Goal: Transaction & Acquisition: Book appointment/travel/reservation

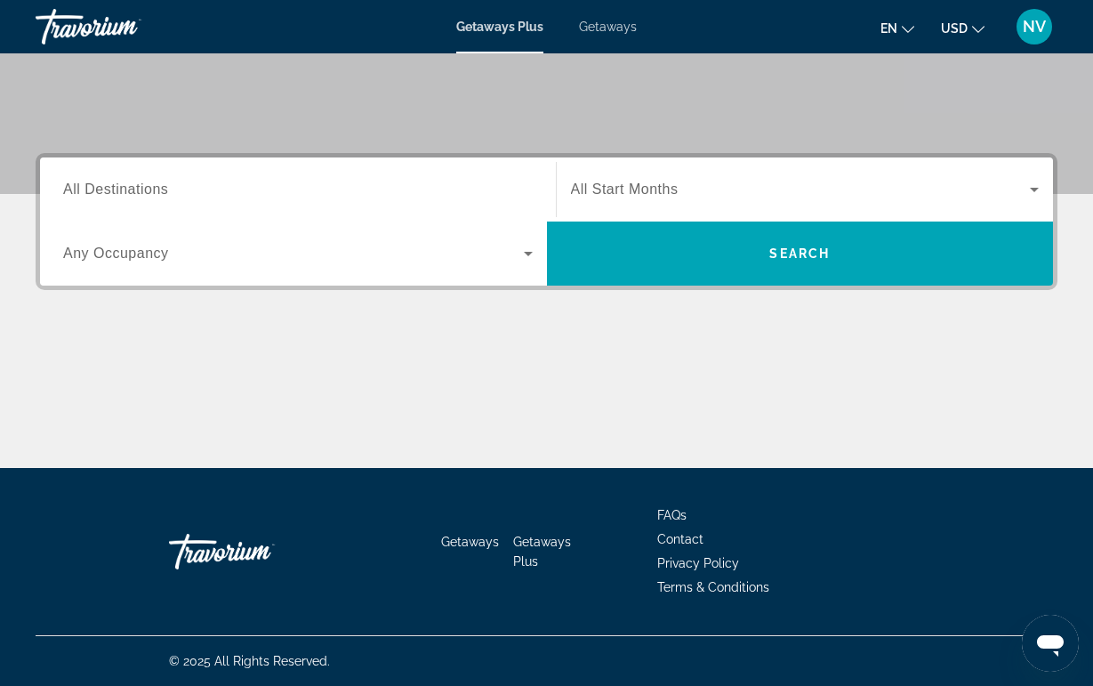
scroll to position [340, 0]
click at [163, 194] on span "All Destinations" at bounding box center [115, 189] width 105 height 15
click at [163, 194] on input "Destination All Destinations" at bounding box center [298, 190] width 470 height 21
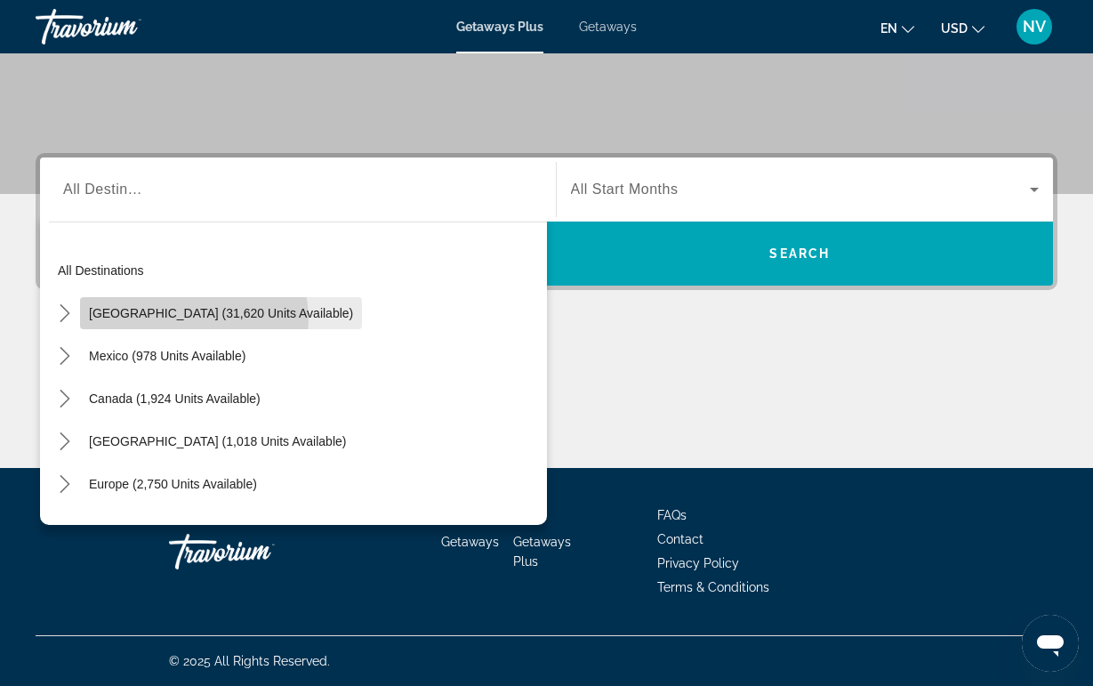
click at [184, 319] on span "[GEOGRAPHIC_DATA] (31,620 units available)" at bounding box center [221, 313] width 264 height 14
type input "**********"
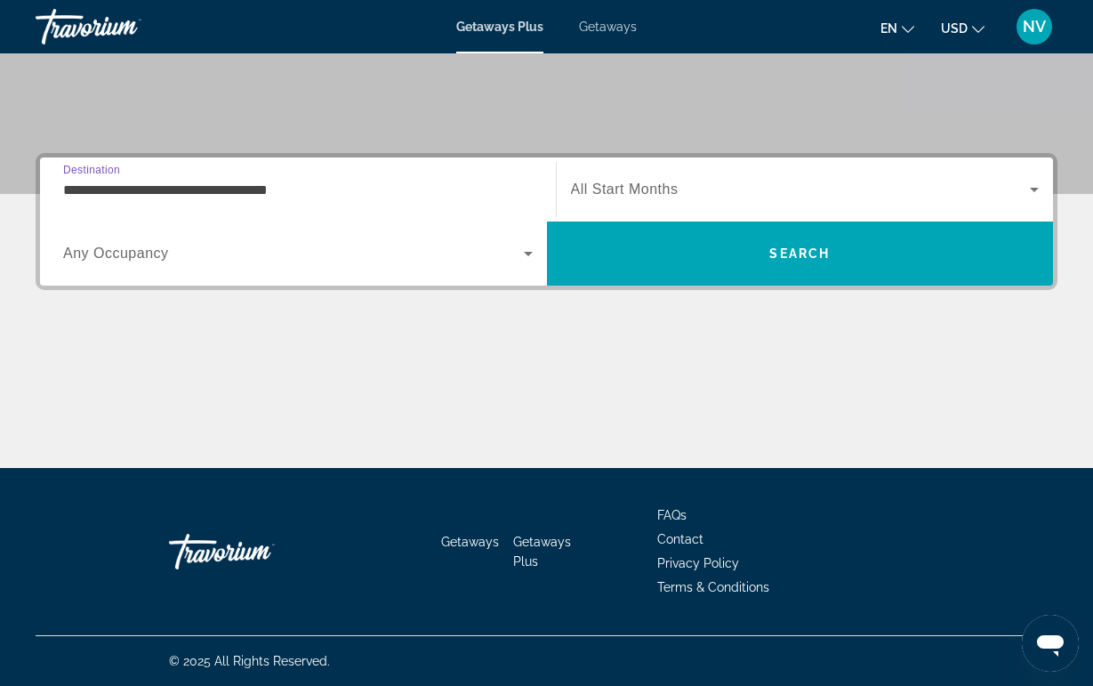
click at [186, 263] on span "Search widget" at bounding box center [293, 253] width 461 height 21
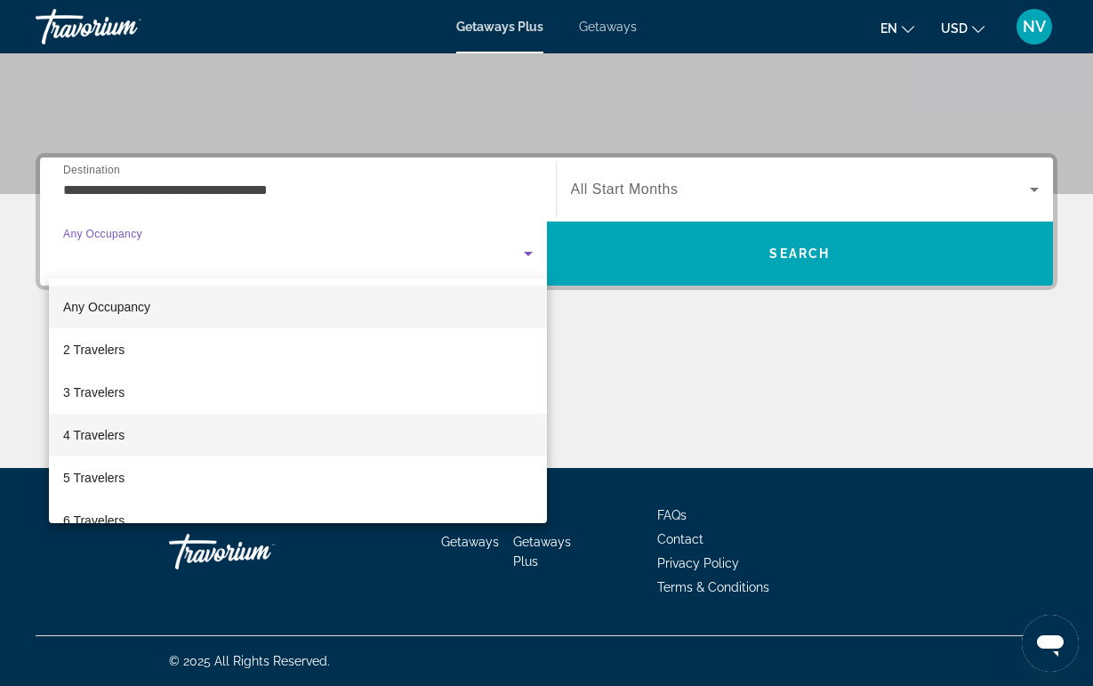
click at [142, 442] on mat-option "4 Travelers" at bounding box center [298, 435] width 498 height 43
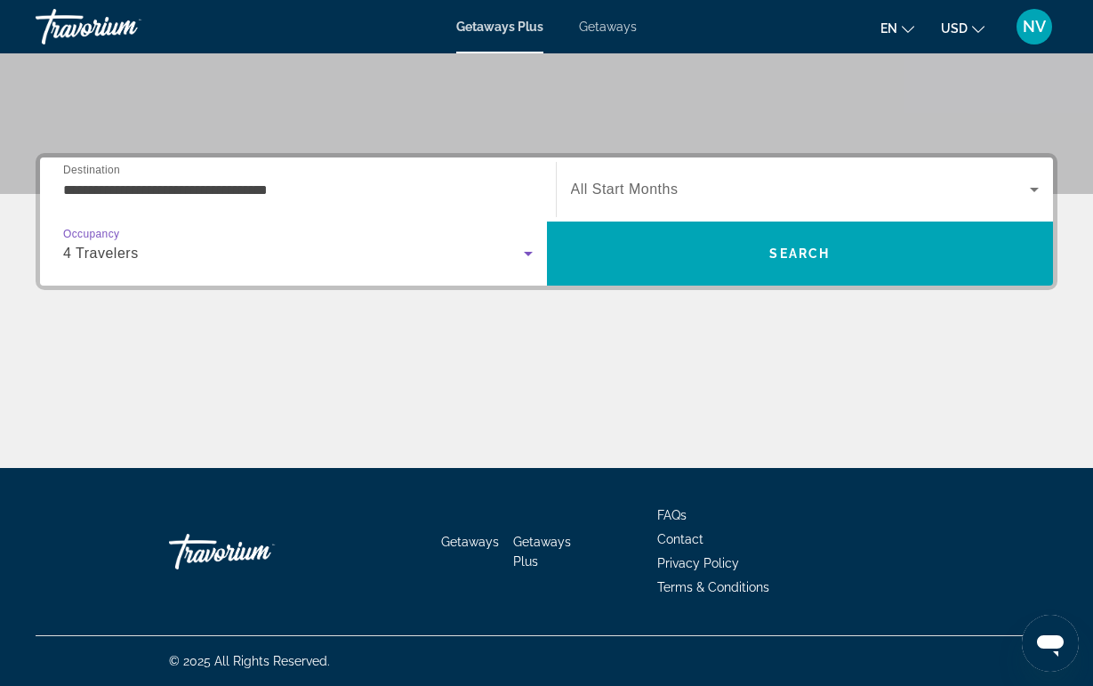
click at [609, 194] on span "All Start Months" at bounding box center [625, 189] width 108 height 15
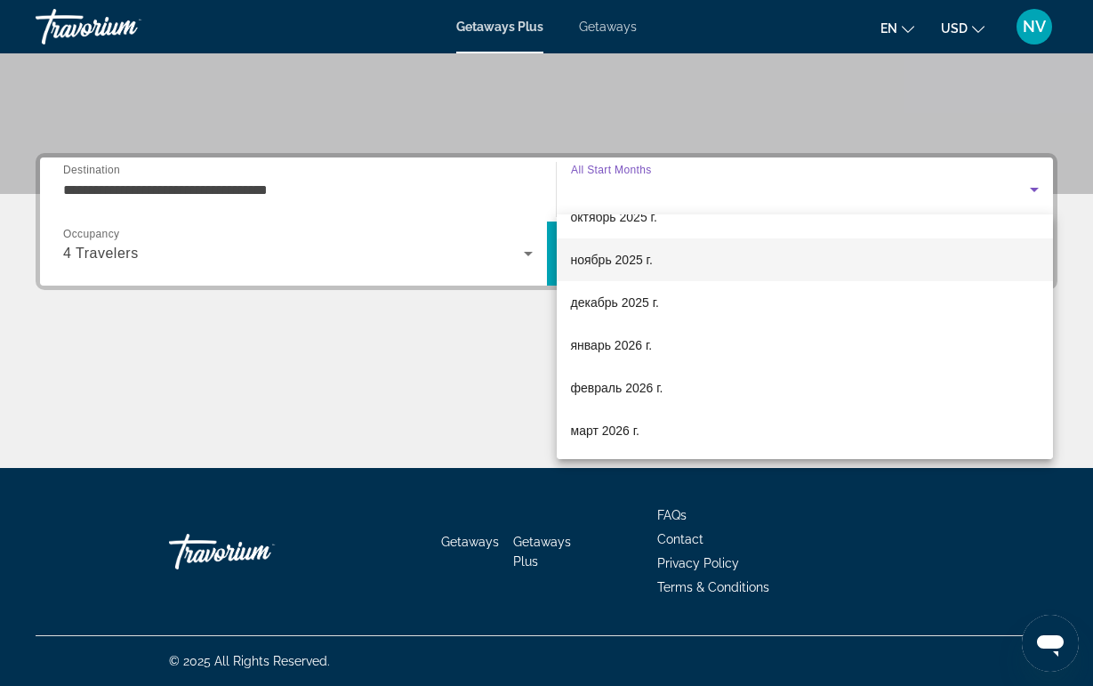
scroll to position [68, 0]
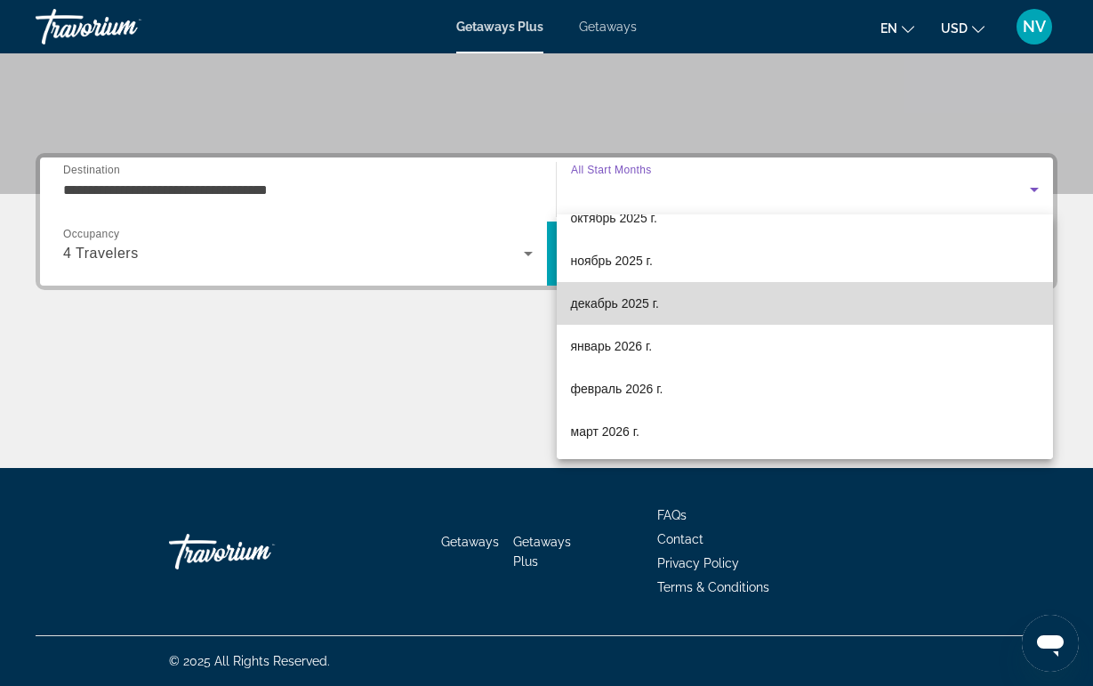
click at [599, 313] on span "декабрь 2025 г." at bounding box center [615, 303] width 88 height 21
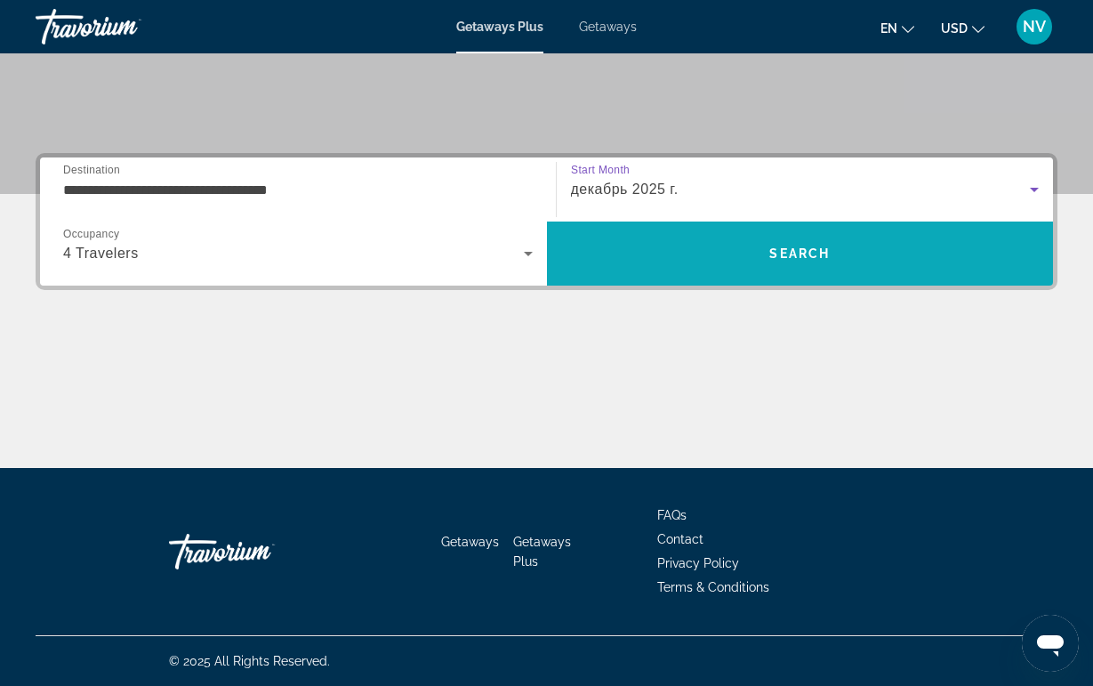
click at [710, 275] on span "Search" at bounding box center [800, 254] width 507 height 64
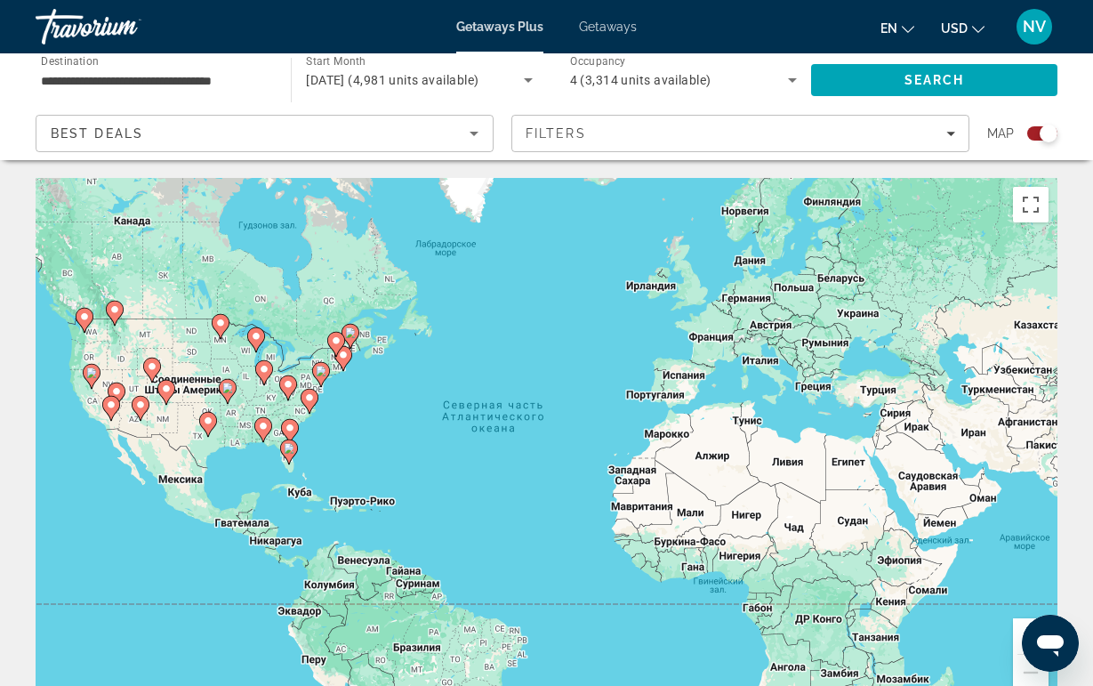
click at [364, 411] on div "Чтобы активировать перетаскивание с помощью клавиатуры, нажмите Alt + Ввод. Пос…" at bounding box center [547, 445] width 1022 height 534
click at [286, 392] on icon "Main content" at bounding box center [287, 387] width 16 height 23
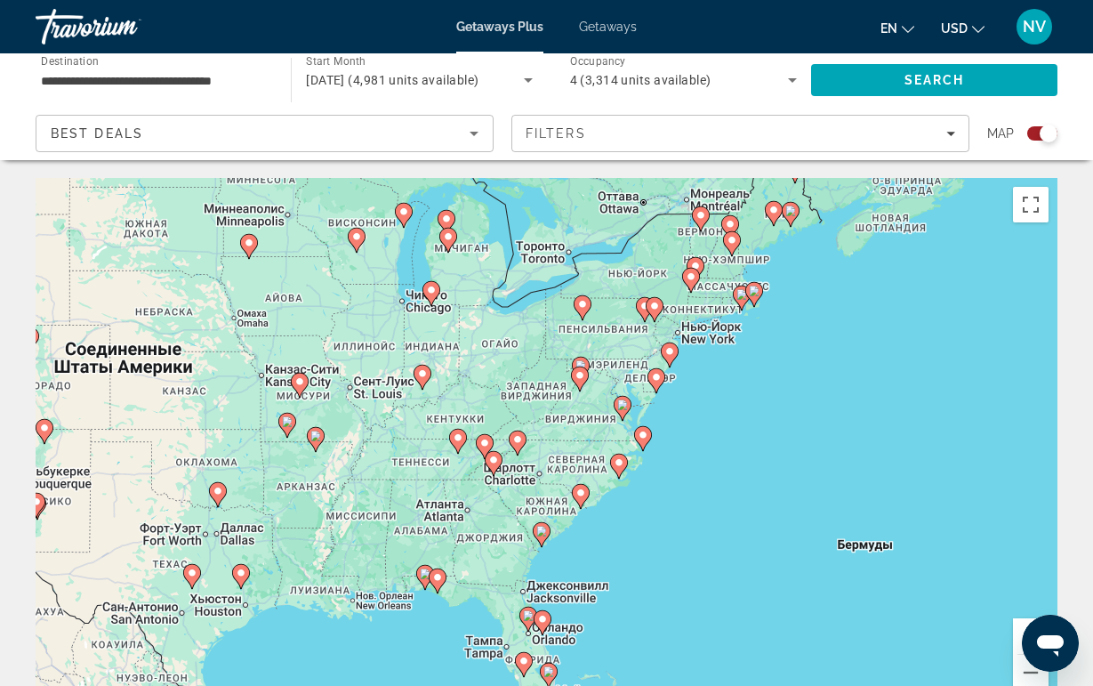
drag, startPoint x: 357, startPoint y: 492, endPoint x: 391, endPoint y: 426, distance: 74.0
click at [391, 426] on div "Для навигации используйте клавиши со стрелками. Чтобы активировать перетаскиван…" at bounding box center [547, 445] width 1022 height 534
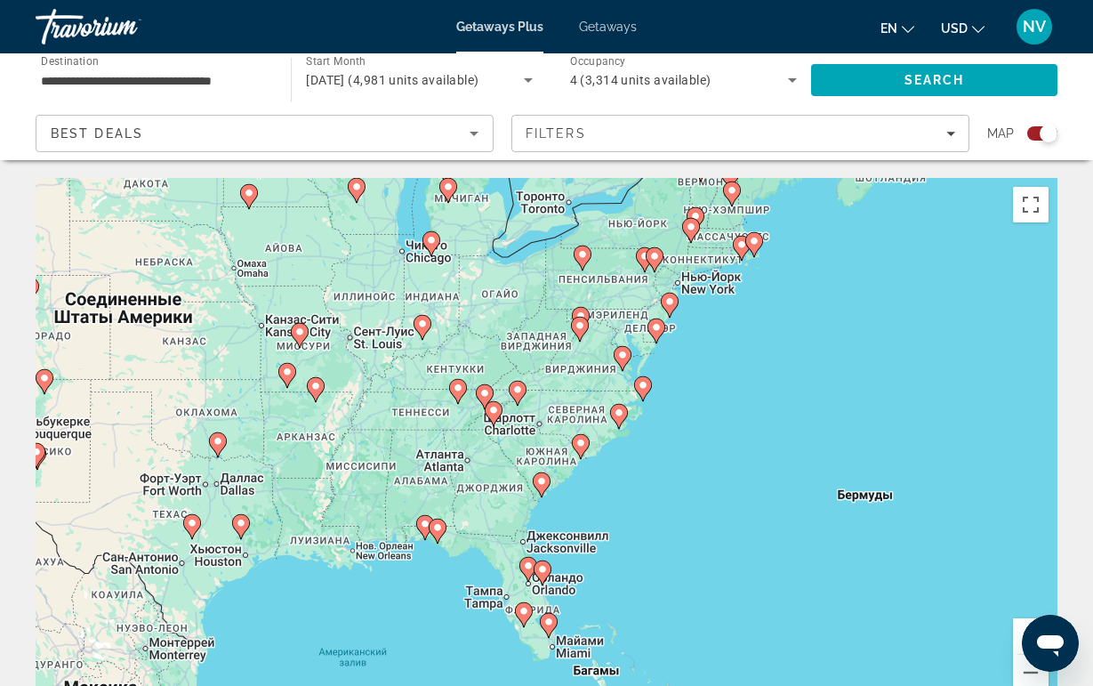
drag, startPoint x: 543, startPoint y: 440, endPoint x: 540, endPoint y: 389, distance: 51.7
click at [540, 389] on div "Для навигации используйте клавиши со стрелками. Чтобы активировать перетаскиван…" at bounding box center [547, 445] width 1022 height 534
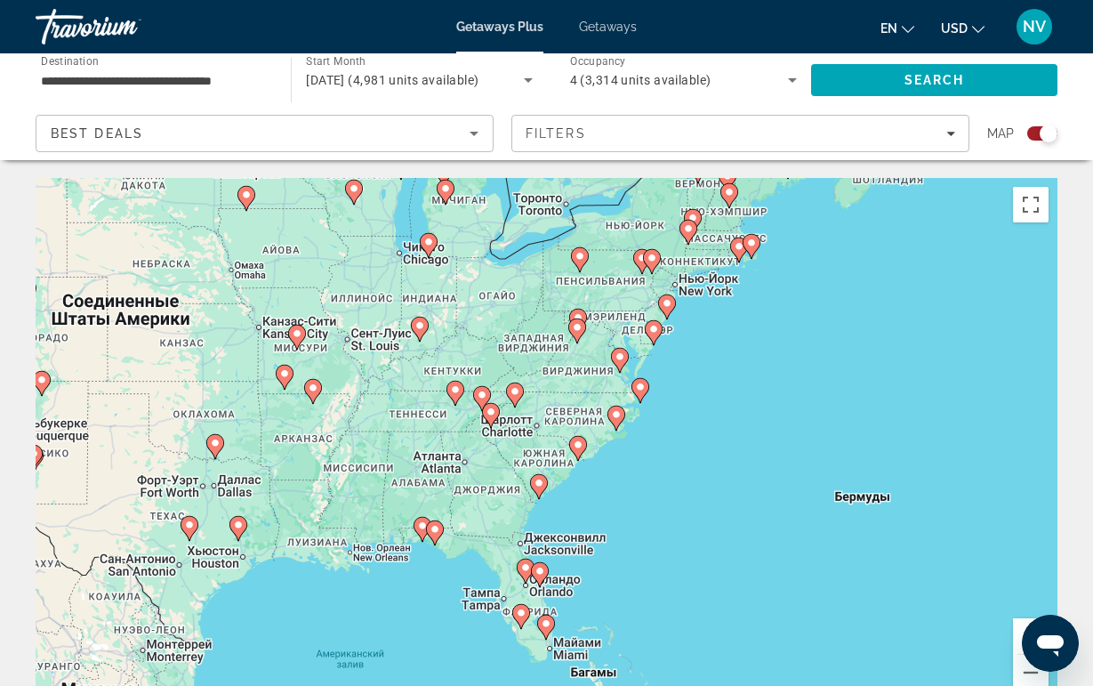
click at [510, 396] on image "Main content" at bounding box center [515, 391] width 11 height 11
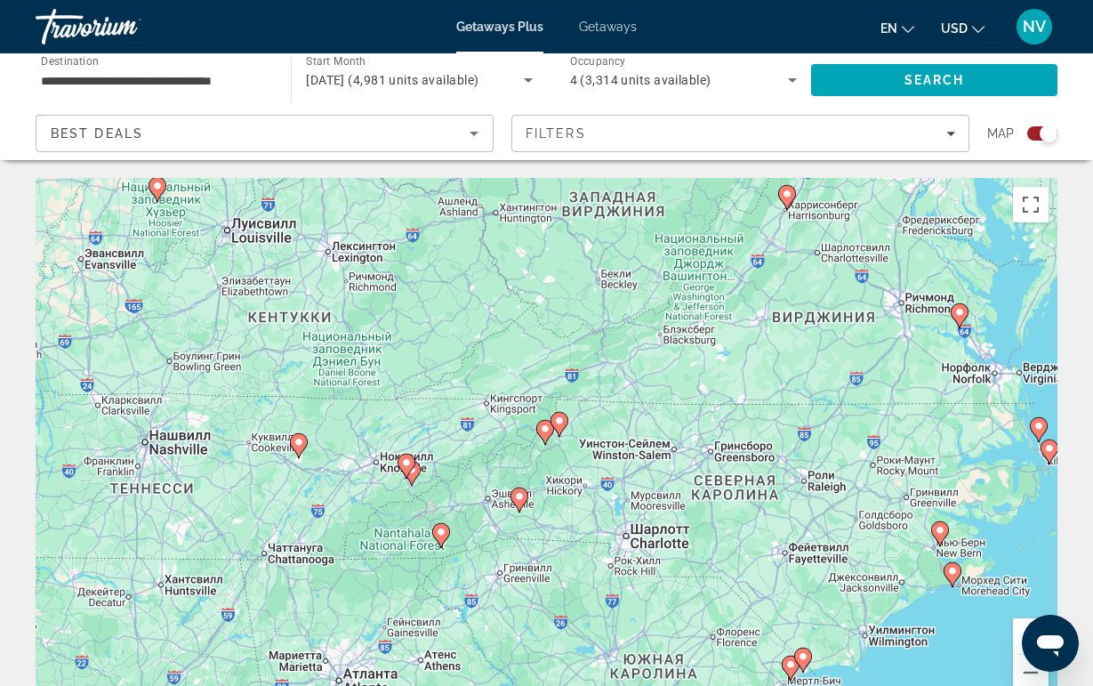
drag, startPoint x: 496, startPoint y: 464, endPoint x: 496, endPoint y: 424, distance: 39.1
click at [496, 424] on div "Для навигации используйте клавиши со стрелками. Чтобы активировать перетаскиван…" at bounding box center [547, 445] width 1022 height 534
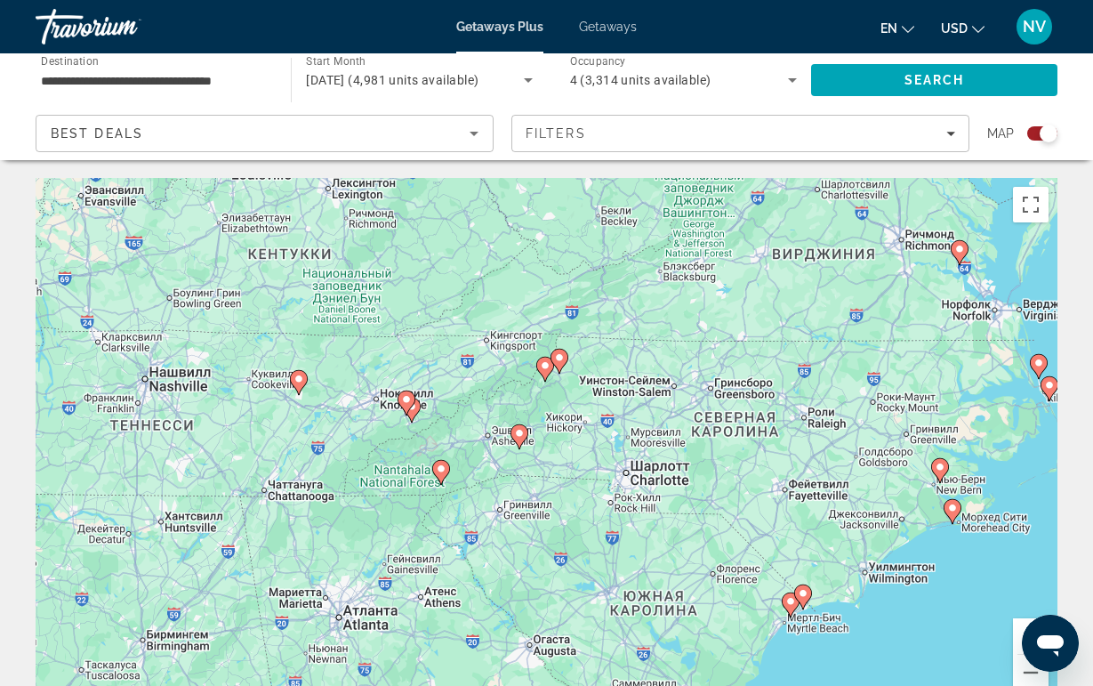
click at [569, 351] on div "Для навигации используйте клавиши со стрелками. Чтобы активировать перетаскиван…" at bounding box center [547, 445] width 1022 height 534
click at [565, 355] on icon "Main content" at bounding box center [559, 361] width 16 height 23
type input "**********"
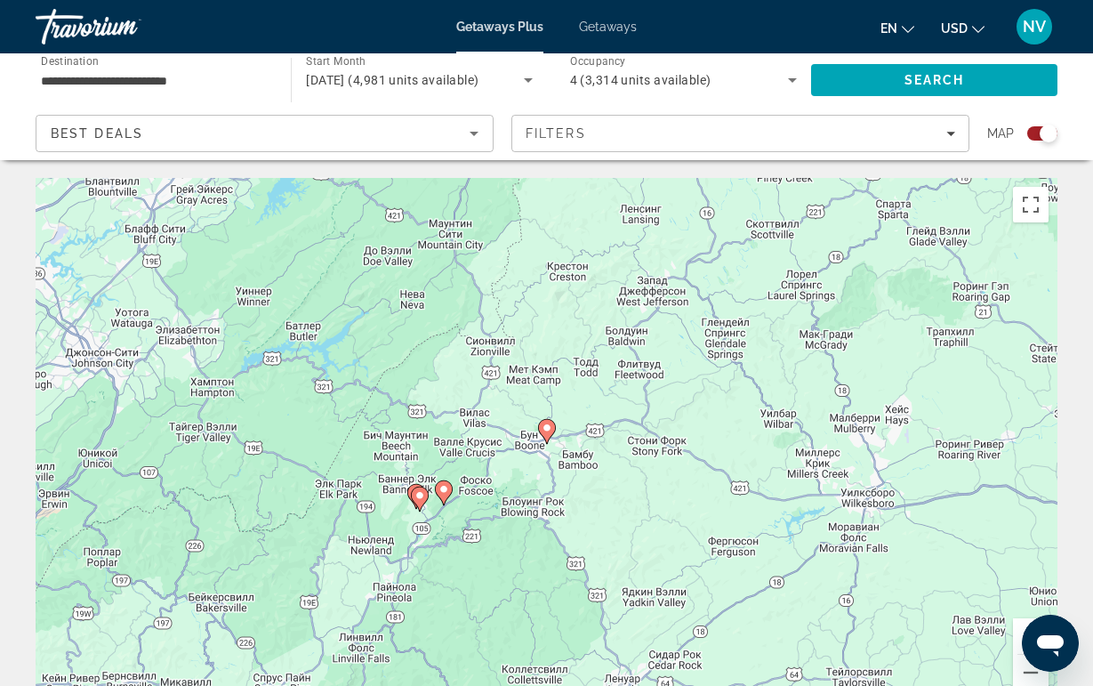
click at [549, 425] on image "Main content" at bounding box center [547, 428] width 11 height 11
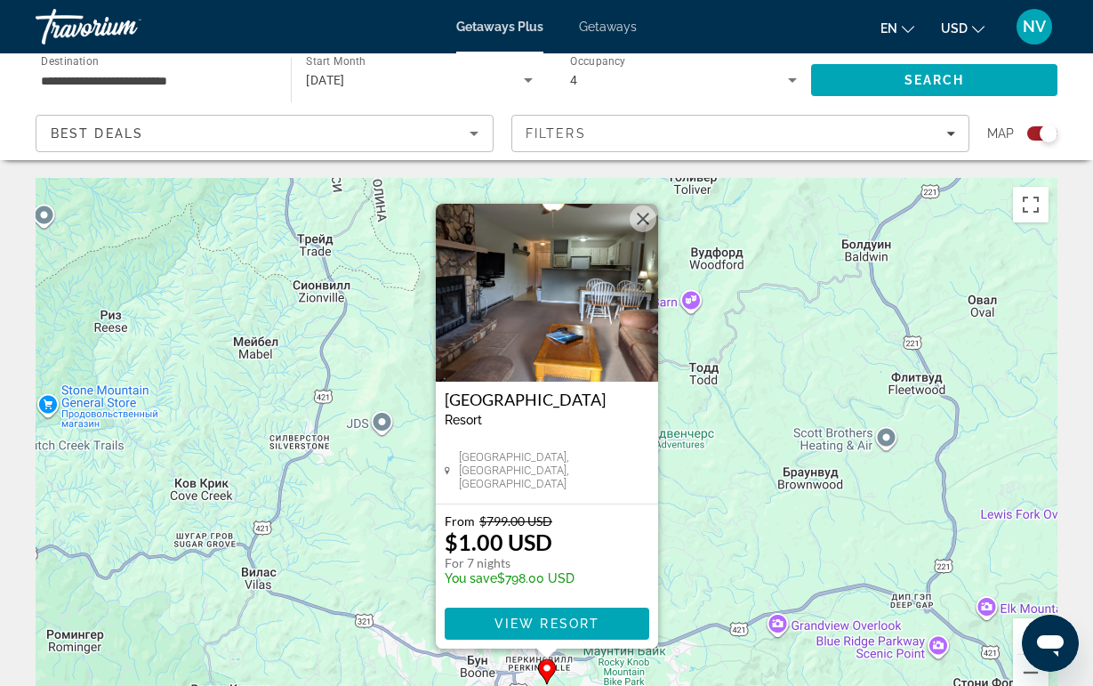
click at [578, 316] on img "Main content" at bounding box center [547, 293] width 222 height 178
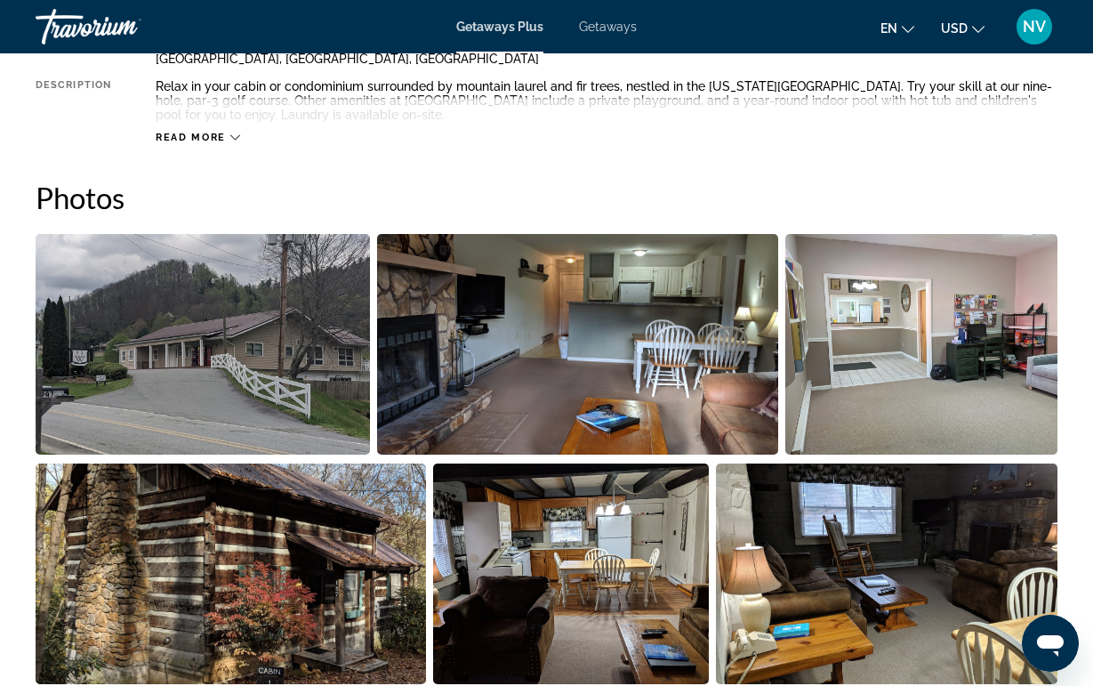
scroll to position [1032, 0]
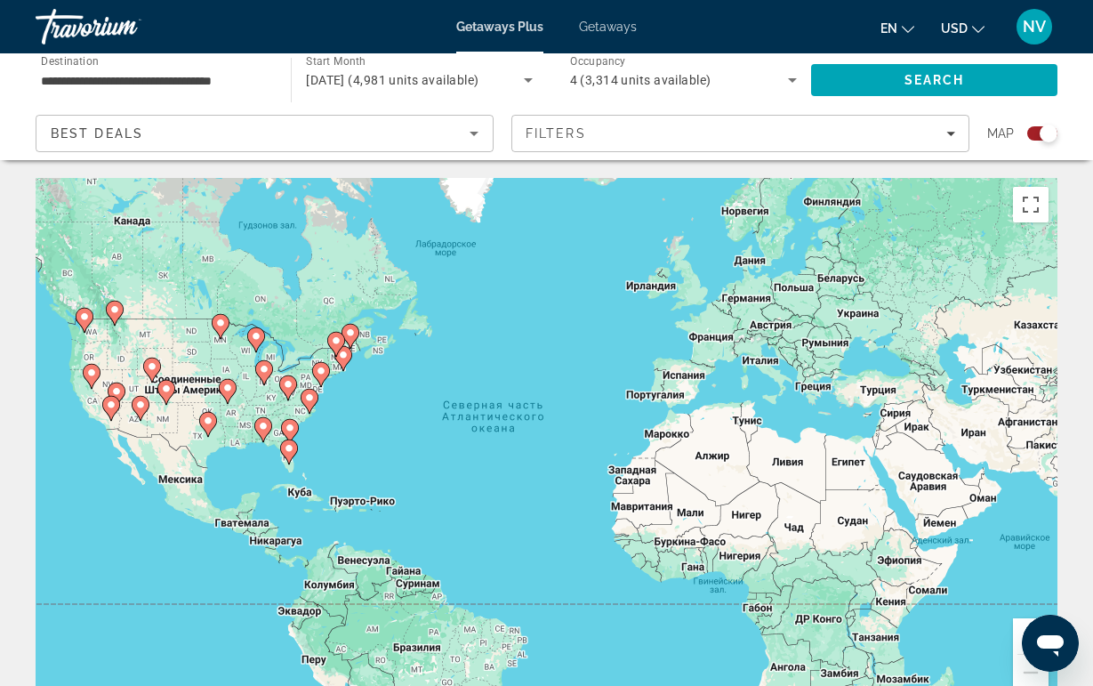
click at [290, 388] on image "Main content" at bounding box center [288, 384] width 11 height 11
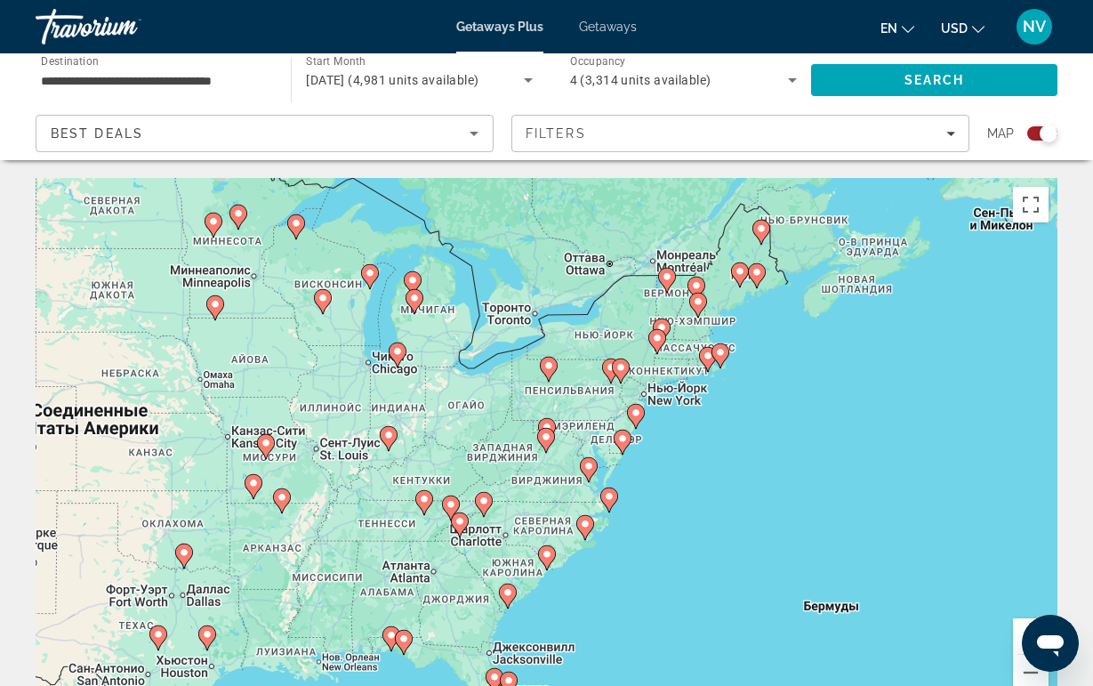
click at [456, 536] on gmp-advanced-marker "Main content" at bounding box center [460, 525] width 18 height 27
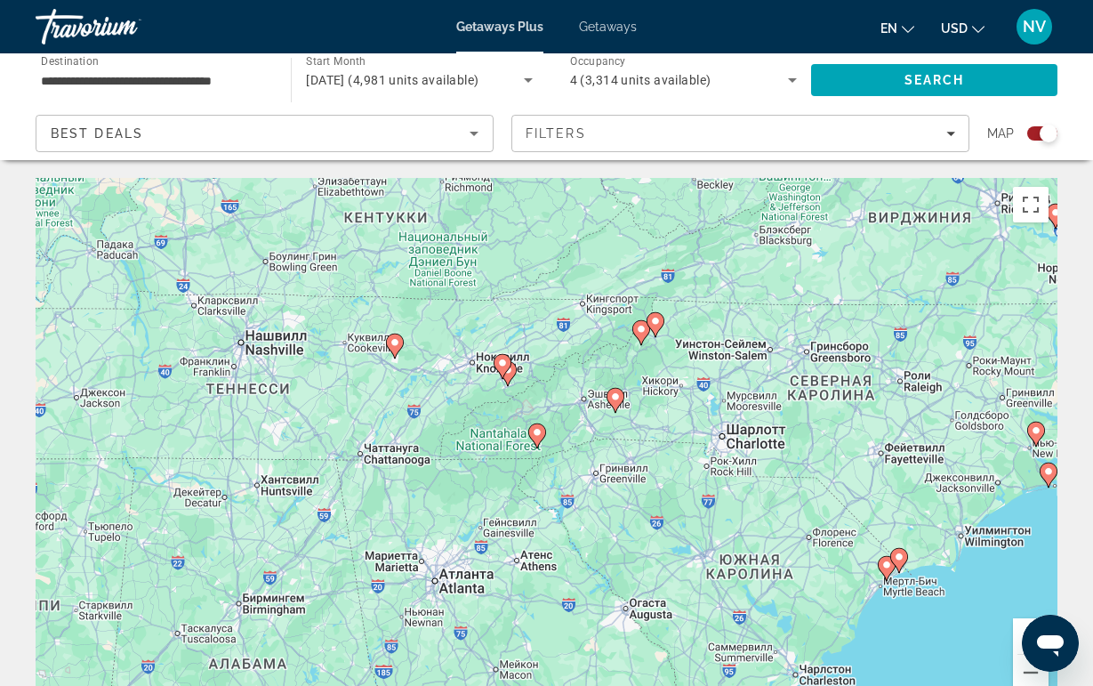
drag, startPoint x: 472, startPoint y: 501, endPoint x: 440, endPoint y: 528, distance: 41.7
click at [440, 528] on div "Для навигации используйте клавиши со стрелками. Чтобы активировать перетаскиван…" at bounding box center [547, 445] width 1022 height 534
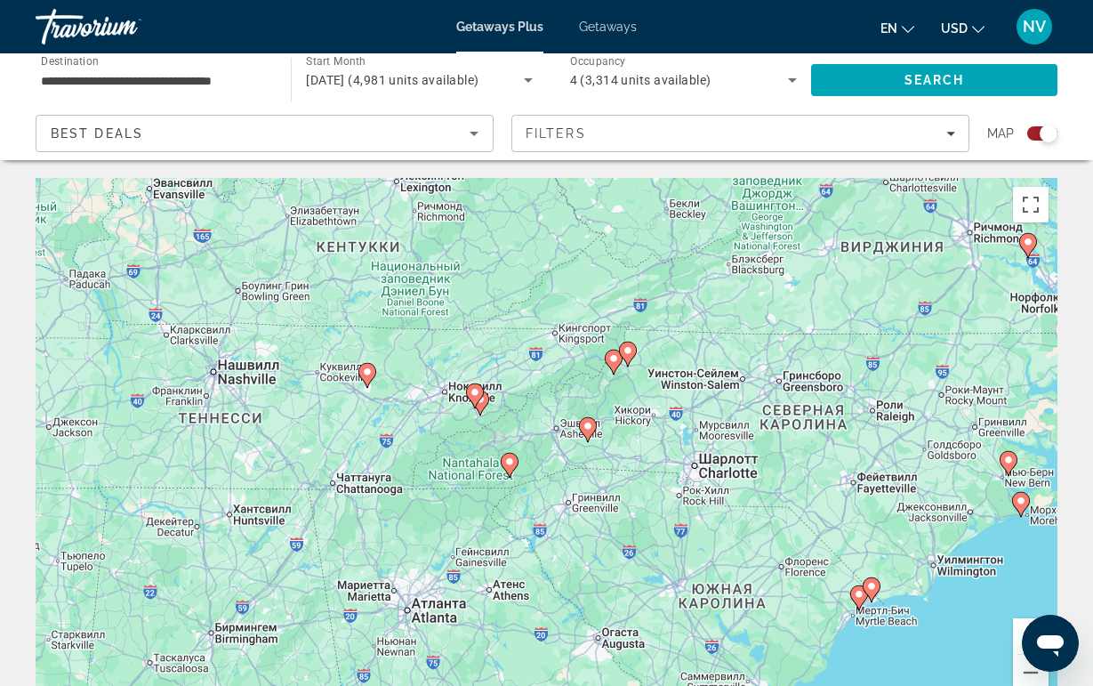
click at [472, 392] on image "Main content" at bounding box center [475, 392] width 11 height 11
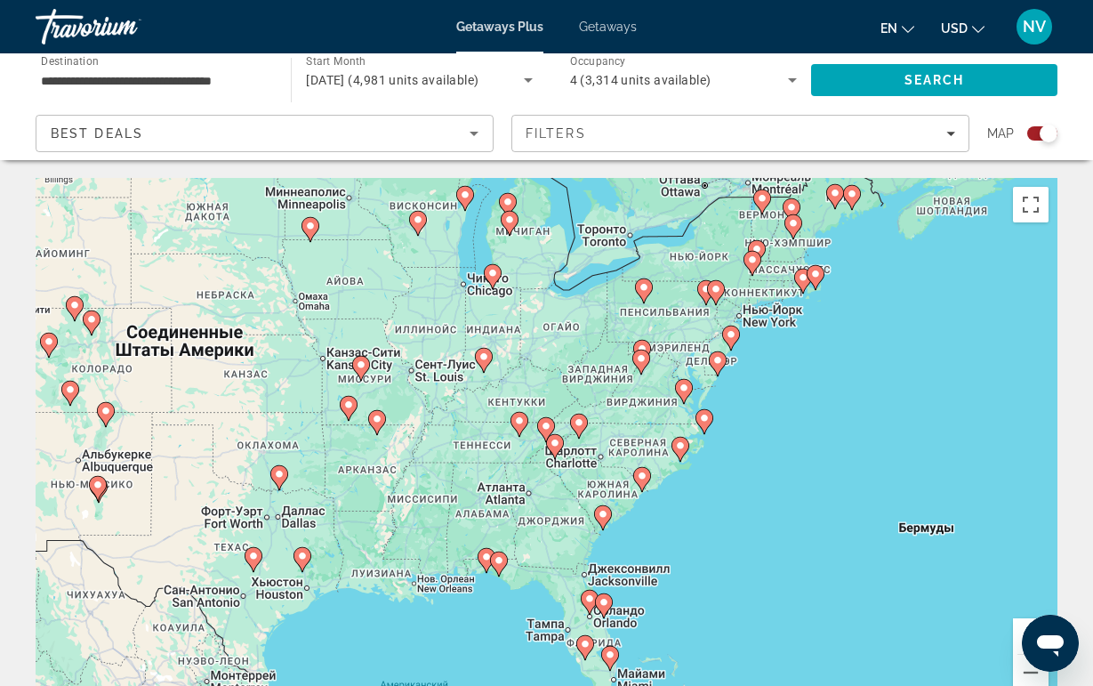
click at [548, 430] on image "Main content" at bounding box center [546, 426] width 11 height 11
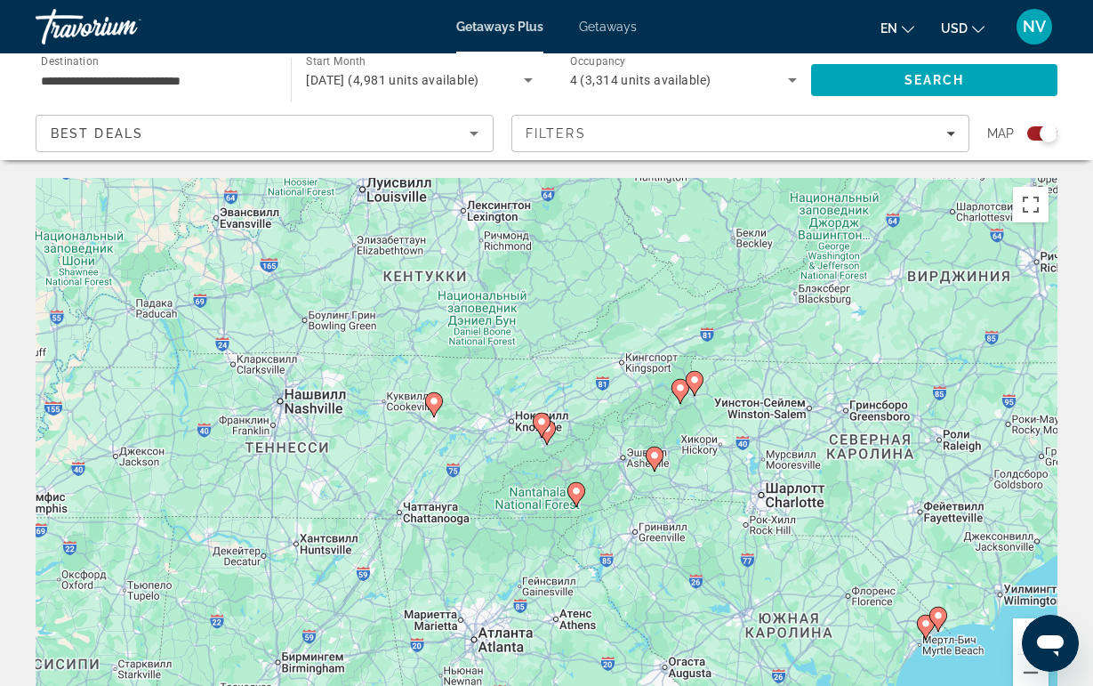
click at [542, 427] on icon "Main content" at bounding box center [541, 425] width 16 height 23
type input "**********"
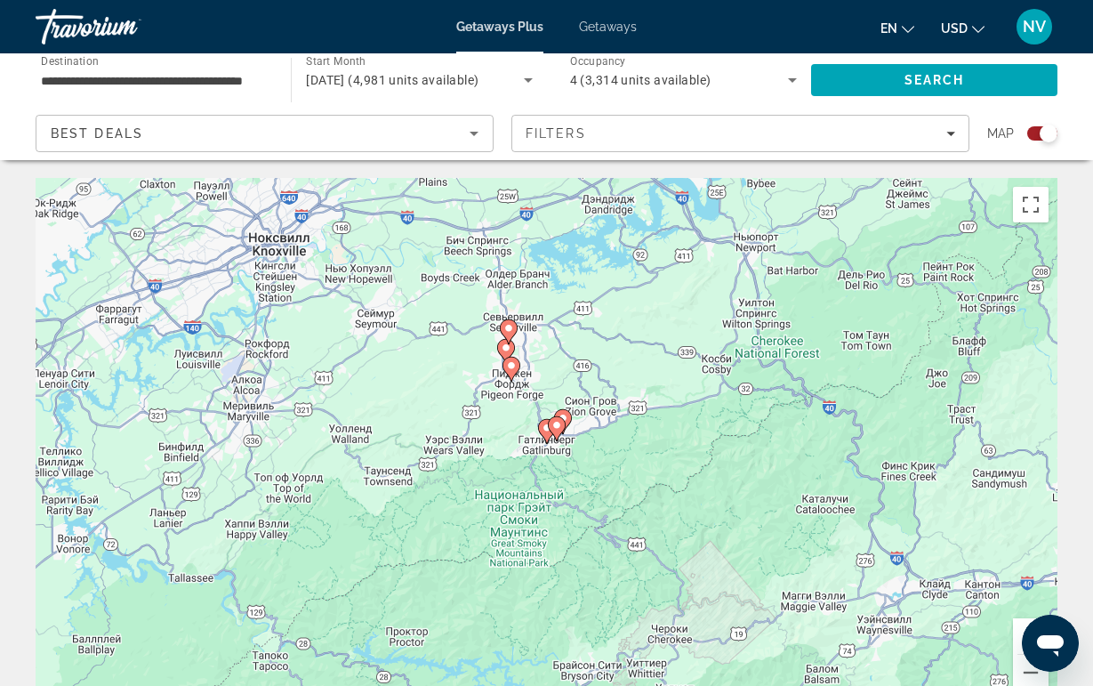
click at [509, 375] on icon "Main content" at bounding box center [511, 369] width 16 height 23
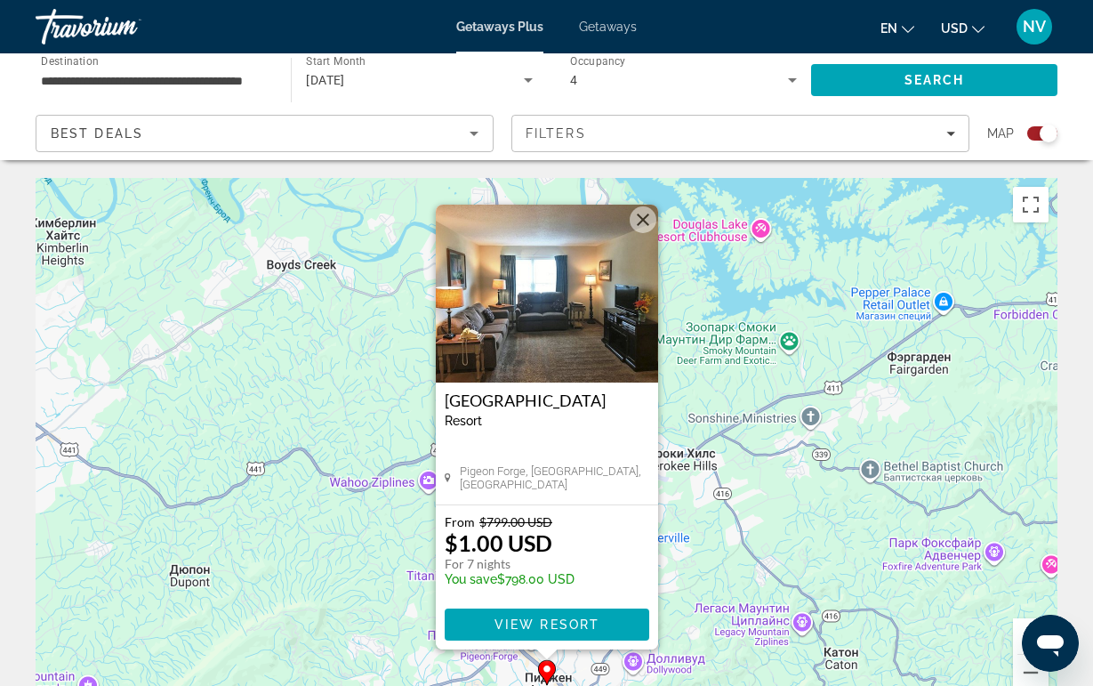
click at [637, 214] on button "Закрыть" at bounding box center [643, 219] width 27 height 27
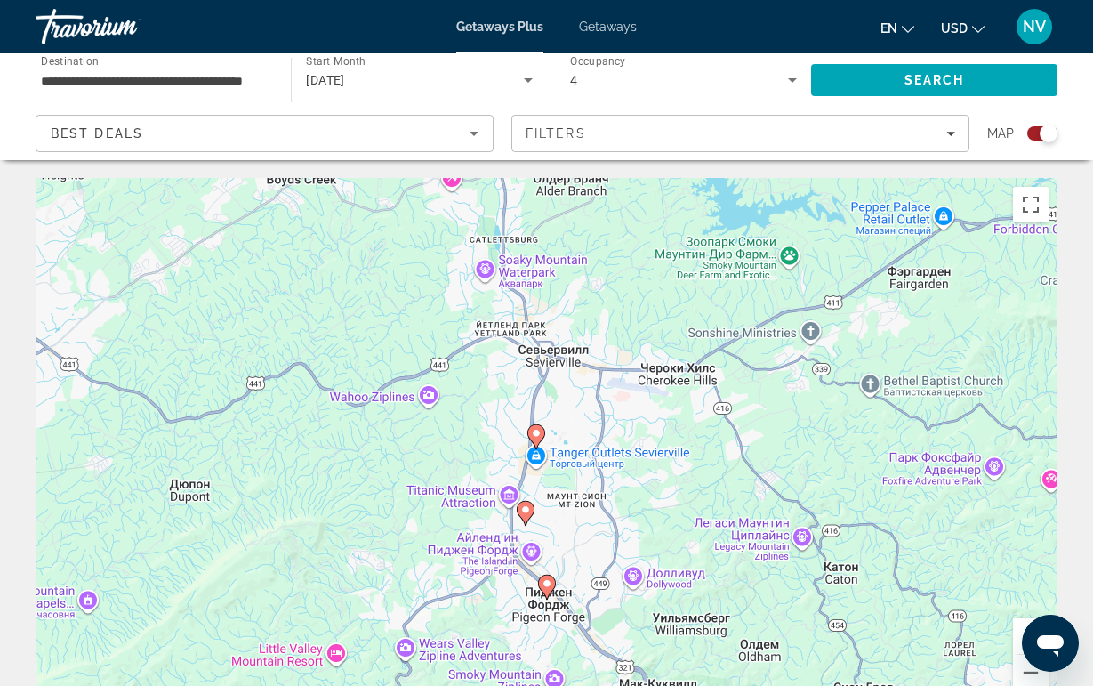
drag, startPoint x: 400, startPoint y: 561, endPoint x: 399, endPoint y: 455, distance: 105.9
click at [399, 455] on div "Чтобы активировать перетаскивание с помощью клавиатуры, нажмите Alt + Ввод. Пос…" at bounding box center [547, 445] width 1022 height 534
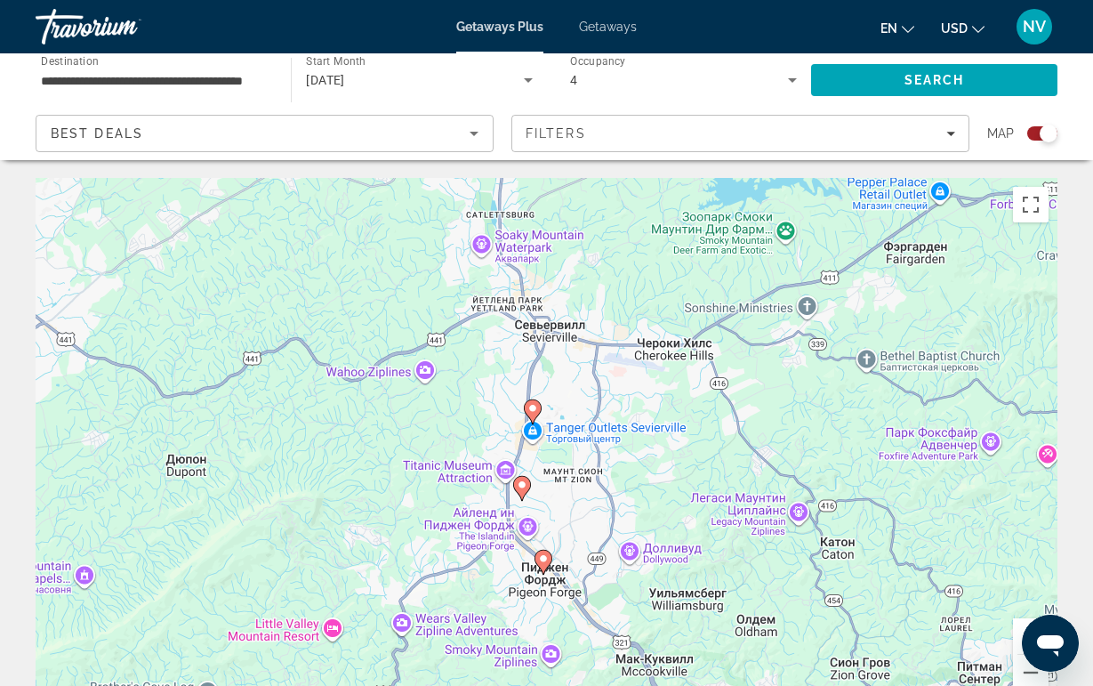
click at [528, 495] on gmp-advanced-marker "Main content" at bounding box center [522, 488] width 18 height 27
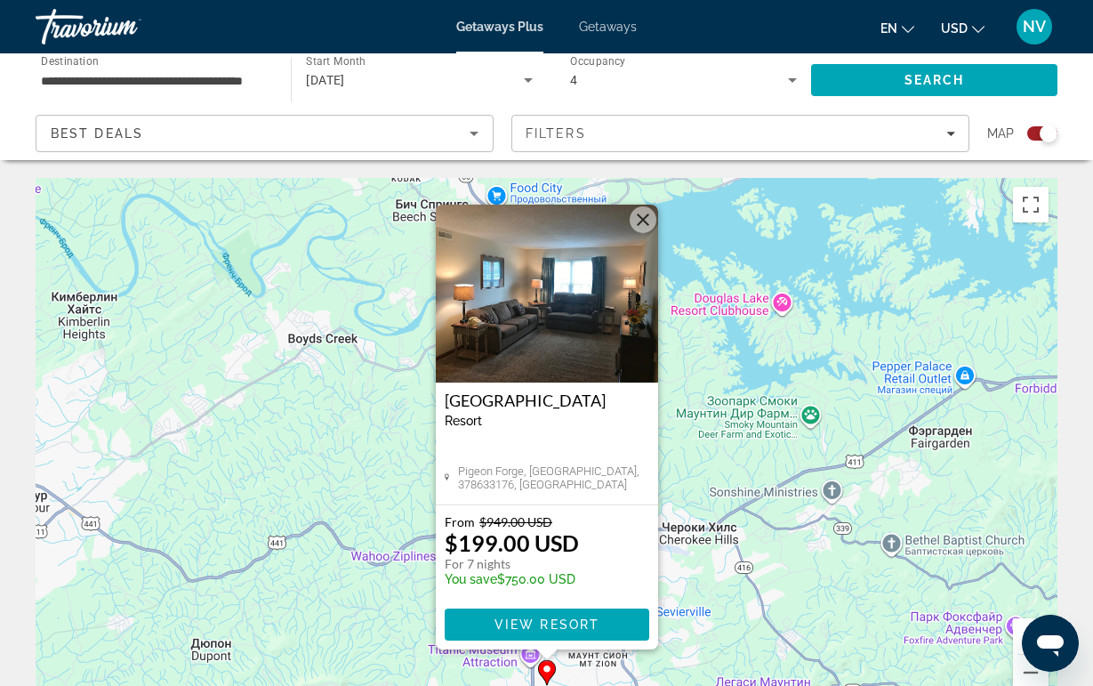
click at [641, 216] on button "Закрыть" at bounding box center [643, 219] width 27 height 27
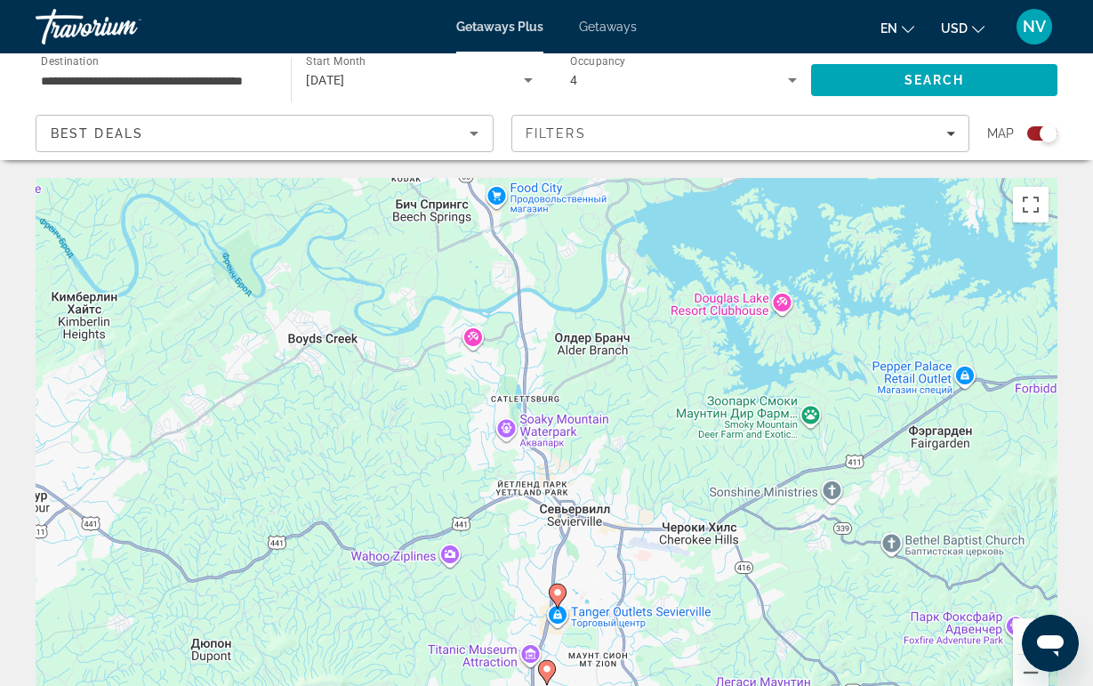
click at [557, 600] on icon "Main content" at bounding box center [557, 596] width 16 height 23
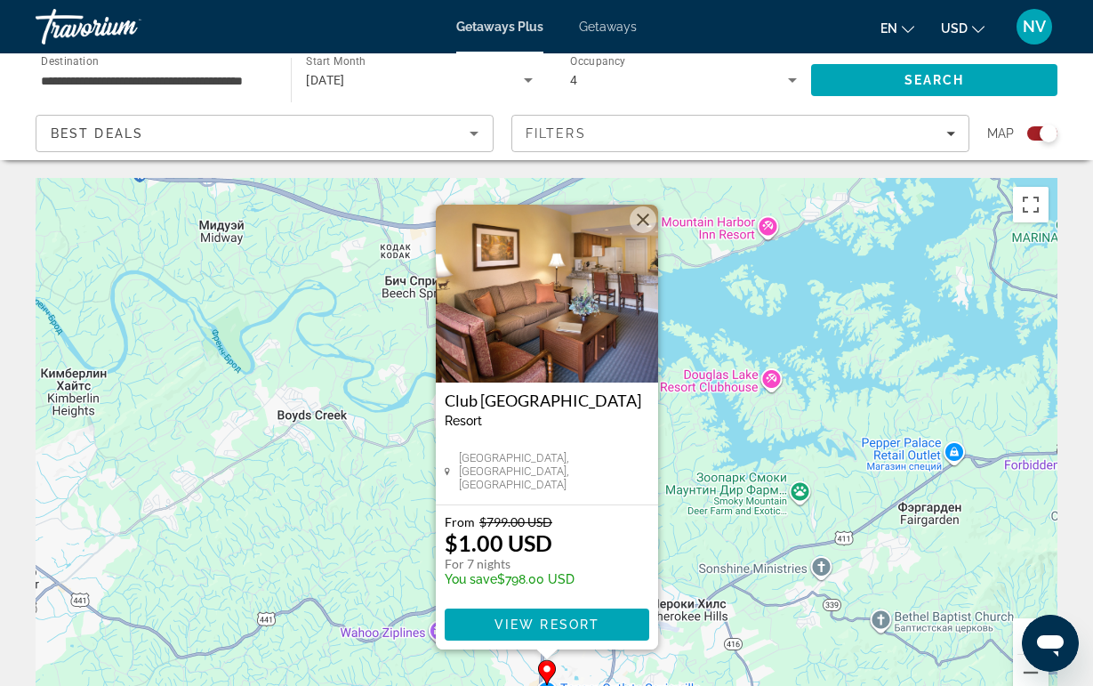
click at [650, 210] on button "Закрыть" at bounding box center [643, 219] width 27 height 27
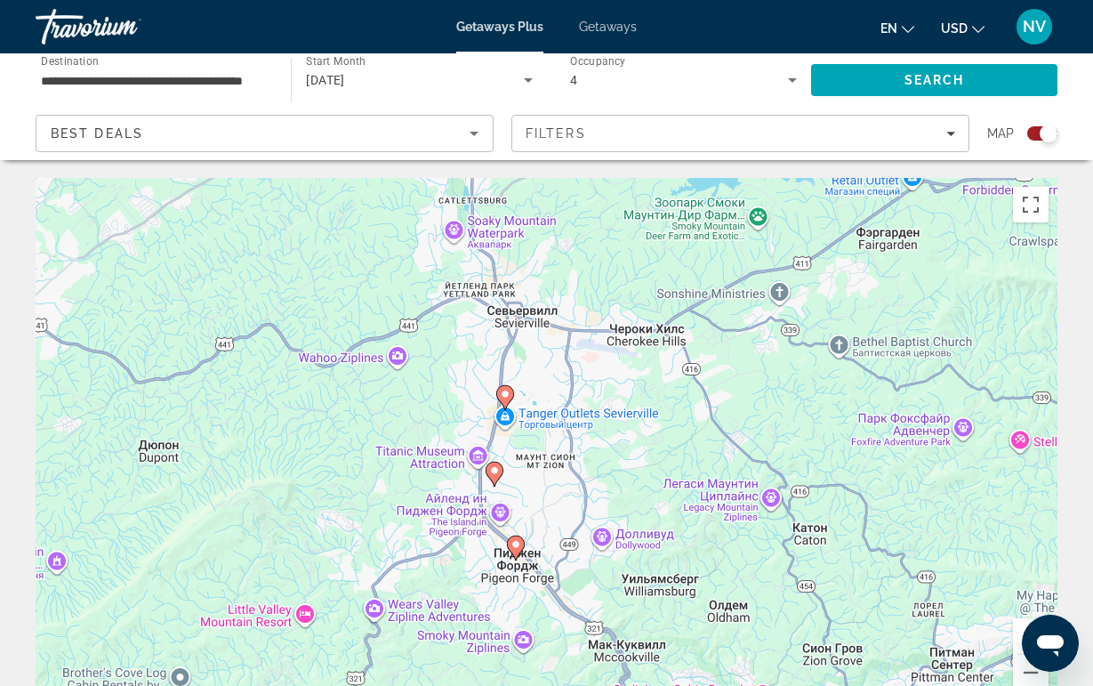
drag, startPoint x: 726, startPoint y: 492, endPoint x: 683, endPoint y: 203, distance: 292.3
click at [683, 203] on div "Чтобы активировать перетаскивание с помощью клавиатуры, нажмите Alt + Ввод. Пос…" at bounding box center [547, 445] width 1022 height 534
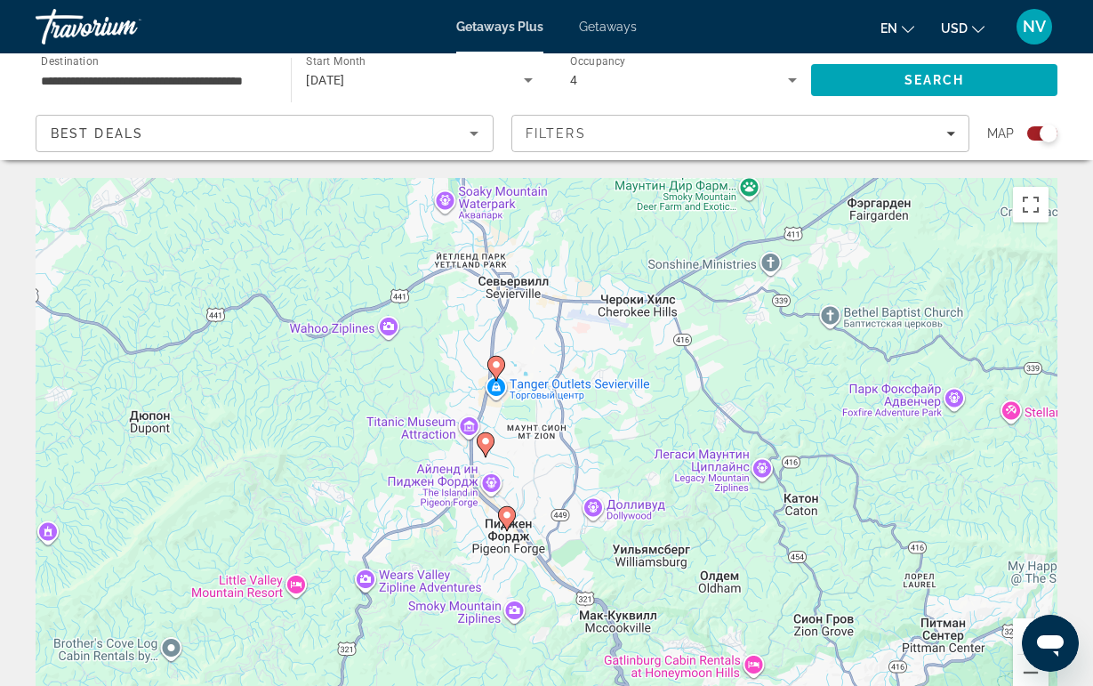
click at [480, 443] on icon "Main content" at bounding box center [485, 444] width 16 height 23
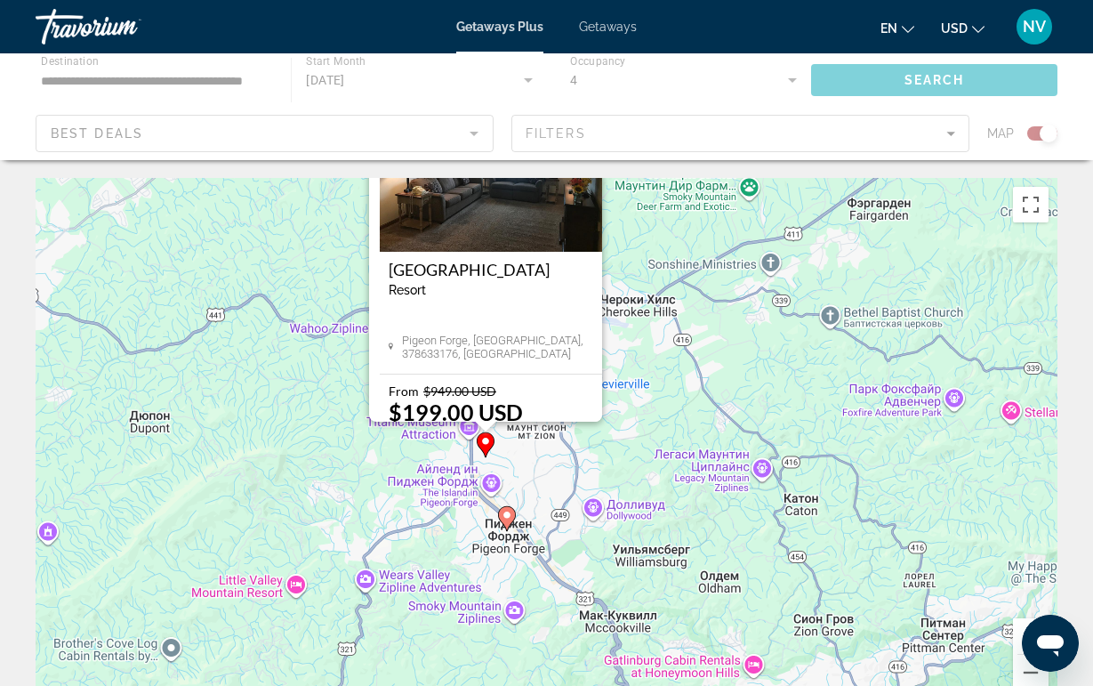
scroll to position [74, 0]
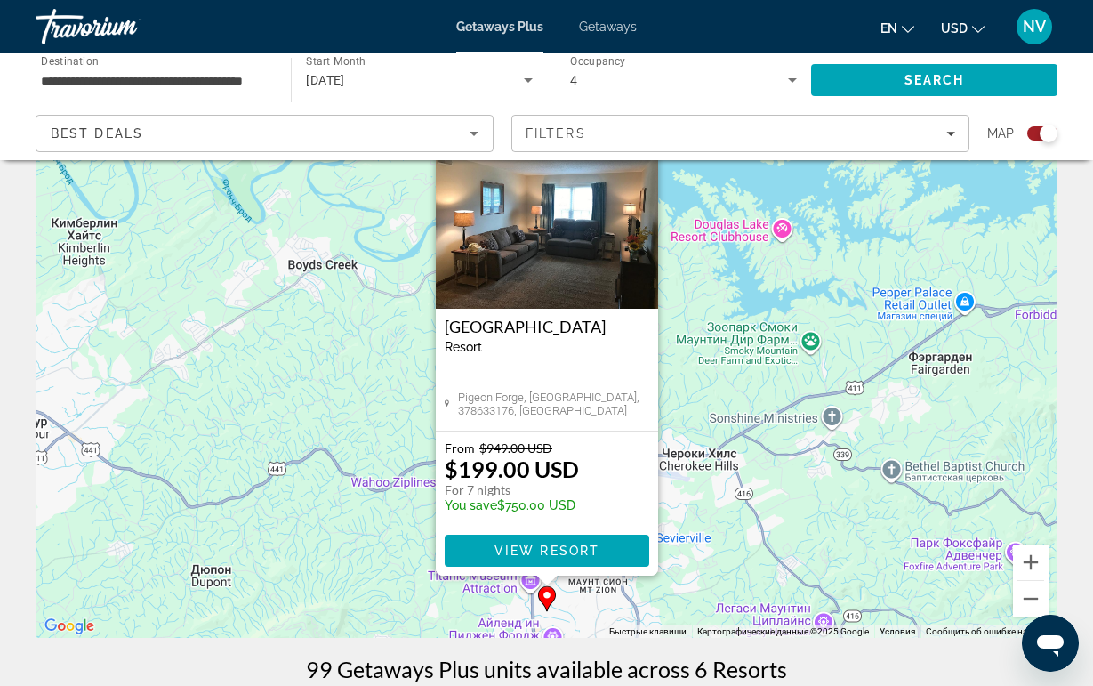
click at [627, 254] on img "Main content" at bounding box center [547, 220] width 222 height 178
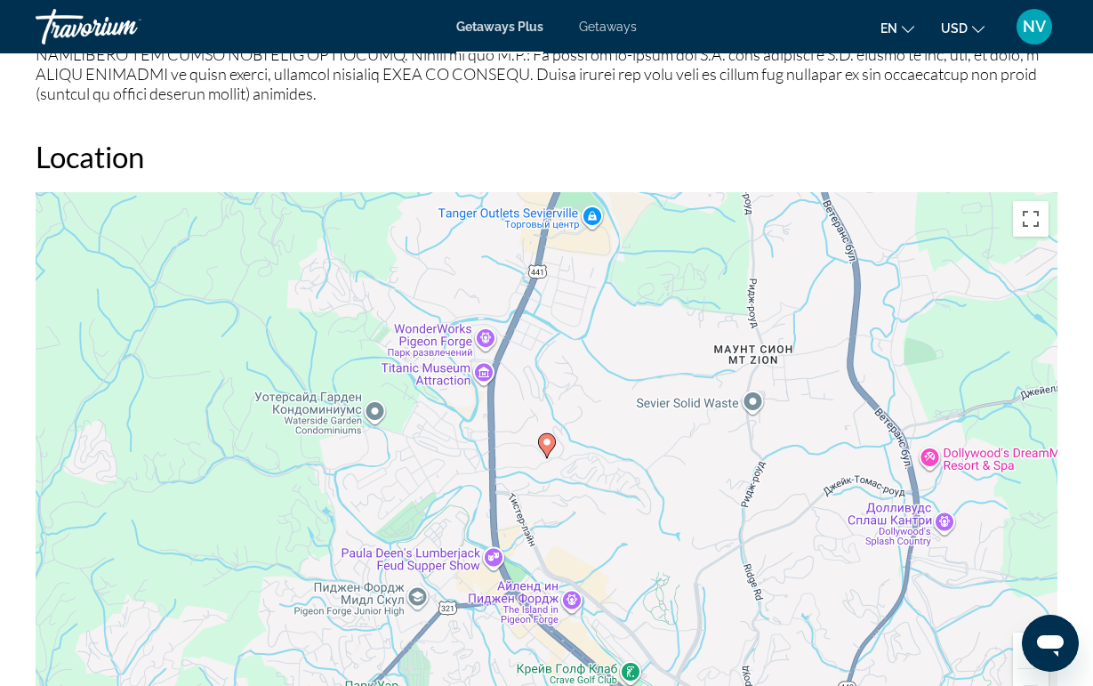
scroll to position [2570, 0]
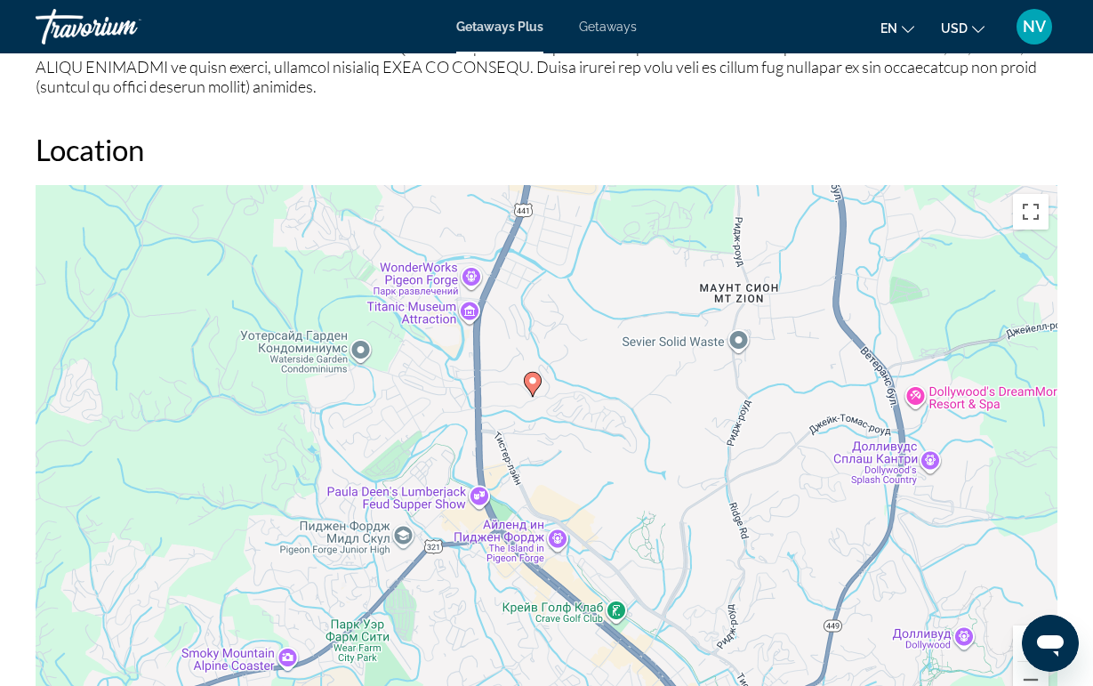
drag, startPoint x: 715, startPoint y: 452, endPoint x: 699, endPoint y: 390, distance: 64.3
click at [699, 390] on div "Чтобы активировать перетаскивание с помощью клавиатуры, нажмите Alt + Ввод. Пос…" at bounding box center [547, 452] width 1022 height 534
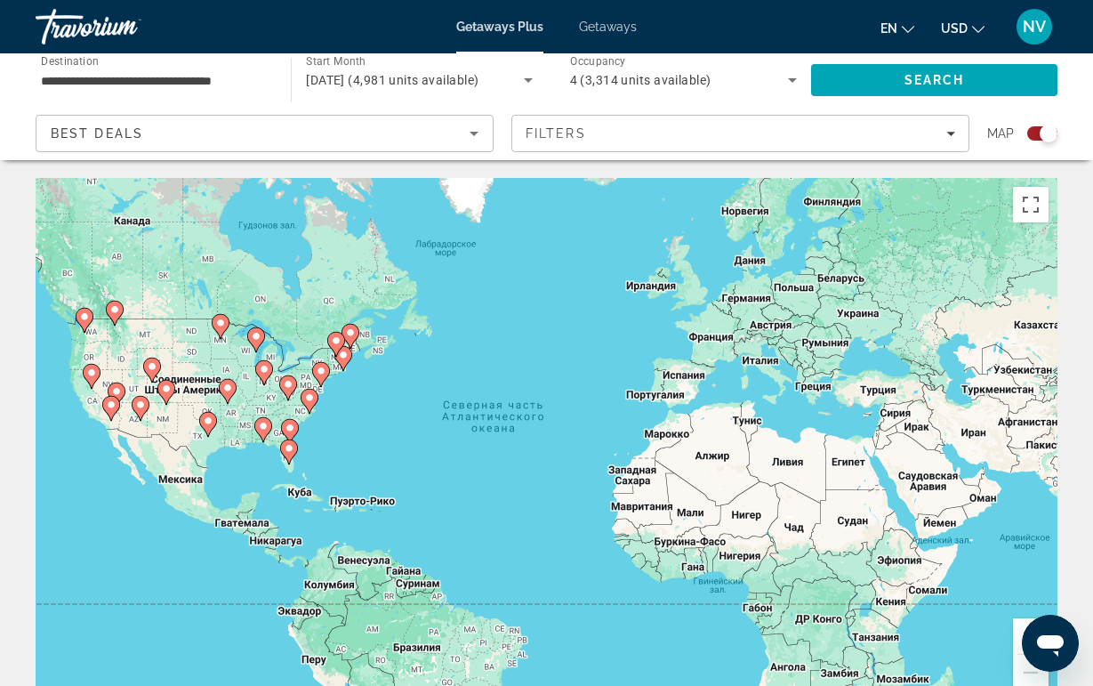
click at [306, 407] on icon "Main content" at bounding box center [309, 401] width 16 height 23
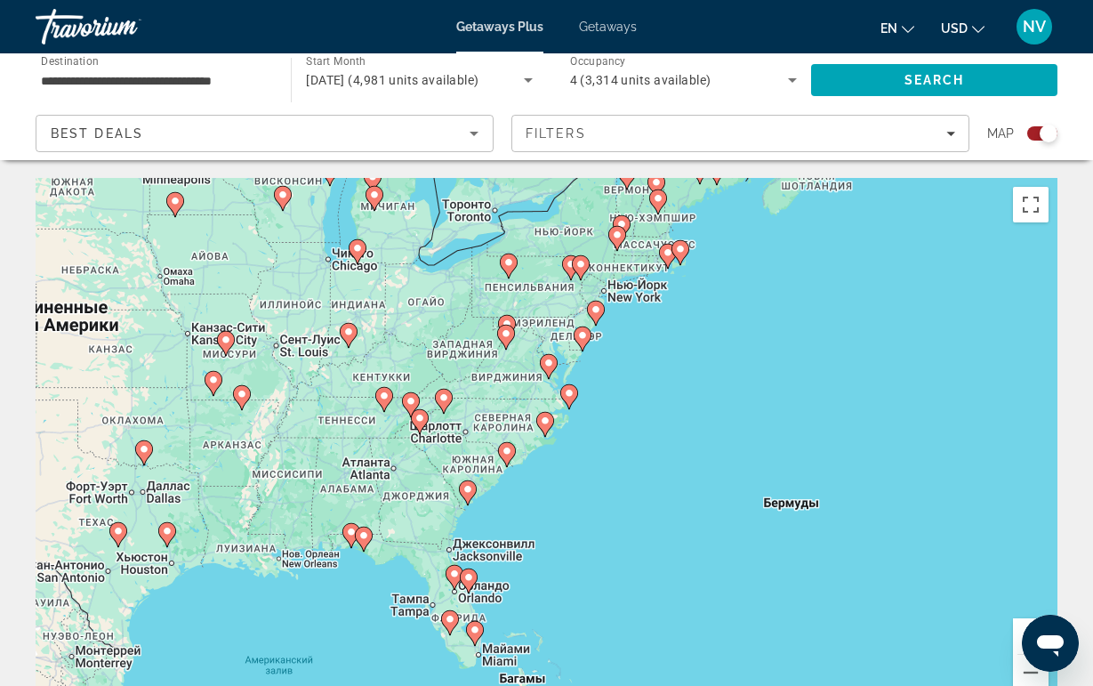
click at [416, 432] on gmp-advanced-marker "Main content" at bounding box center [420, 421] width 18 height 27
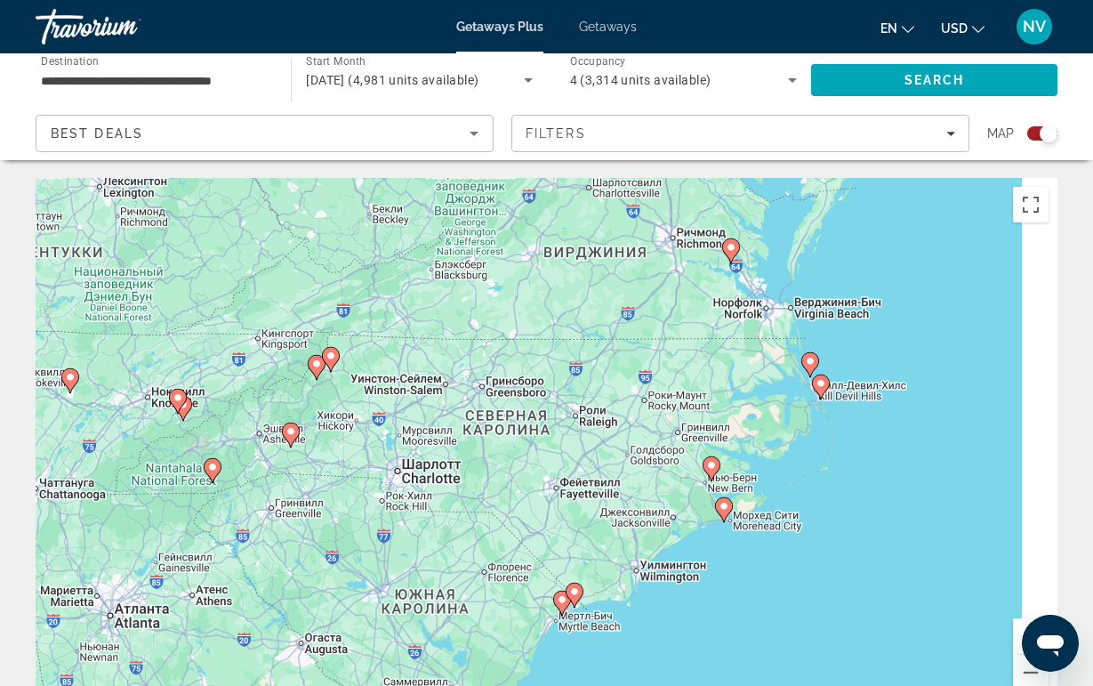
drag, startPoint x: 739, startPoint y: 407, endPoint x: 286, endPoint y: 448, distance: 454.7
click at [286, 448] on div "Чтобы активировать перетаскивание с помощью клавиатуры, нажмите Alt + Ввод. Пос…" at bounding box center [547, 445] width 1022 height 534
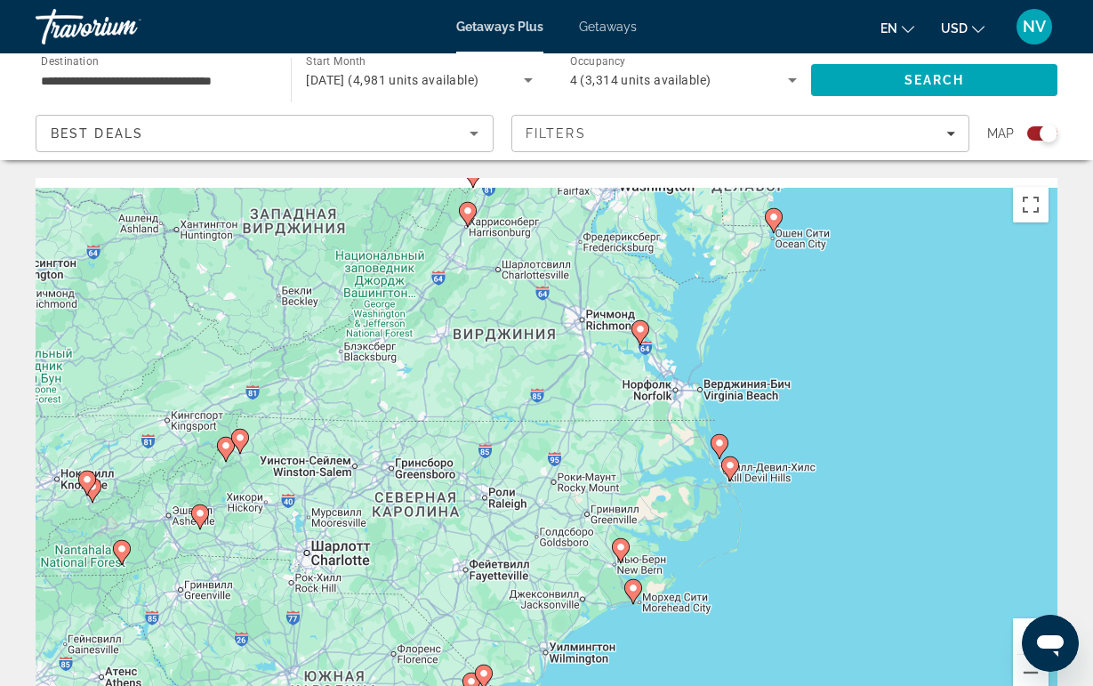
drag, startPoint x: 569, startPoint y: 374, endPoint x: 618, endPoint y: 469, distance: 107.5
click at [618, 469] on div "Чтобы активировать перетаскивание с помощью клавиатуры, нажмите Alt + Ввод. Пос…" at bounding box center [547, 445] width 1022 height 534
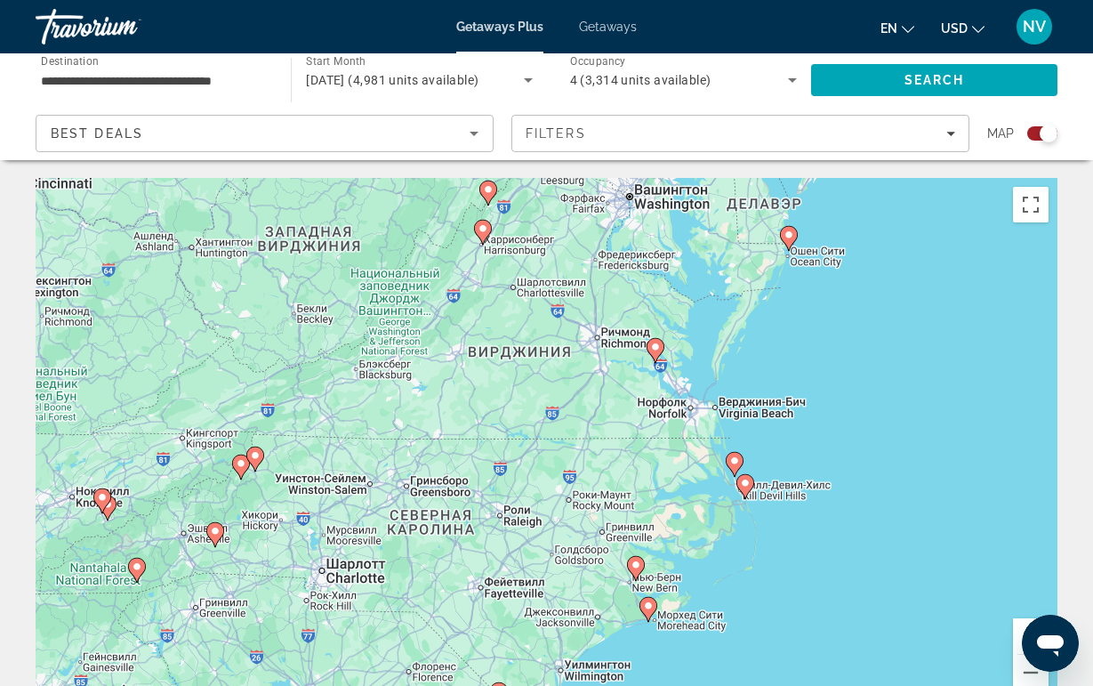
click at [654, 354] on icon "Main content" at bounding box center [655, 350] width 16 height 23
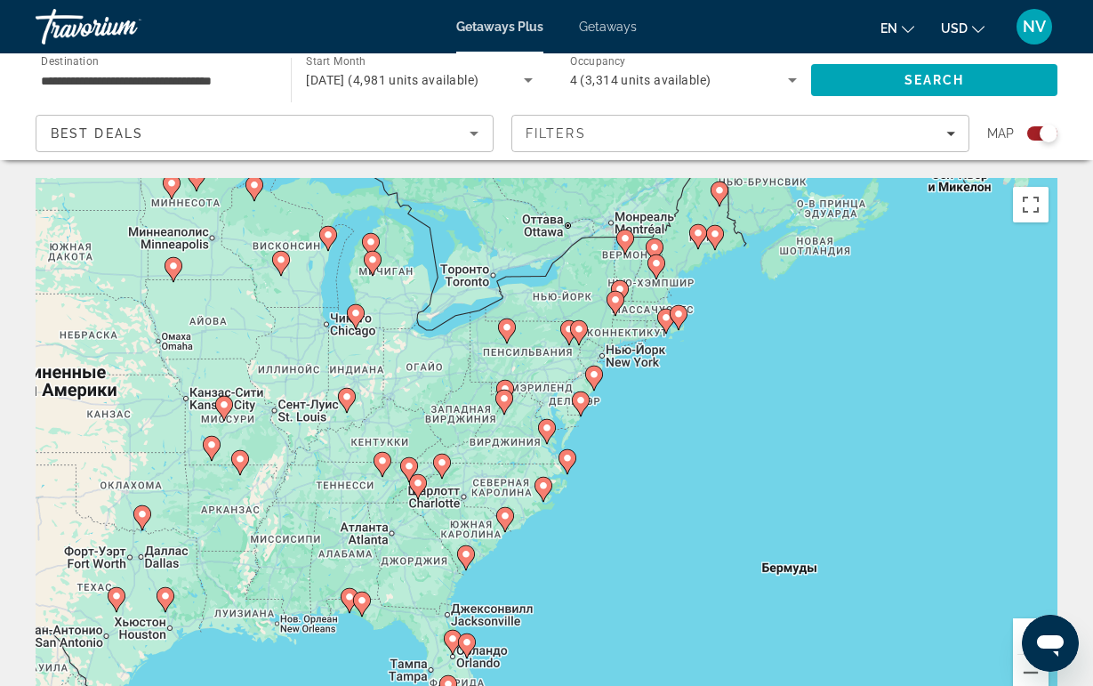
click at [548, 433] on icon "Main content" at bounding box center [546, 431] width 16 height 23
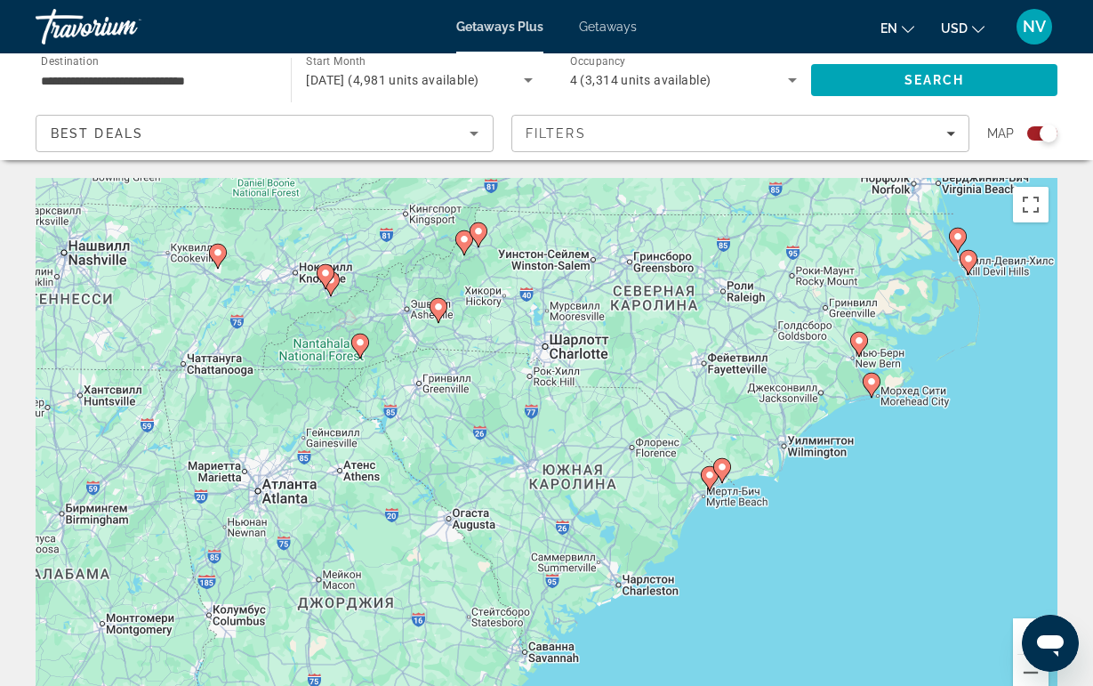
drag, startPoint x: 348, startPoint y: 532, endPoint x: 680, endPoint y: 222, distance: 453.9
click at [680, 222] on div "Для навигации используйте клавиши со стрелками. Чтобы активировать перетаскиван…" at bounding box center [547, 445] width 1022 height 534
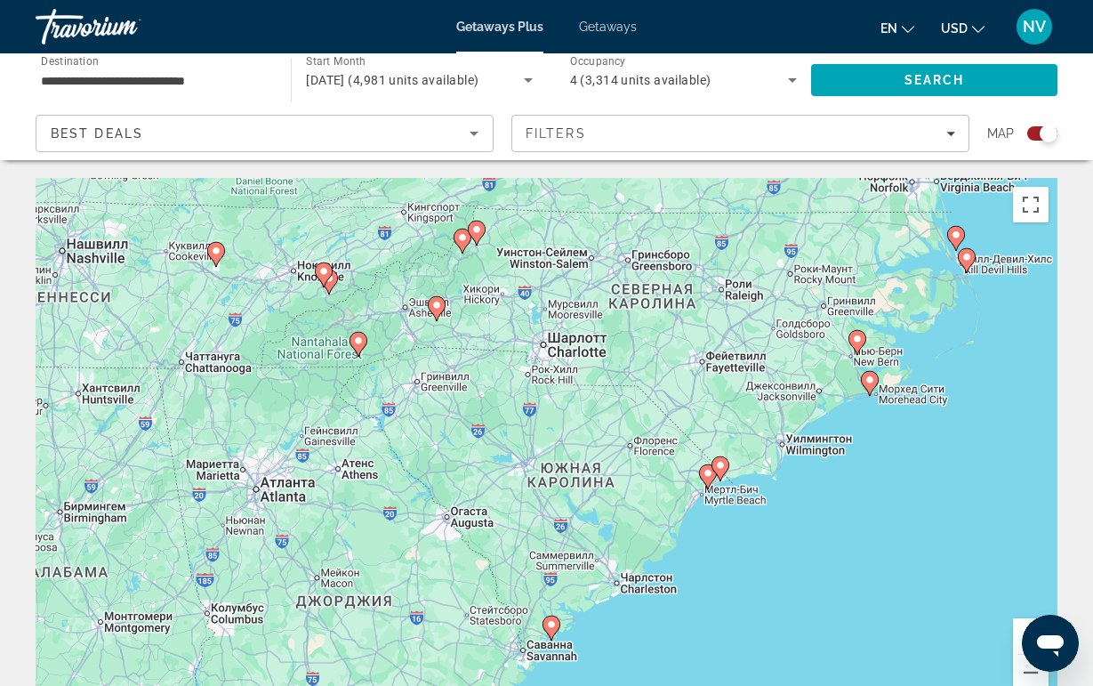
click at [858, 343] on image "Main content" at bounding box center [857, 339] width 11 height 11
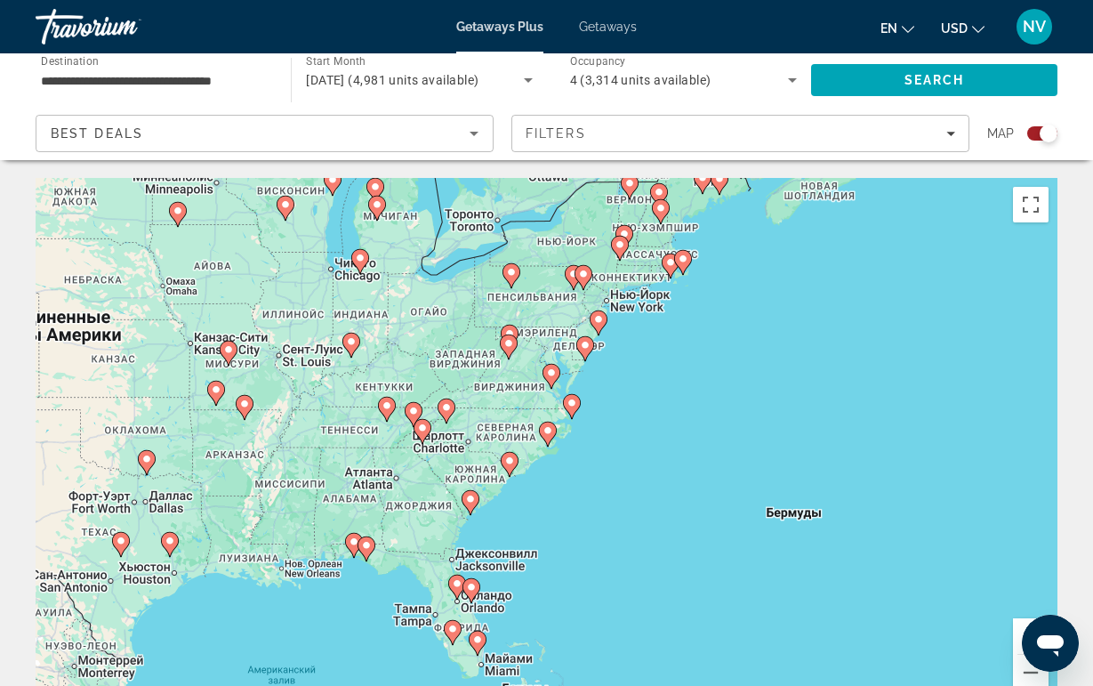
click at [540, 447] on gmp-advanced-marker "Main content" at bounding box center [548, 434] width 18 height 27
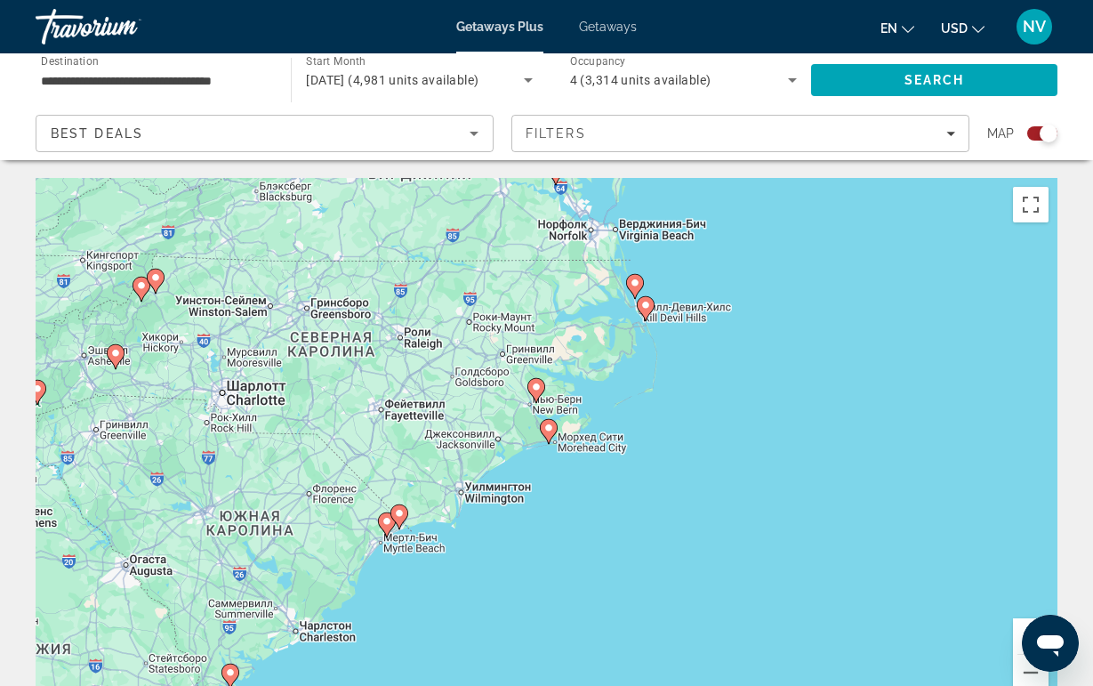
click at [552, 425] on image "Main content" at bounding box center [549, 428] width 11 height 11
type input "**********"
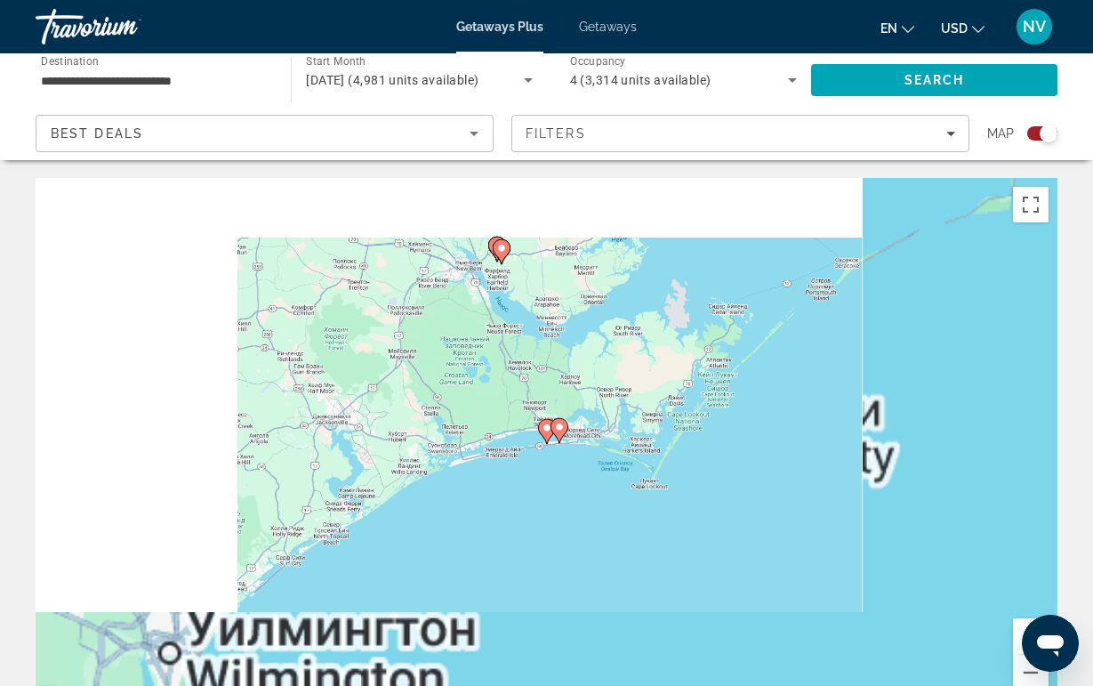
click at [550, 430] on image "Main content" at bounding box center [547, 428] width 11 height 11
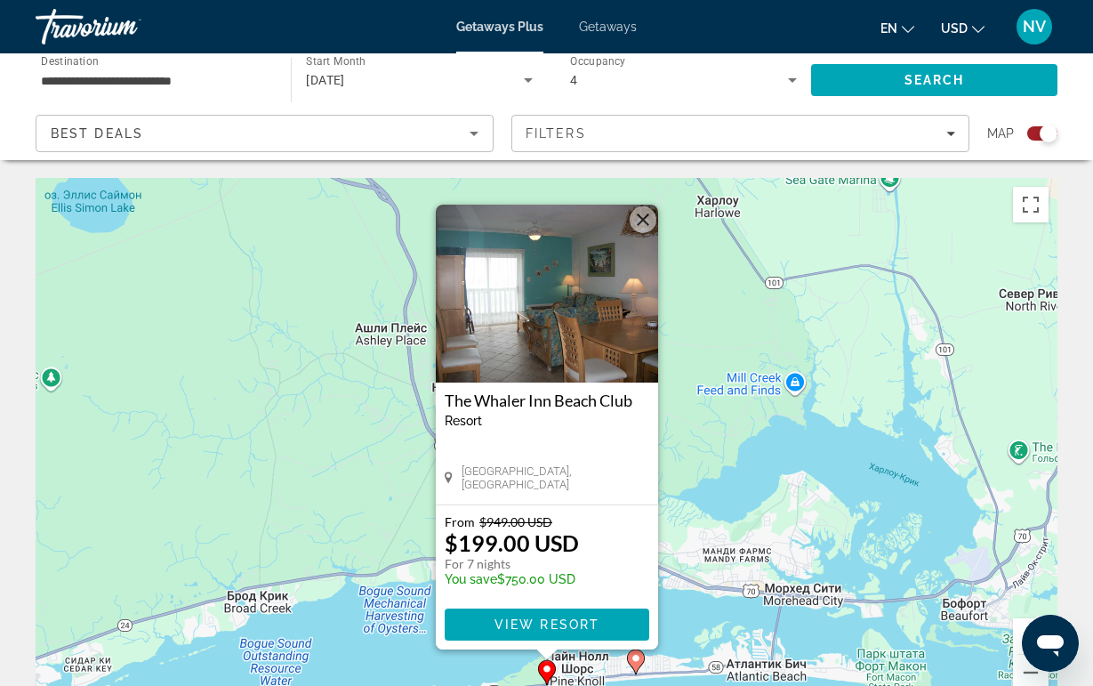
click at [636, 215] on button "Закрыть" at bounding box center [643, 219] width 27 height 27
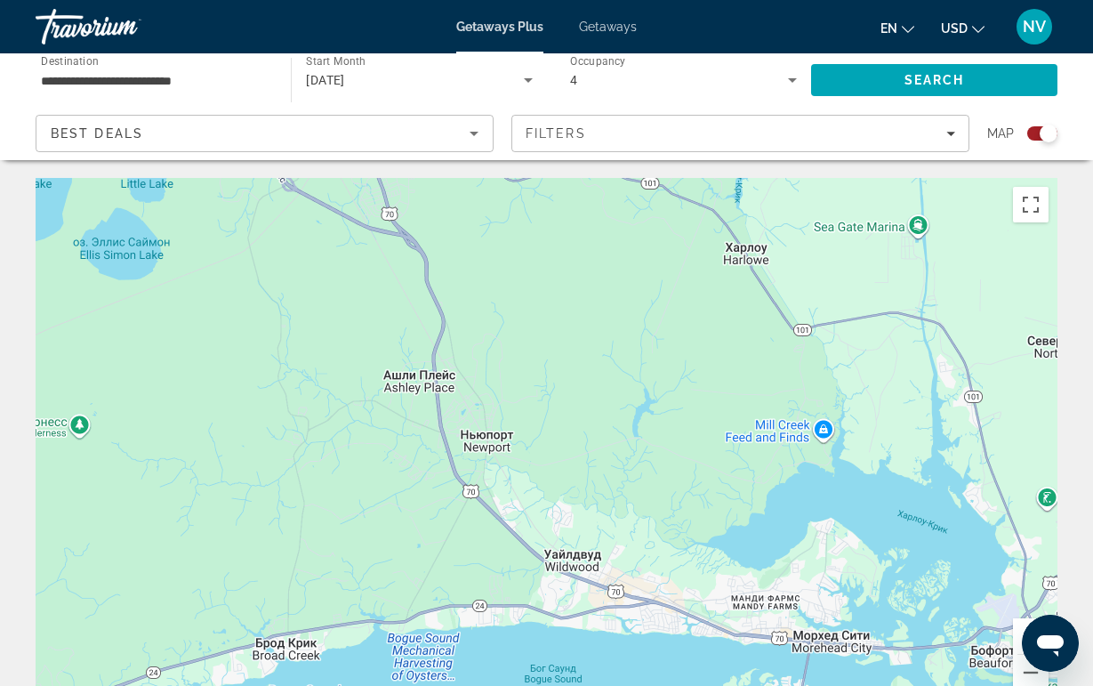
drag, startPoint x: 585, startPoint y: 478, endPoint x: 685, endPoint y: 641, distance: 191.4
click at [683, 634] on div "Чтобы активировать перетаскивание с помощью клавиатуры, нажмите Alt + Ввод. Пос…" at bounding box center [547, 445] width 1022 height 534
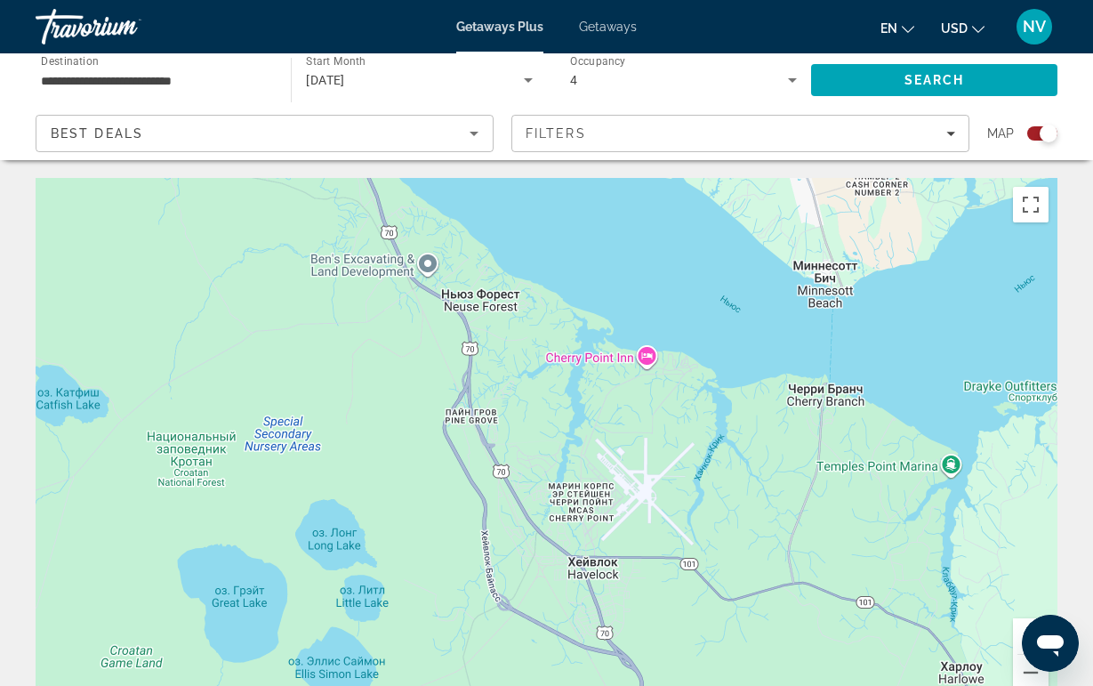
drag, startPoint x: 645, startPoint y: 508, endPoint x: 645, endPoint y: 598, distance: 89.9
click at [645, 599] on div "Main content" at bounding box center [547, 445] width 1022 height 534
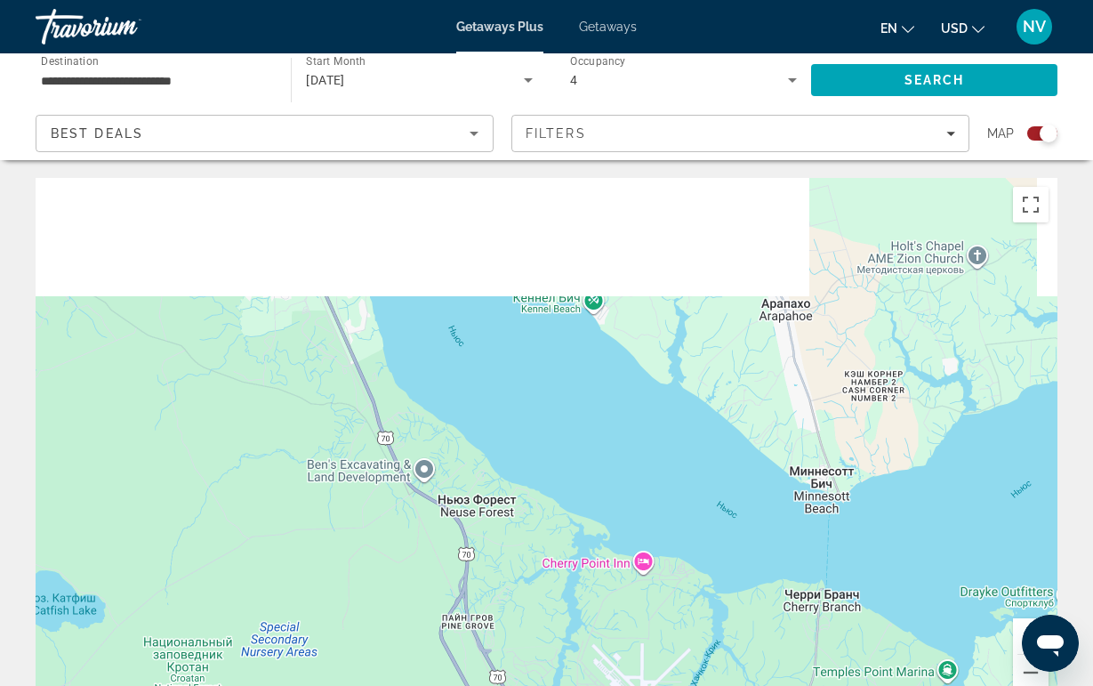
drag, startPoint x: 511, startPoint y: 504, endPoint x: 507, endPoint y: 720, distance: 215.3
click at [507, 685] on html "**********" at bounding box center [546, 343] width 1093 height 686
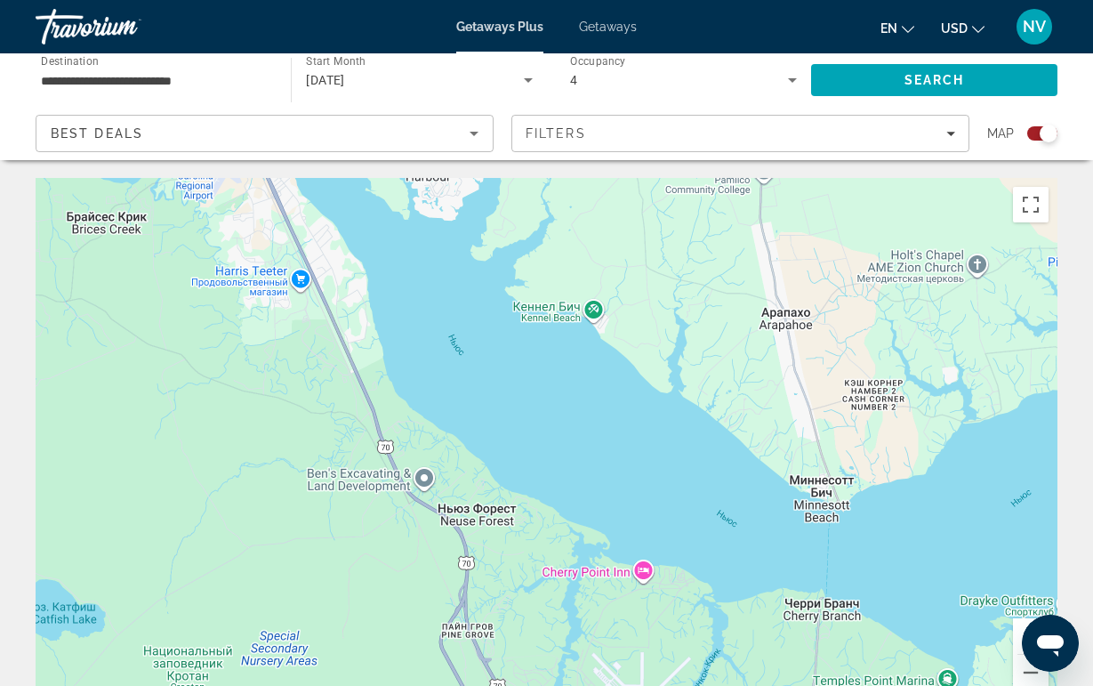
click at [553, 610] on div "Чтобы активировать перетаскивание с помощью клавиатуры, нажмите Alt + Ввод. Пос…" at bounding box center [547, 445] width 1022 height 534
drag, startPoint x: 521, startPoint y: 487, endPoint x: 464, endPoint y: 158, distance: 333.4
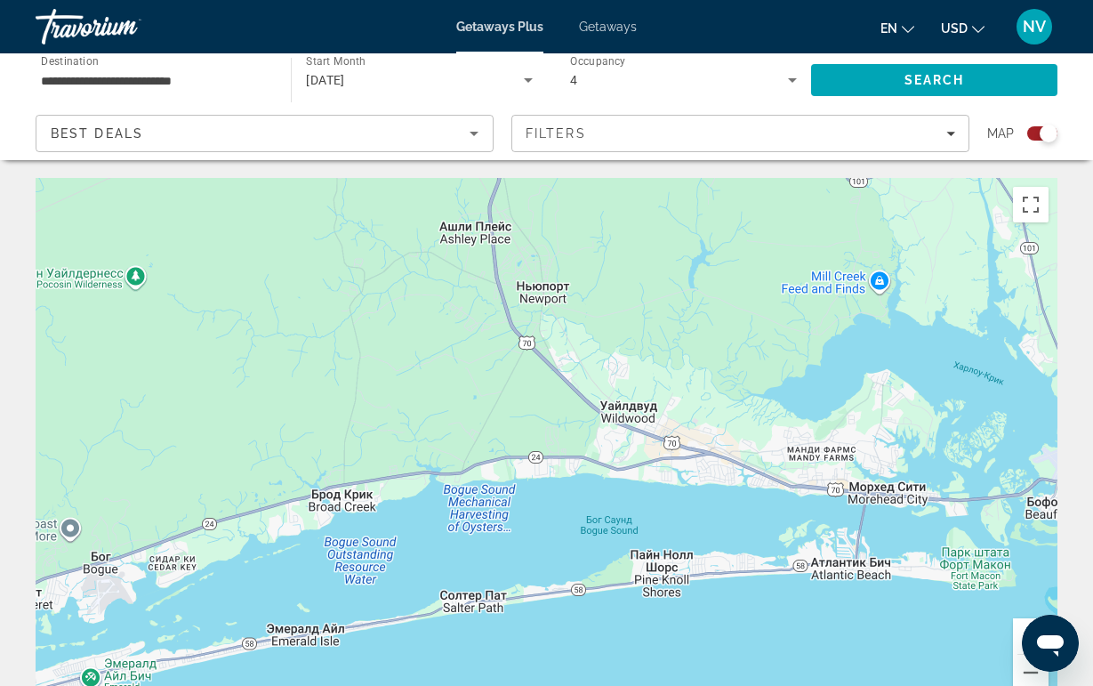
drag, startPoint x: 531, startPoint y: 369, endPoint x: 539, endPoint y: 607, distance: 237.7
click at [539, 607] on div "Чтобы активировать перетаскивание с помощью клавиатуры, нажмите Alt + Ввод. Пос…" at bounding box center [547, 445] width 1022 height 534
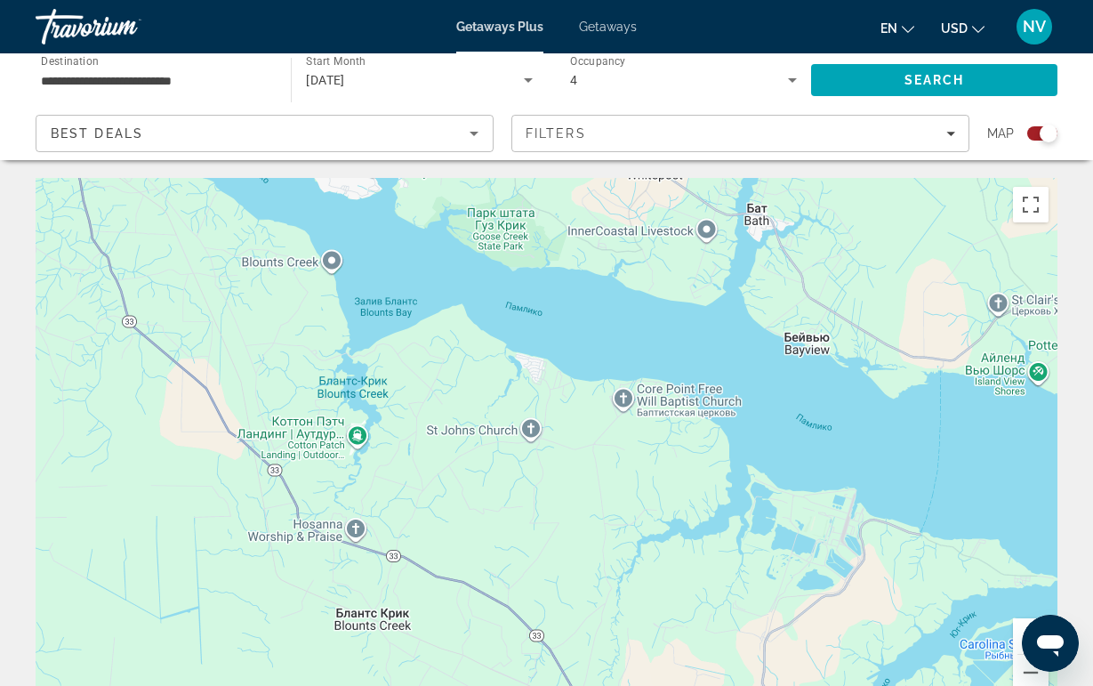
click at [545, 490] on div "Чтобы активировать перетаскивание с помощью клавиатуры, нажмите Alt + Ввод. Пос…" at bounding box center [547, 445] width 1022 height 534
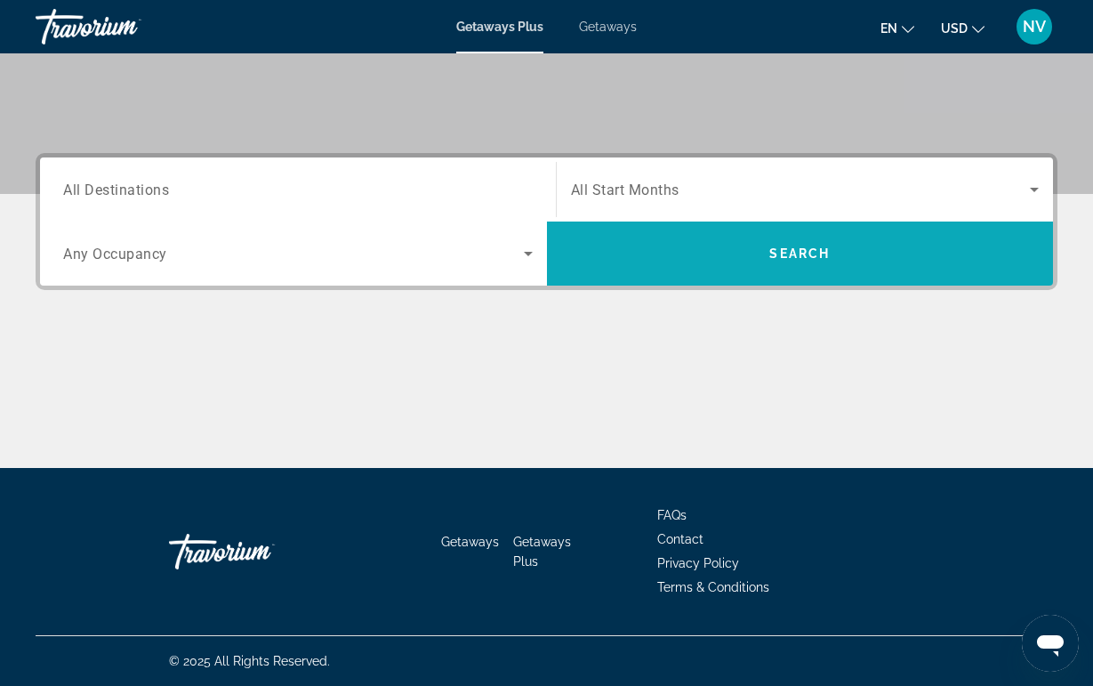
scroll to position [338, 0]
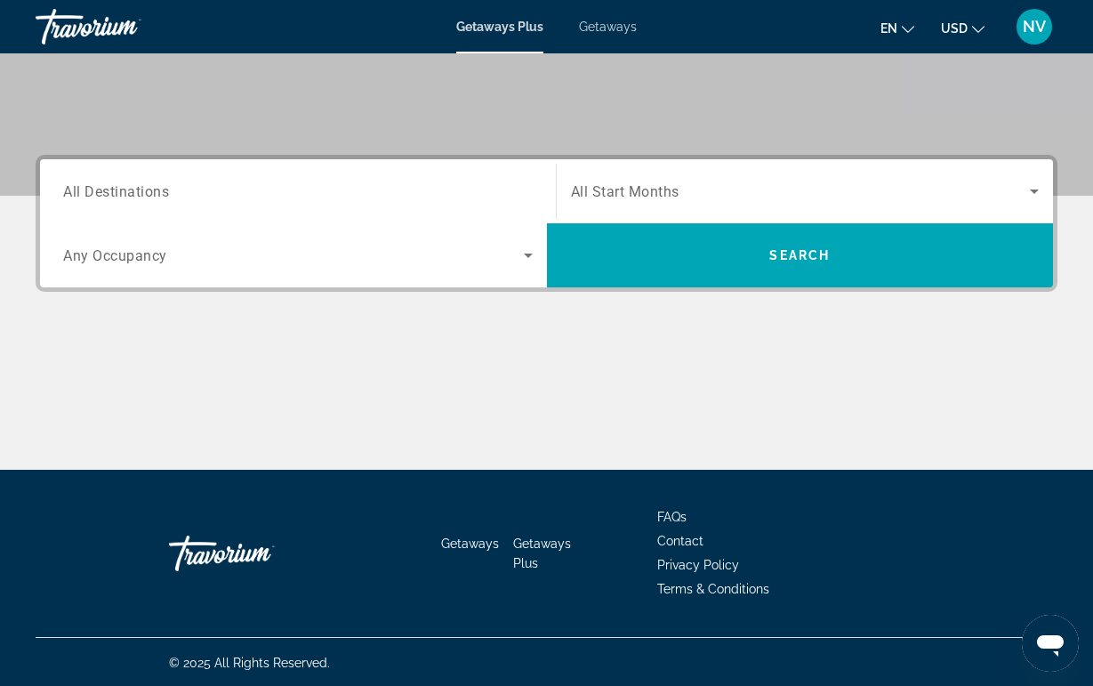
click at [294, 182] on input "Destination All Destinations" at bounding box center [298, 192] width 470 height 21
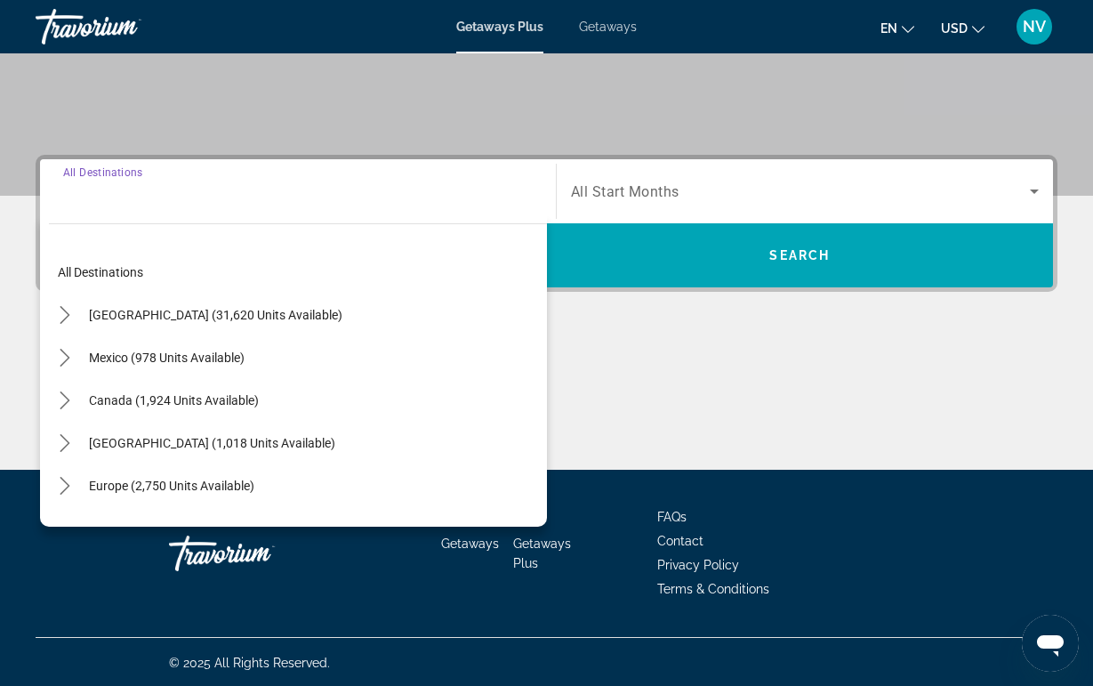
scroll to position [340, 0]
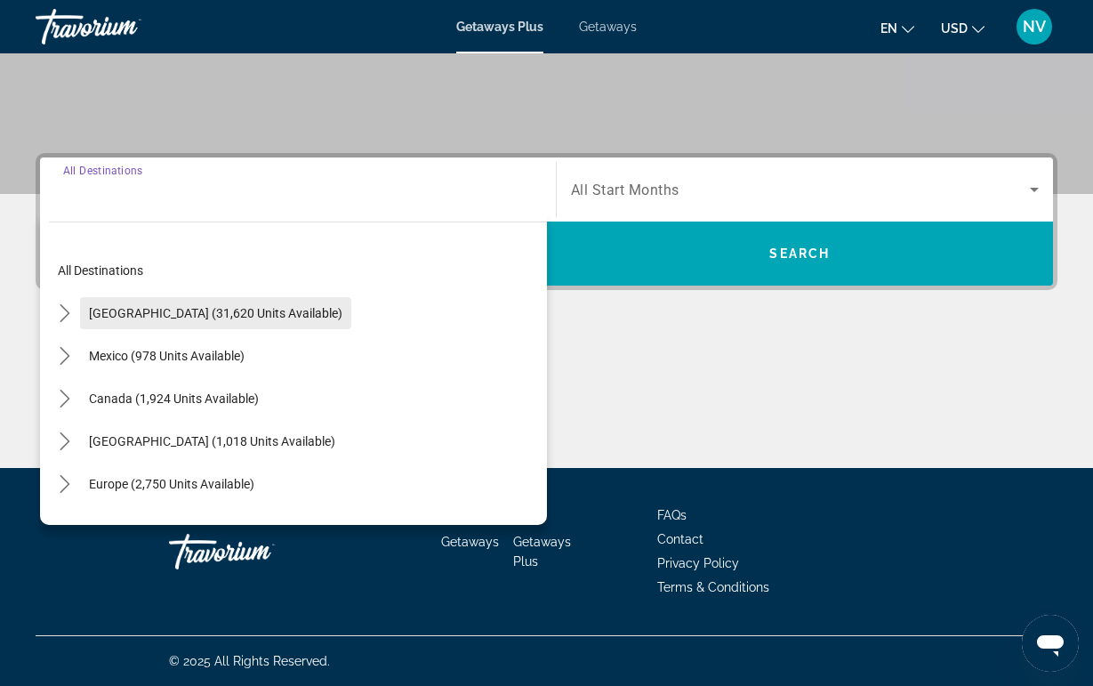
click at [153, 303] on span "Select destination: United States (31,620 units available)" at bounding box center [215, 313] width 271 height 43
type input "**********"
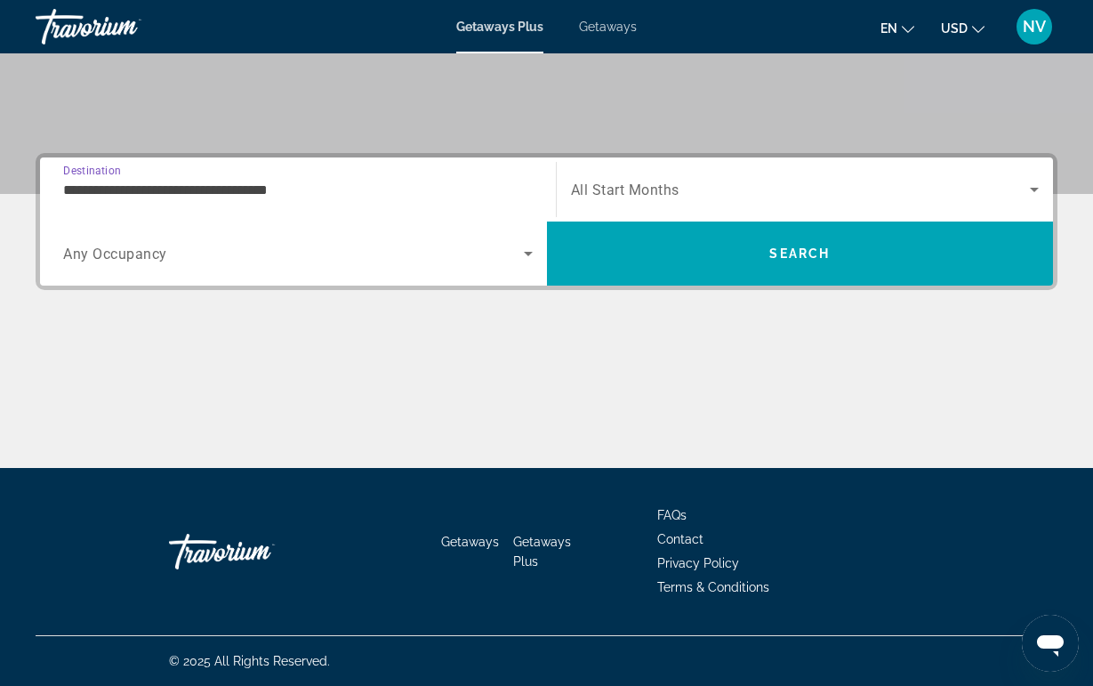
click at [174, 247] on span "Search widget" at bounding box center [293, 253] width 461 height 21
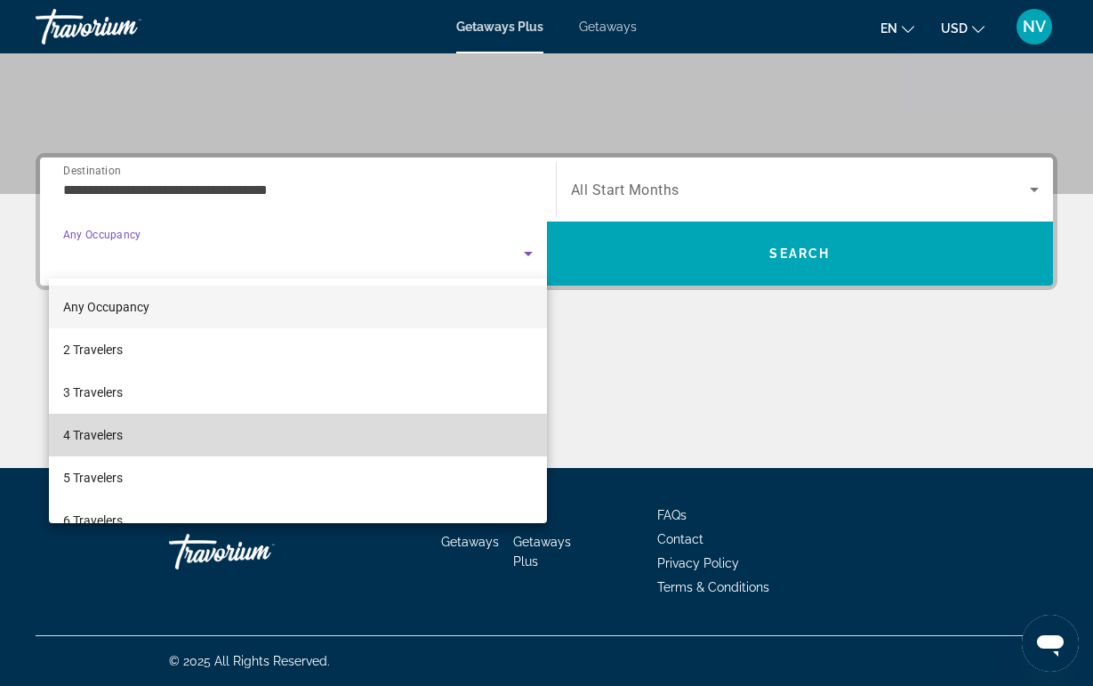
click at [107, 441] on span "4 Travelers" at bounding box center [93, 434] width 60 height 21
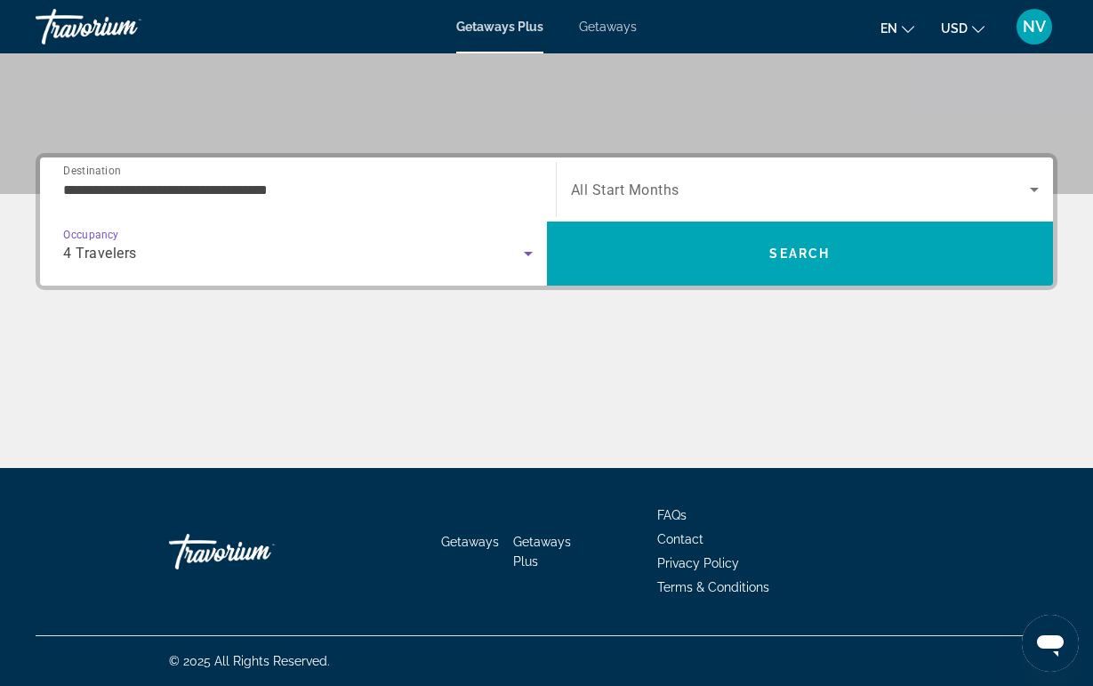
click at [623, 190] on span "All Start Months" at bounding box center [625, 190] width 109 height 17
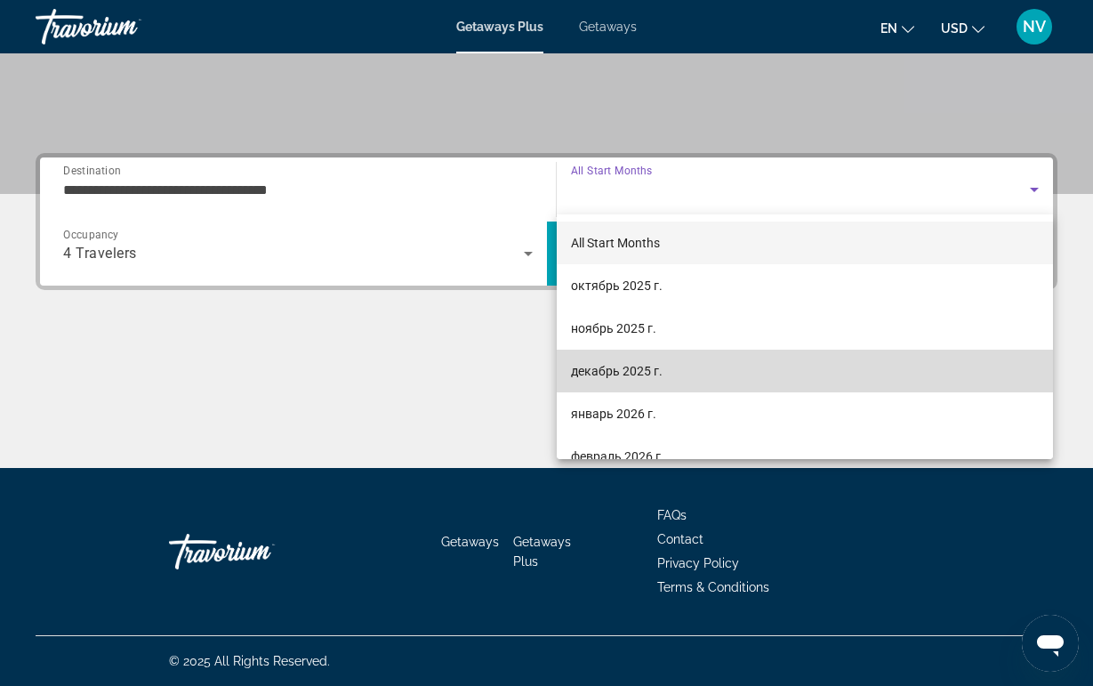
click at [625, 378] on span "декабрь 2025 г." at bounding box center [617, 370] width 92 height 21
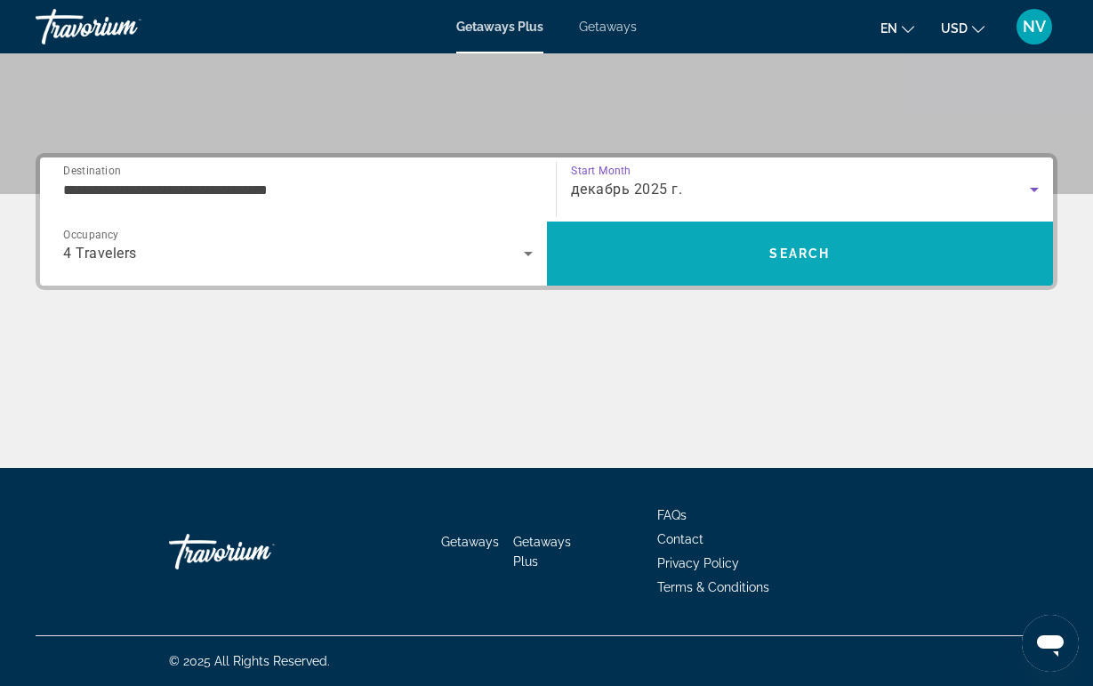
click at [686, 244] on span "Search" at bounding box center [800, 253] width 507 height 43
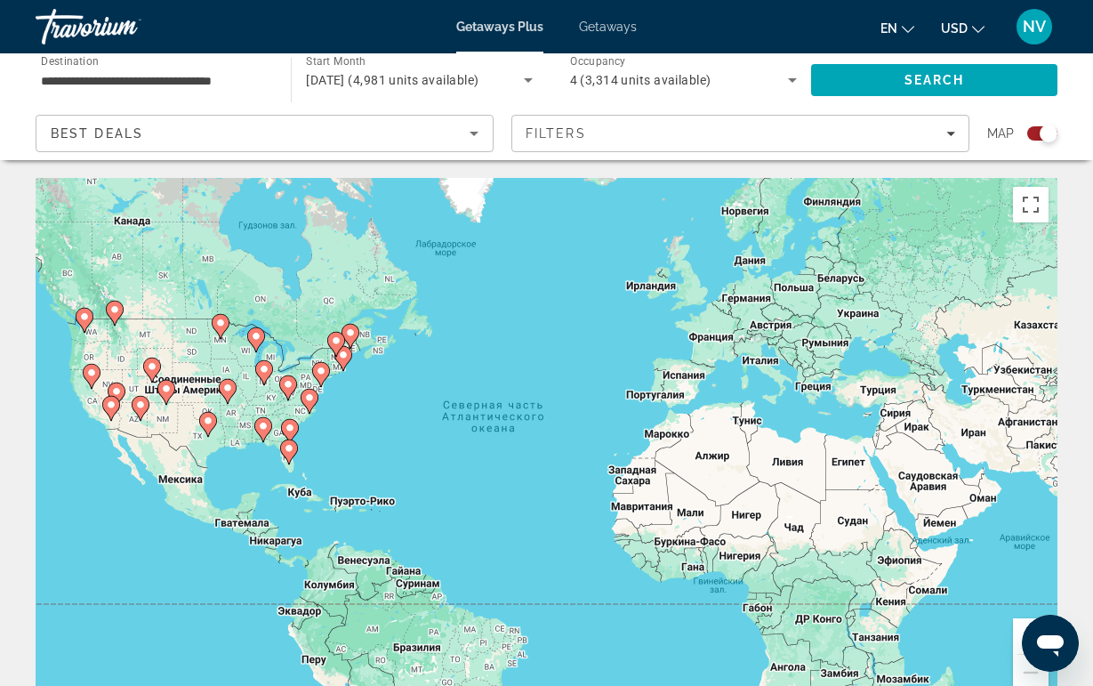
click at [289, 432] on image "Main content" at bounding box center [290, 428] width 11 height 11
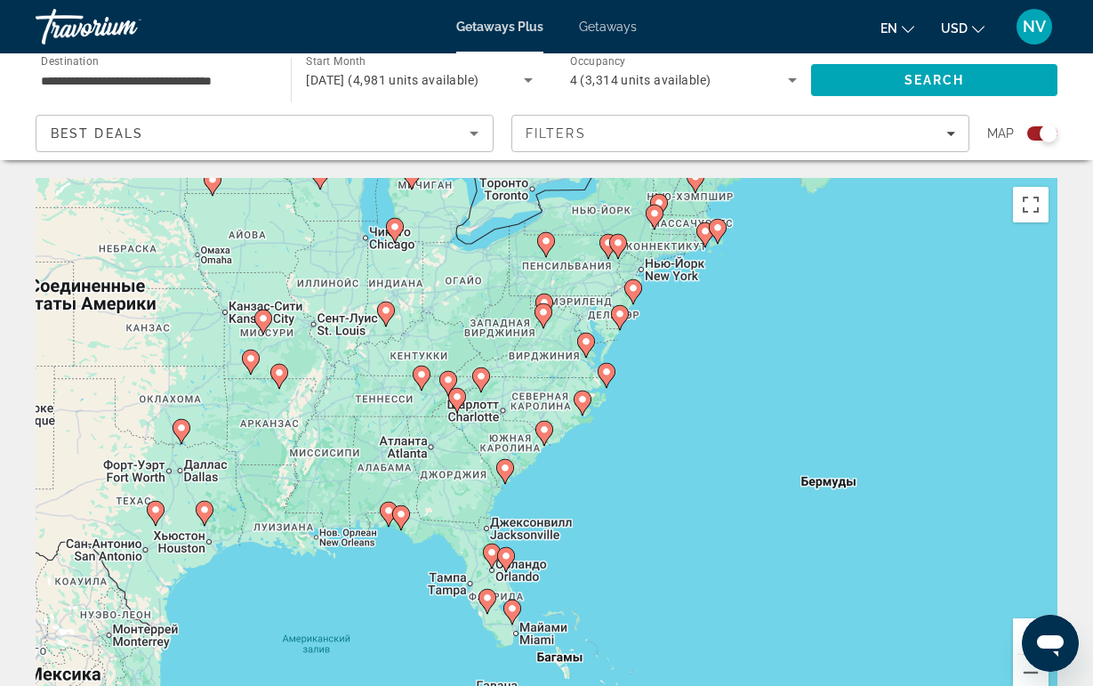
drag, startPoint x: 398, startPoint y: 433, endPoint x: 382, endPoint y: 433, distance: 16.0
click at [382, 433] on div "Для навигации используйте клавиши со стрелками. Чтобы активировать перетаскиван…" at bounding box center [547, 445] width 1022 height 534
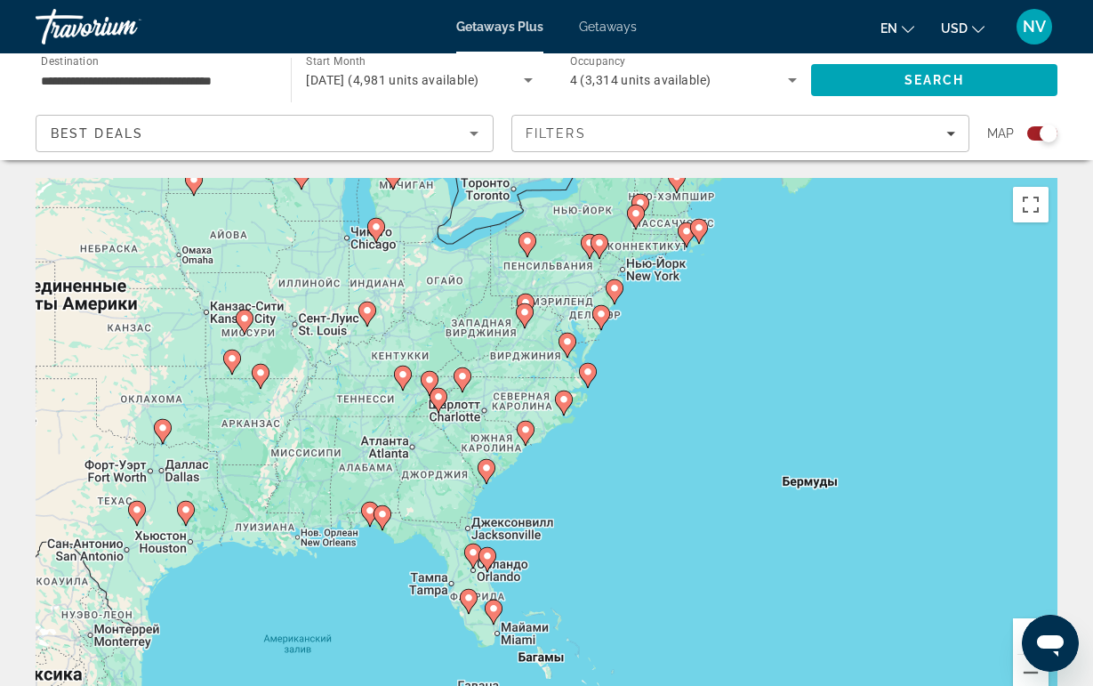
click at [399, 378] on image "Main content" at bounding box center [403, 374] width 11 height 11
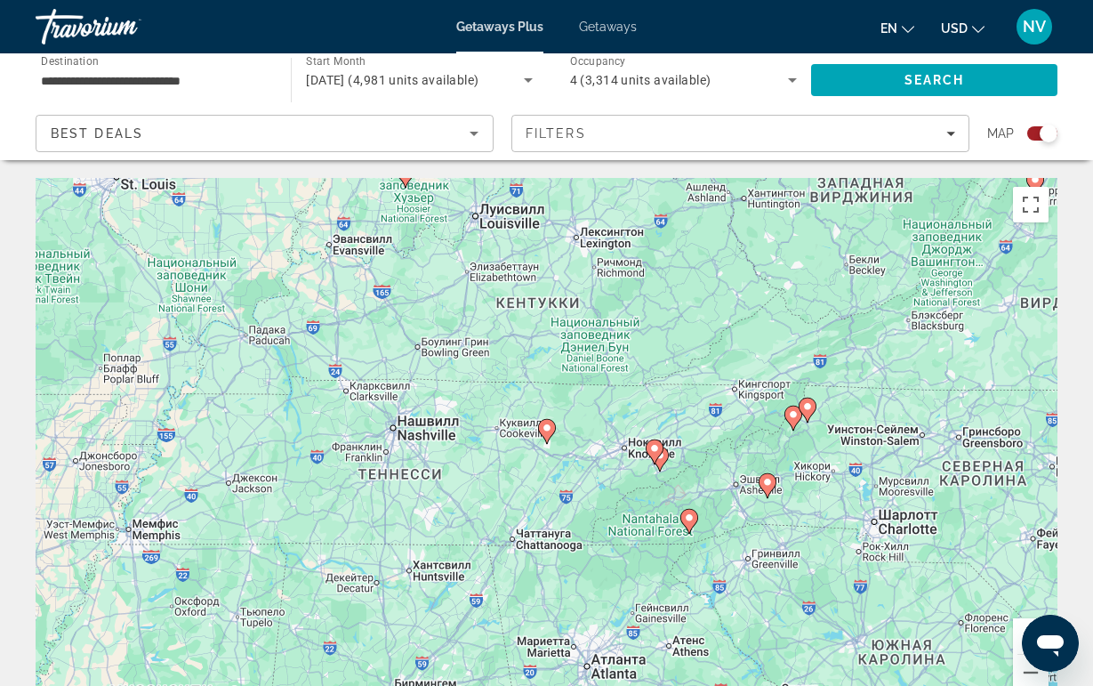
click at [546, 437] on icon "Main content" at bounding box center [546, 431] width 16 height 23
type input "**********"
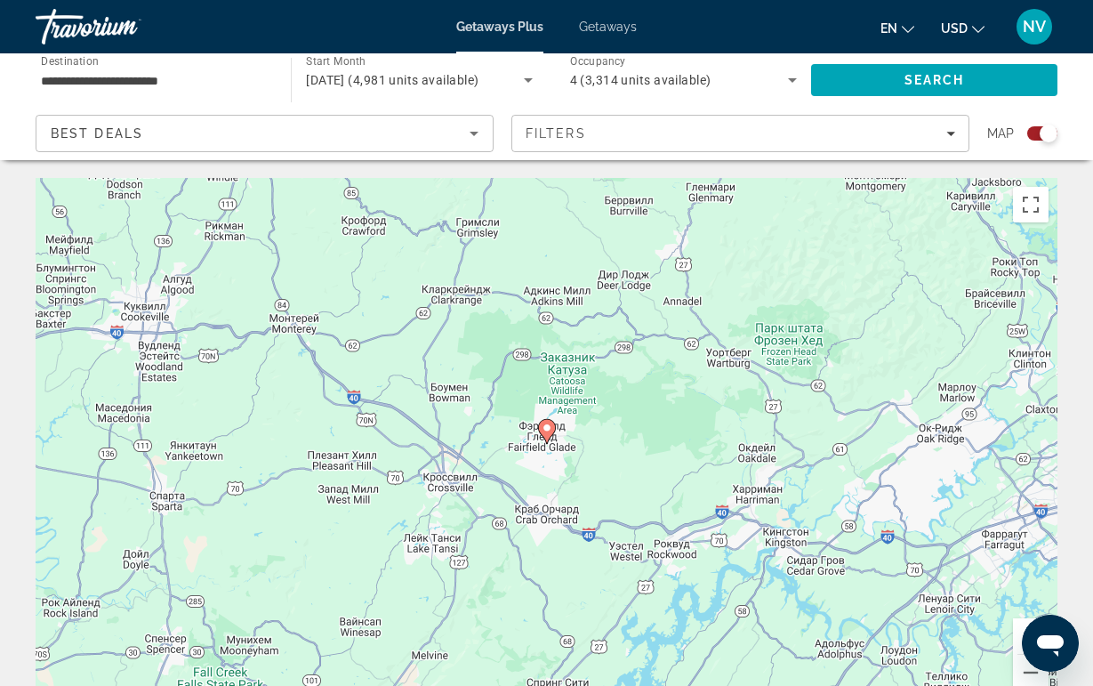
click at [545, 437] on icon "Main content" at bounding box center [546, 431] width 16 height 23
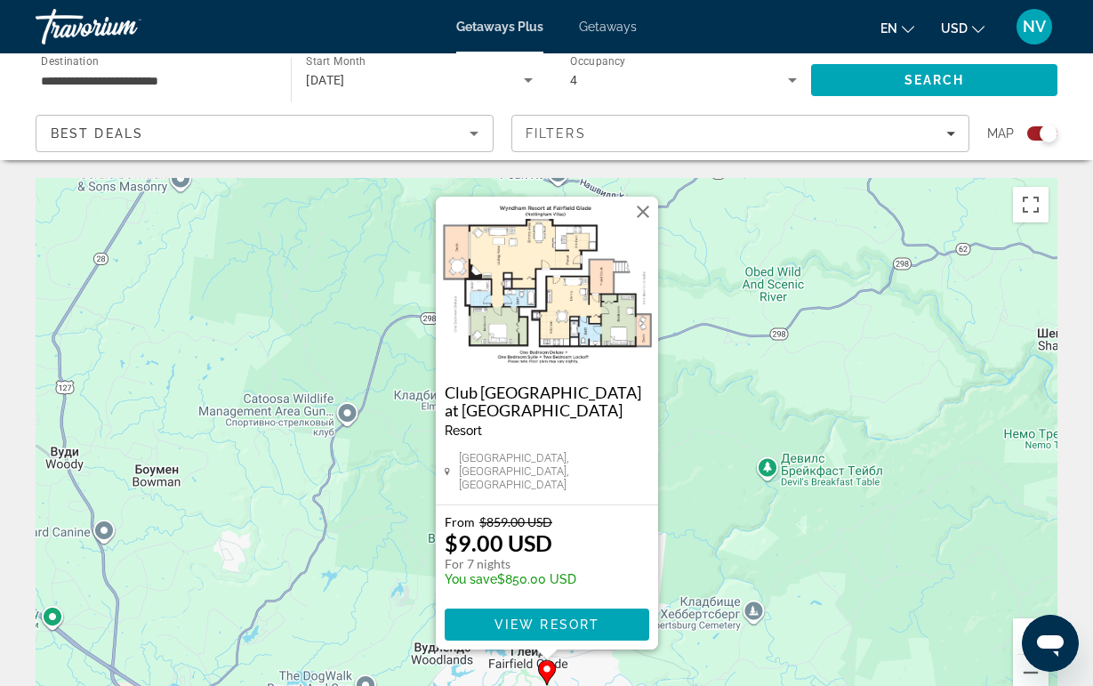
click at [549, 321] on img "Main content" at bounding box center [547, 286] width 222 height 178
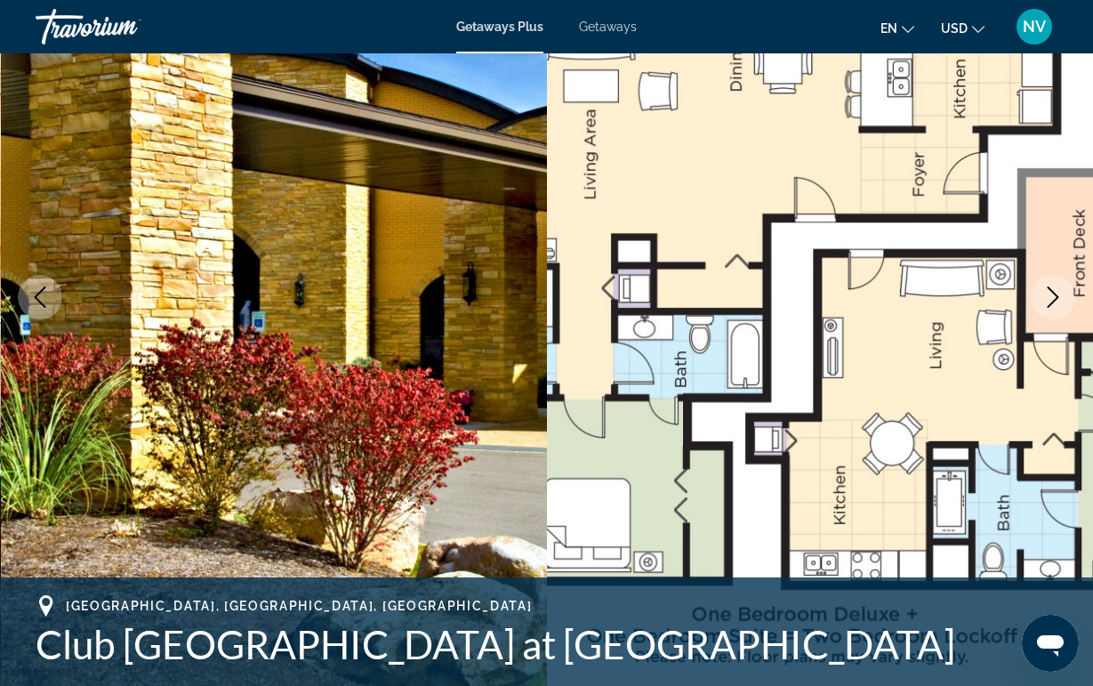
scroll to position [174, 0]
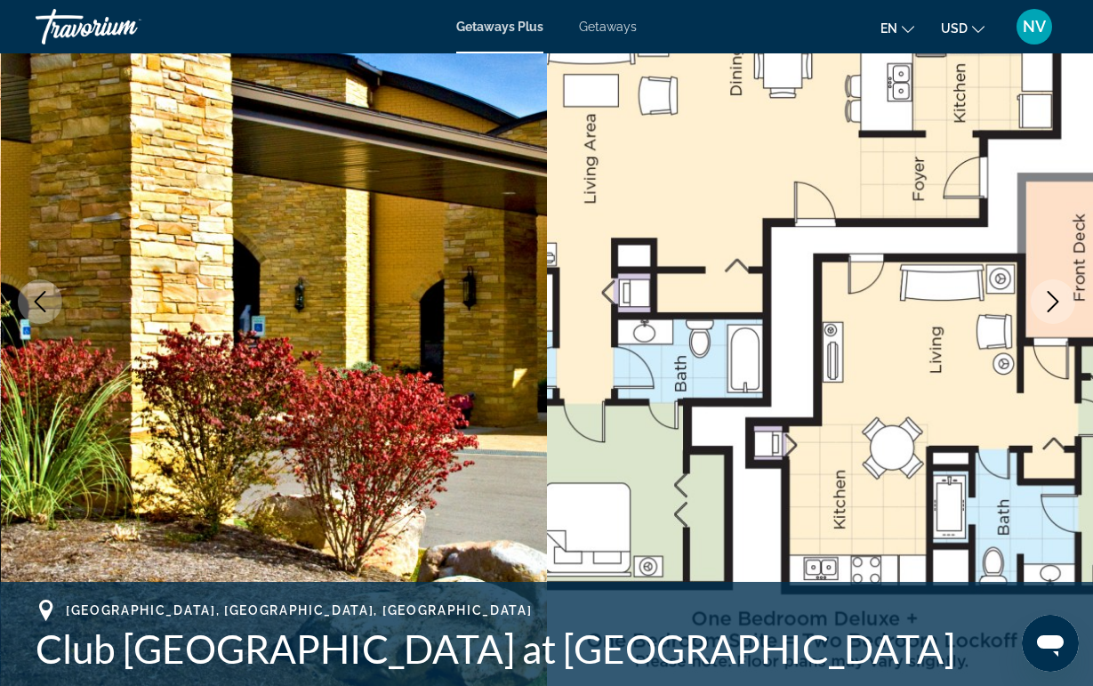
click at [1051, 317] on button "Next image" at bounding box center [1053, 301] width 44 height 44
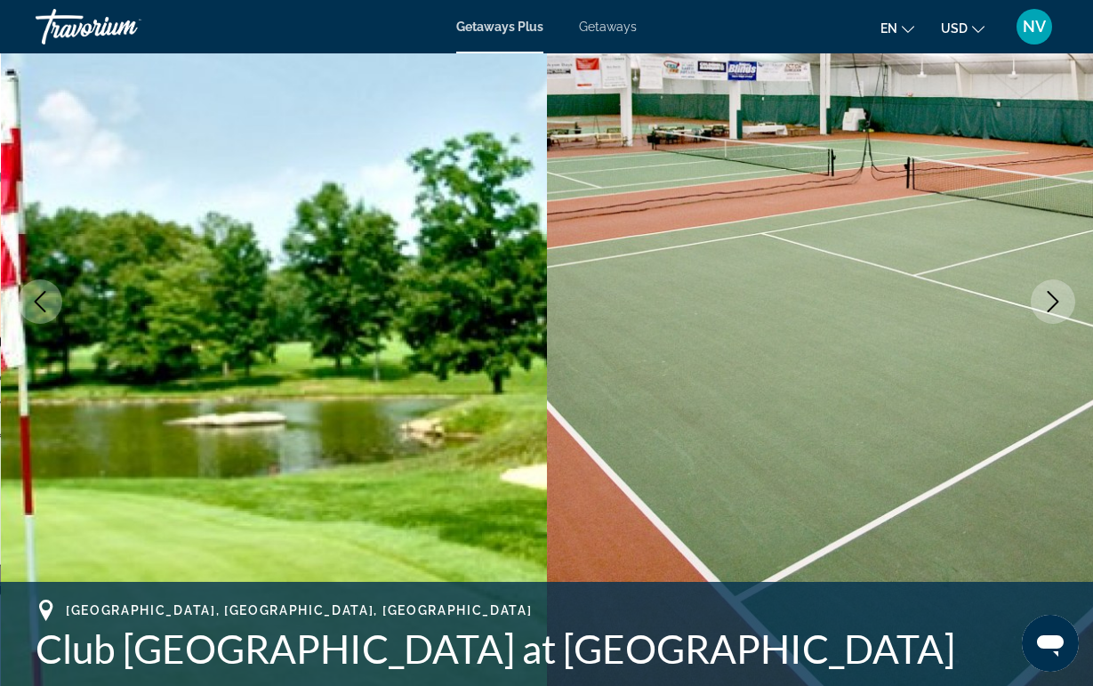
click at [1051, 317] on button "Next image" at bounding box center [1053, 301] width 44 height 44
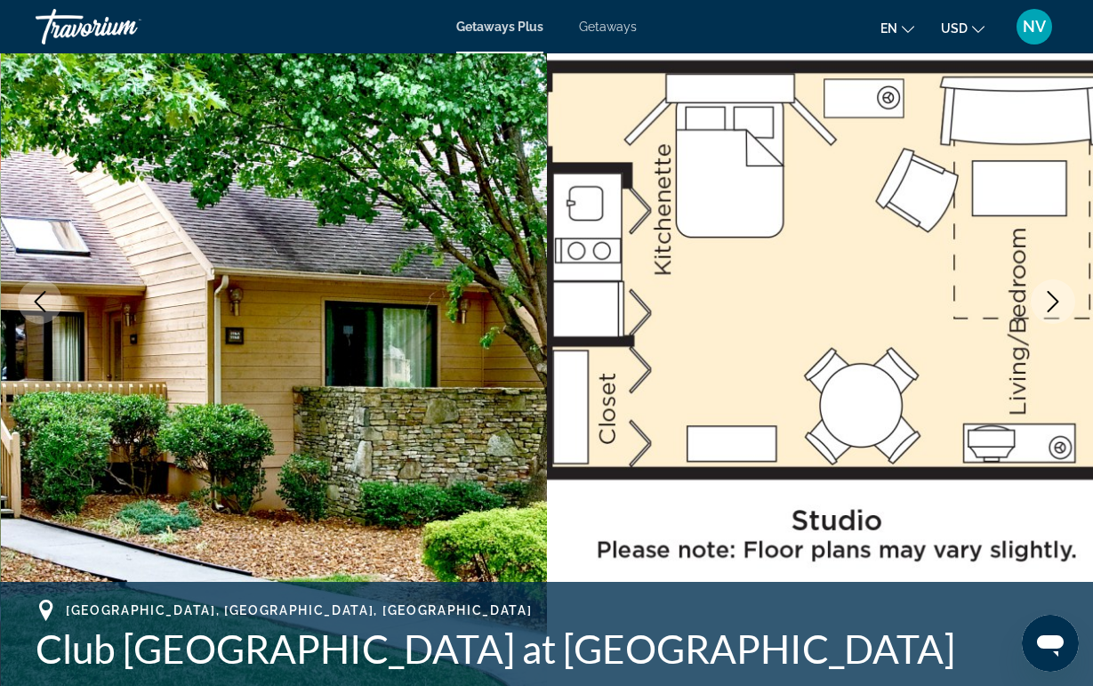
click at [1050, 317] on button "Next image" at bounding box center [1053, 301] width 44 height 44
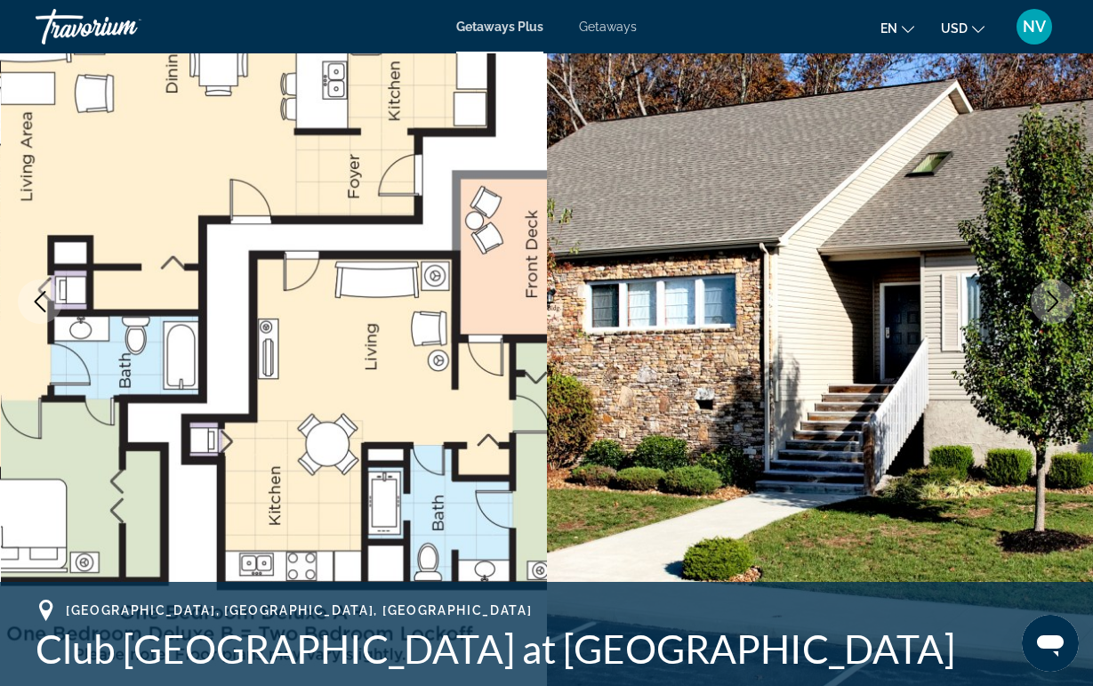
click at [1050, 317] on button "Next image" at bounding box center [1053, 301] width 44 height 44
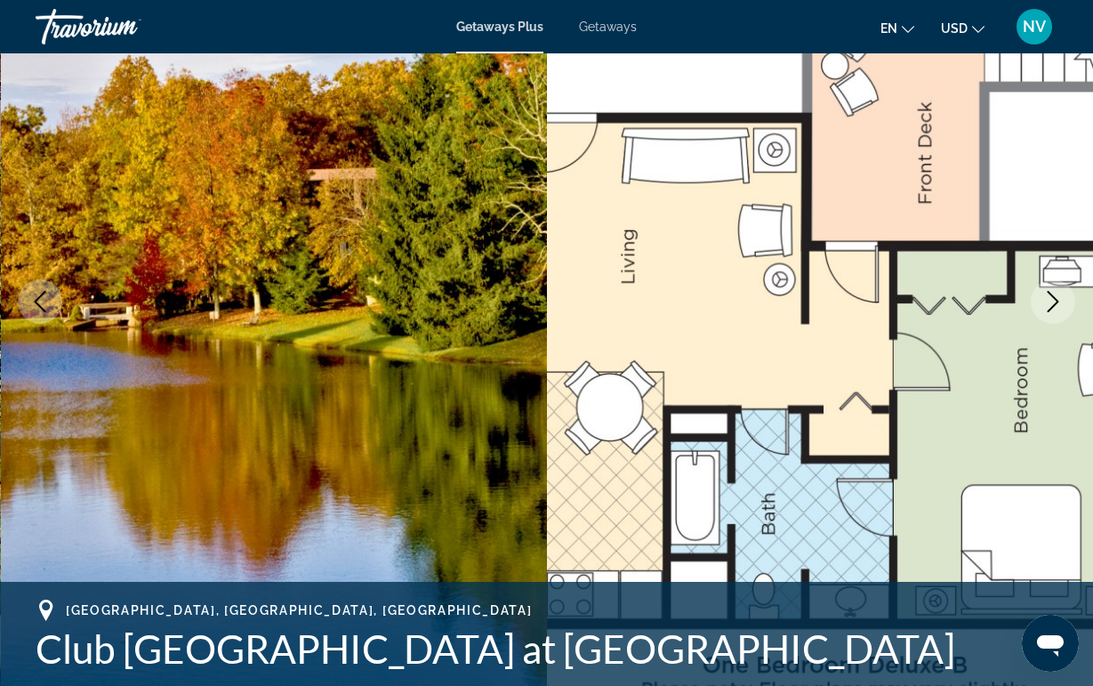
click at [1049, 317] on button "Next image" at bounding box center [1053, 301] width 44 height 44
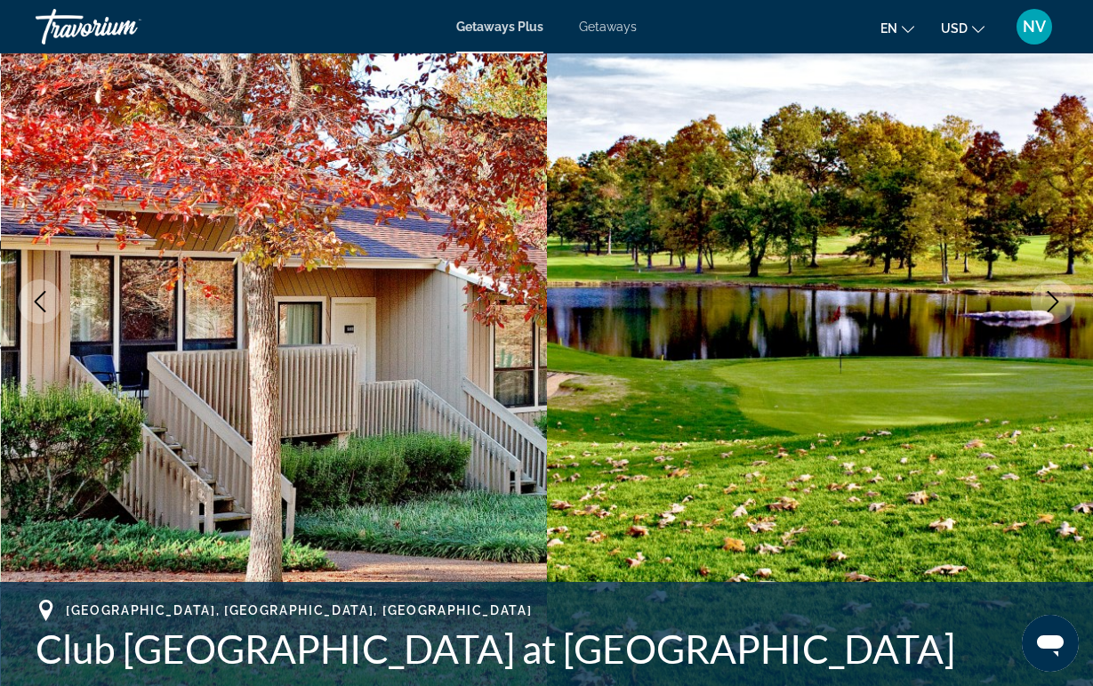
click at [1049, 316] on button "Next image" at bounding box center [1053, 301] width 44 height 44
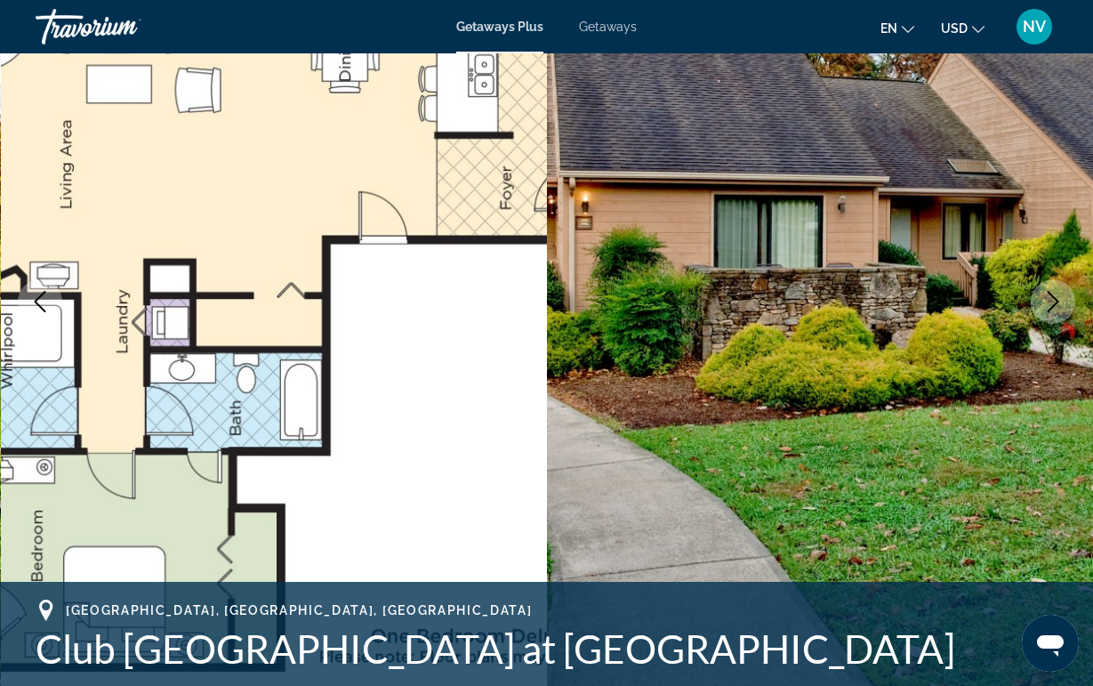
click at [1049, 316] on button "Next image" at bounding box center [1053, 301] width 44 height 44
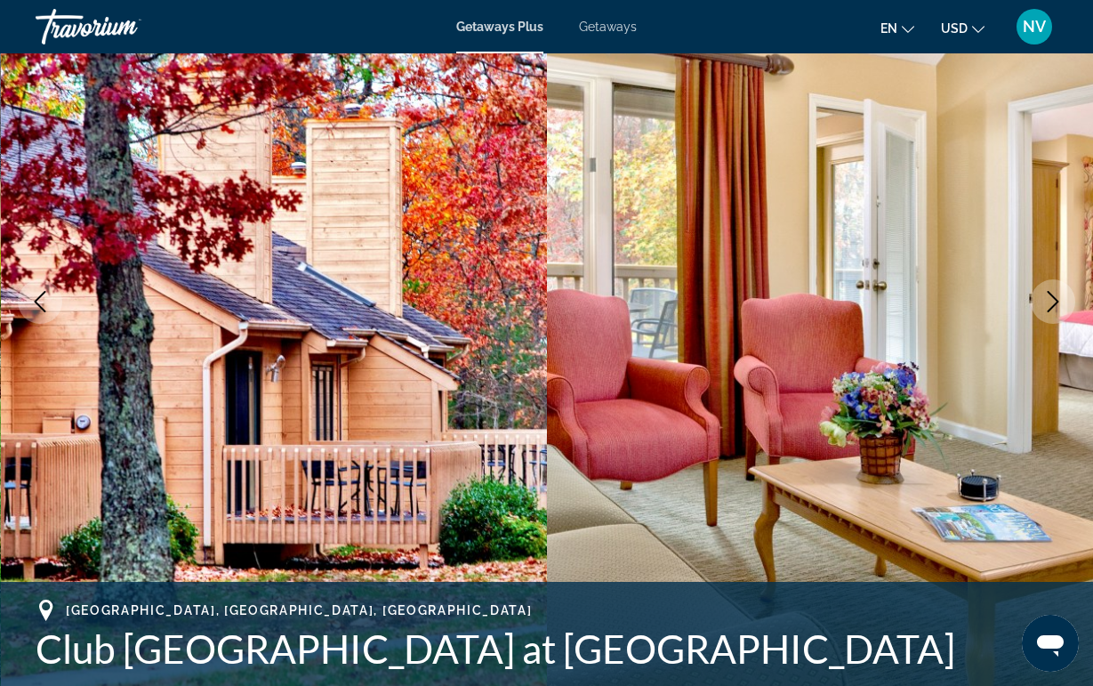
click at [1049, 316] on button "Next image" at bounding box center [1053, 301] width 44 height 44
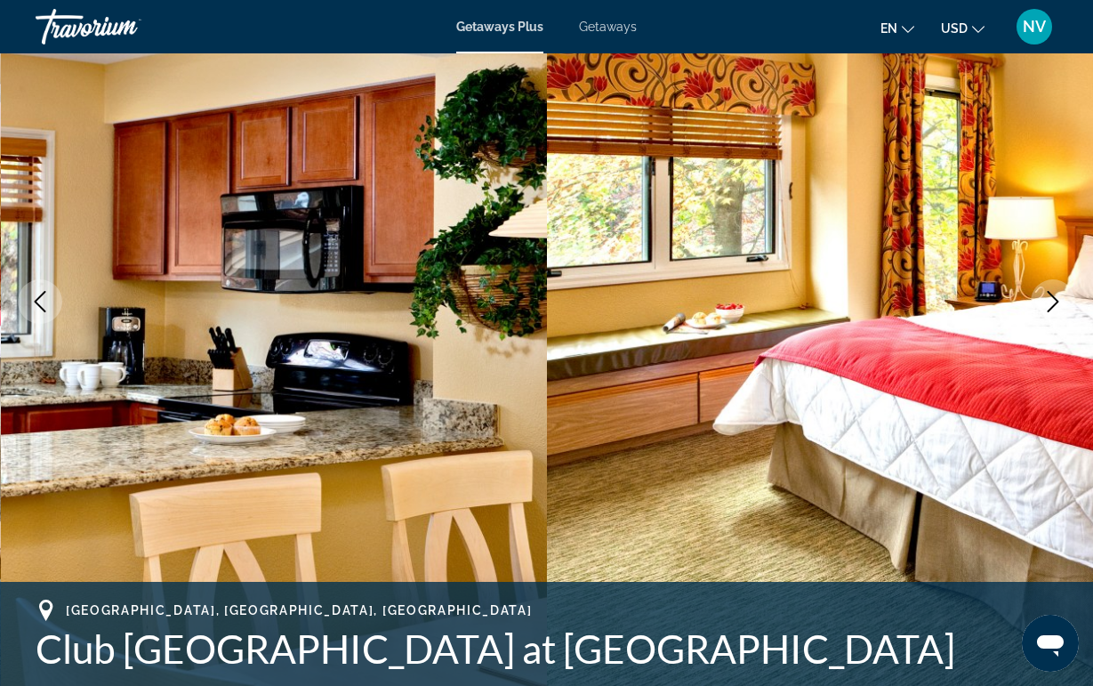
click at [1048, 316] on button "Next image" at bounding box center [1053, 301] width 44 height 44
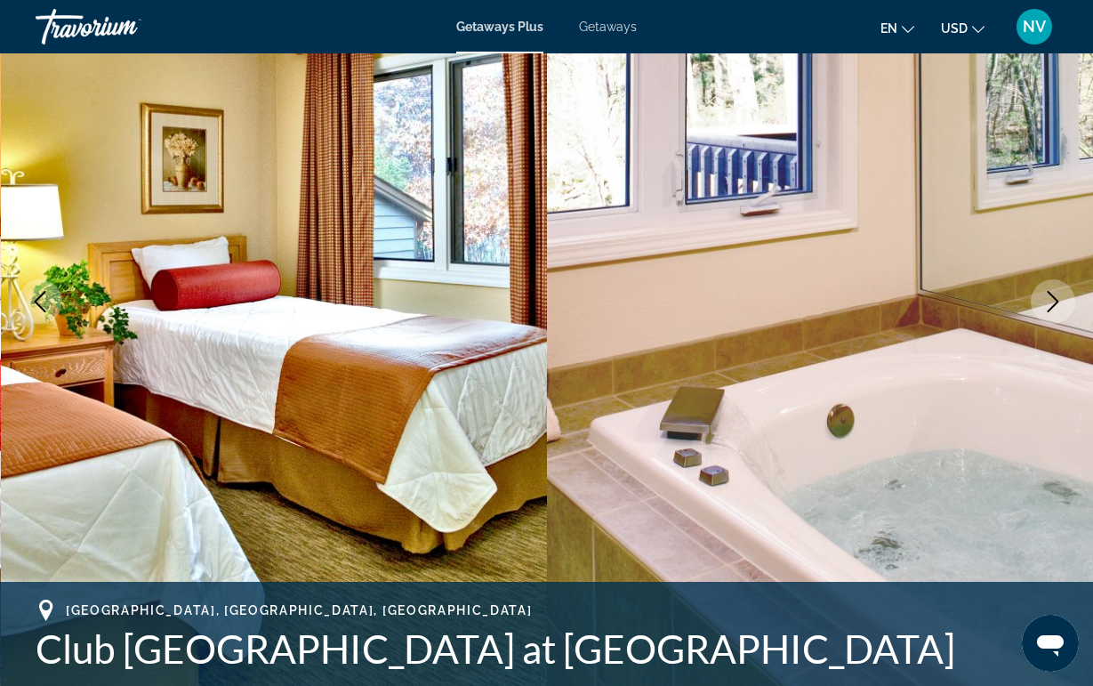
click at [1048, 316] on button "Next image" at bounding box center [1053, 301] width 44 height 44
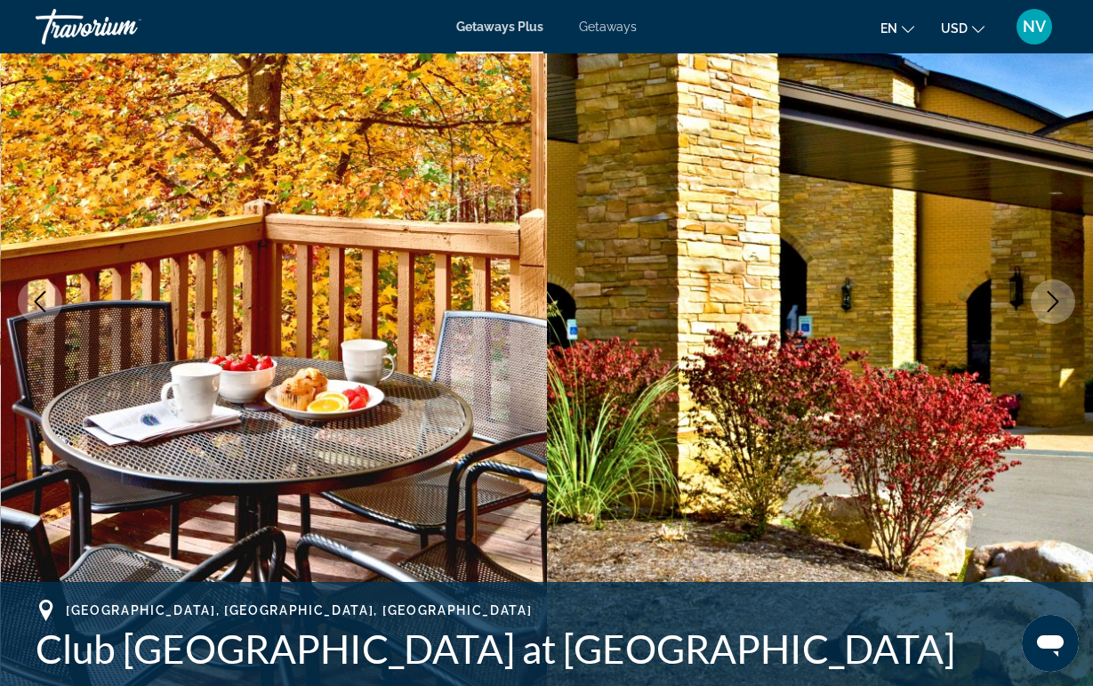
click at [1048, 316] on button "Next image" at bounding box center [1053, 301] width 44 height 44
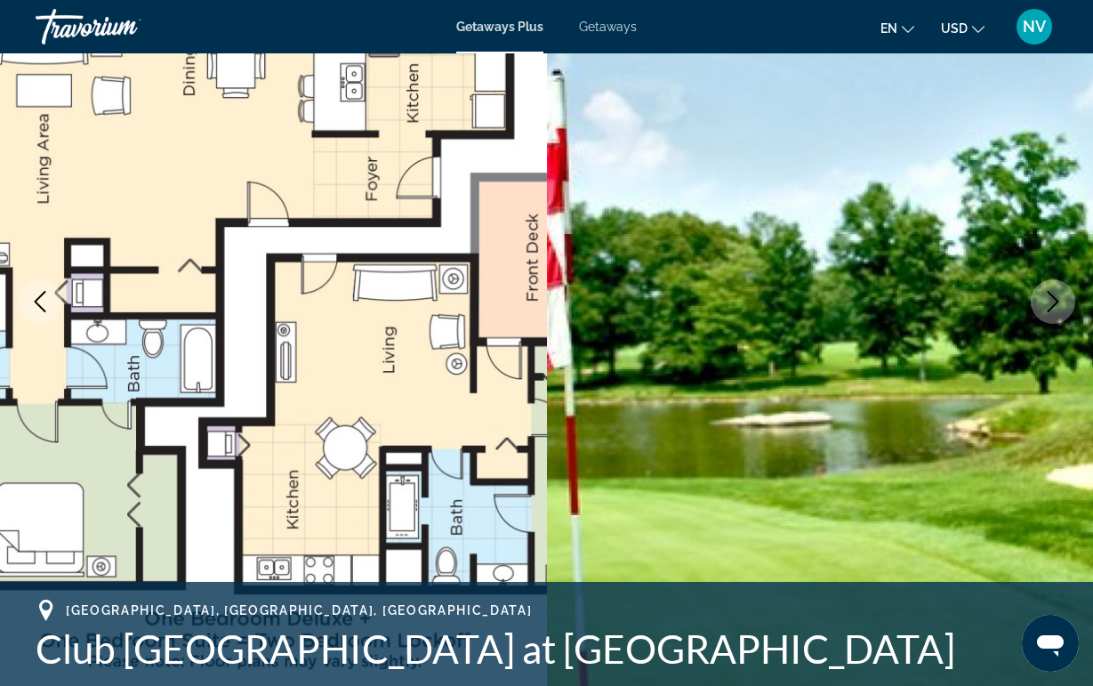
click at [1048, 316] on button "Next image" at bounding box center [1053, 301] width 44 height 44
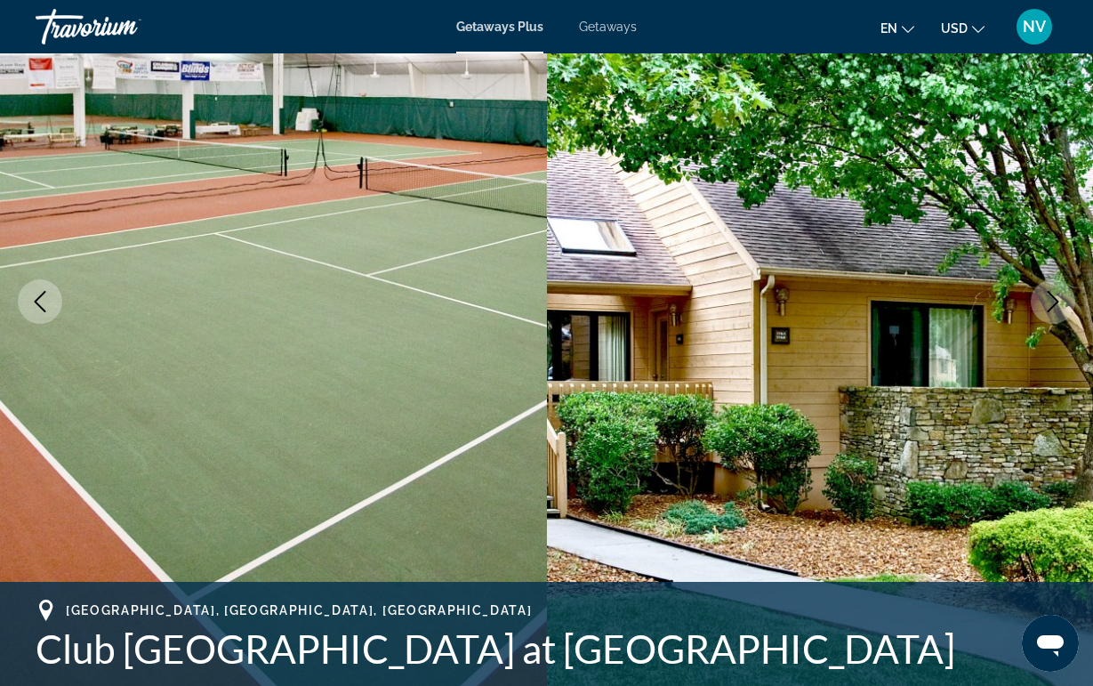
click at [1048, 316] on button "Next image" at bounding box center [1053, 301] width 44 height 44
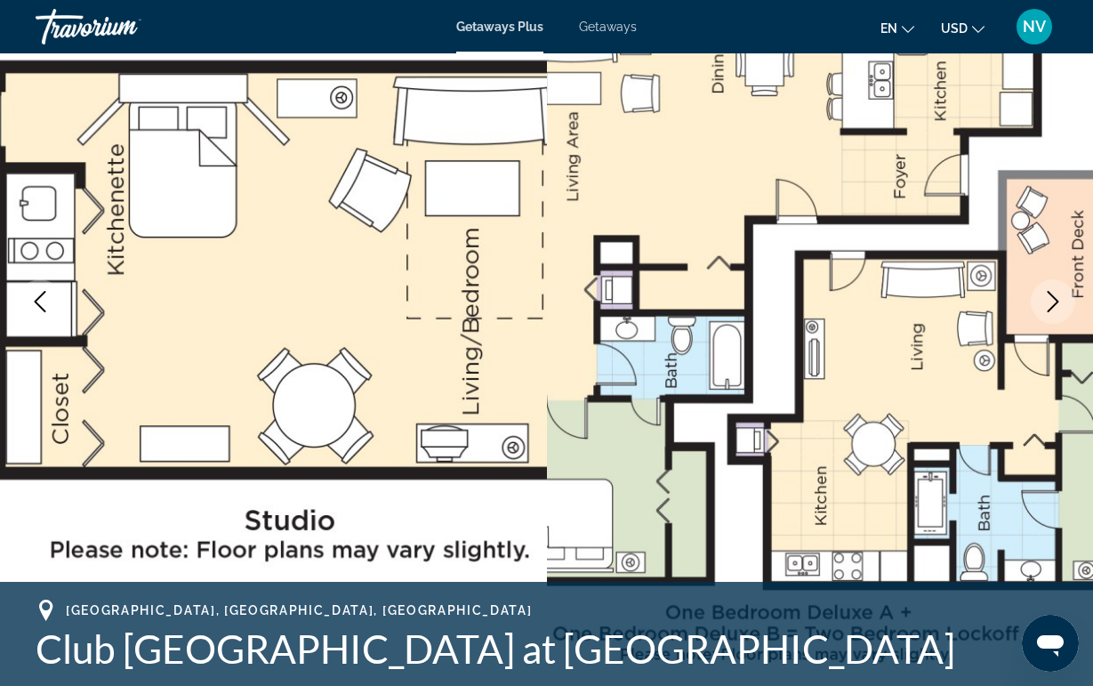
click at [1048, 316] on button "Next image" at bounding box center [1053, 301] width 44 height 44
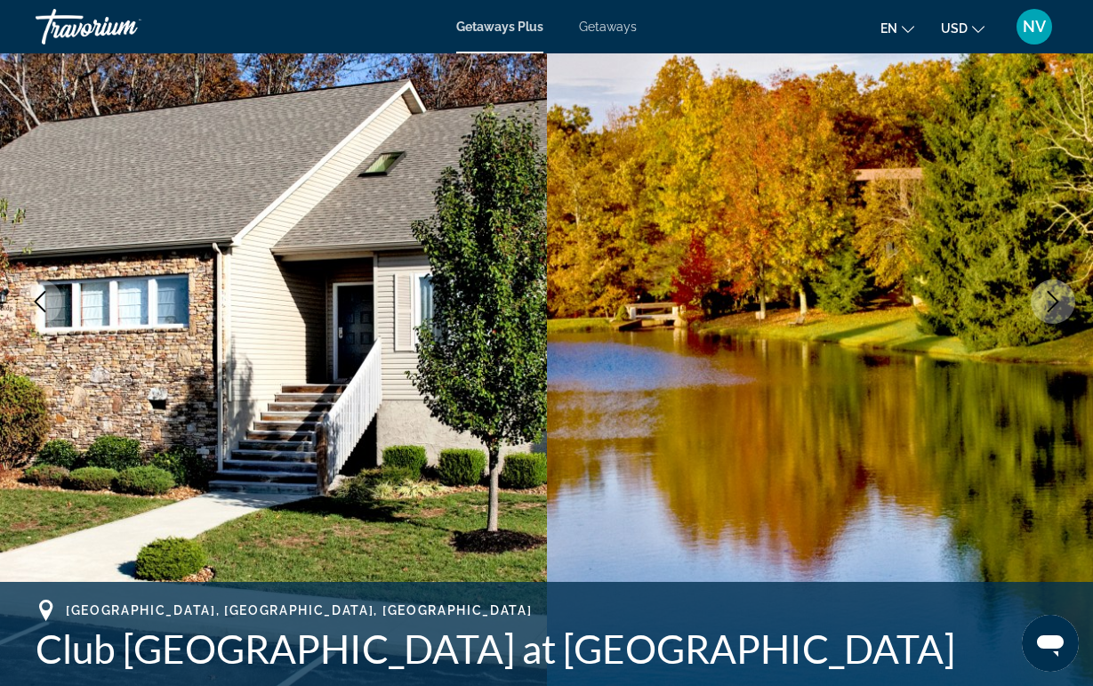
click at [1048, 316] on button "Next image" at bounding box center [1053, 301] width 44 height 44
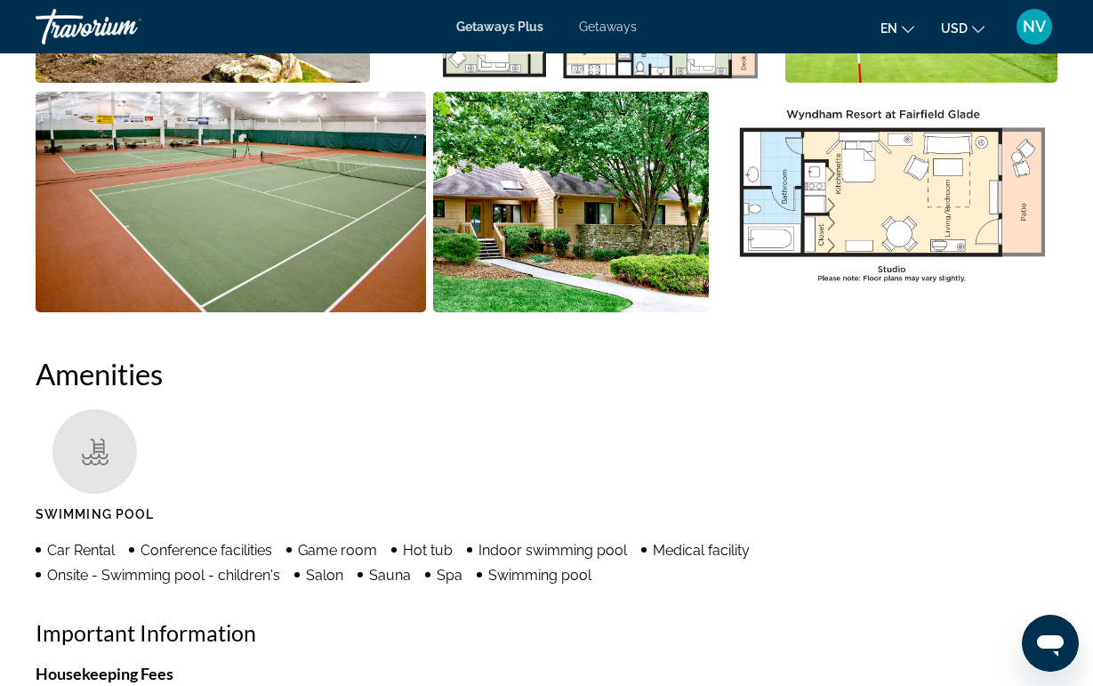
scroll to position [1418, 0]
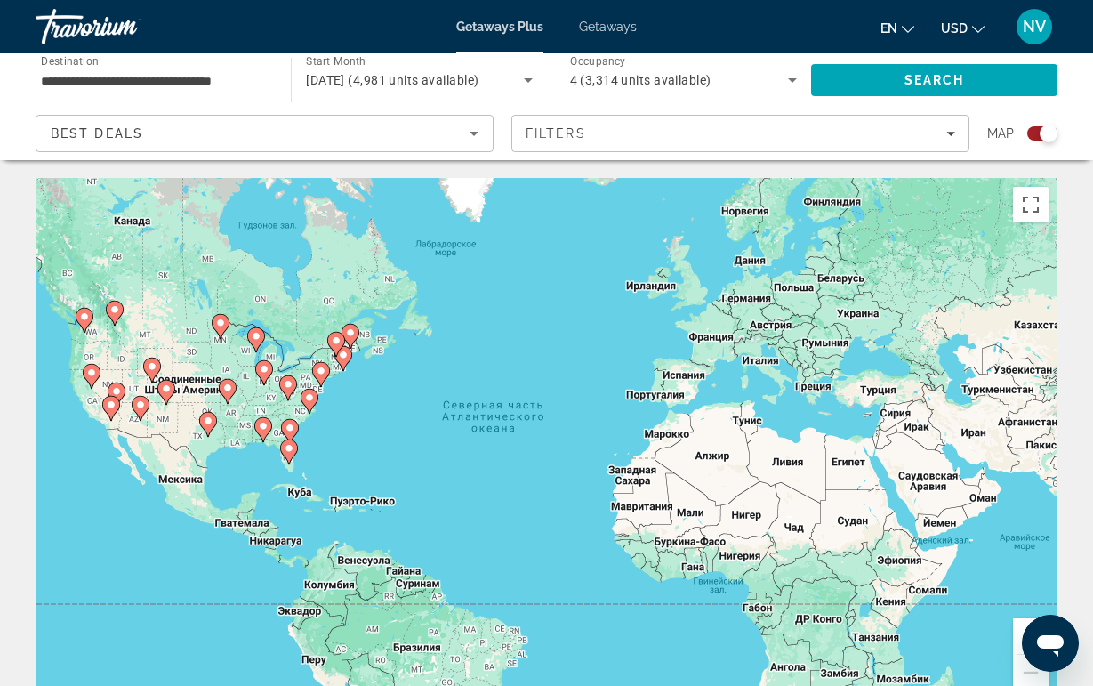
click at [287, 390] on icon "Main content" at bounding box center [287, 387] width 16 height 23
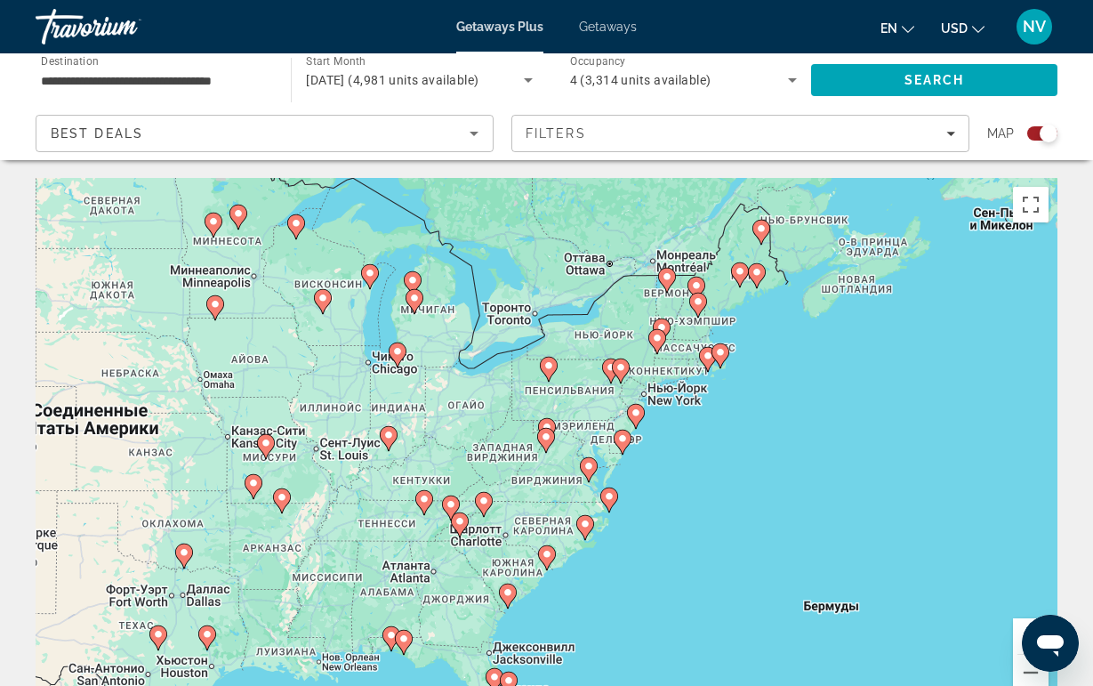
click at [465, 532] on gmp-advanced-marker "Main content" at bounding box center [460, 525] width 18 height 27
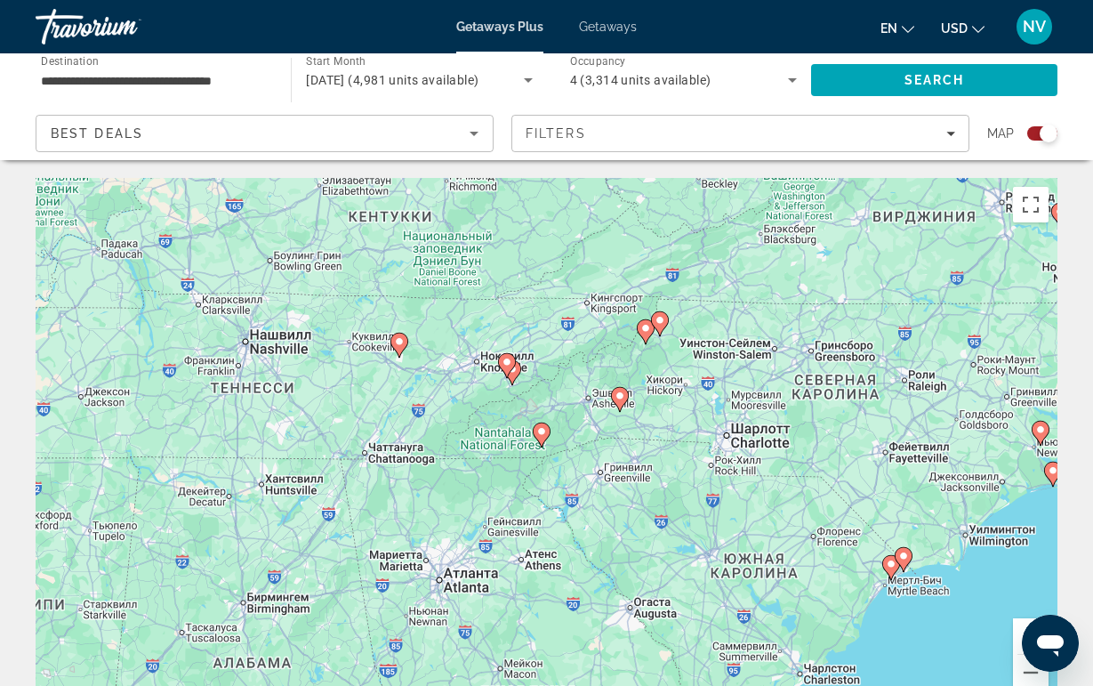
click at [617, 407] on icon "Main content" at bounding box center [620, 399] width 18 height 25
type input "**********"
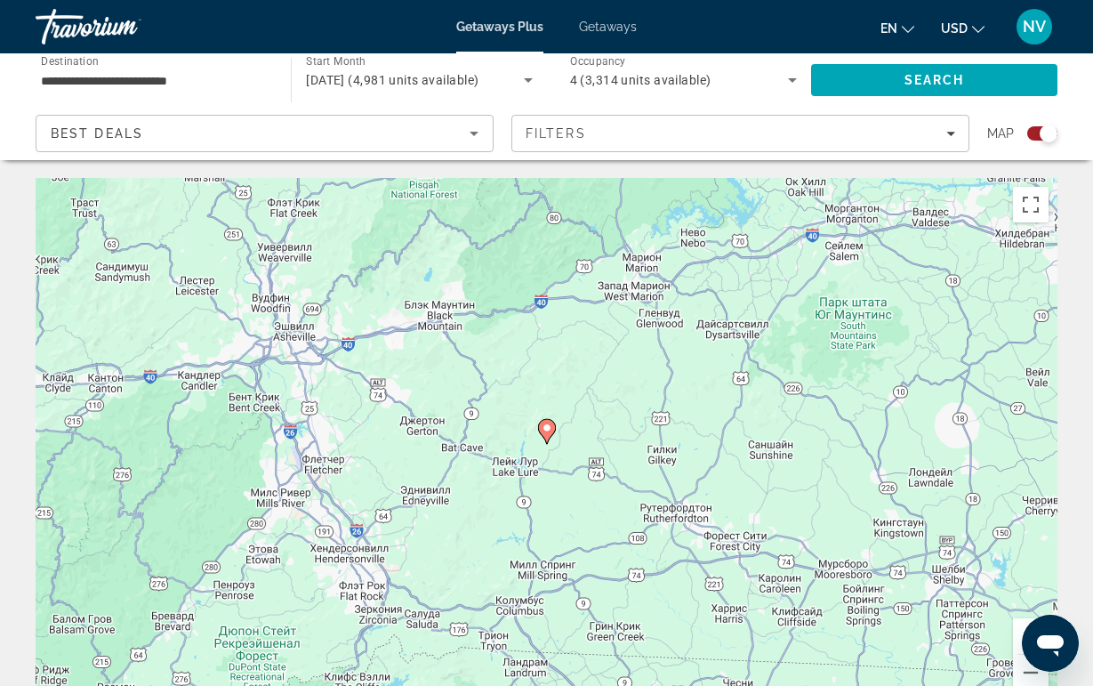
click at [546, 430] on image "Main content" at bounding box center [547, 428] width 11 height 11
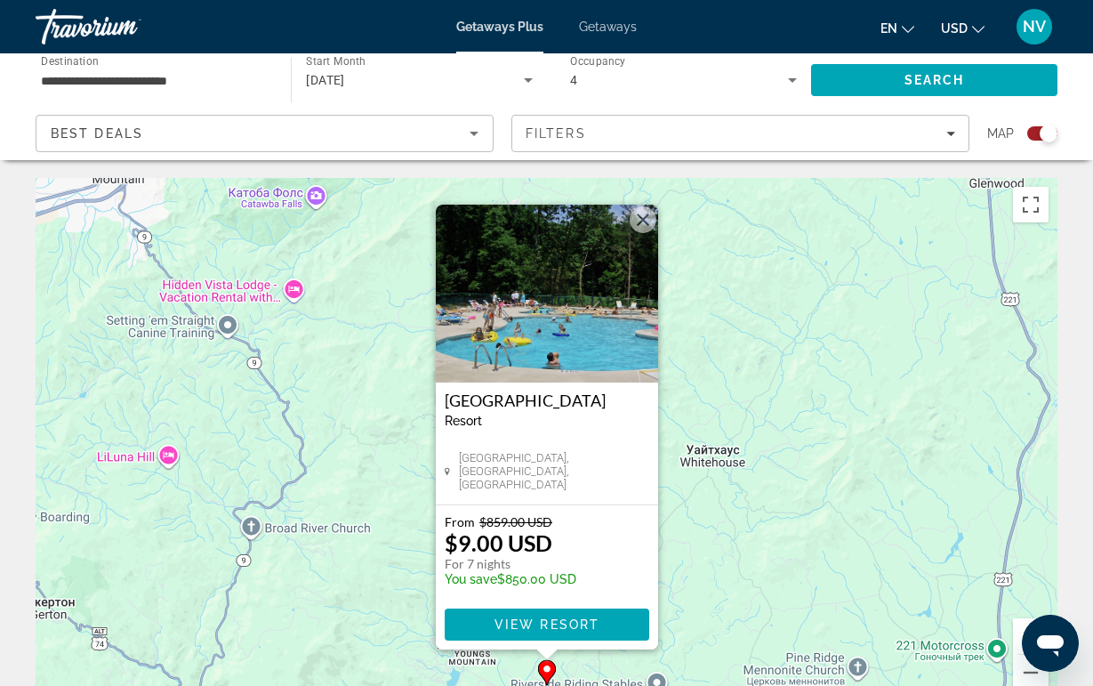
click at [520, 356] on img "Main content" at bounding box center [547, 294] width 222 height 178
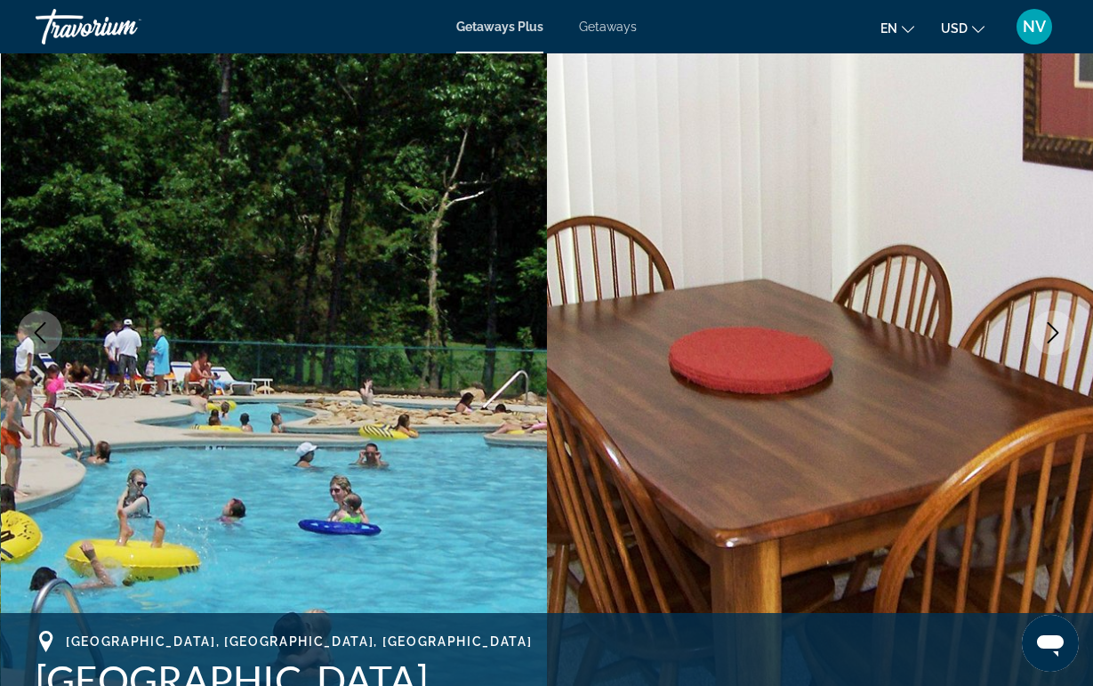
scroll to position [179, 0]
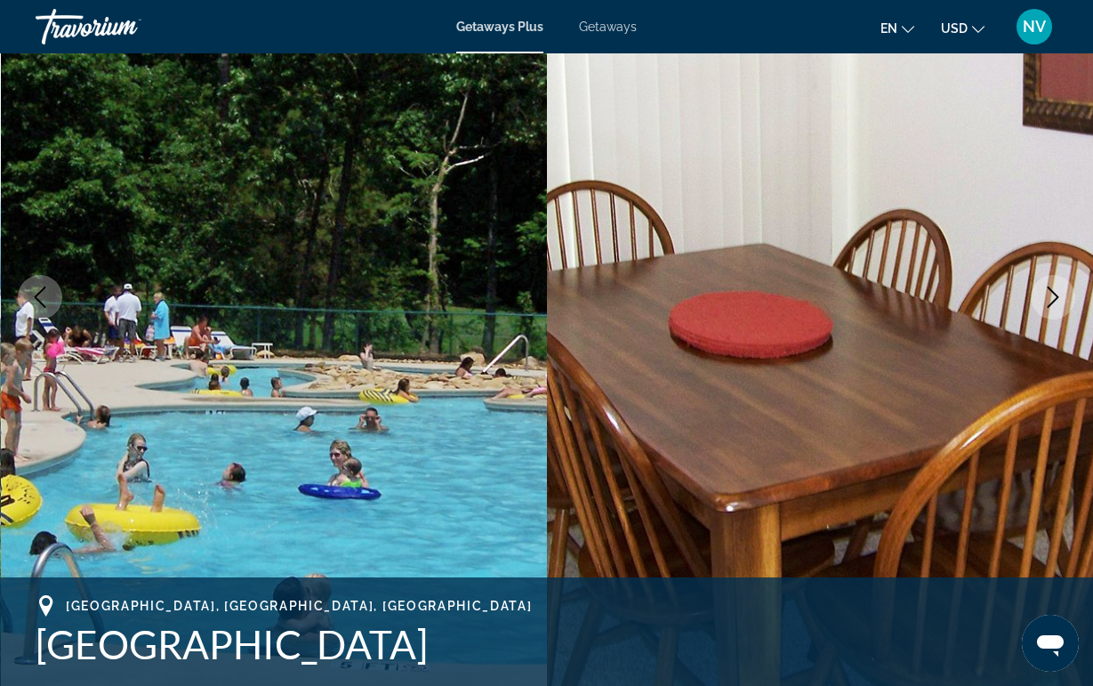
click at [1045, 294] on icon "Next image" at bounding box center [1053, 296] width 21 height 21
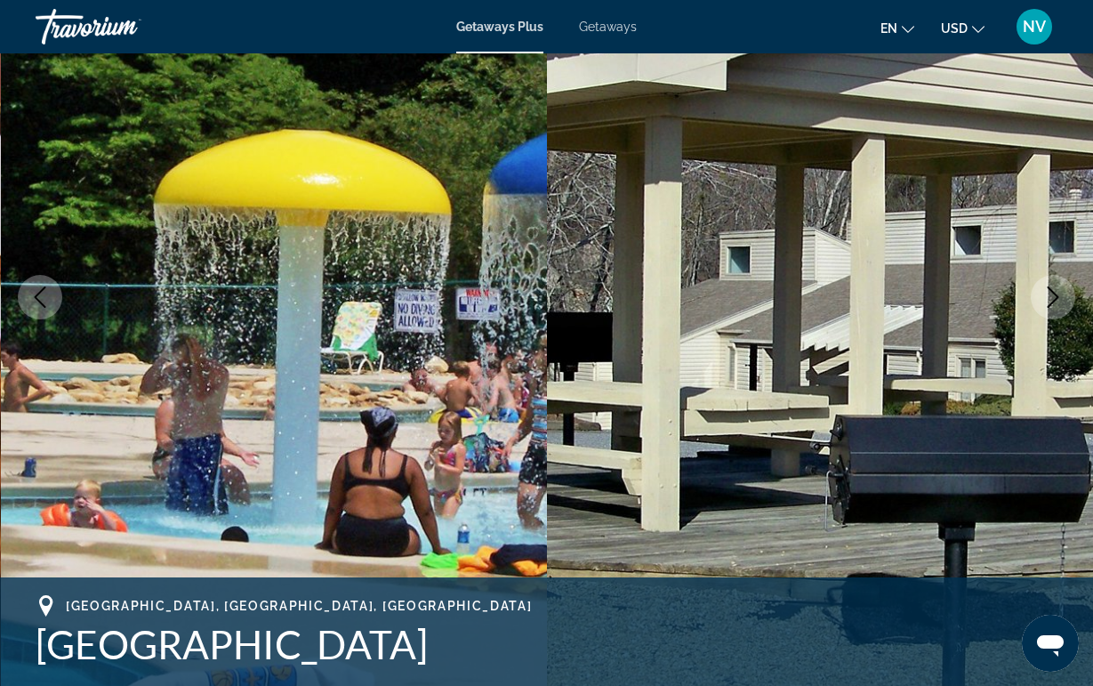
click at [1045, 293] on icon "Next image" at bounding box center [1053, 296] width 21 height 21
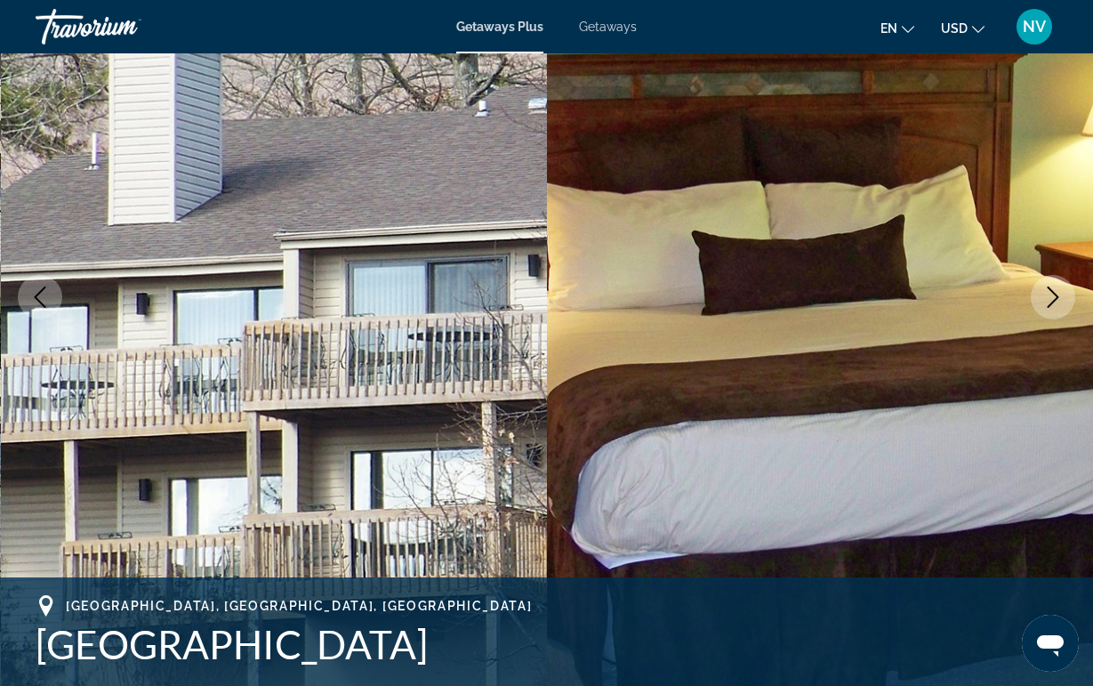
click at [1031, 293] on button "Next image" at bounding box center [1053, 297] width 44 height 44
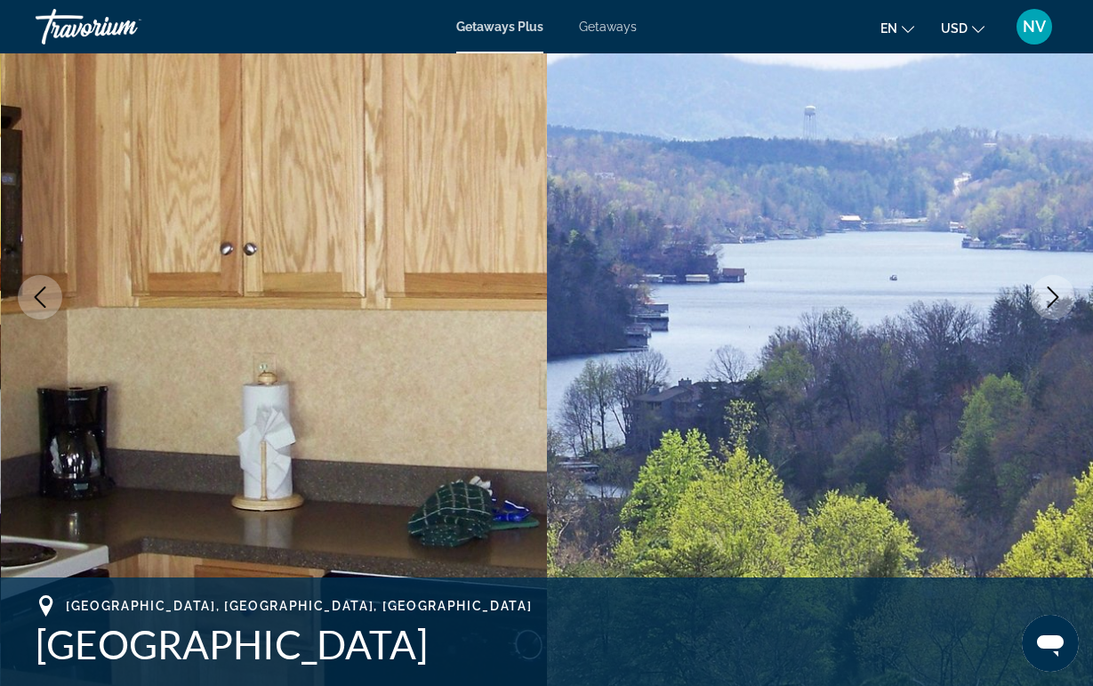
click at [1044, 285] on button "Next image" at bounding box center [1053, 297] width 44 height 44
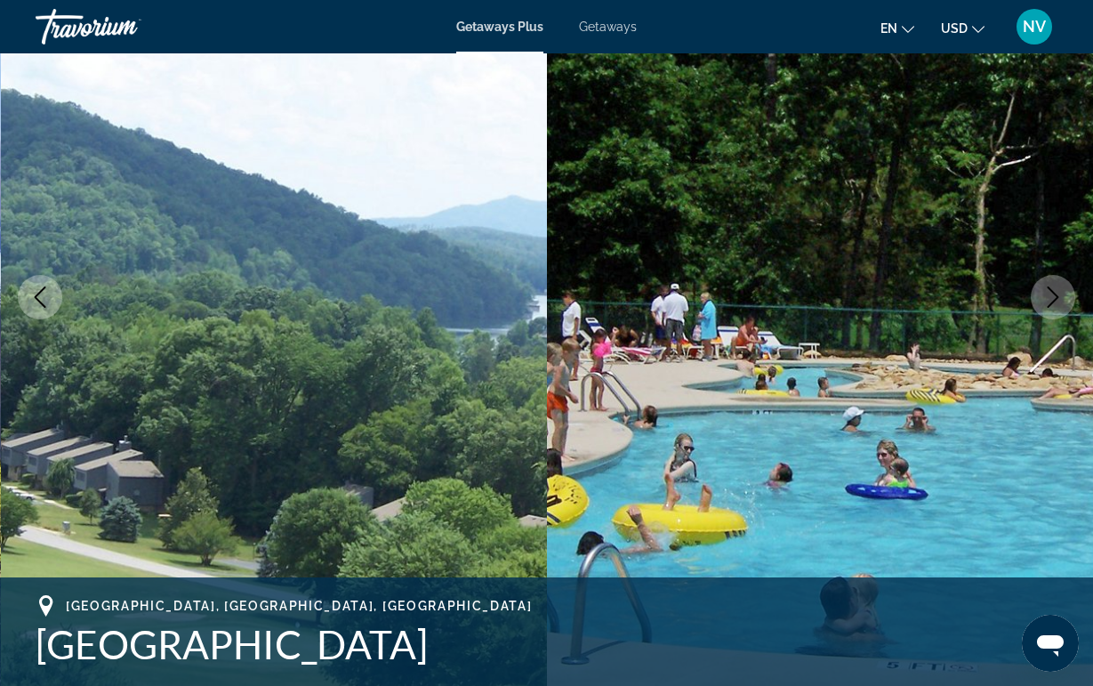
click at [1044, 285] on button "Next image" at bounding box center [1053, 297] width 44 height 44
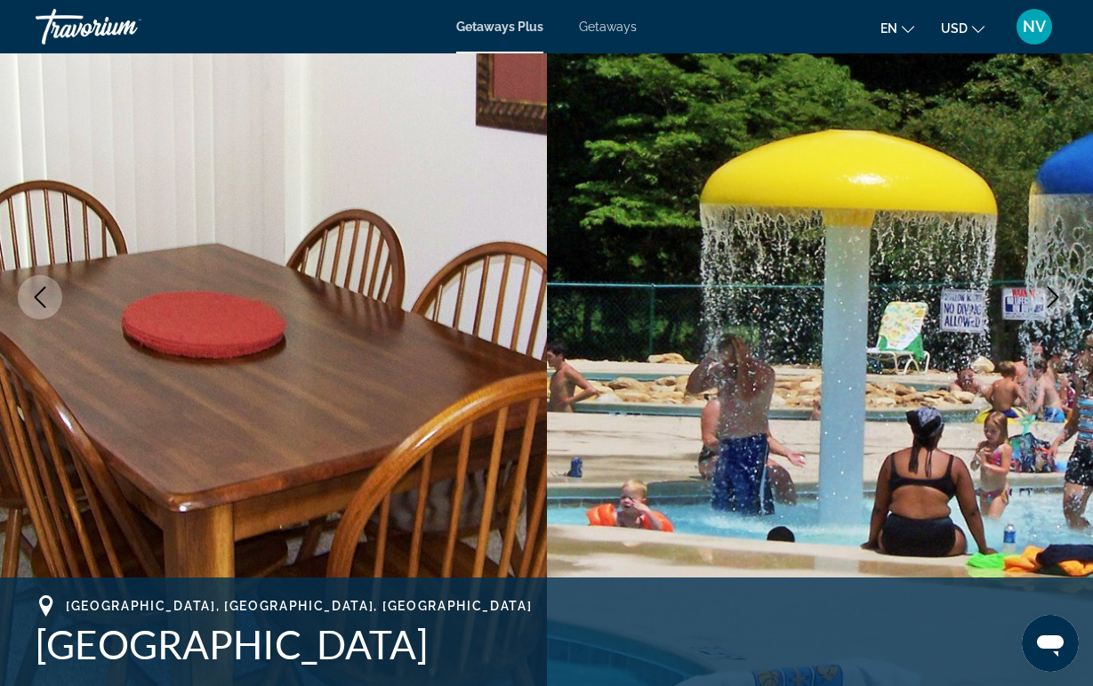
click at [1044, 285] on button "Next image" at bounding box center [1053, 297] width 44 height 44
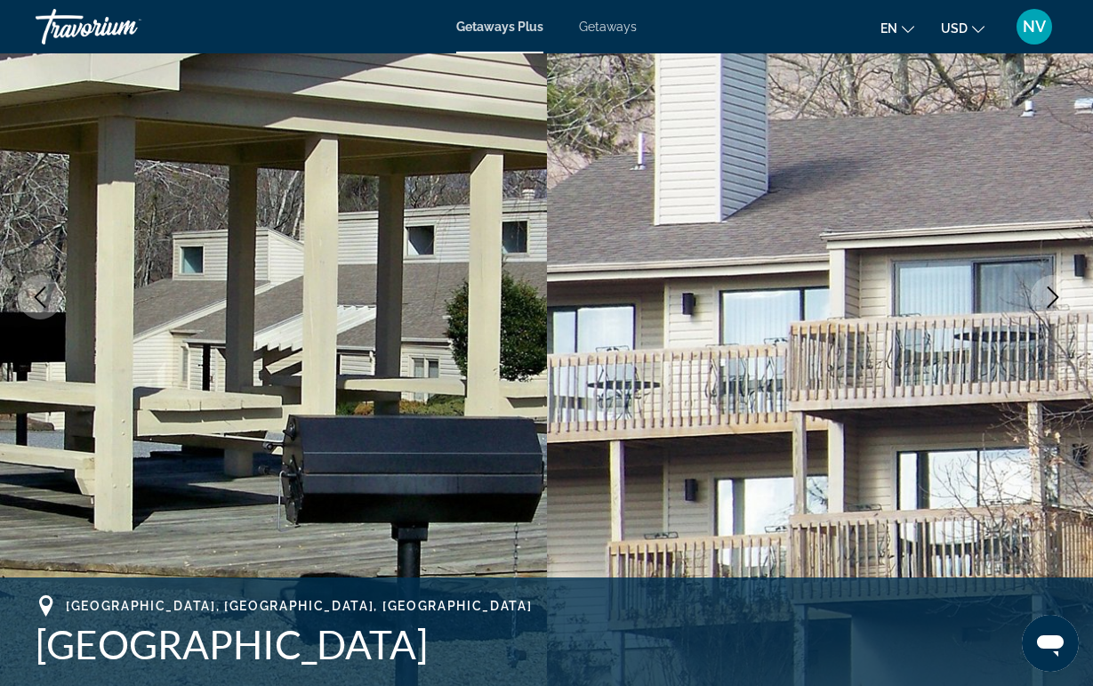
click at [1044, 285] on button "Next image" at bounding box center [1053, 297] width 44 height 44
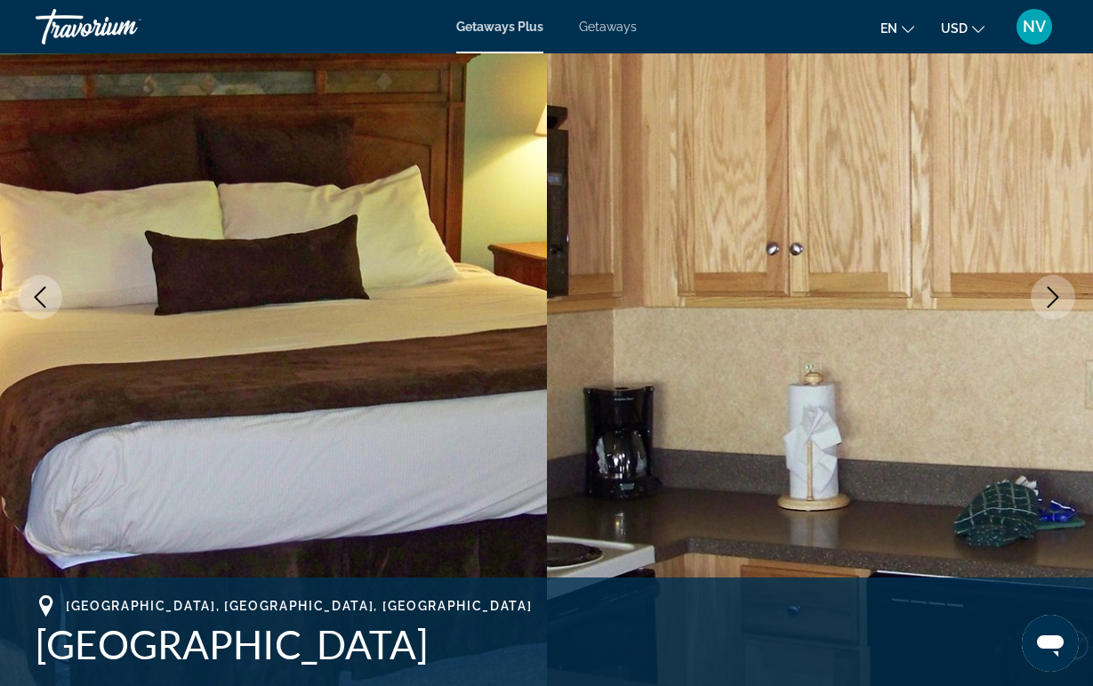
click at [1044, 285] on button "Next image" at bounding box center [1053, 297] width 44 height 44
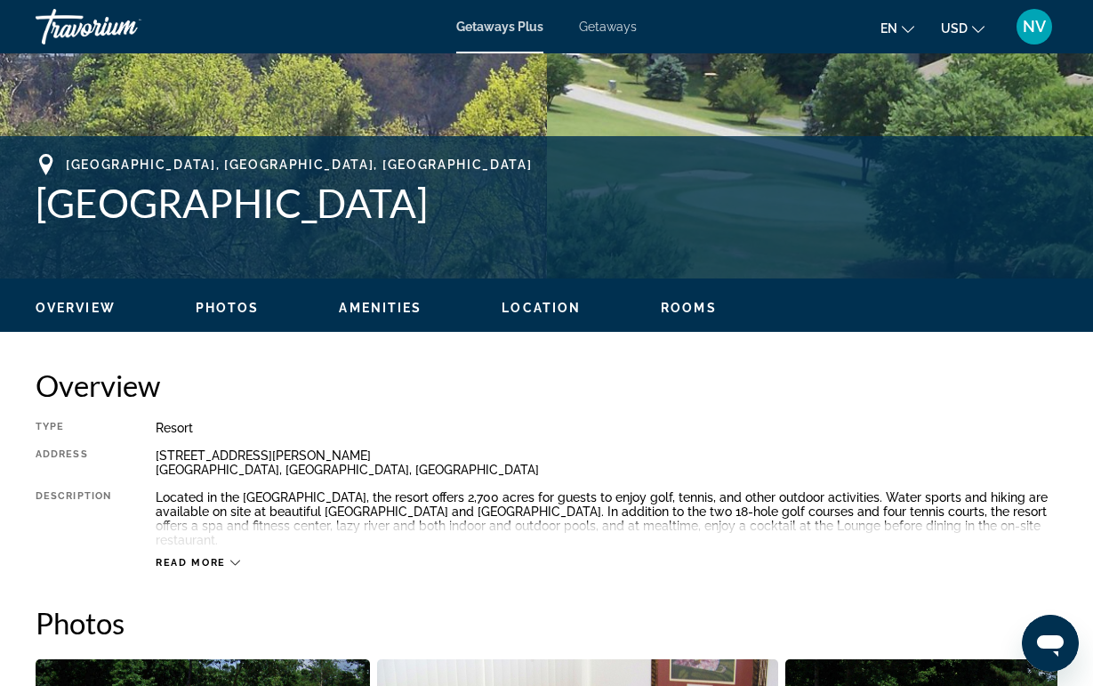
scroll to position [629, 0]
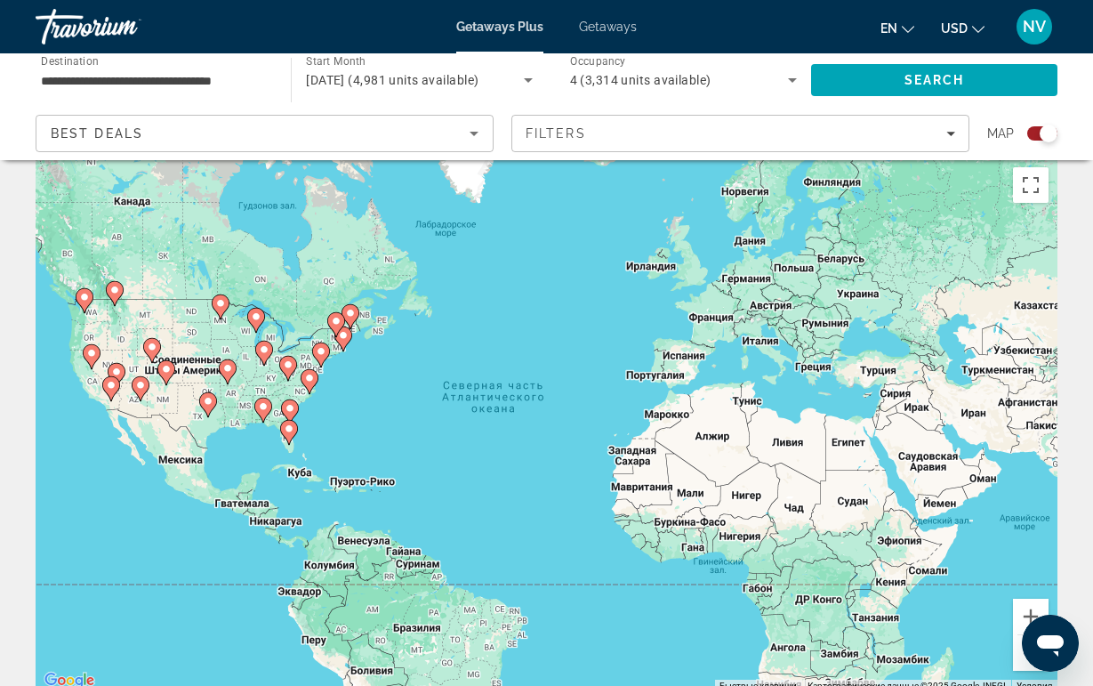
scroll to position [20, 0]
click at [287, 368] on image "Main content" at bounding box center [288, 364] width 11 height 11
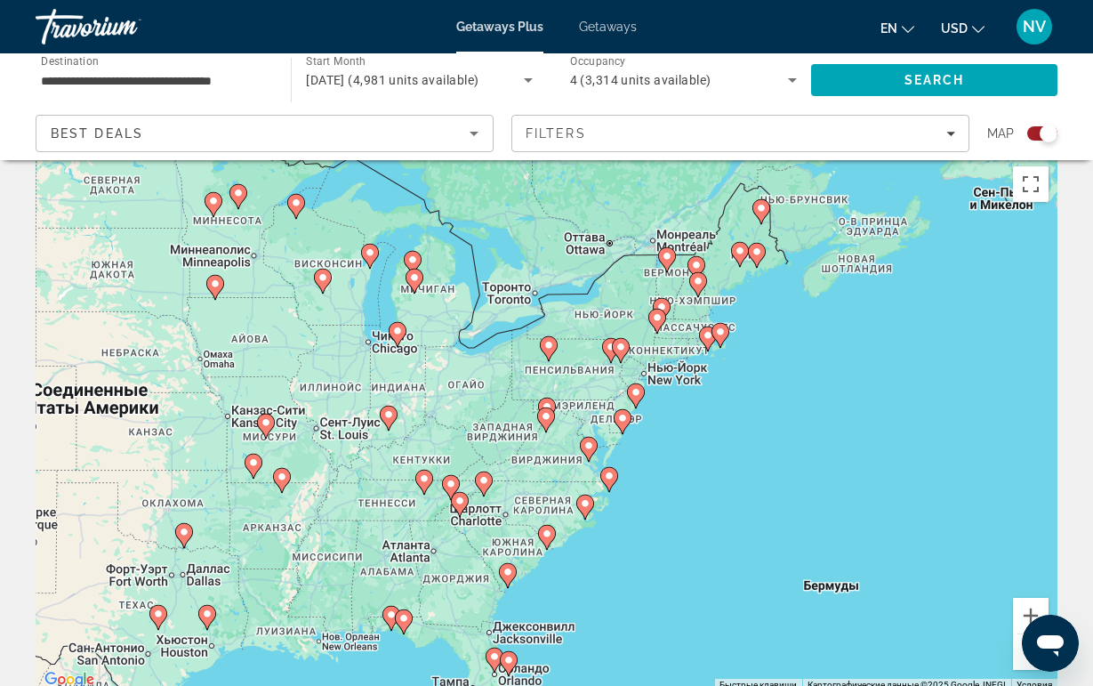
click at [461, 503] on image "Main content" at bounding box center [460, 501] width 11 height 11
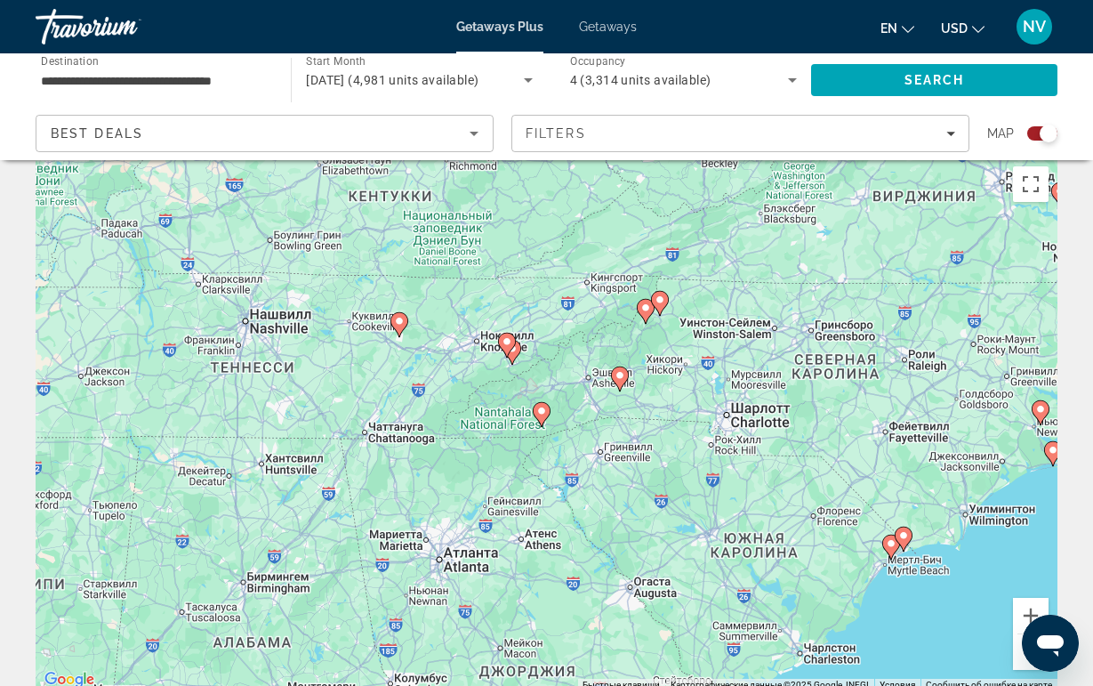
click at [505, 347] on icon "Main content" at bounding box center [506, 345] width 16 height 23
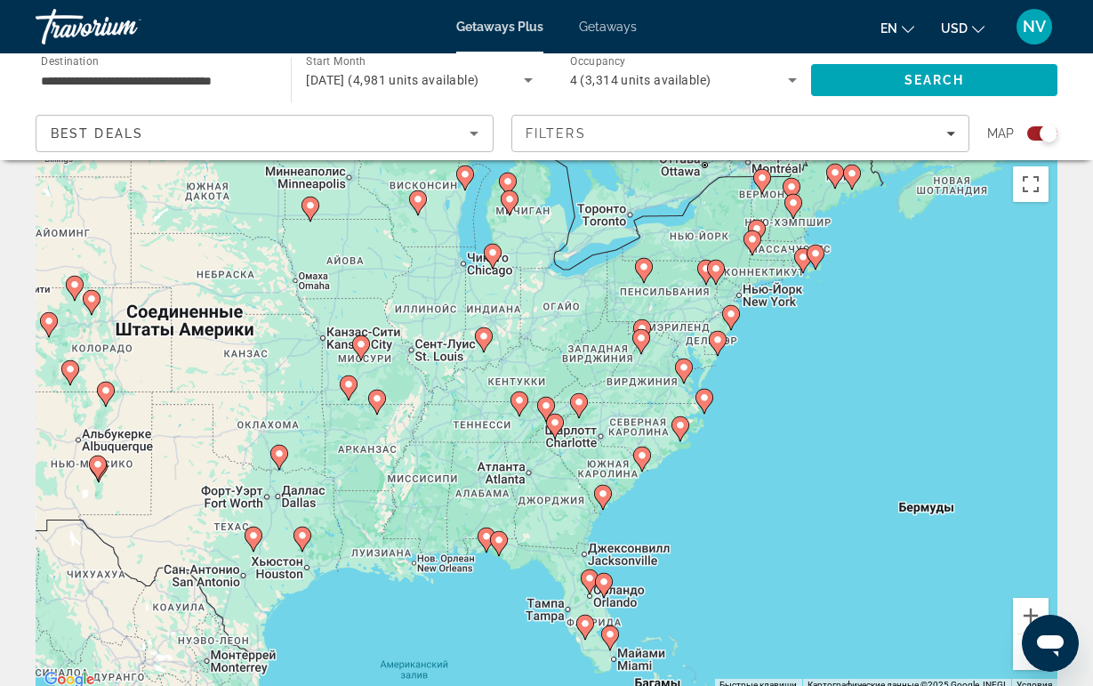
click at [541, 408] on image "Main content" at bounding box center [546, 405] width 11 height 11
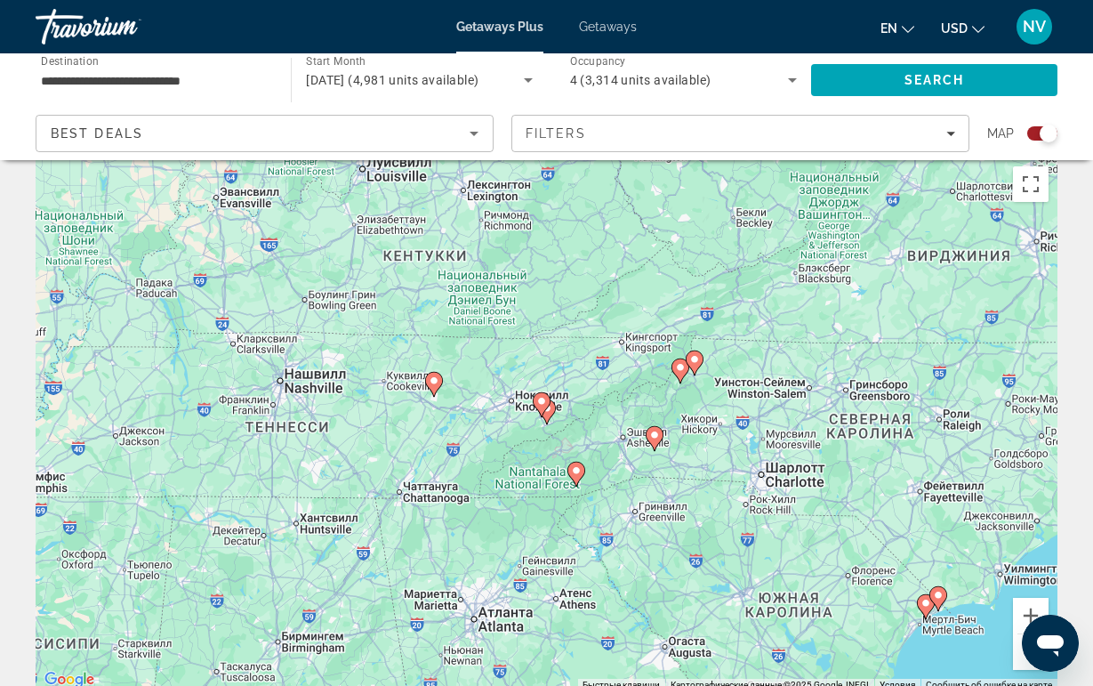
click at [543, 407] on icon "Main content" at bounding box center [541, 404] width 16 height 23
type input "**********"
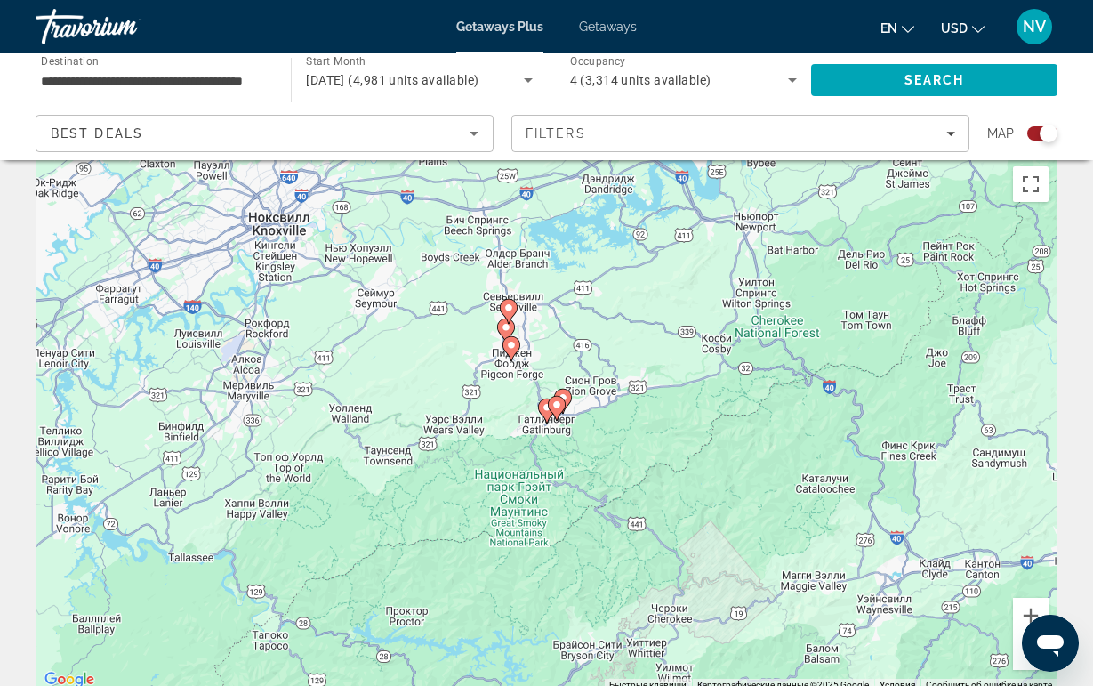
click at [512, 356] on icon "Main content" at bounding box center [511, 348] width 16 height 23
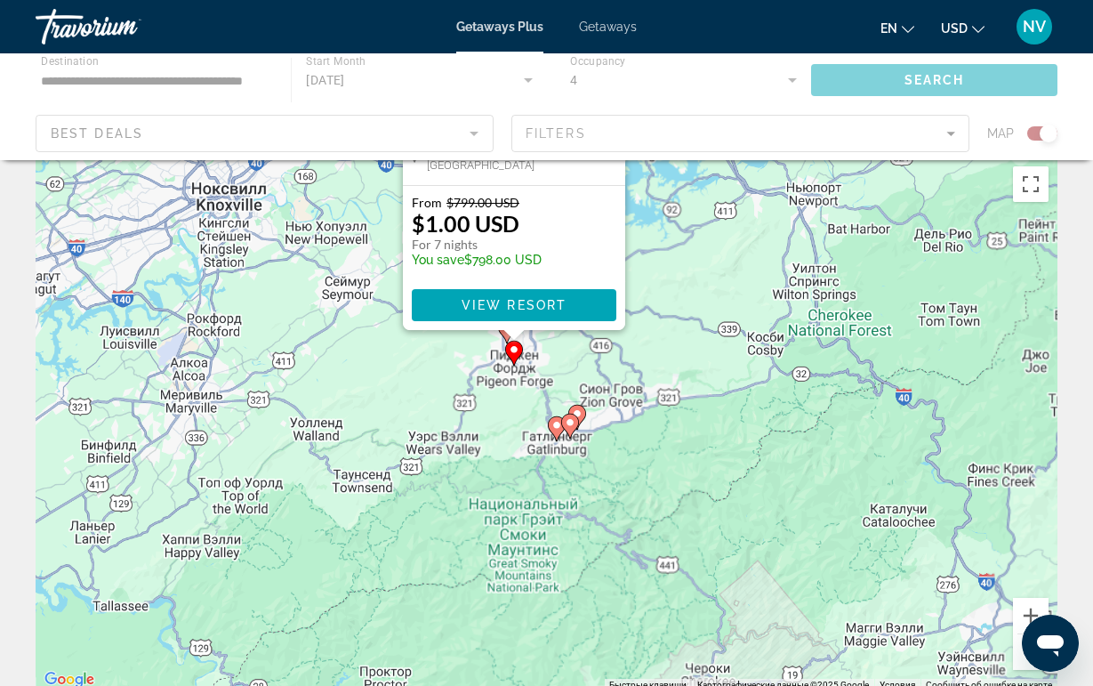
scroll to position [0, 0]
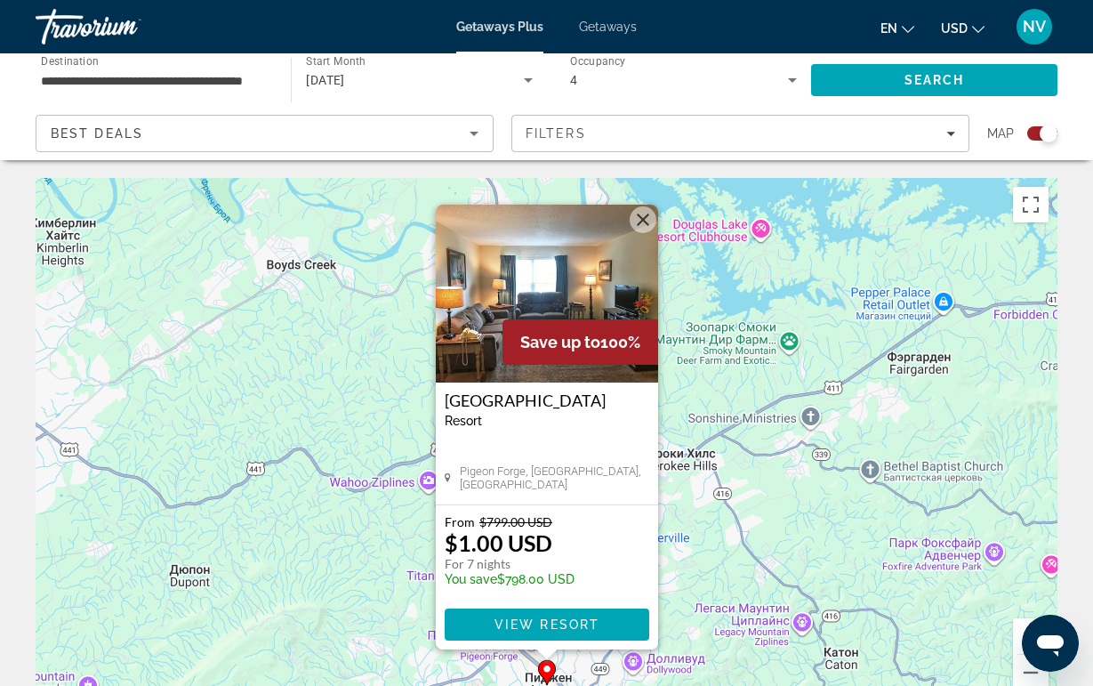
click at [633, 220] on button "Закрыть" at bounding box center [643, 219] width 27 height 27
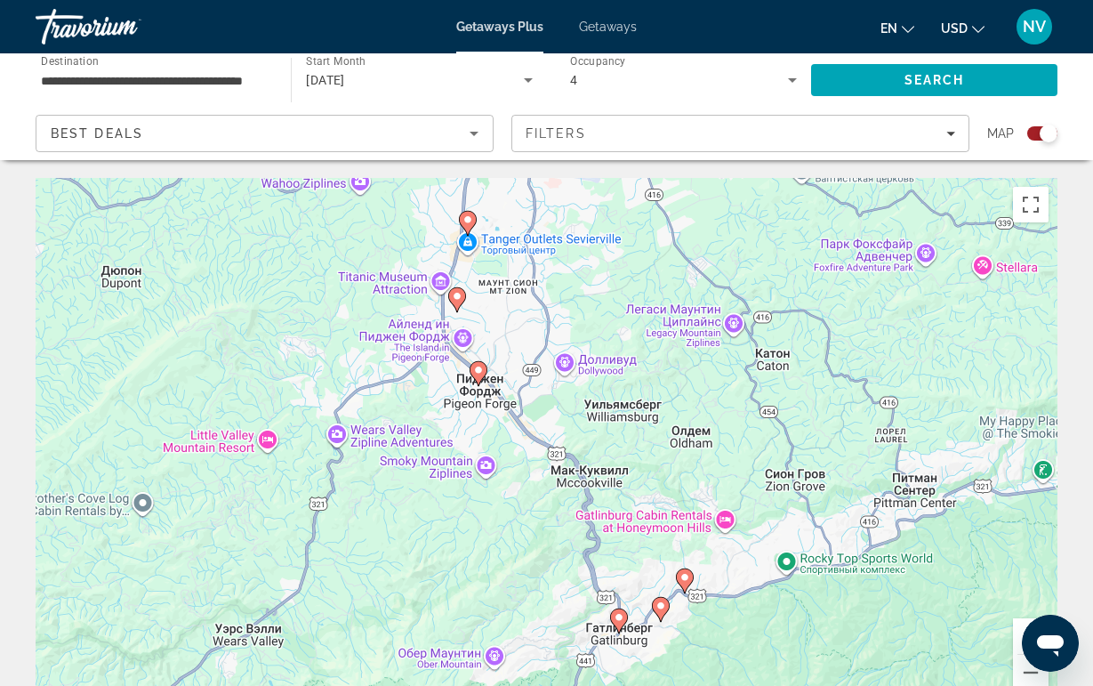
drag, startPoint x: 647, startPoint y: 555, endPoint x: 575, endPoint y: 232, distance: 330.9
click at [575, 232] on div "Чтобы активировать перетаскивание с помощью клавиатуры, нажмите Alt + Ввод. Пос…" at bounding box center [547, 445] width 1022 height 534
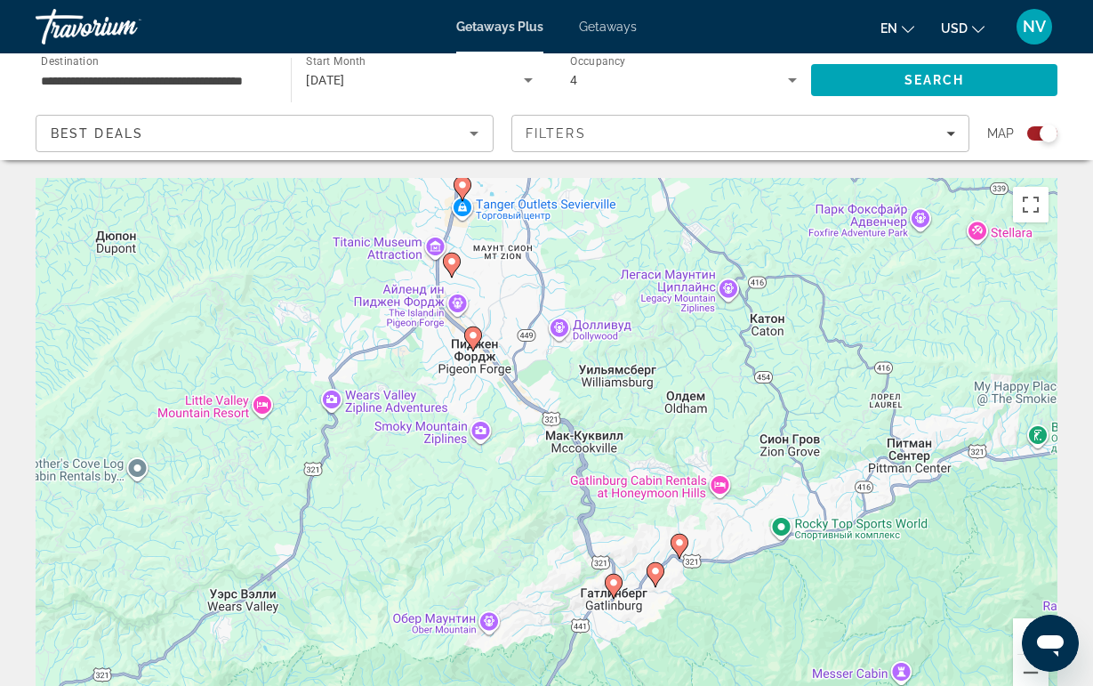
click at [618, 580] on image "Main content" at bounding box center [614, 582] width 11 height 11
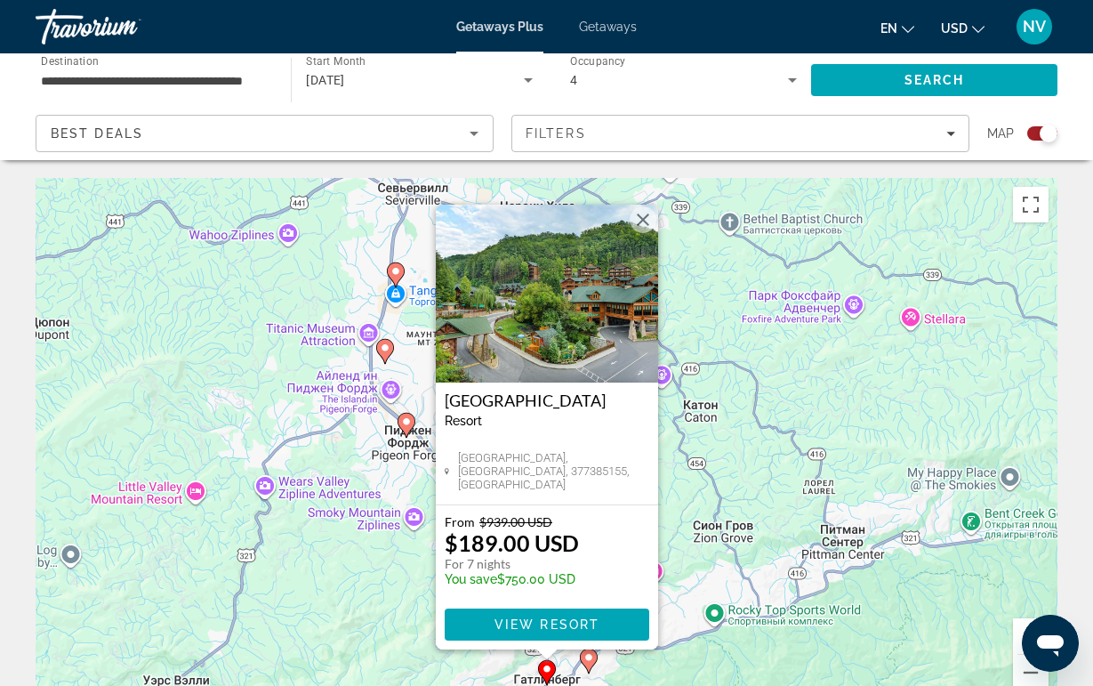
click at [623, 349] on img "Main content" at bounding box center [547, 294] width 222 height 178
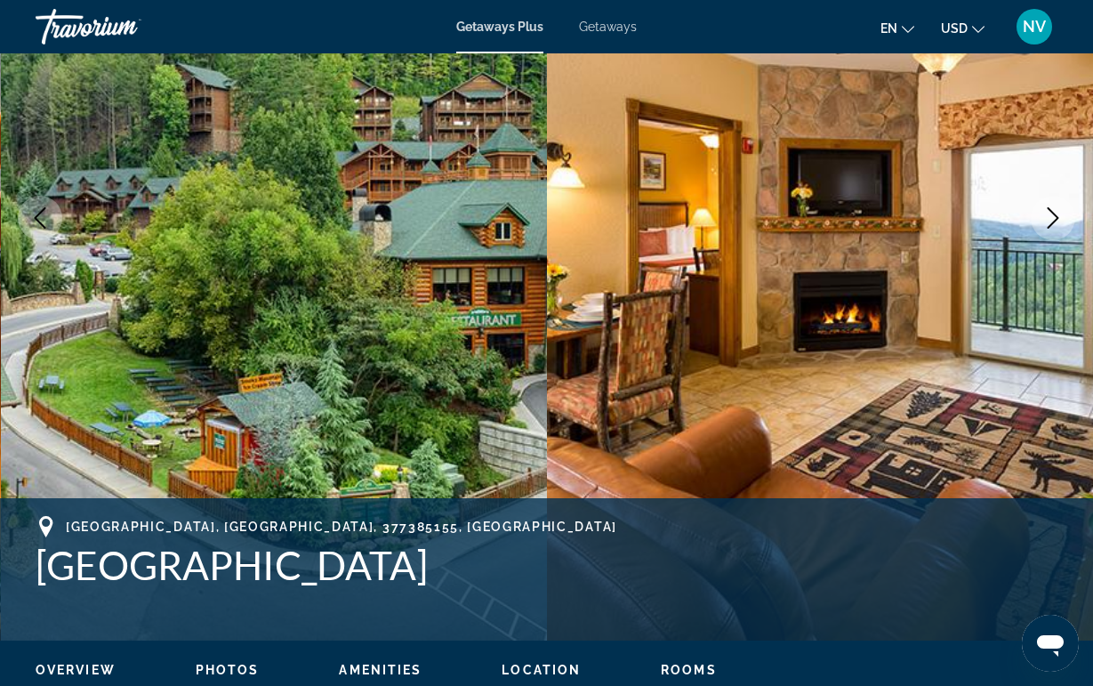
scroll to position [256, 0]
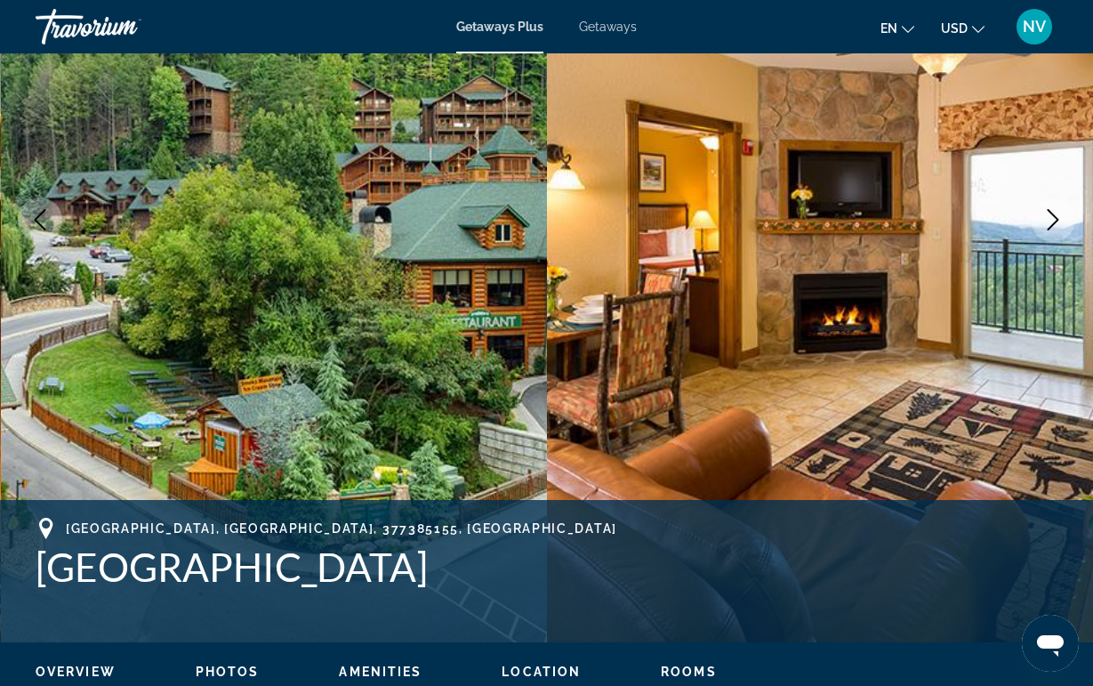
click at [1042, 211] on button "Next image" at bounding box center [1053, 220] width 44 height 44
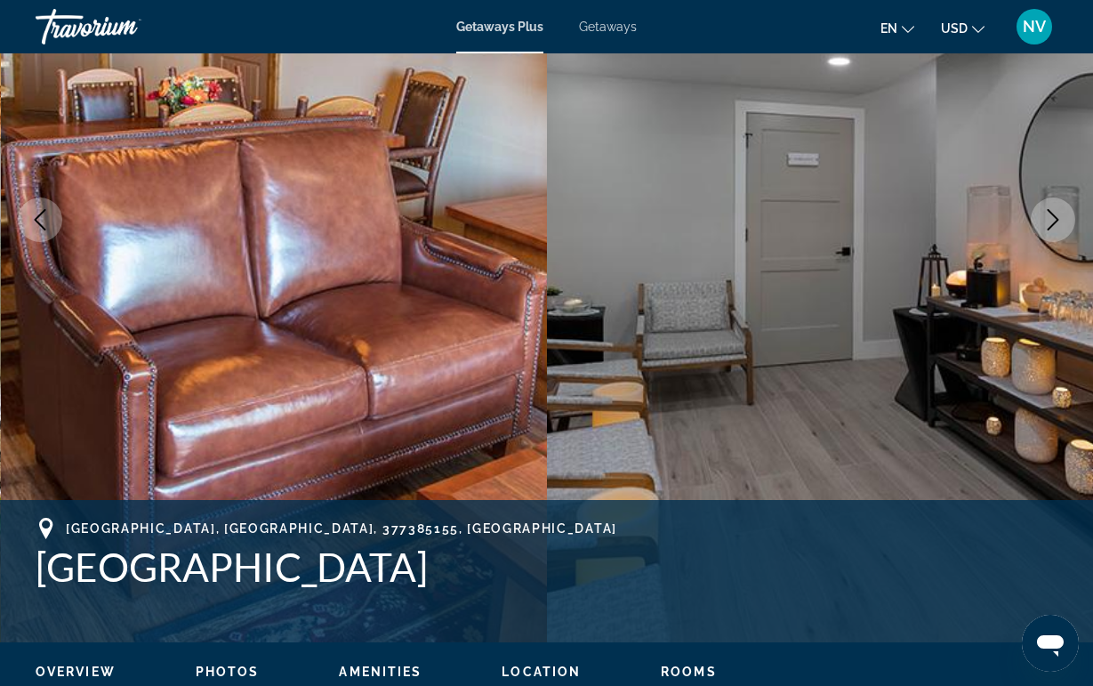
click at [1041, 211] on button "Next image" at bounding box center [1053, 220] width 44 height 44
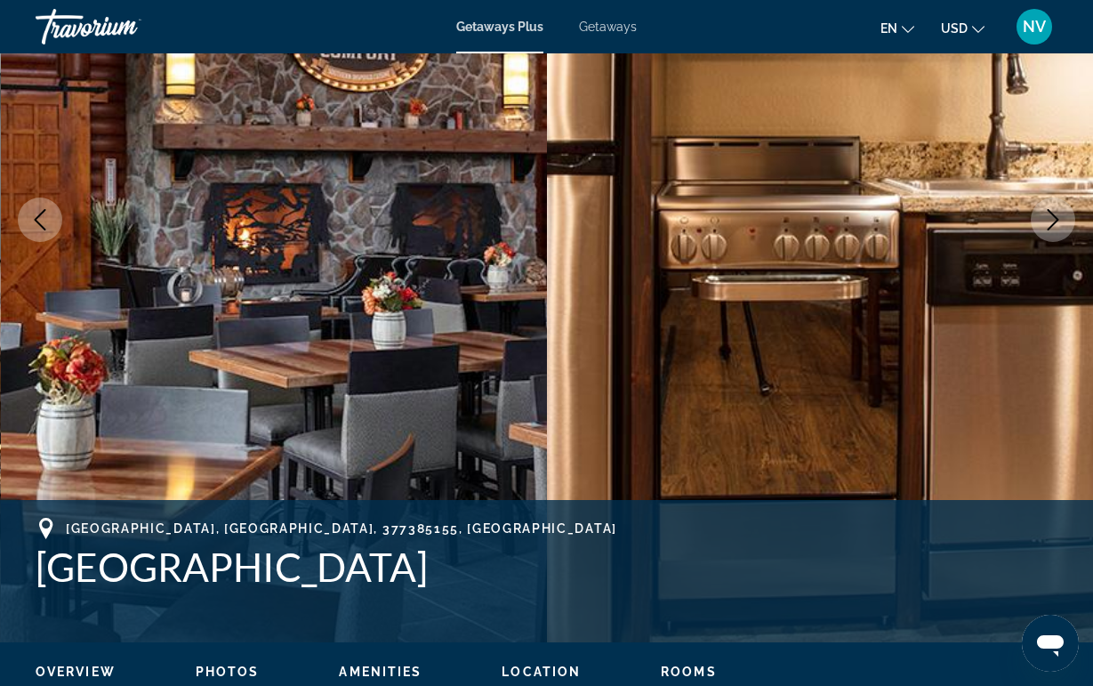
click at [1041, 210] on button "Next image" at bounding box center [1053, 220] width 44 height 44
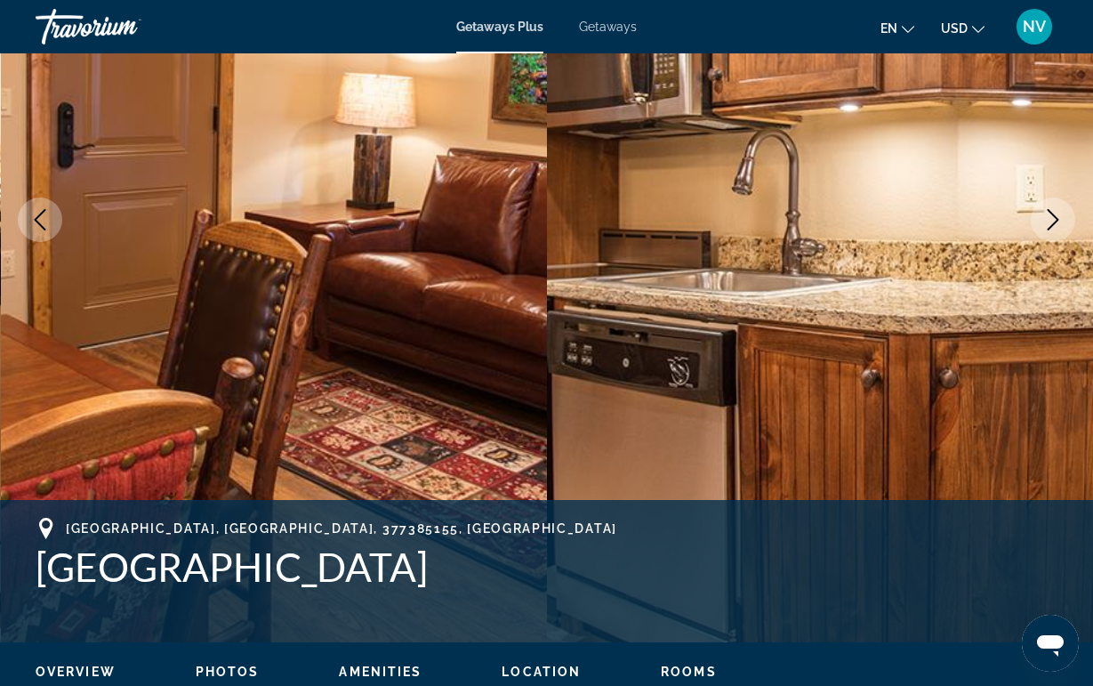
click at [1041, 210] on button "Next image" at bounding box center [1053, 220] width 44 height 44
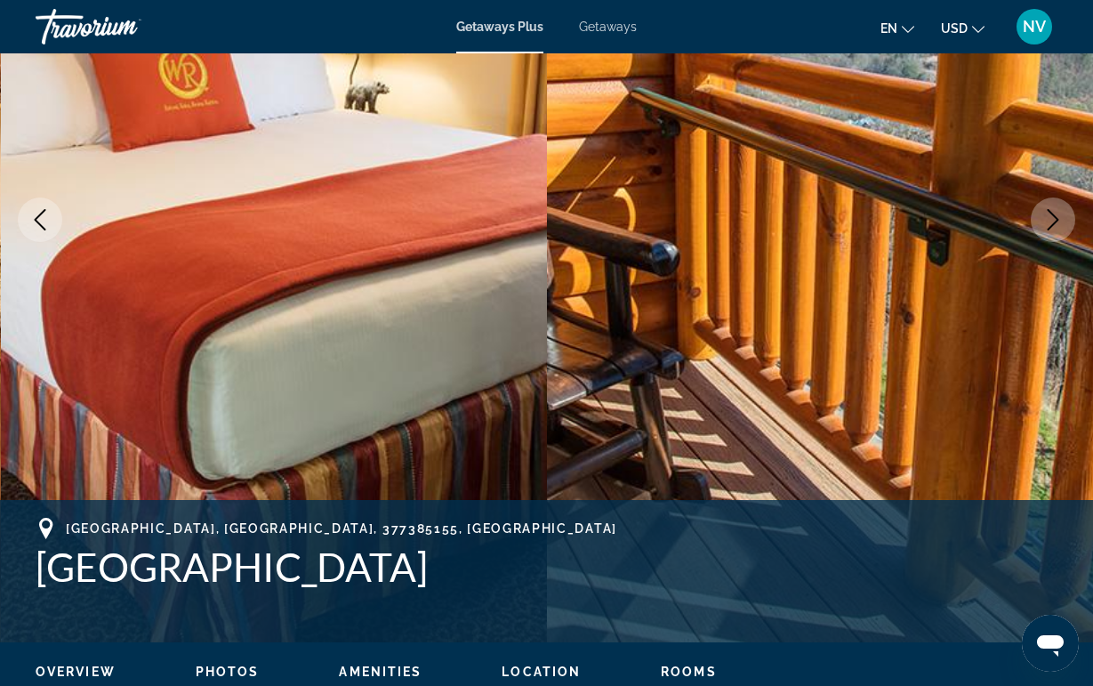
click at [1041, 209] on button "Next image" at bounding box center [1053, 220] width 44 height 44
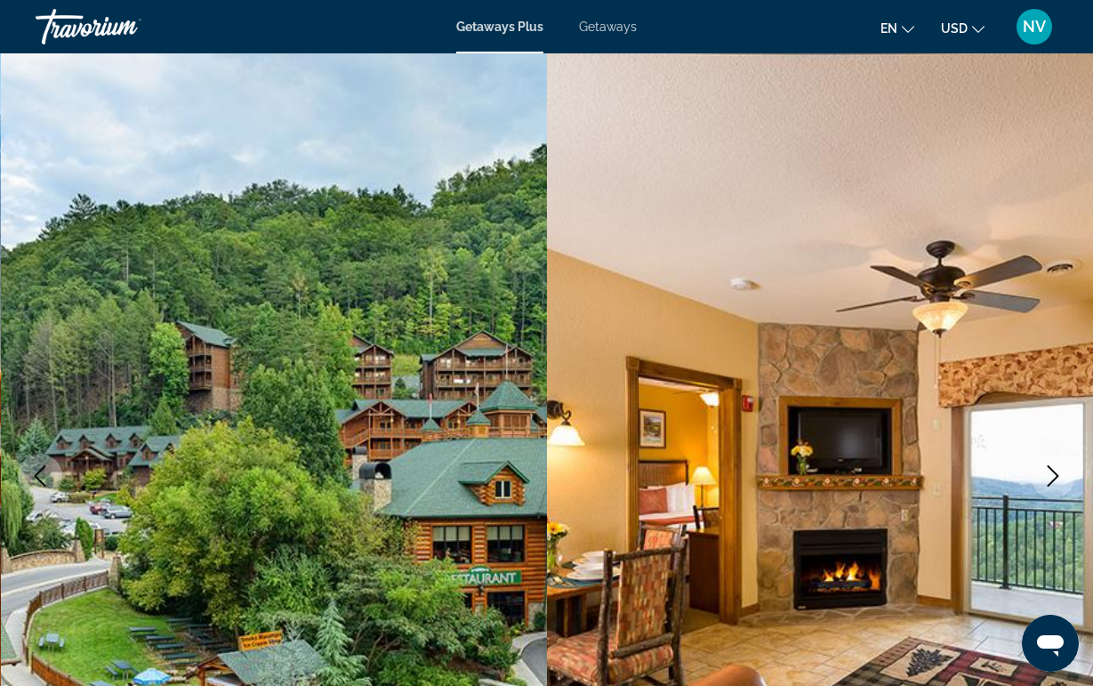
scroll to position [-2, 0]
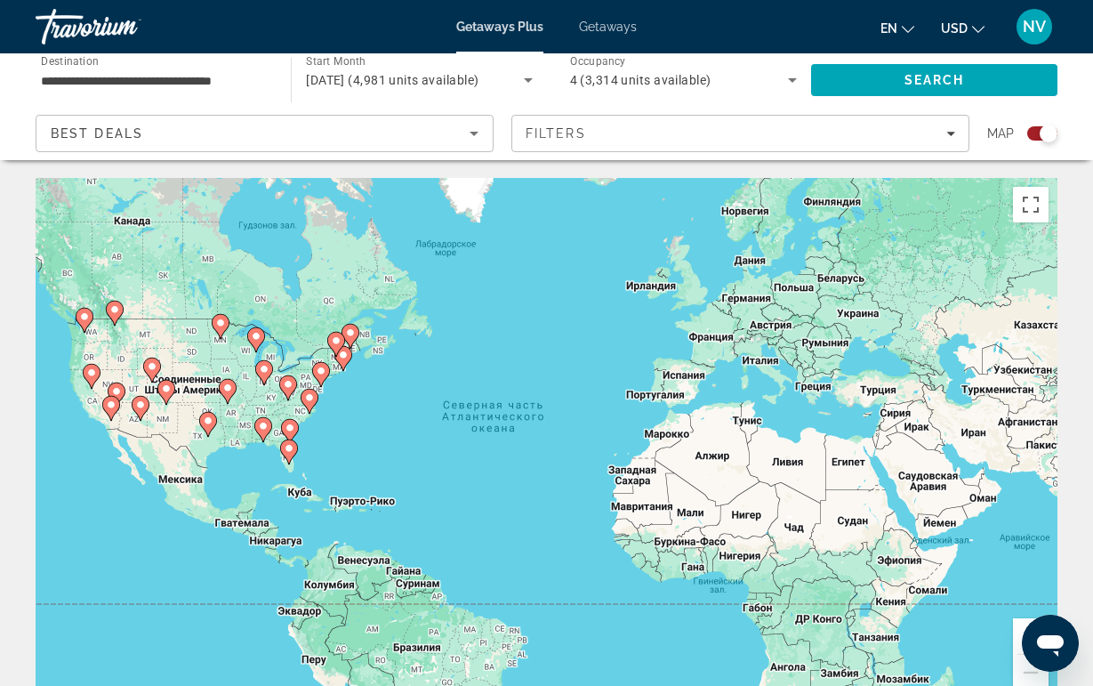
click at [261, 429] on image "Main content" at bounding box center [263, 426] width 11 height 11
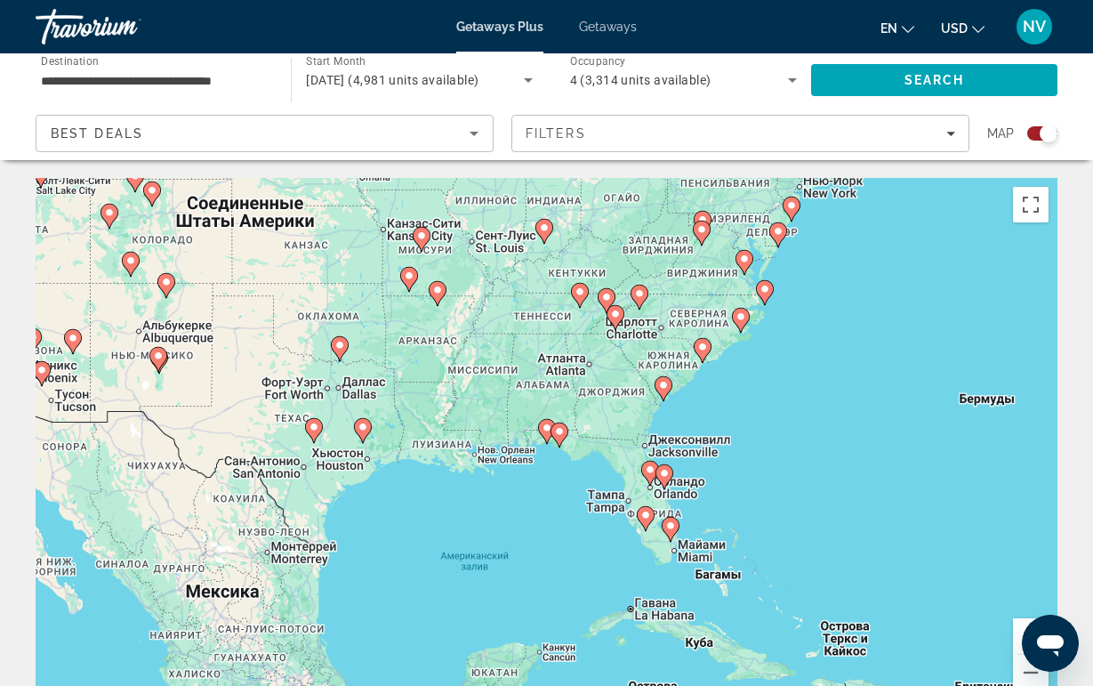
click at [614, 323] on icon "Main content" at bounding box center [615, 317] width 16 height 23
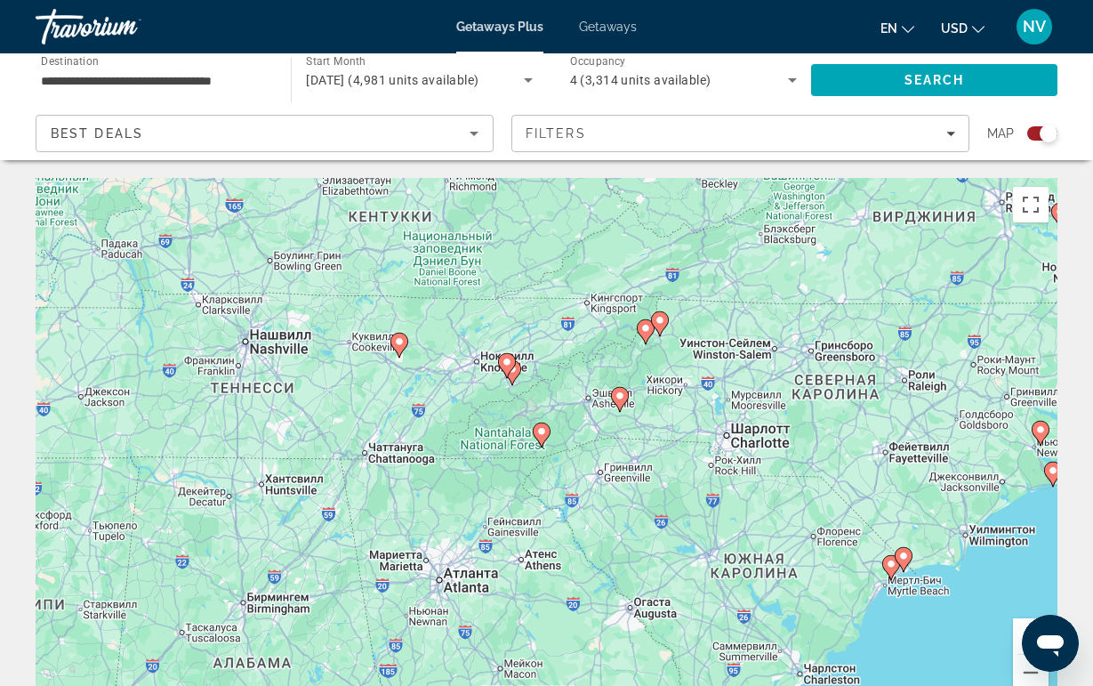
click at [506, 369] on icon "Main content" at bounding box center [506, 365] width 16 height 23
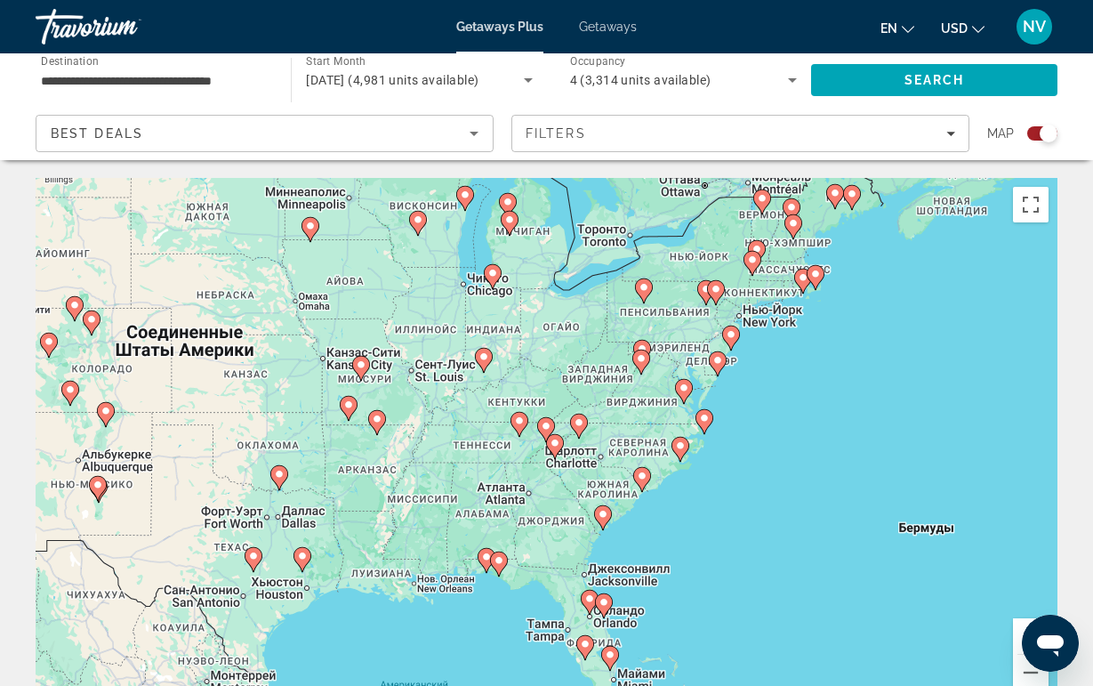
click at [543, 431] on image "Main content" at bounding box center [546, 426] width 11 height 11
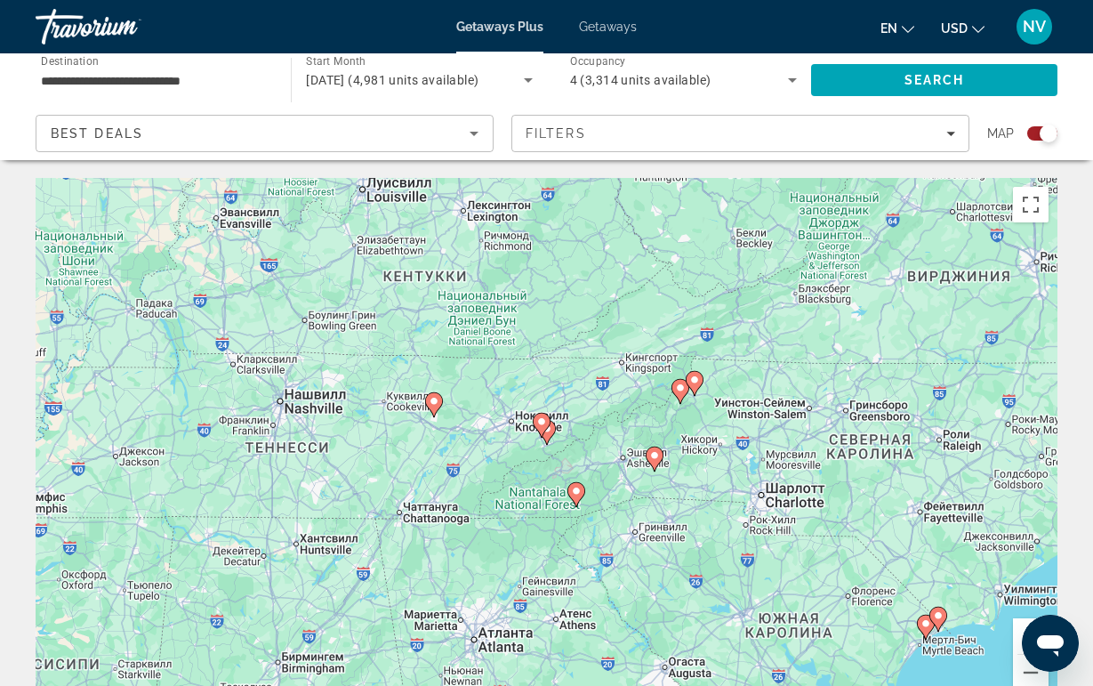
click at [542, 430] on icon "Main content" at bounding box center [541, 425] width 16 height 23
type input "**********"
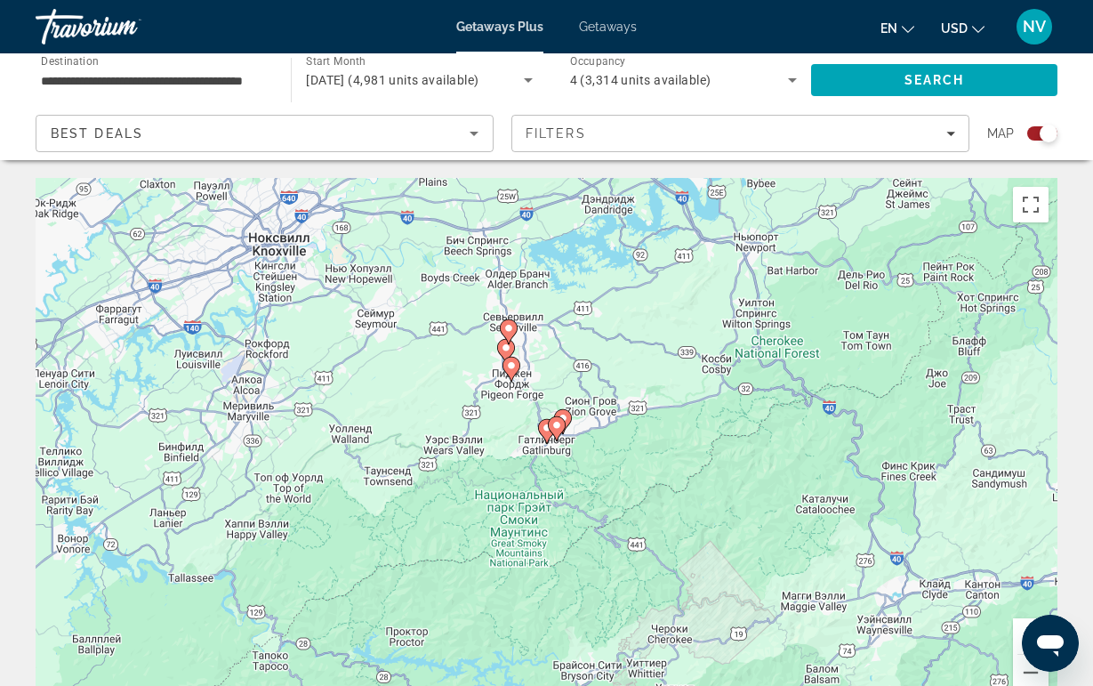
click at [558, 434] on icon "Main content" at bounding box center [556, 428] width 16 height 23
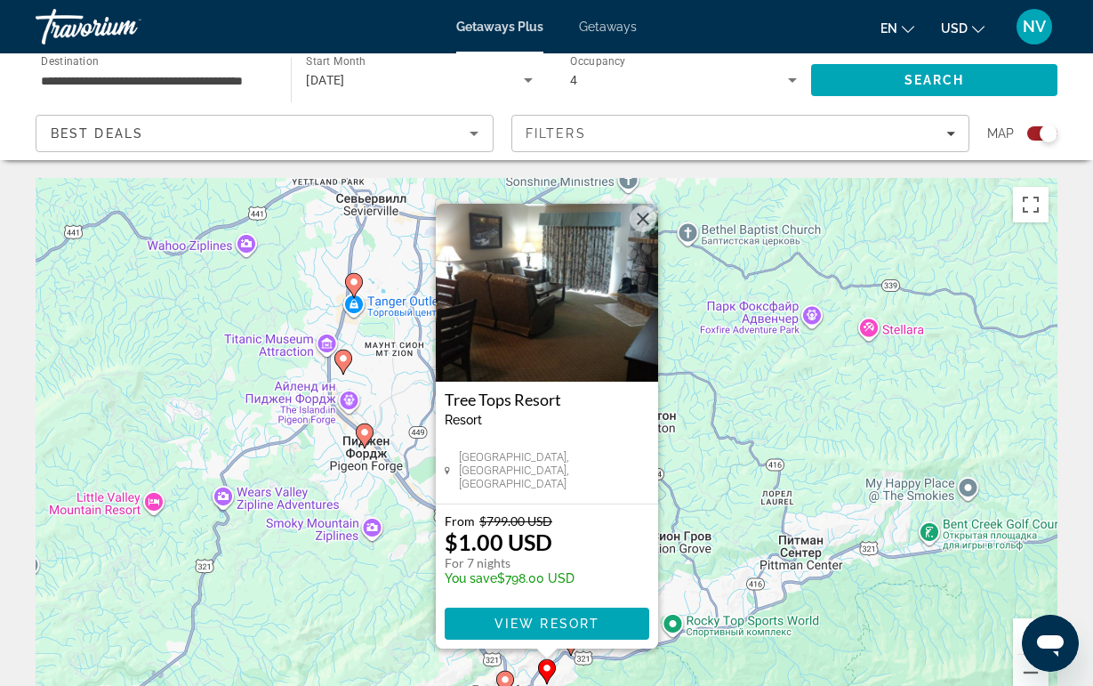
click at [636, 220] on button "Закрыть" at bounding box center [643, 219] width 27 height 27
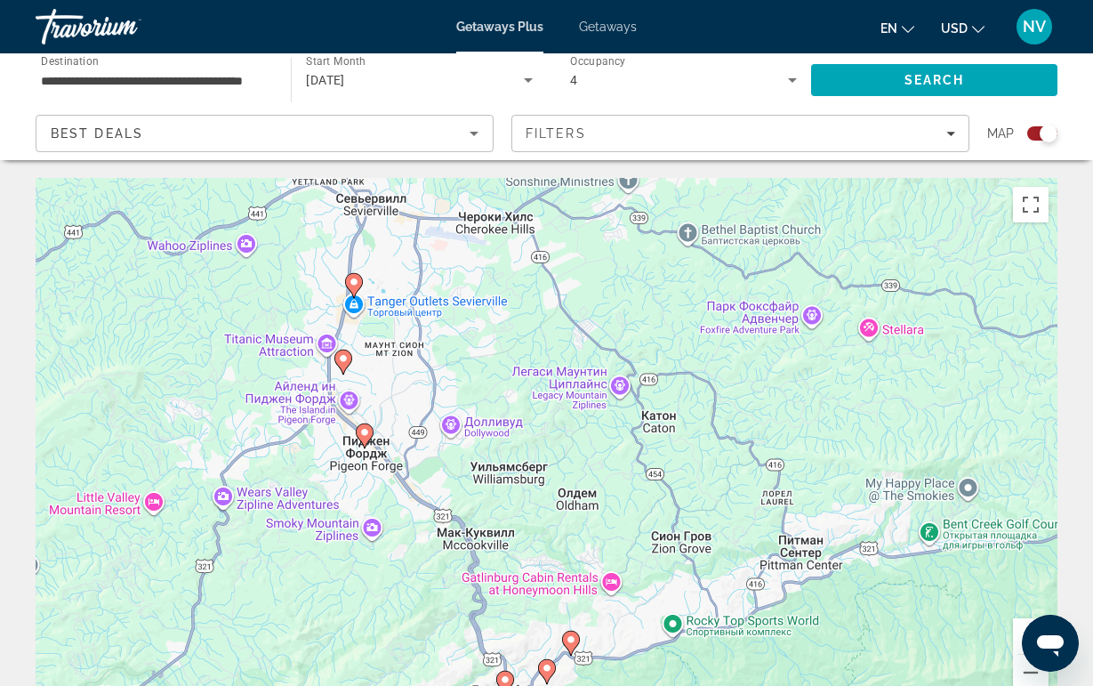
drag, startPoint x: 472, startPoint y: 601, endPoint x: 472, endPoint y: 505, distance: 95.2
click at [472, 505] on div "Для навигации используйте клавиши со стрелками. Чтобы активировать перетаскиван…" at bounding box center [547, 445] width 1022 height 534
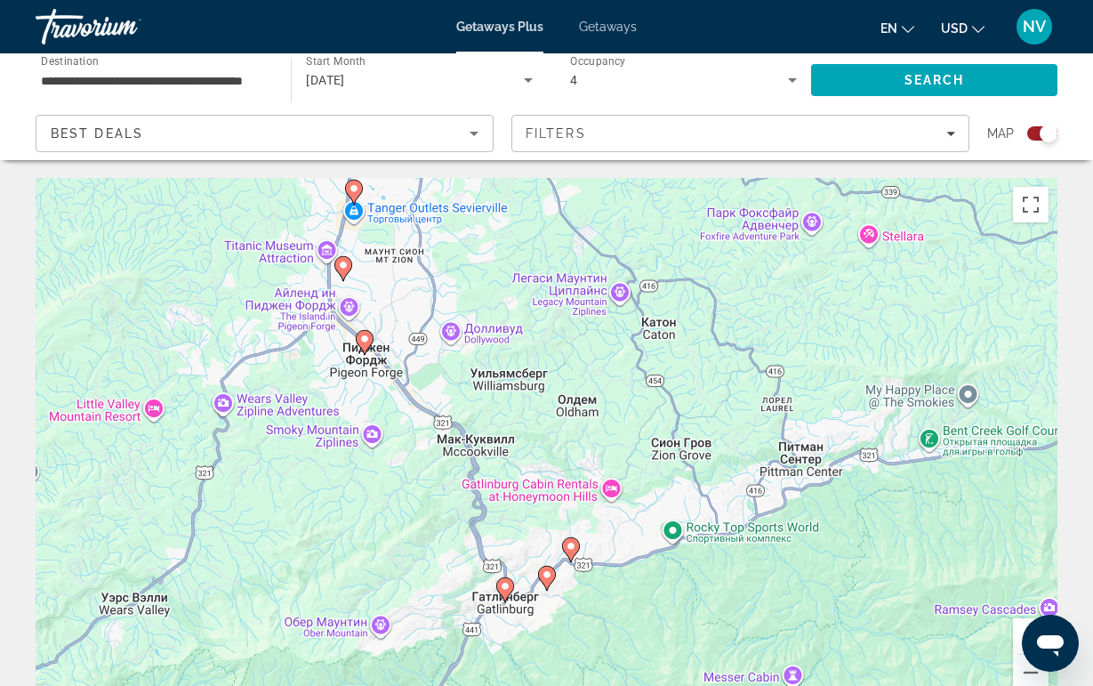
click at [506, 583] on image "Main content" at bounding box center [505, 586] width 11 height 11
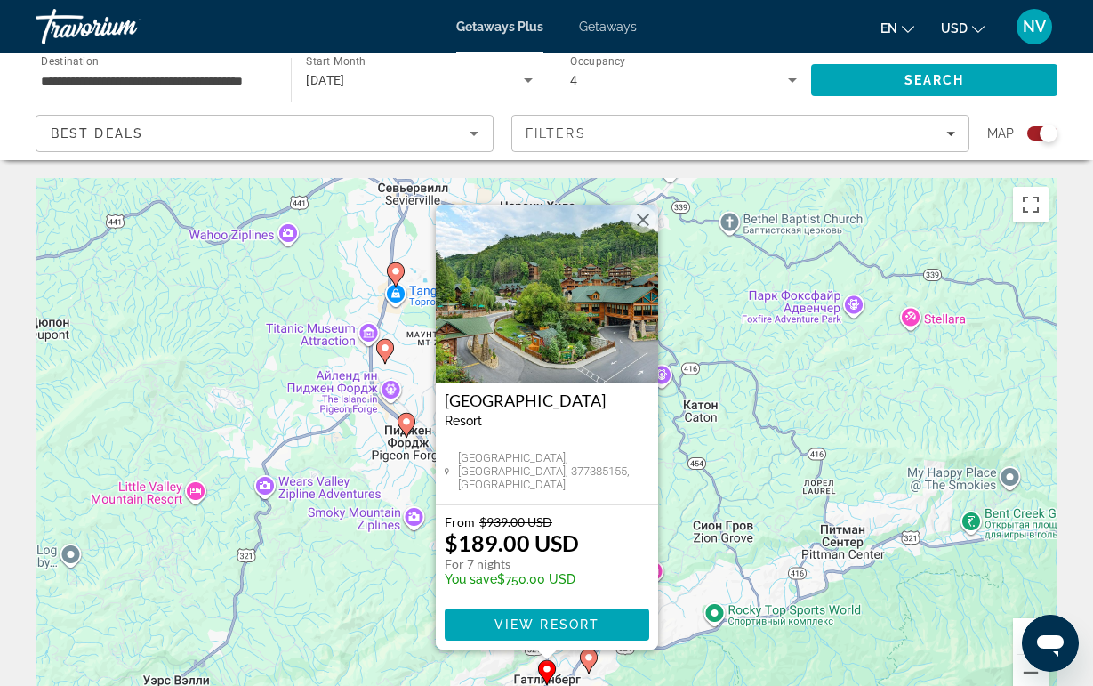
click at [569, 377] on img "Main content" at bounding box center [547, 294] width 222 height 178
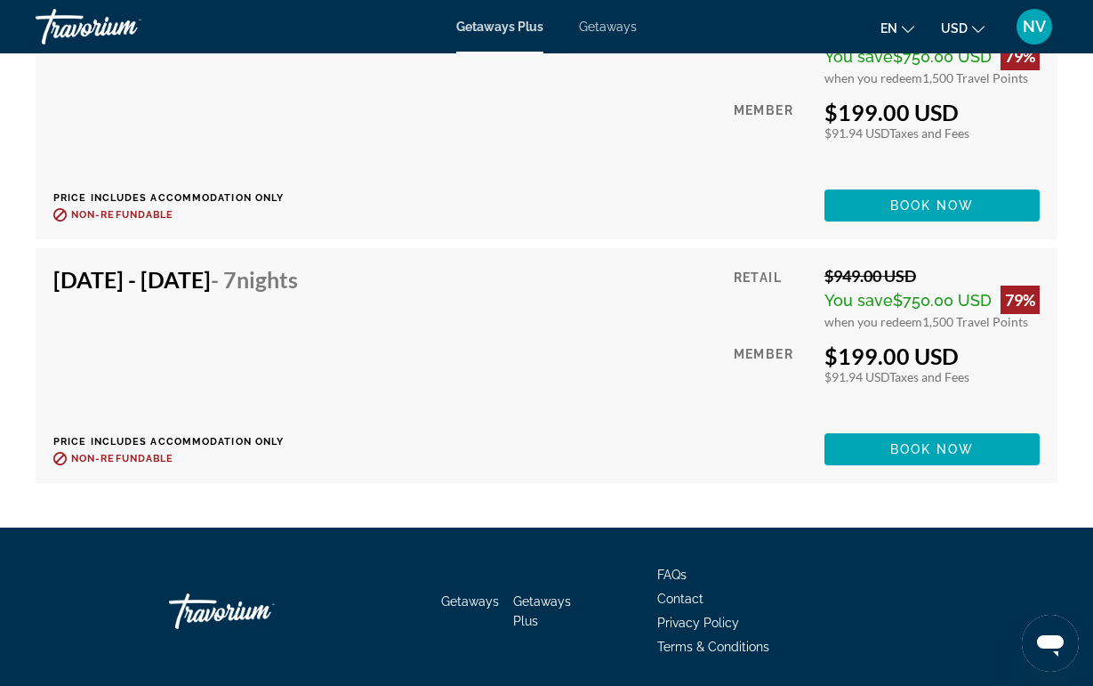
scroll to position [4519, 0]
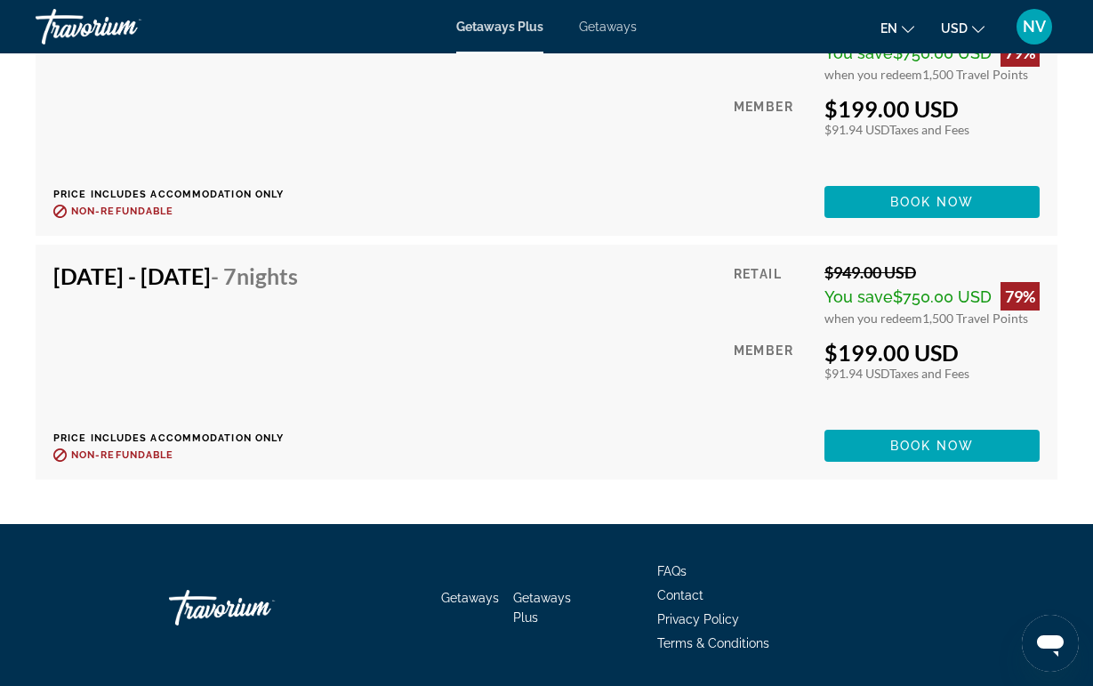
drag, startPoint x: 224, startPoint y: 301, endPoint x: 260, endPoint y: 301, distance: 35.6
click at [238, 289] on h4 "Dec 12, 2025 - Dec 19, 2025 - 7 Nights" at bounding box center [175, 275] width 245 height 27
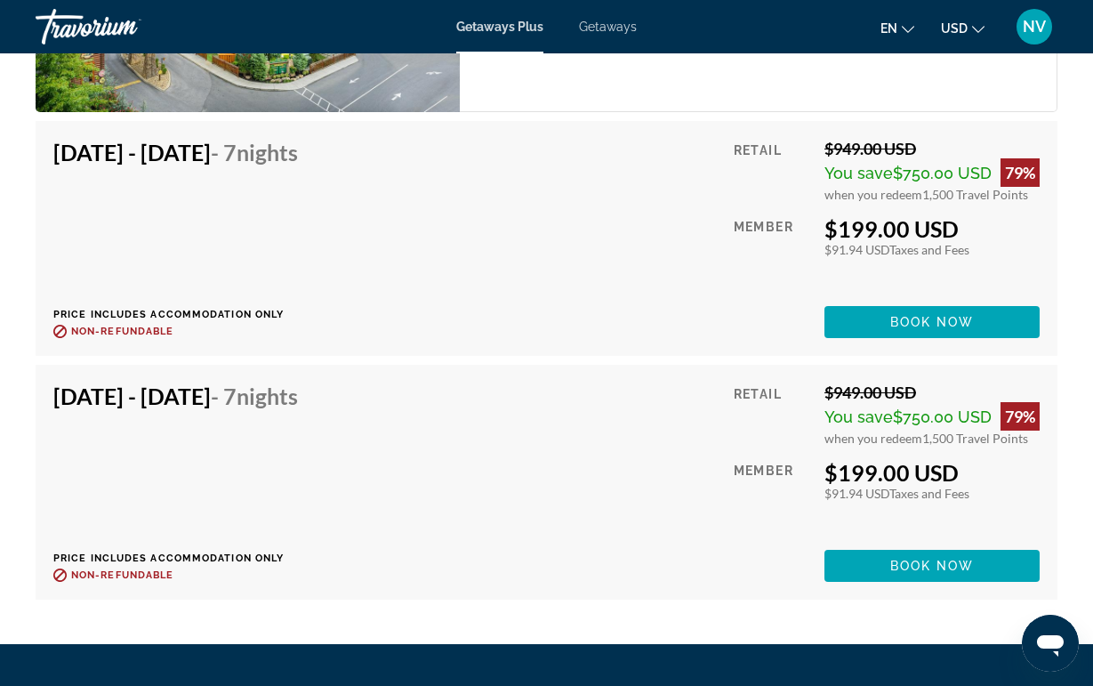
click at [265, 298] on div "Dec 5, 2025 - Dec 12, 2025 - 7 Nights Price includes accommodation only Refunda…" at bounding box center [182, 238] width 258 height 199
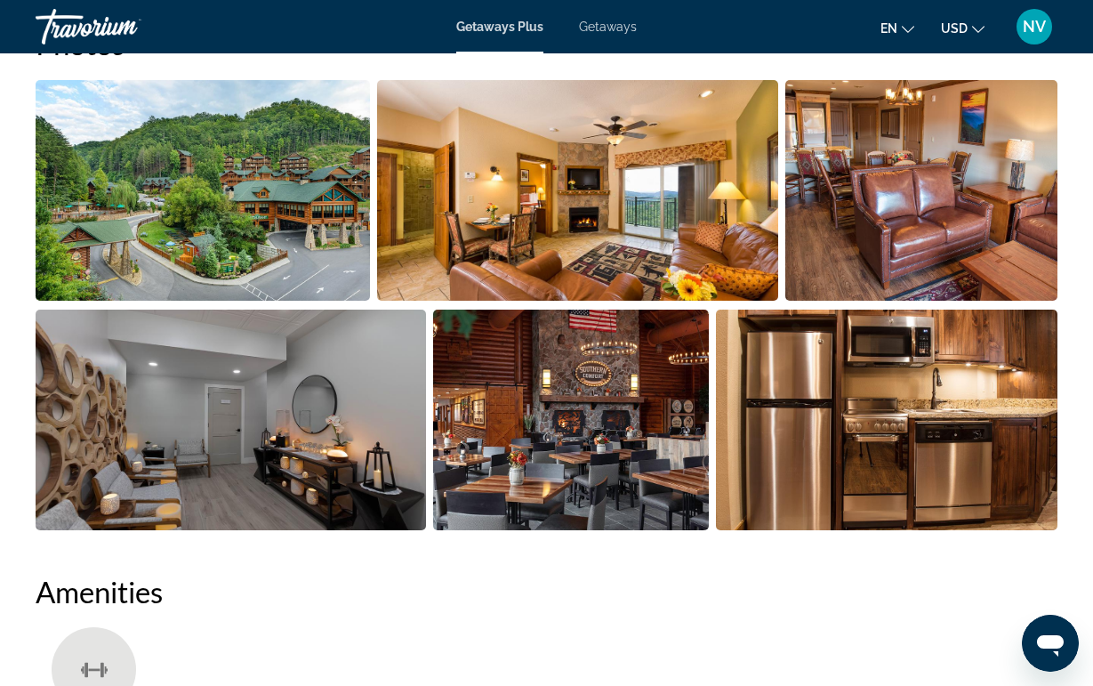
scroll to position [1192, 0]
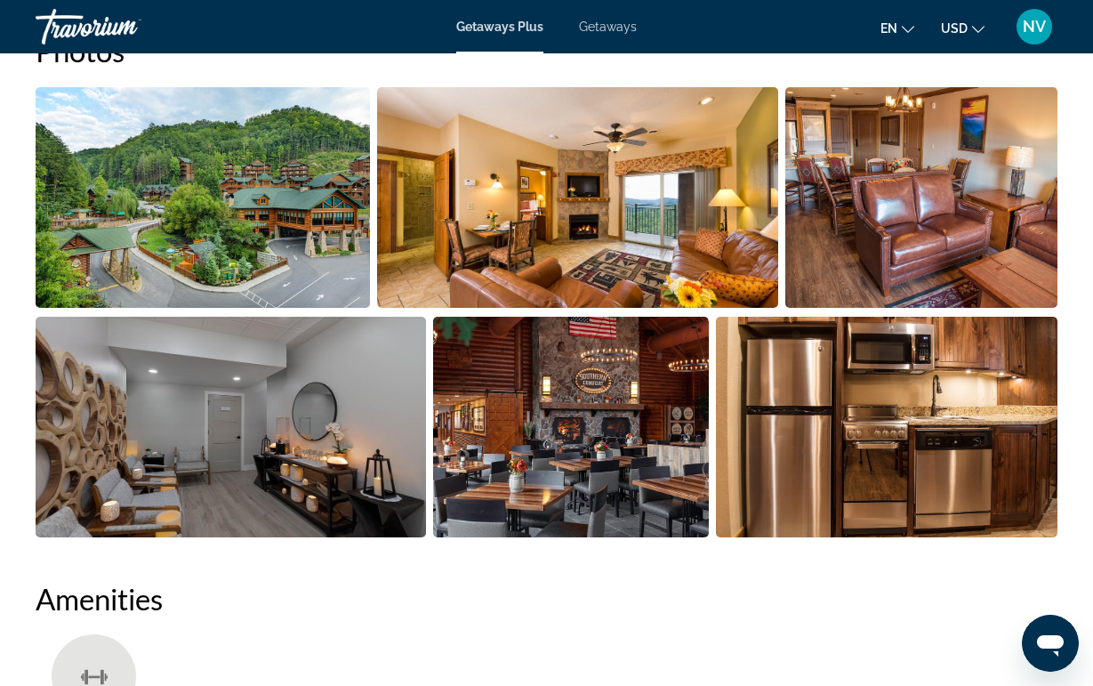
click at [260, 280] on img "Open full-screen image slider" at bounding box center [203, 197] width 335 height 221
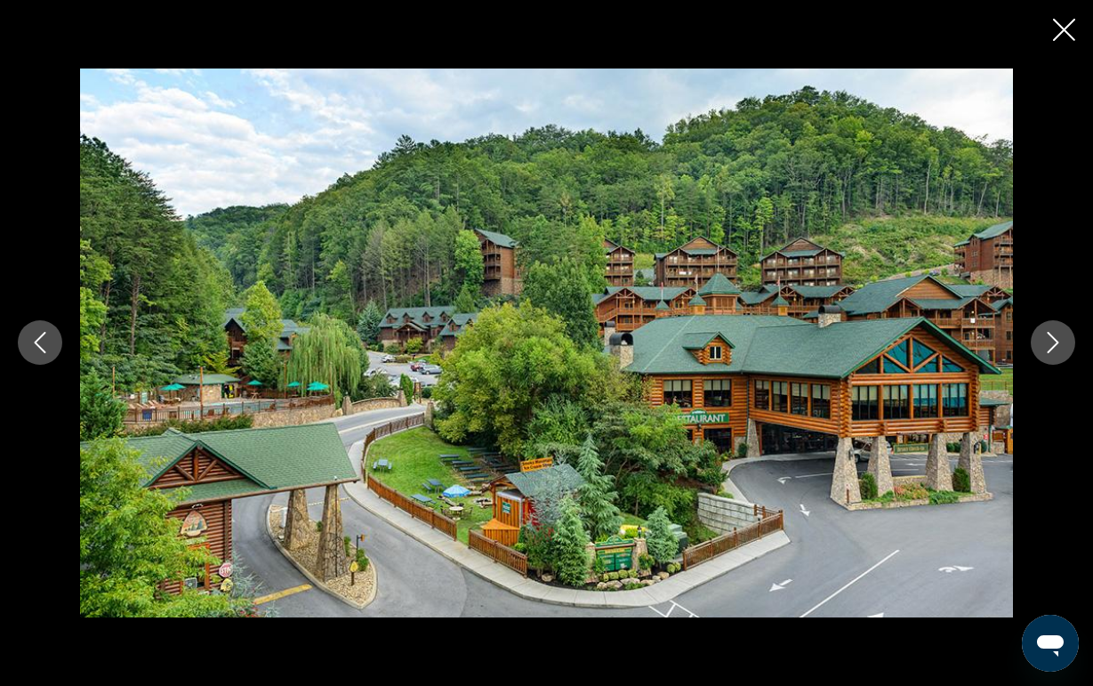
click at [1062, 341] on icon "Next image" at bounding box center [1053, 342] width 21 height 21
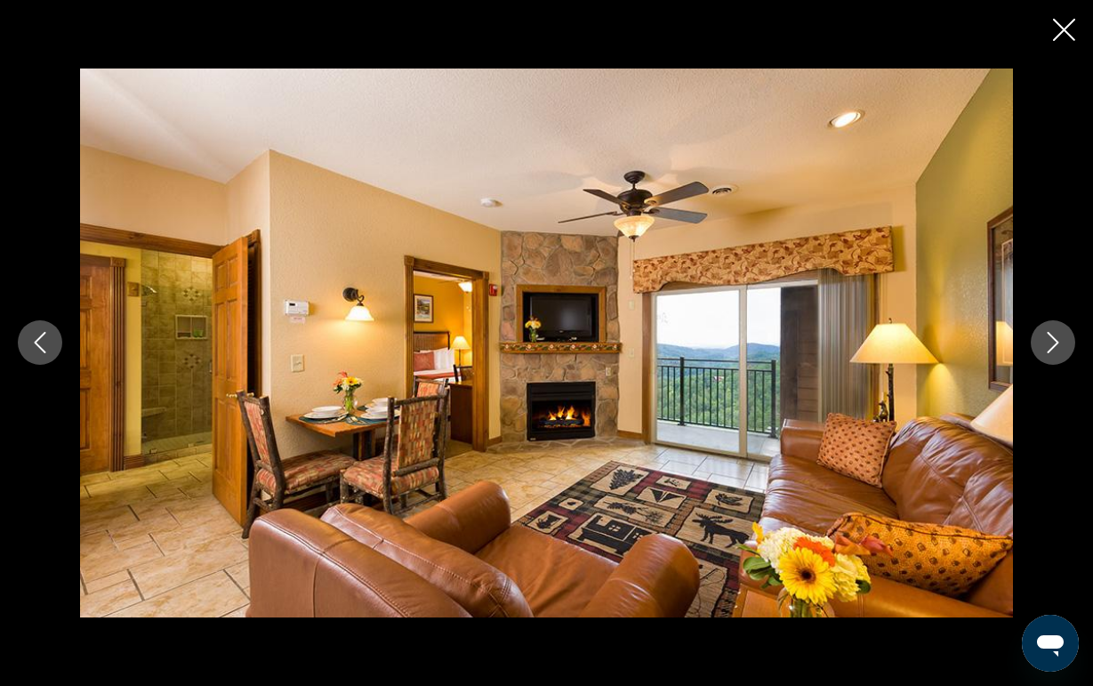
click at [1062, 341] on icon "Next image" at bounding box center [1053, 342] width 21 height 21
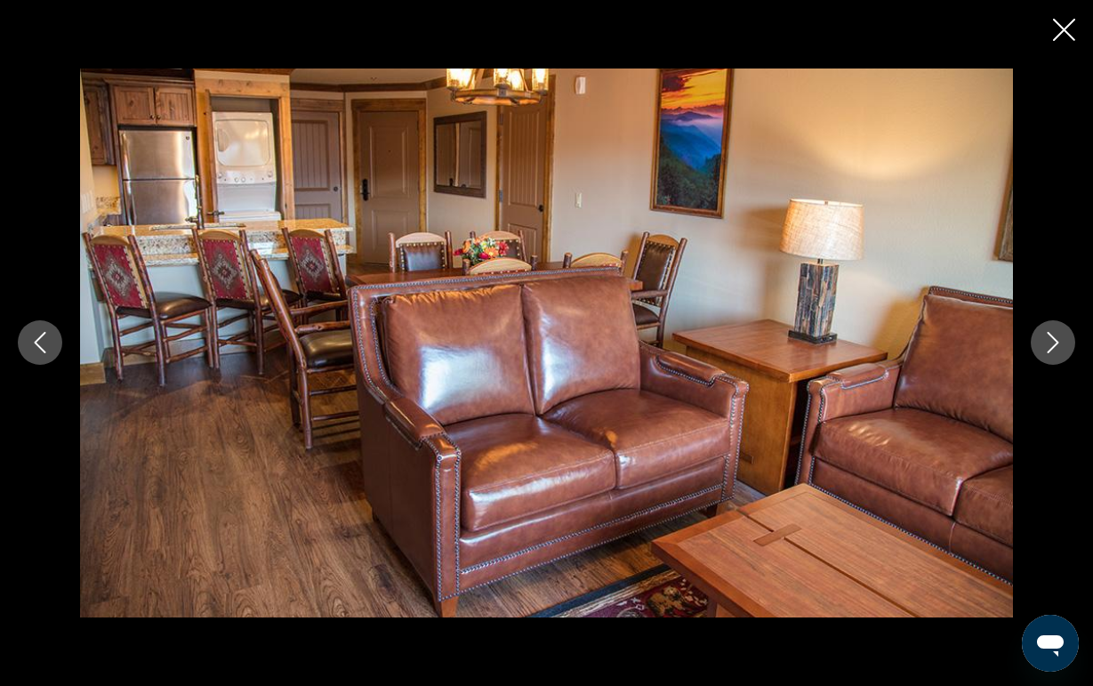
click at [1062, 341] on icon "Next image" at bounding box center [1053, 342] width 21 height 21
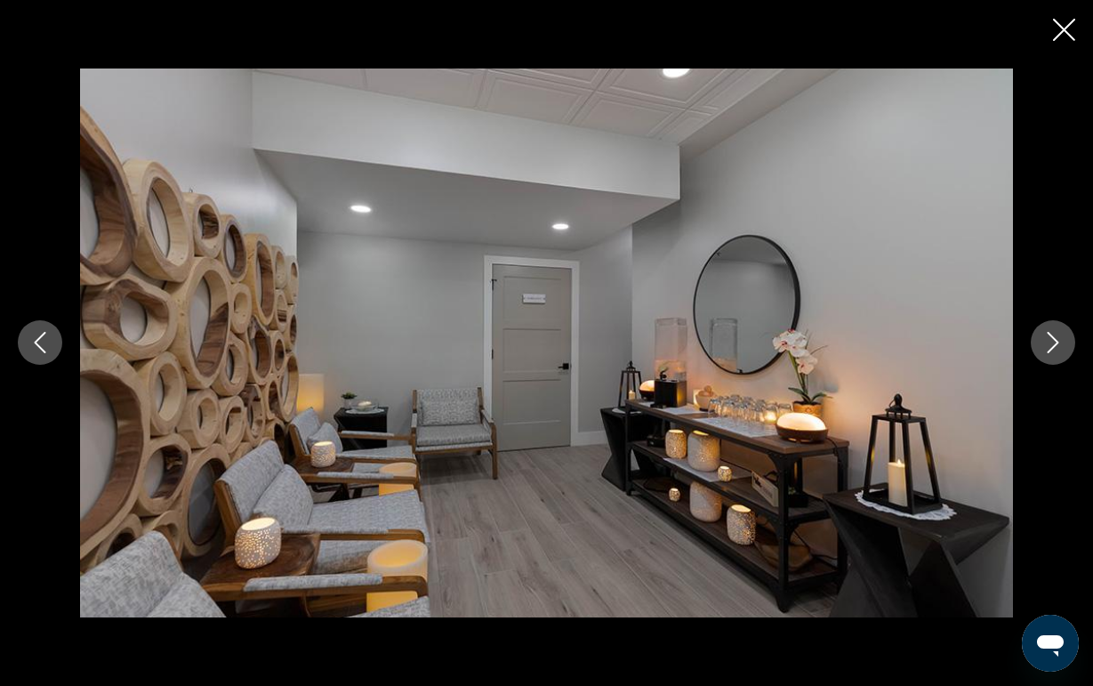
click at [1062, 341] on icon "Next image" at bounding box center [1053, 342] width 21 height 21
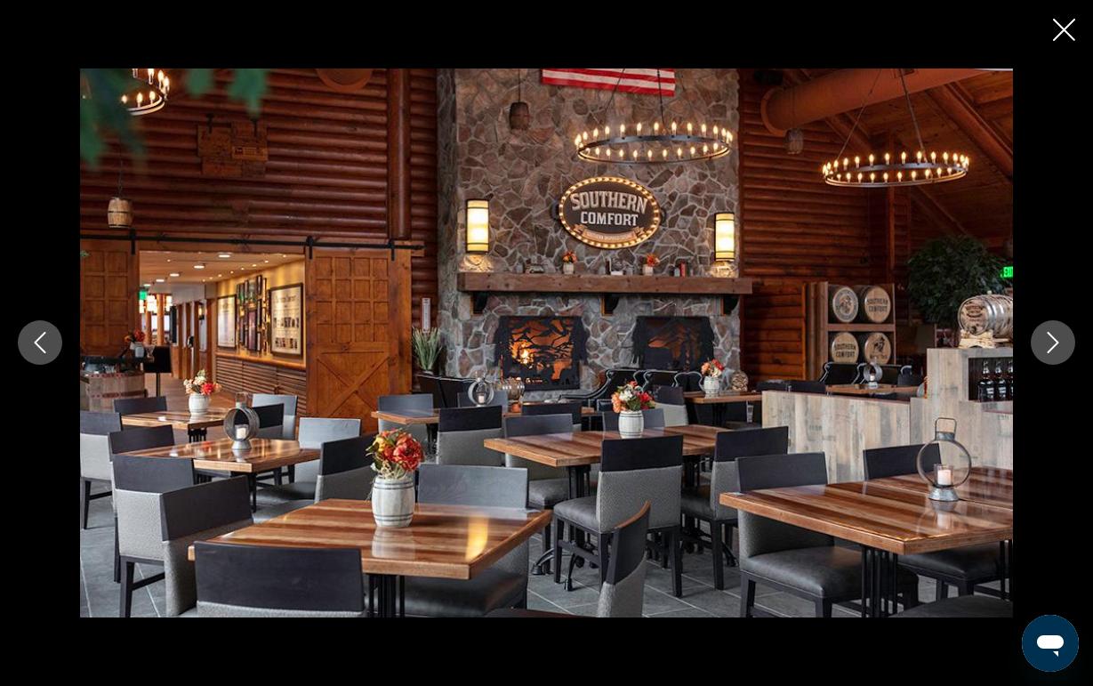
click at [1062, 341] on icon "Next image" at bounding box center [1053, 342] width 21 height 21
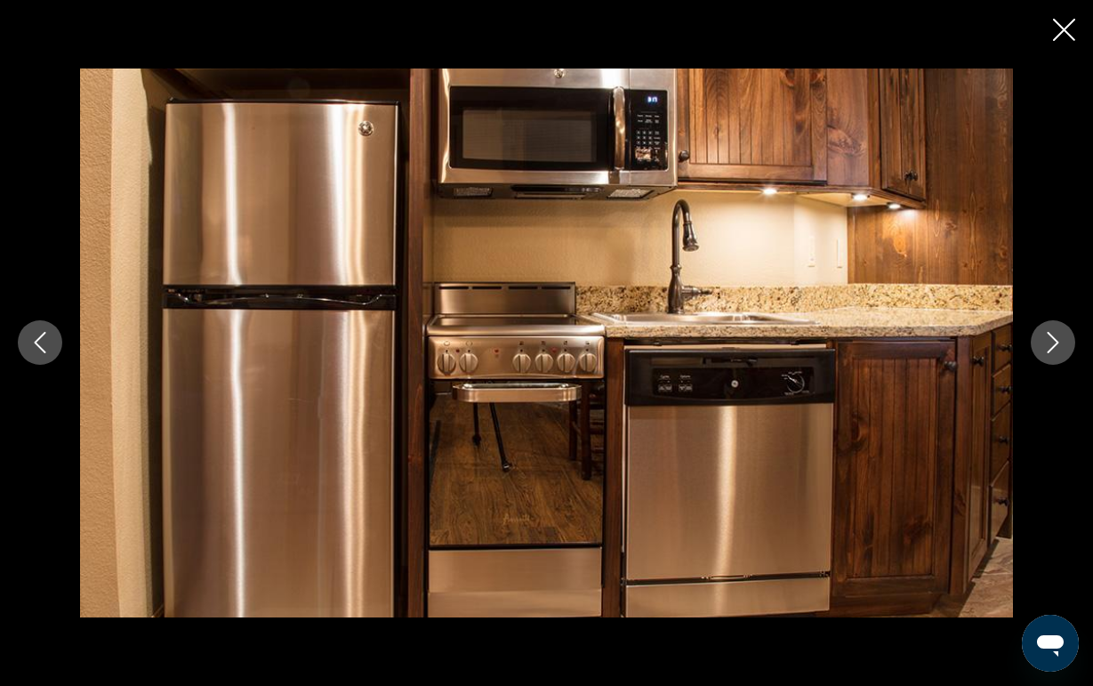
click at [1062, 341] on icon "Next image" at bounding box center [1053, 342] width 21 height 21
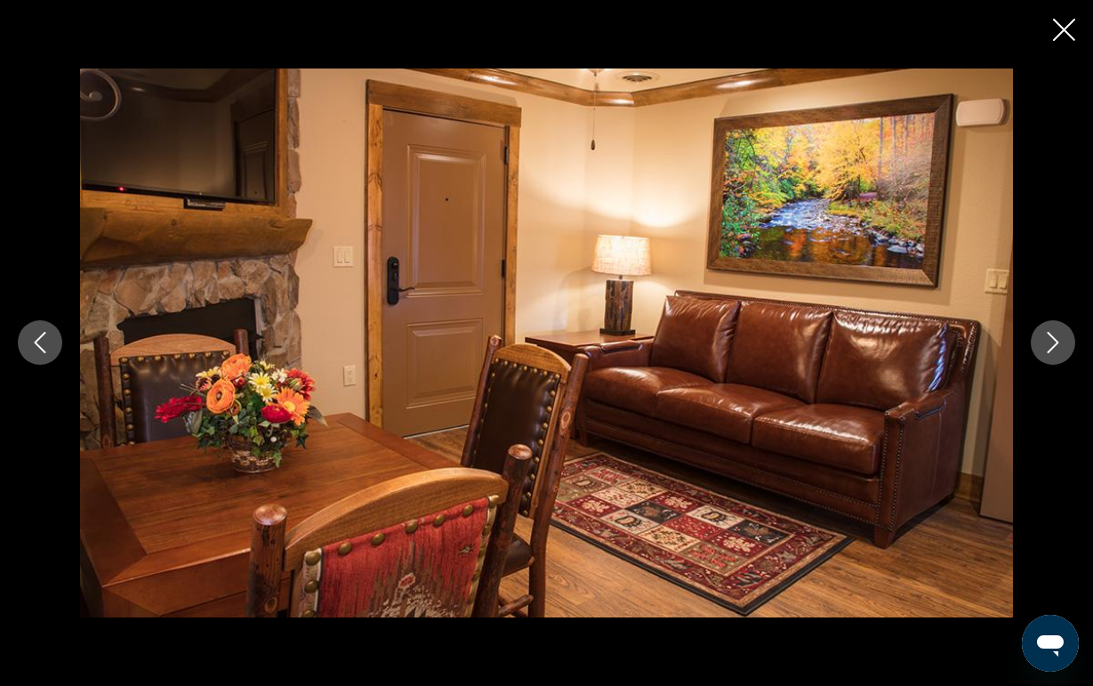
click at [1062, 341] on icon "Next image" at bounding box center [1053, 342] width 21 height 21
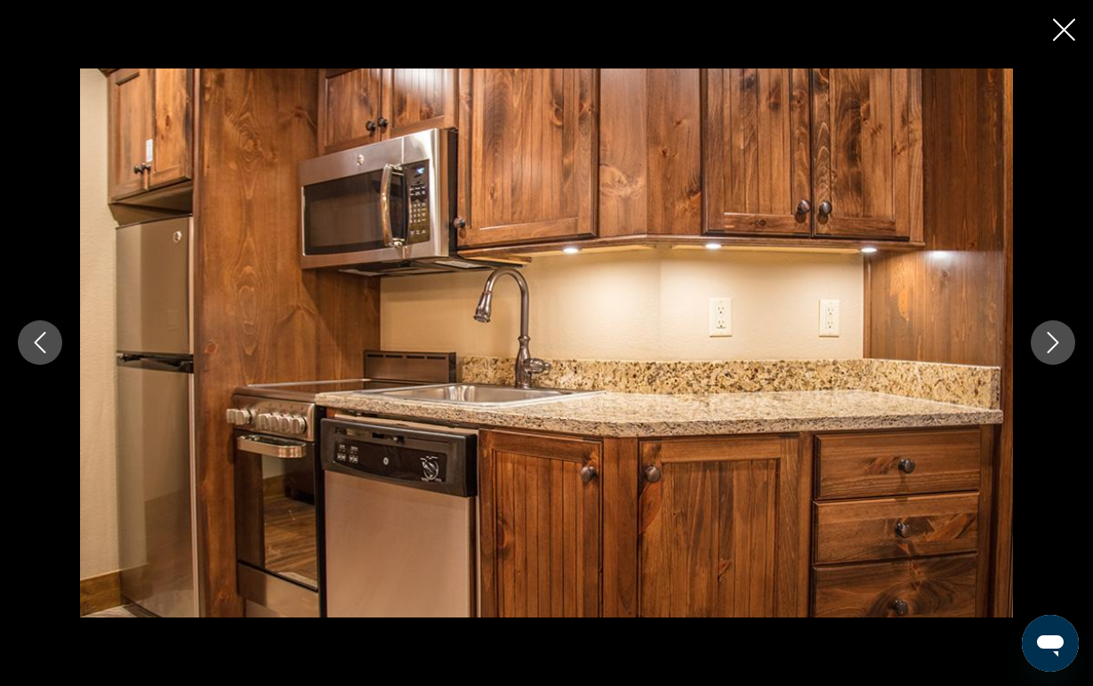
click at [1062, 341] on icon "Next image" at bounding box center [1053, 342] width 21 height 21
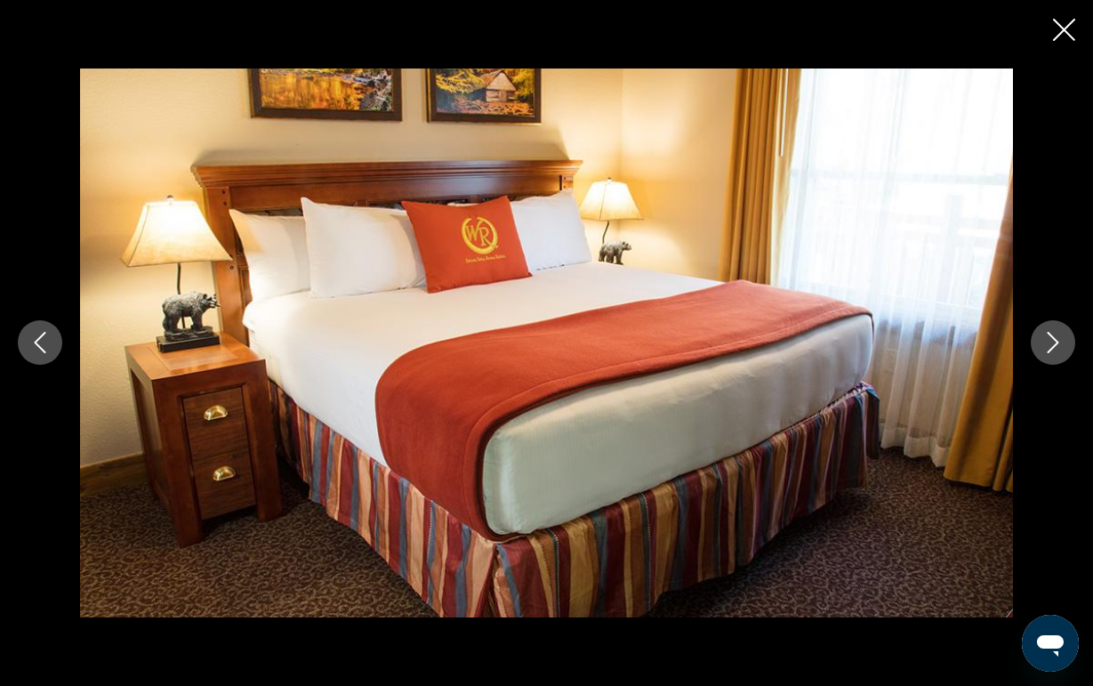
click at [1062, 341] on icon "Next image" at bounding box center [1053, 342] width 21 height 21
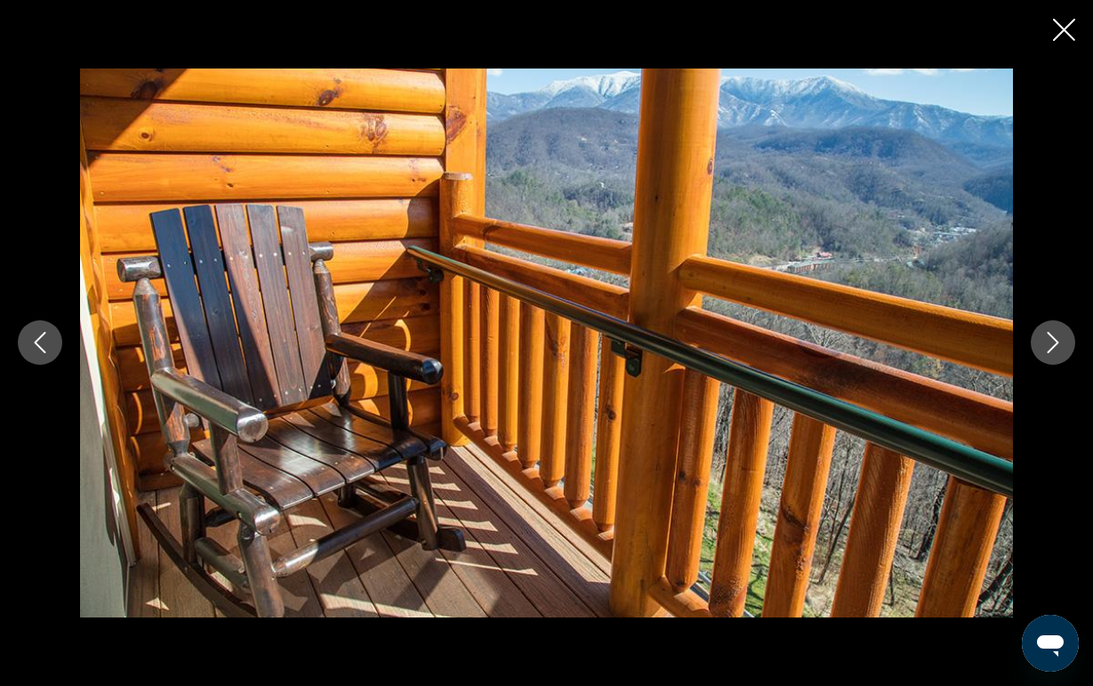
click at [1062, 341] on icon "Next image" at bounding box center [1053, 342] width 21 height 21
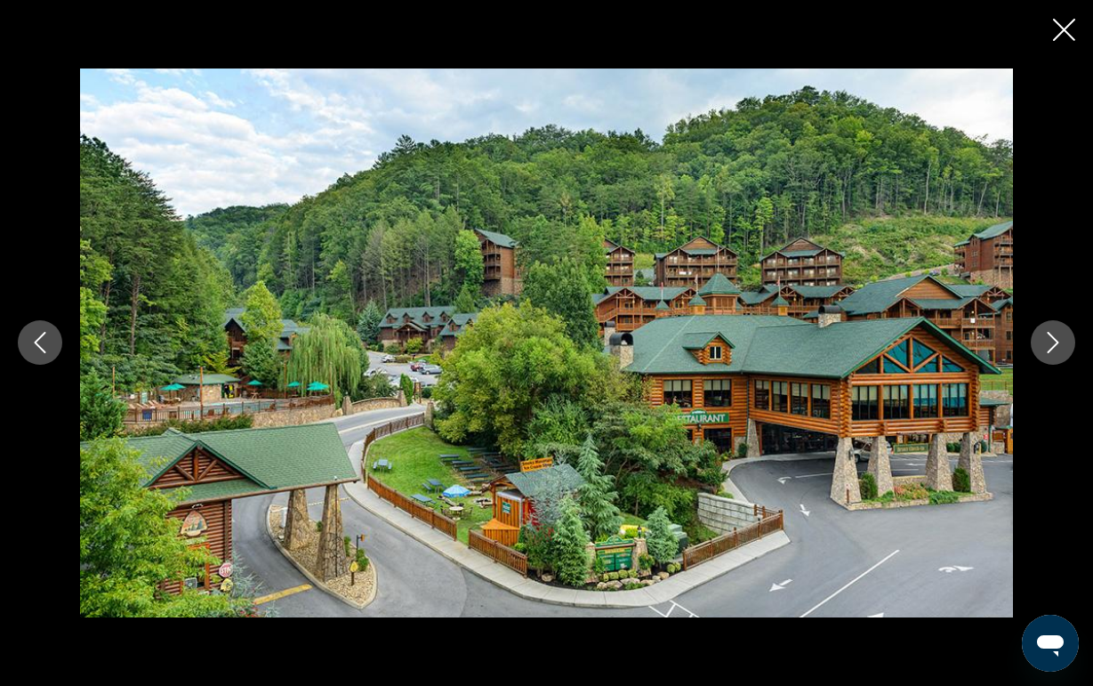
click at [1062, 341] on icon "Next image" at bounding box center [1053, 342] width 21 height 21
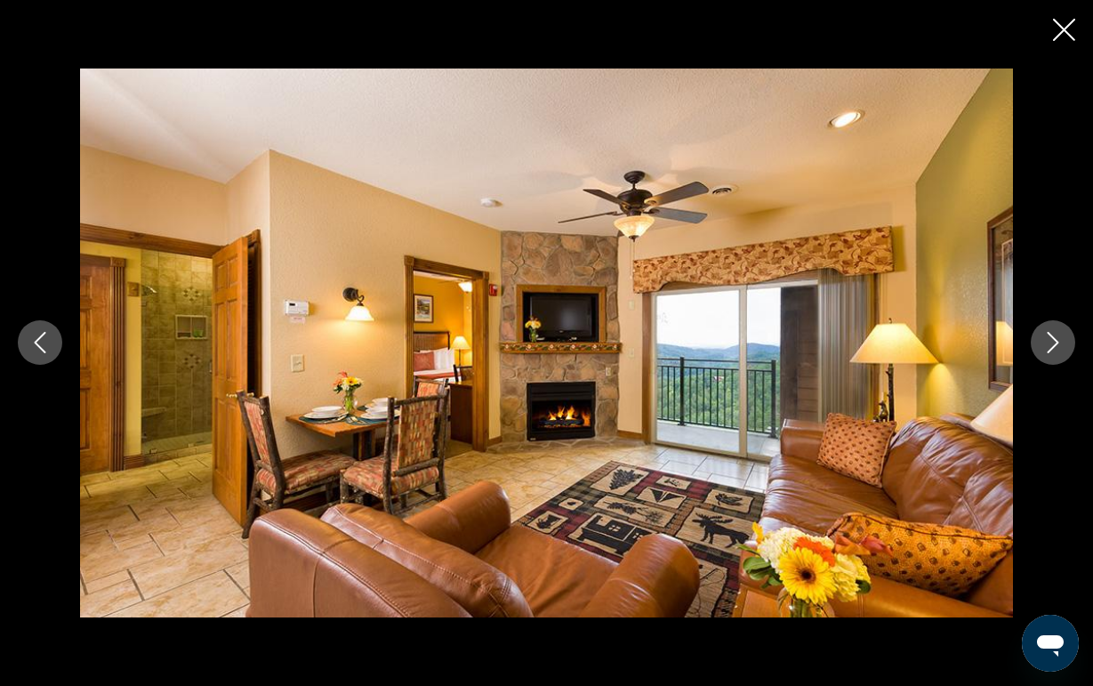
click at [1062, 341] on icon "Next image" at bounding box center [1053, 342] width 21 height 21
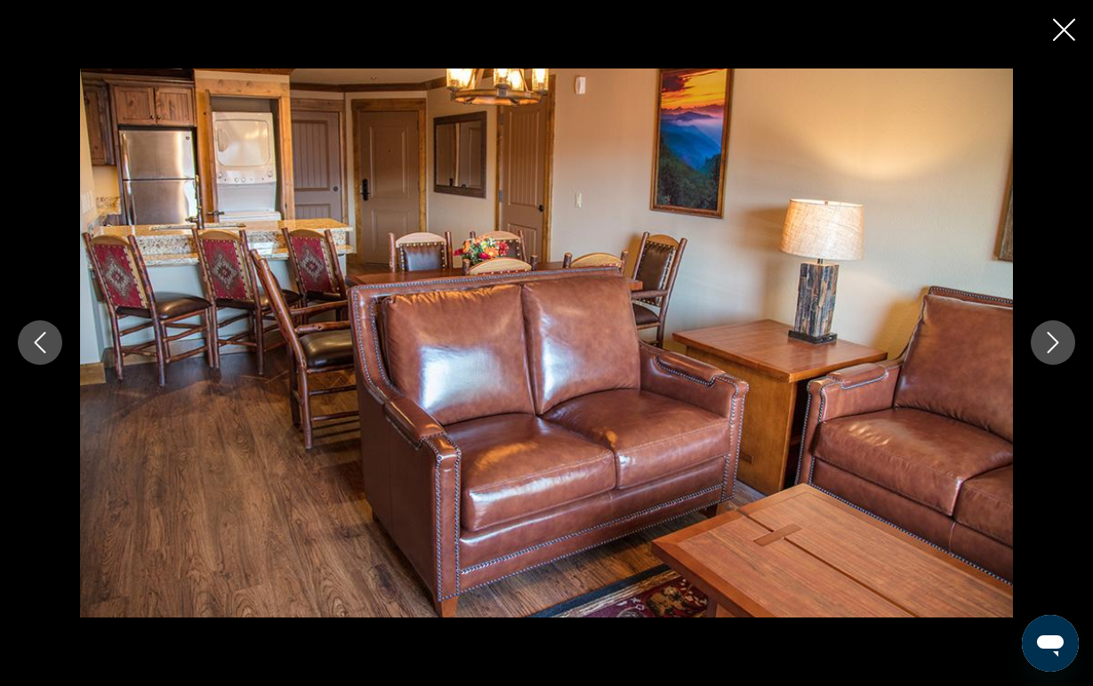
click at [1077, 32] on div "prev next" at bounding box center [546, 343] width 1093 height 686
click at [1067, 31] on icon "Close slideshow" at bounding box center [1064, 30] width 22 height 22
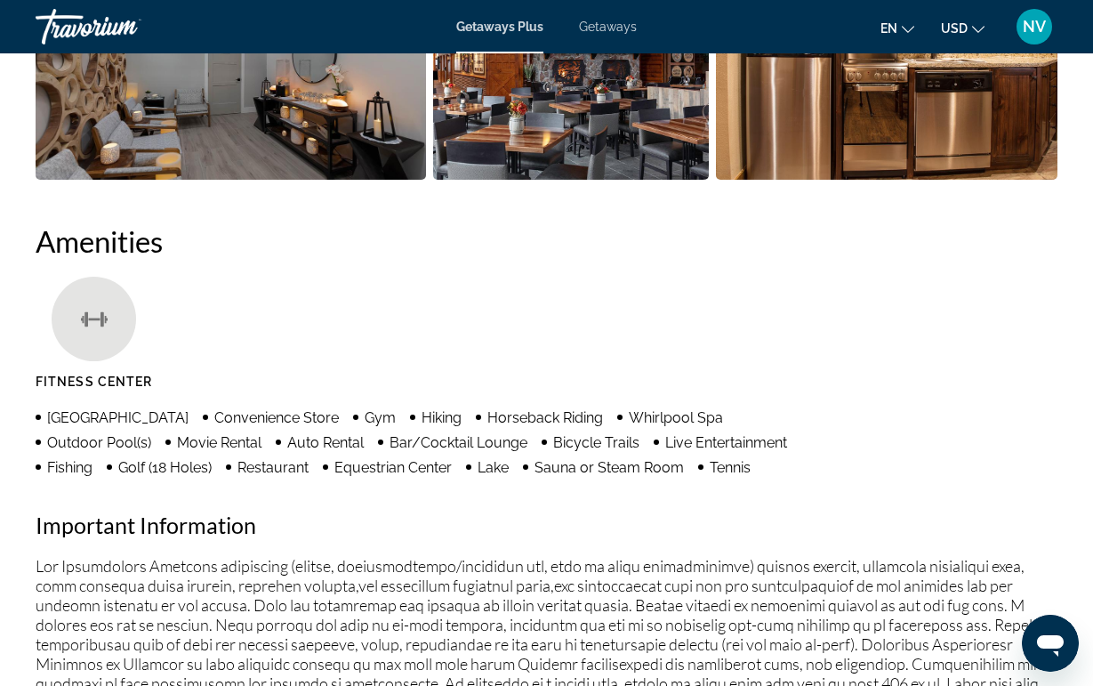
scroll to position [1573, 0]
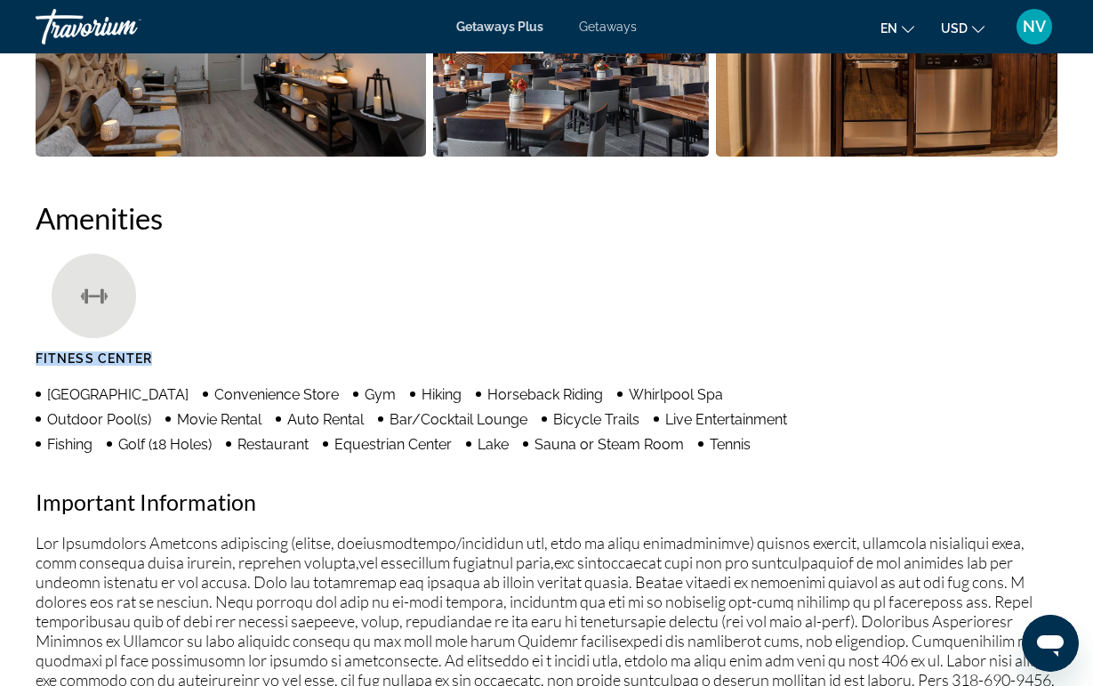
drag, startPoint x: 37, startPoint y: 359, endPoint x: 160, endPoint y: 360, distance: 122.8
click at [160, 360] on li "Fitness Center" at bounding box center [98, 316] width 125 height 125
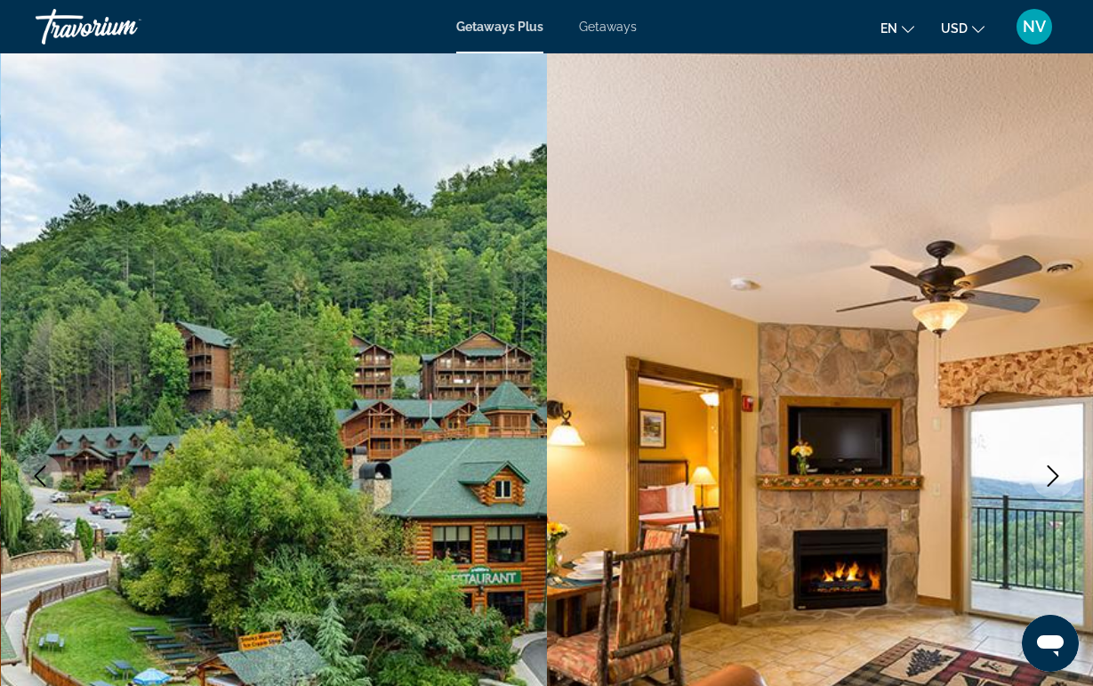
scroll to position [0, 0]
click at [311, 60] on img "Main content" at bounding box center [274, 475] width 547 height 845
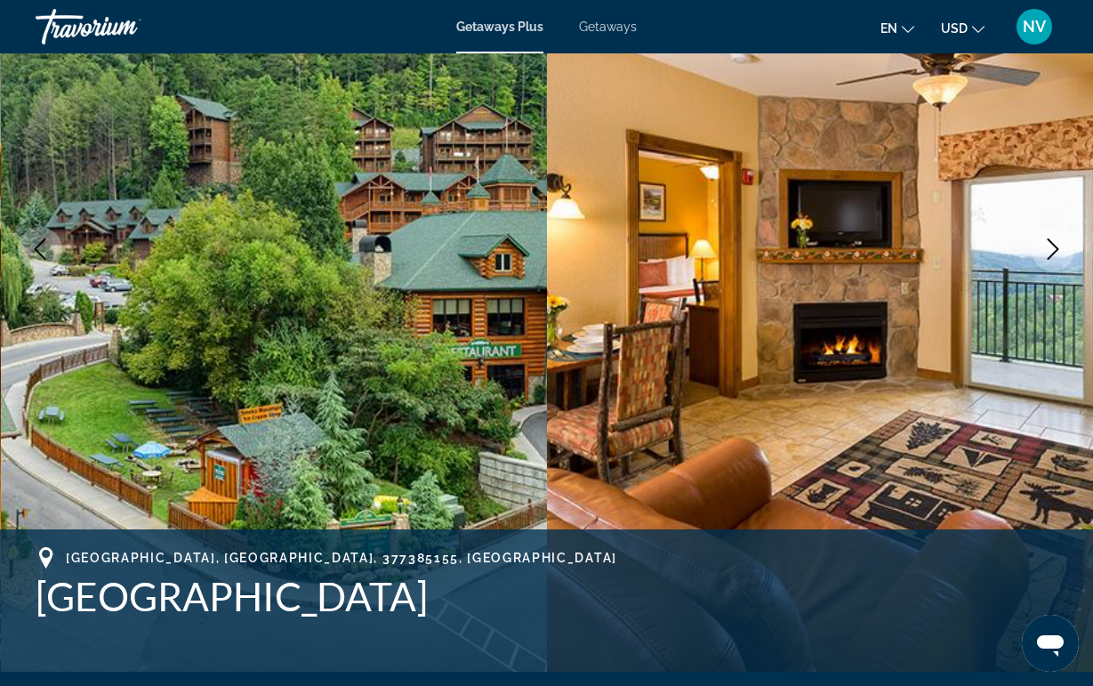
scroll to position [227, 0]
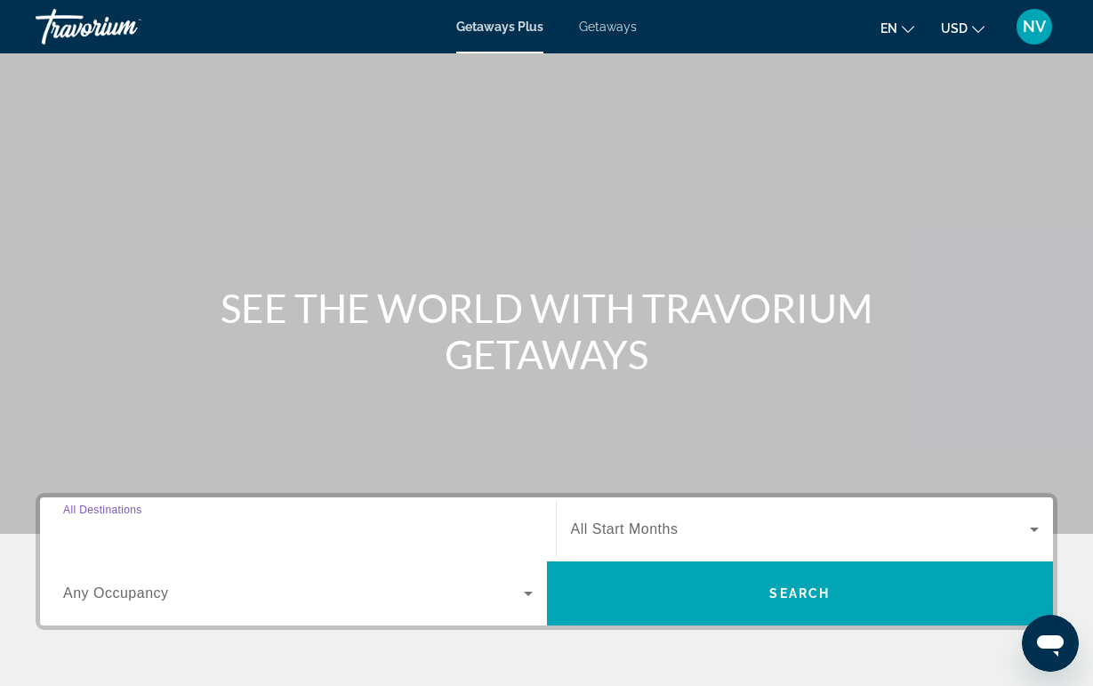
click at [291, 536] on input "Destination All Destinations" at bounding box center [298, 530] width 470 height 21
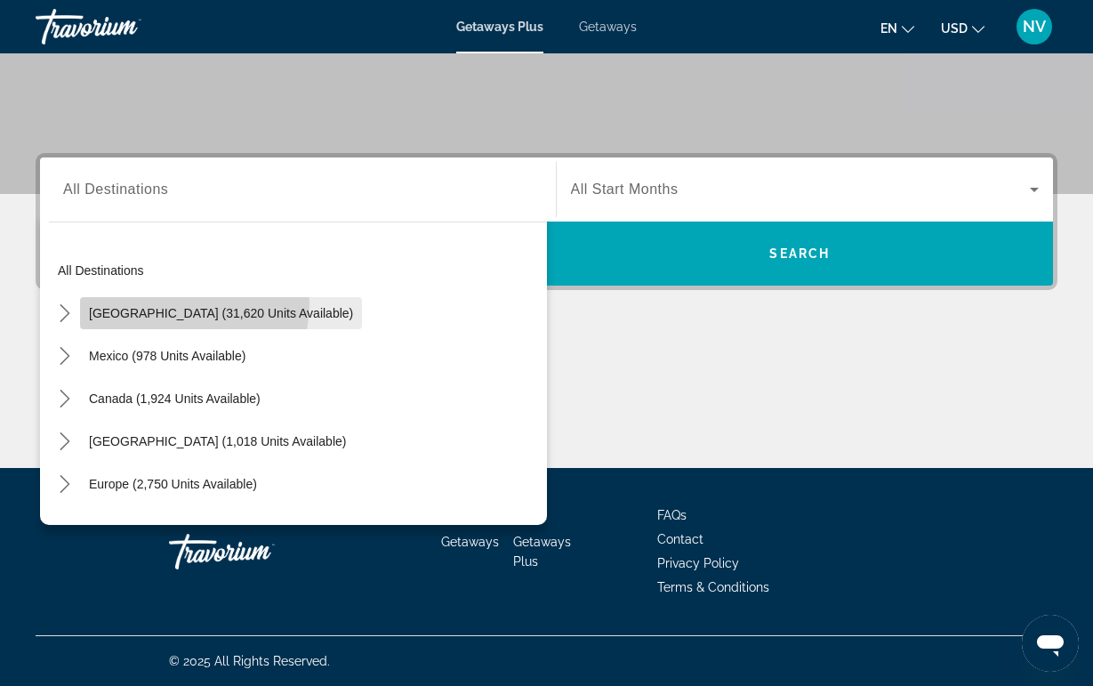
click at [160, 303] on span "Select destination: United States (31,620 units available)" at bounding box center [221, 313] width 282 height 43
type input "**********"
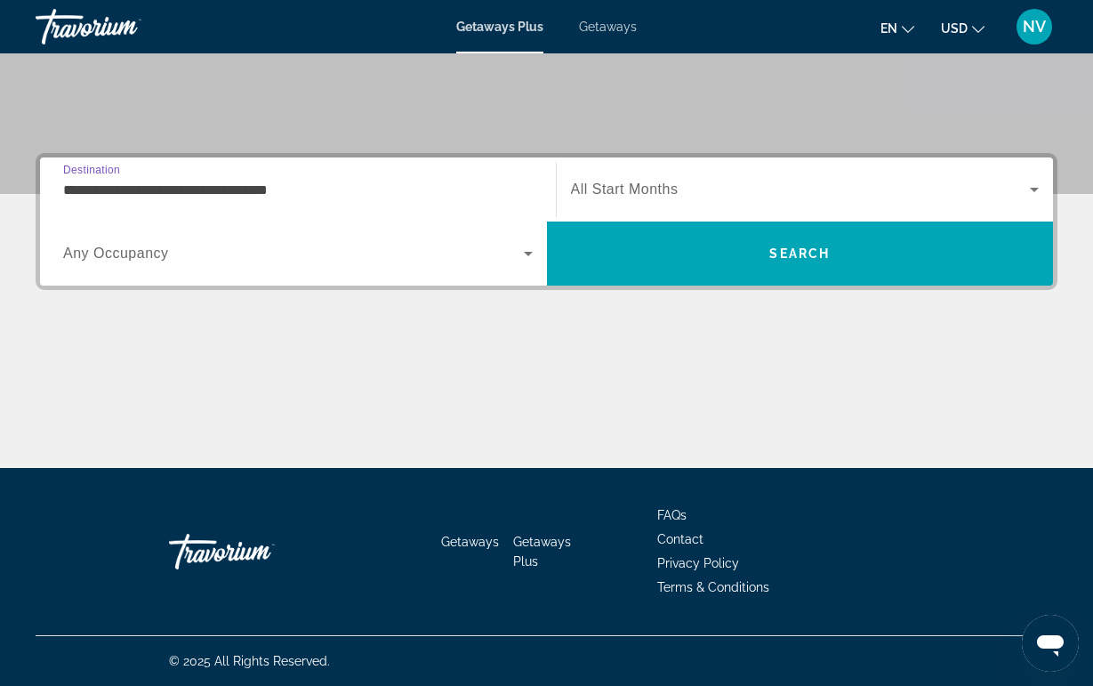
click at [119, 262] on span "Search widget" at bounding box center [293, 253] width 461 height 21
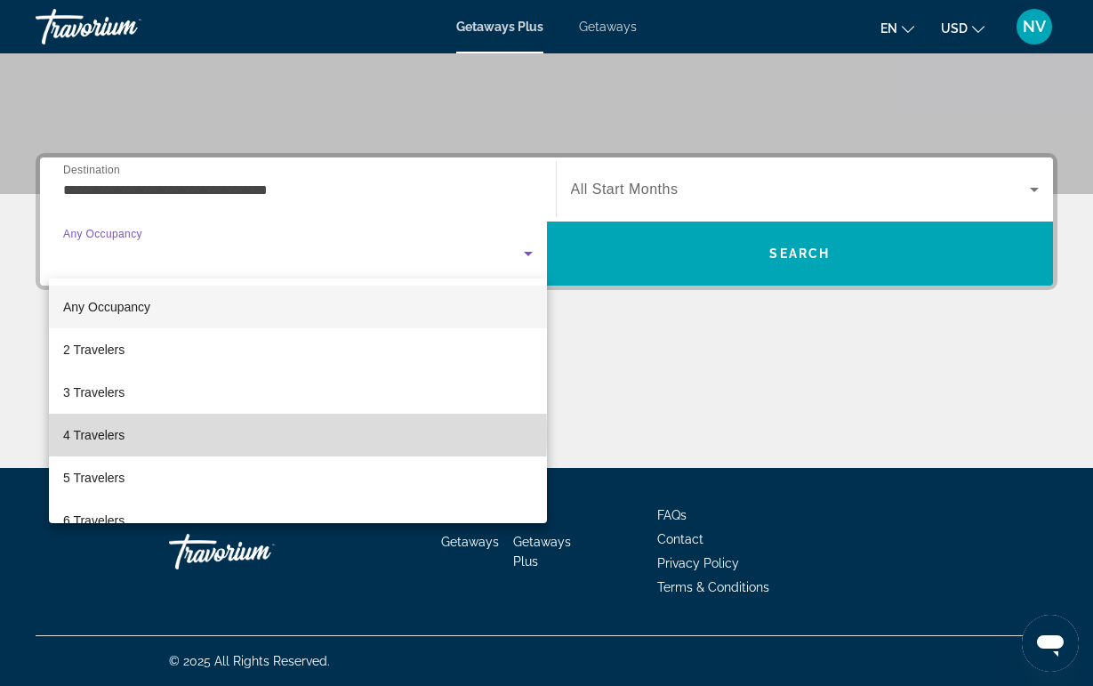
click at [135, 432] on mat-option "4 Travelers" at bounding box center [298, 435] width 498 height 43
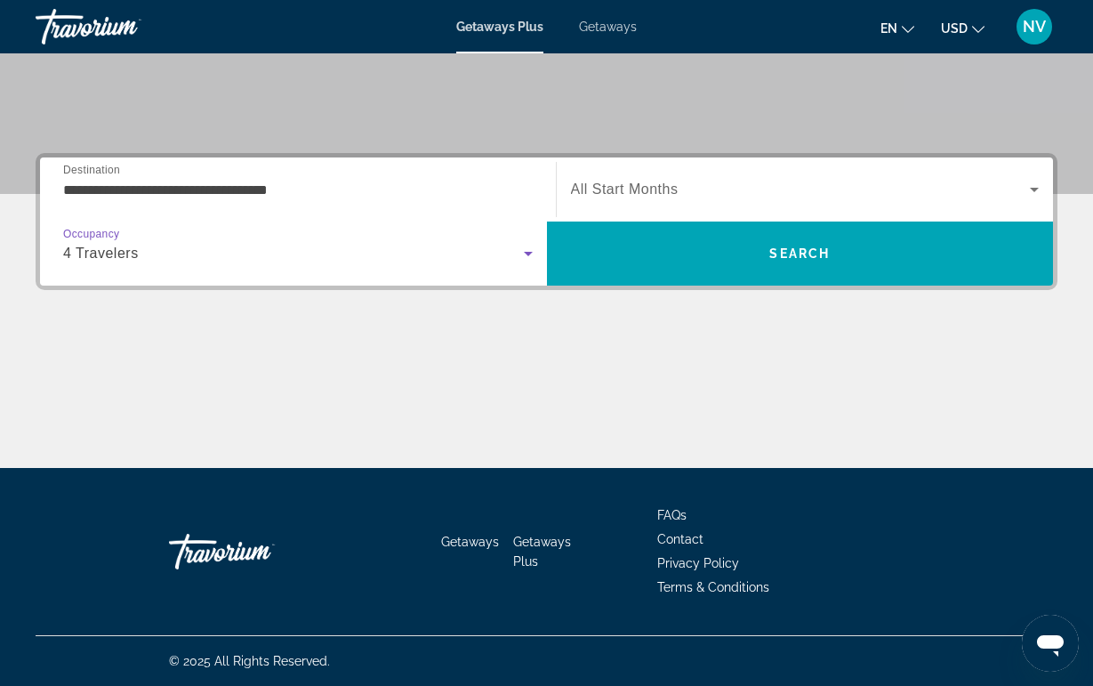
click at [582, 191] on span "All Start Months" at bounding box center [625, 189] width 108 height 15
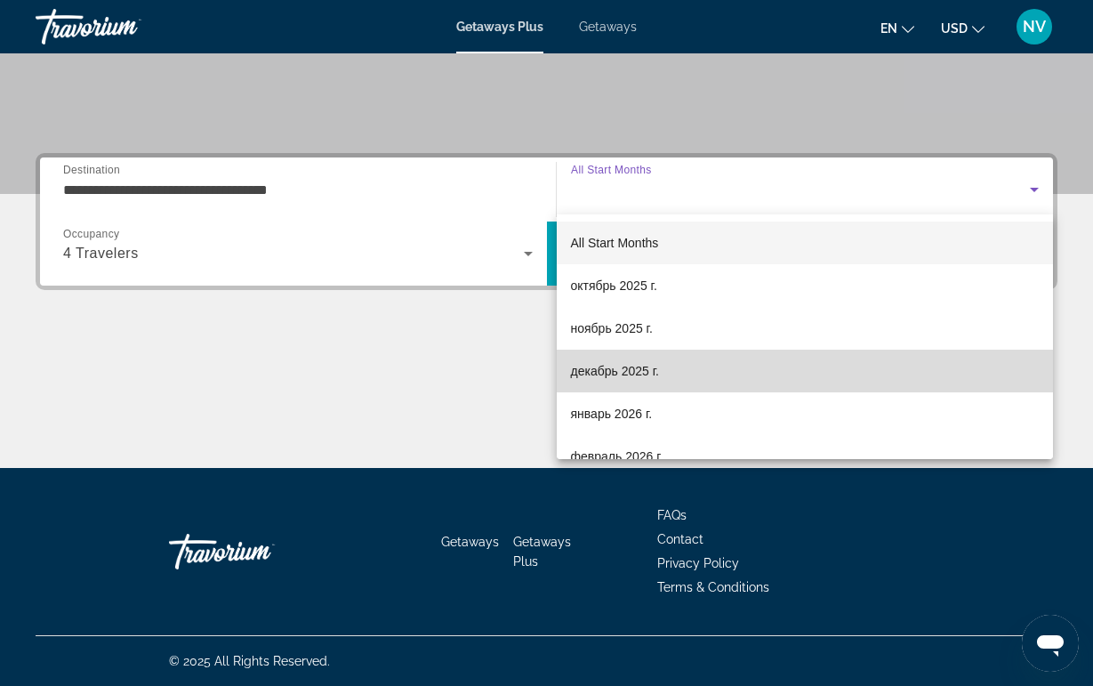
click at [604, 386] on mat-option "декабрь 2025 г." at bounding box center [805, 371] width 497 height 43
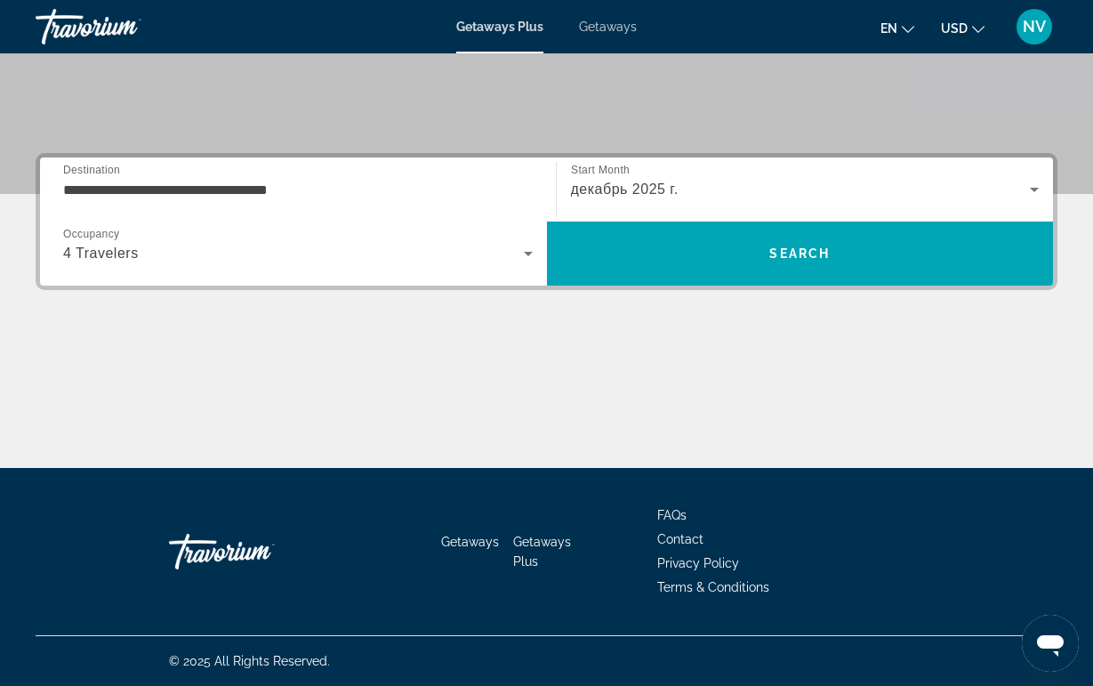
click at [626, 206] on div "декабрь 2025 г." at bounding box center [805, 190] width 469 height 50
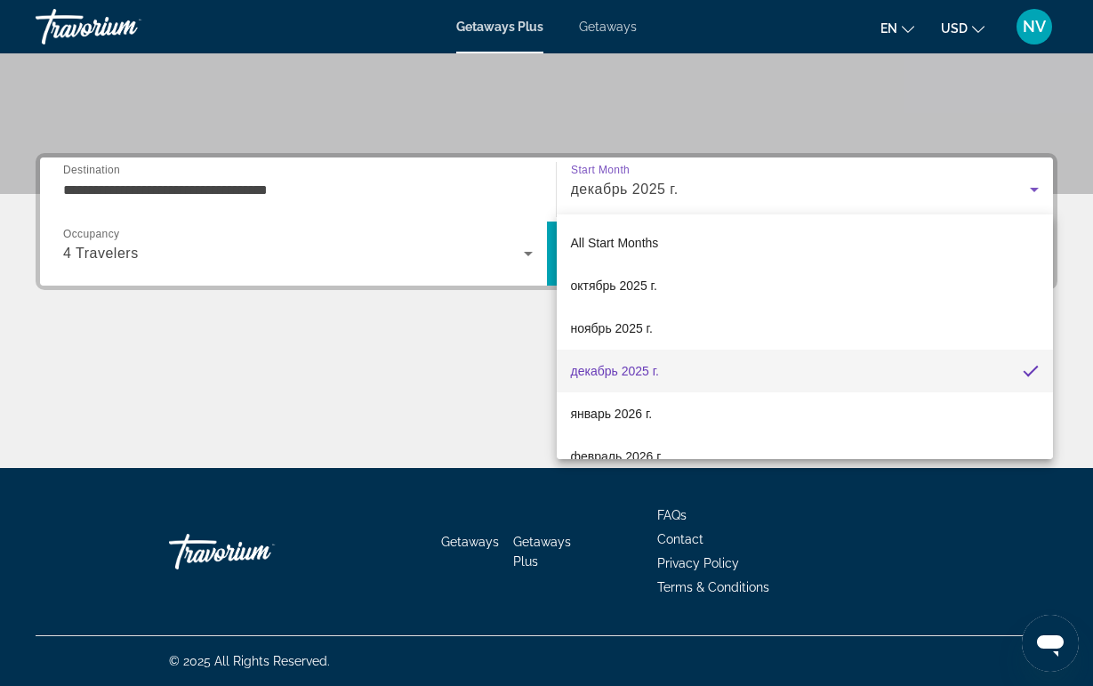
click at [432, 379] on div at bounding box center [546, 343] width 1093 height 686
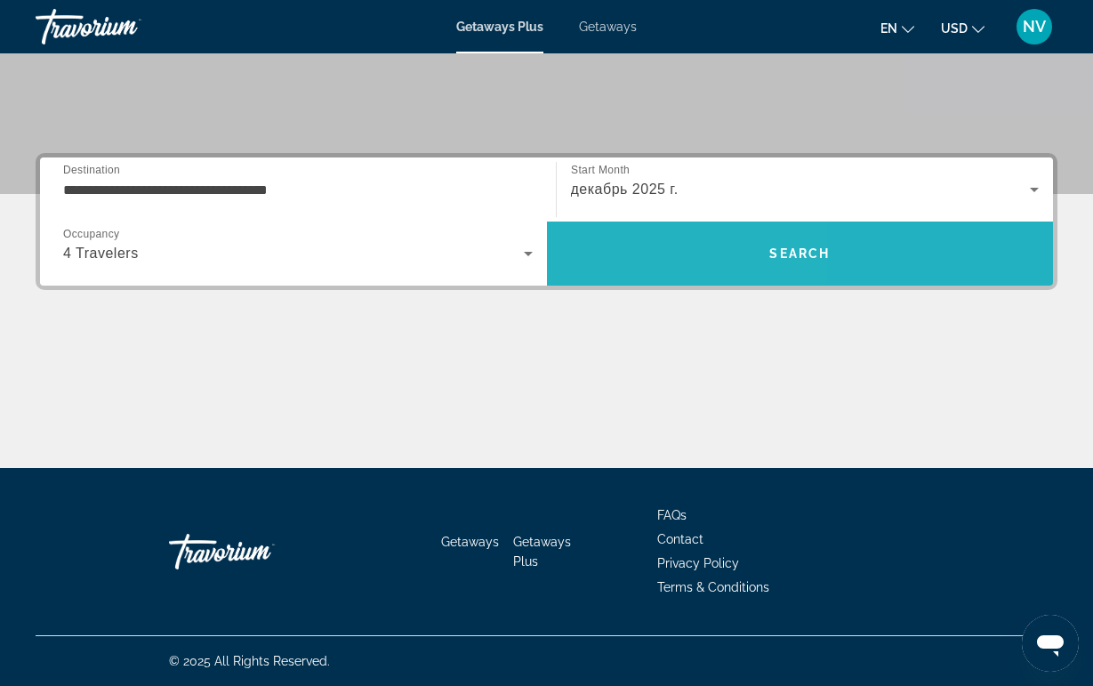
click at [602, 234] on span "Search" at bounding box center [800, 253] width 507 height 43
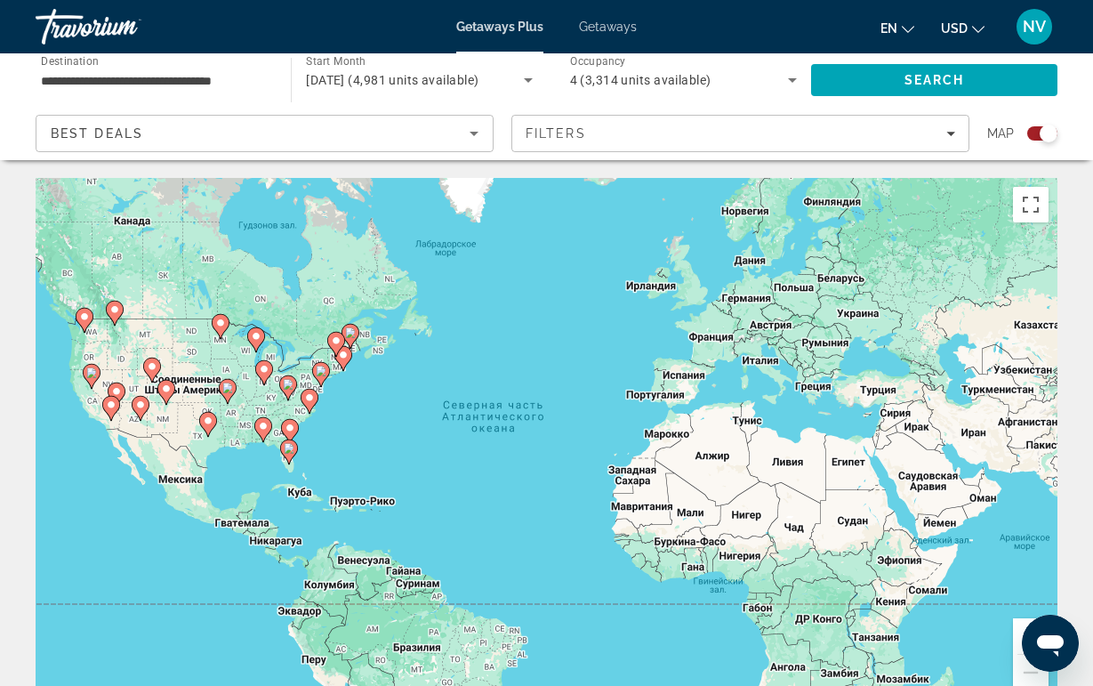
click at [294, 389] on icon "Main content" at bounding box center [287, 387] width 16 height 23
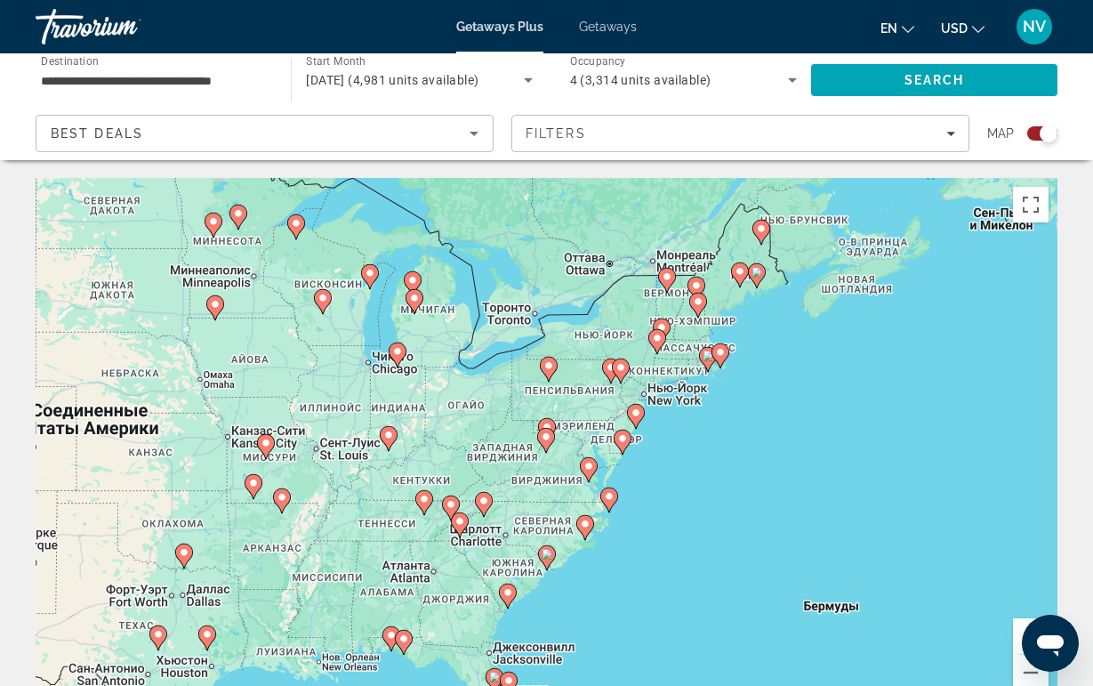
click at [421, 504] on icon "Main content" at bounding box center [424, 502] width 16 height 23
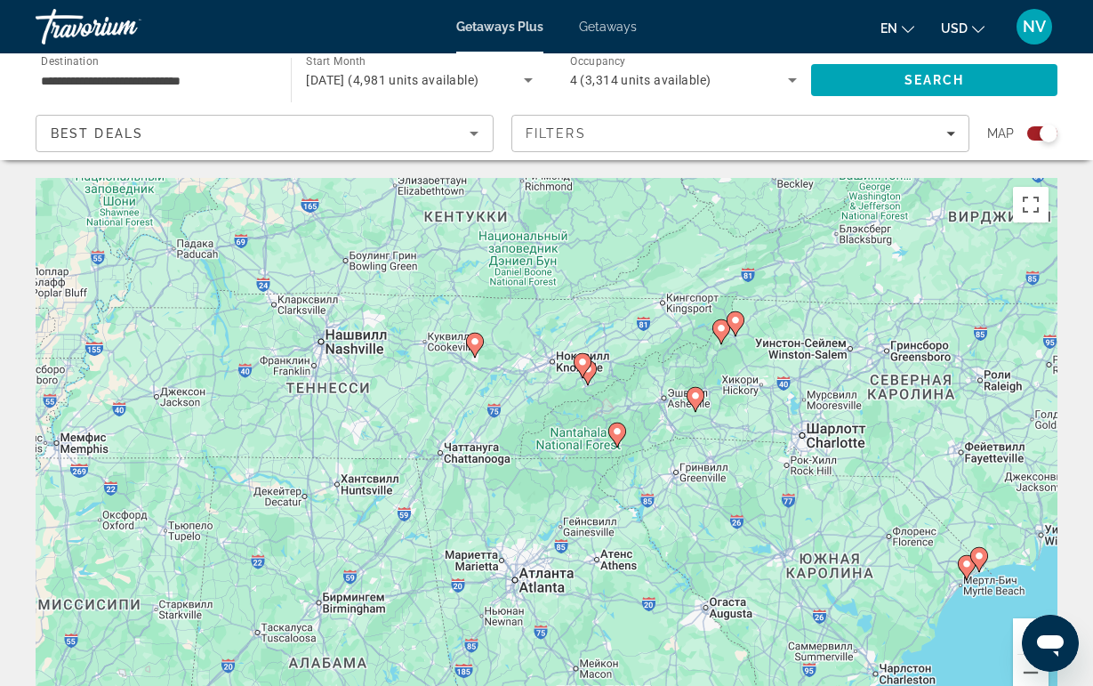
drag, startPoint x: 555, startPoint y: 546, endPoint x: 480, endPoint y: 457, distance: 116.2
click at [480, 457] on div "Для навигации используйте клавиши со стрелками. Чтобы активировать перетаскиван…" at bounding box center [547, 445] width 1022 height 534
click at [611, 444] on gmp-advanced-marker "Main content" at bounding box center [617, 434] width 18 height 27
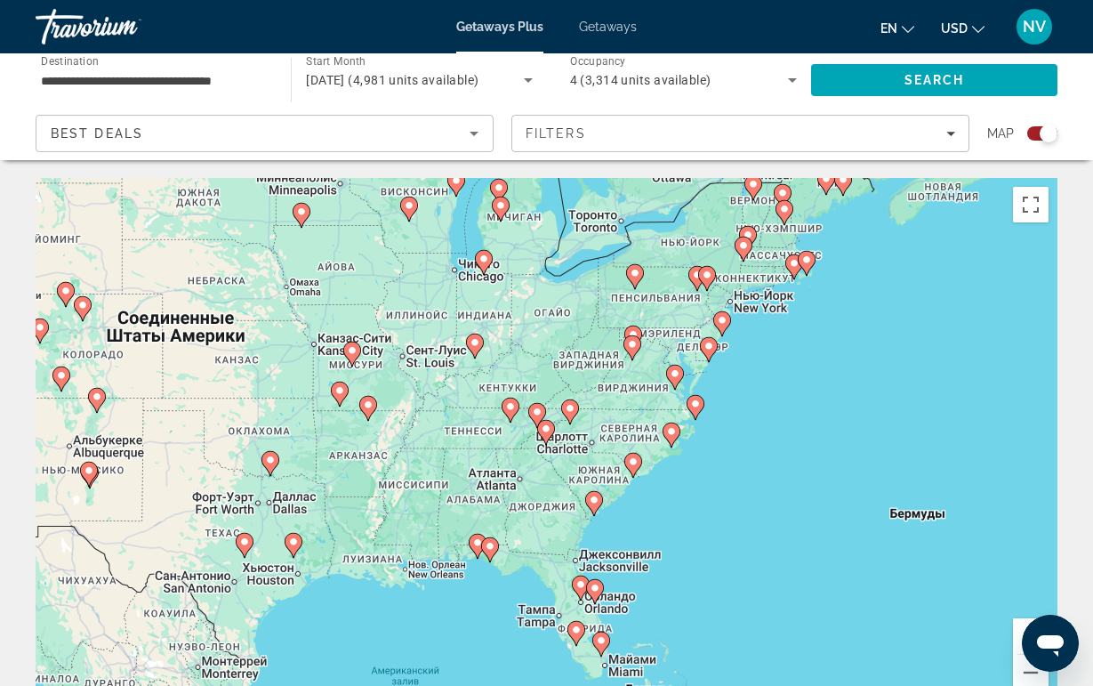
click at [550, 430] on image "Main content" at bounding box center [546, 429] width 11 height 11
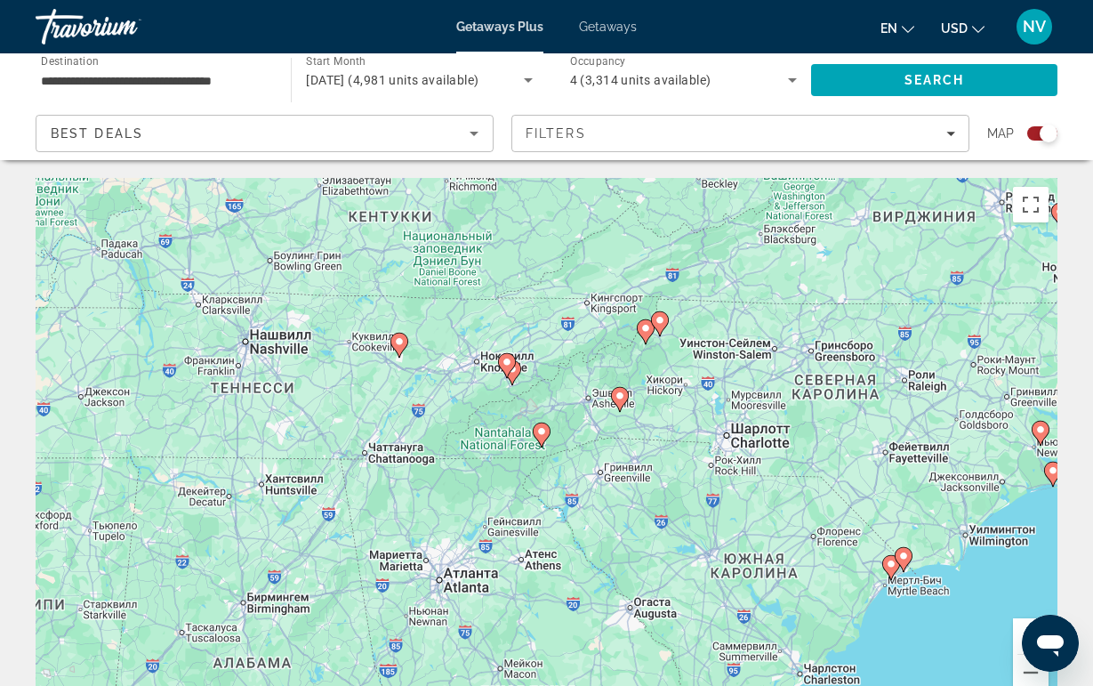
click at [536, 436] on icon "Main content" at bounding box center [541, 435] width 16 height 23
type input "**********"
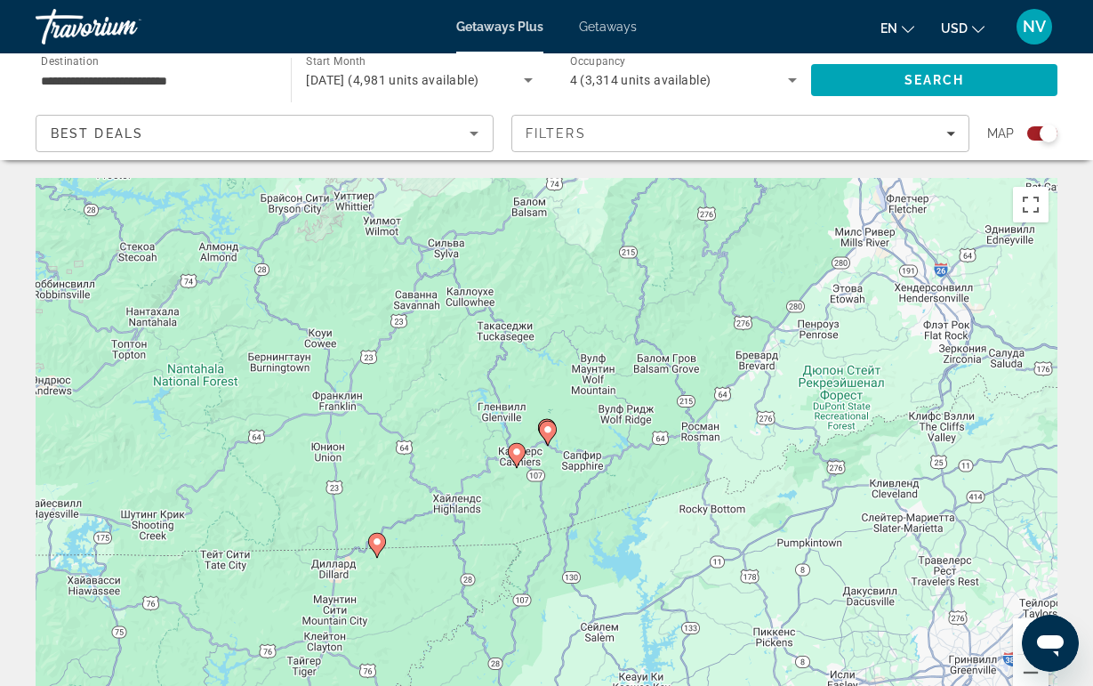
click at [515, 458] on icon "Main content" at bounding box center [516, 455] width 16 height 23
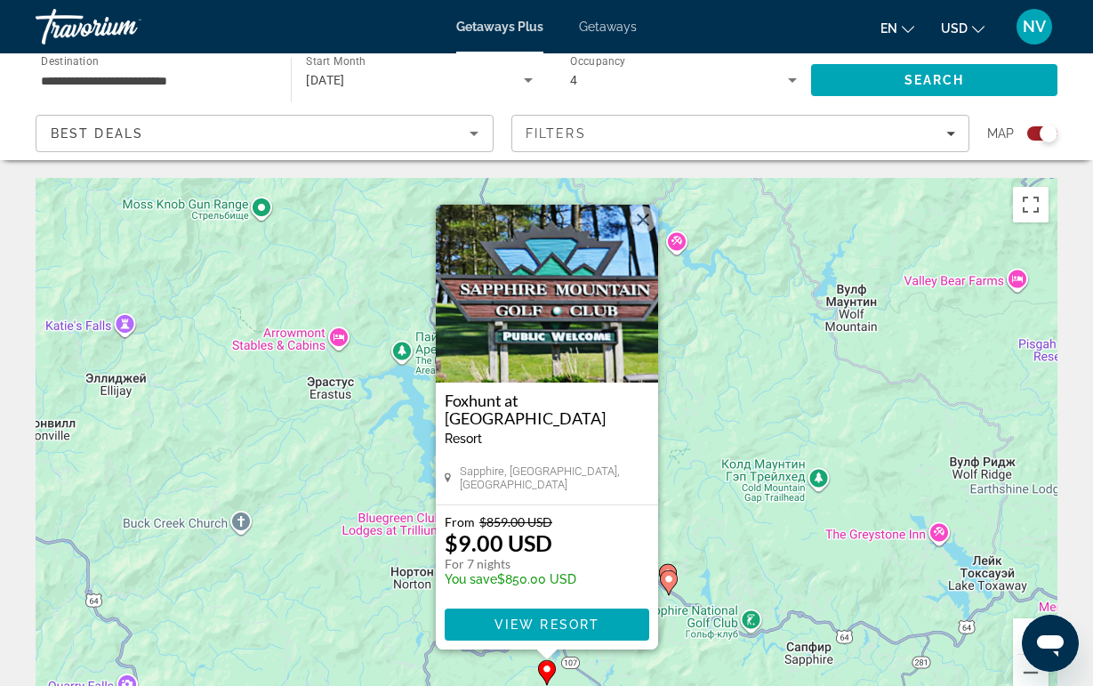
click at [500, 326] on img "Main content" at bounding box center [547, 294] width 222 height 178
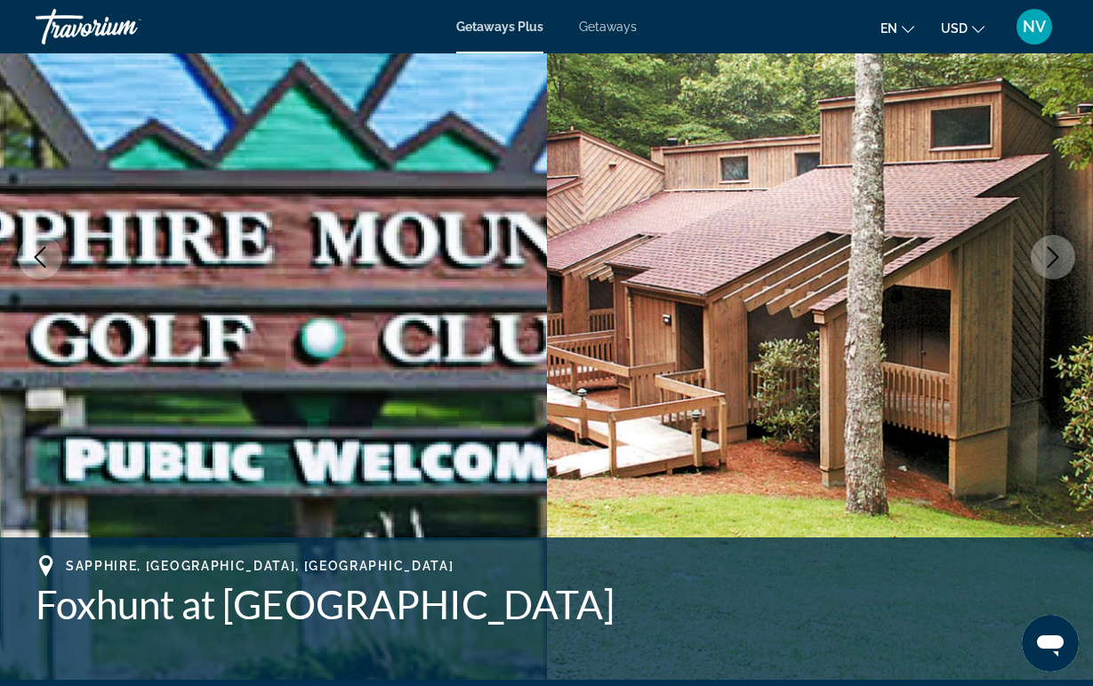
scroll to position [187, 0]
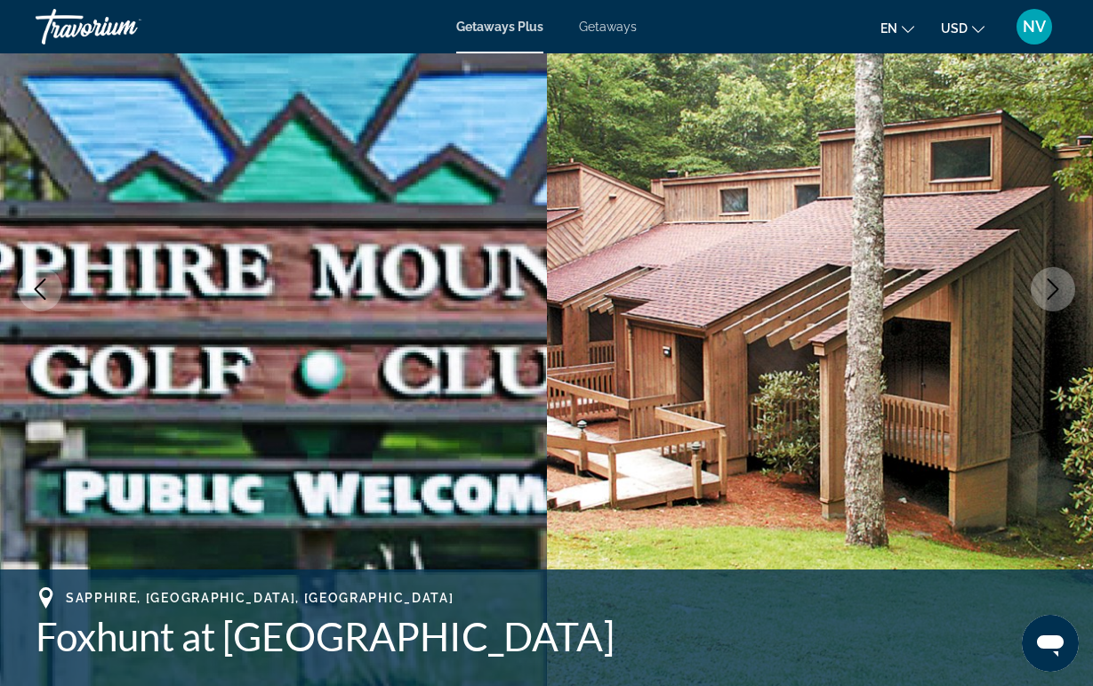
click at [1051, 301] on button "Next image" at bounding box center [1053, 289] width 44 height 44
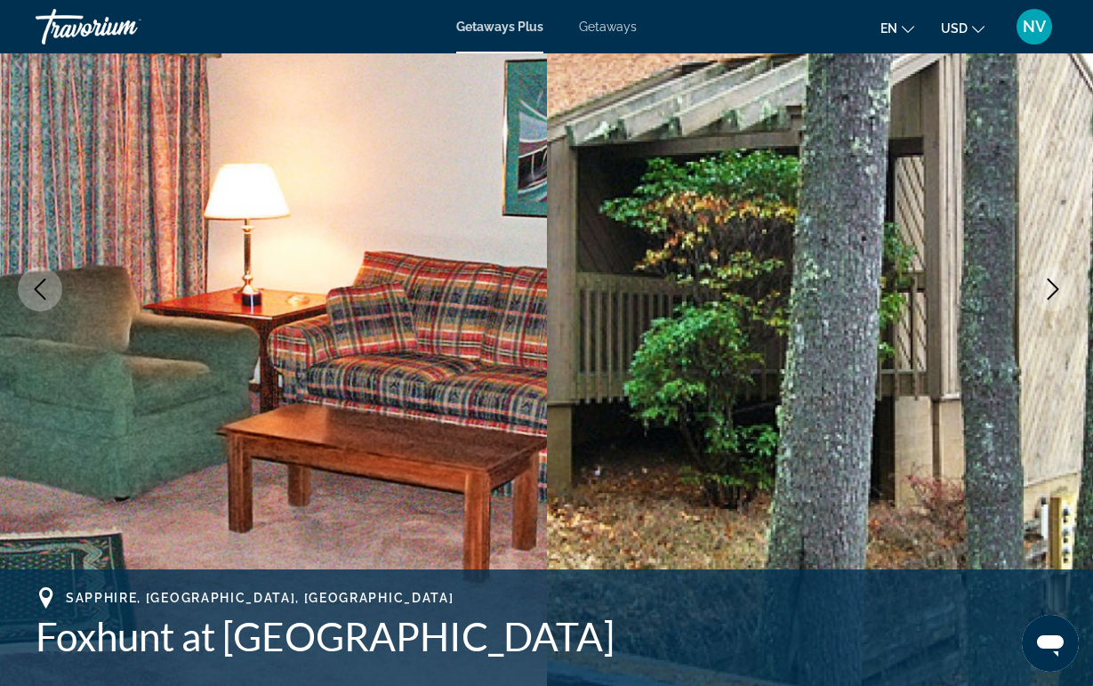
click at [1051, 300] on button "Next image" at bounding box center [1053, 289] width 44 height 44
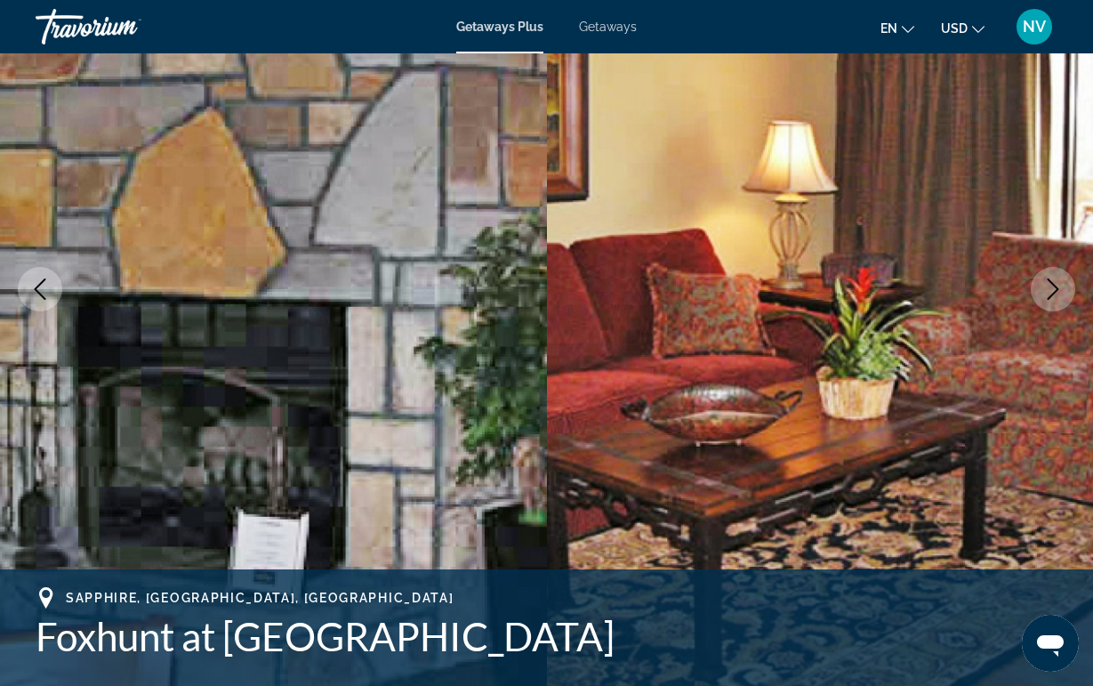
click at [1048, 298] on icon "Next image" at bounding box center [1054, 288] width 12 height 21
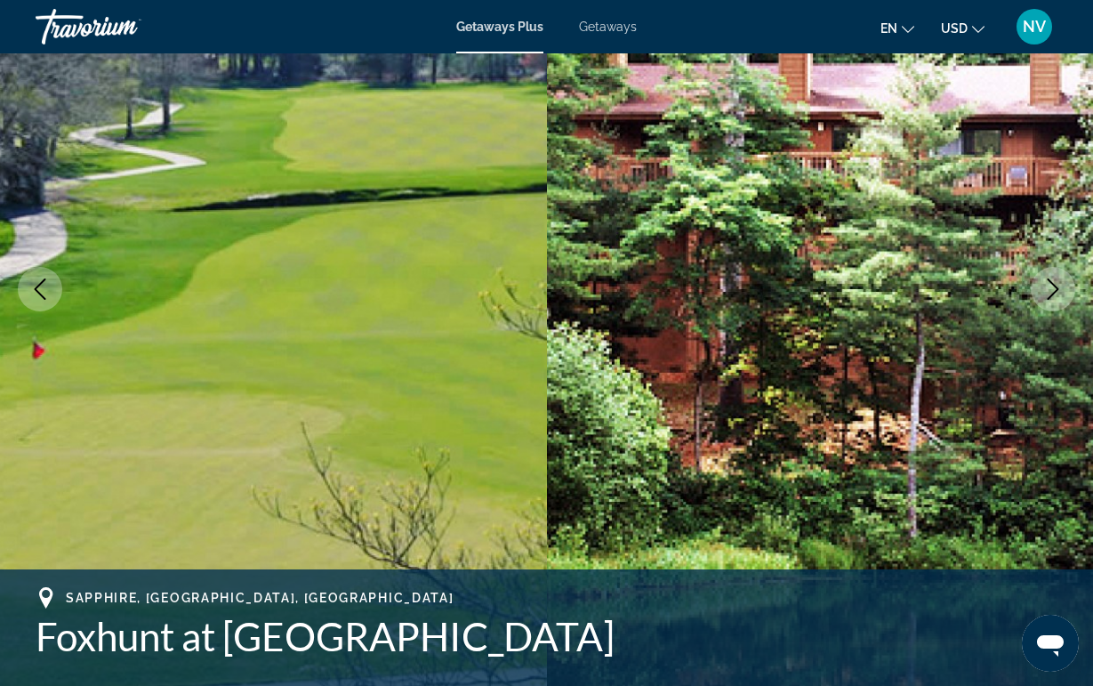
click at [1048, 298] on icon "Next image" at bounding box center [1054, 288] width 12 height 21
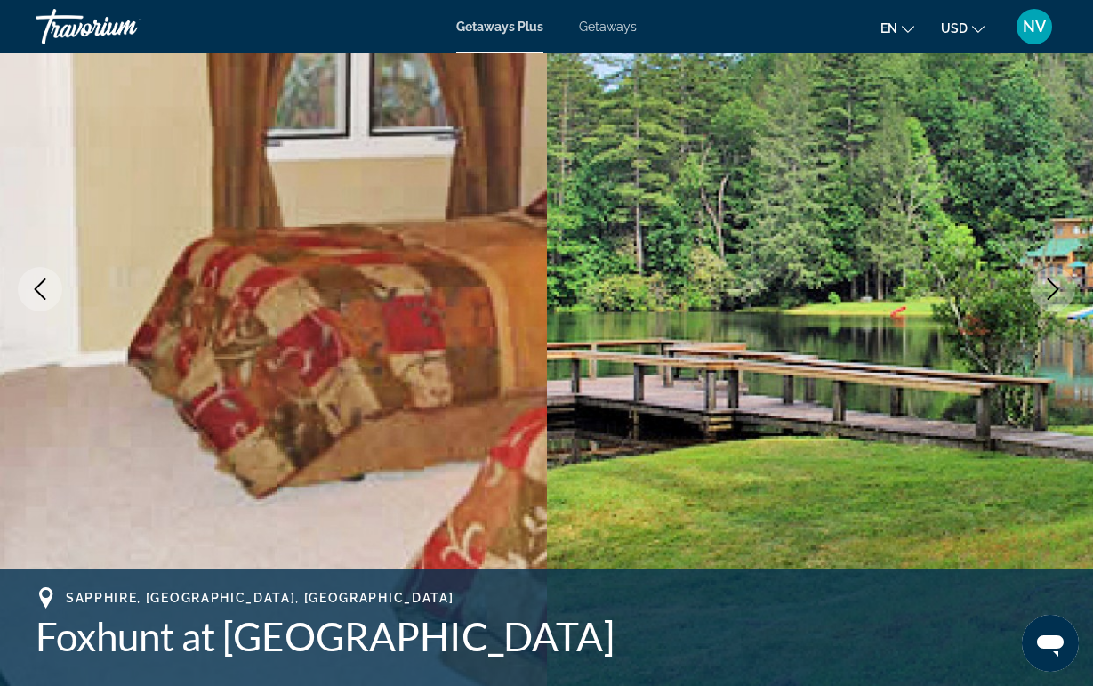
click at [1048, 298] on icon "Next image" at bounding box center [1054, 288] width 12 height 21
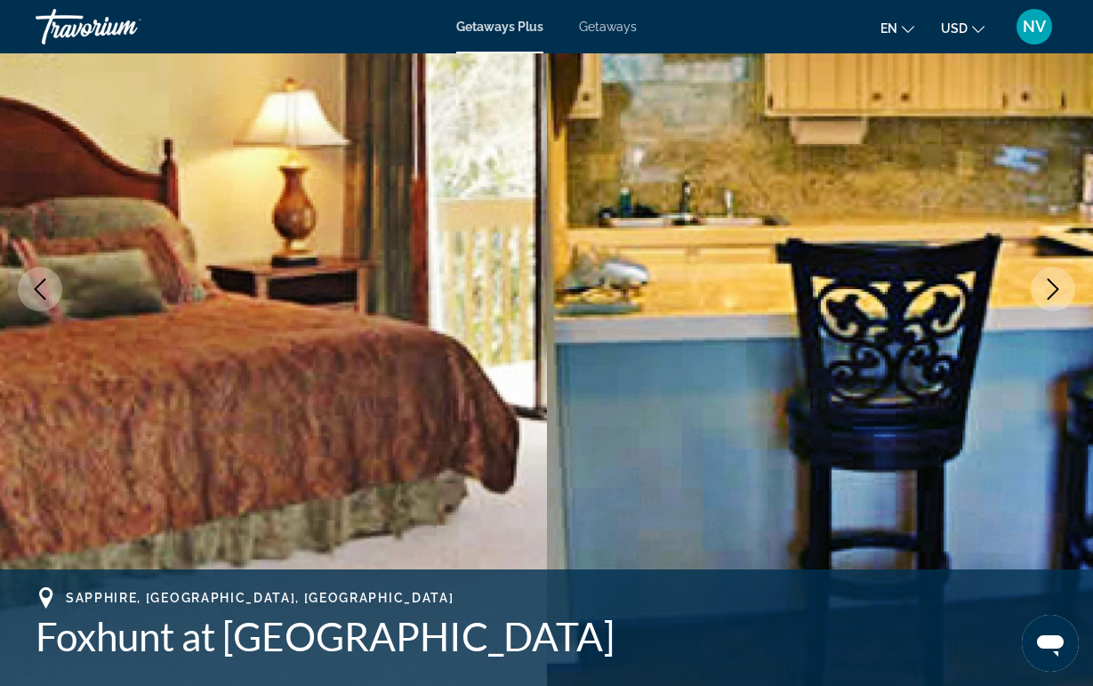
click at [1048, 298] on icon "Next image" at bounding box center [1054, 288] width 12 height 21
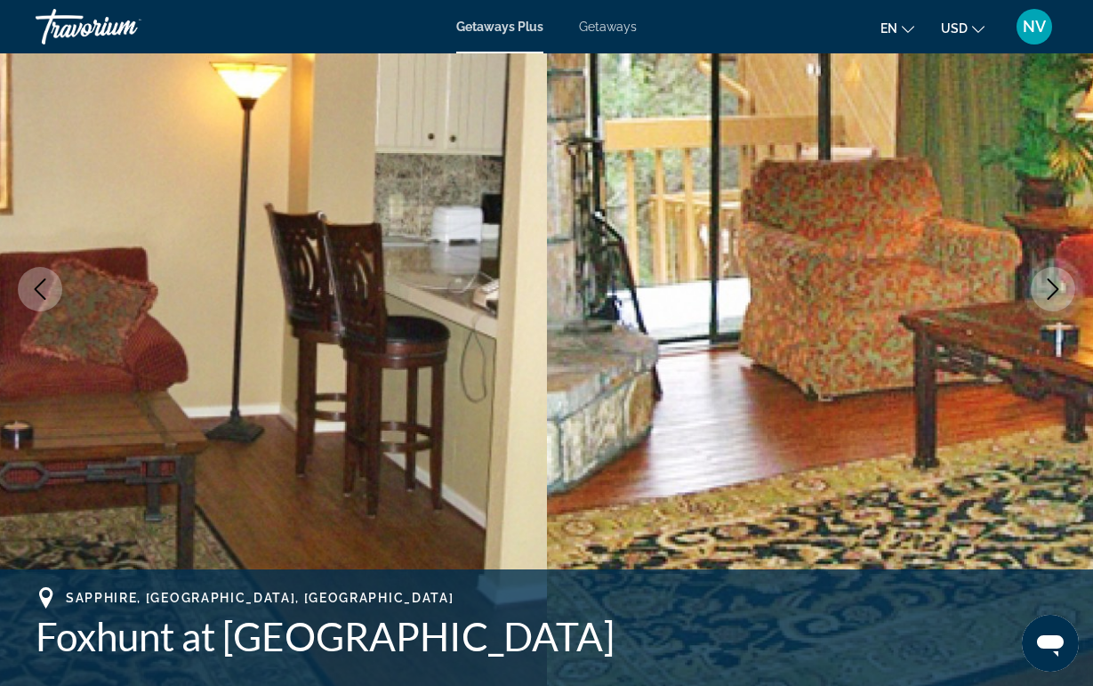
click at [1048, 298] on icon "Next image" at bounding box center [1054, 288] width 12 height 21
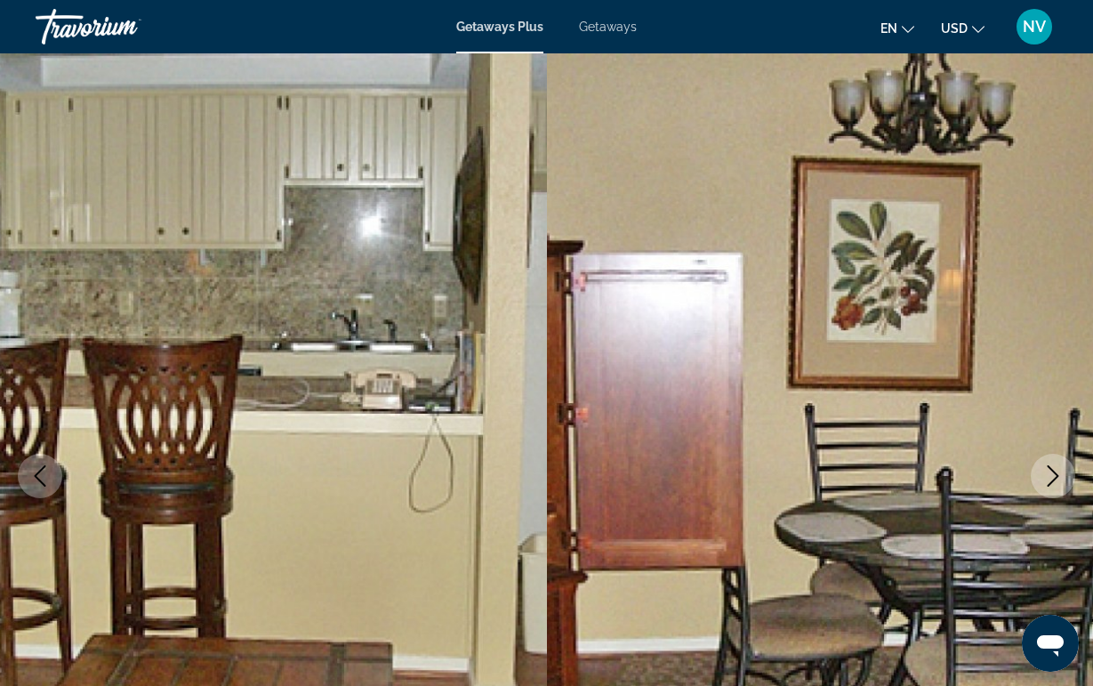
scroll to position [0, 0]
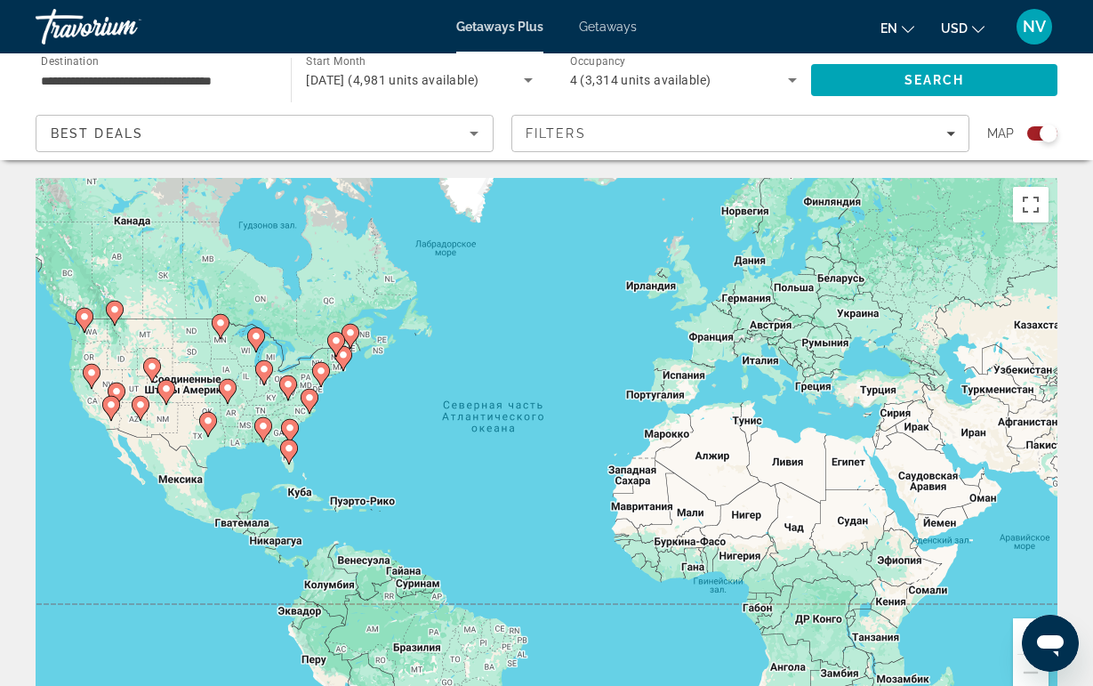
click at [282, 390] on icon "Main content" at bounding box center [287, 387] width 16 height 23
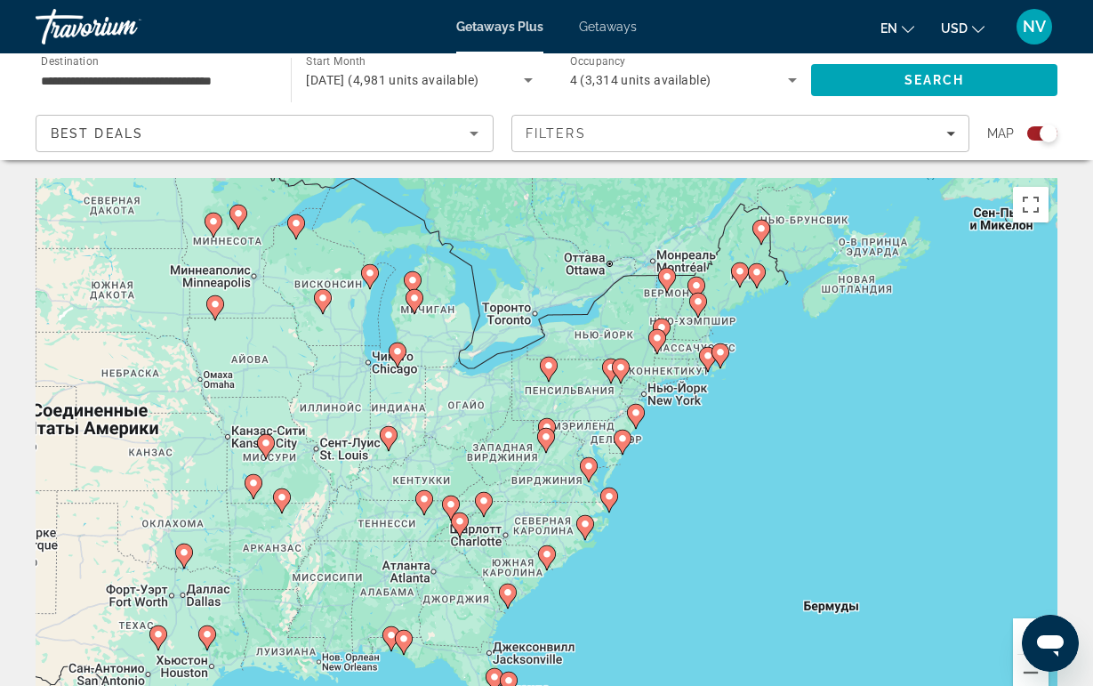
click at [420, 500] on image "Main content" at bounding box center [424, 499] width 11 height 11
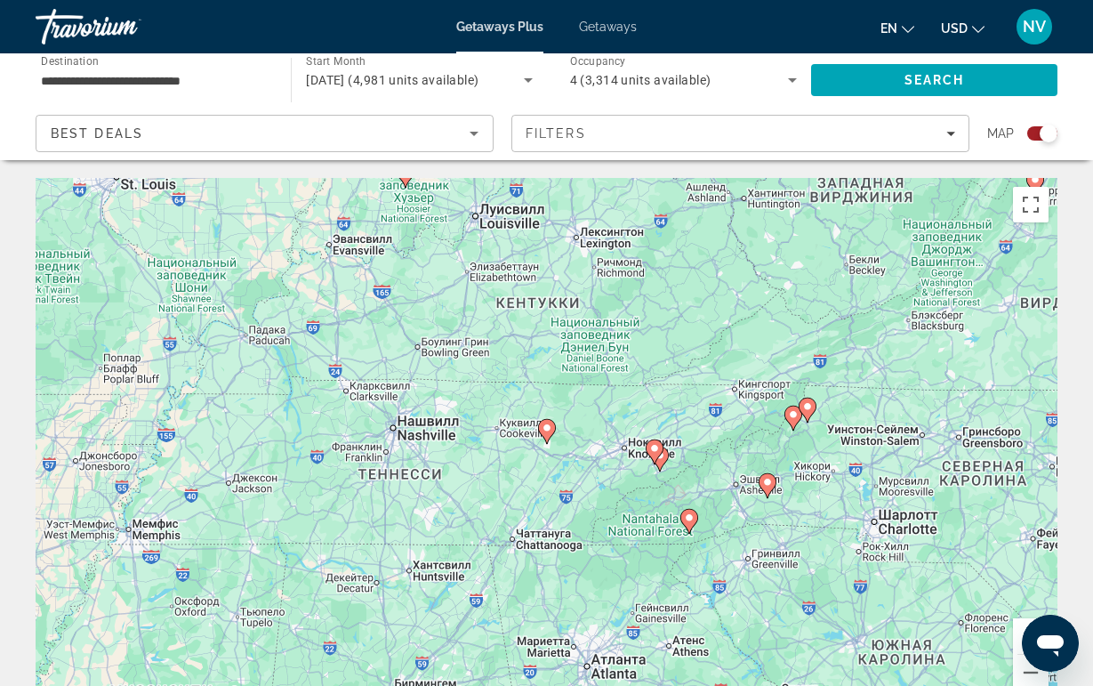
click at [543, 436] on icon "Main content" at bounding box center [546, 431] width 16 height 23
type input "**********"
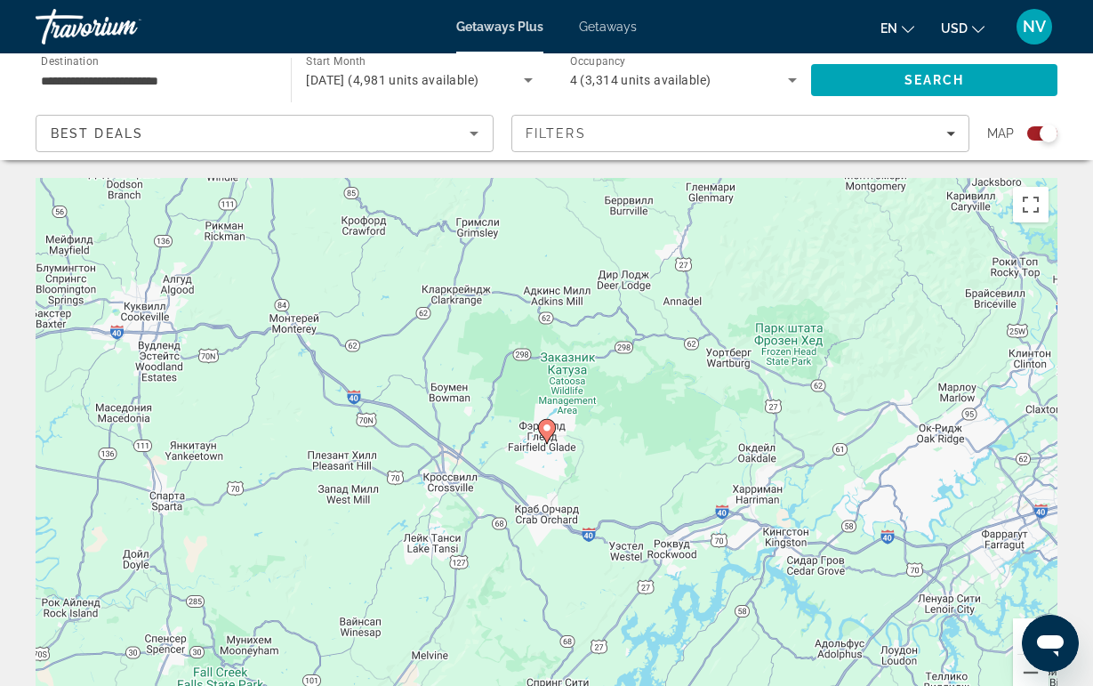
click at [546, 438] on icon "Main content" at bounding box center [546, 431] width 16 height 23
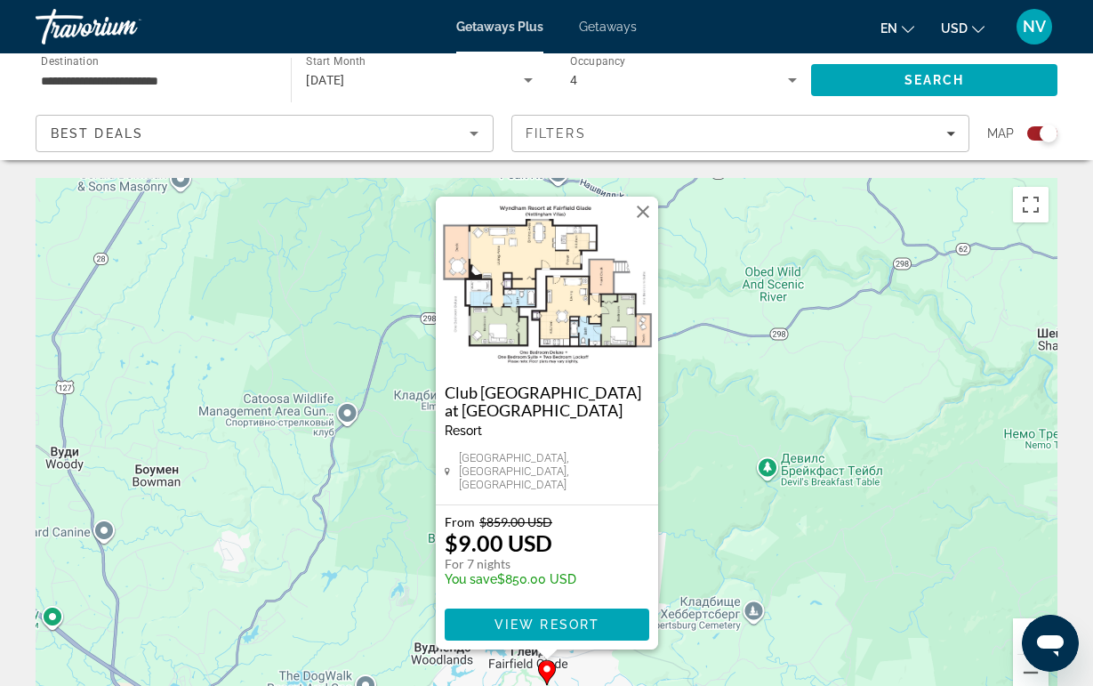
click at [644, 216] on button "Закрыть" at bounding box center [643, 211] width 27 height 27
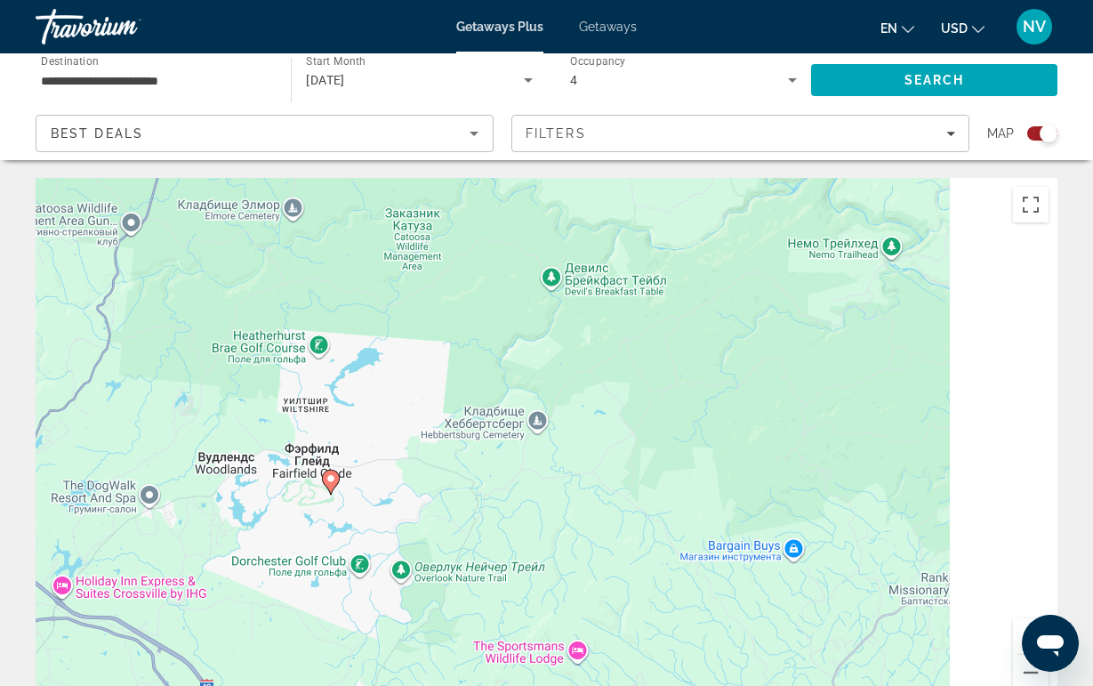
drag, startPoint x: 637, startPoint y: 347, endPoint x: 403, endPoint y: 144, distance: 309.7
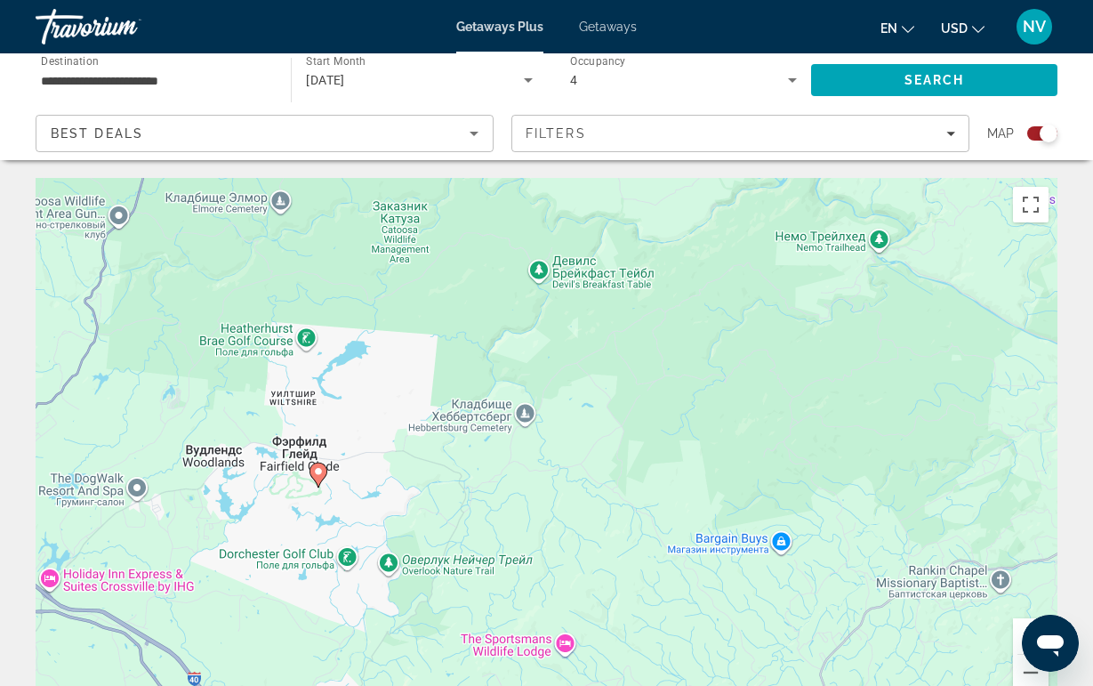
click at [306, 467] on div "Чтобы активировать перетаскивание с помощью клавиатуры, нажмите Alt + Ввод. Пос…" at bounding box center [547, 445] width 1022 height 534
click at [323, 469] on image "Main content" at bounding box center [318, 471] width 11 height 11
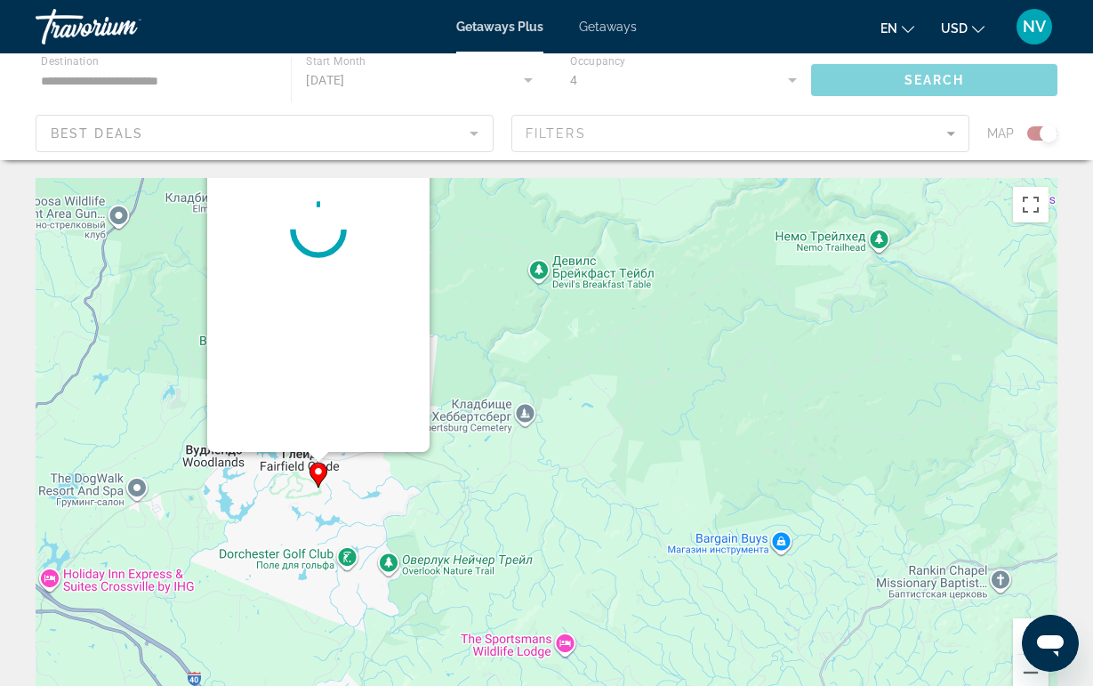
click at [336, 372] on div "Main content" at bounding box center [318, 229] width 222 height 445
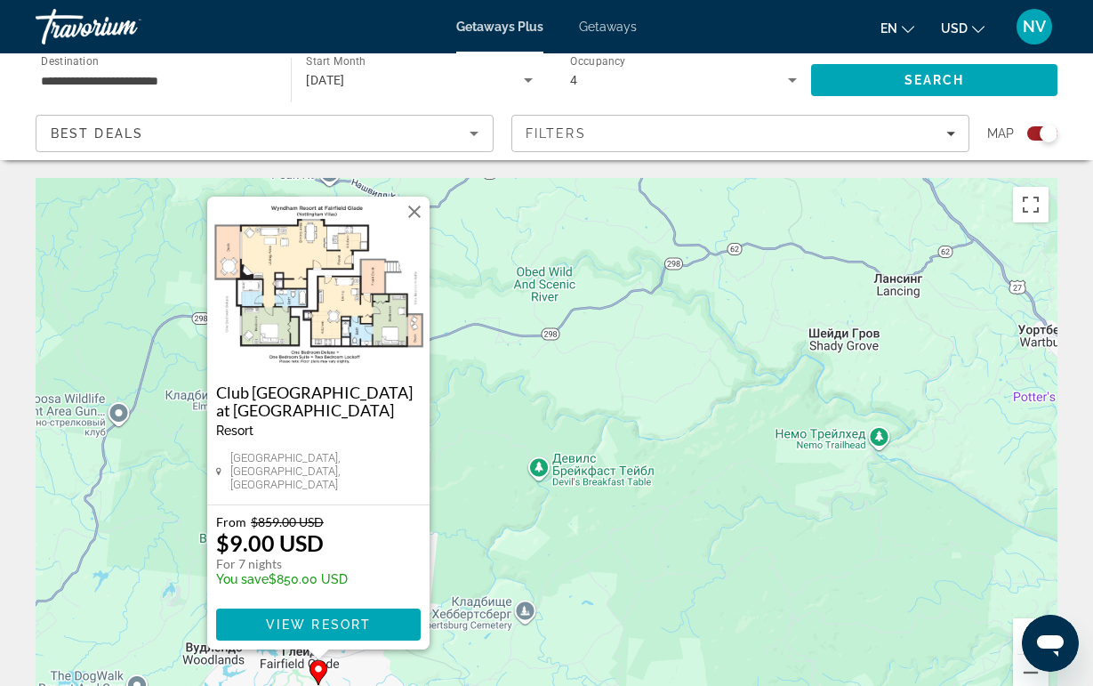
click at [304, 352] on img "Main content" at bounding box center [318, 286] width 222 height 178
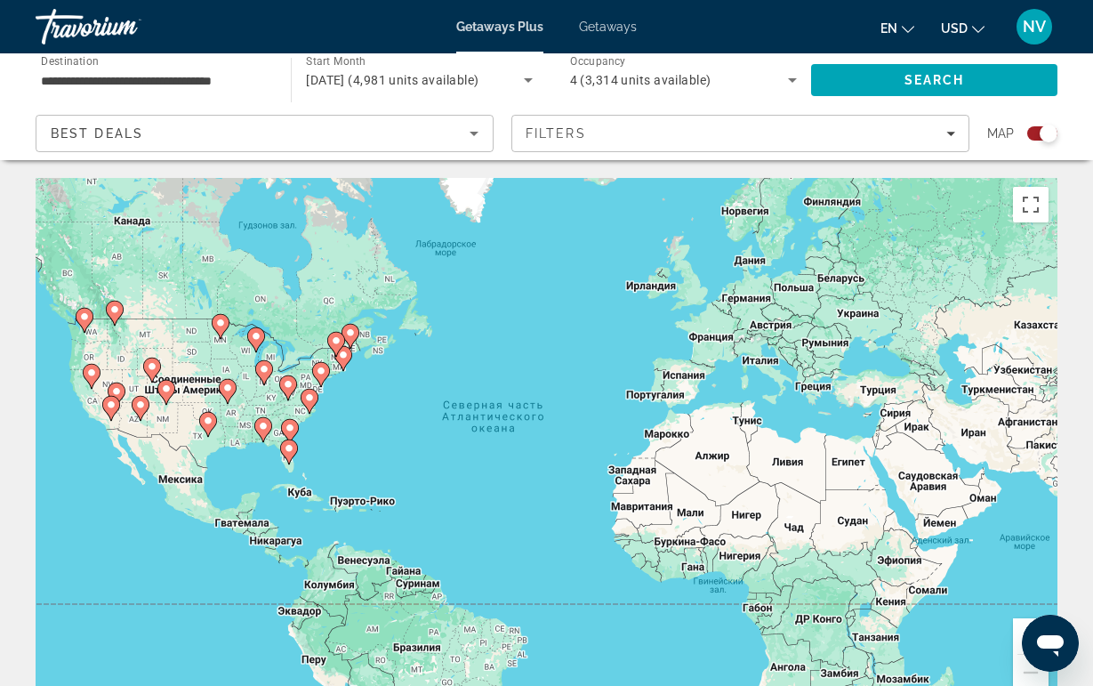
click at [283, 394] on gmp-advanced-marker "Main content" at bounding box center [288, 388] width 18 height 27
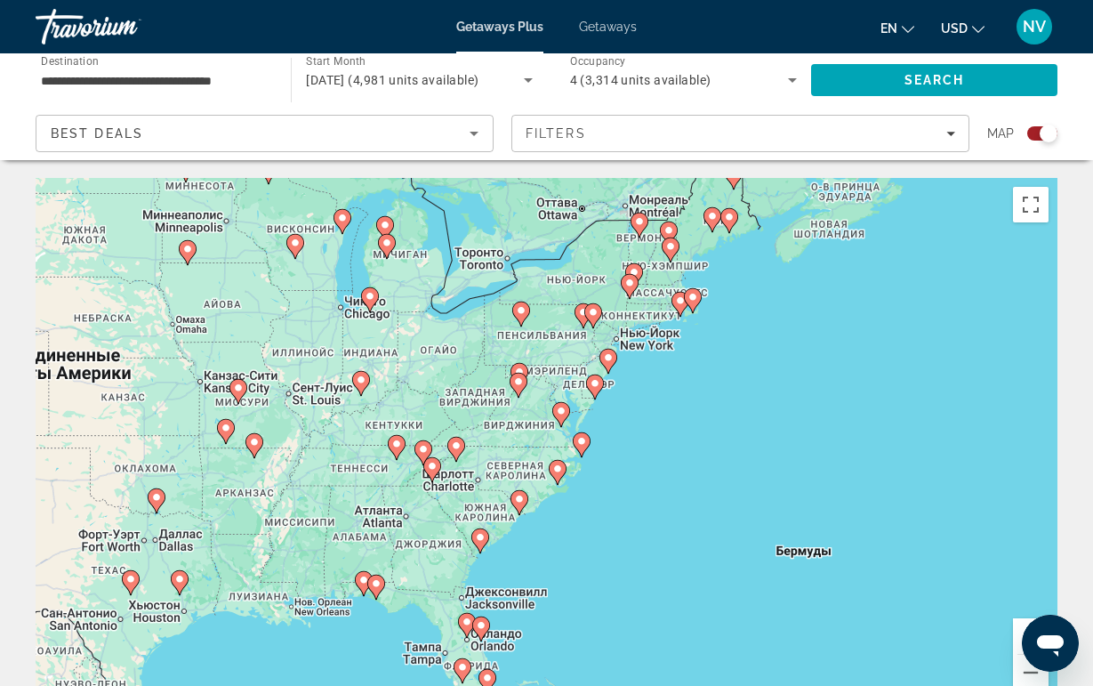
click at [420, 440] on g "Main content" at bounding box center [424, 452] width 18 height 25
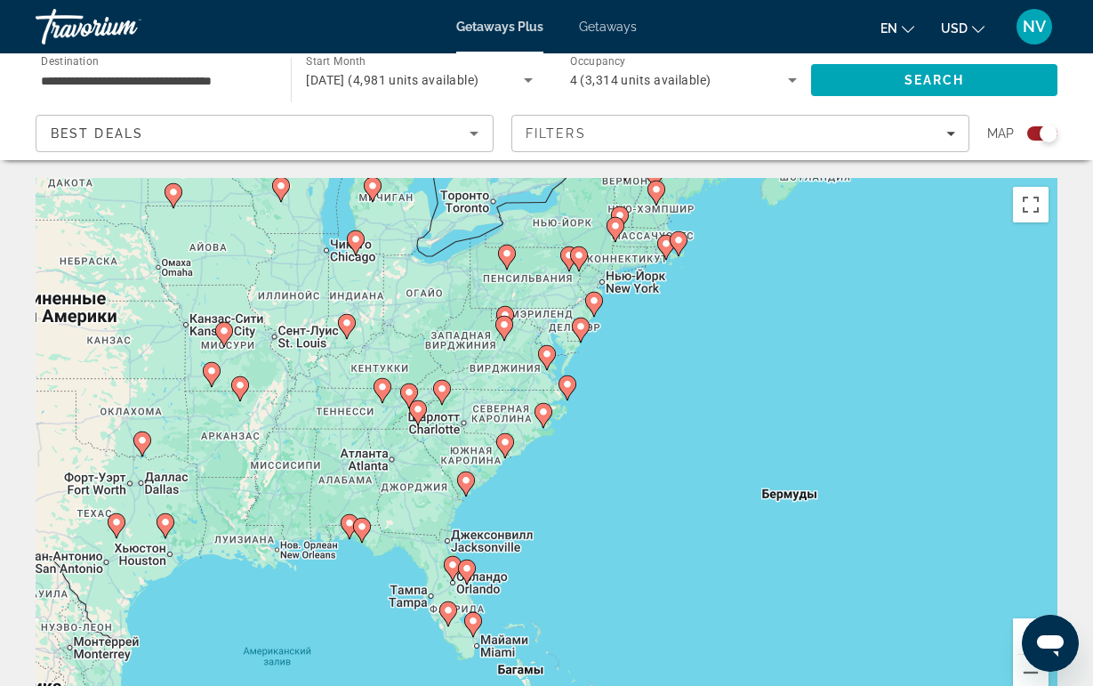
click at [419, 403] on icon "Main content" at bounding box center [417, 412] width 16 height 23
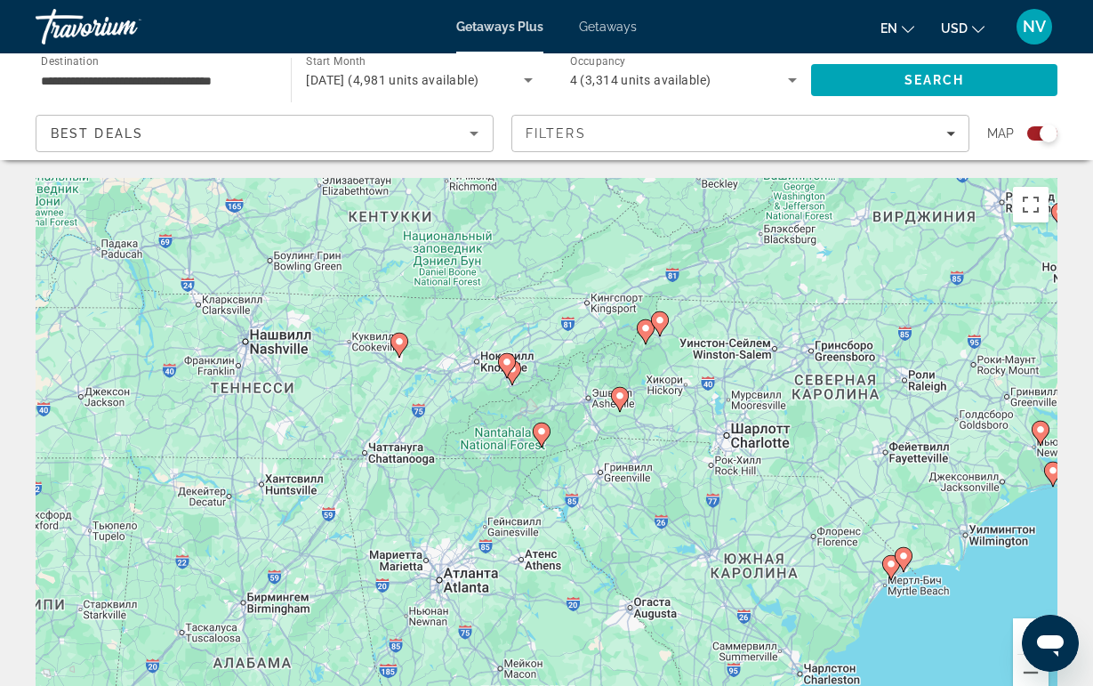
click at [499, 368] on gmp-advanced-marker "Main content" at bounding box center [507, 365] width 18 height 27
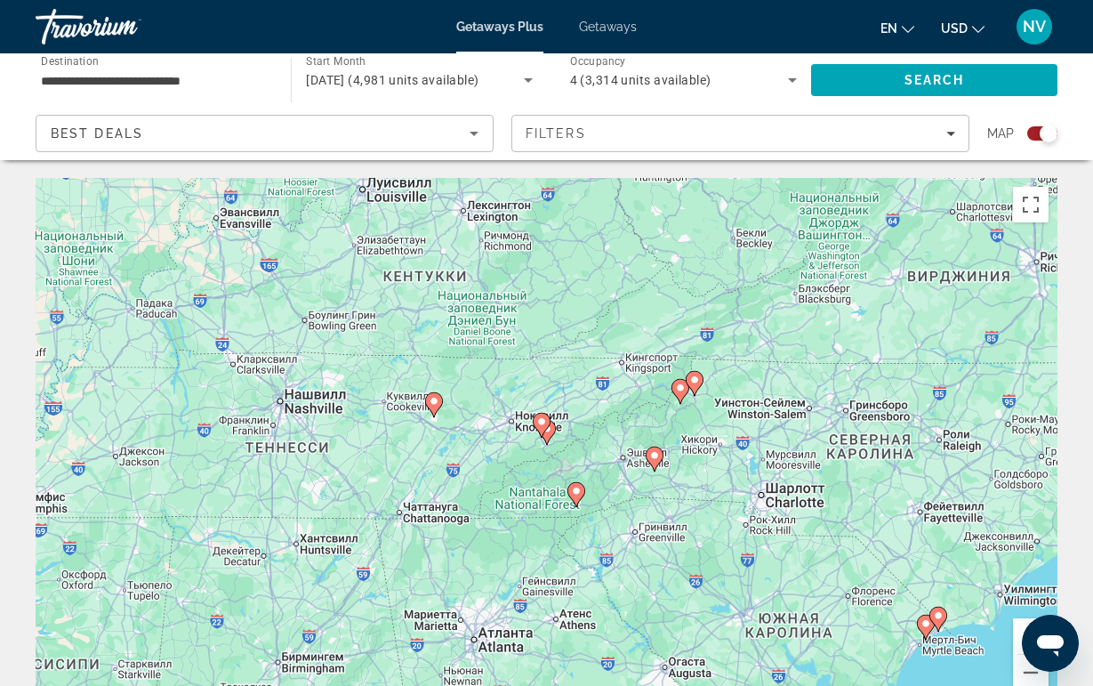
click at [543, 428] on icon "Main content" at bounding box center [541, 425] width 16 height 23
type input "**********"
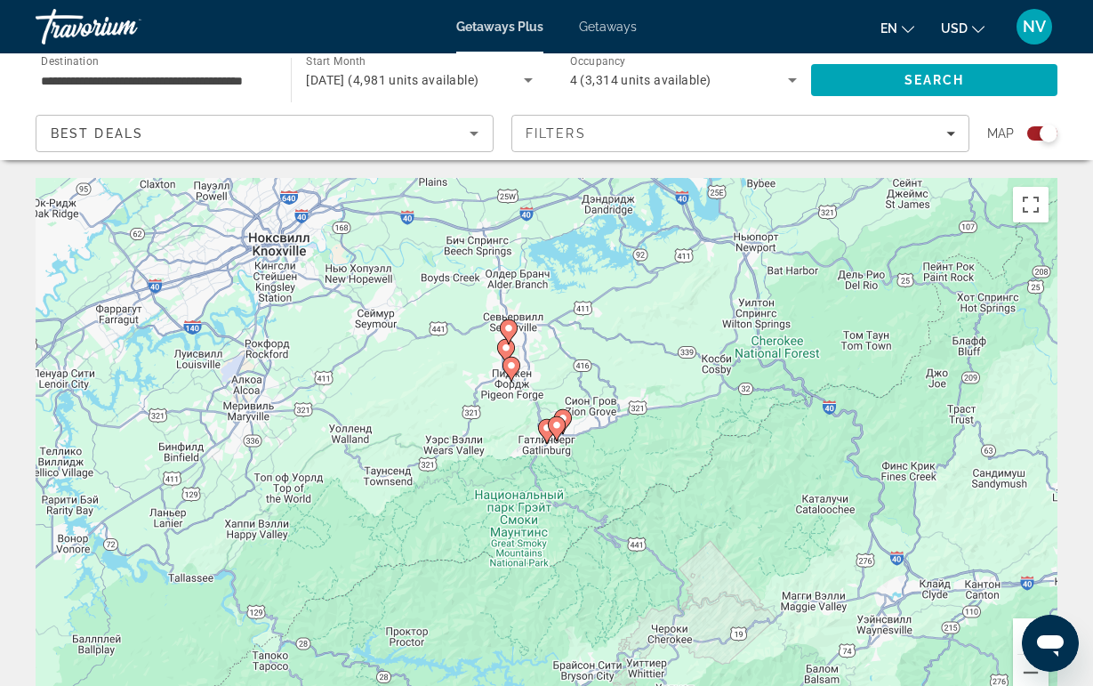
click at [545, 432] on image "Main content" at bounding box center [547, 428] width 11 height 11
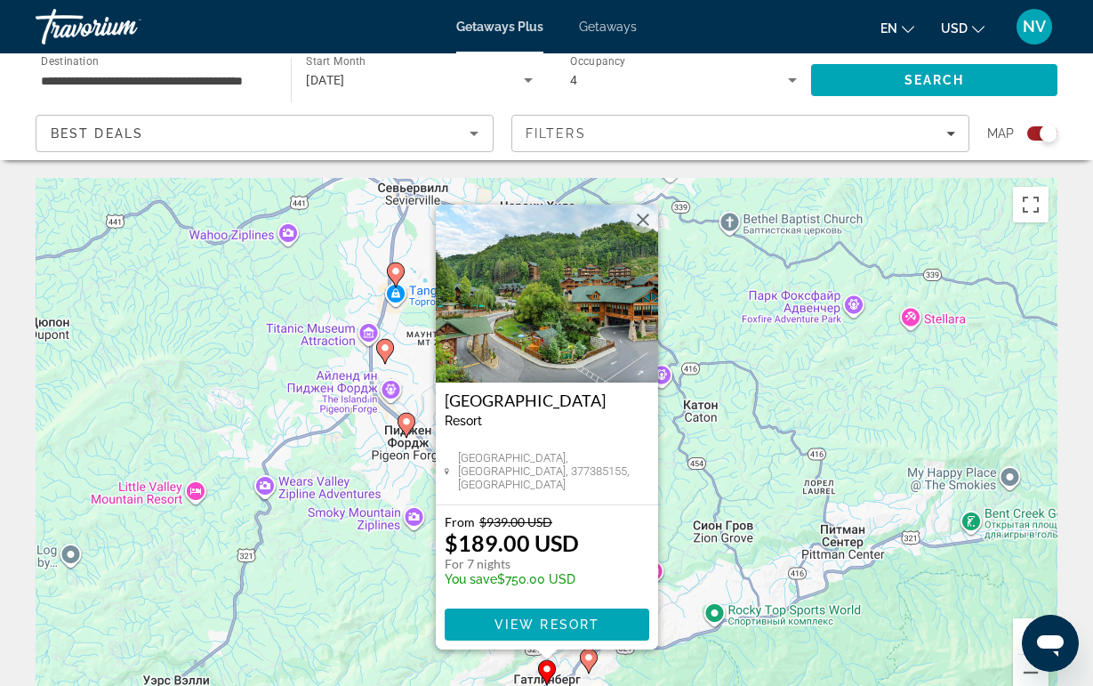
click at [633, 222] on button "Закрыть" at bounding box center [643, 219] width 27 height 27
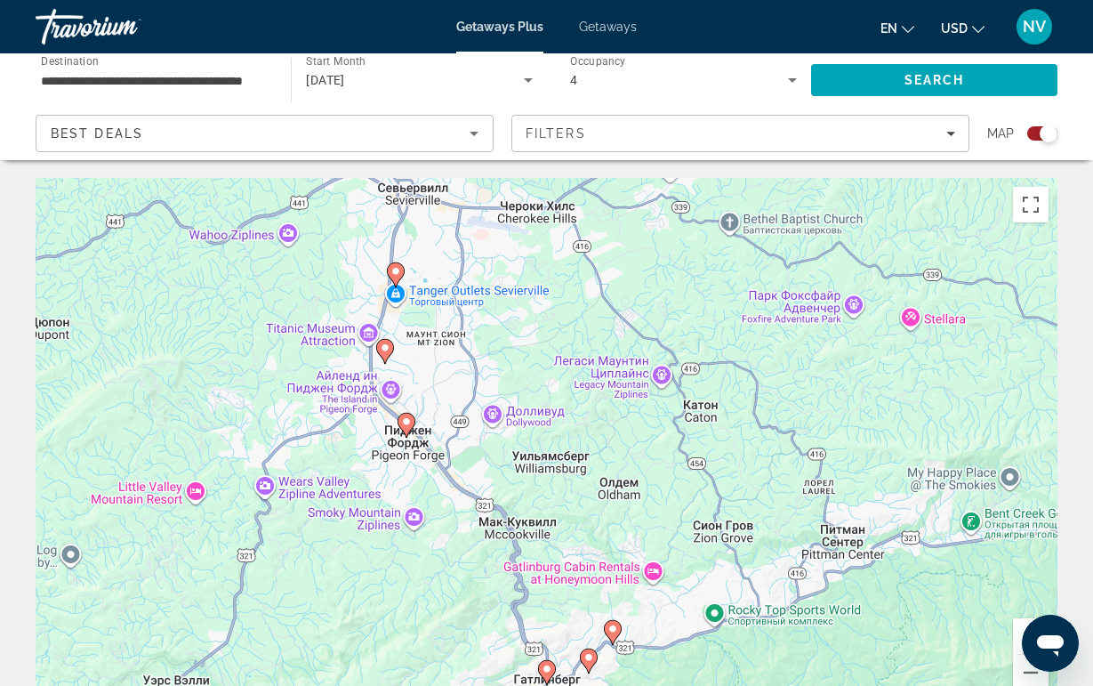
click at [586, 668] on icon "Main content" at bounding box center [589, 661] width 18 height 25
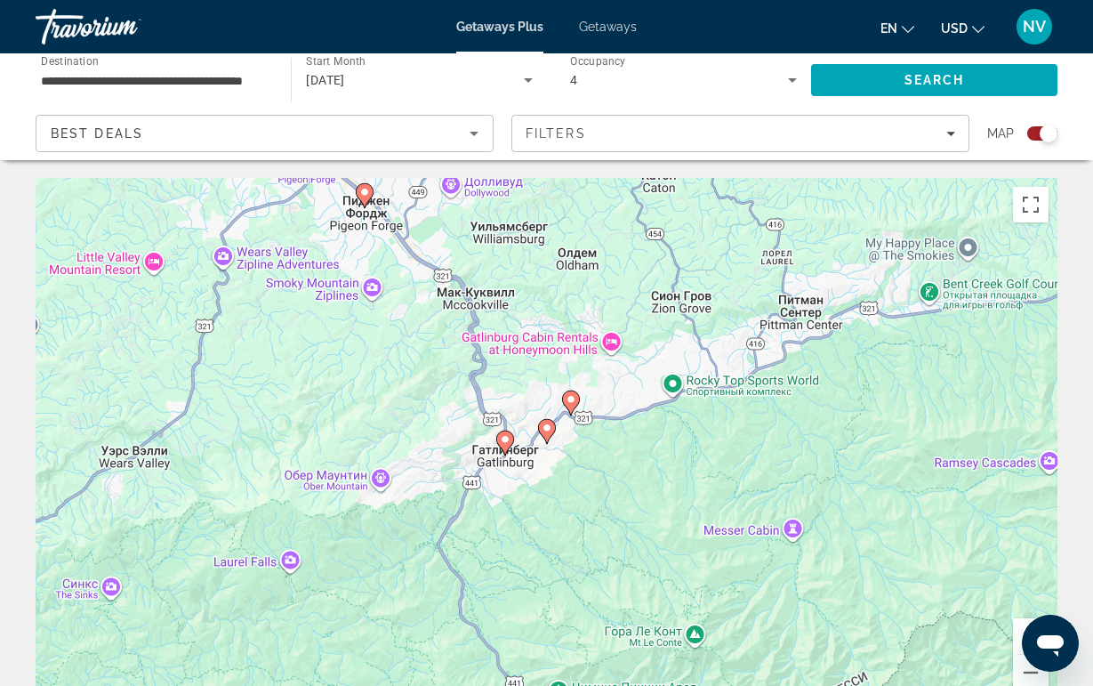
click at [547, 442] on gmp-advanced-marker "Main content" at bounding box center [547, 431] width 18 height 27
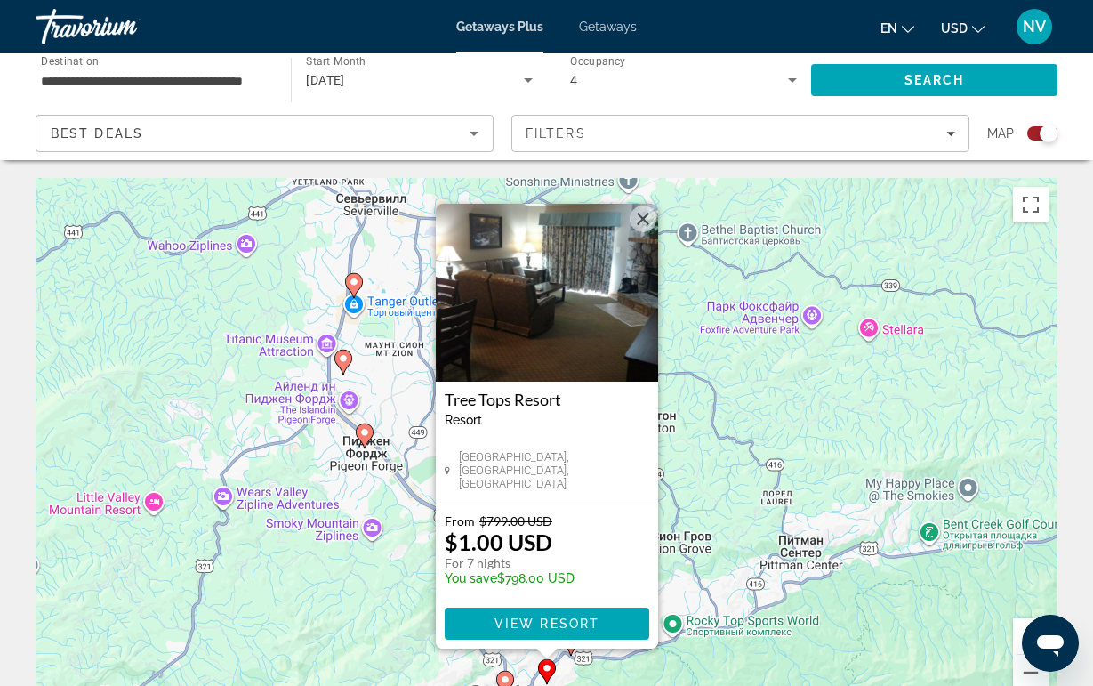
click at [633, 211] on button "Закрыть" at bounding box center [643, 219] width 27 height 27
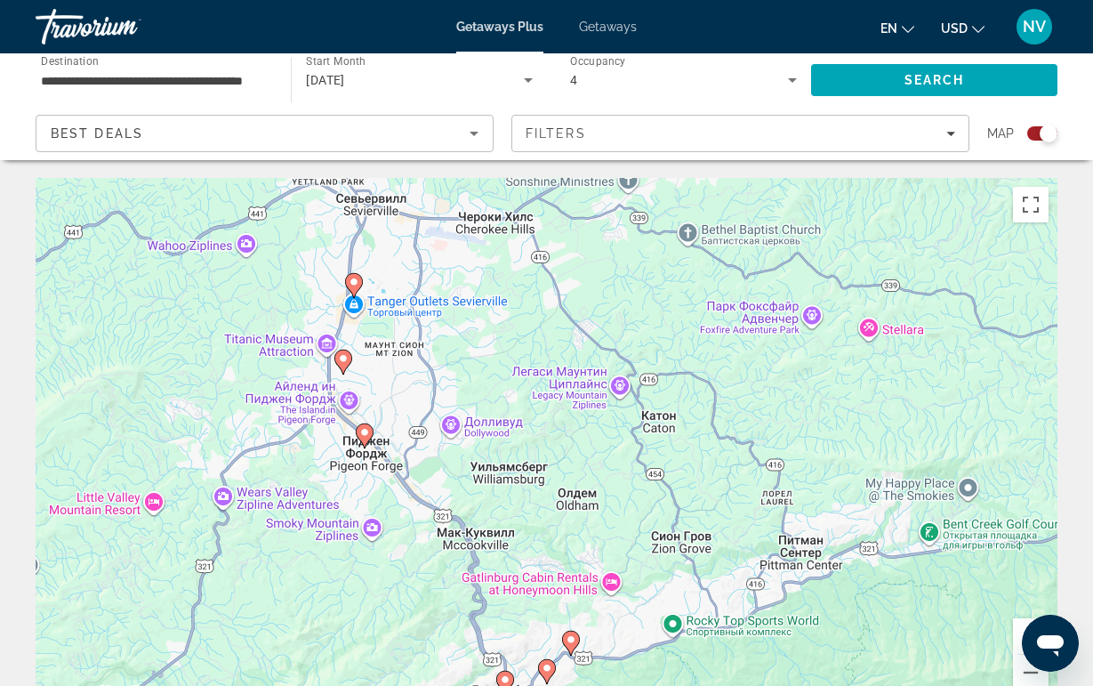
click at [569, 639] on image "Main content" at bounding box center [571, 639] width 11 height 11
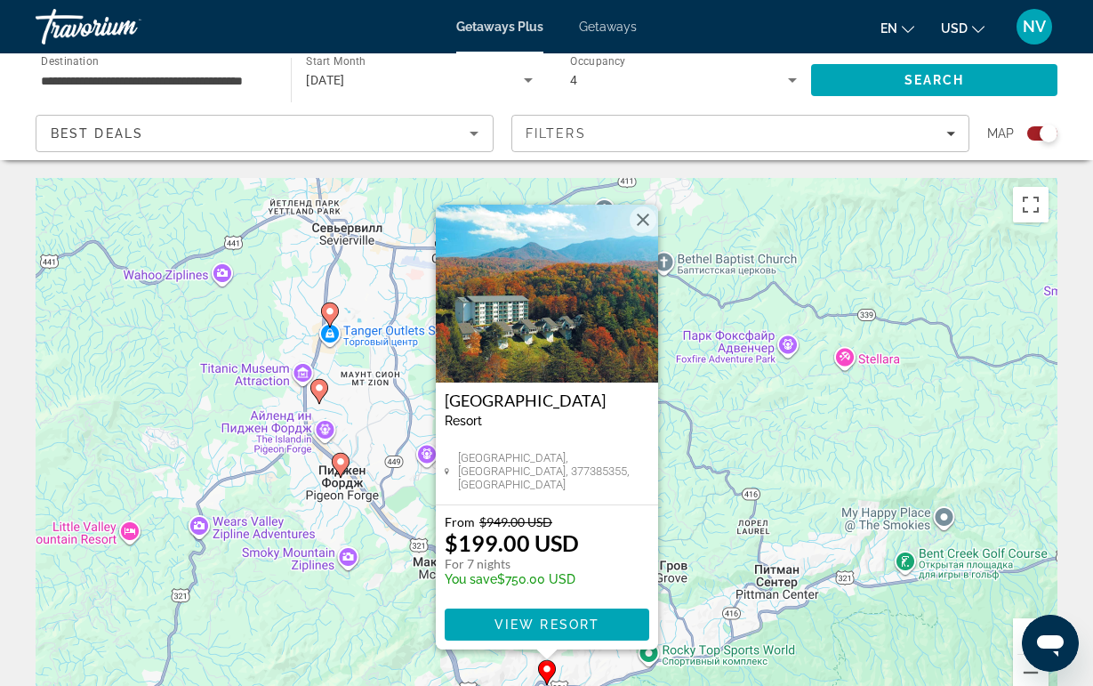
click at [637, 275] on img "Main content" at bounding box center [547, 294] width 222 height 178
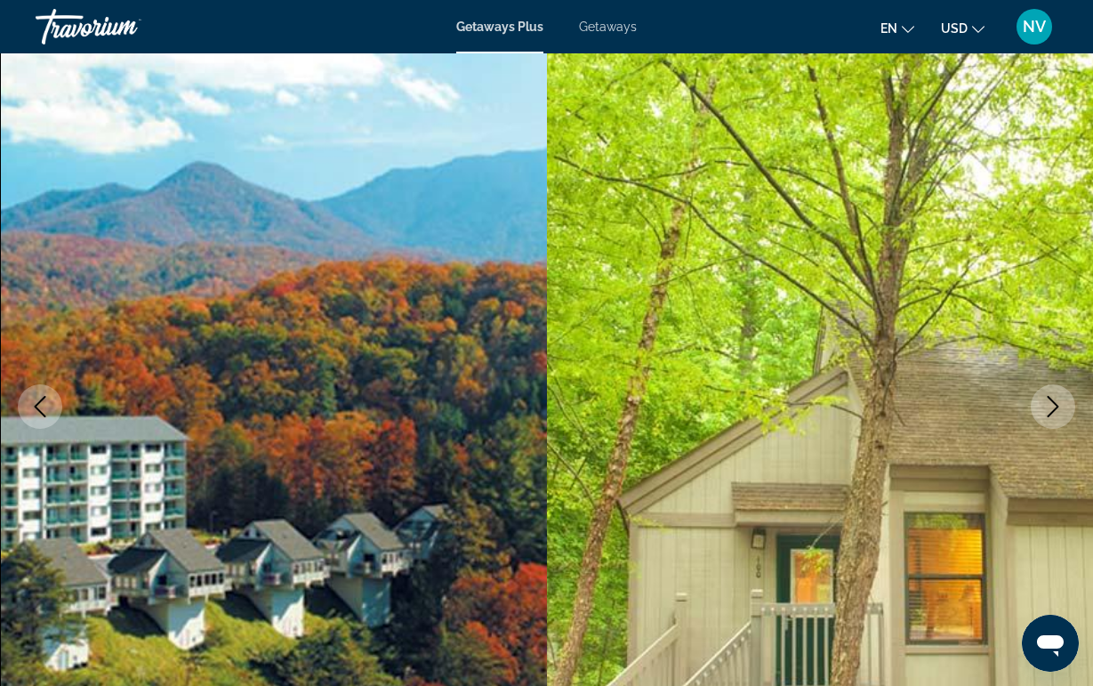
scroll to position [76, 0]
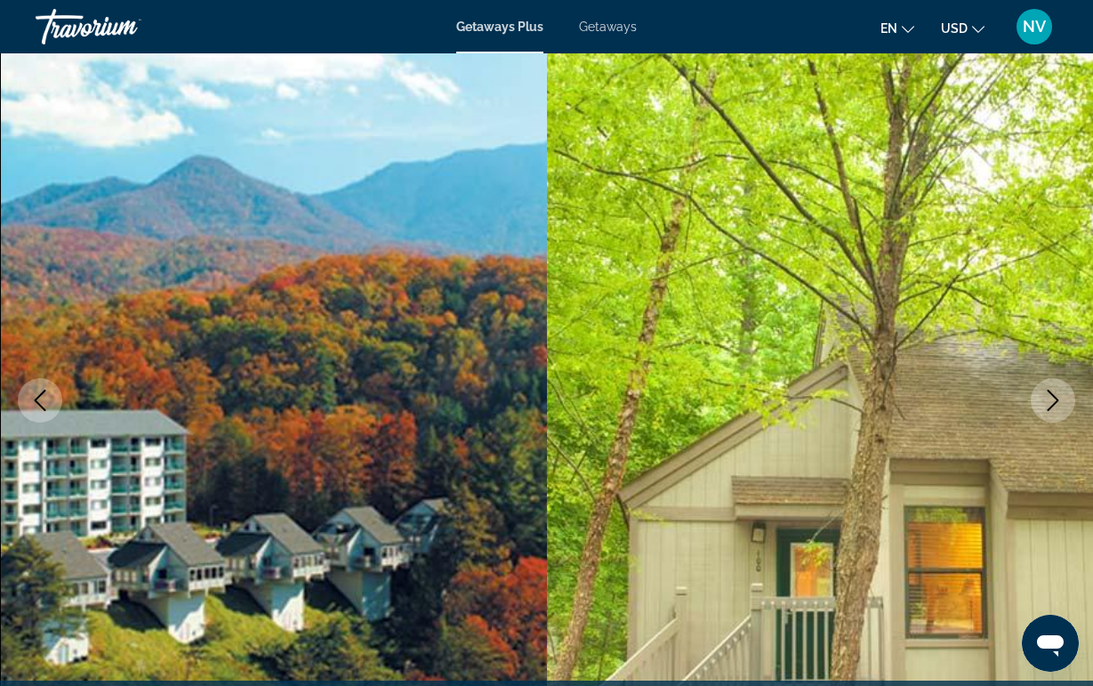
click at [1059, 391] on icon "Next image" at bounding box center [1053, 400] width 21 height 21
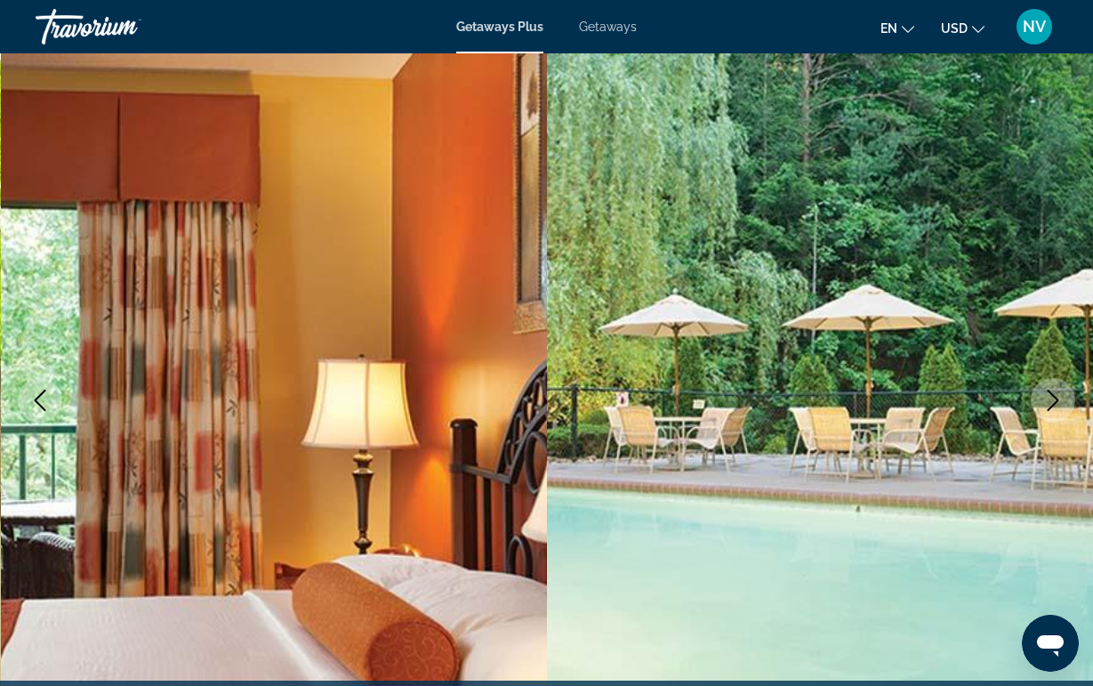
click at [1059, 391] on icon "Next image" at bounding box center [1053, 400] width 21 height 21
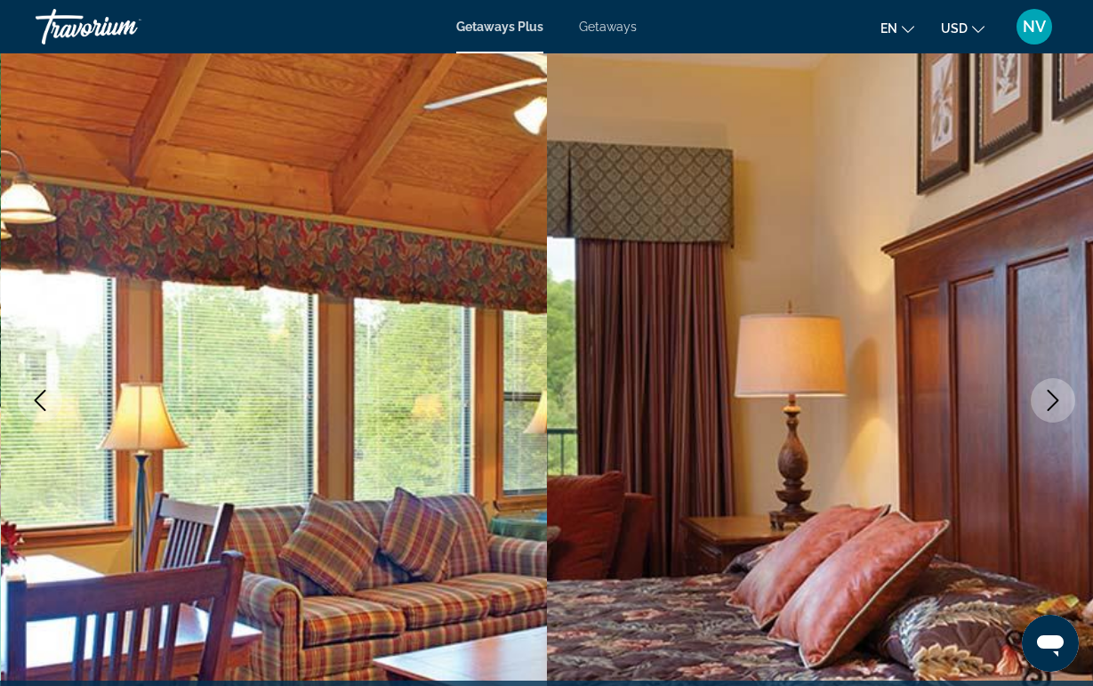
click at [1059, 391] on icon "Next image" at bounding box center [1053, 400] width 21 height 21
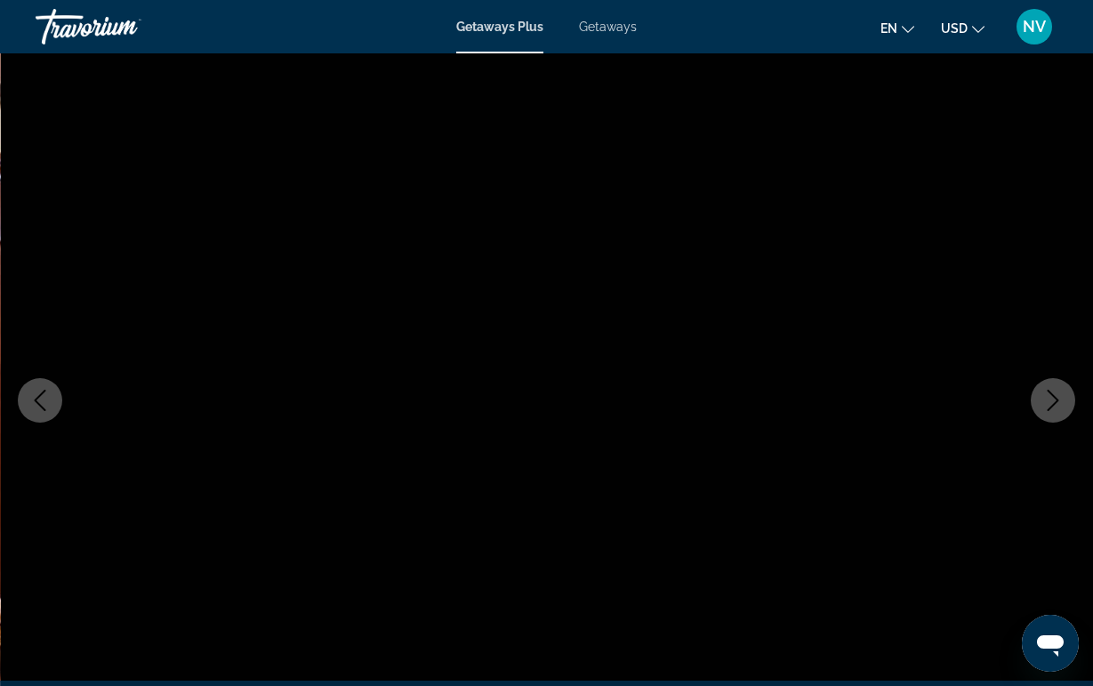
click at [1057, 390] on icon "Next image" at bounding box center [1053, 400] width 21 height 21
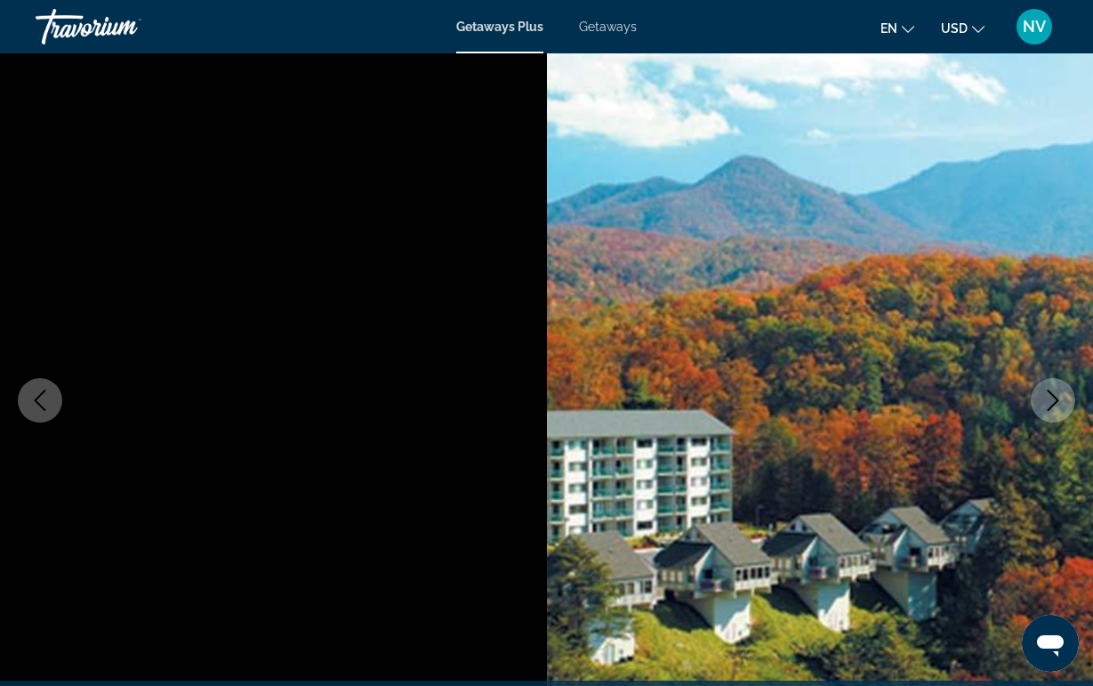
click at [1057, 390] on icon "Next image" at bounding box center [1053, 400] width 21 height 21
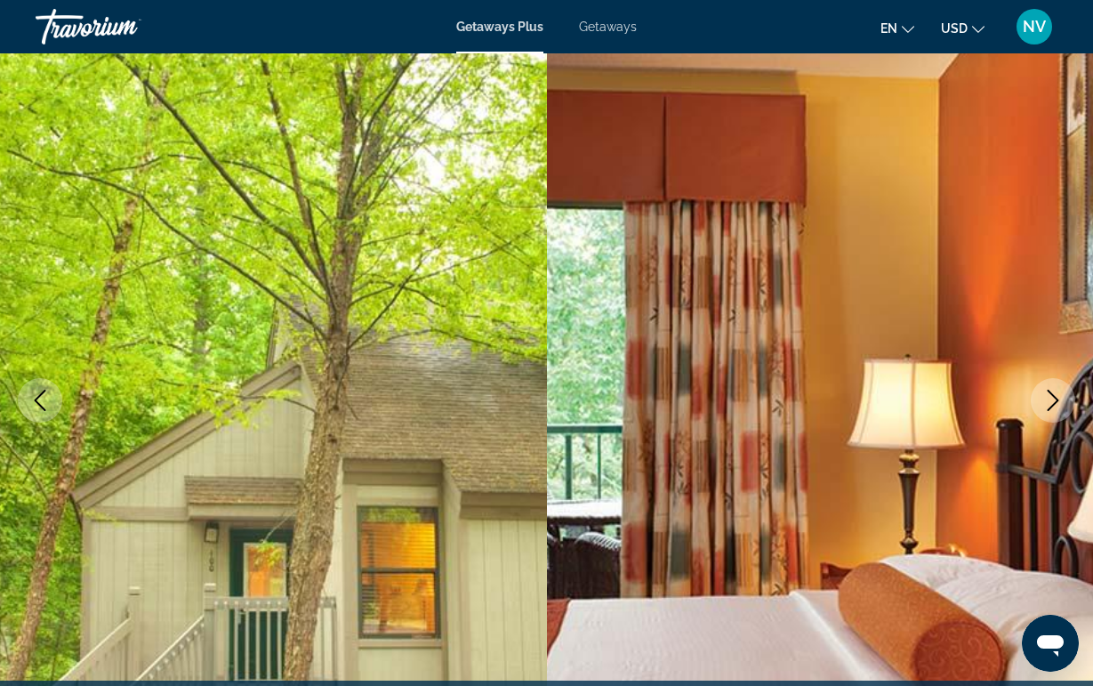
click at [1057, 390] on icon "Next image" at bounding box center [1053, 400] width 21 height 21
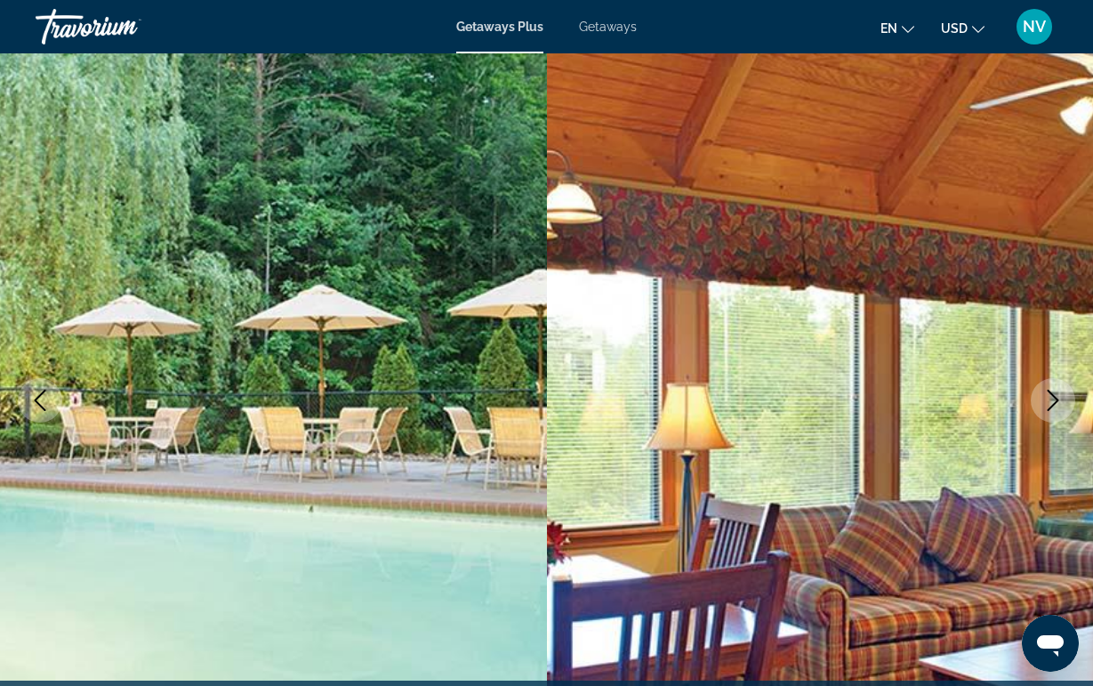
click at [1057, 390] on icon "Next image" at bounding box center [1053, 400] width 21 height 21
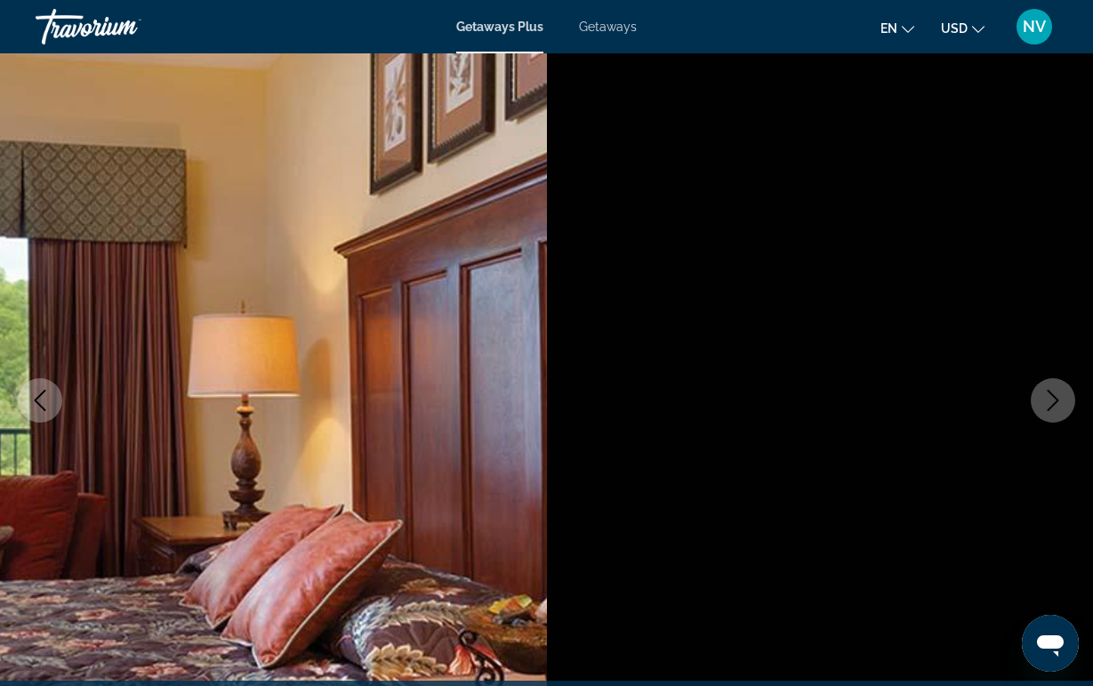
click at [1057, 390] on icon "Next image" at bounding box center [1053, 400] width 21 height 21
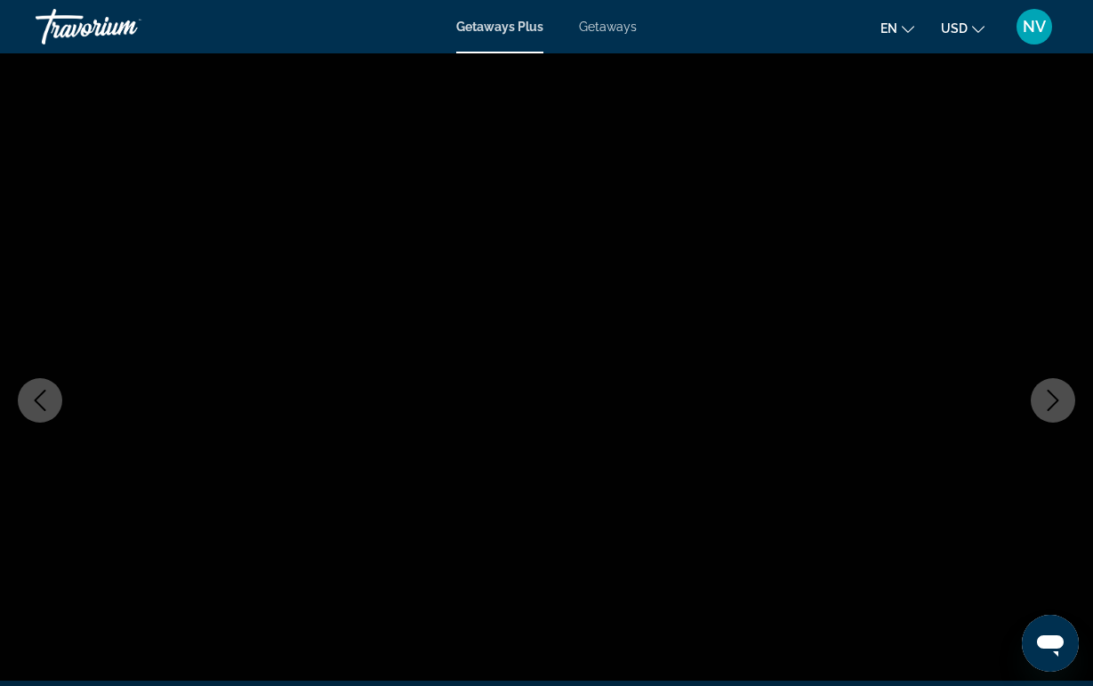
click at [1057, 390] on icon "Next image" at bounding box center [1053, 400] width 21 height 21
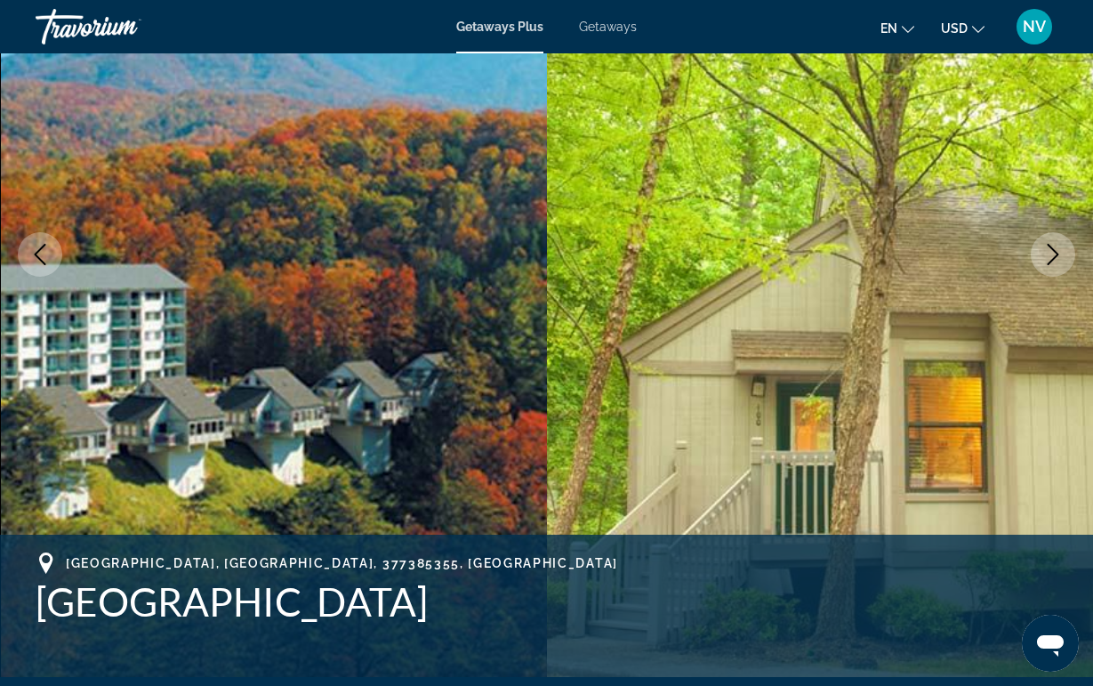
scroll to position [222, 0]
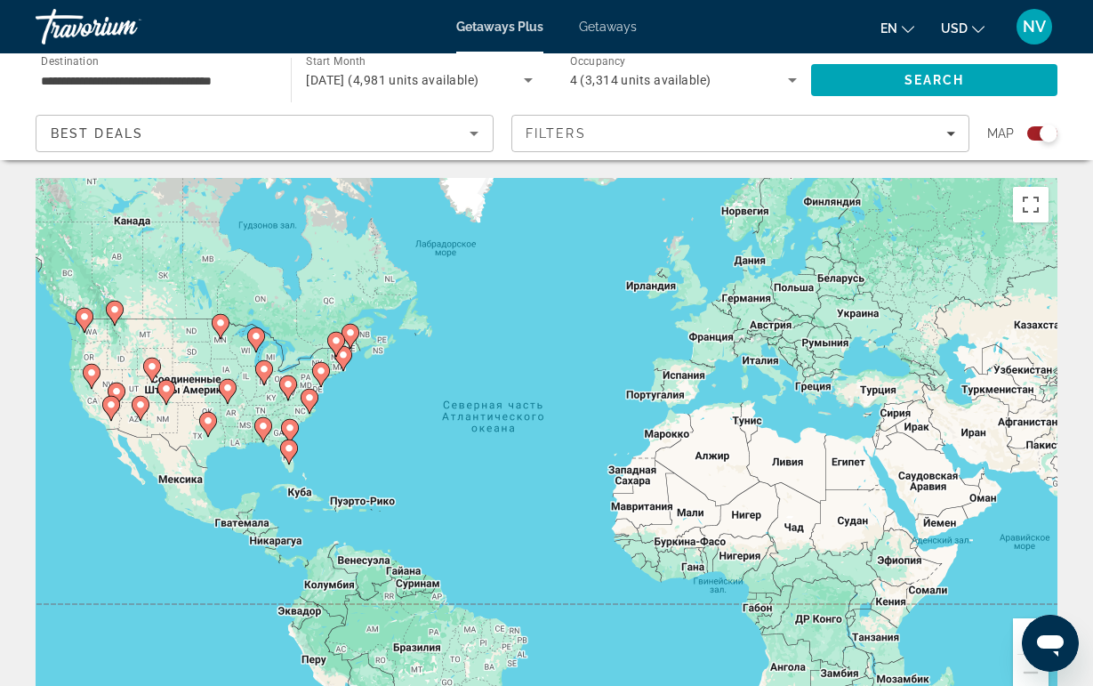
click at [287, 388] on image "Main content" at bounding box center [288, 384] width 11 height 11
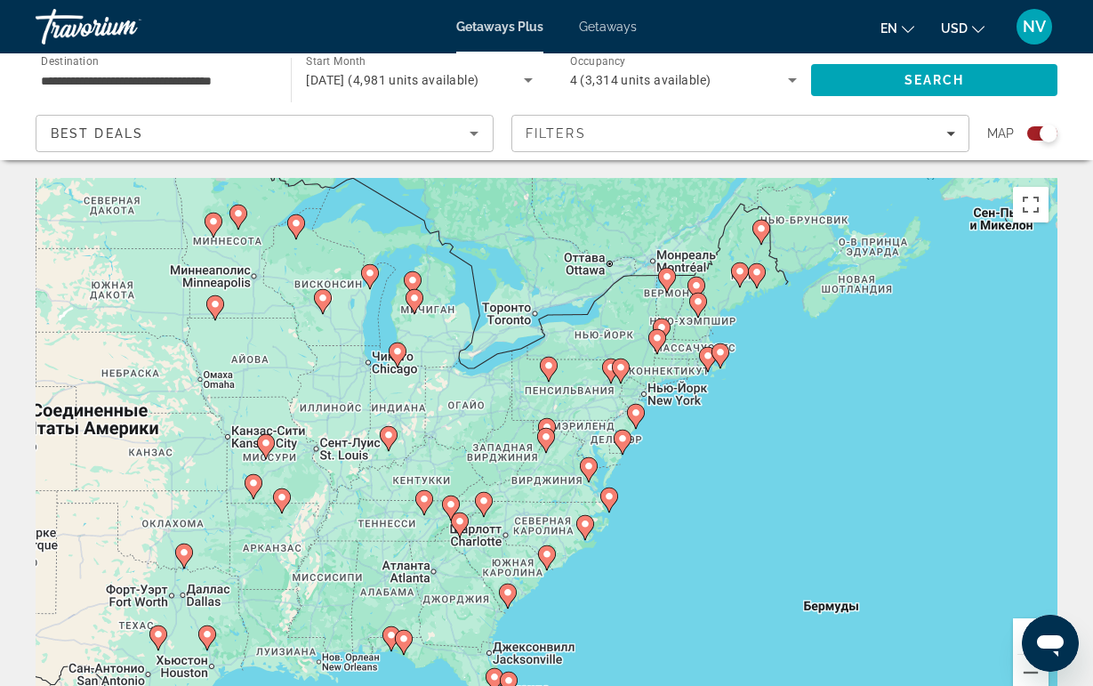
click at [456, 522] on image "Main content" at bounding box center [460, 521] width 11 height 11
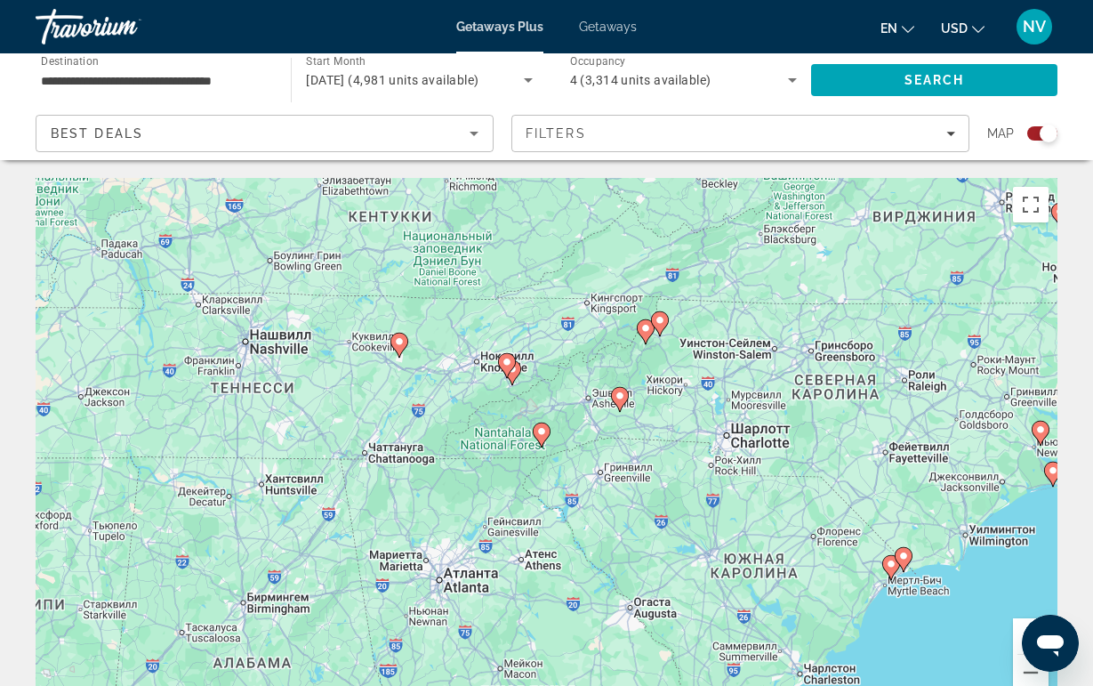
click at [508, 371] on icon "Main content" at bounding box center [506, 365] width 16 height 23
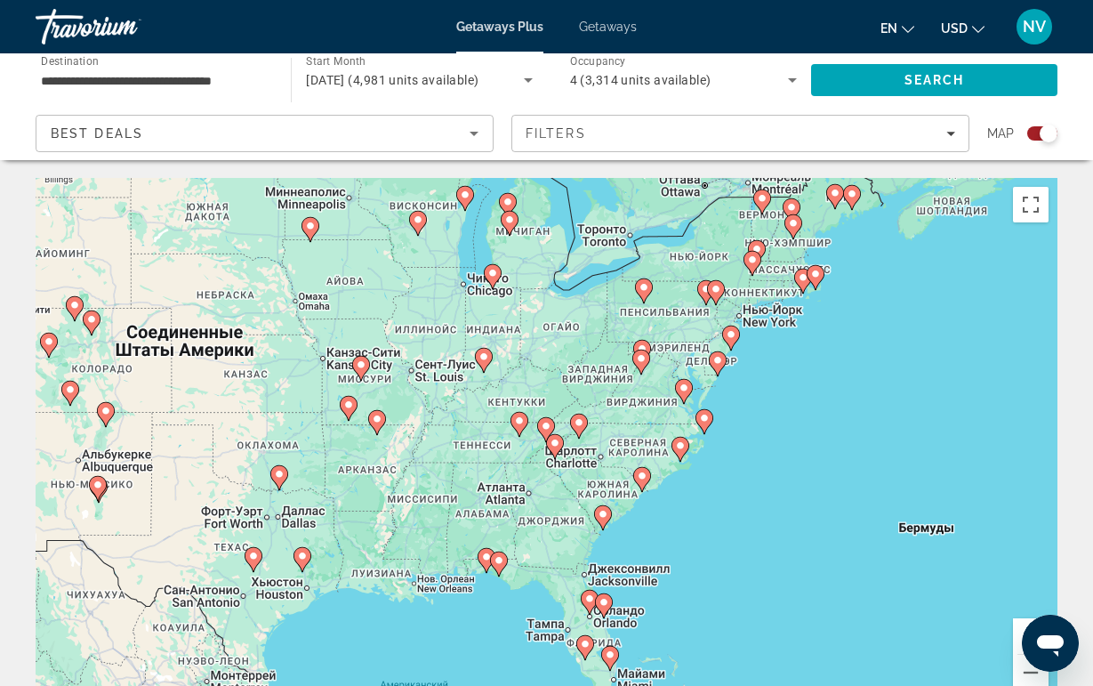
click at [558, 433] on gmp-advanced-marker "Main content" at bounding box center [555, 446] width 18 height 27
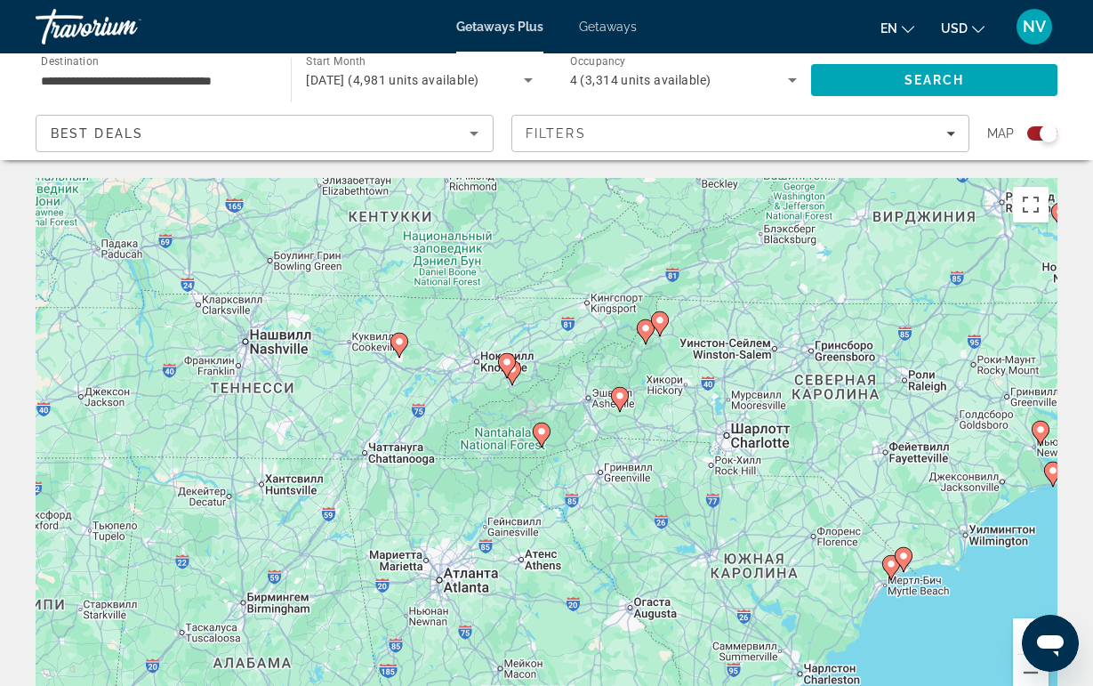
click at [540, 432] on image "Main content" at bounding box center [542, 431] width 11 height 11
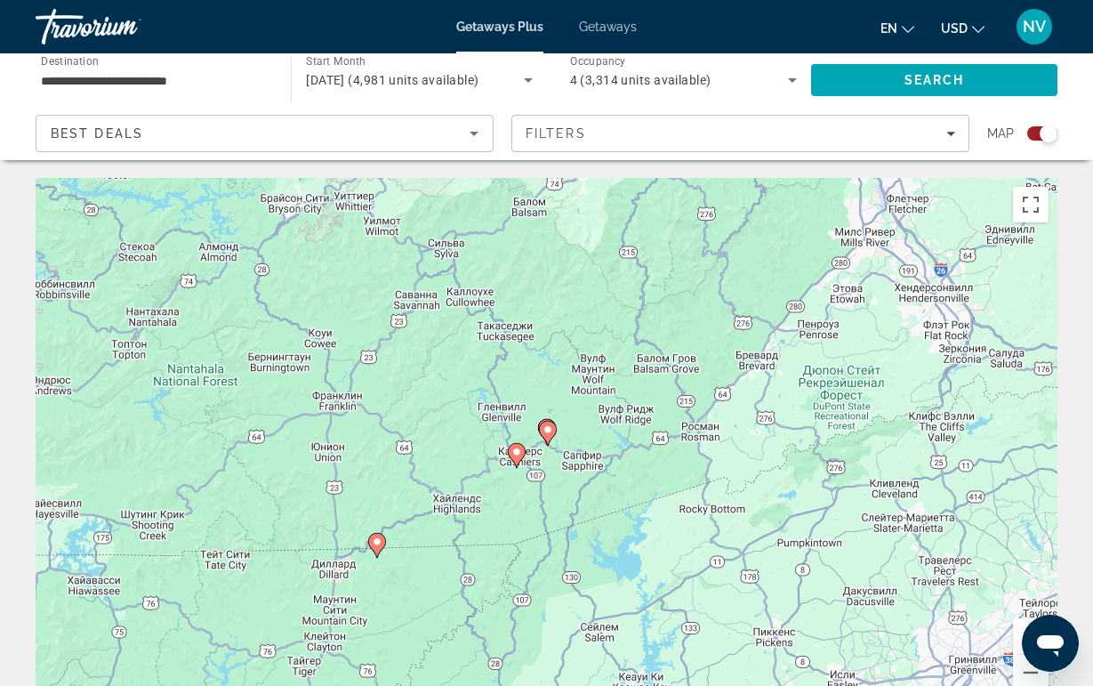
click at [377, 546] on image "Main content" at bounding box center [377, 542] width 11 height 11
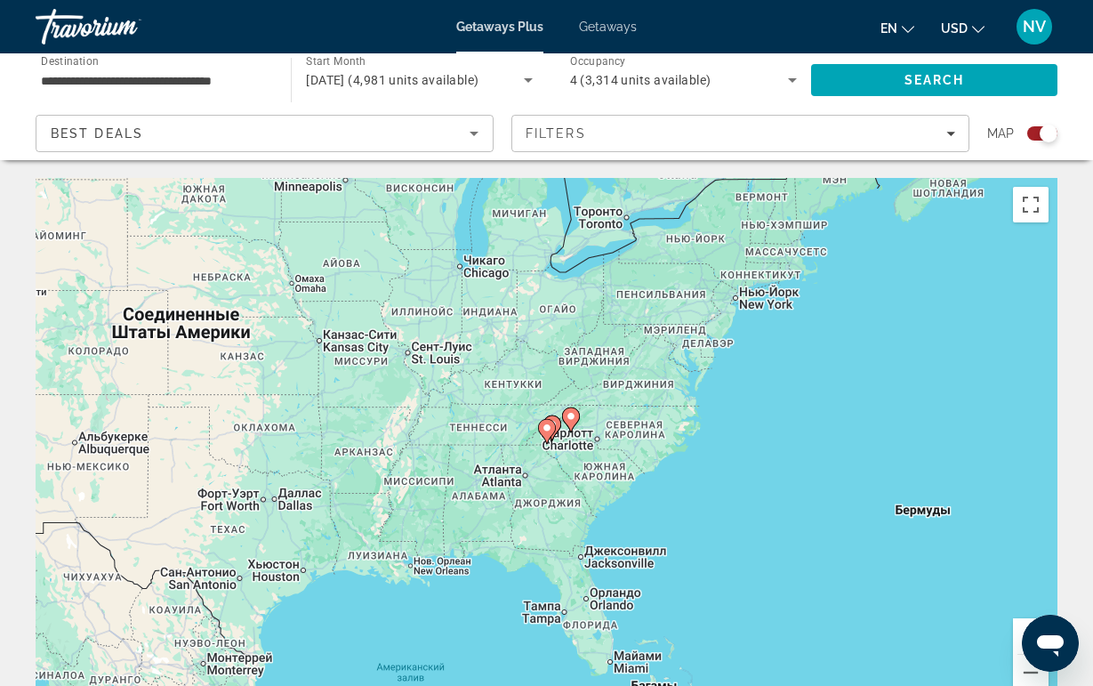
click at [546, 434] on icon "Main content" at bounding box center [546, 431] width 16 height 23
type input "**********"
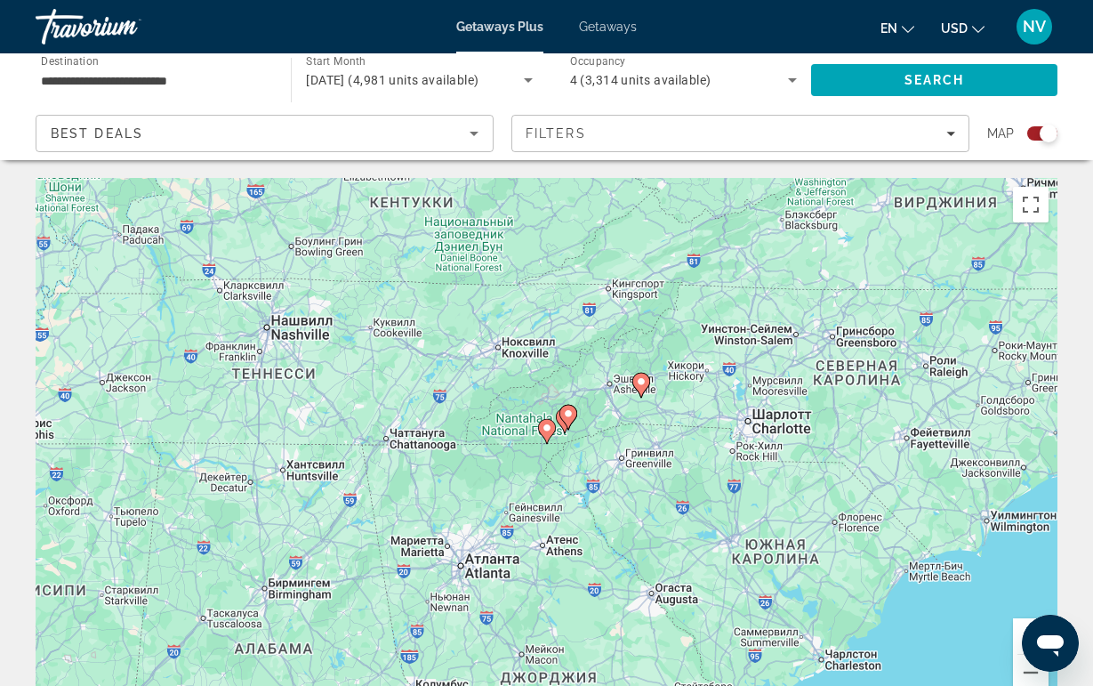
click at [545, 429] on image "Main content" at bounding box center [547, 428] width 11 height 11
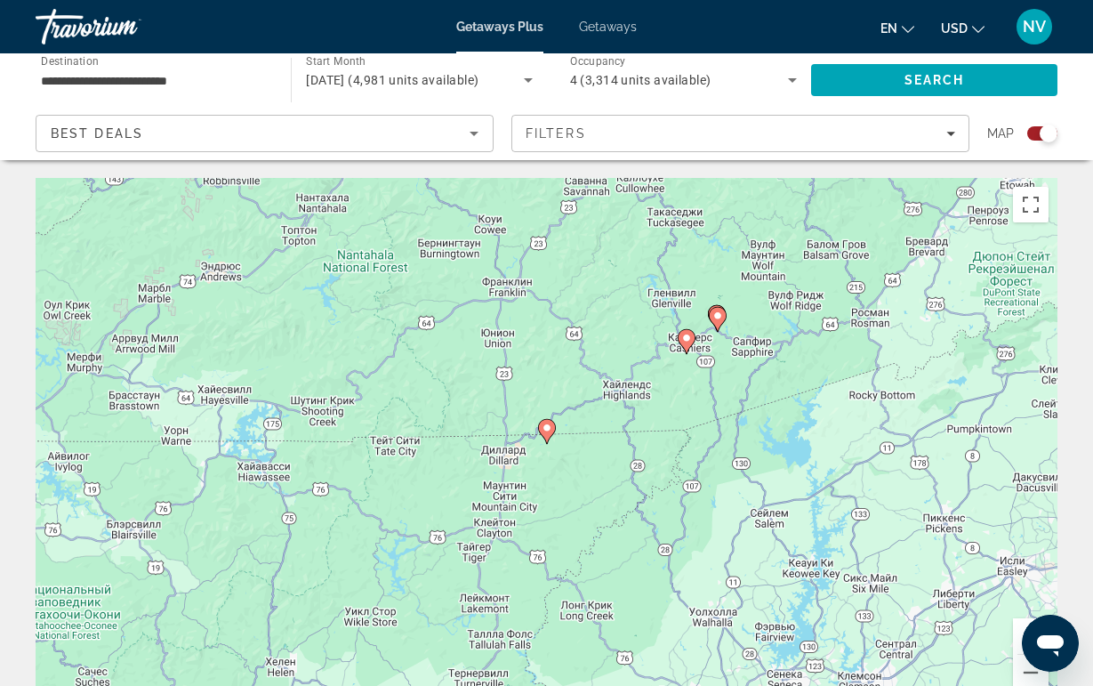
click at [541, 431] on icon "Main content" at bounding box center [546, 431] width 16 height 23
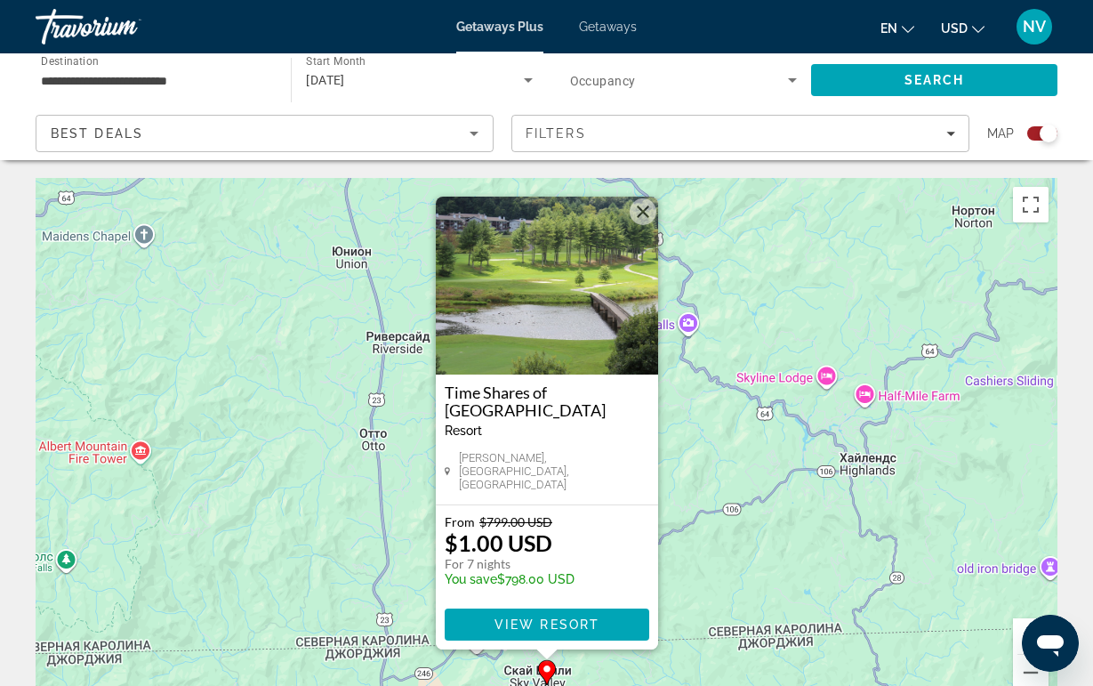
click at [788, 401] on div "Чтобы активировать перетаскивание с помощью клавиатуры, нажмите Alt + Ввод. Пос…" at bounding box center [547, 445] width 1022 height 534
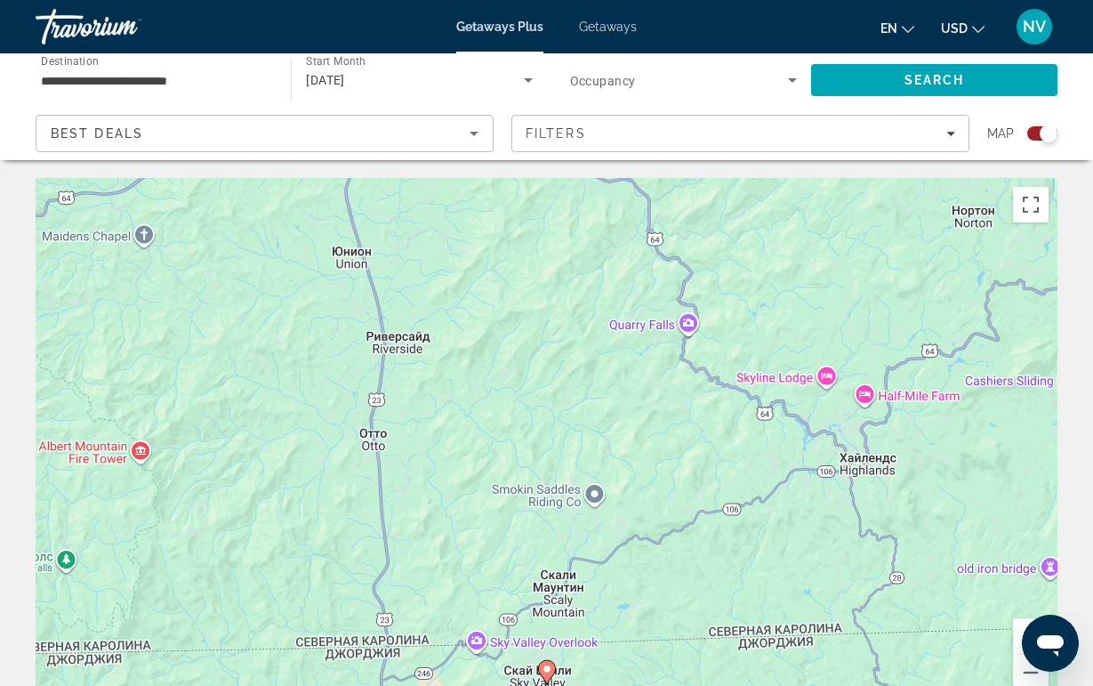
click at [546, 658] on div "Чтобы активировать перетаскивание с помощью клавиатуры, нажмите Alt + Ввод. Пос…" at bounding box center [547, 445] width 1022 height 534
click at [550, 676] on icon "Main content" at bounding box center [546, 672] width 16 height 23
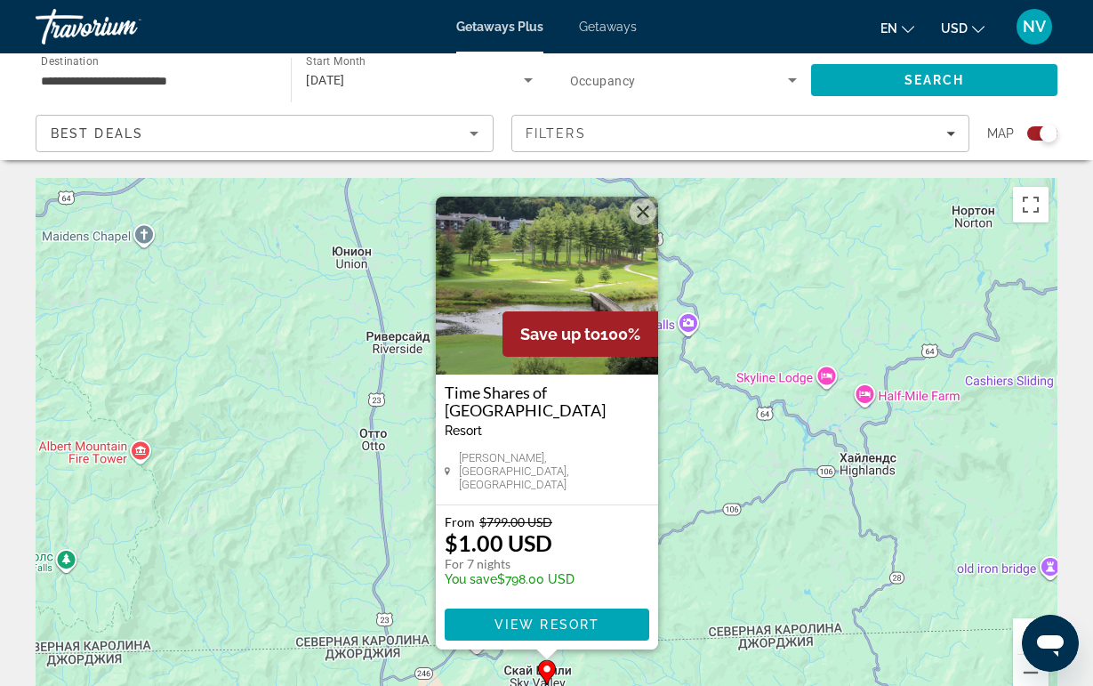
click at [542, 270] on img "Main content" at bounding box center [547, 286] width 222 height 178
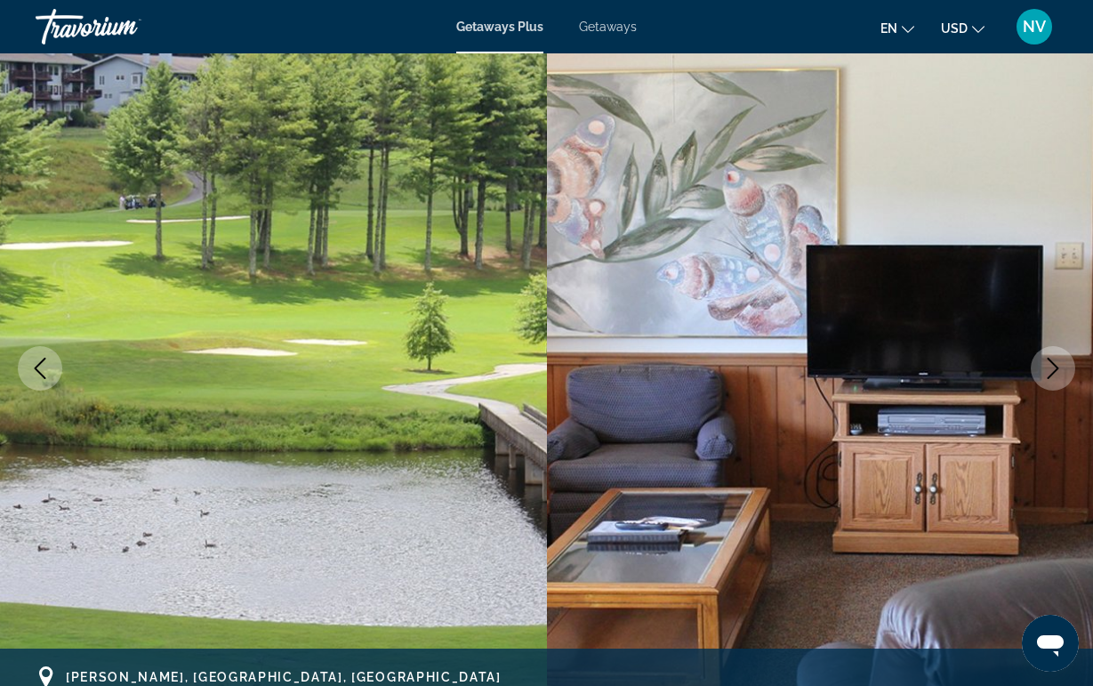
scroll to position [85, 0]
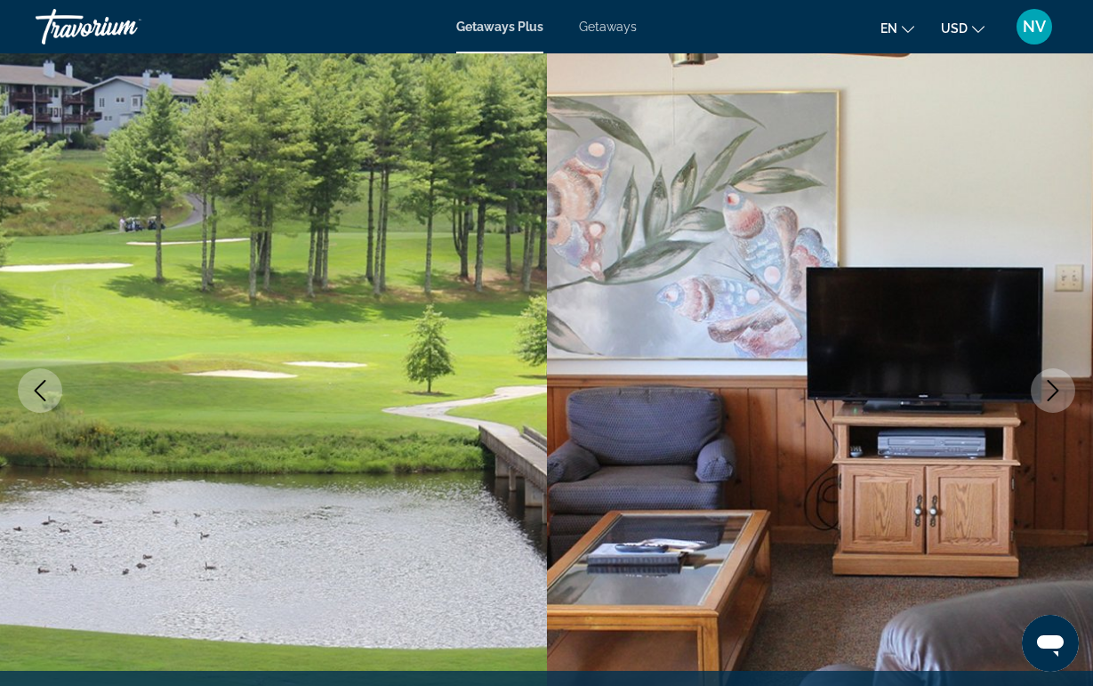
click at [1053, 366] on img "Main content" at bounding box center [820, 390] width 547 height 845
click at [1043, 423] on img "Main content" at bounding box center [820, 390] width 547 height 845
click at [1043, 398] on icon "Next image" at bounding box center [1053, 390] width 21 height 21
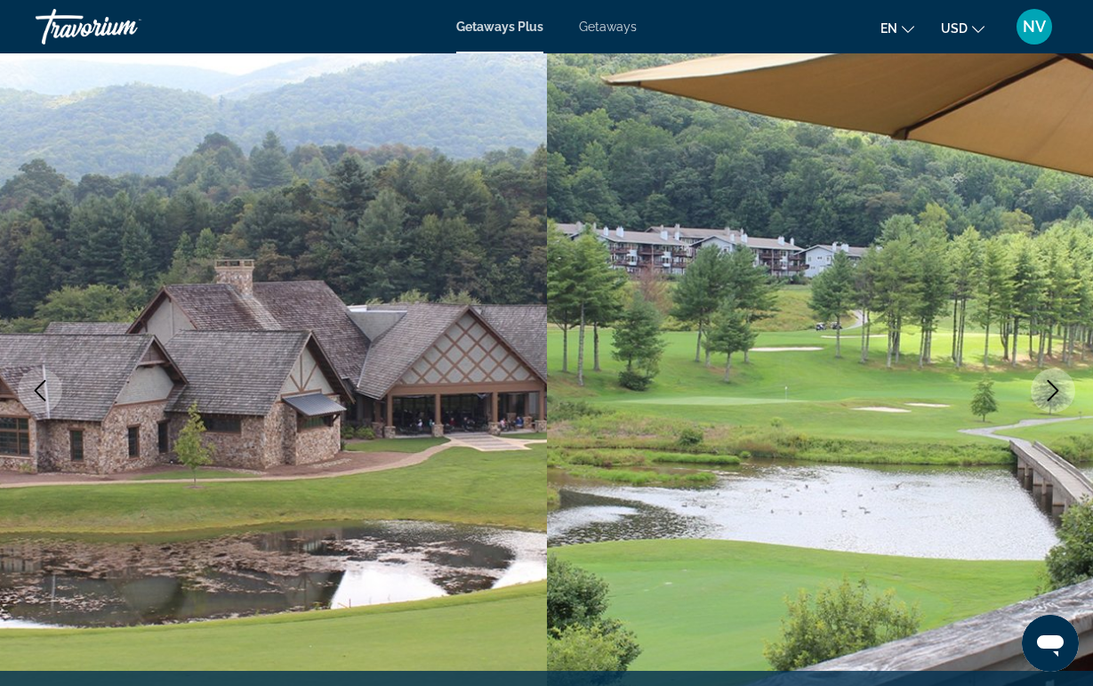
click at [1043, 397] on icon "Next image" at bounding box center [1053, 390] width 21 height 21
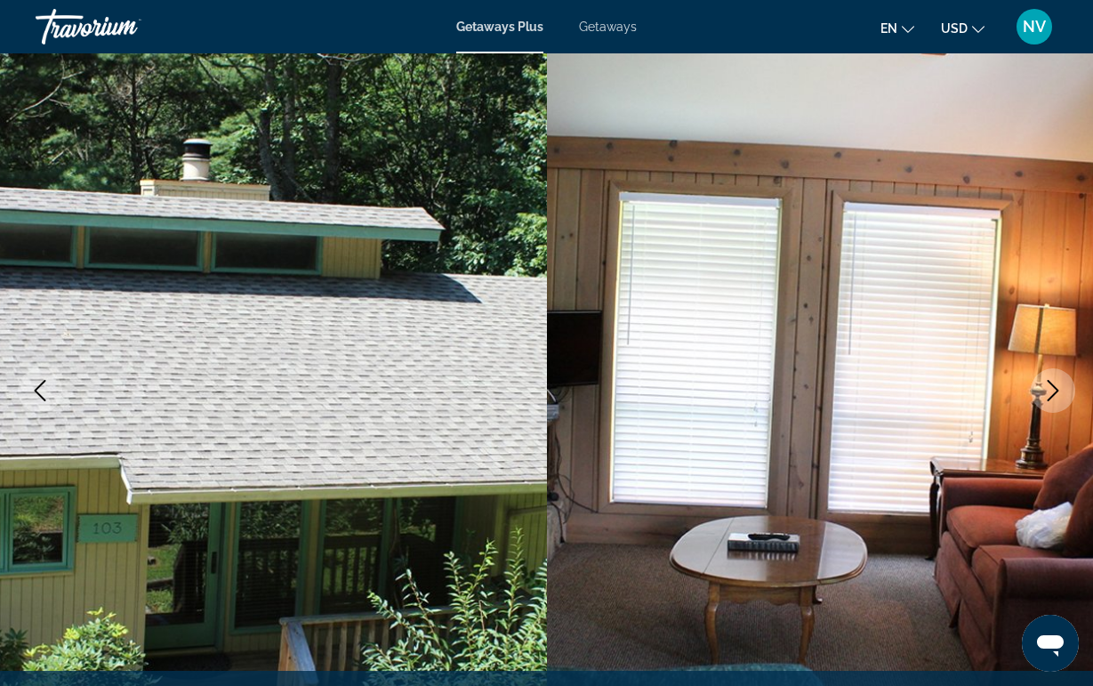
click at [1044, 395] on icon "Next image" at bounding box center [1053, 390] width 21 height 21
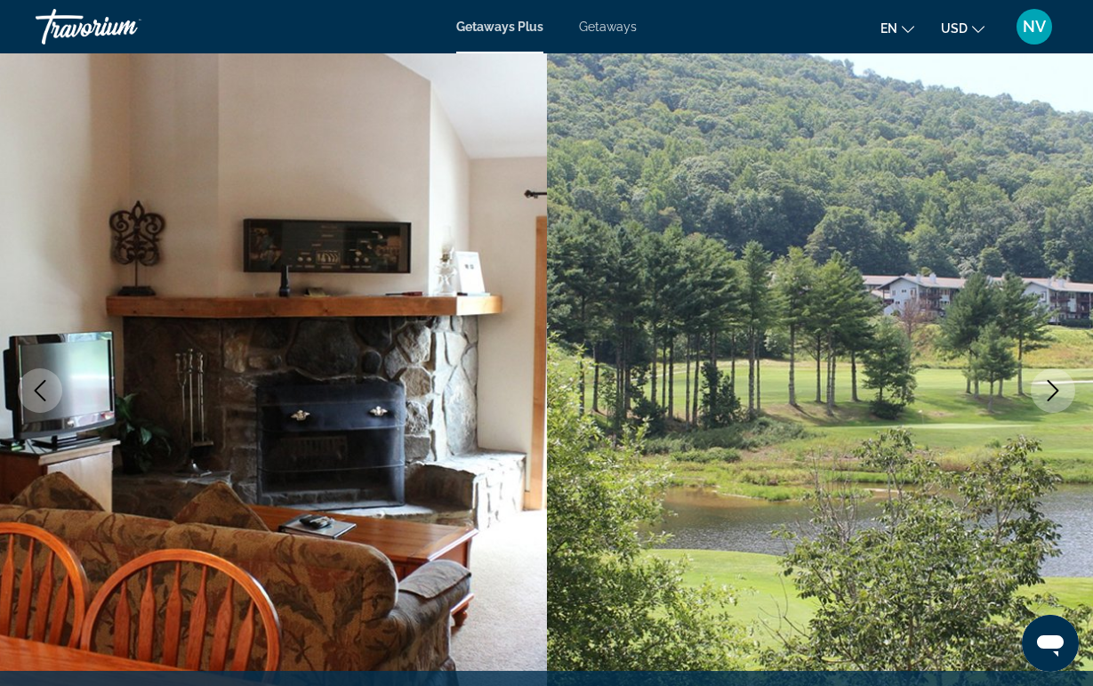
click at [1044, 395] on icon "Next image" at bounding box center [1053, 390] width 21 height 21
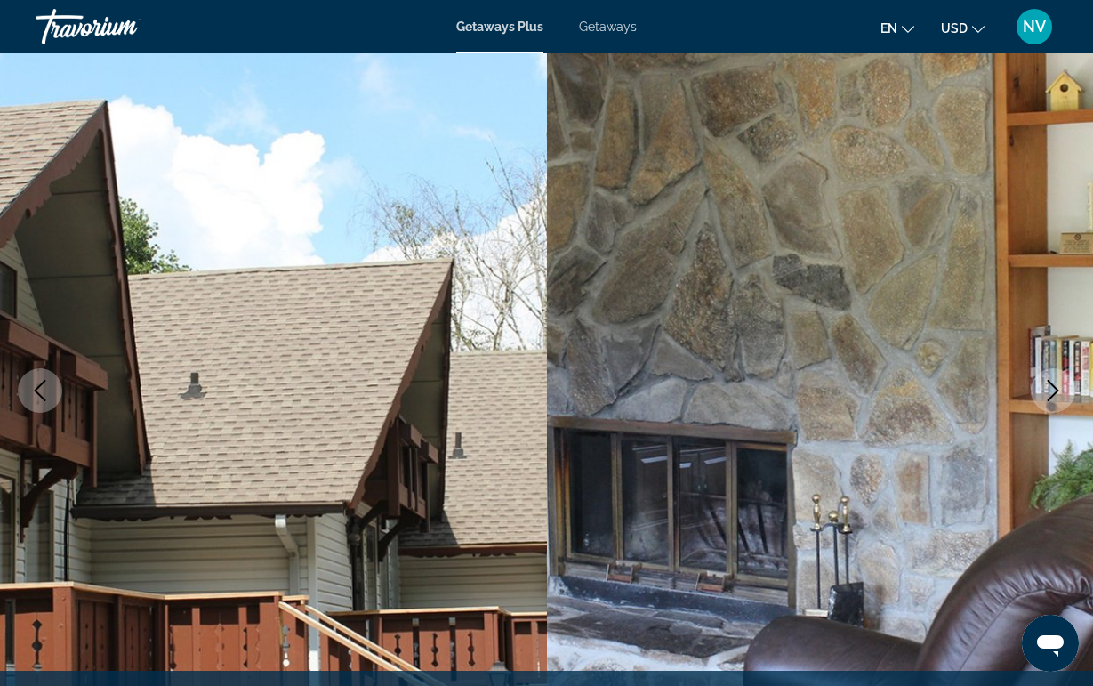
click at [1044, 395] on icon "Next image" at bounding box center [1053, 390] width 21 height 21
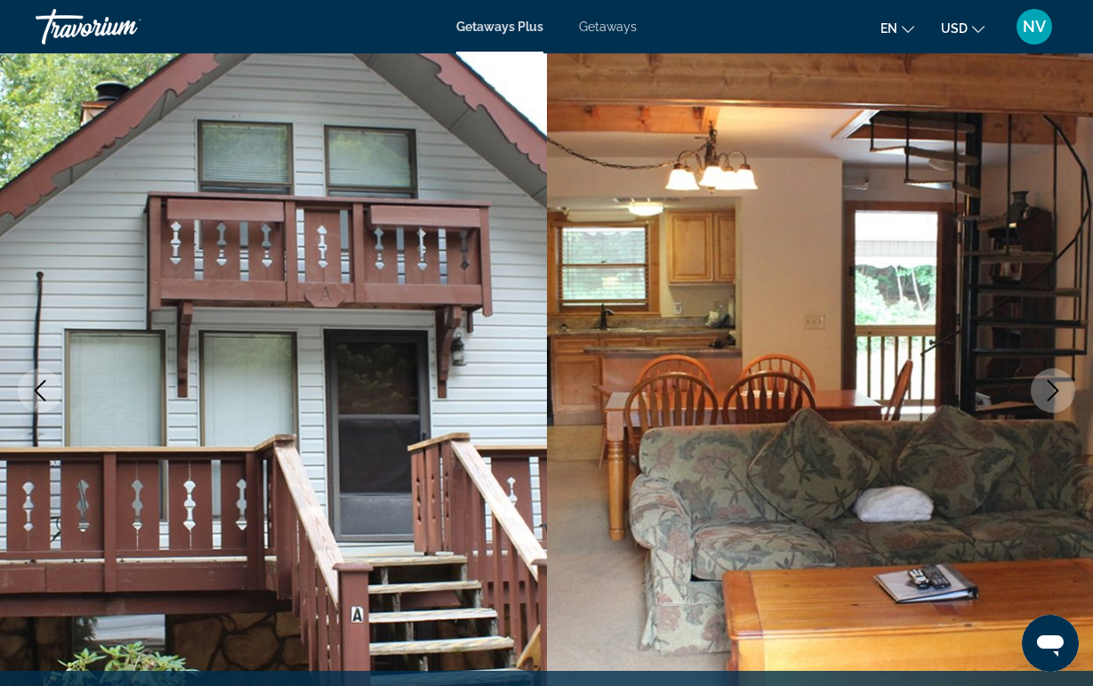
click at [1044, 393] on icon "Next image" at bounding box center [1053, 390] width 21 height 21
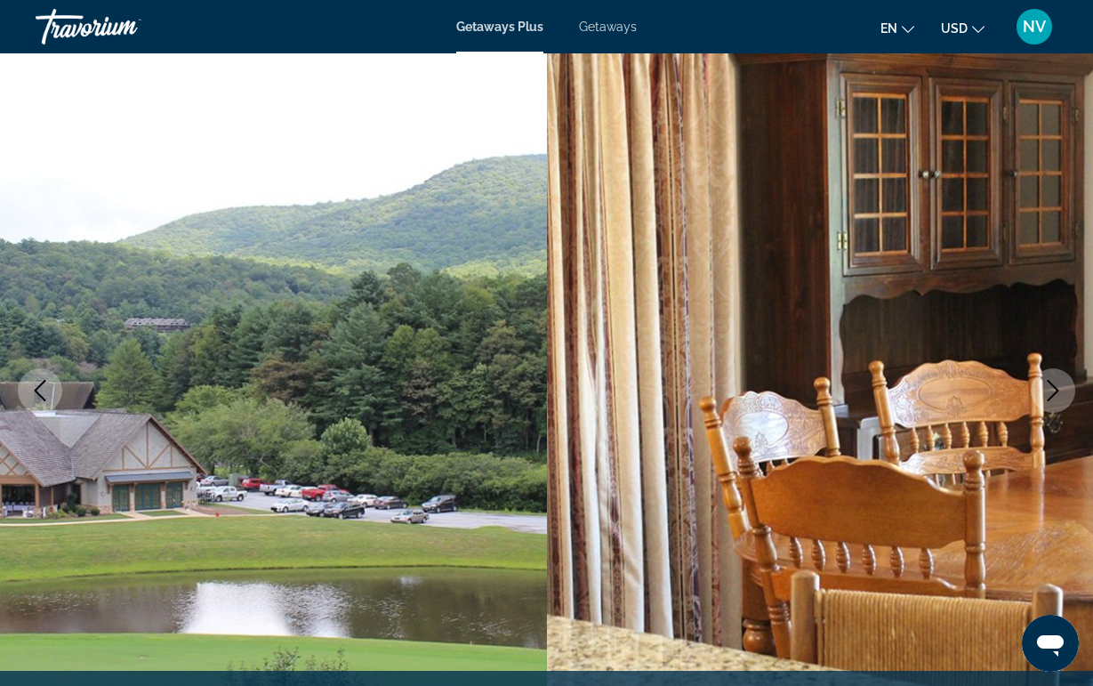
click at [1041, 392] on button "Next image" at bounding box center [1053, 390] width 44 height 44
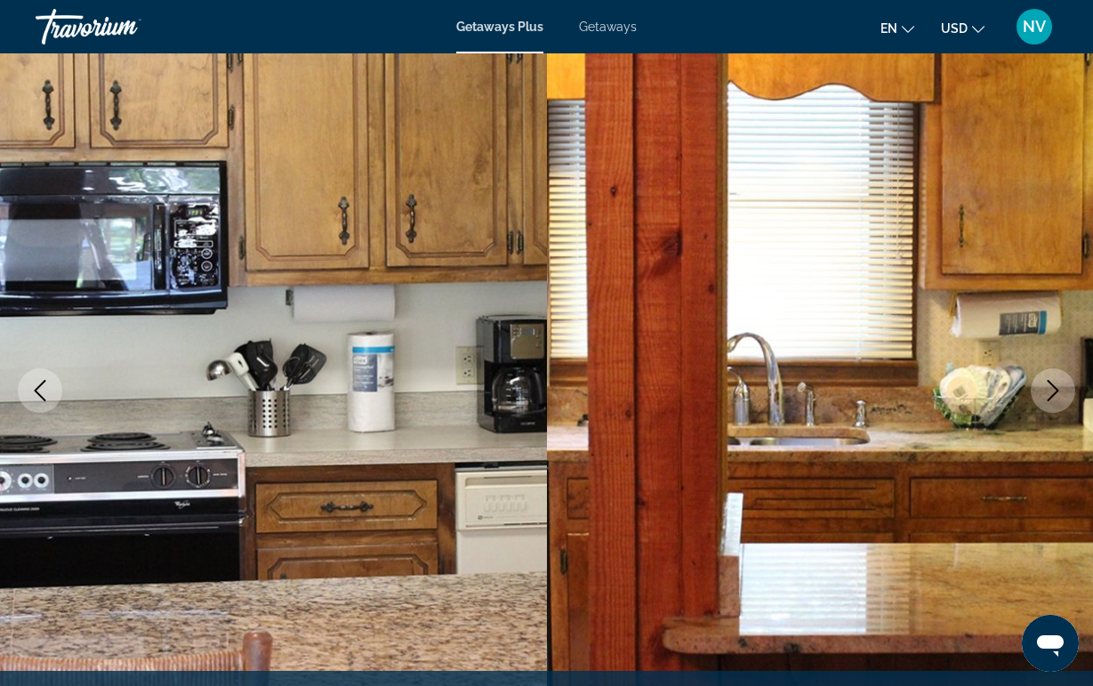
click at [1041, 392] on button "Next image" at bounding box center [1053, 390] width 44 height 44
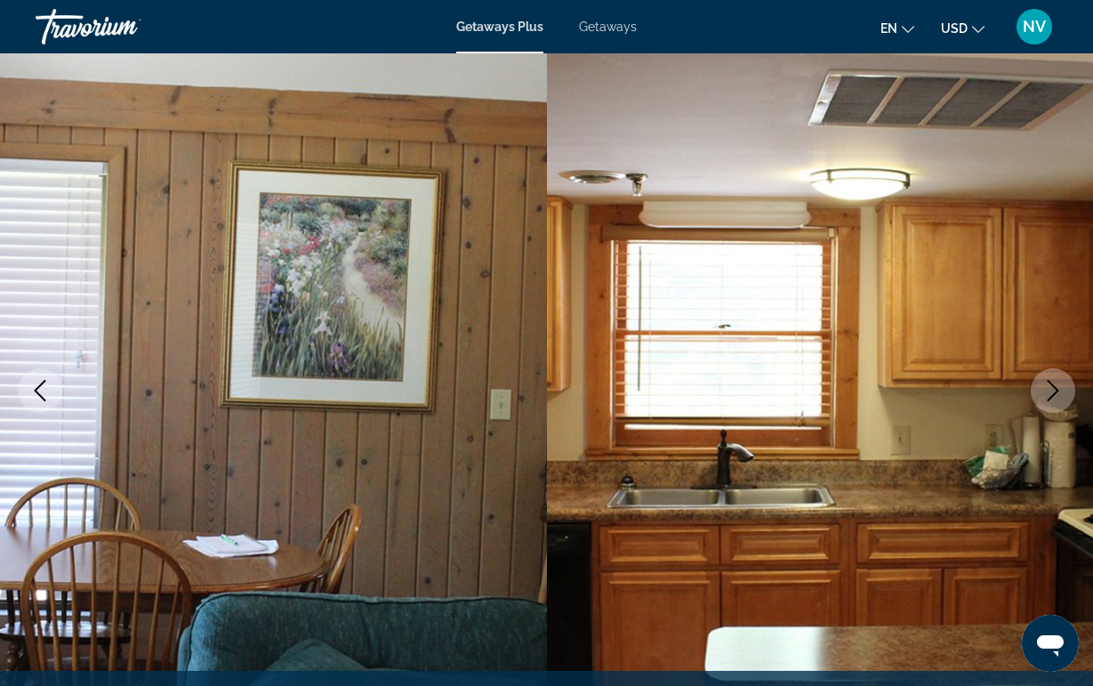
click at [1041, 392] on button "Next image" at bounding box center [1053, 390] width 44 height 44
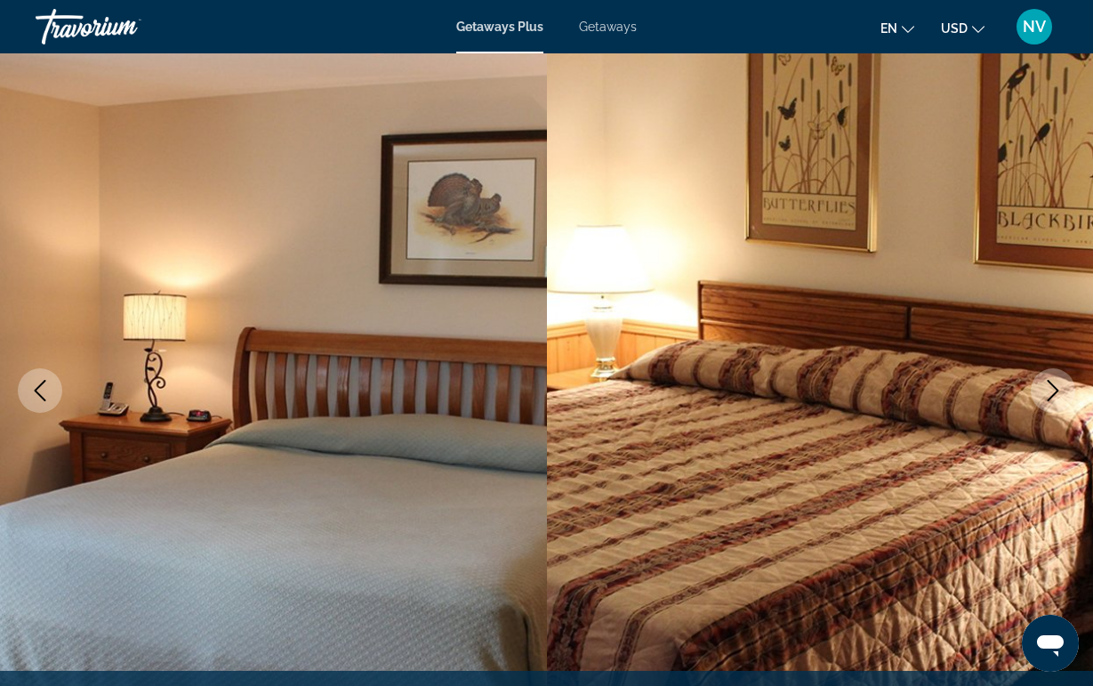
click at [1041, 392] on button "Next image" at bounding box center [1053, 390] width 44 height 44
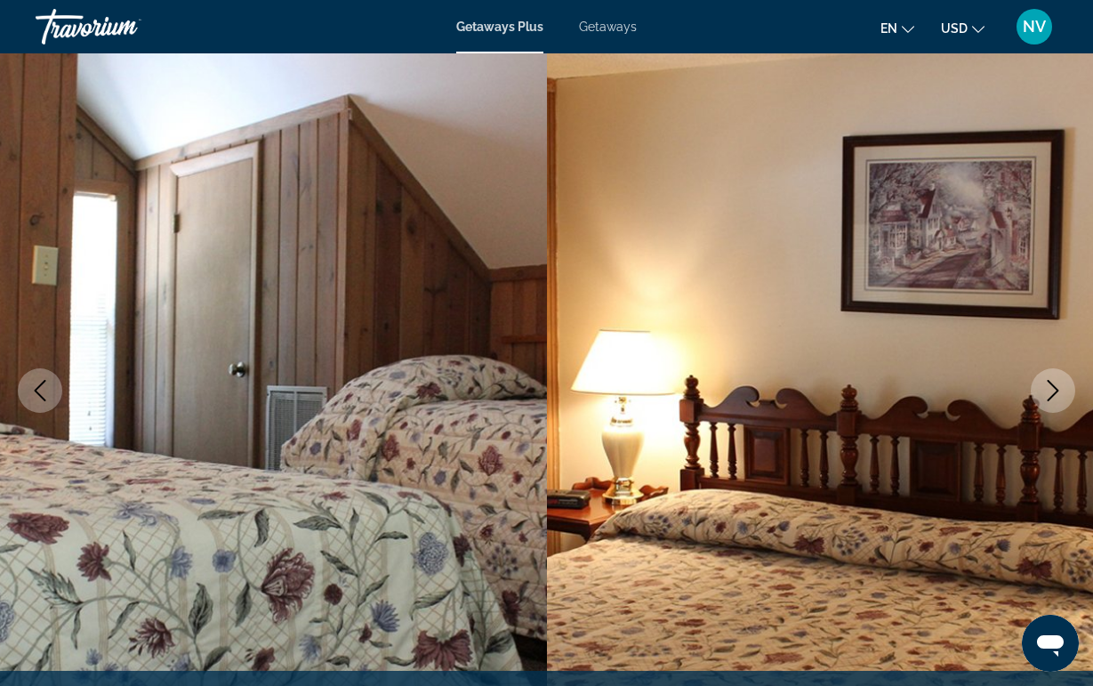
click at [1041, 392] on button "Next image" at bounding box center [1053, 390] width 44 height 44
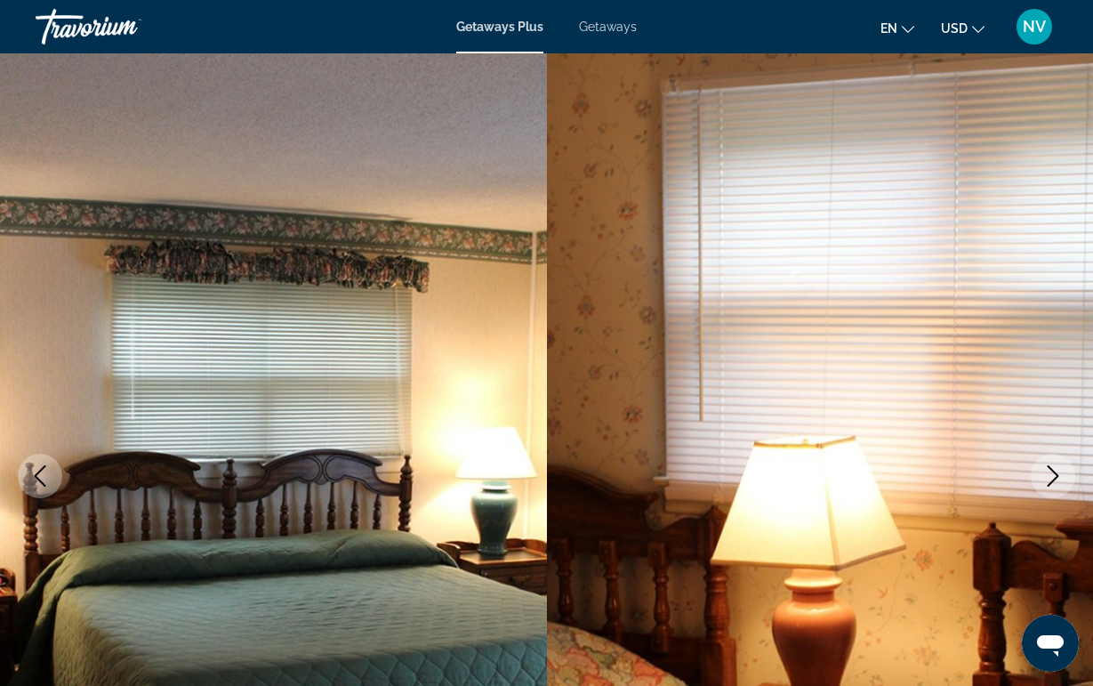
scroll to position [0, 0]
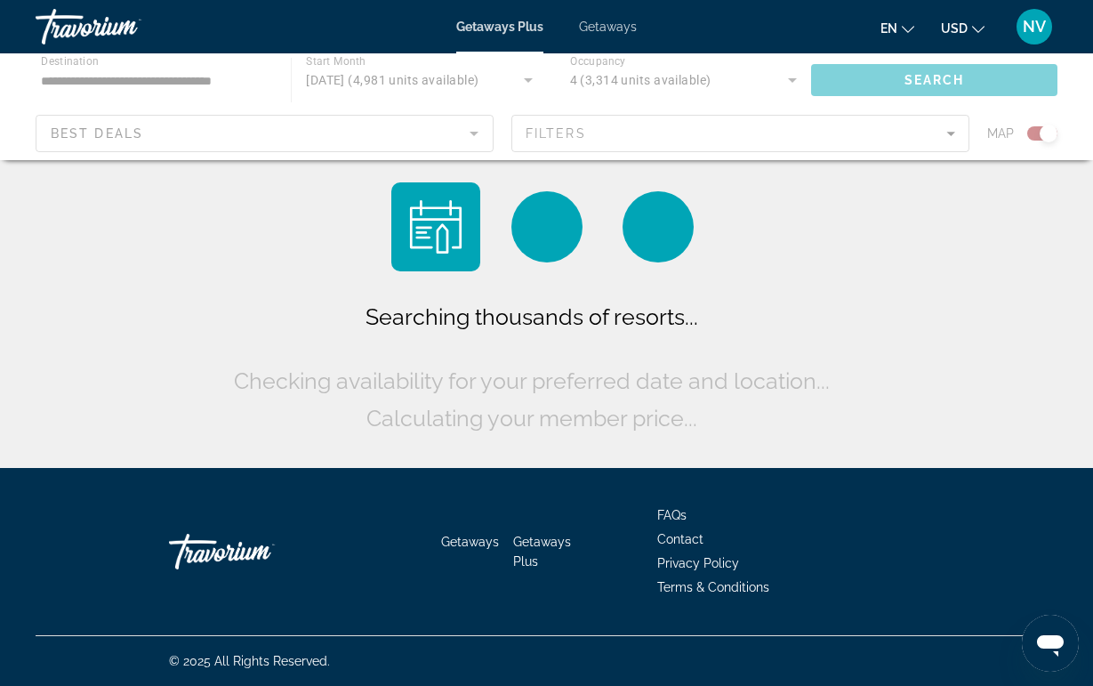
scroll to position [1, 0]
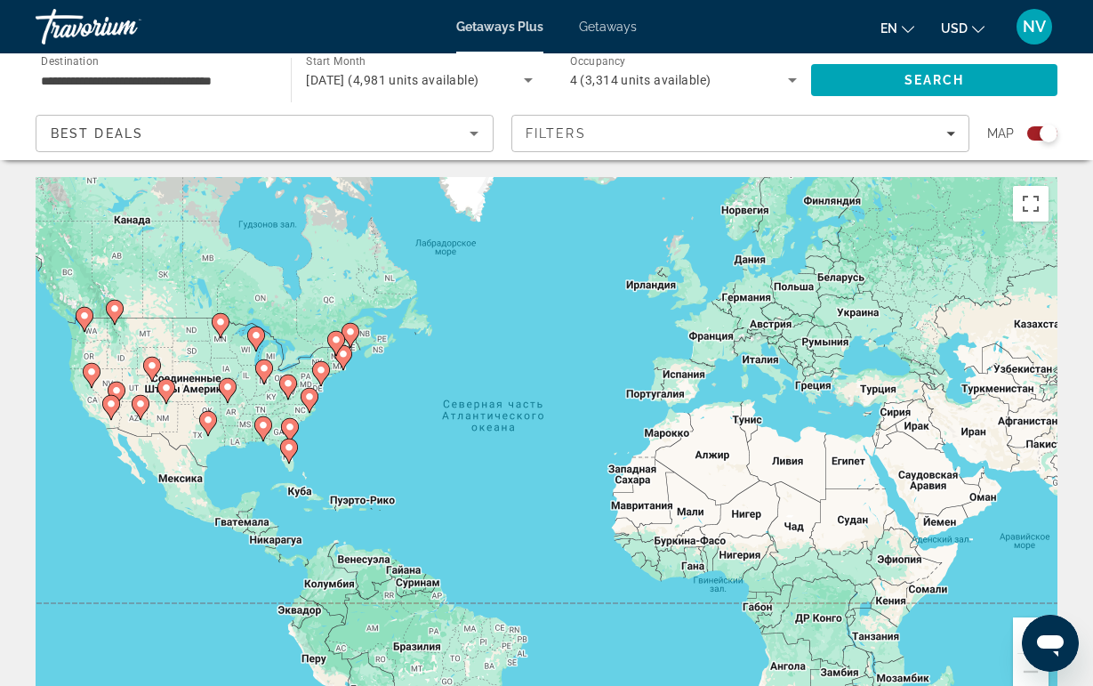
click at [295, 382] on g "Main content" at bounding box center [288, 387] width 18 height 25
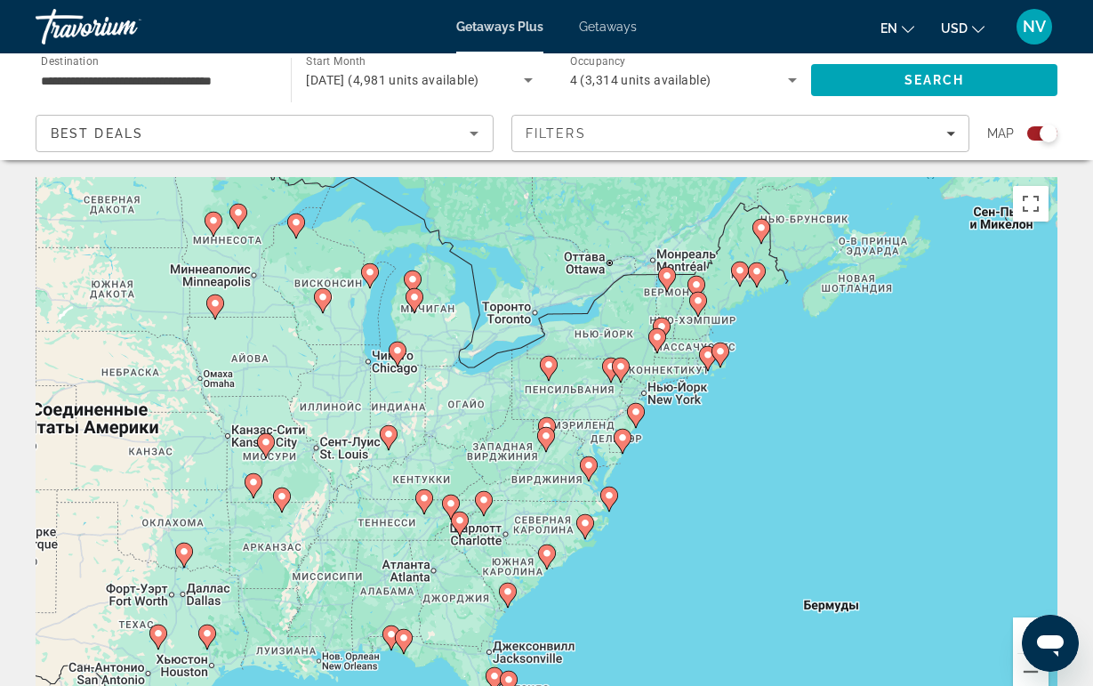
click at [448, 520] on div "Для навигации используйте клавиши со стрелками. Чтобы активировать перетаскиван…" at bounding box center [547, 444] width 1022 height 534
click at [454, 509] on icon "Main content" at bounding box center [450, 507] width 16 height 23
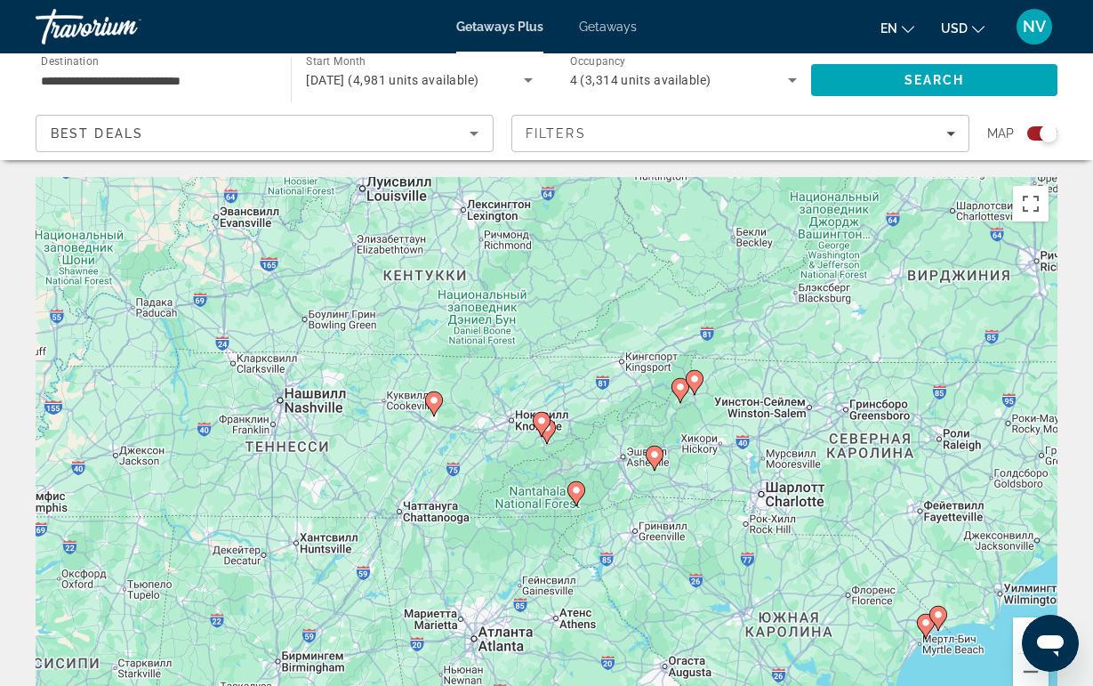
click at [658, 460] on icon "Main content" at bounding box center [654, 458] width 16 height 23
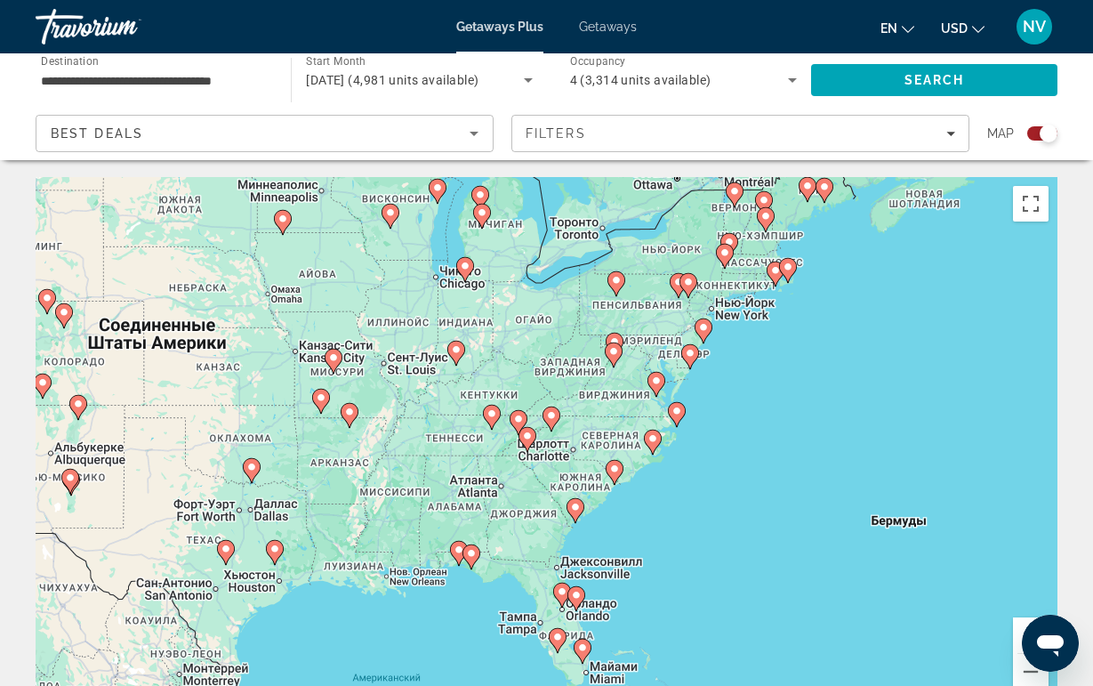
click at [531, 436] on image "Main content" at bounding box center [527, 436] width 11 height 11
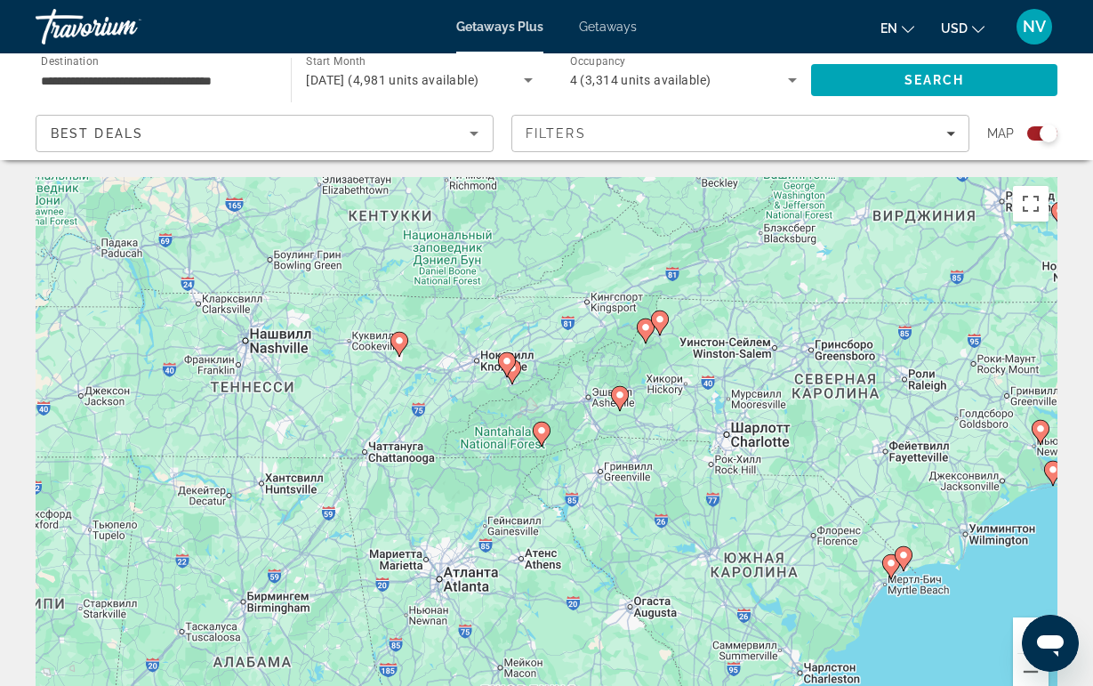
click at [624, 395] on image "Main content" at bounding box center [620, 395] width 11 height 11
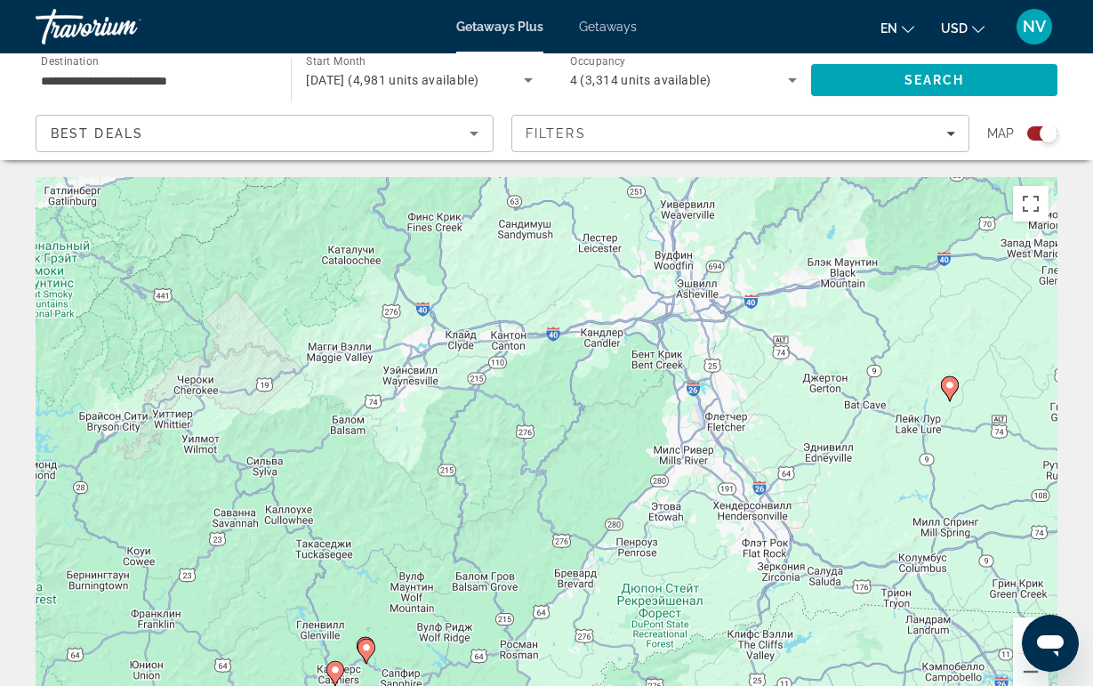
drag, startPoint x: 338, startPoint y: 421, endPoint x: 760, endPoint y: 366, distance: 425.3
click at [758, 367] on div "Для навигации используйте клавиши со стрелками. Чтобы активировать перетаскиван…" at bounding box center [547, 444] width 1022 height 534
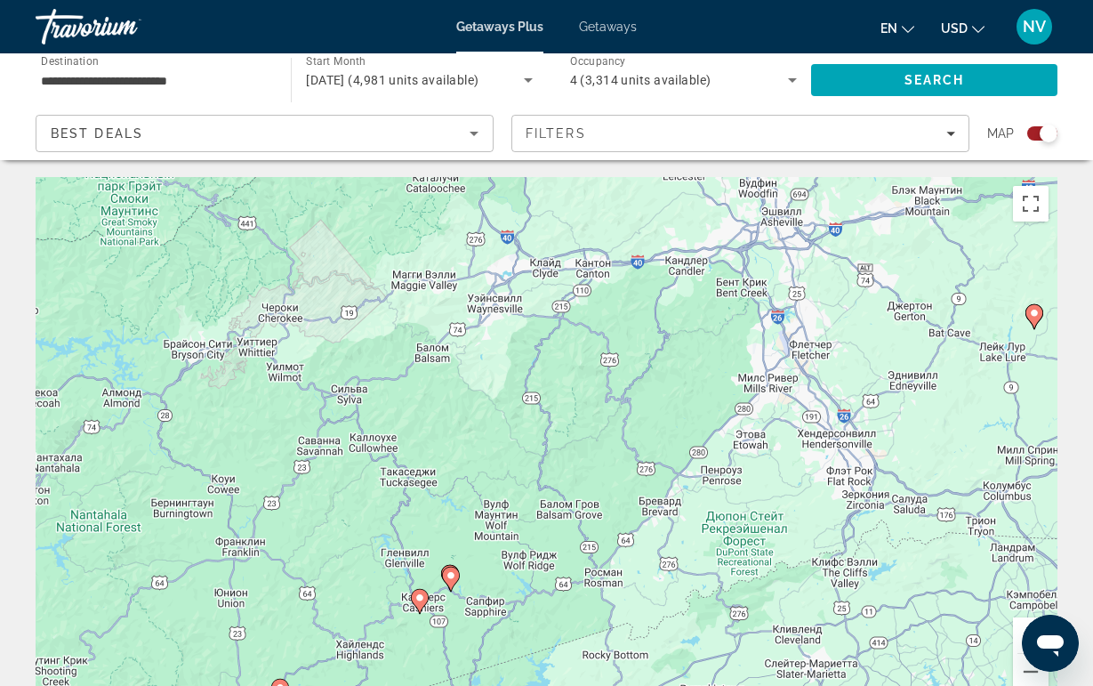
drag, startPoint x: 566, startPoint y: 401, endPoint x: 738, endPoint y: 550, distance: 227.1
click at [732, 548] on div "Для навигации используйте клавиши со стрелками. Чтобы активировать перетаскиван…" at bounding box center [547, 444] width 1022 height 534
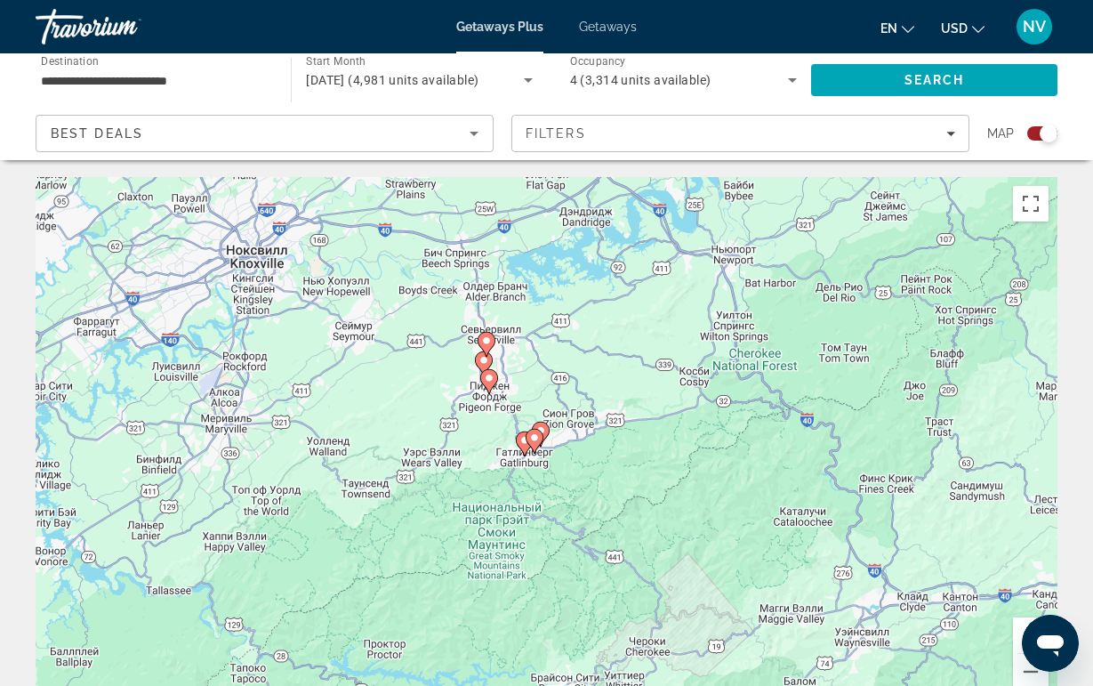
click at [482, 359] on image "Main content" at bounding box center [484, 360] width 11 height 11
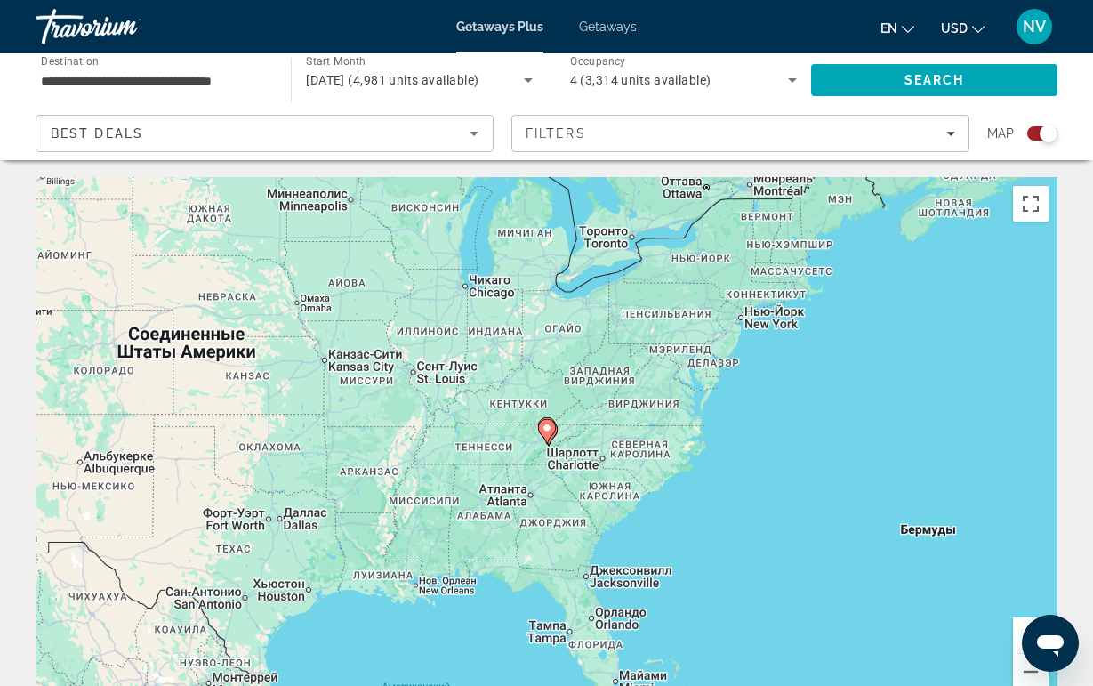
click at [544, 430] on image "Main content" at bounding box center [547, 428] width 11 height 11
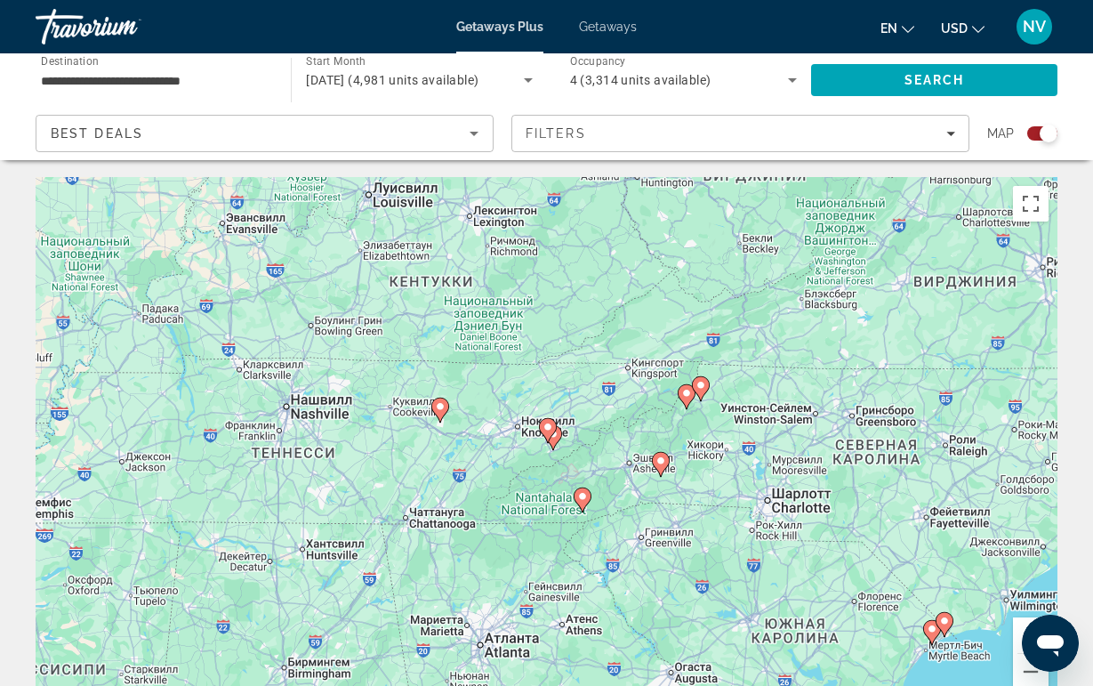
click at [544, 432] on image "Main content" at bounding box center [548, 427] width 11 height 11
type input "**********"
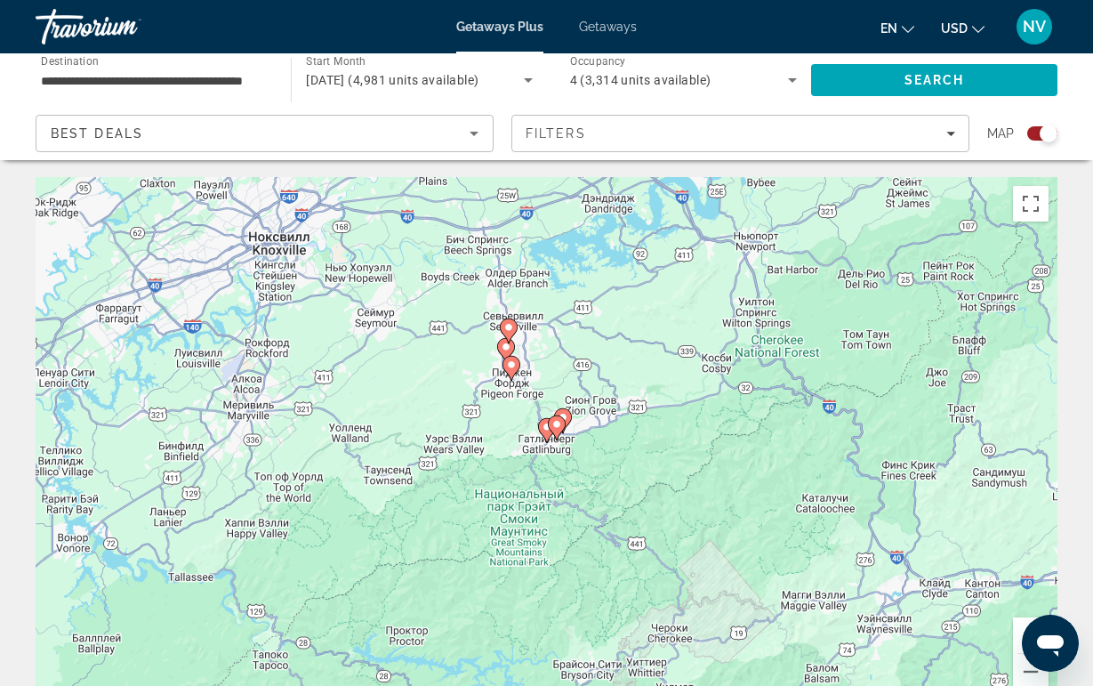
click at [509, 364] on image "Main content" at bounding box center [511, 364] width 11 height 11
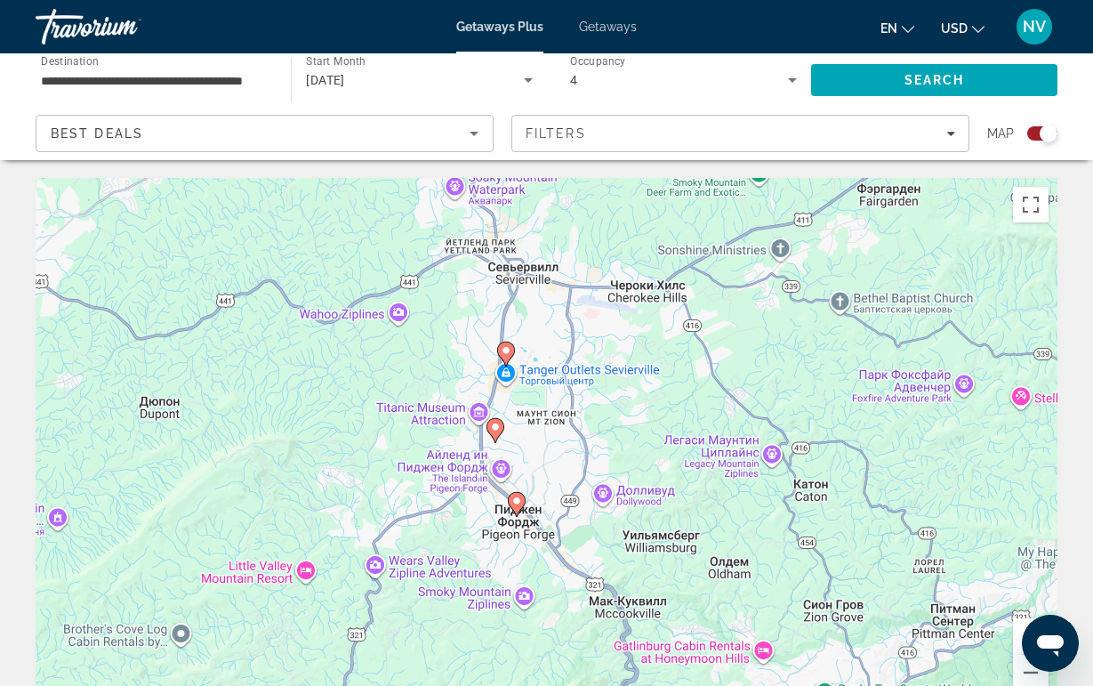
drag, startPoint x: 514, startPoint y: 537, endPoint x: 483, endPoint y: 367, distance: 172.8
click at [484, 367] on div "Чтобы активировать перетаскивание с помощью клавиатуры, нажмите Alt + Ввод. Пос…" at bounding box center [547, 445] width 1022 height 534
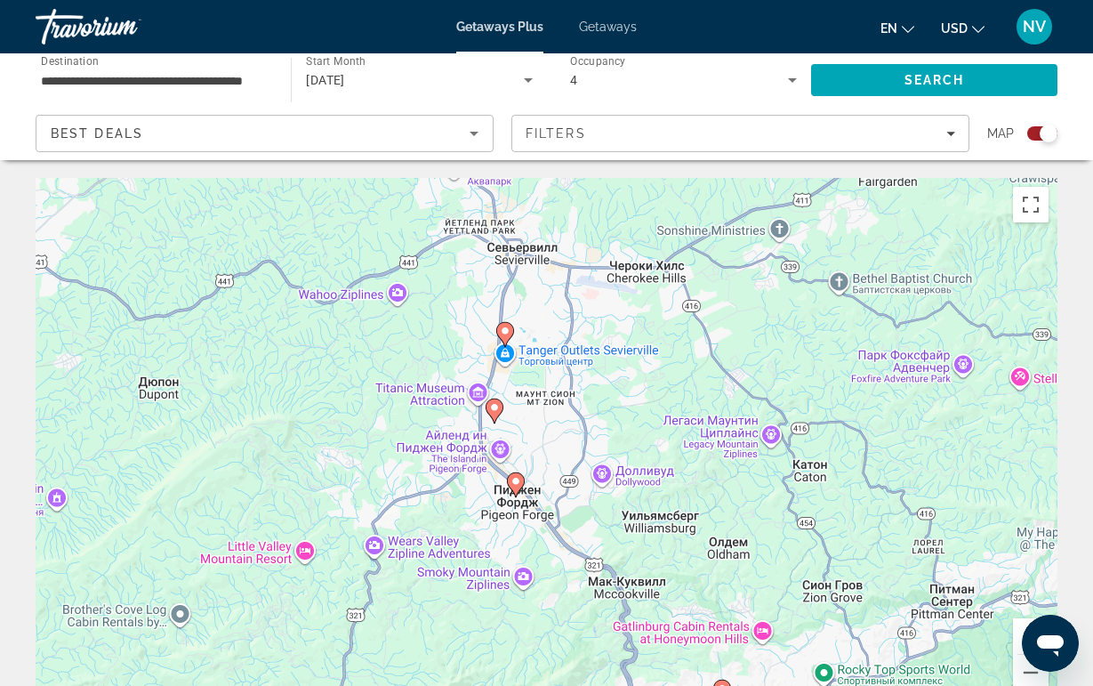
click at [494, 410] on image "Main content" at bounding box center [494, 407] width 11 height 11
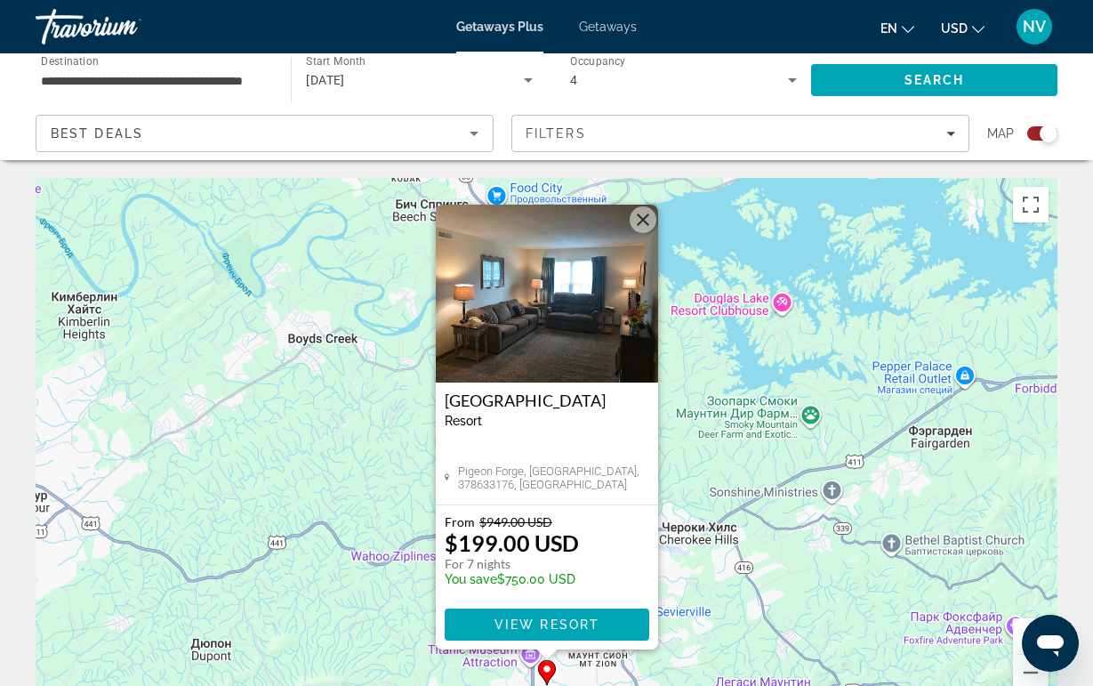
click at [354, 488] on div "Чтобы активировать перетаскивание с помощью клавиатуры, нажмите Alt + Ввод. Пос…" at bounding box center [547, 445] width 1022 height 534
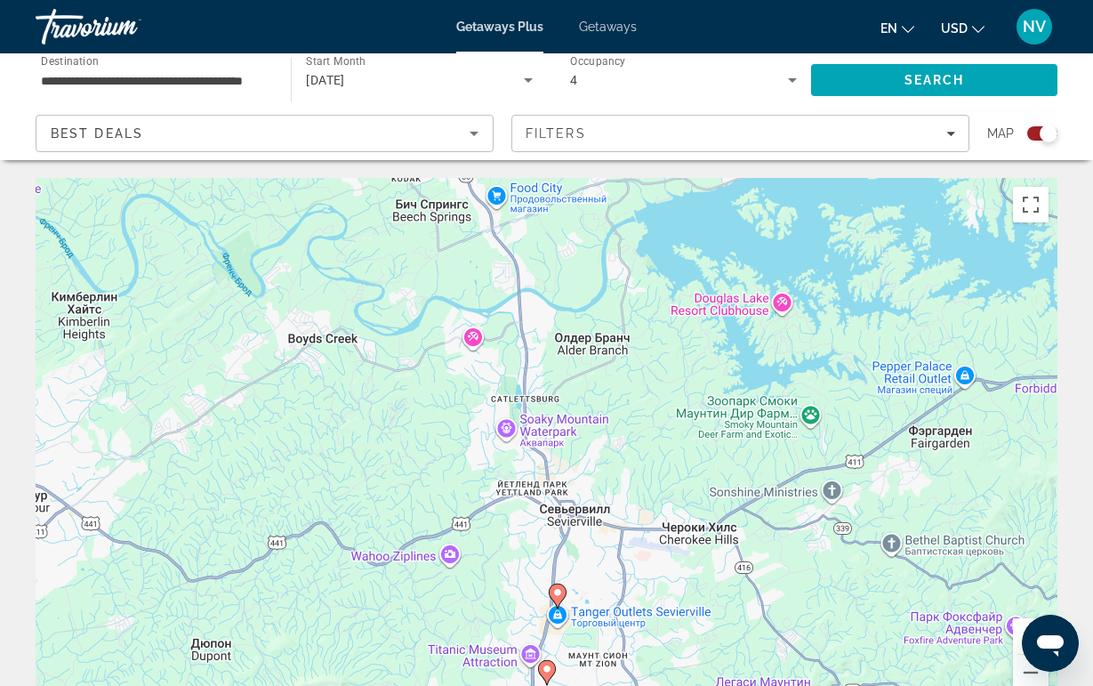
drag, startPoint x: 489, startPoint y: 559, endPoint x: 476, endPoint y: 407, distance: 151.8
click at [476, 407] on div "Чтобы активировать перетаскивание с помощью клавиатуры, нажмите Alt + Ввод. Пос…" at bounding box center [547, 445] width 1022 height 534
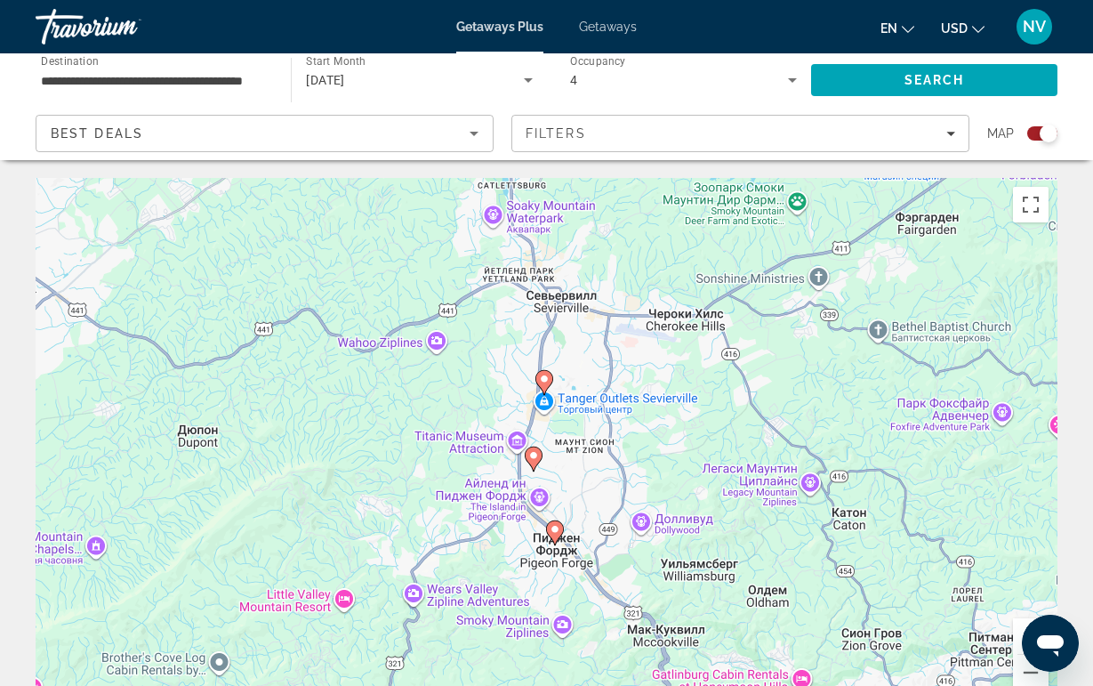
click at [549, 531] on icon "Main content" at bounding box center [554, 532] width 16 height 23
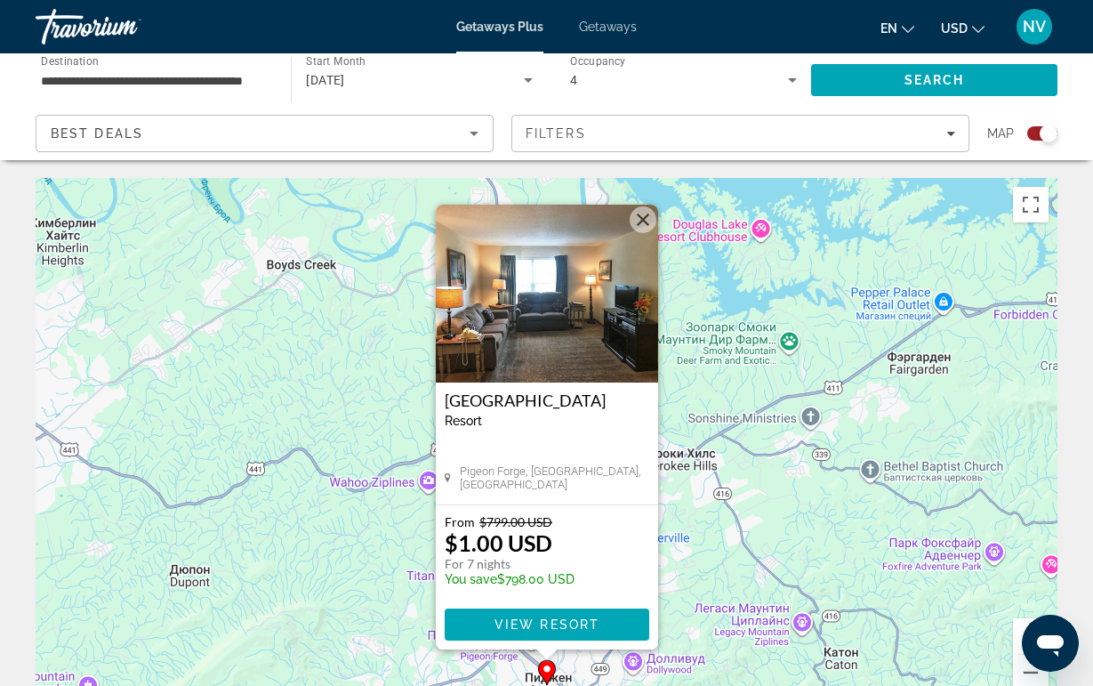
click at [540, 368] on img "Main content" at bounding box center [547, 294] width 222 height 178
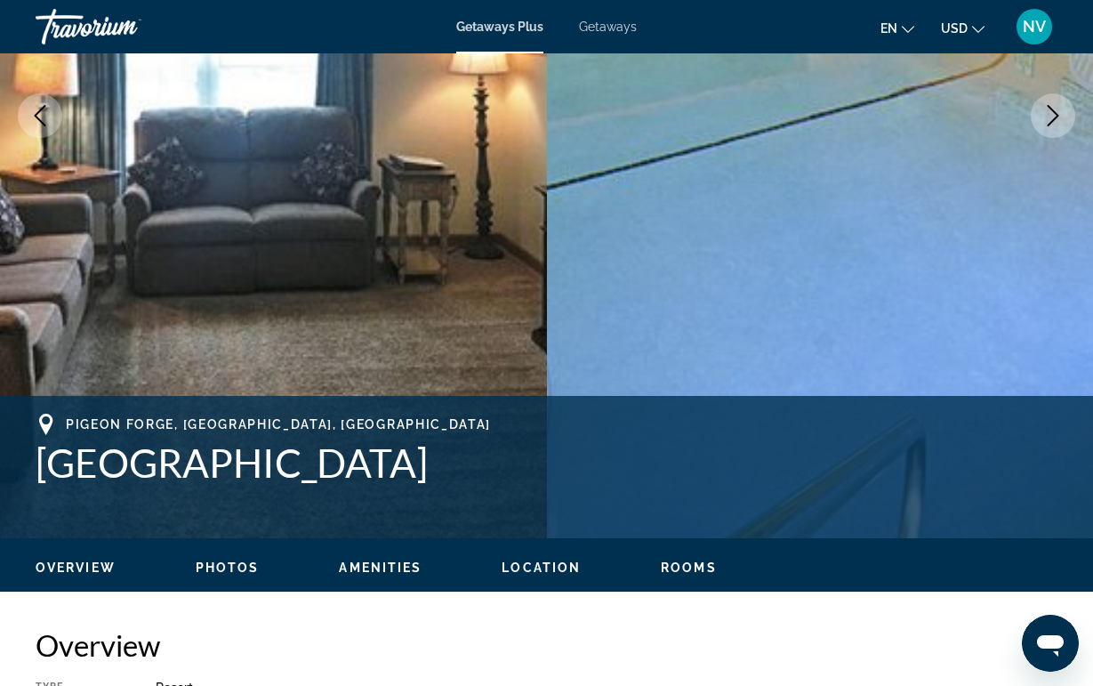
scroll to position [504, 0]
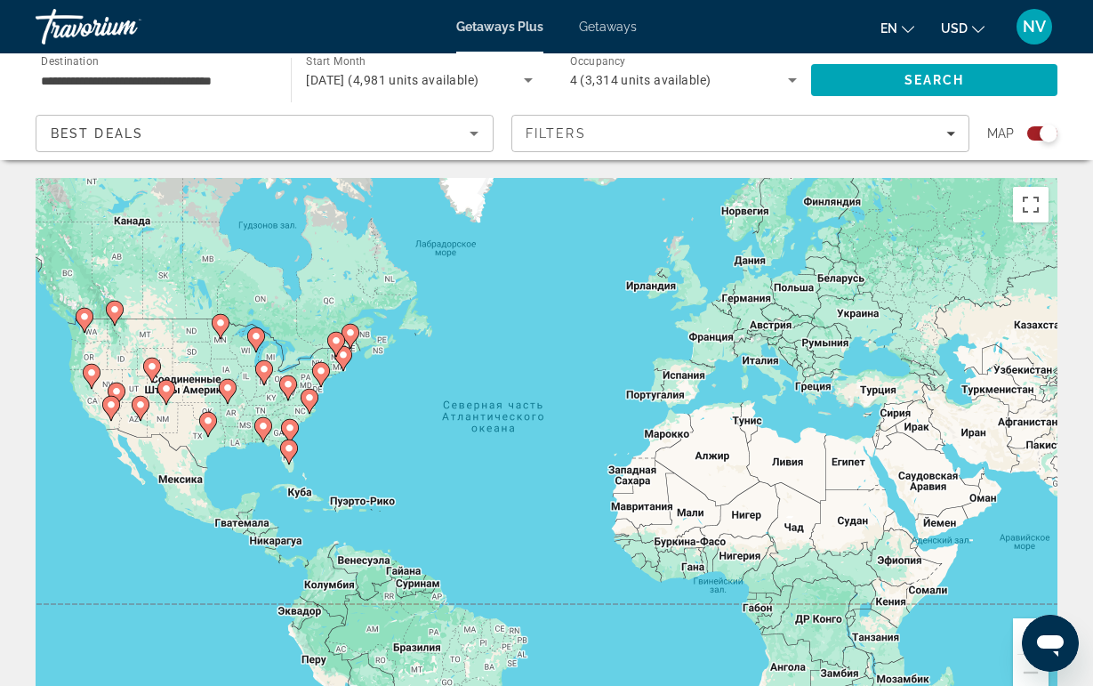
click at [287, 383] on image "Main content" at bounding box center [288, 384] width 11 height 11
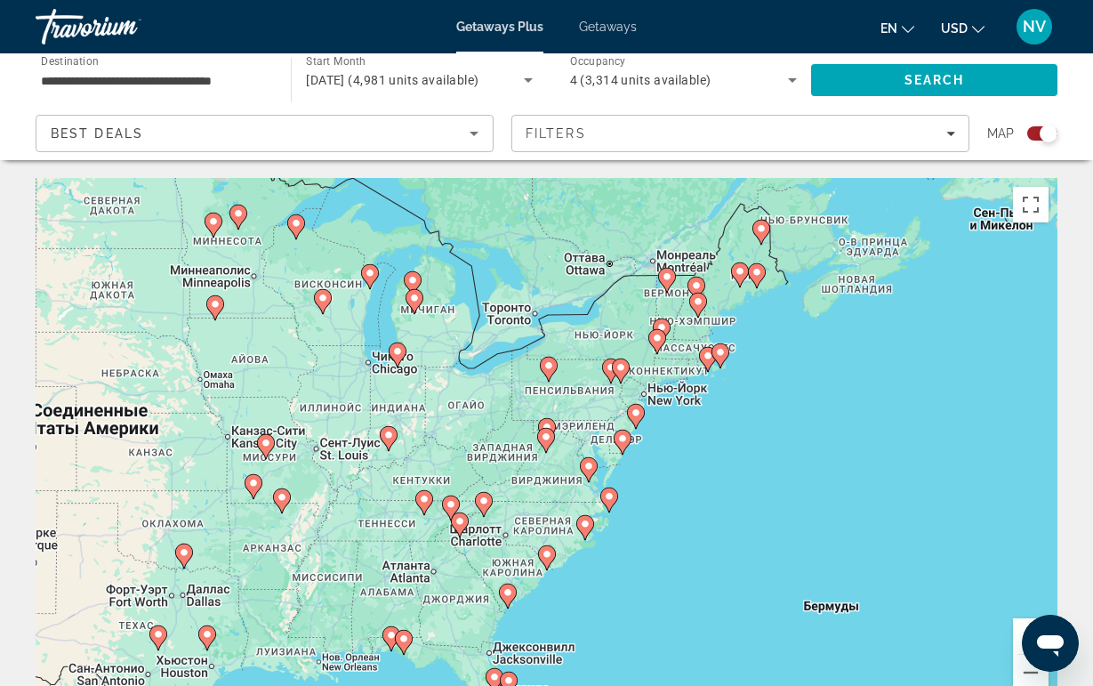
click at [451, 504] on image "Main content" at bounding box center [451, 504] width 11 height 11
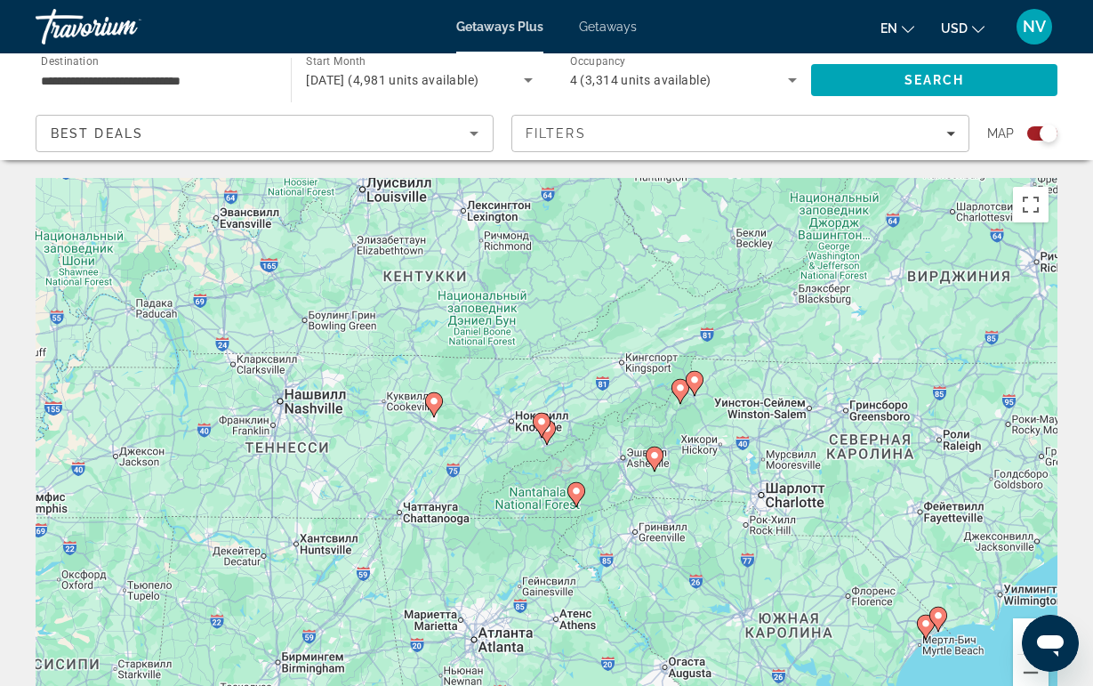
click at [544, 421] on image "Main content" at bounding box center [542, 421] width 11 height 11
type input "**********"
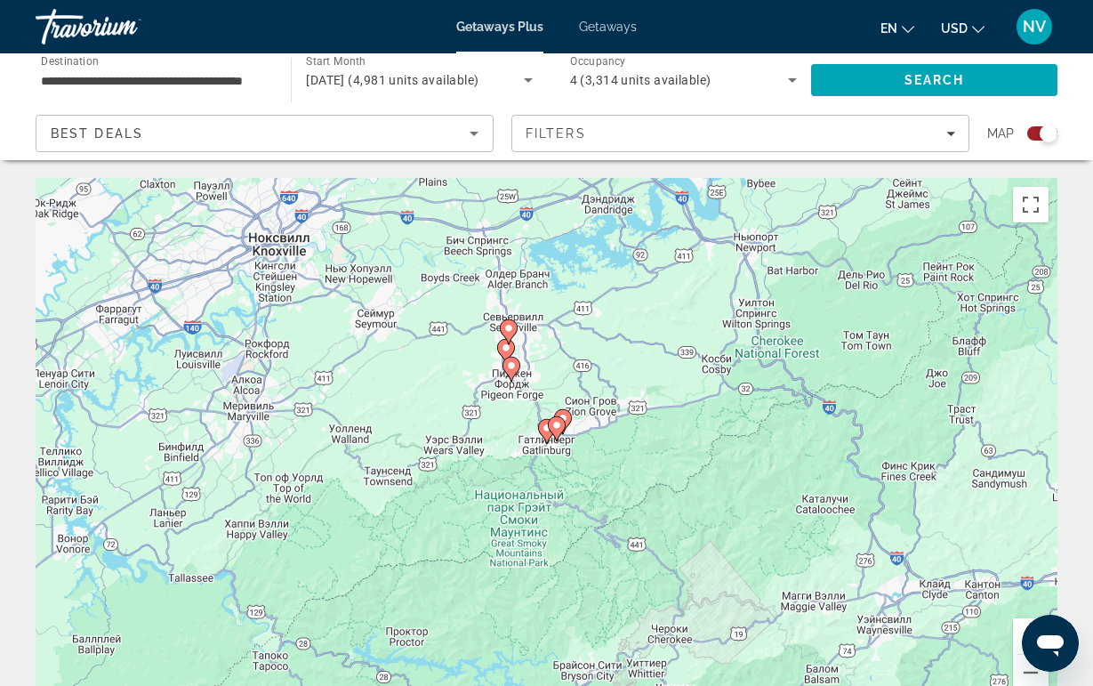
click at [502, 351] on image "Main content" at bounding box center [506, 348] width 11 height 11
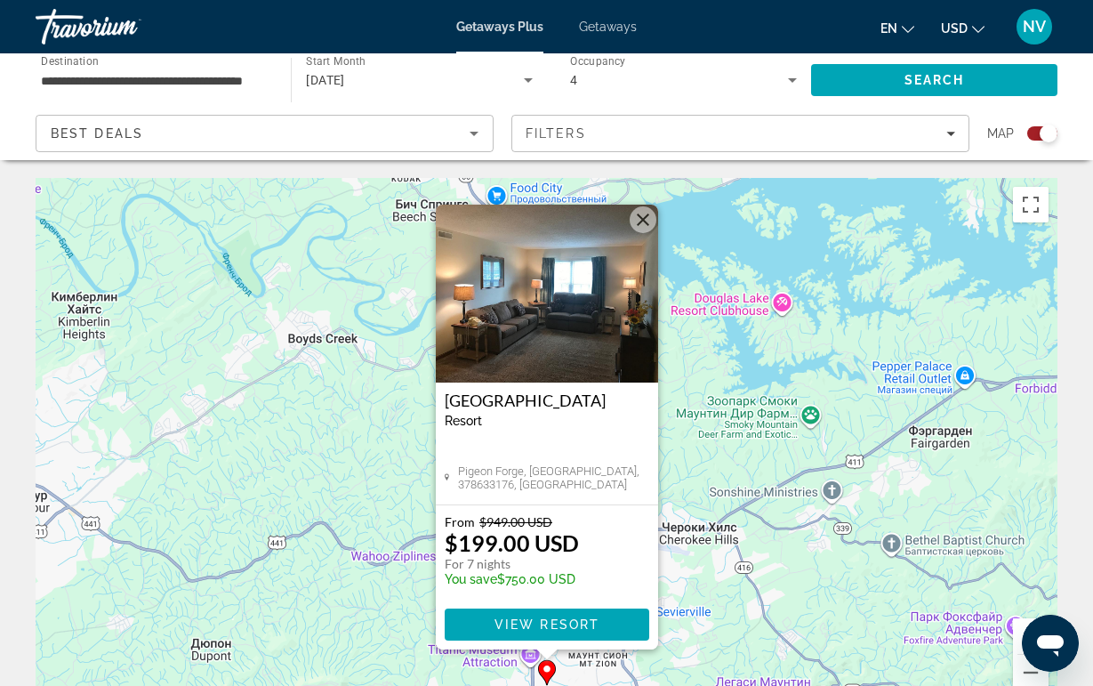
click at [643, 217] on button "Закрыть" at bounding box center [643, 219] width 27 height 27
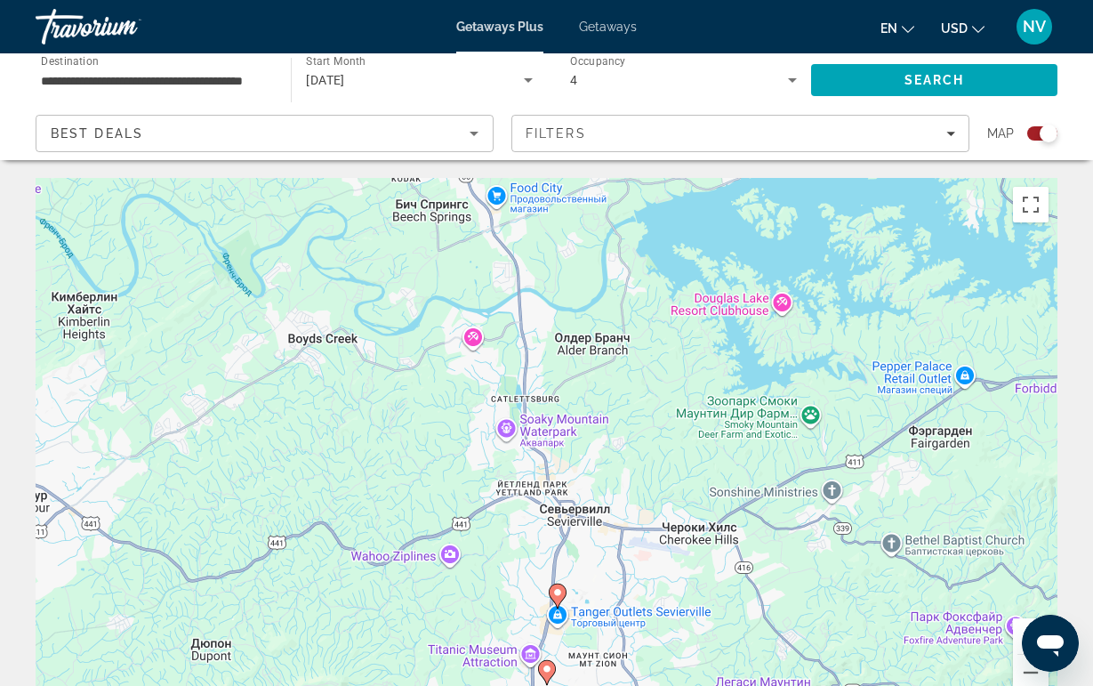
click at [562, 590] on image "Main content" at bounding box center [558, 592] width 11 height 11
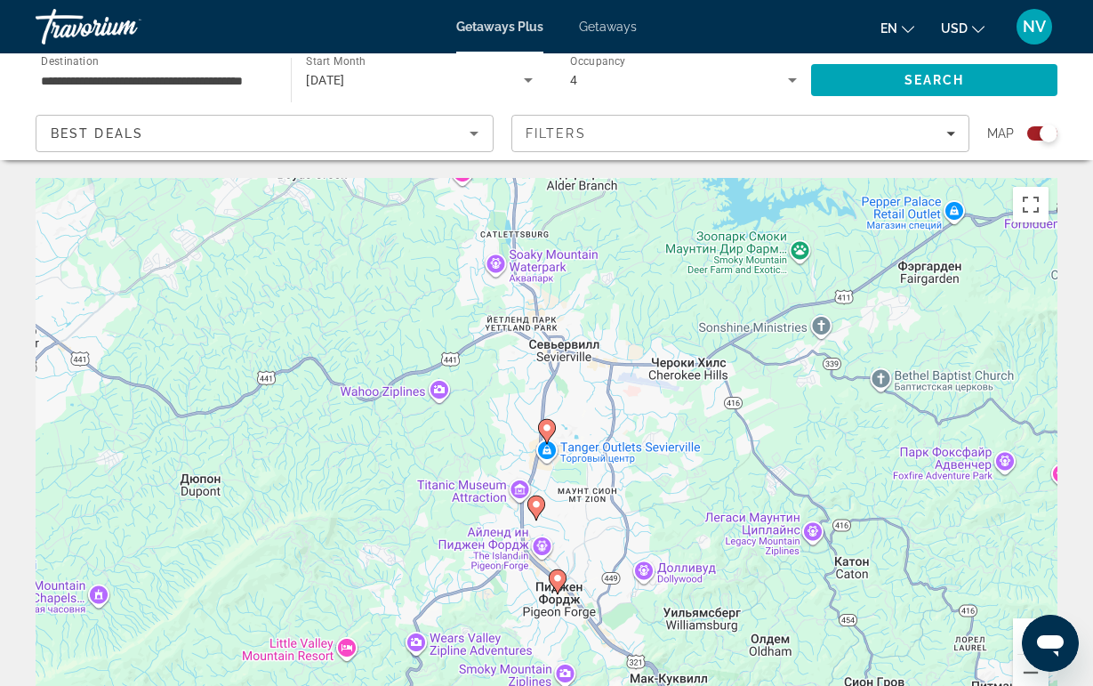
click at [548, 421] on icon "Main content" at bounding box center [546, 431] width 16 height 23
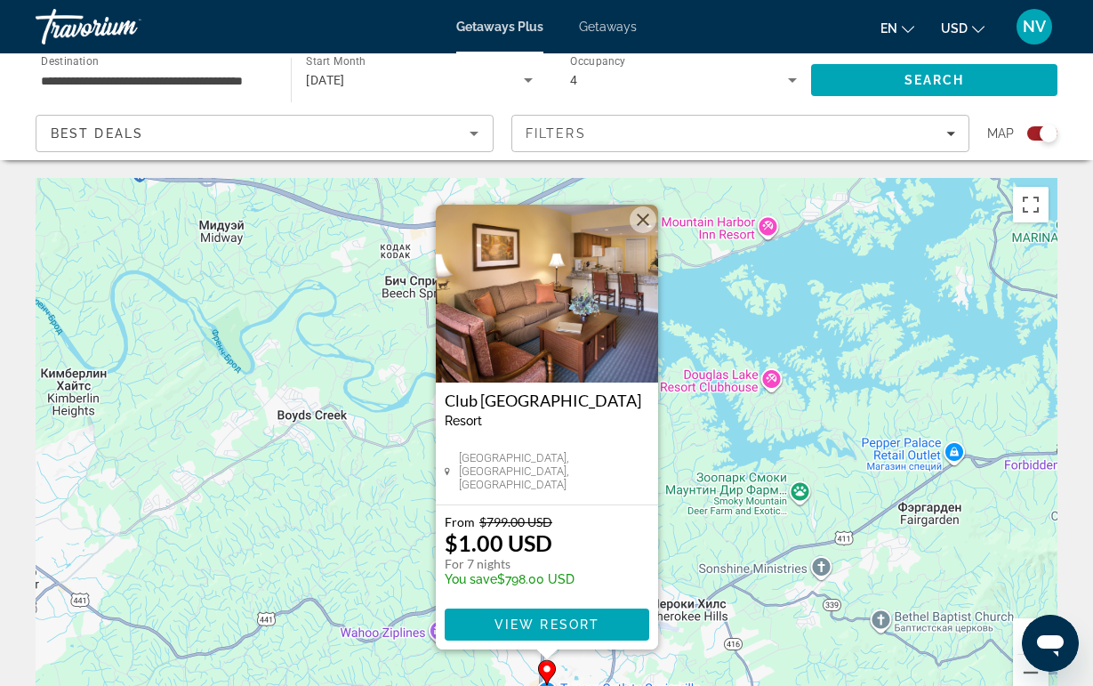
click at [637, 230] on button "Закрыть" at bounding box center [643, 219] width 27 height 27
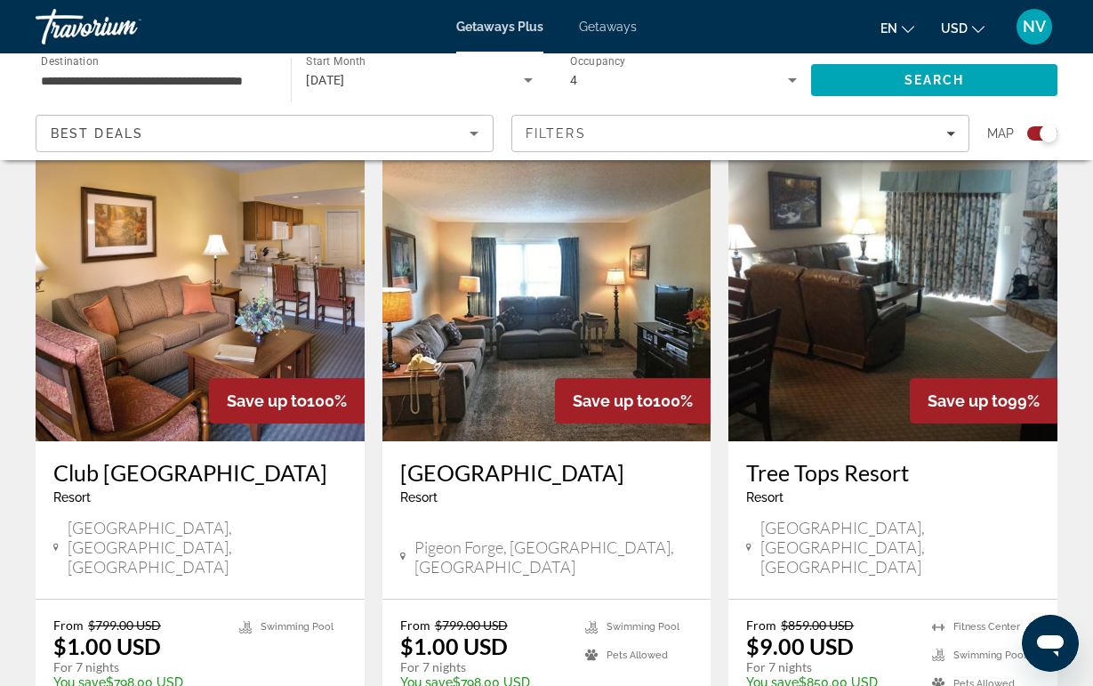
scroll to position [619, 0]
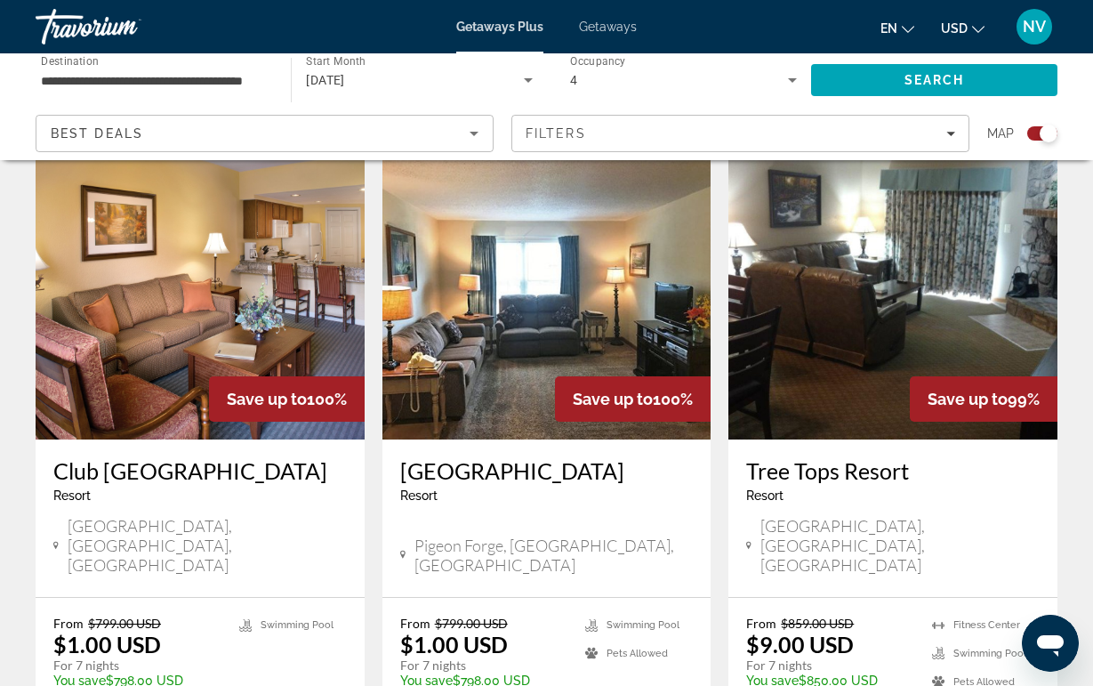
click at [205, 354] on img "Main content" at bounding box center [200, 297] width 329 height 285
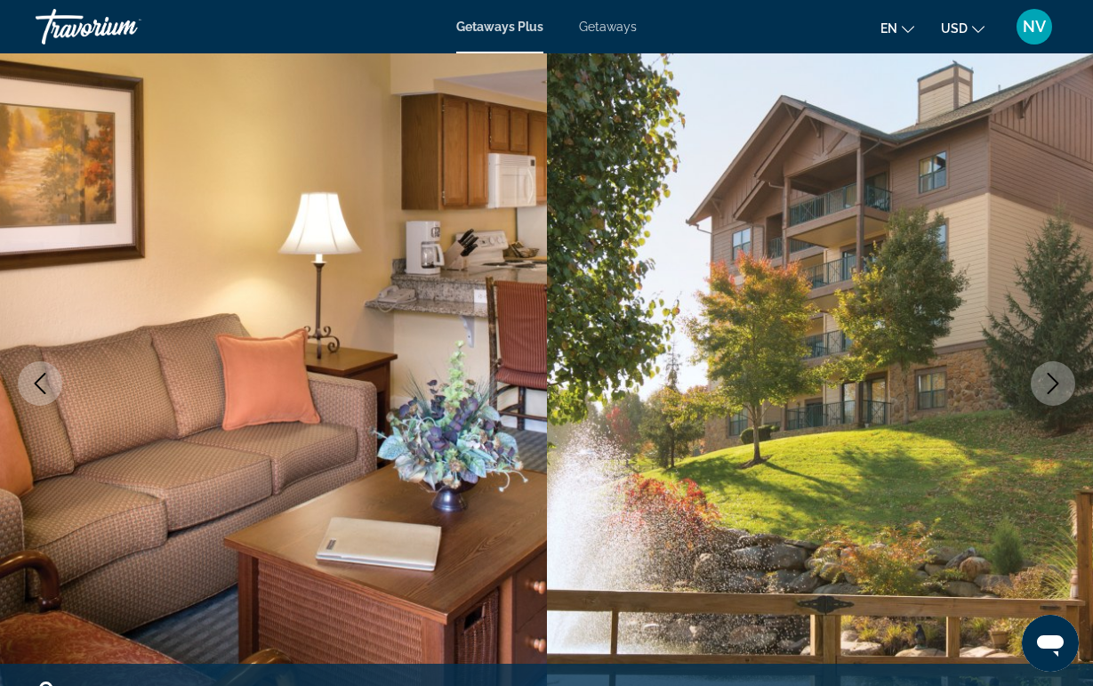
scroll to position [95, 0]
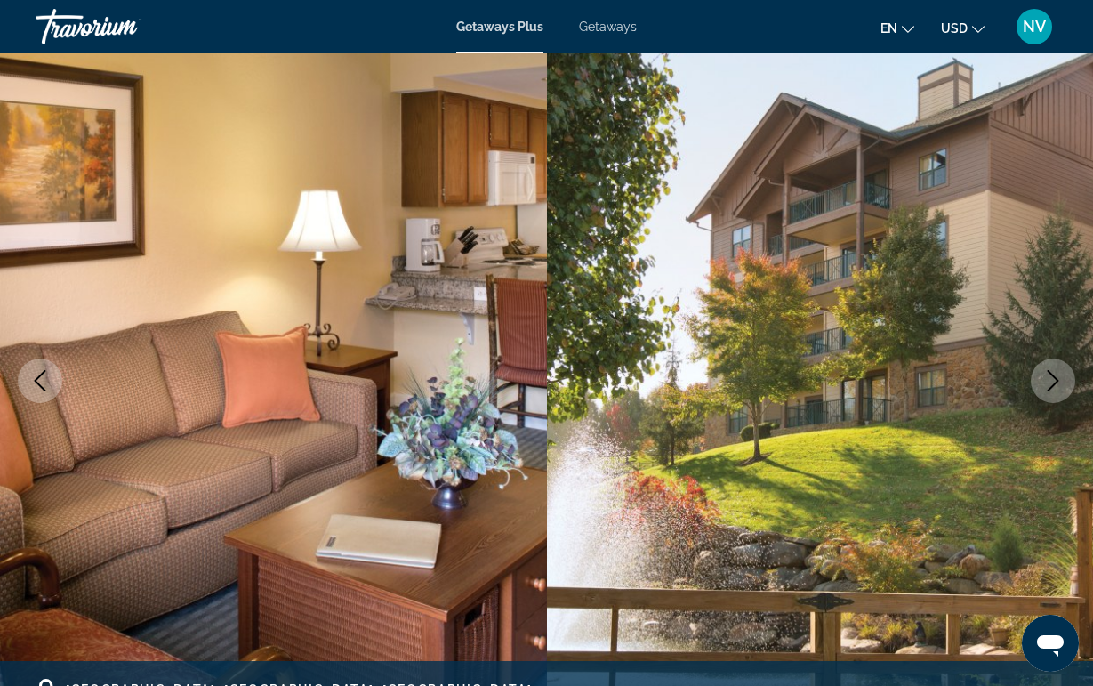
click at [1043, 367] on button "Next image" at bounding box center [1053, 381] width 44 height 44
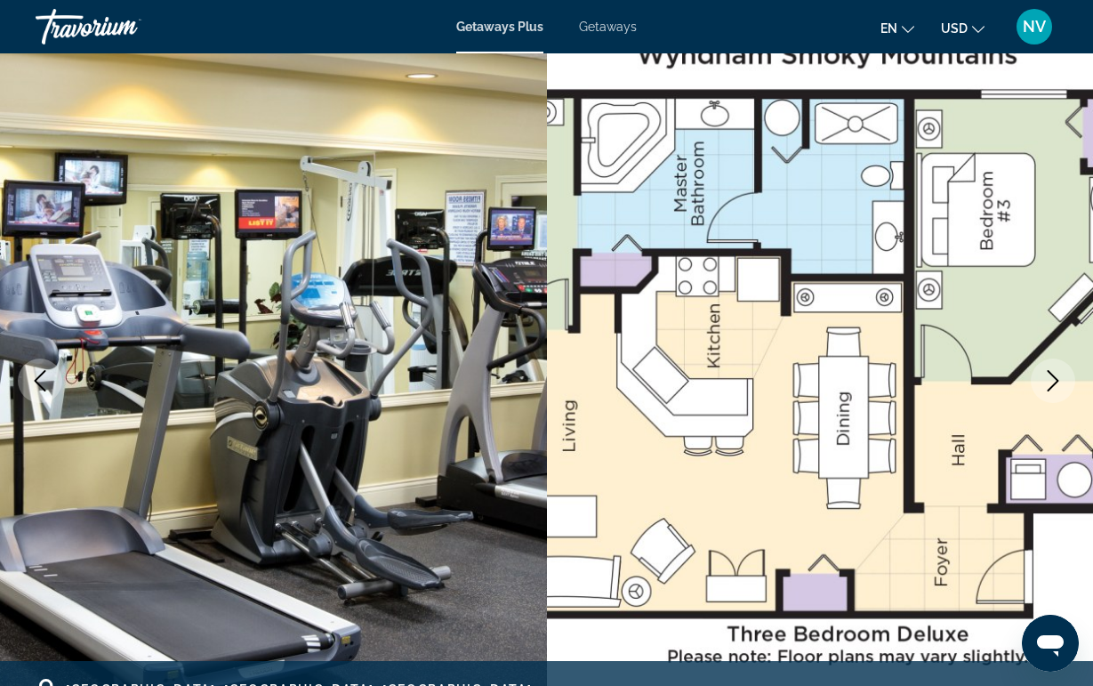
click at [1043, 367] on button "Next image" at bounding box center [1053, 381] width 44 height 44
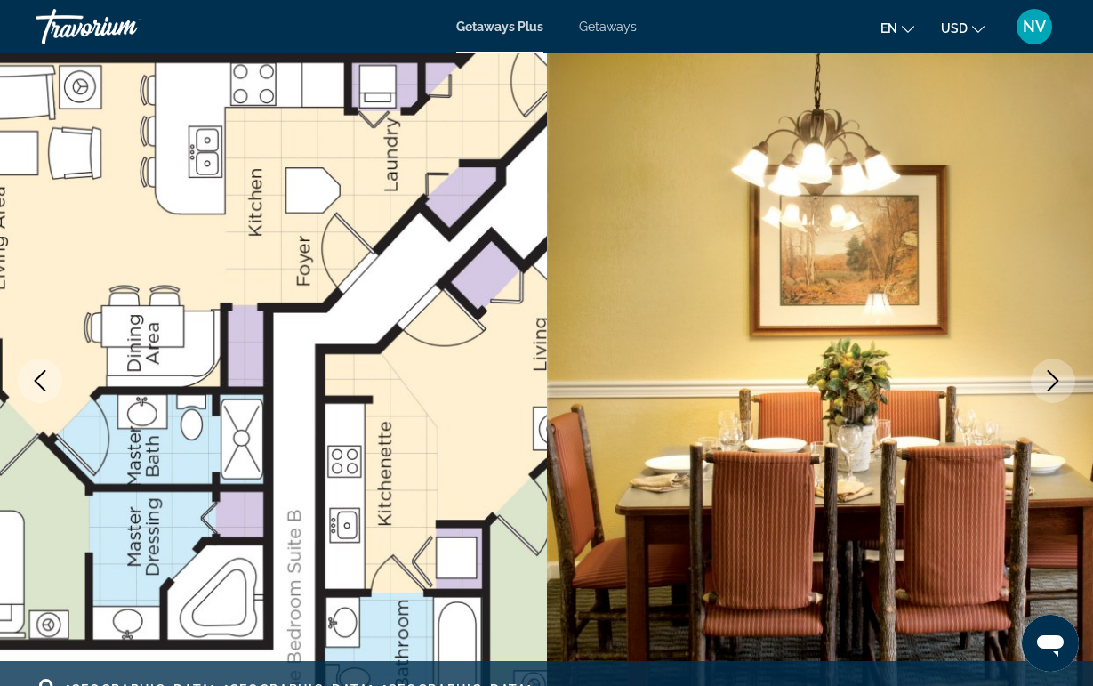
click at [1043, 367] on button "Next image" at bounding box center [1053, 381] width 44 height 44
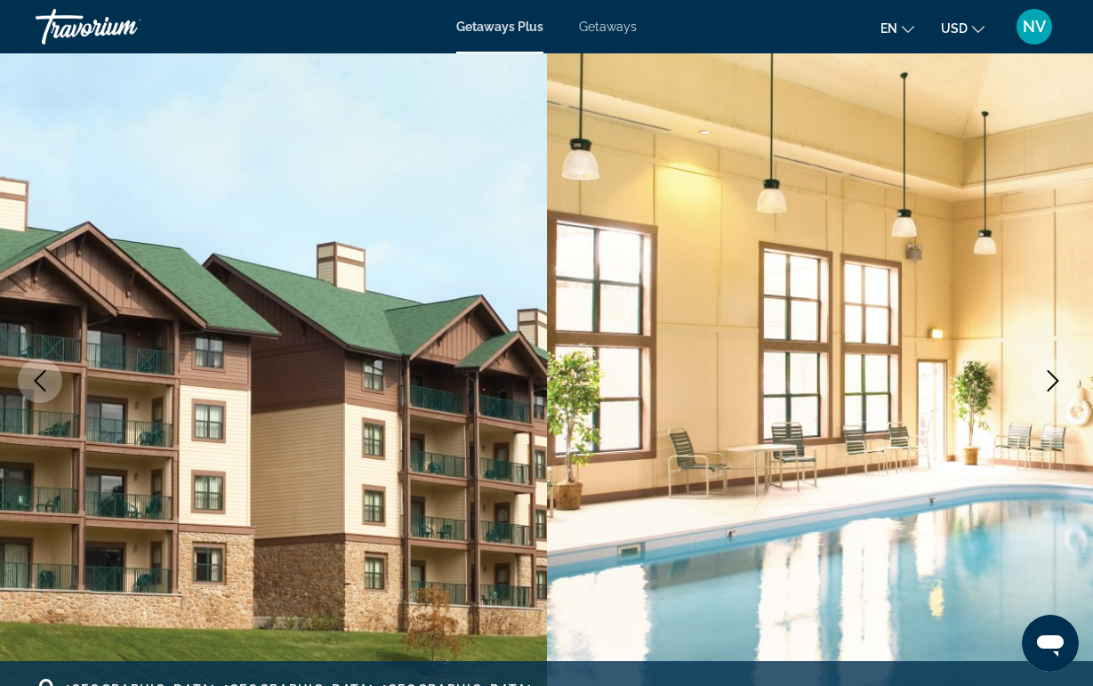
click at [1043, 367] on button "Next image" at bounding box center [1053, 381] width 44 height 44
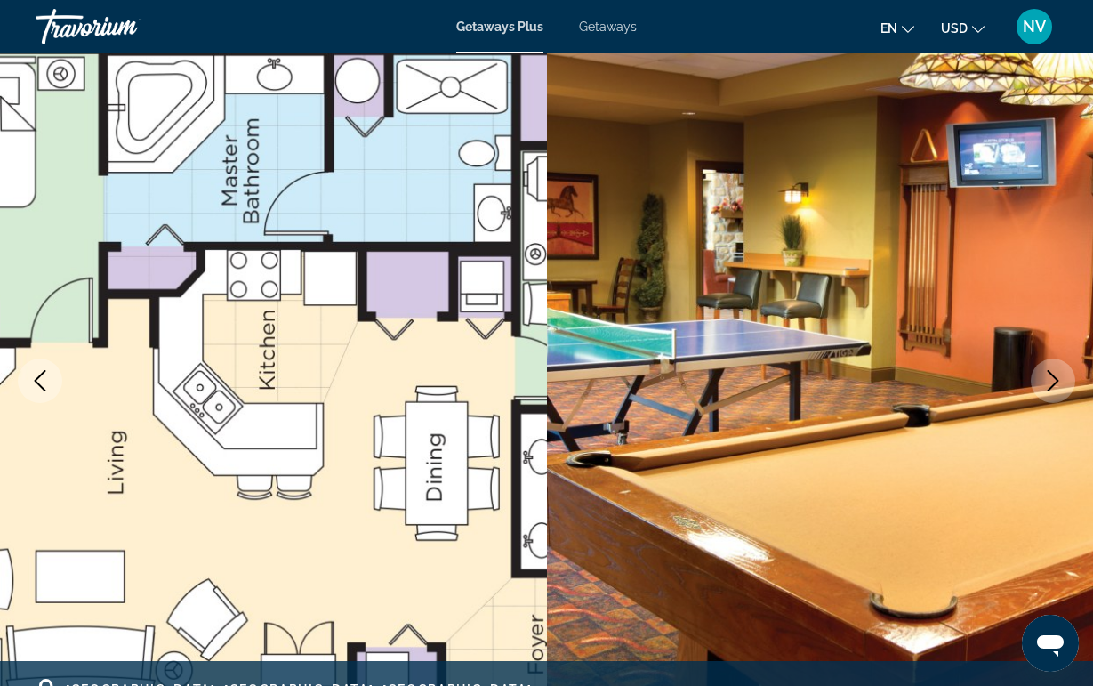
click at [1043, 367] on button "Next image" at bounding box center [1053, 381] width 44 height 44
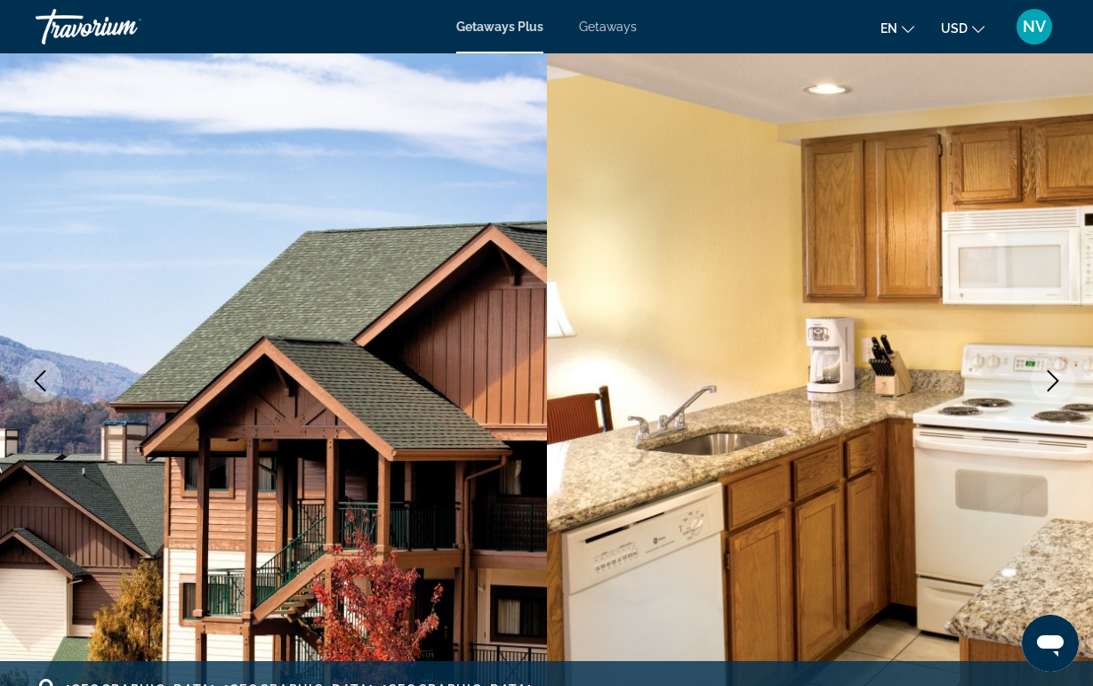
click at [1043, 367] on button "Next image" at bounding box center [1053, 381] width 44 height 44
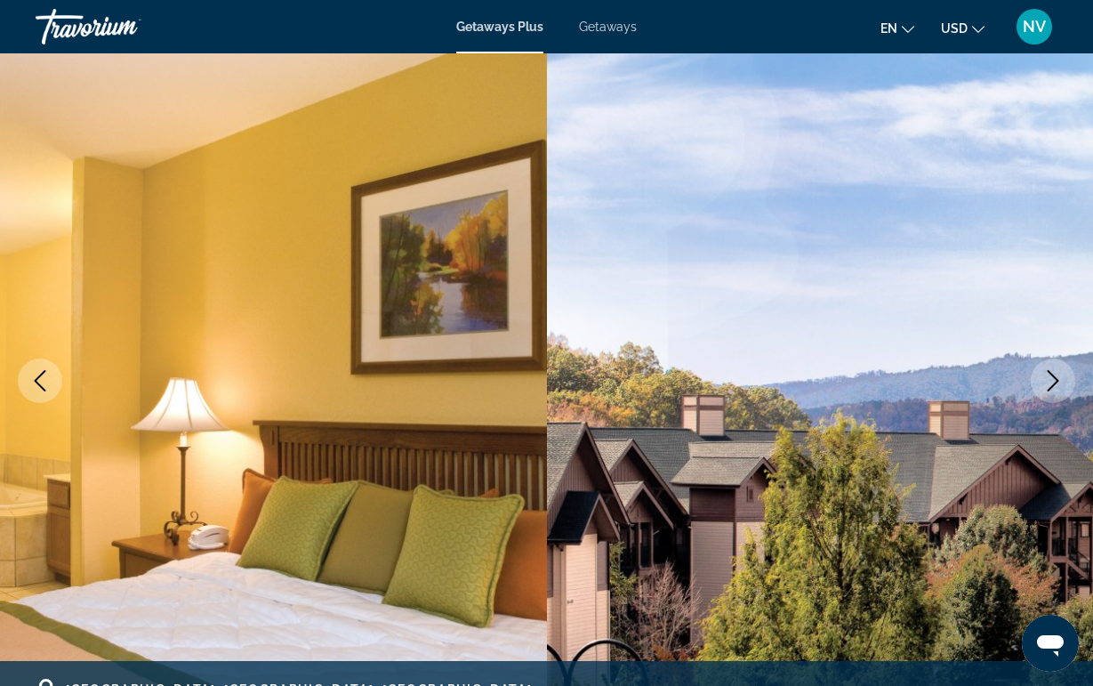
click at [1044, 367] on button "Next image" at bounding box center [1053, 381] width 44 height 44
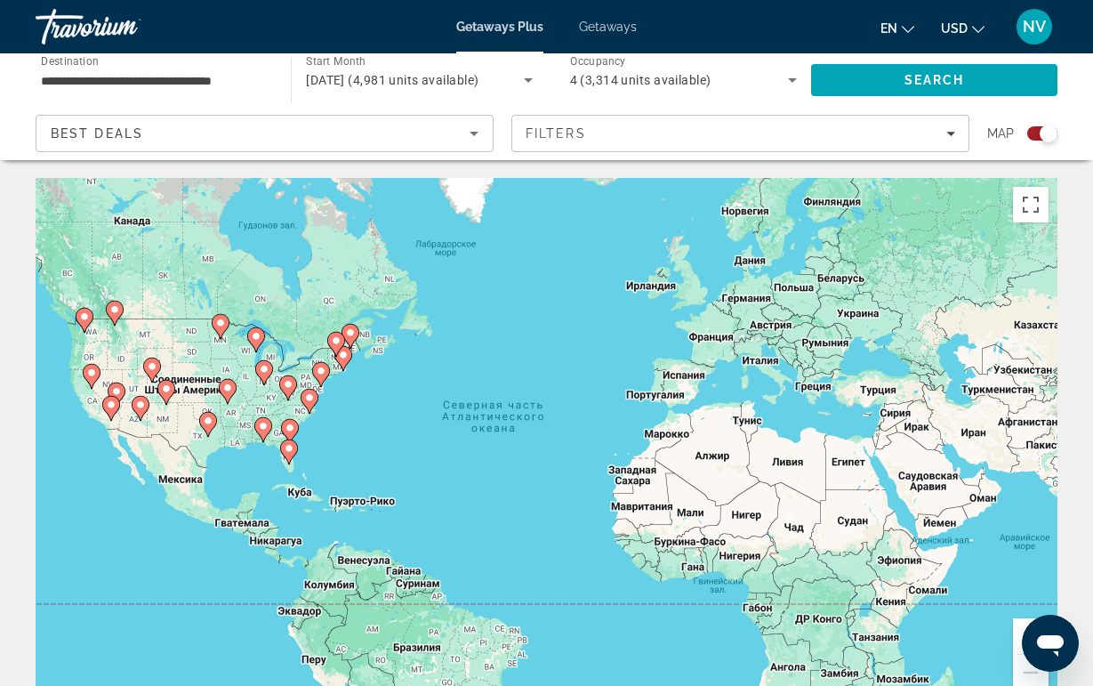
click at [281, 385] on icon "Main content" at bounding box center [287, 387] width 16 height 23
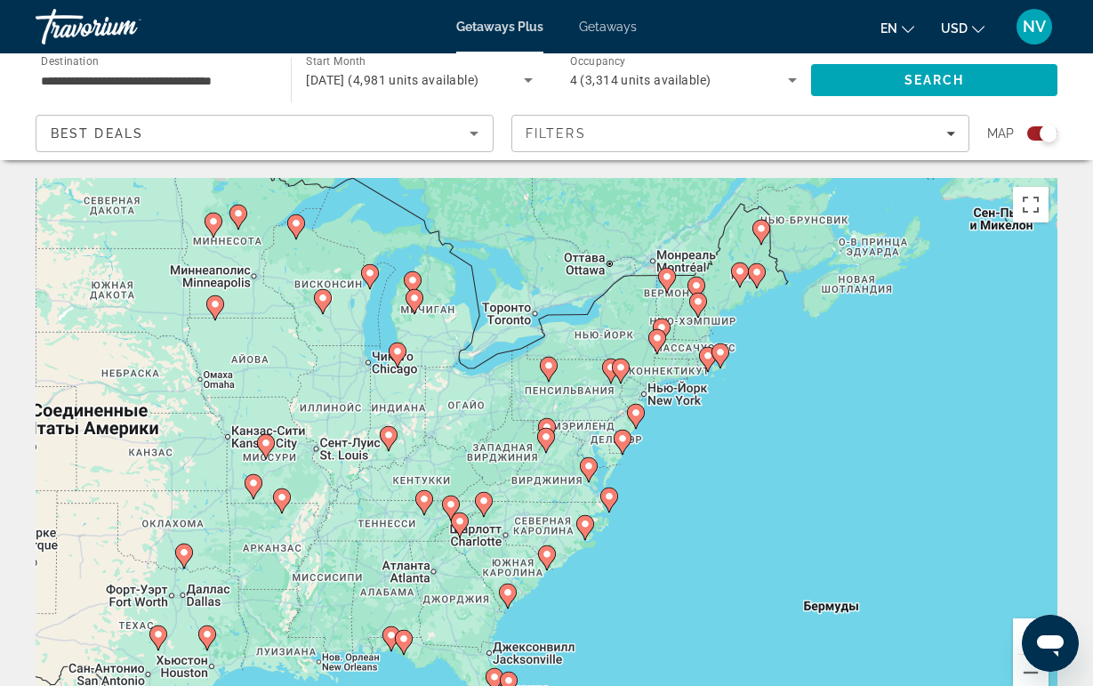
click at [464, 528] on icon "Main content" at bounding box center [459, 524] width 16 height 23
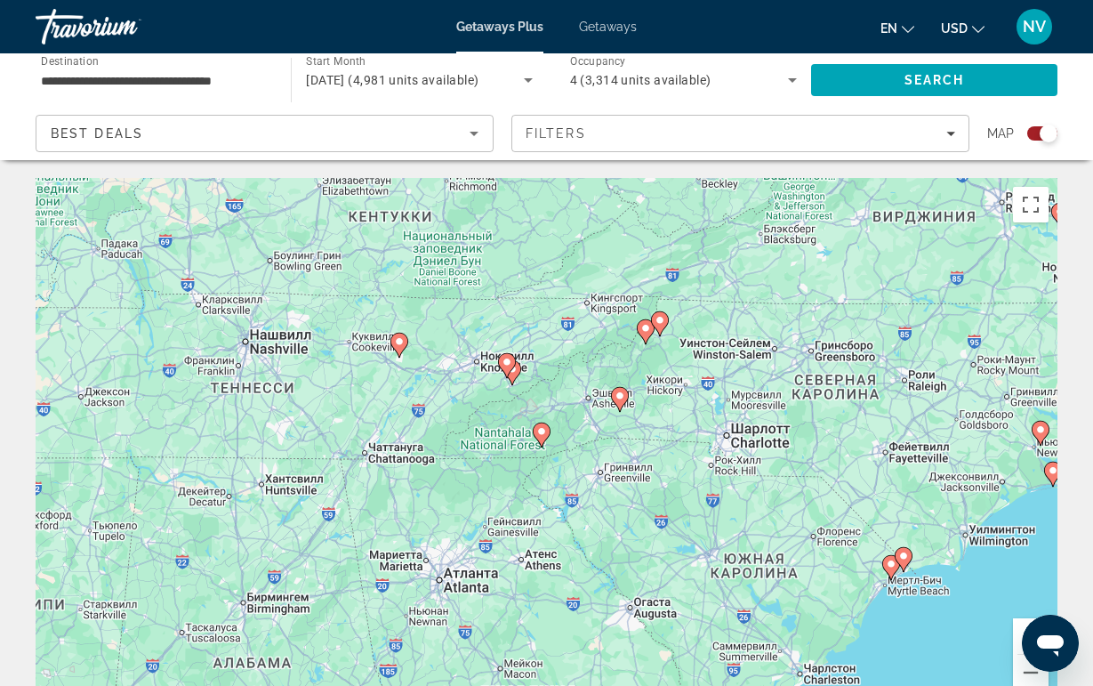
click at [508, 371] on icon "Main content" at bounding box center [506, 365] width 16 height 23
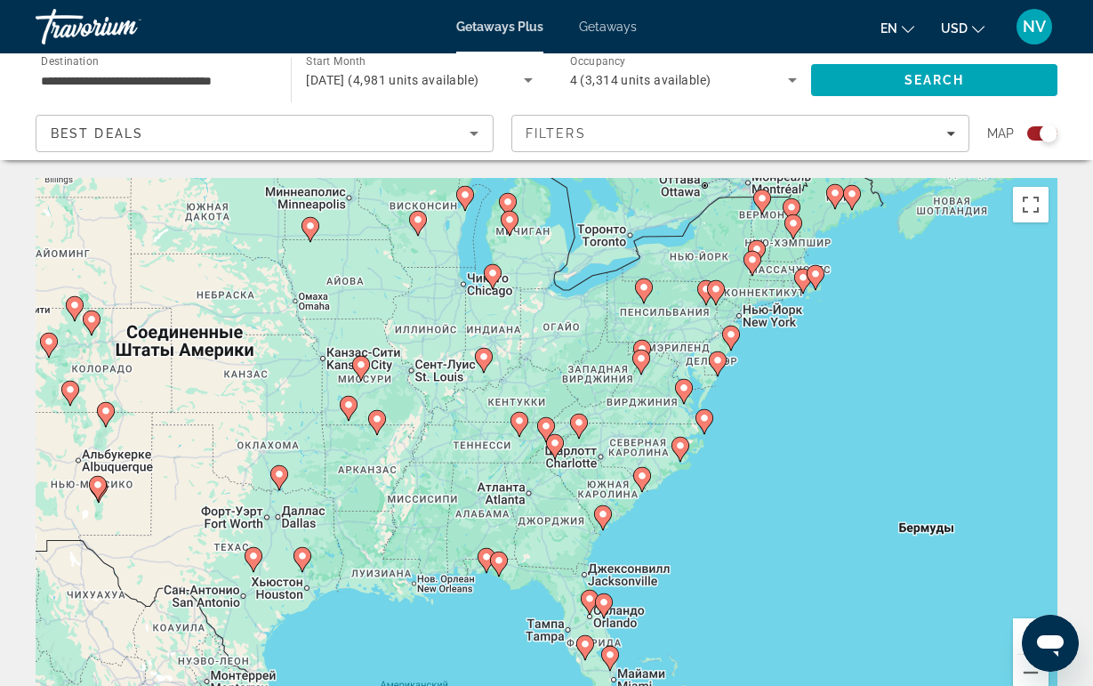
click at [544, 427] on image "Main content" at bounding box center [546, 426] width 11 height 11
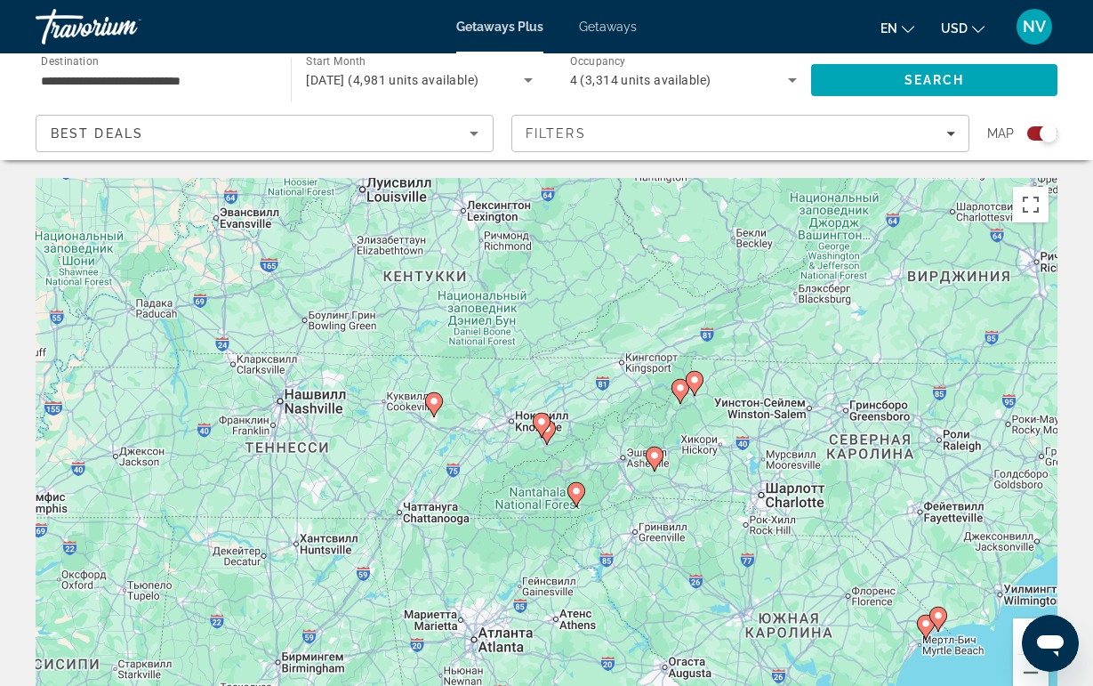
click at [539, 424] on image "Main content" at bounding box center [542, 421] width 11 height 11
type input "**********"
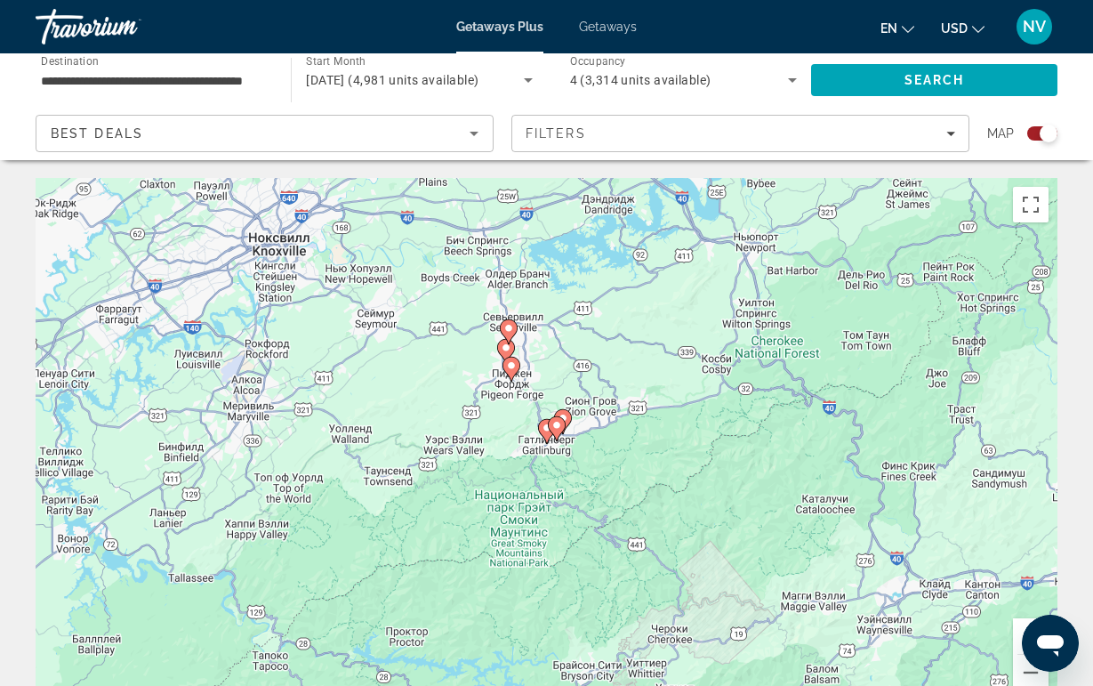
click at [504, 349] on image "Main content" at bounding box center [506, 348] width 11 height 11
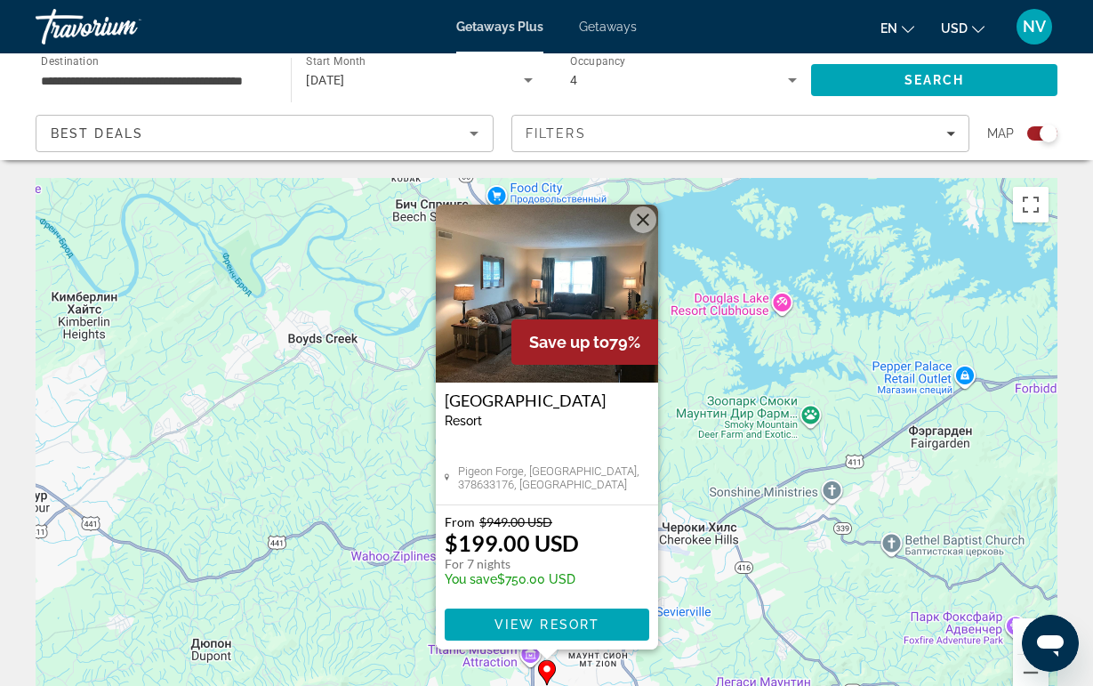
click at [633, 230] on img "Main content" at bounding box center [547, 294] width 222 height 178
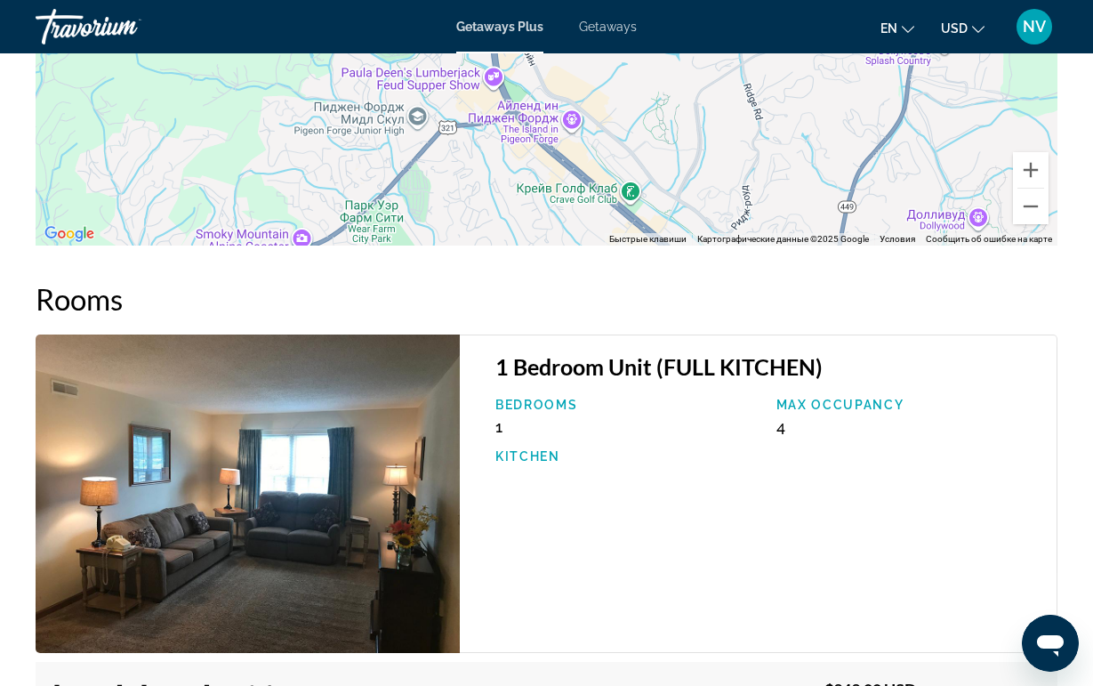
scroll to position [3058, 0]
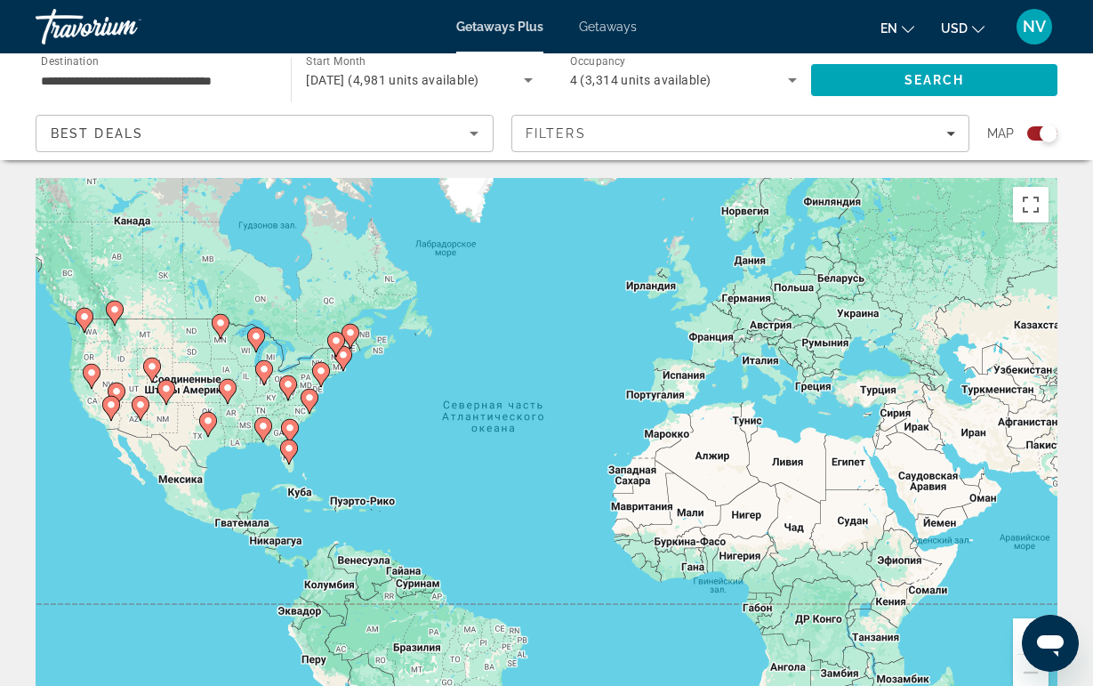
click at [286, 388] on image "Main content" at bounding box center [288, 384] width 11 height 11
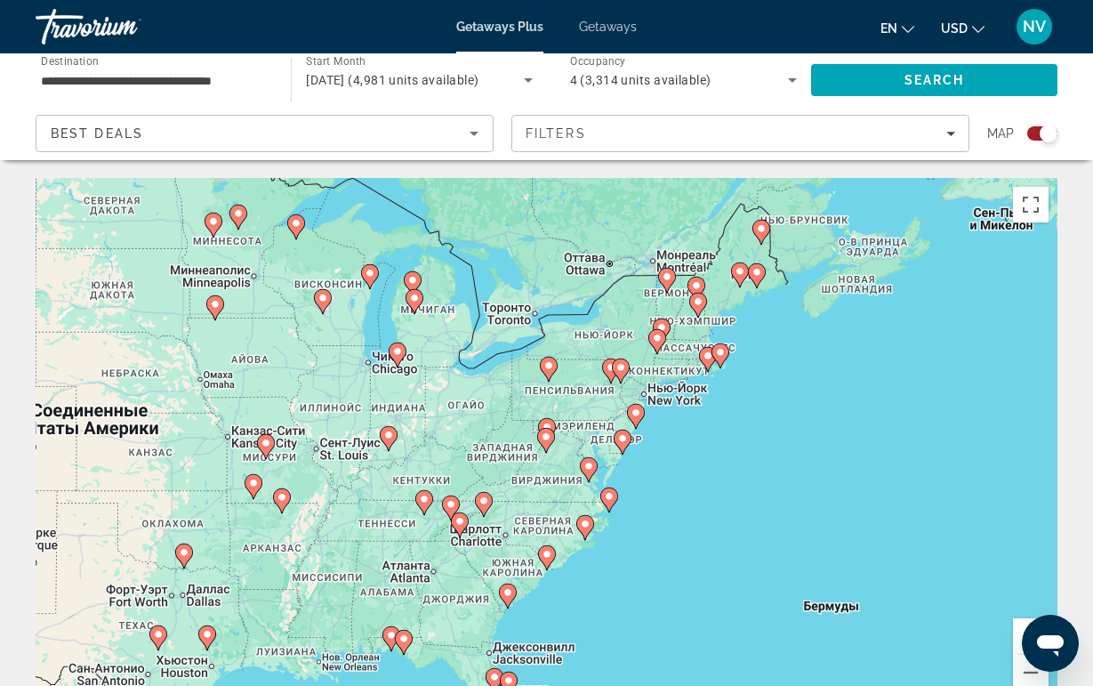
click at [455, 522] on image "Main content" at bounding box center [460, 521] width 11 height 11
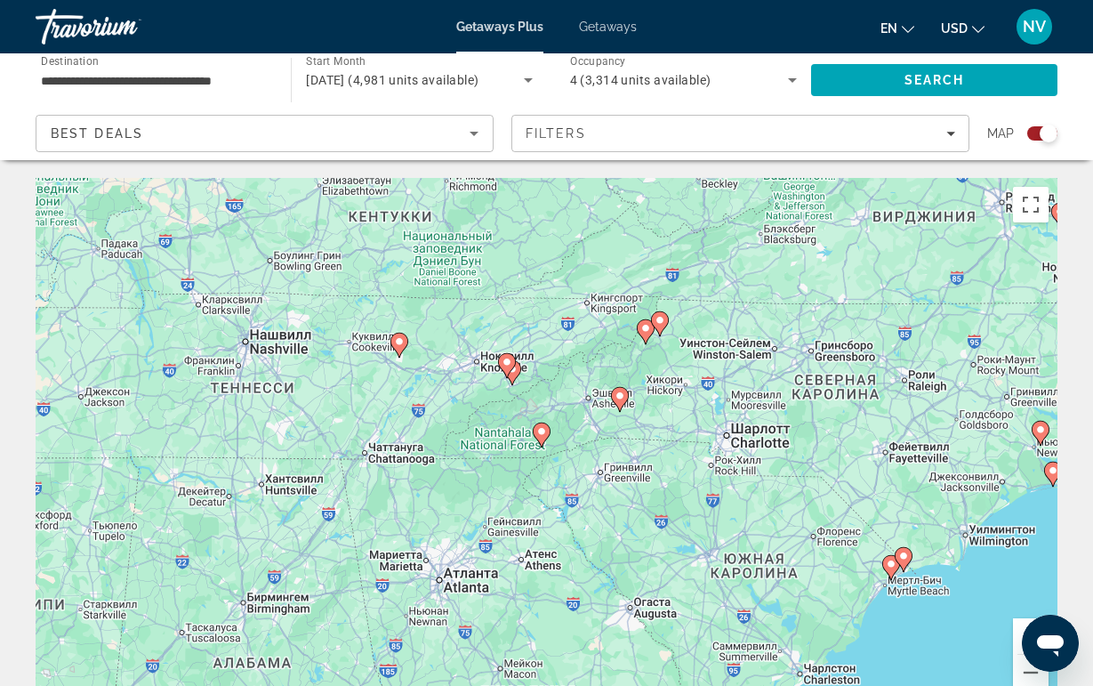
click at [513, 375] on gmp-advanced-marker "Main content" at bounding box center [507, 365] width 18 height 27
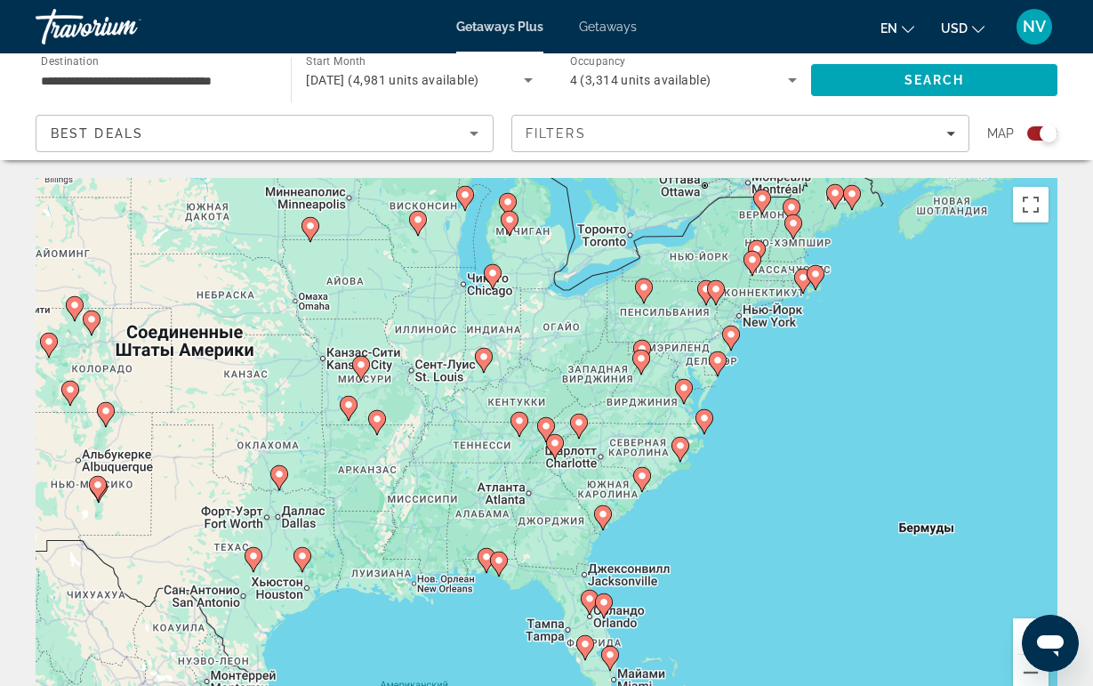
click at [543, 432] on icon "Main content" at bounding box center [545, 429] width 16 height 23
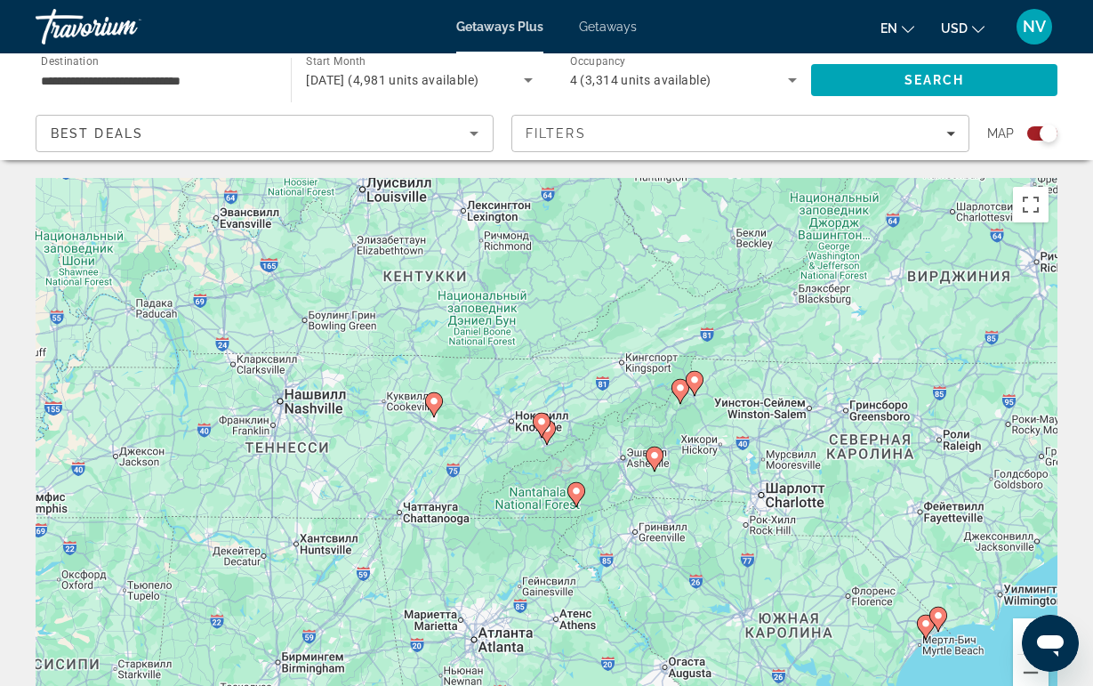
click at [543, 432] on icon "Main content" at bounding box center [541, 425] width 16 height 23
type input "**********"
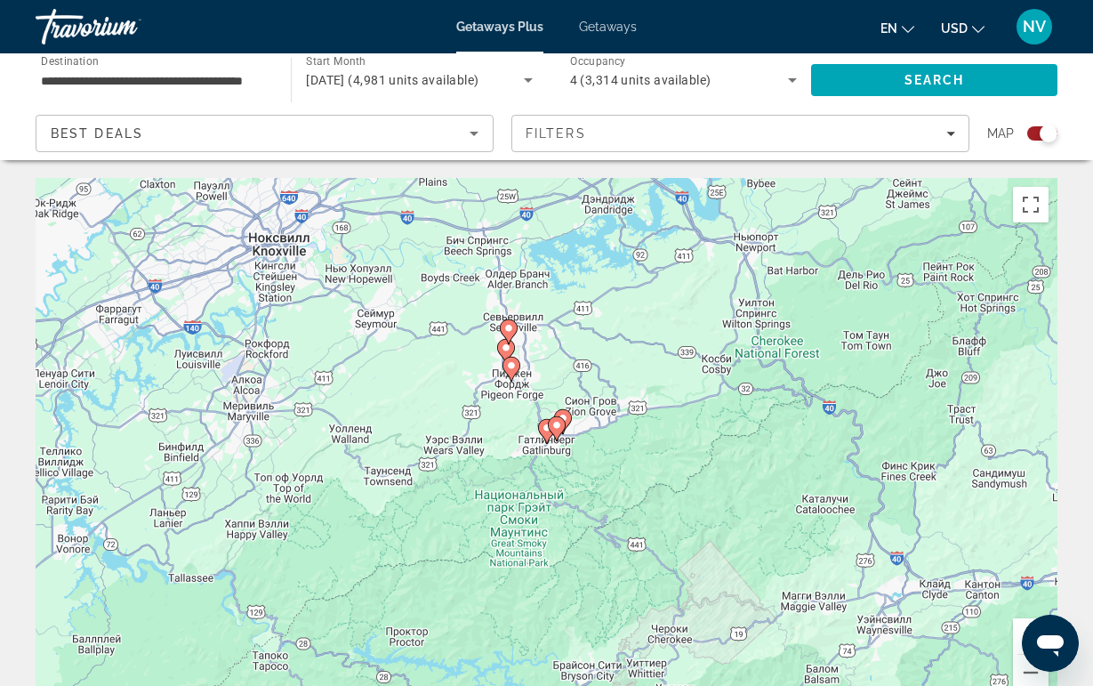
click at [519, 381] on gmp-advanced-marker "Main content" at bounding box center [512, 369] width 18 height 27
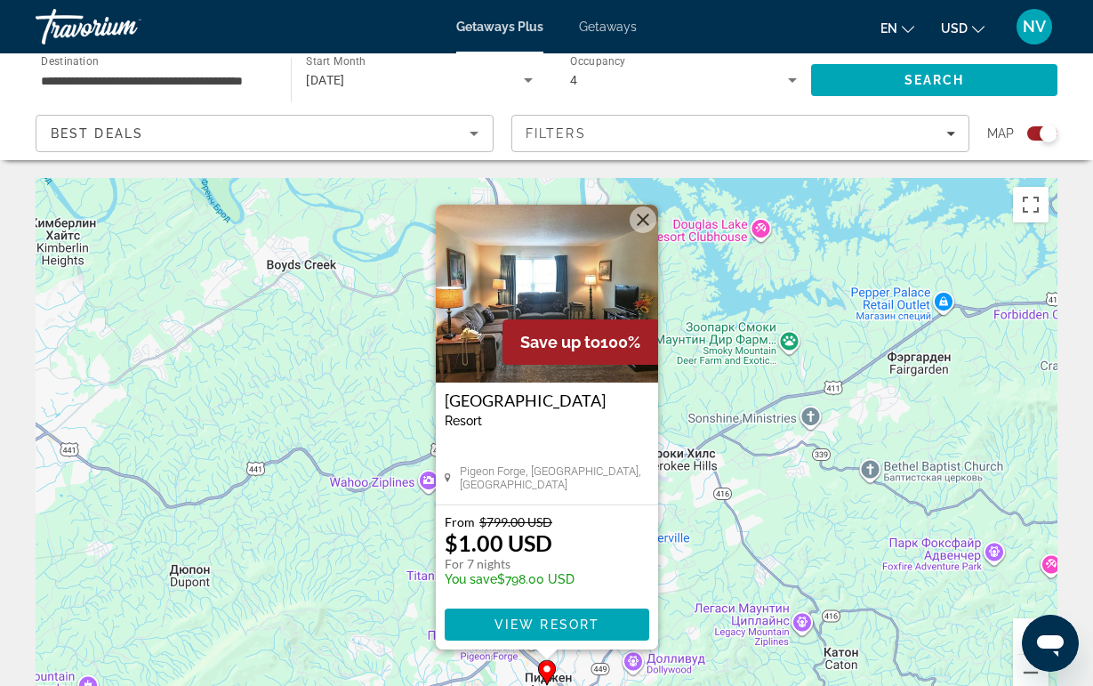
click at [637, 223] on button "Закрыть" at bounding box center [643, 219] width 27 height 27
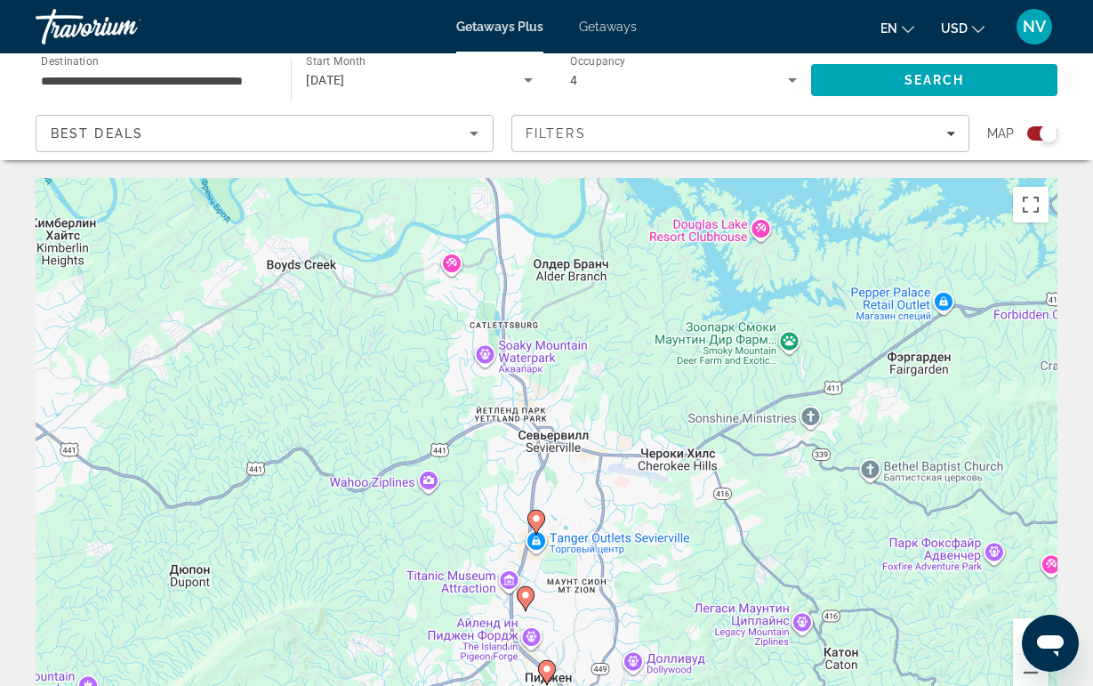
click at [520, 593] on icon "Main content" at bounding box center [525, 598] width 16 height 23
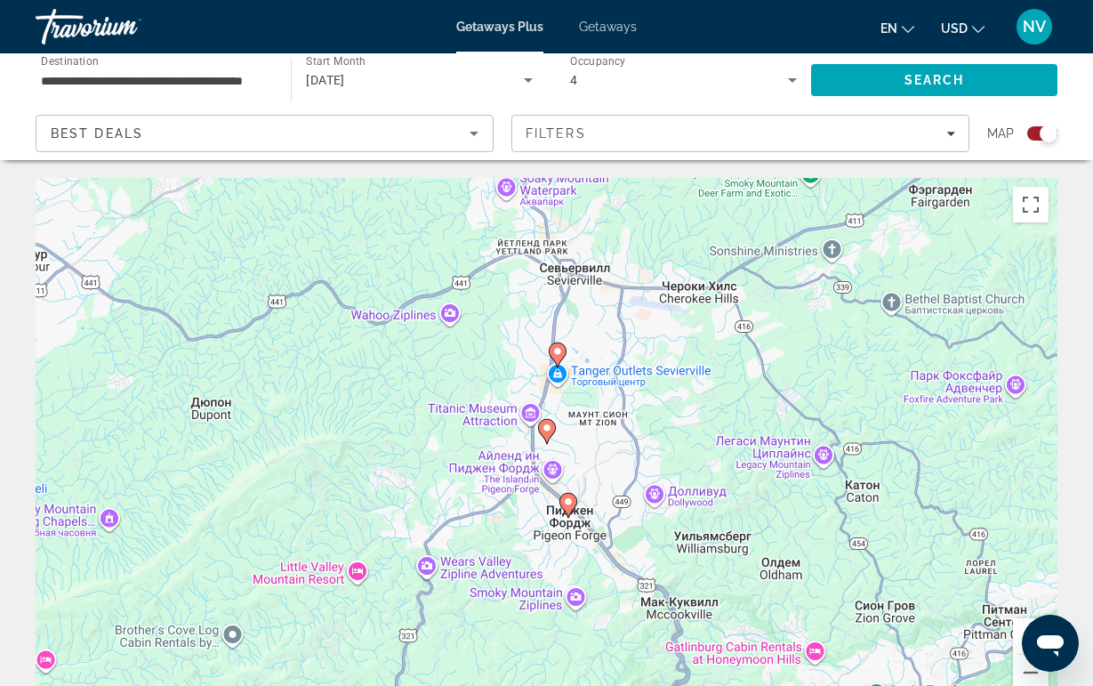
click at [550, 435] on icon "Main content" at bounding box center [546, 431] width 16 height 23
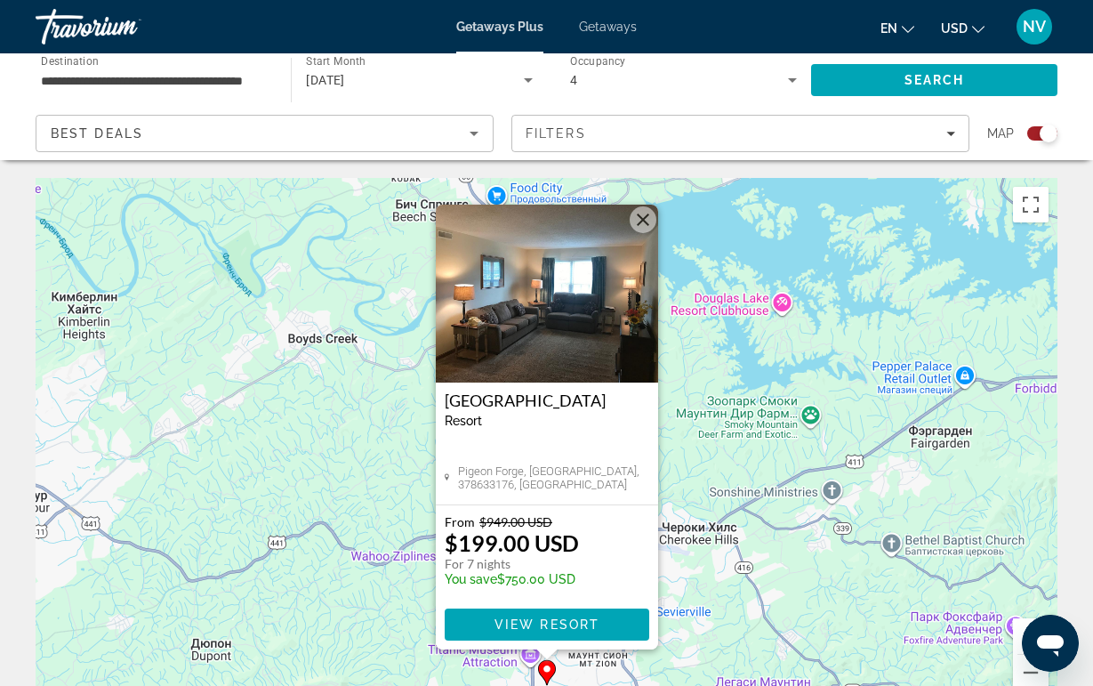
click at [646, 214] on button "Закрыть" at bounding box center [643, 219] width 27 height 27
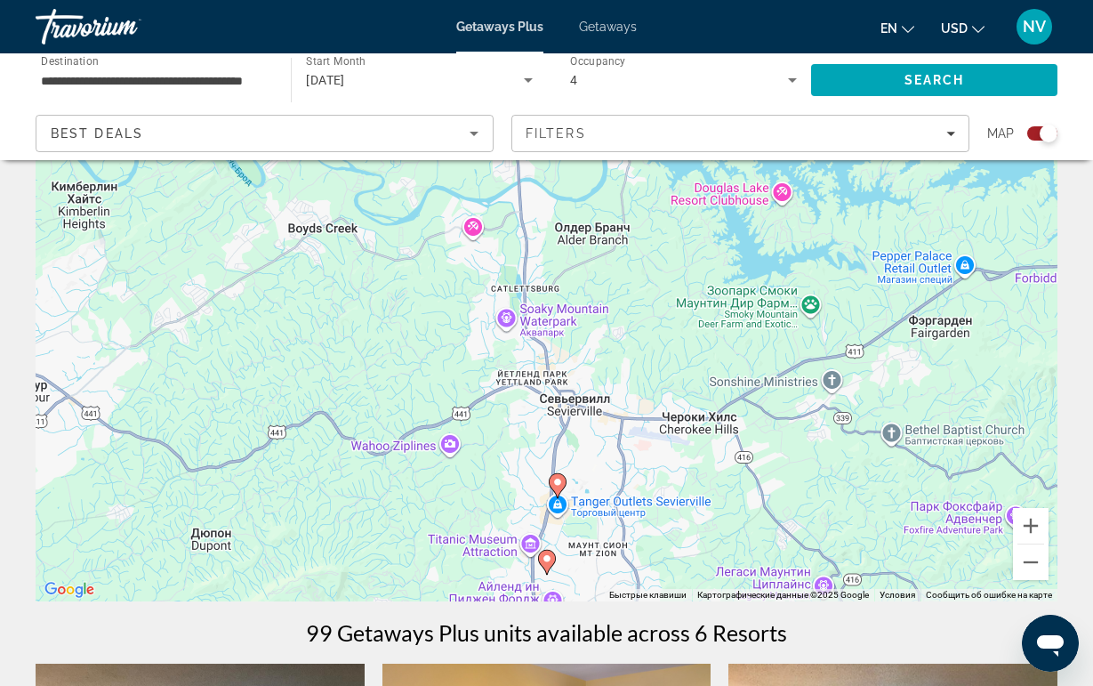
scroll to position [117, 0]
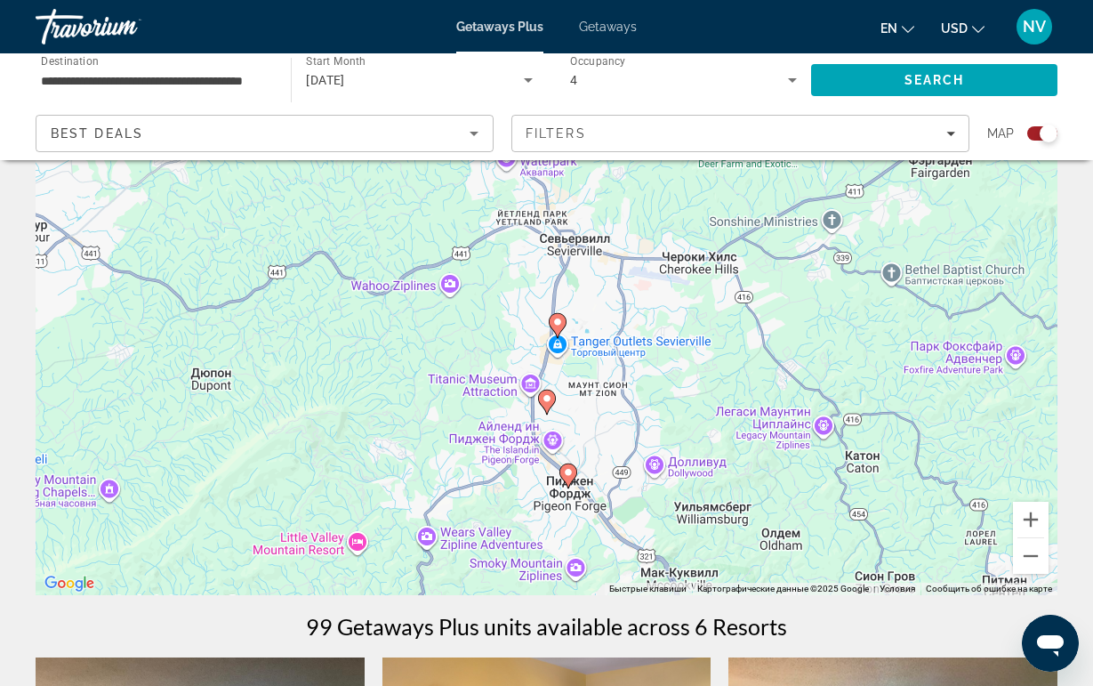
drag, startPoint x: 577, startPoint y: 531, endPoint x: 577, endPoint y: 377, distance: 153.9
click at [577, 376] on div "Чтобы активировать перетаскивание с помощью клавиатуры, нажмите Alt + Ввод. Пос…" at bounding box center [547, 328] width 1022 height 534
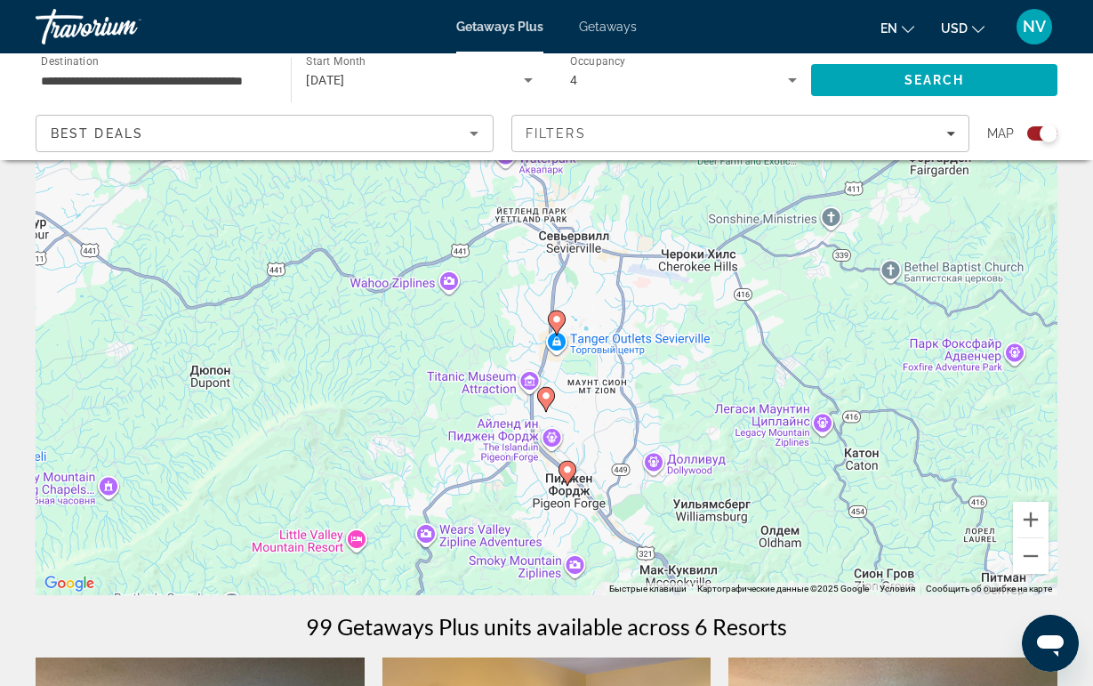
click at [565, 475] on icon "Main content" at bounding box center [567, 473] width 16 height 23
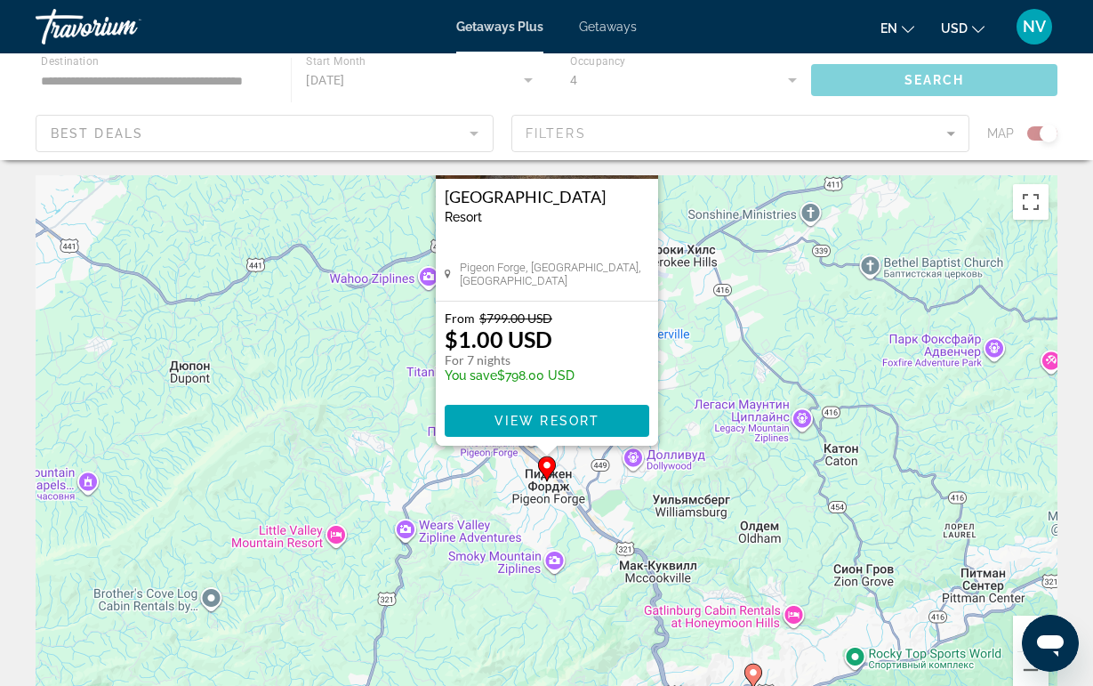
scroll to position [0, 0]
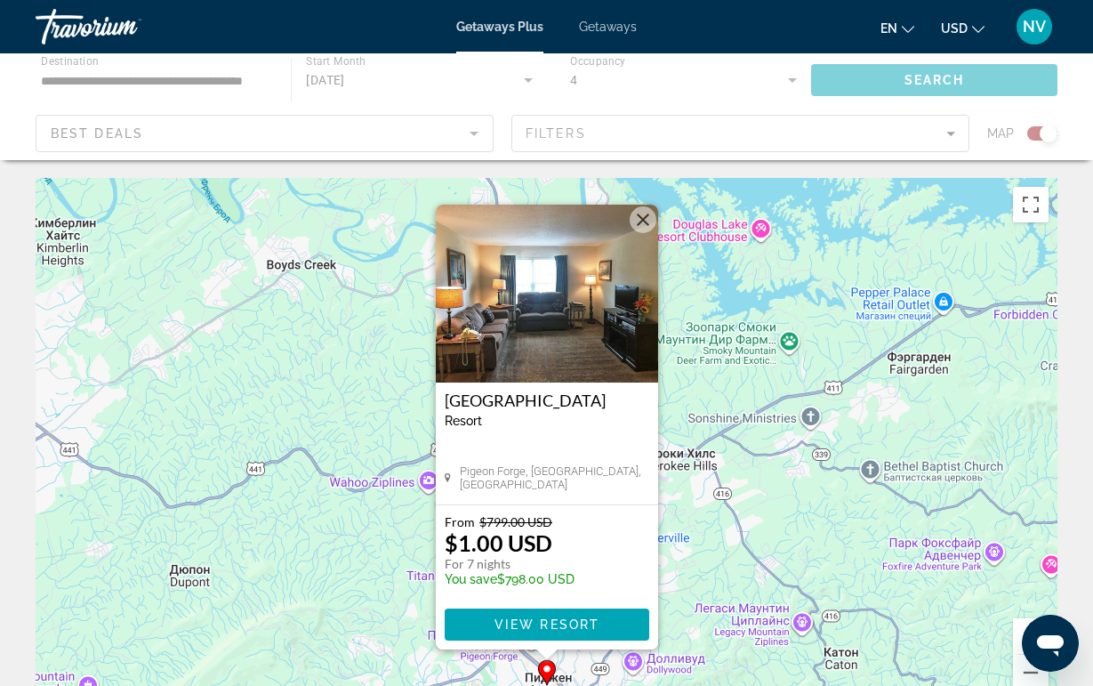
click at [636, 226] on button "Закрыть" at bounding box center [643, 219] width 27 height 27
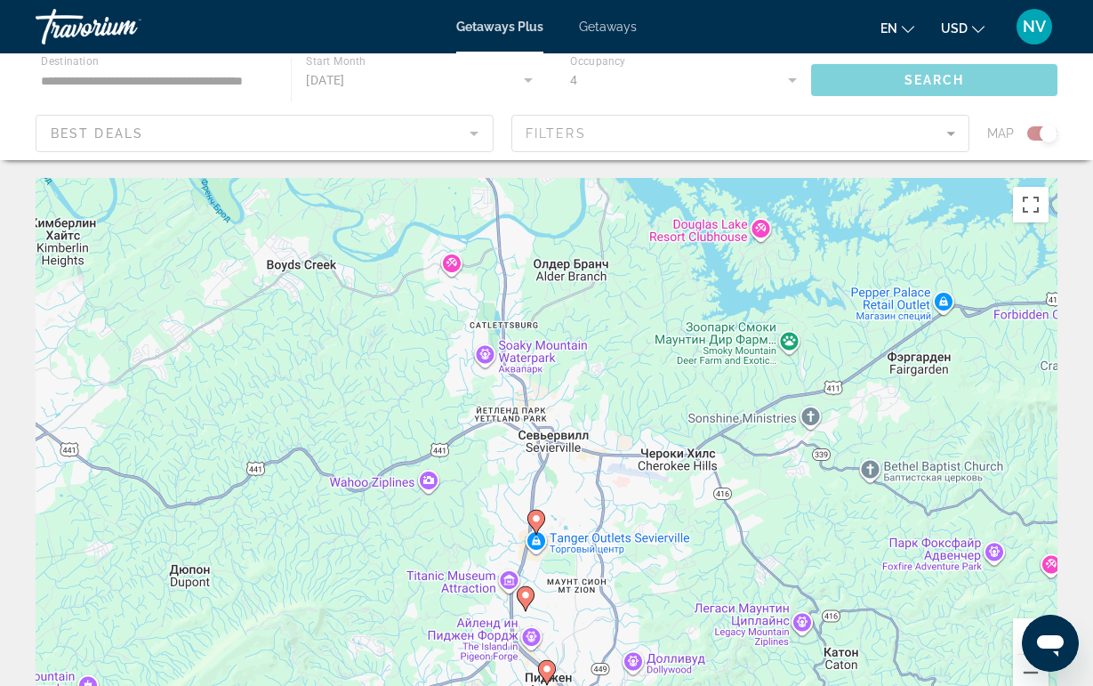
click at [538, 522] on image "Main content" at bounding box center [536, 518] width 11 height 11
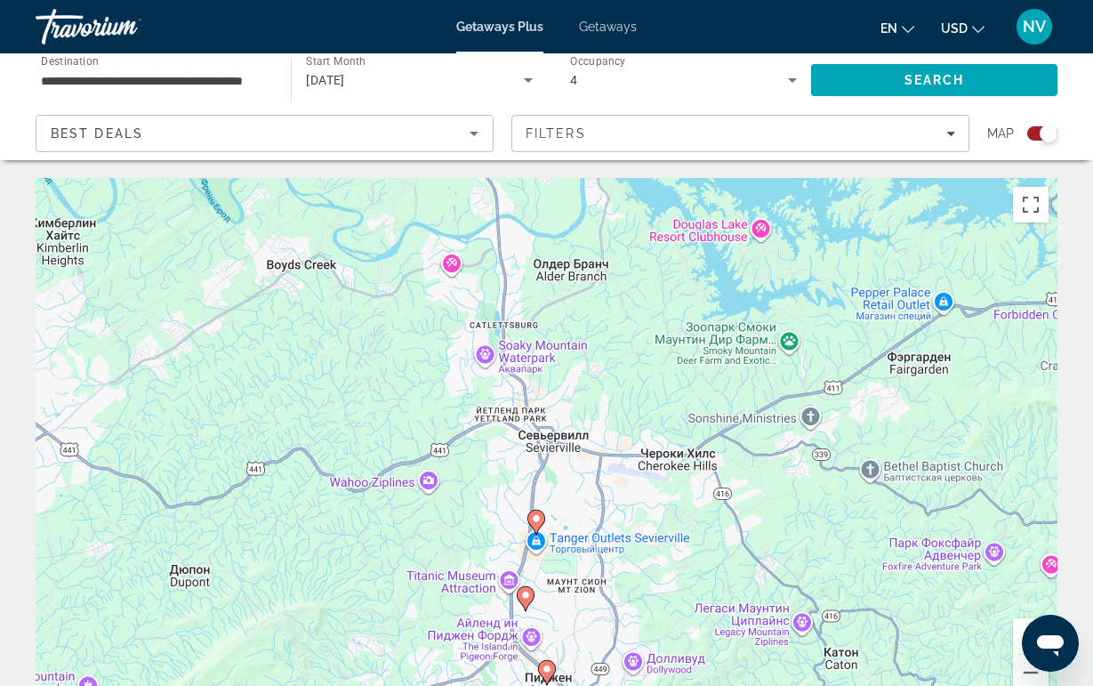
click at [537, 522] on image "Main content" at bounding box center [536, 518] width 11 height 11
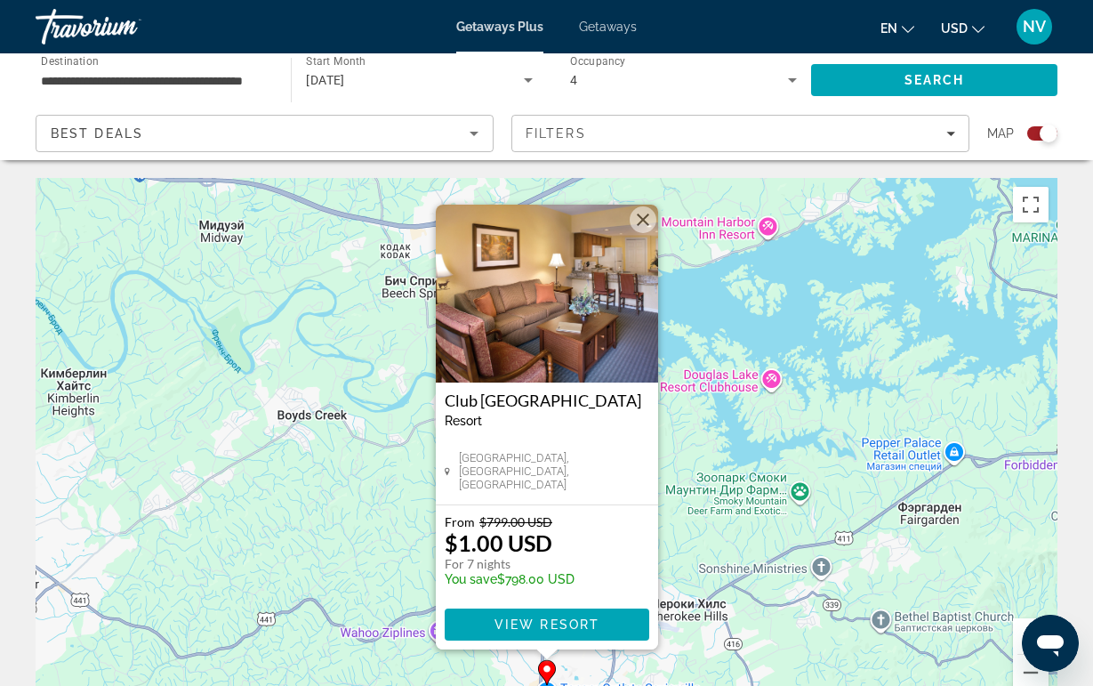
click at [640, 218] on button "Закрыть" at bounding box center [643, 219] width 27 height 27
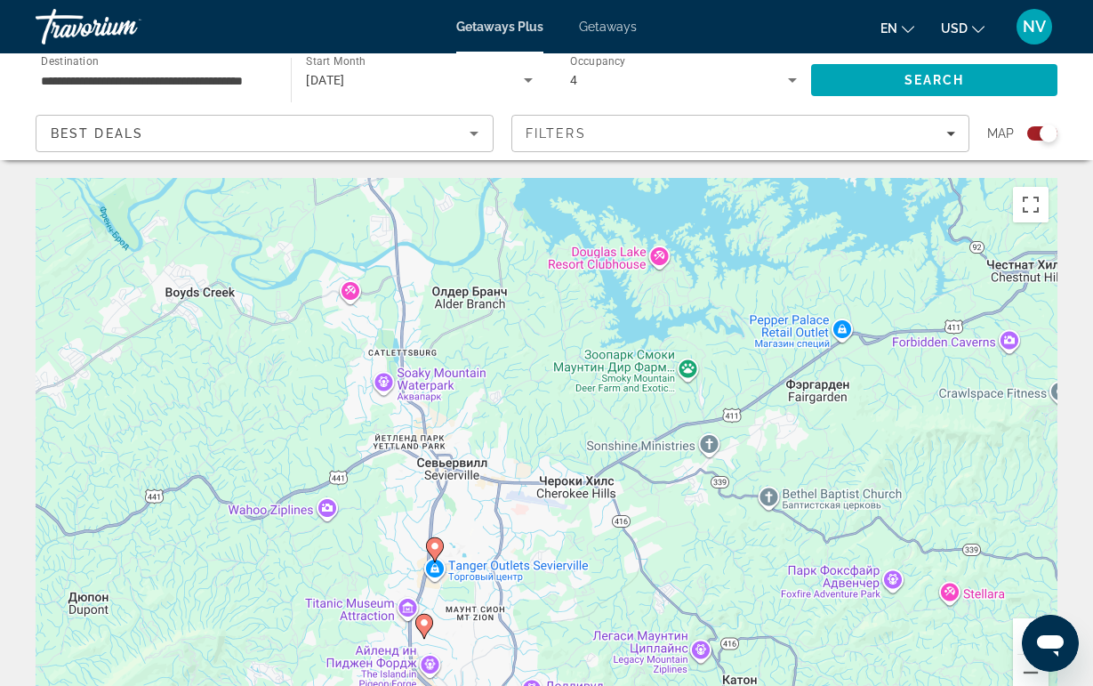
drag, startPoint x: 676, startPoint y: 489, endPoint x: 446, endPoint y: 222, distance: 353.3
click at [446, 222] on div "Чтобы активировать перетаскивание с помощью клавиатуры, нажмите Alt + Ввод. Пос…" at bounding box center [547, 445] width 1022 height 534
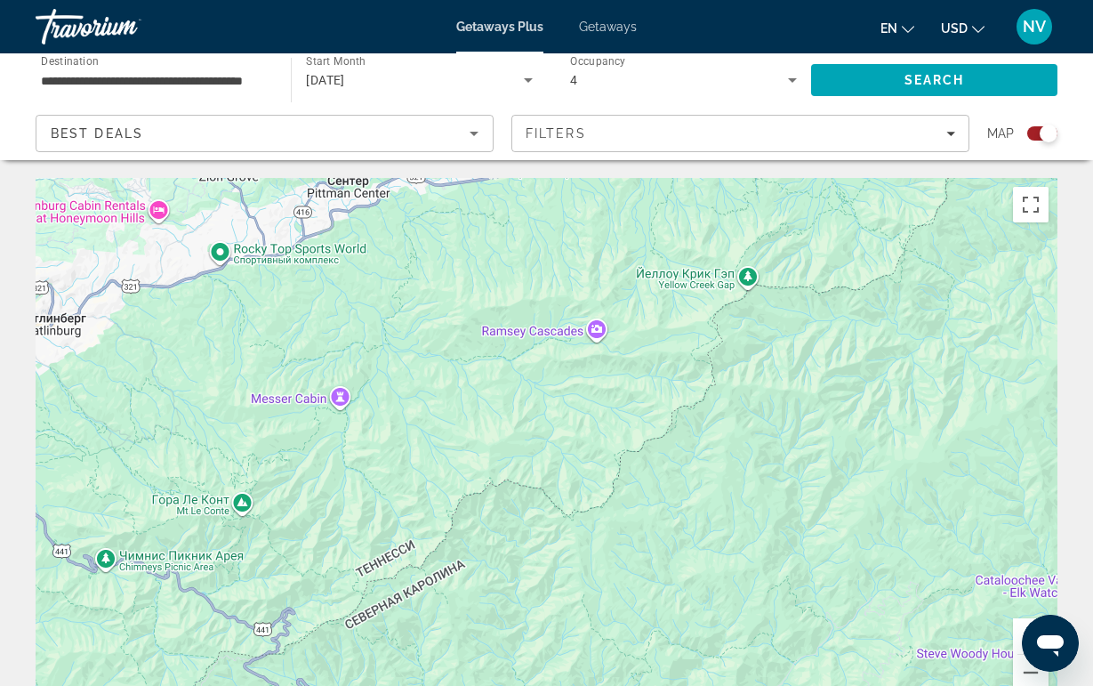
drag, startPoint x: 446, startPoint y: 222, endPoint x: 601, endPoint y: 240, distance: 156.8
click at [588, 239] on div "Чтобы активировать перетаскивание с помощью клавиатуры, нажмите Alt + Ввод. Пос…" at bounding box center [547, 445] width 1022 height 534
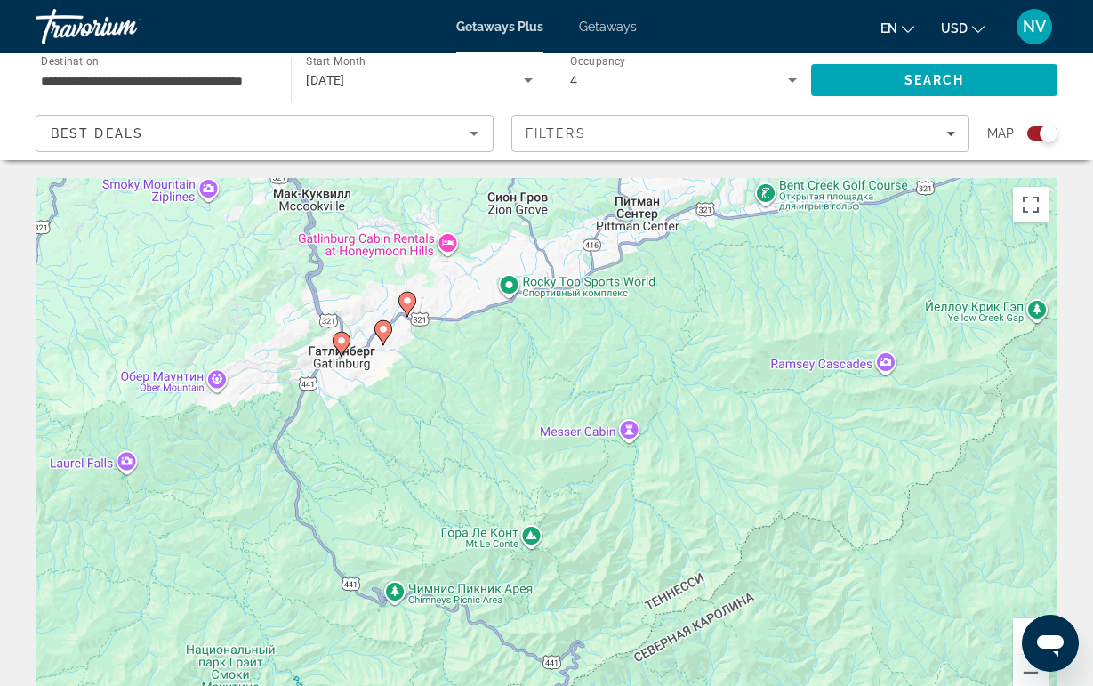
drag, startPoint x: 625, startPoint y: 388, endPoint x: 318, endPoint y: 534, distance: 340.7
click at [325, 531] on div "Чтобы активировать перетаскивание с помощью клавиатуры, нажмите Alt + Ввод. Пос…" at bounding box center [547, 445] width 1022 height 534
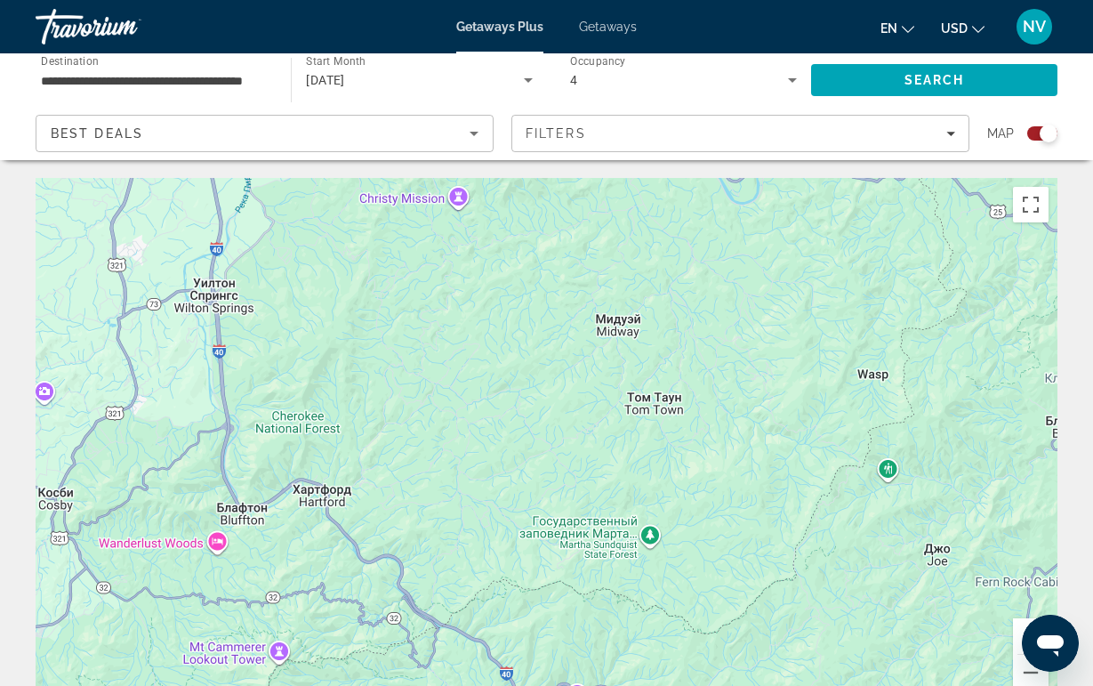
drag, startPoint x: 328, startPoint y: 529, endPoint x: 516, endPoint y: 464, distance: 198.6
click at [516, 464] on div "Чтобы активировать перетаскивание с помощью клавиатуры, нажмите Alt + Ввод. Пос…" at bounding box center [547, 445] width 1022 height 534
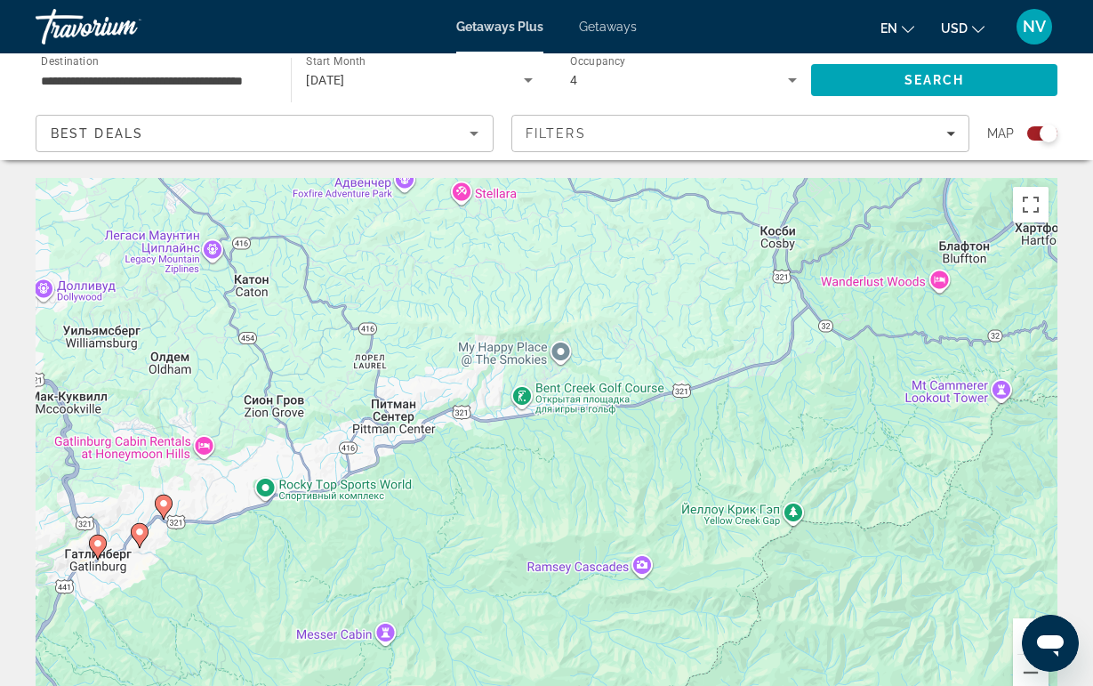
drag, startPoint x: 265, startPoint y: 498, endPoint x: 529, endPoint y: 370, distance: 293.7
click at [530, 370] on div "Чтобы активировать перетаскивание с помощью клавиатуры, нажмите Alt + Ввод. Пос…" at bounding box center [547, 445] width 1022 height 534
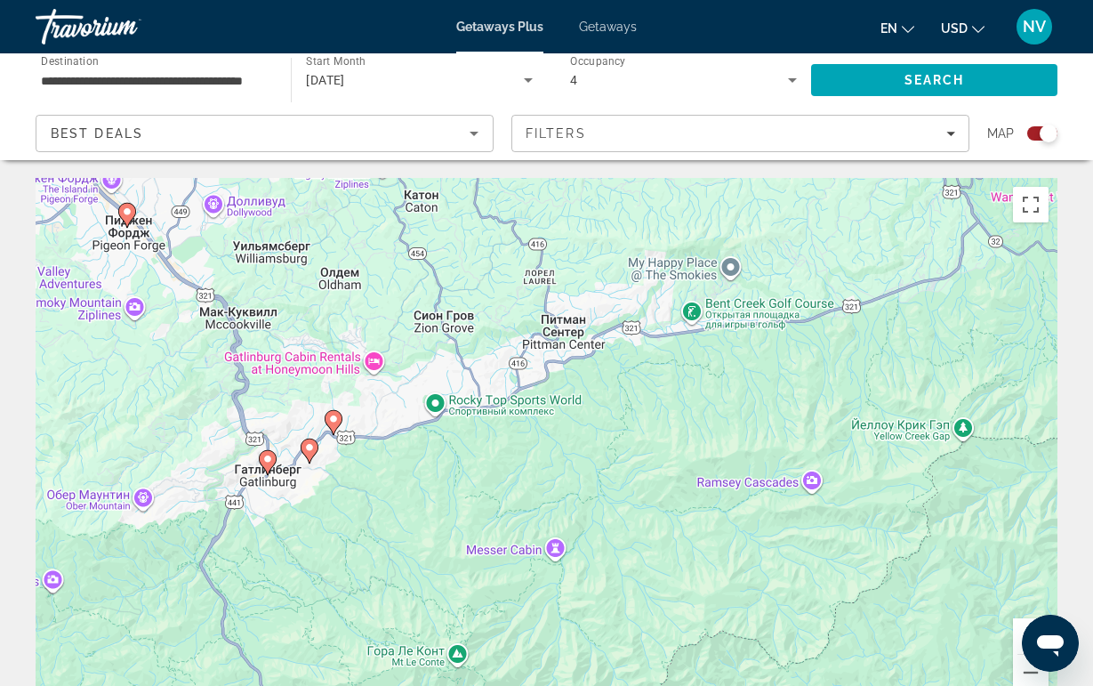
click at [335, 427] on icon "Main content" at bounding box center [333, 422] width 16 height 23
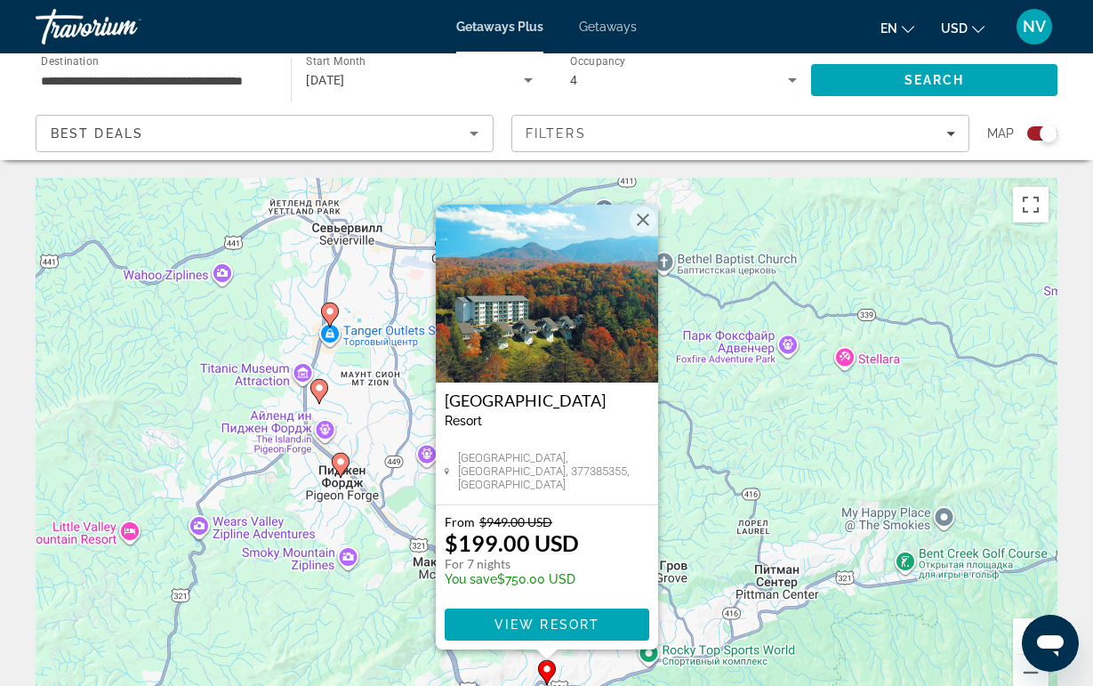
click at [636, 206] on img "Main content" at bounding box center [547, 294] width 222 height 178
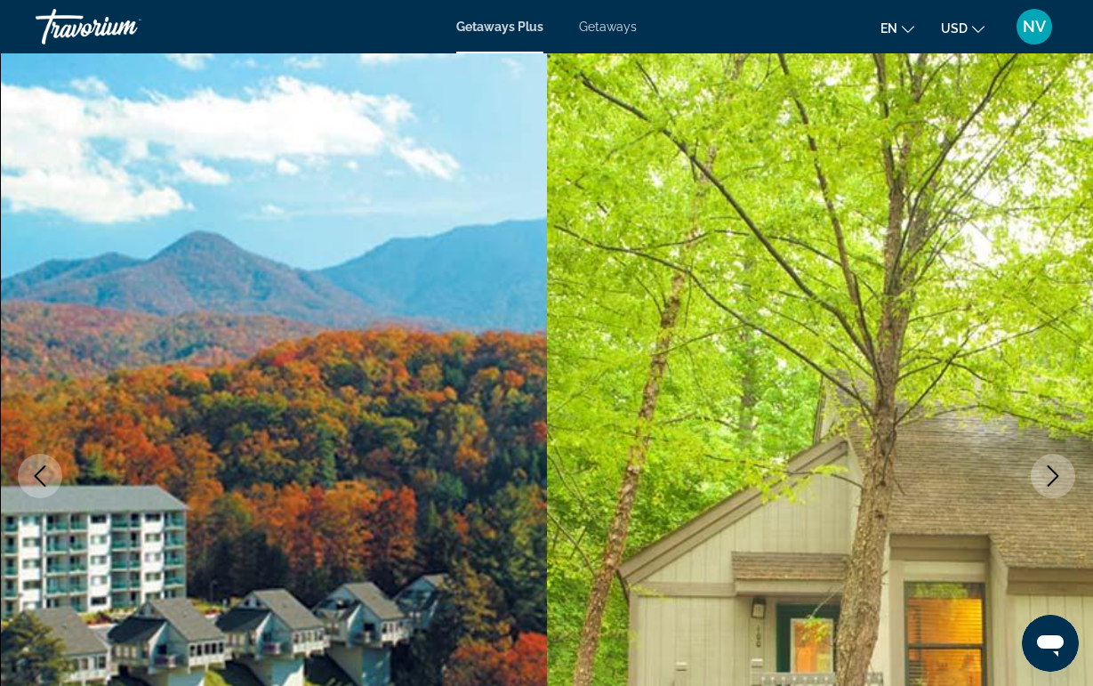
click at [639, 214] on img "Main content" at bounding box center [820, 475] width 547 height 845
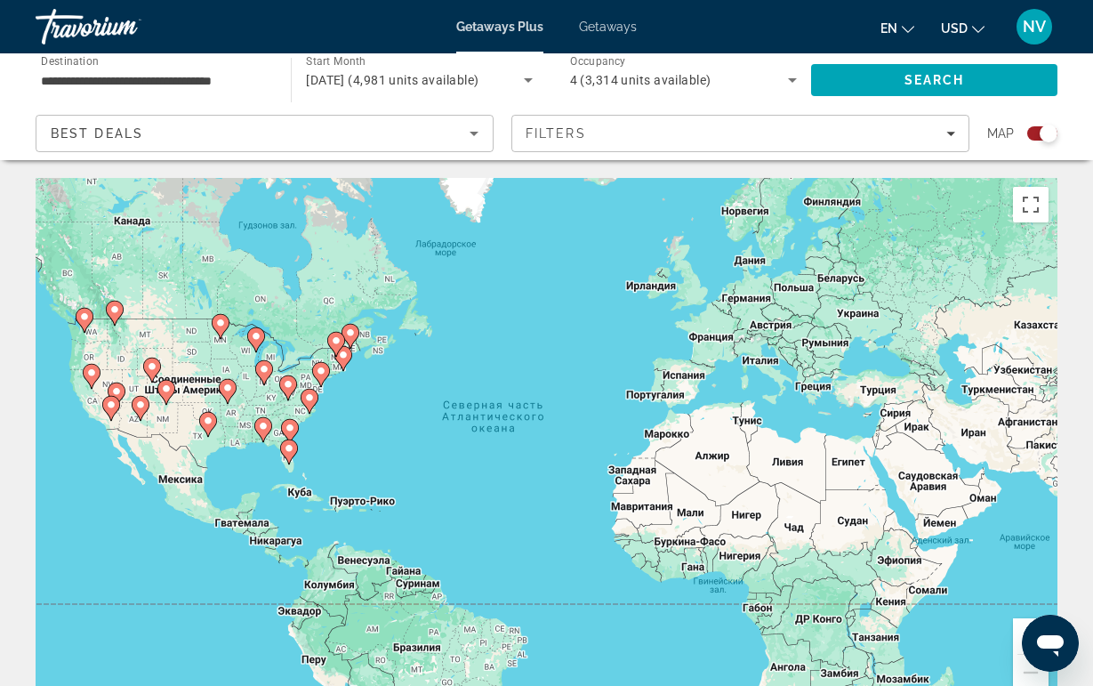
click at [288, 390] on icon "Main content" at bounding box center [287, 387] width 16 height 23
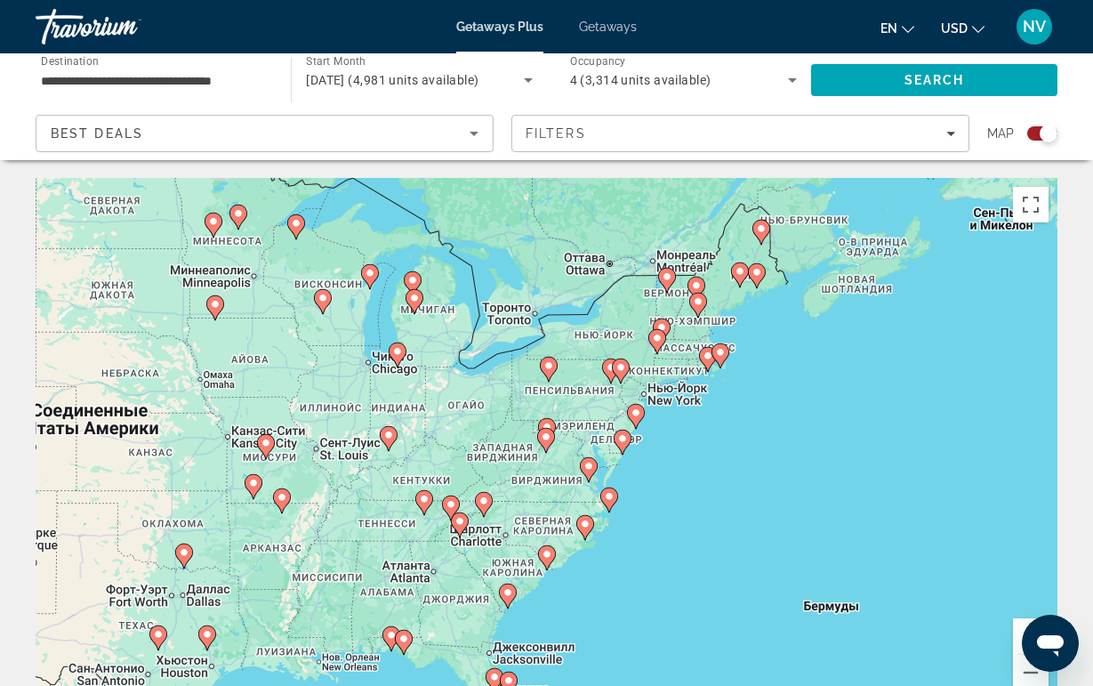
click at [546, 556] on image "Main content" at bounding box center [547, 554] width 11 height 11
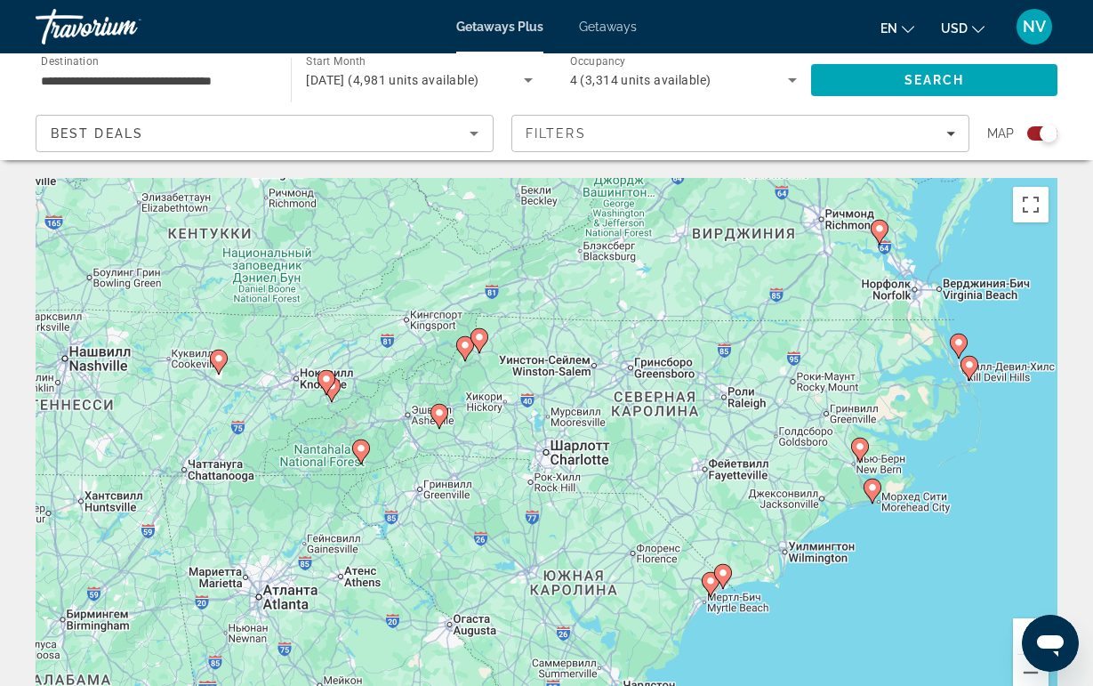
drag, startPoint x: 316, startPoint y: 312, endPoint x: 506, endPoint y: 477, distance: 251.7
click at [506, 476] on div "Для навигации используйте клавиши со стрелками. Чтобы активировать перетаскиван…" at bounding box center [547, 445] width 1022 height 534
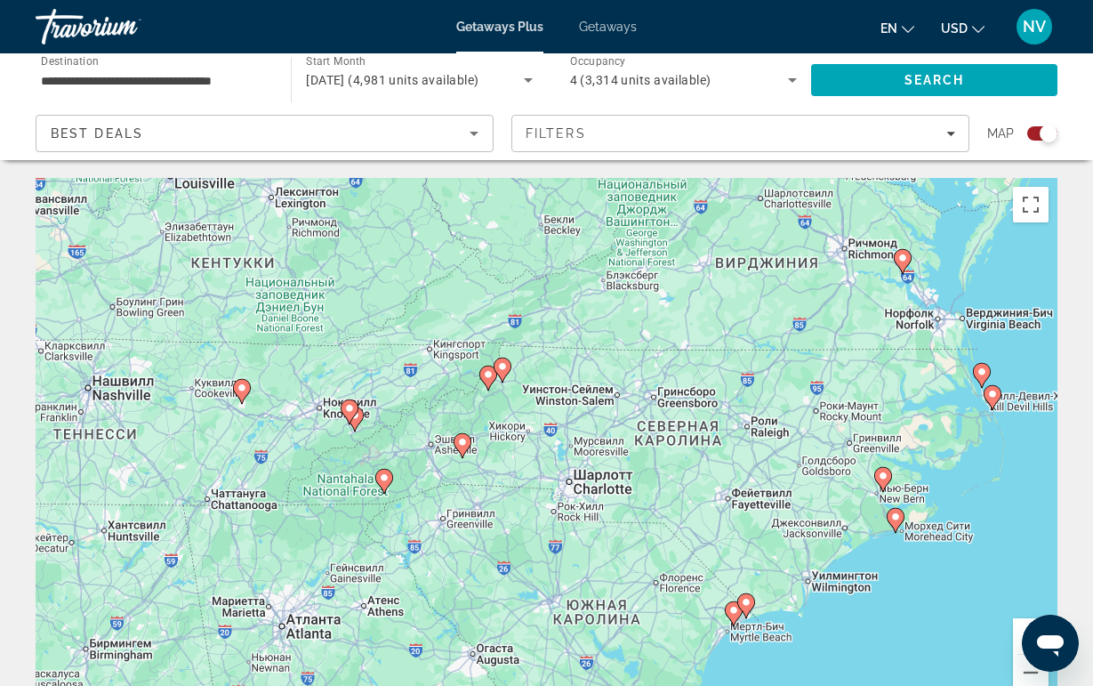
click at [462, 447] on image "Main content" at bounding box center [462, 442] width 11 height 11
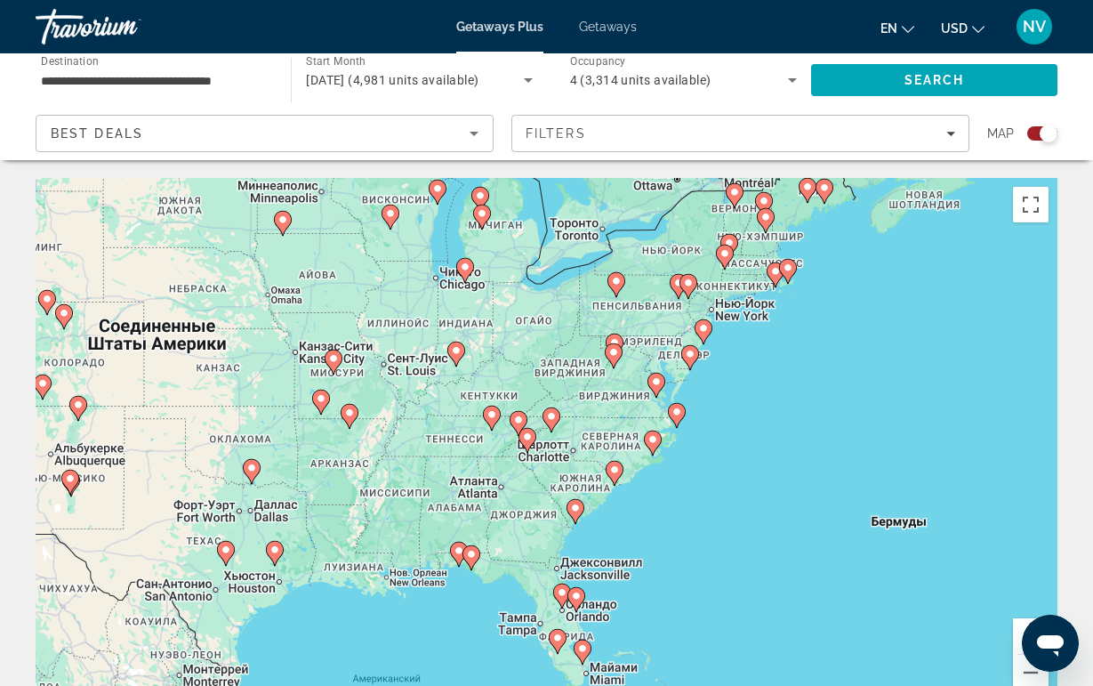
click at [530, 446] on icon "Main content" at bounding box center [527, 440] width 16 height 23
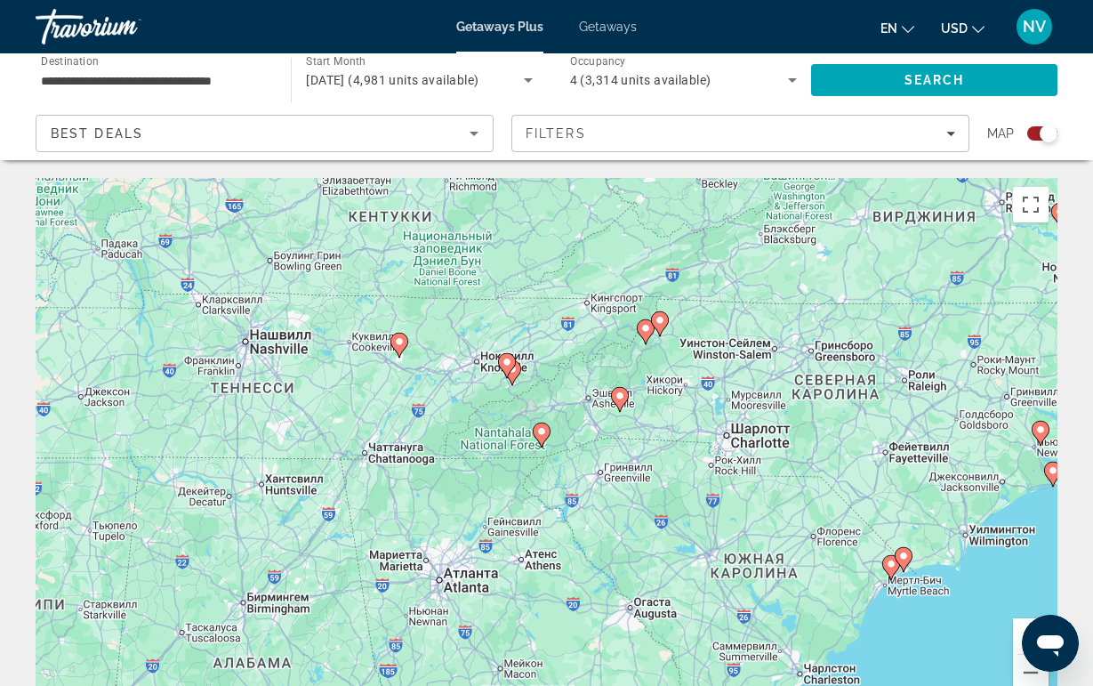
click at [621, 404] on icon "Main content" at bounding box center [619, 399] width 16 height 23
type input "**********"
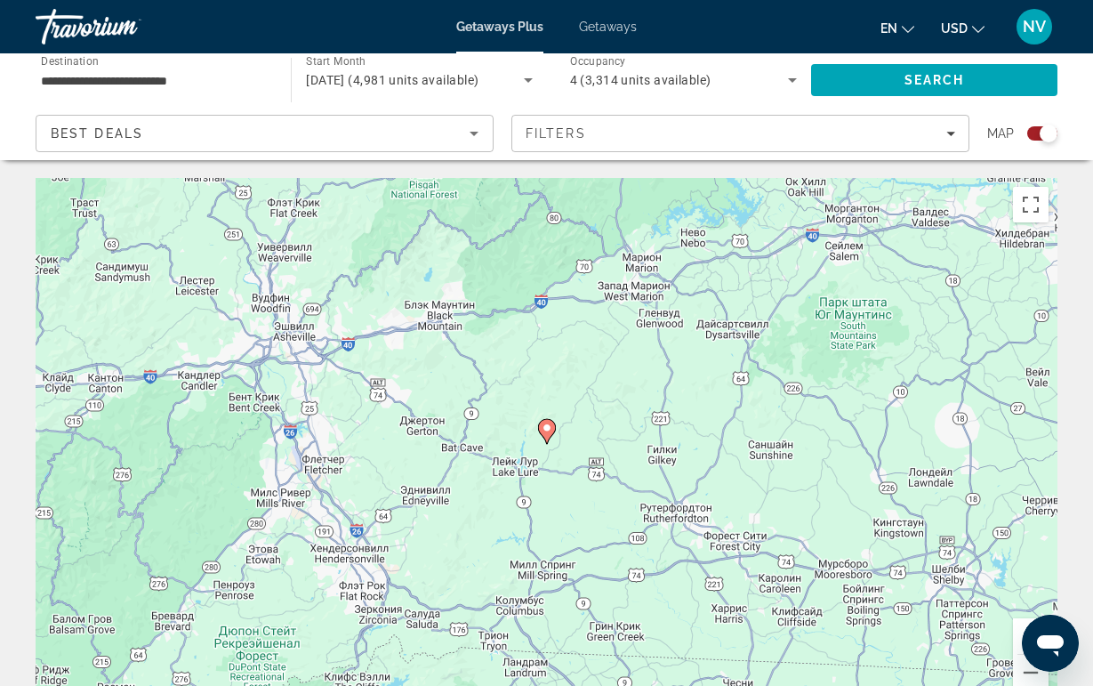
click at [543, 438] on gmp-advanced-marker "Main content" at bounding box center [547, 431] width 18 height 27
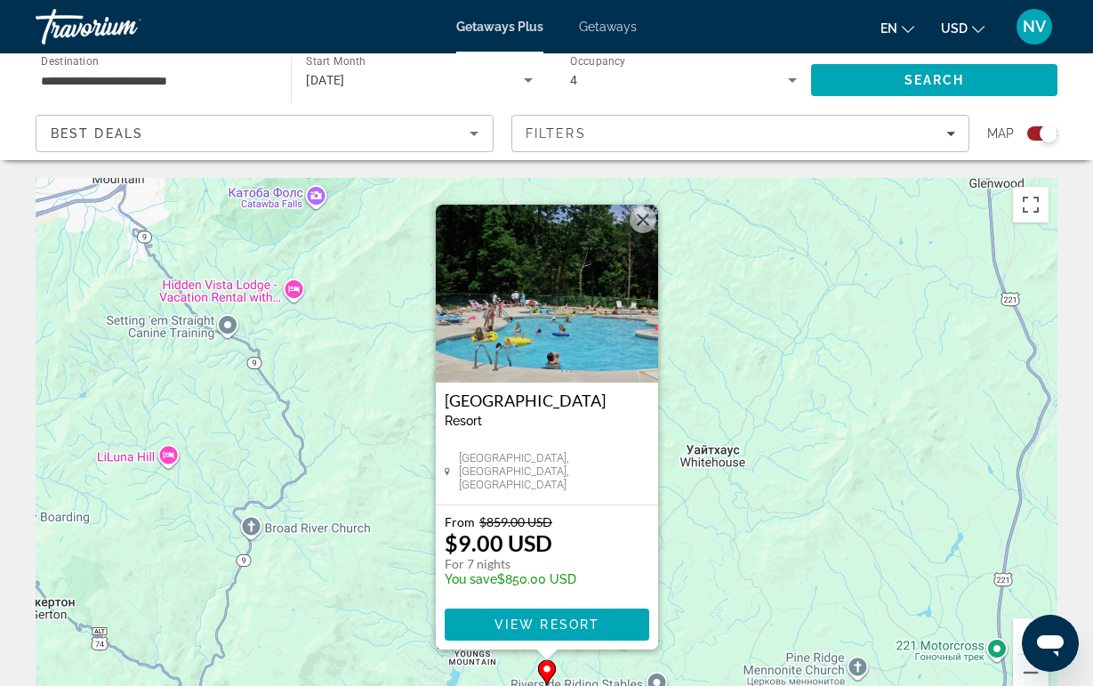
click at [571, 311] on img "Main content" at bounding box center [547, 294] width 222 height 178
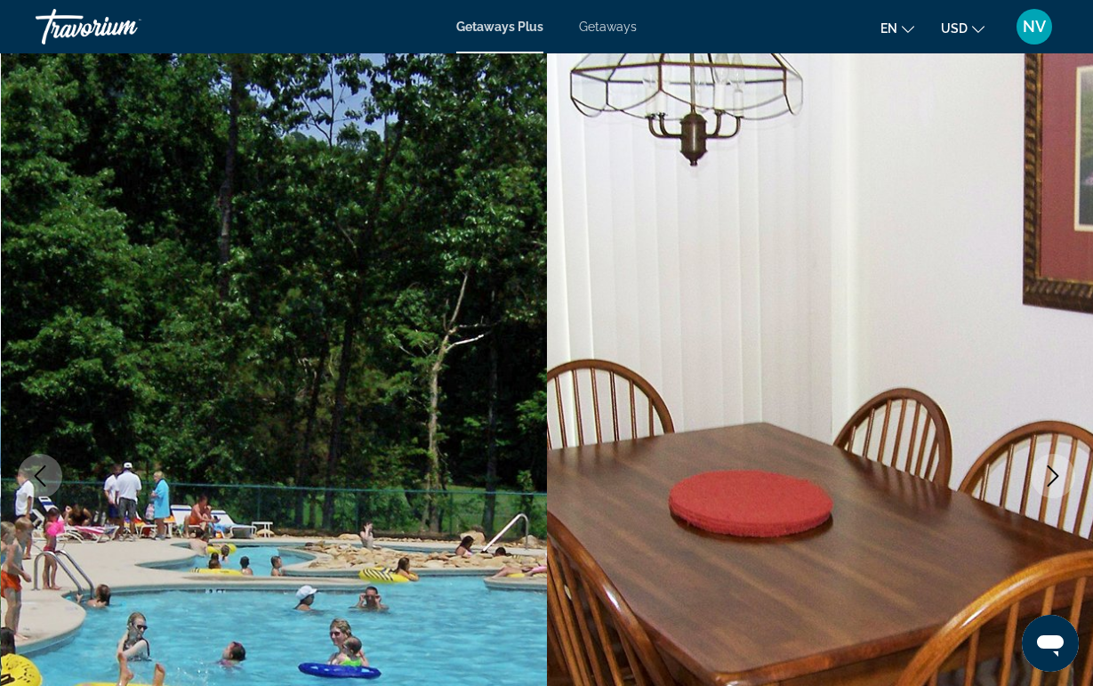
drag, startPoint x: 569, startPoint y: 444, endPoint x: 567, endPoint y: 430, distance: 14.3
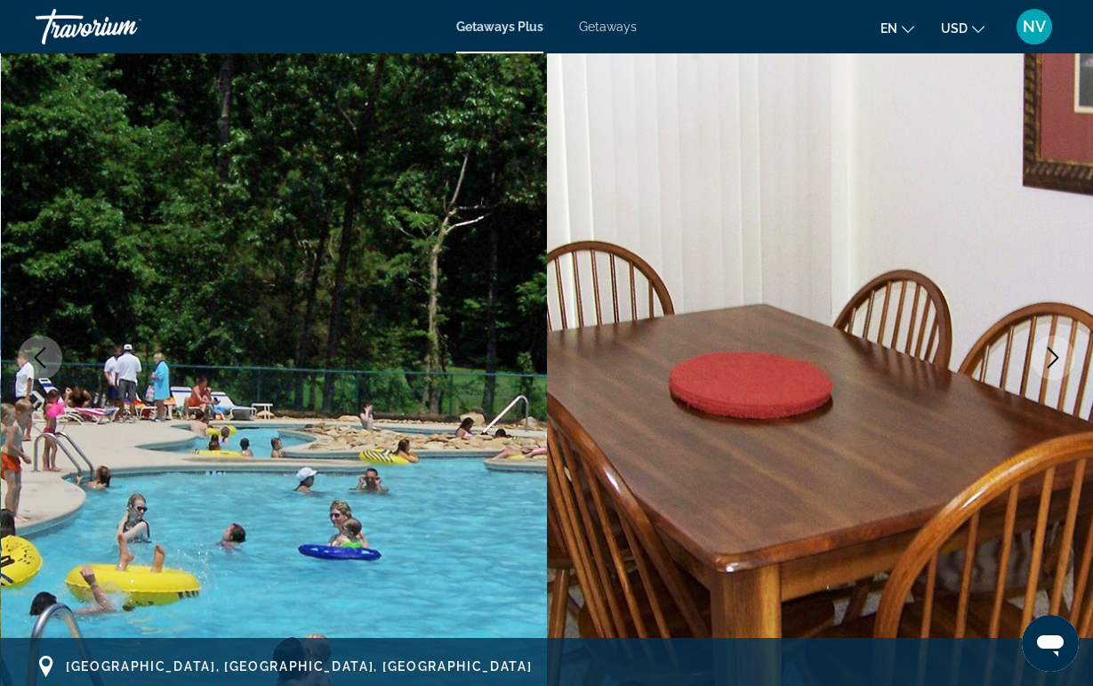
scroll to position [114, 0]
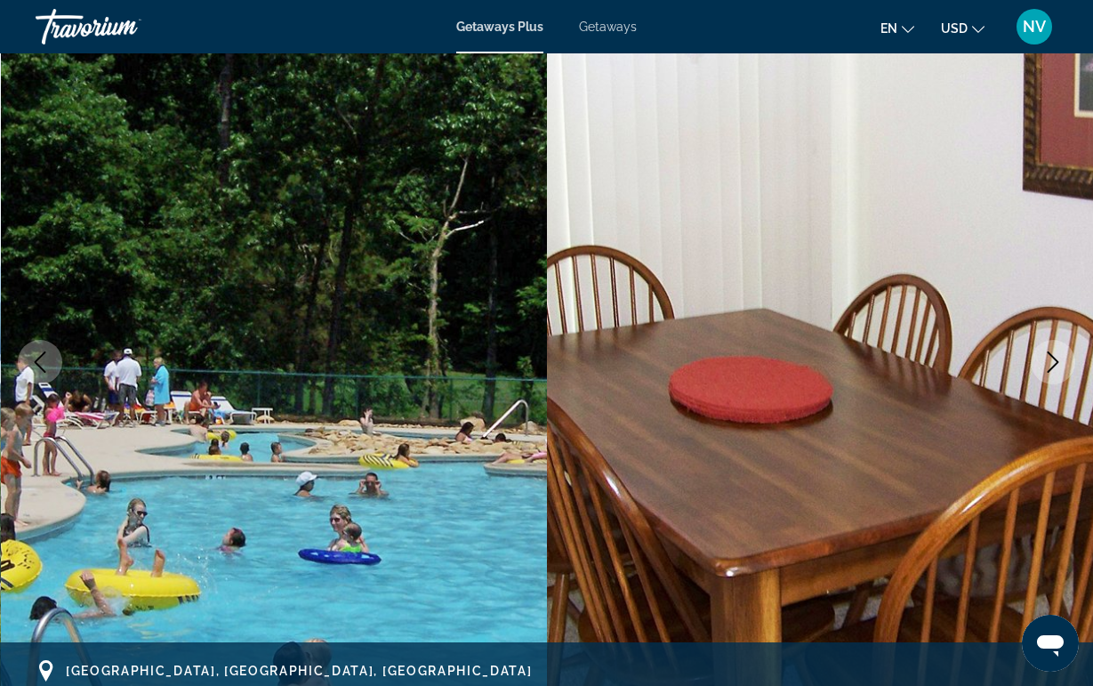
click at [1059, 351] on icon "Next image" at bounding box center [1053, 361] width 21 height 21
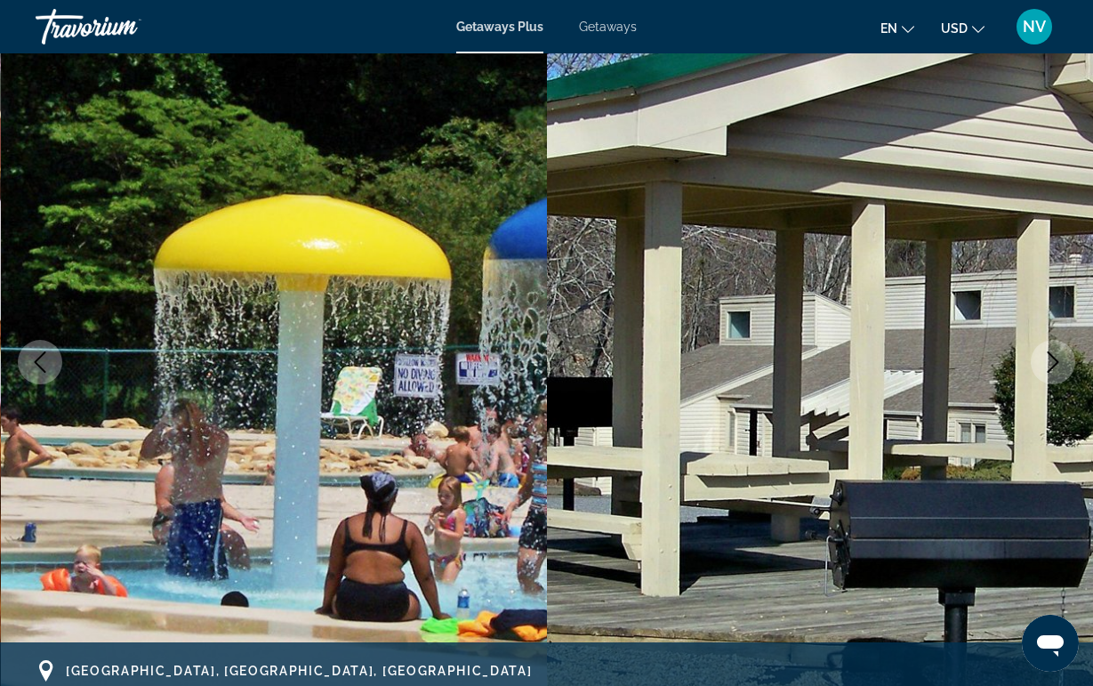
click at [1059, 351] on icon "Next image" at bounding box center [1053, 361] width 21 height 21
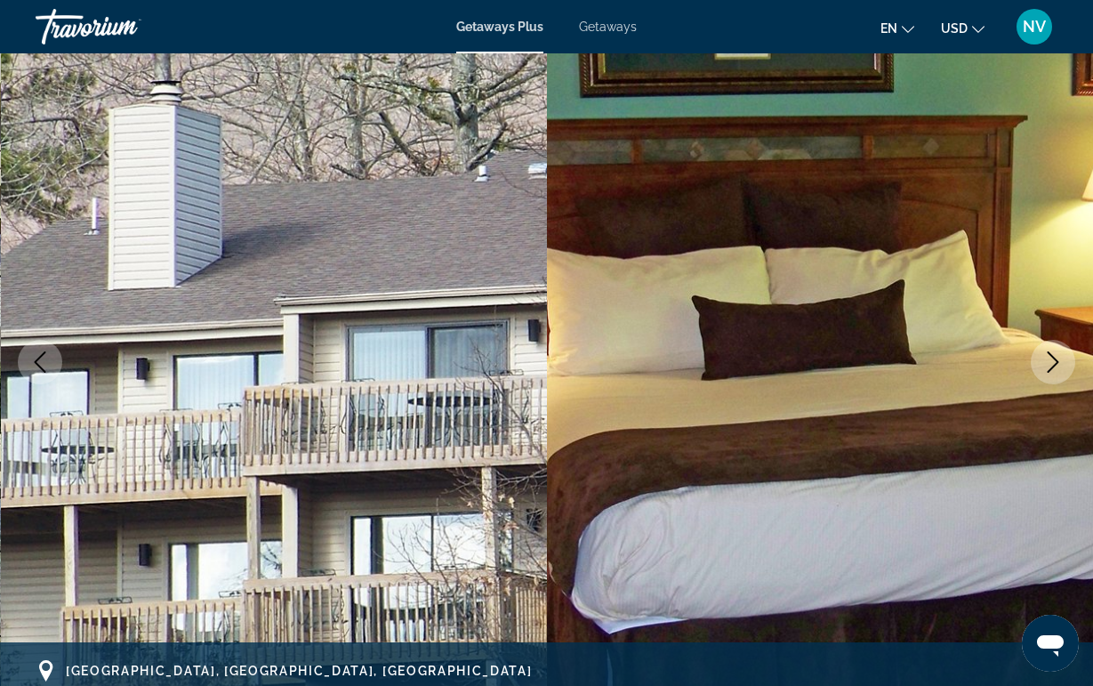
click at [1059, 351] on icon "Next image" at bounding box center [1053, 361] width 21 height 21
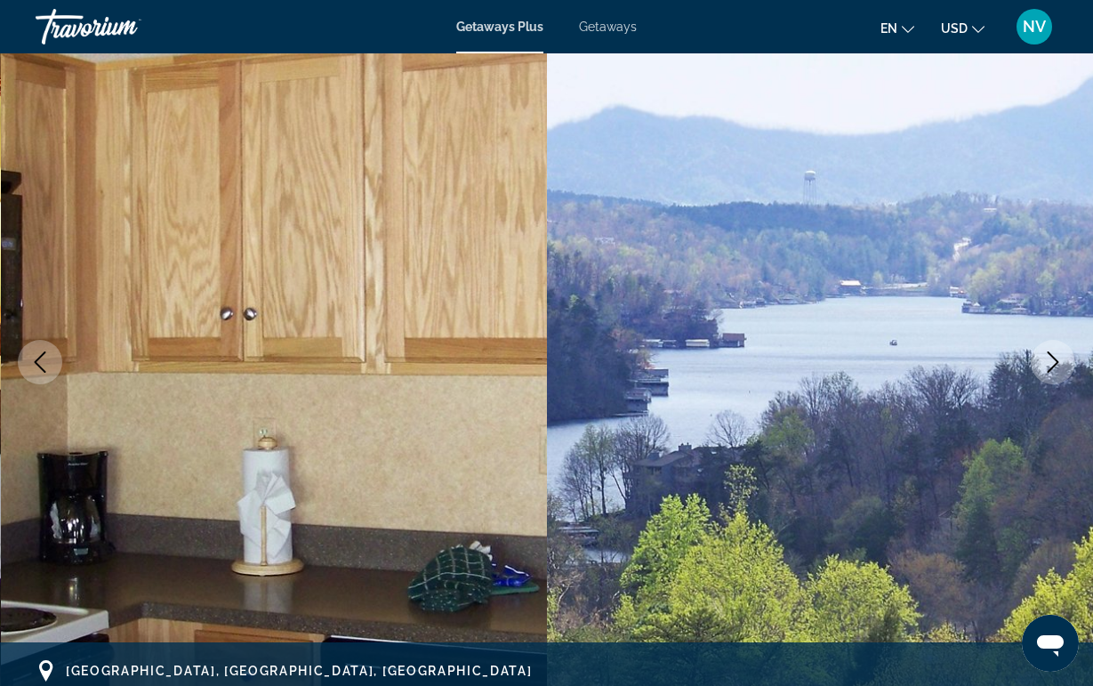
click at [1059, 351] on icon "Next image" at bounding box center [1053, 361] width 21 height 21
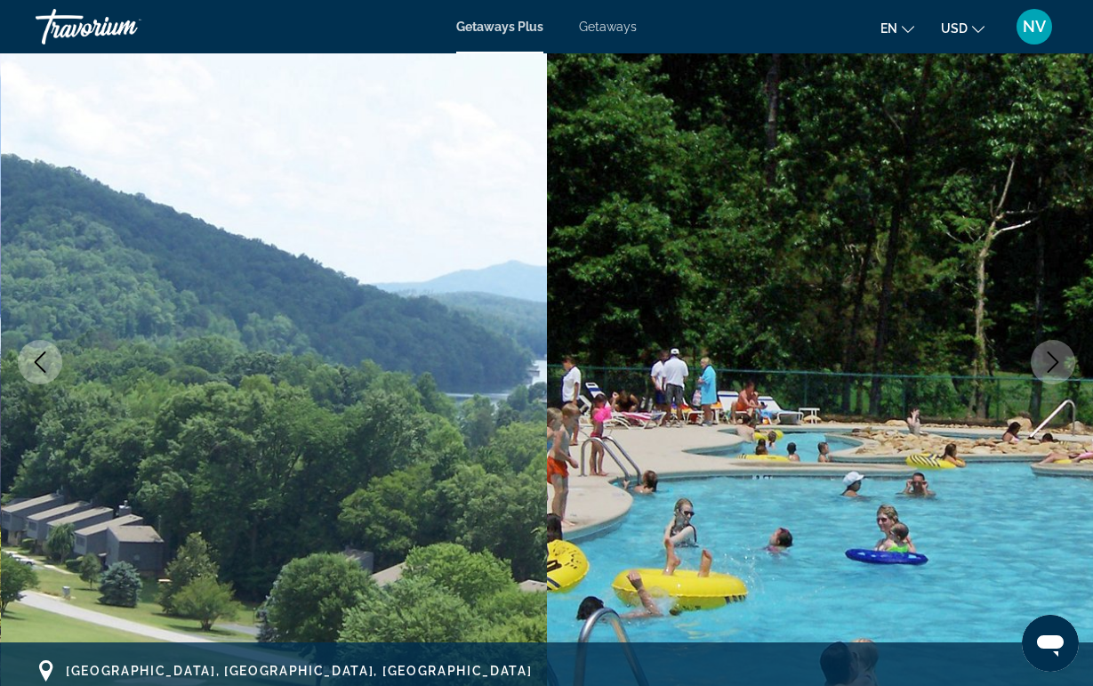
click at [1059, 351] on icon "Next image" at bounding box center [1053, 361] width 21 height 21
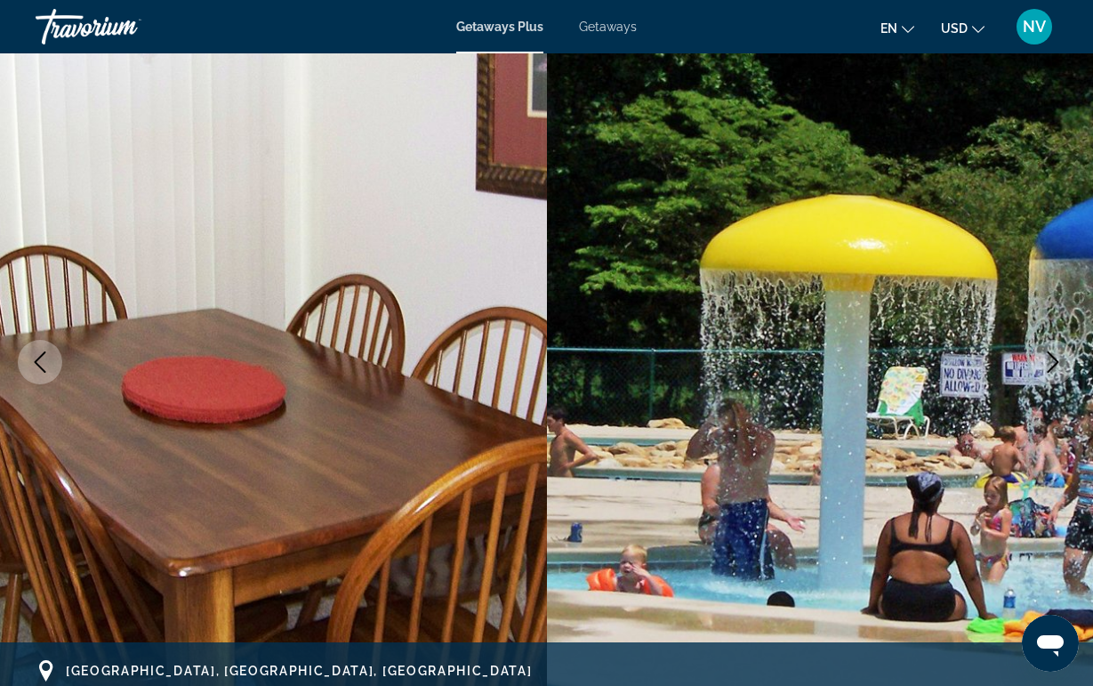
click at [1059, 351] on icon "Next image" at bounding box center [1053, 361] width 21 height 21
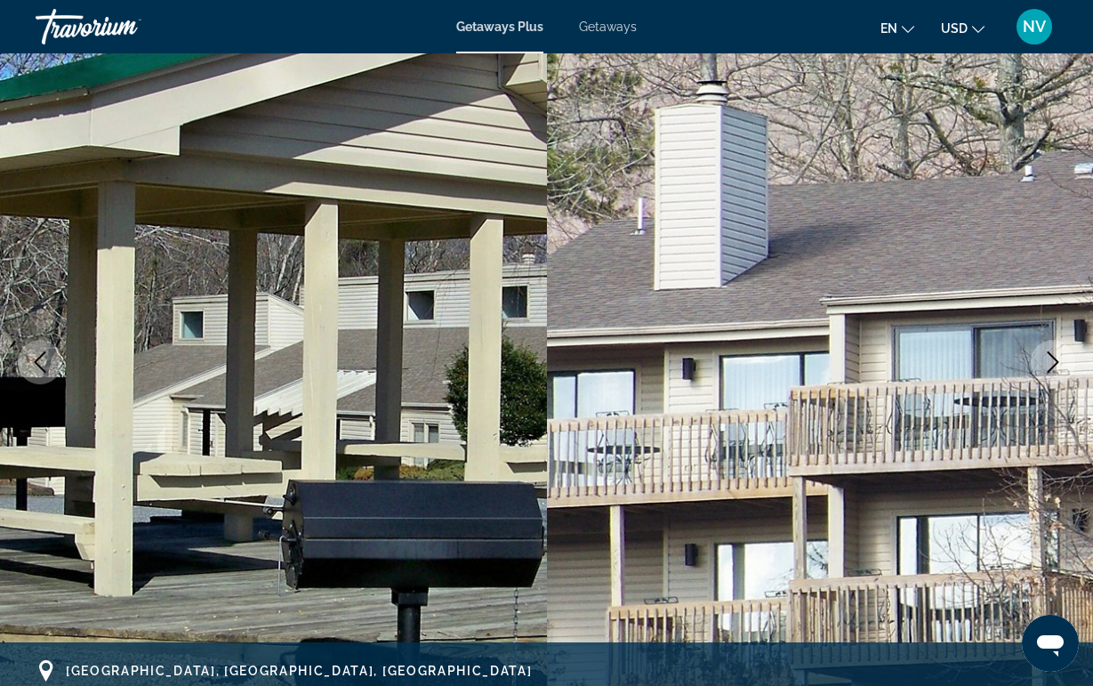
click at [841, 287] on img "Main content" at bounding box center [820, 361] width 547 height 845
click at [1060, 370] on icon "Next image" at bounding box center [1053, 361] width 21 height 21
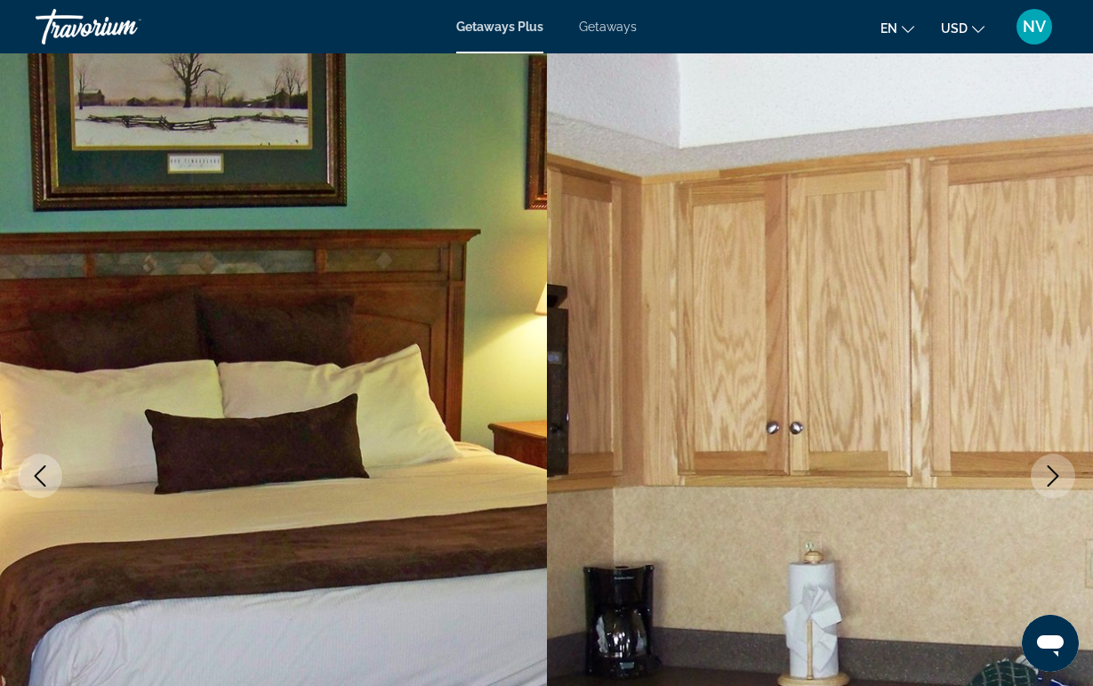
scroll to position [0, 0]
click at [1059, 469] on icon "Next image" at bounding box center [1053, 475] width 21 height 21
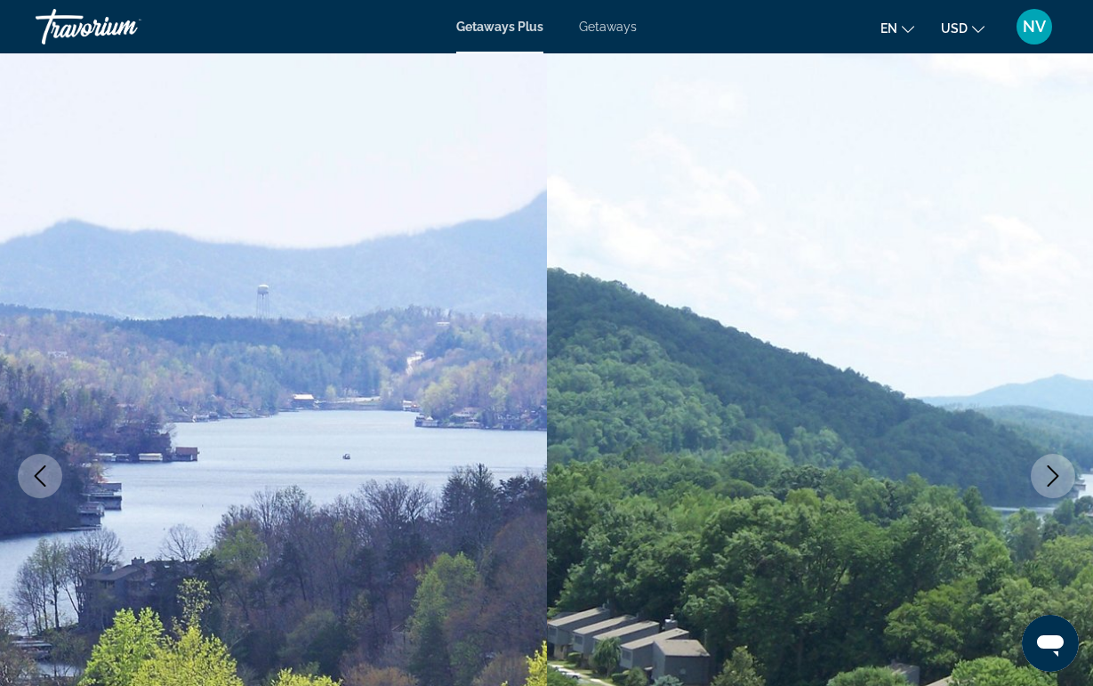
click at [1059, 469] on icon "Next image" at bounding box center [1053, 475] width 21 height 21
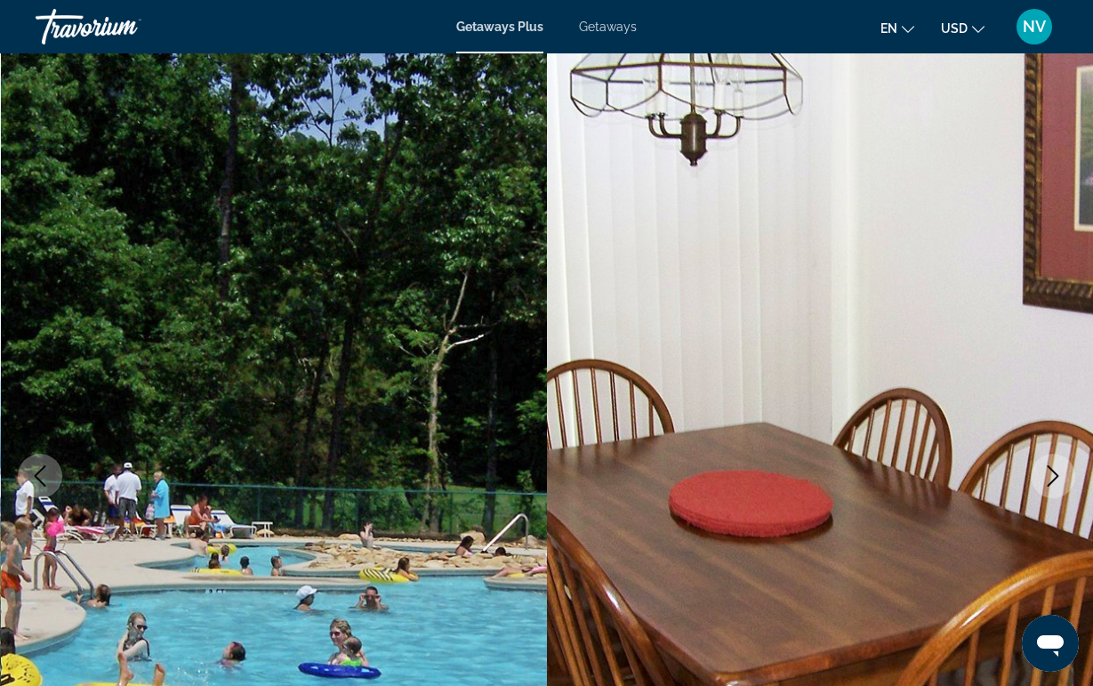
click at [1059, 470] on icon "Next image" at bounding box center [1053, 475] width 21 height 21
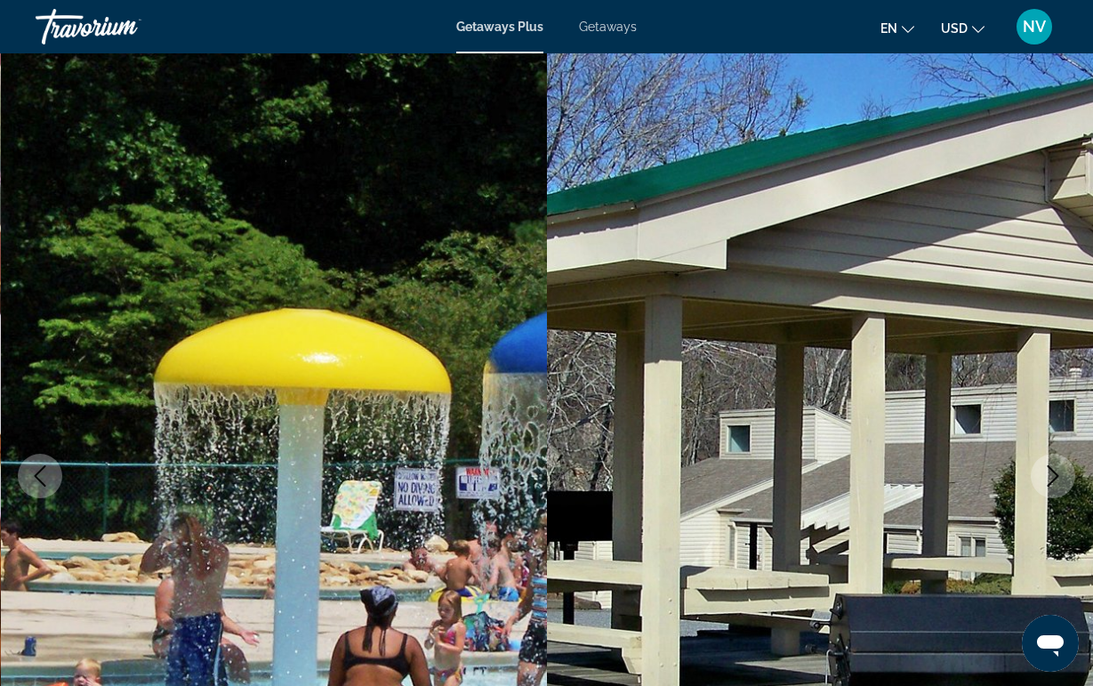
click at [1059, 471] on icon "Next image" at bounding box center [1053, 475] width 21 height 21
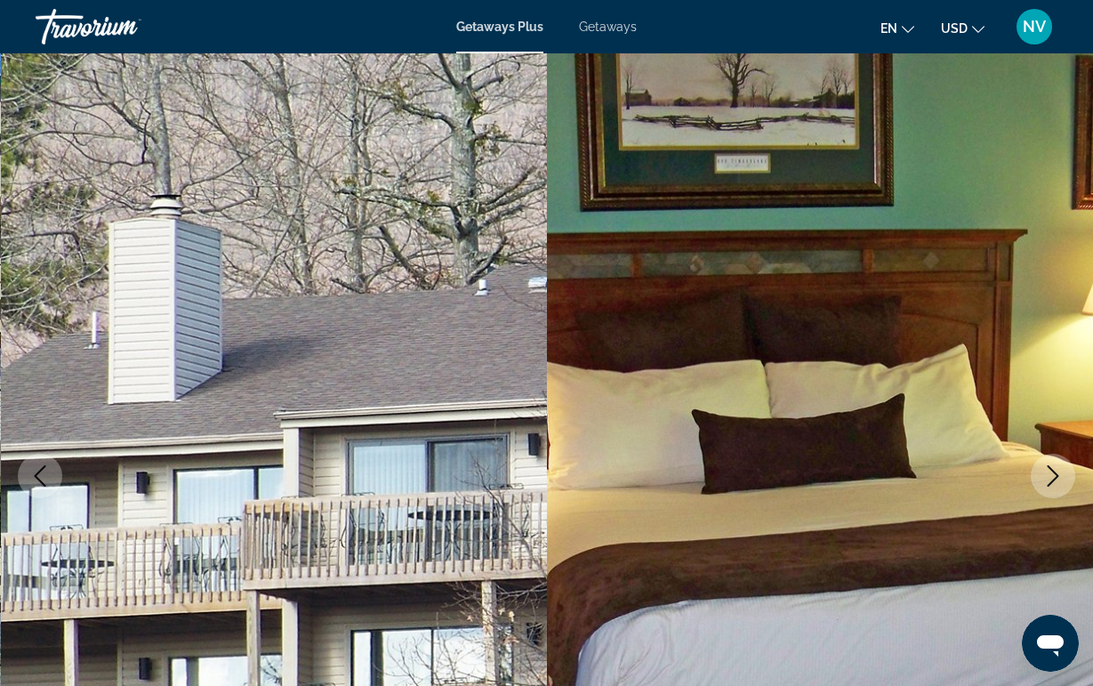
click at [1059, 471] on icon "Next image" at bounding box center [1053, 475] width 21 height 21
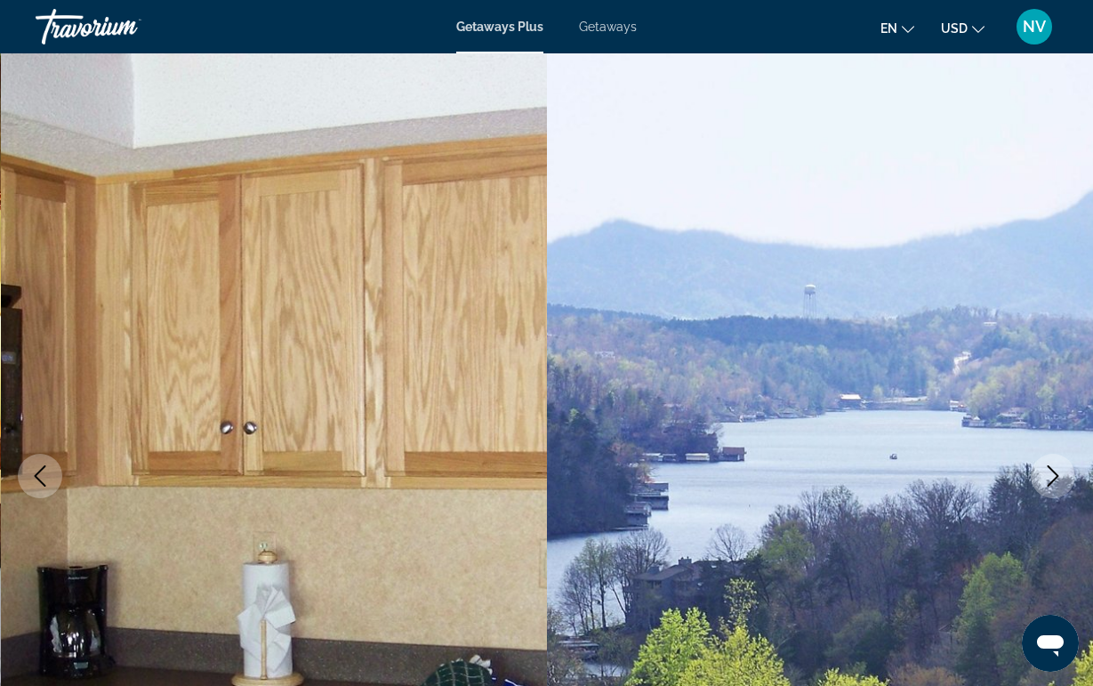
click at [1059, 471] on icon "Next image" at bounding box center [1053, 475] width 21 height 21
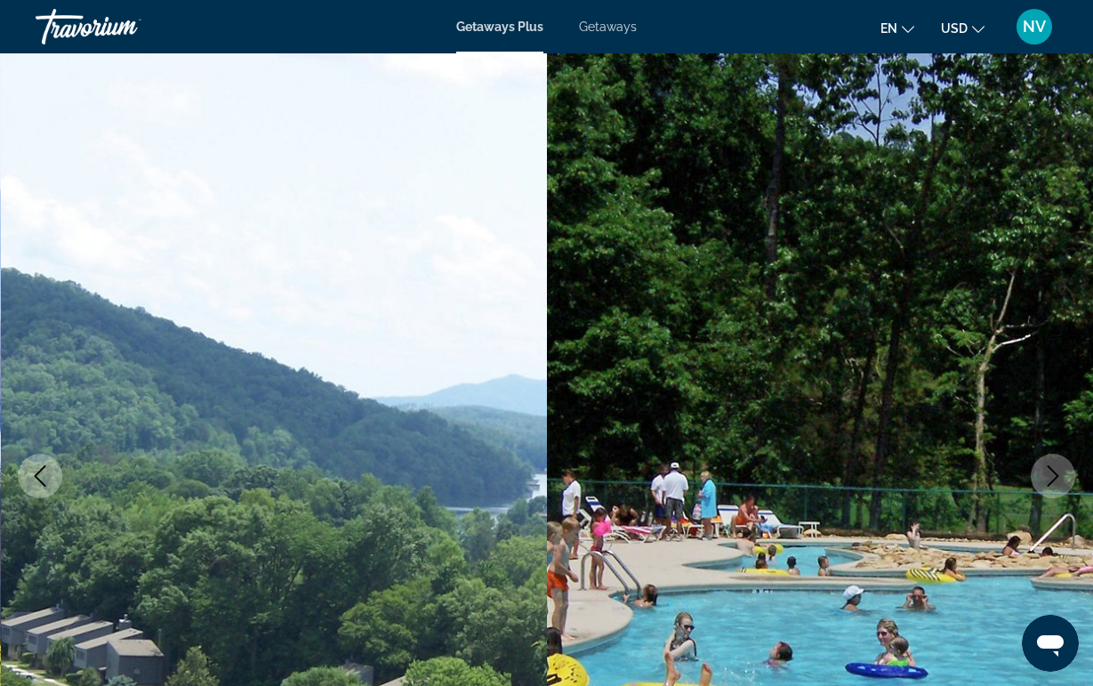
click at [1059, 471] on icon "Next image" at bounding box center [1053, 475] width 21 height 21
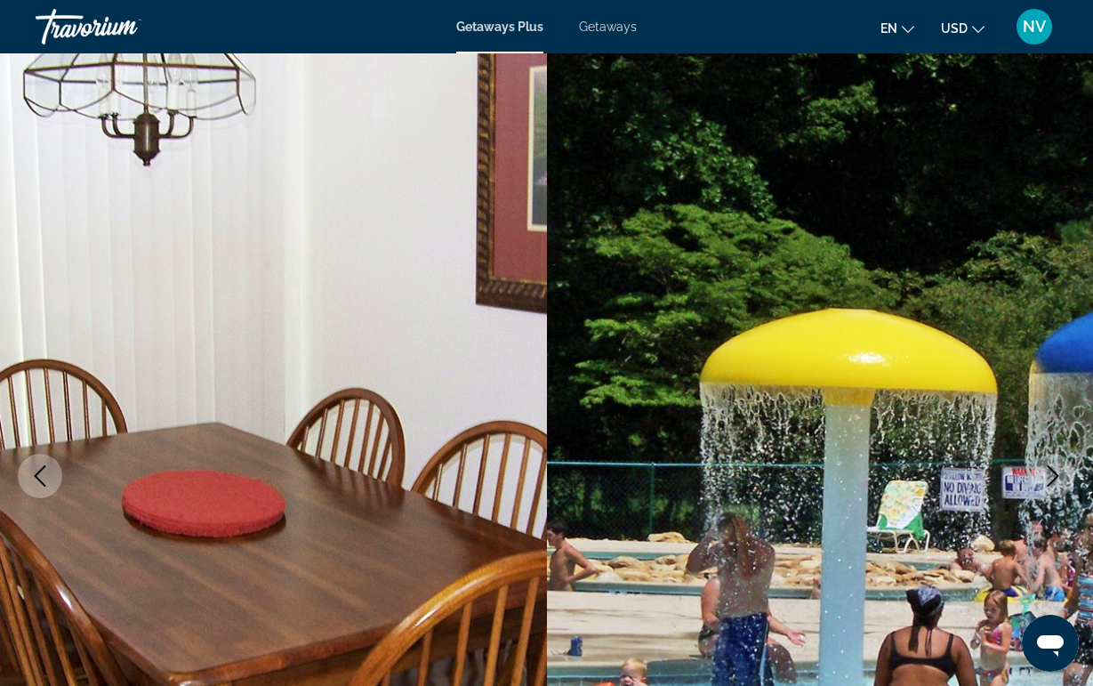
click at [1059, 471] on icon "Next image" at bounding box center [1053, 475] width 21 height 21
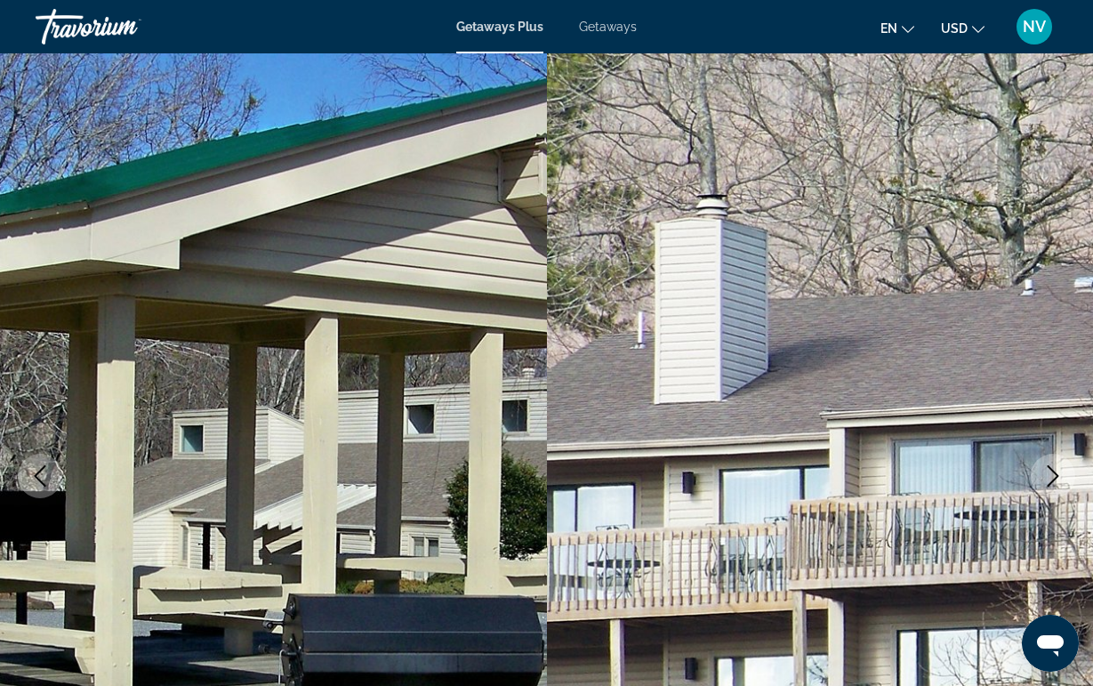
click at [1059, 472] on icon "Next image" at bounding box center [1053, 475] width 21 height 21
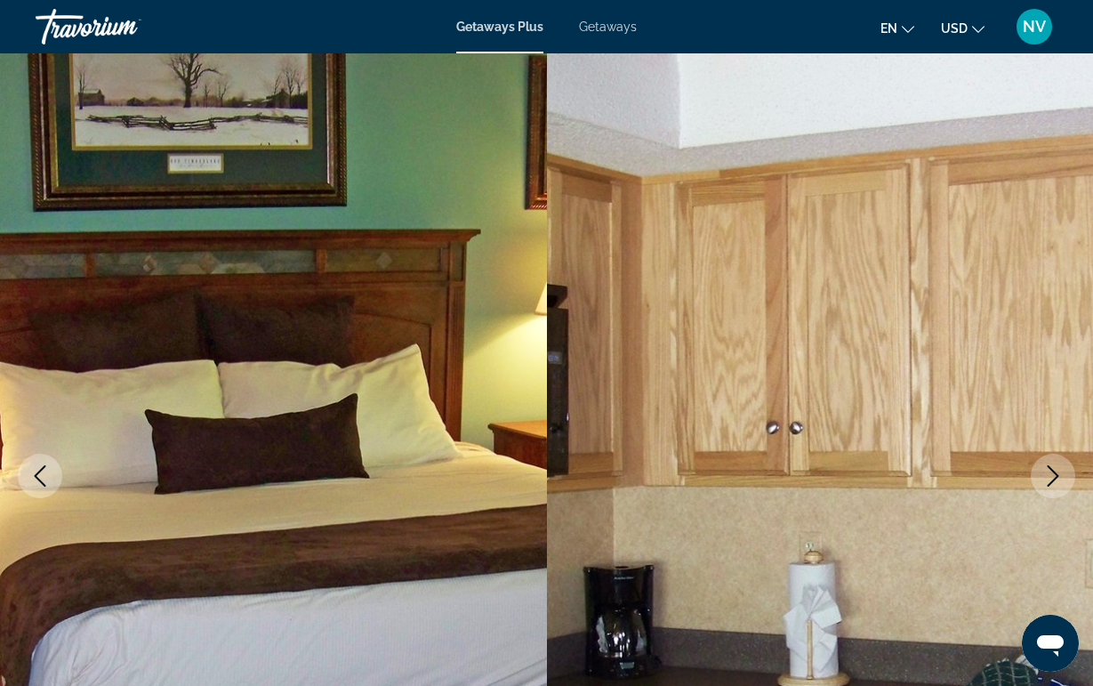
click at [1059, 472] on icon "Next image" at bounding box center [1053, 475] width 21 height 21
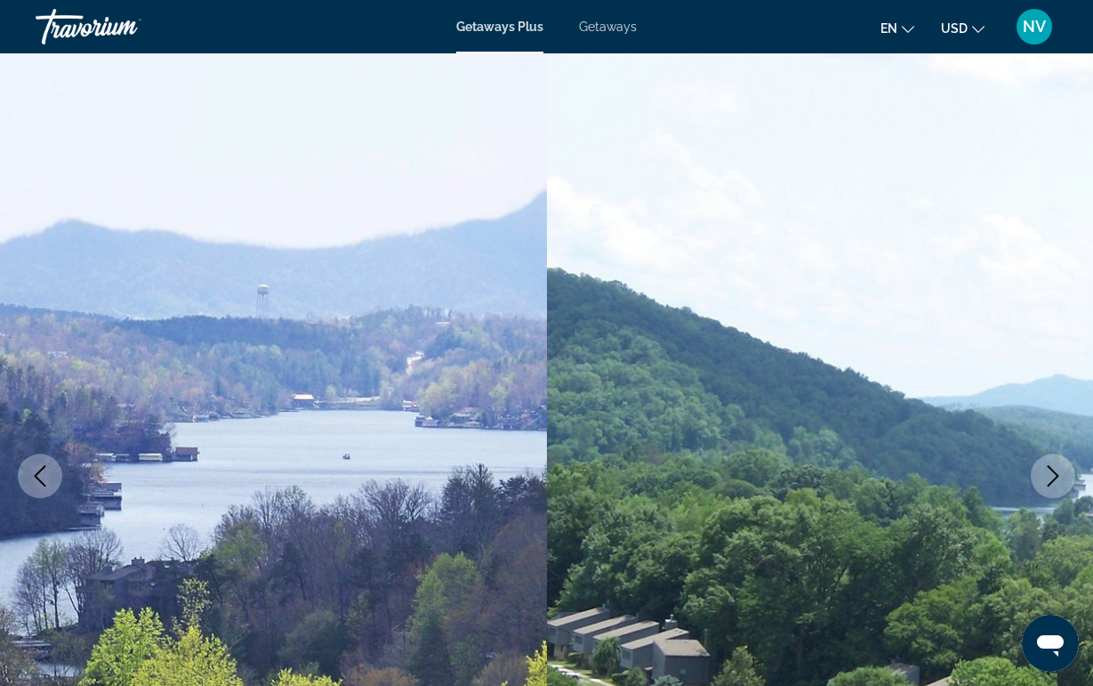
click at [1059, 472] on icon "Next image" at bounding box center [1053, 475] width 21 height 21
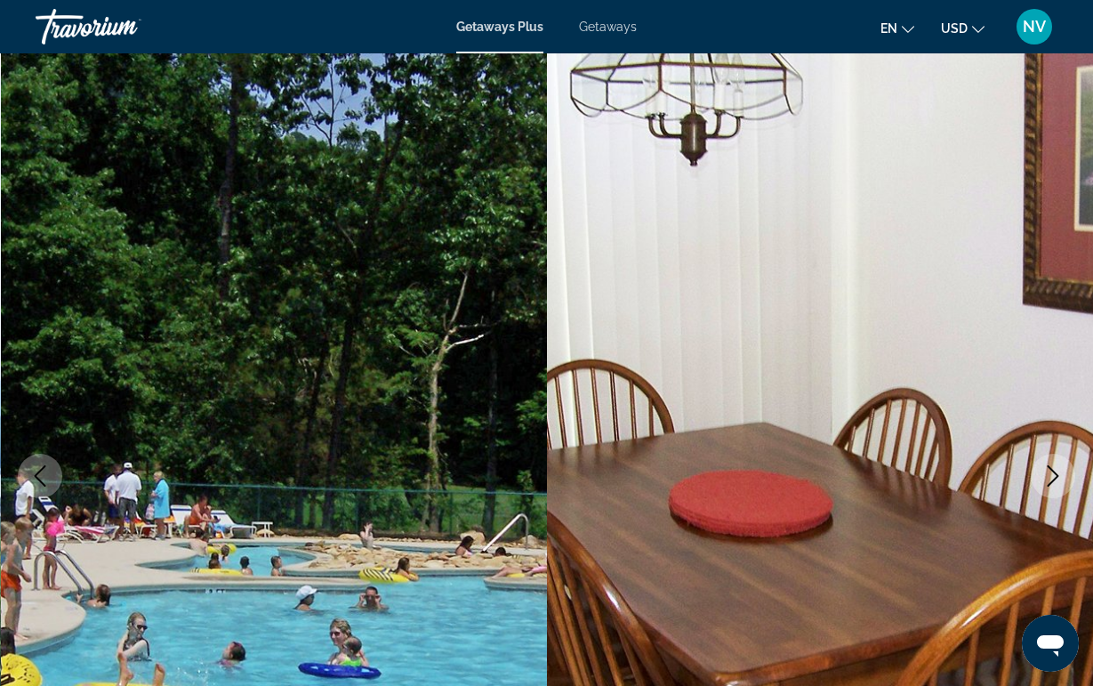
click at [1059, 472] on icon "Next image" at bounding box center [1053, 475] width 21 height 21
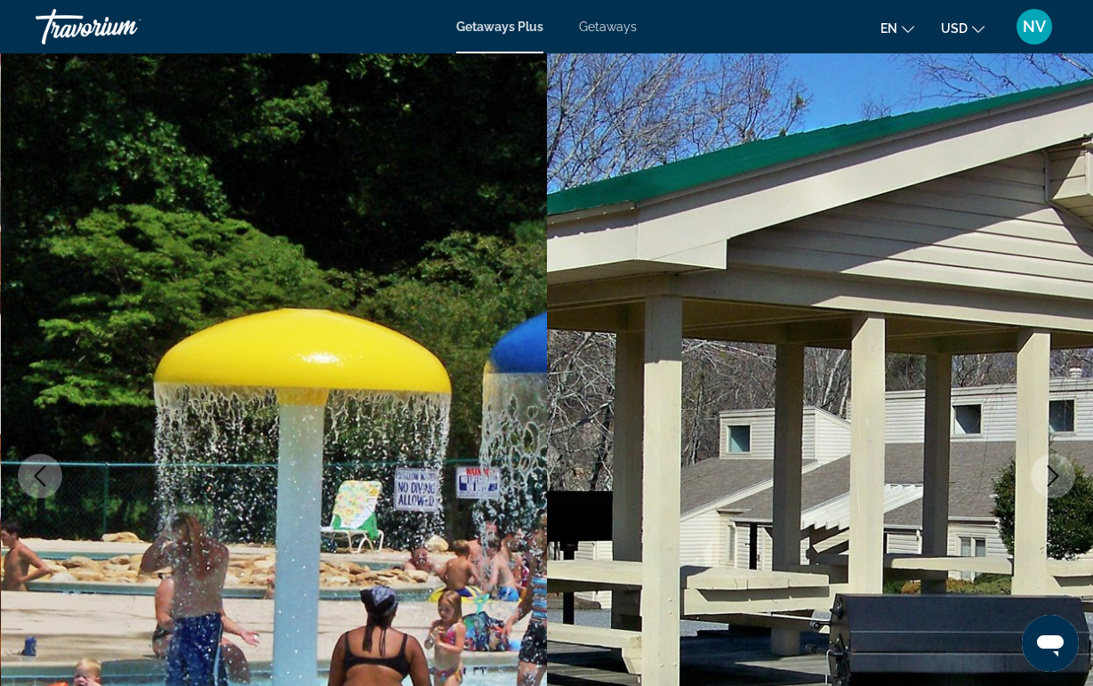
click at [1059, 472] on icon "Next image" at bounding box center [1053, 475] width 21 height 21
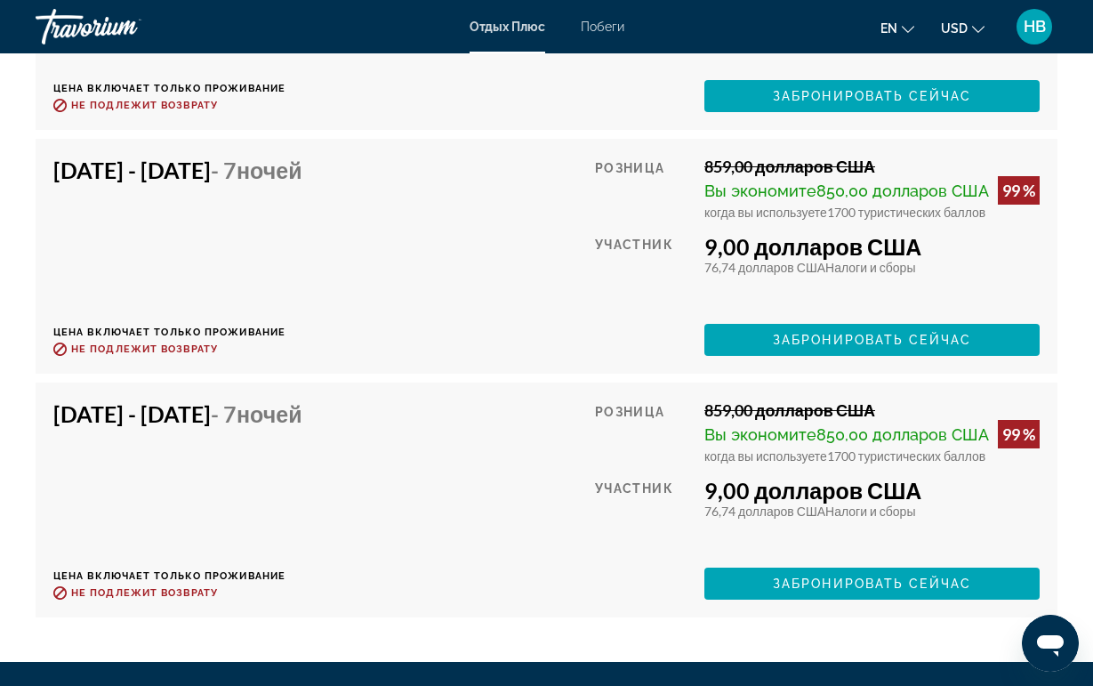
scroll to position [4605, 0]
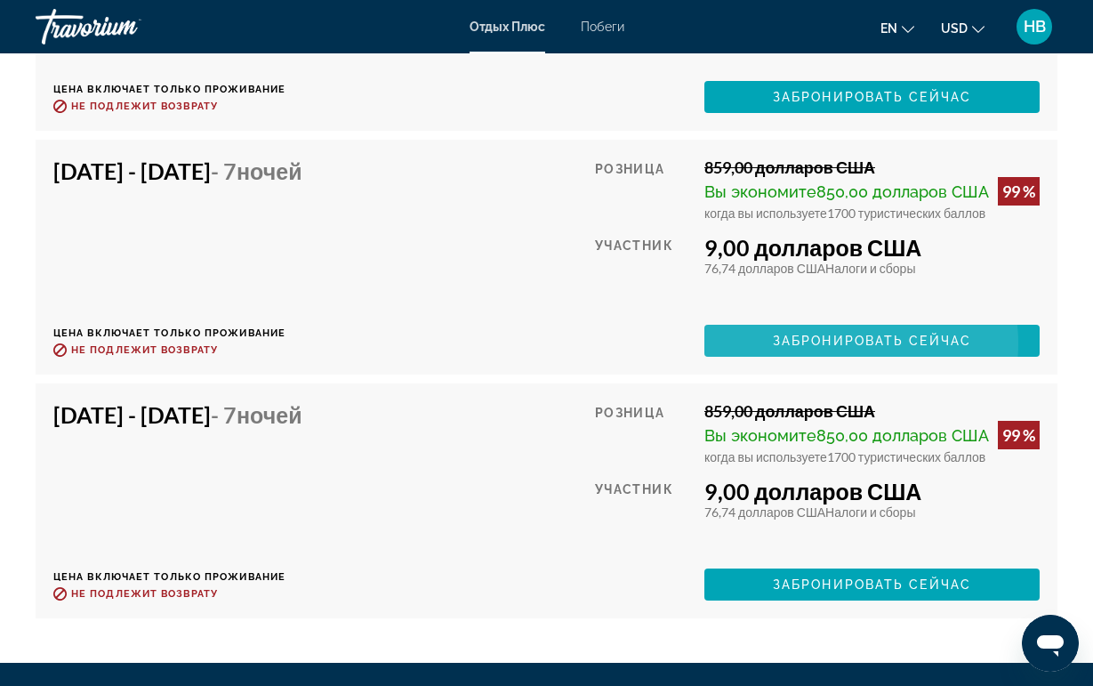
click at [863, 348] on span "ЗАБРОНИРОВАТЬ СЕЙЧАС" at bounding box center [872, 341] width 198 height 14
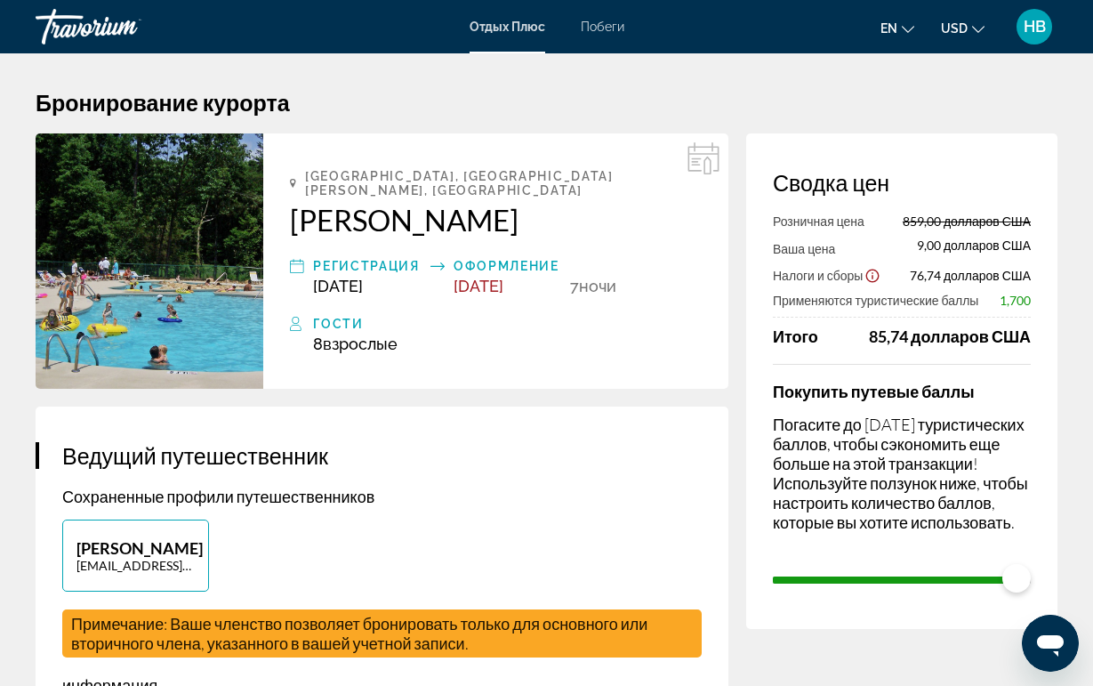
click at [863, 399] on h4 "Покупить путевые баллы" at bounding box center [902, 392] width 258 height 20
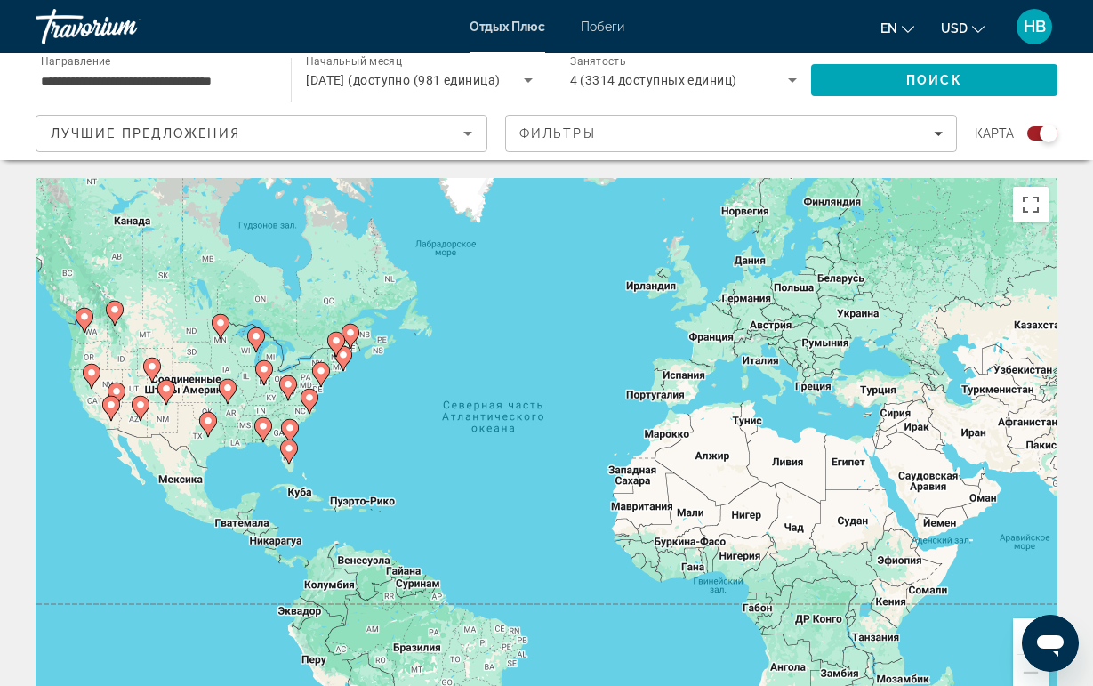
click at [311, 403] on icon "Основное содержание" at bounding box center [309, 401] width 16 height 23
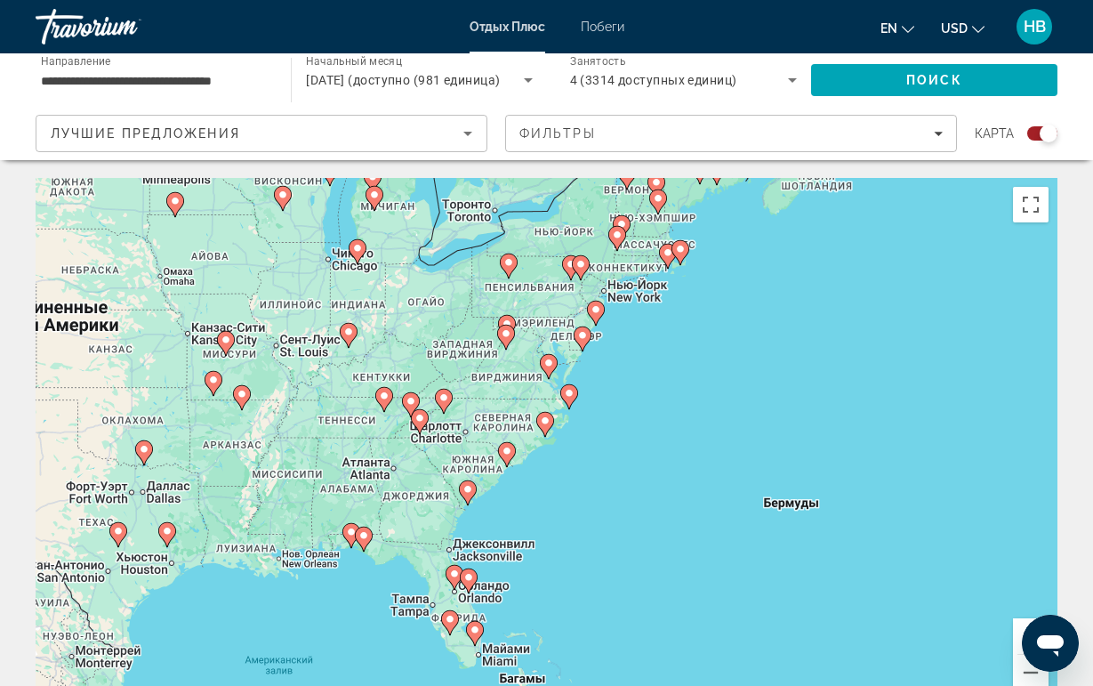
click at [513, 456] on icon "Основное содержание" at bounding box center [506, 454] width 16 height 23
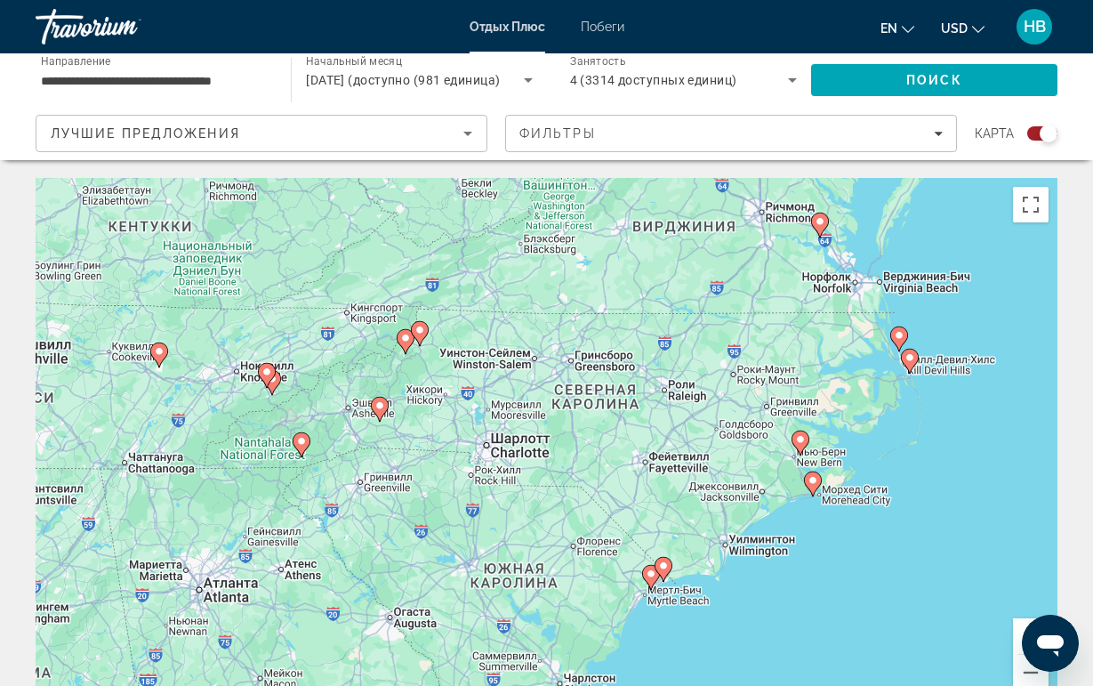
drag, startPoint x: 469, startPoint y: 372, endPoint x: 583, endPoint y: 512, distance: 180.9
click at [584, 512] on div "Для навигации используйте клавиши со стрелками. Чтобы активировать перетаскиван…" at bounding box center [547, 445] width 1022 height 534
click at [288, 444] on div "Для навигации используйте клавиши со стрелками. Чтобы активировать перетаскиван…" at bounding box center [547, 445] width 1022 height 534
click at [305, 438] on icon "Основное содержание" at bounding box center [299, 443] width 16 height 23
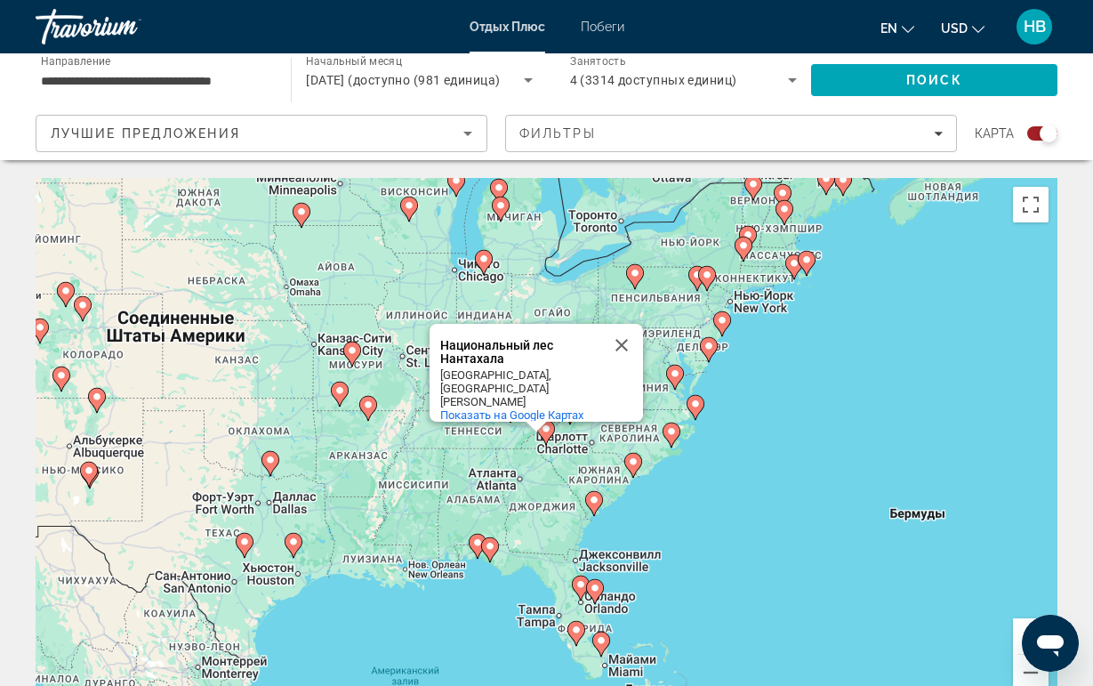
click at [548, 435] on icon "Основное содержание" at bounding box center [545, 432] width 16 height 23
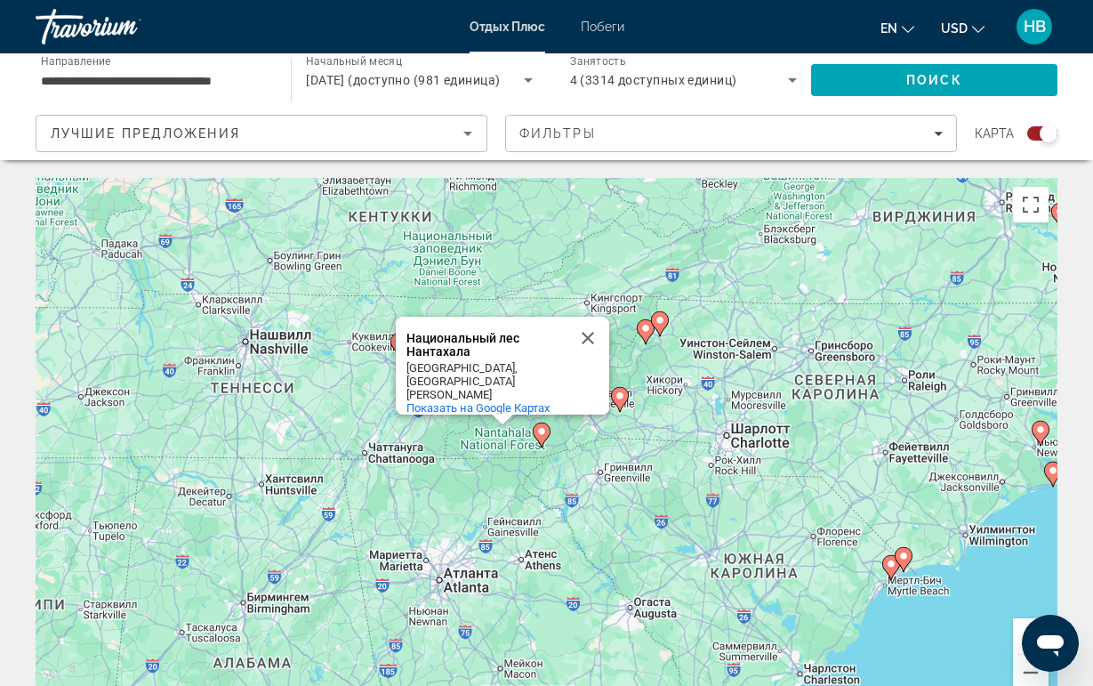
type input "**********"
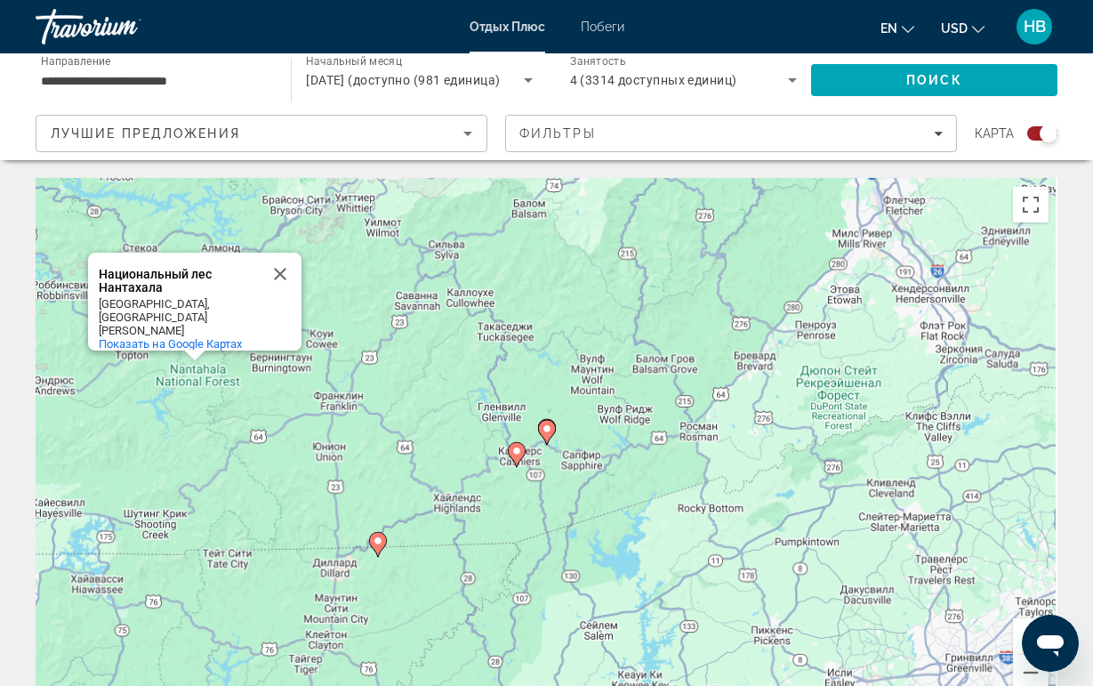
click at [546, 439] on icon "Основное содержание" at bounding box center [546, 432] width 16 height 23
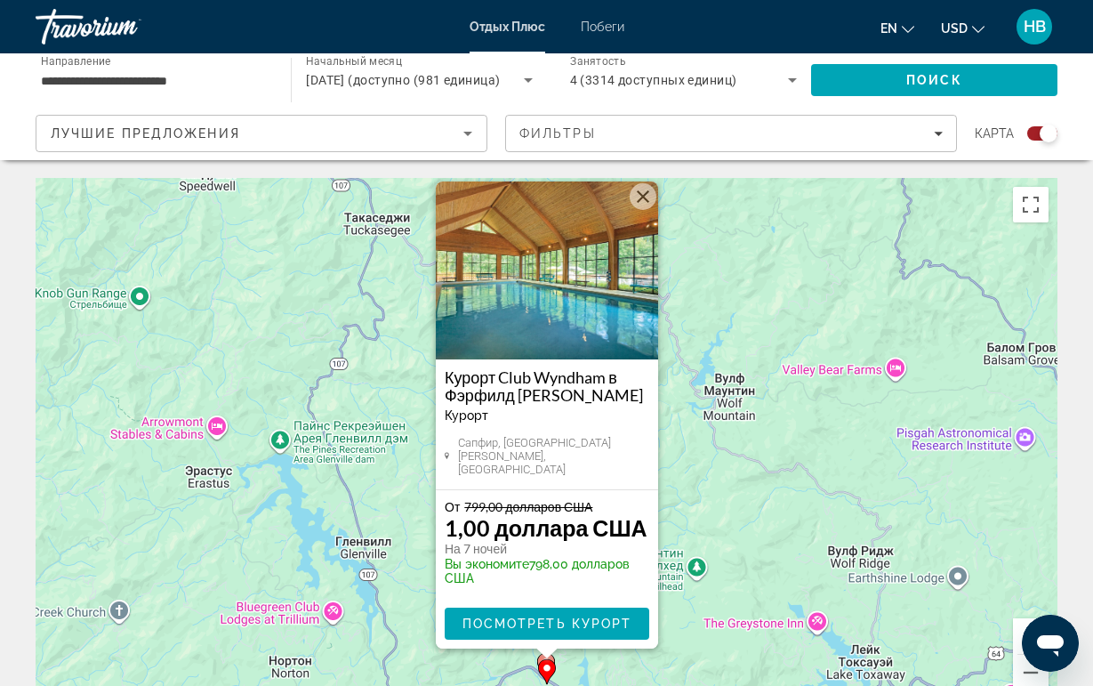
click at [592, 296] on img "Основное содержание" at bounding box center [547, 271] width 222 height 178
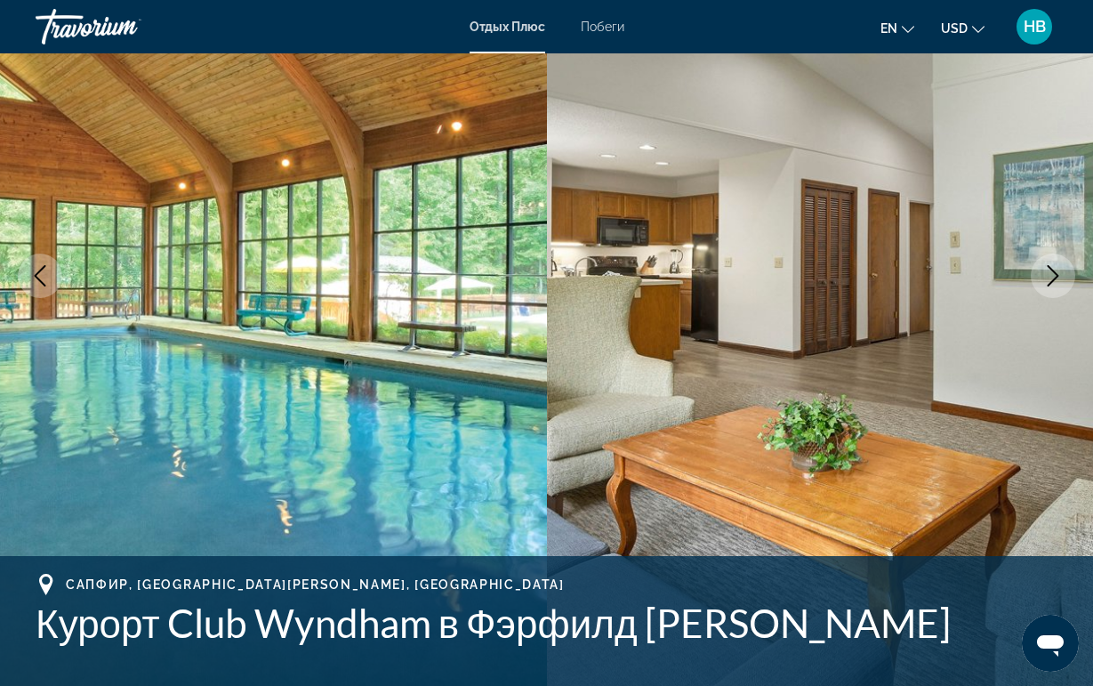
scroll to position [198, 0]
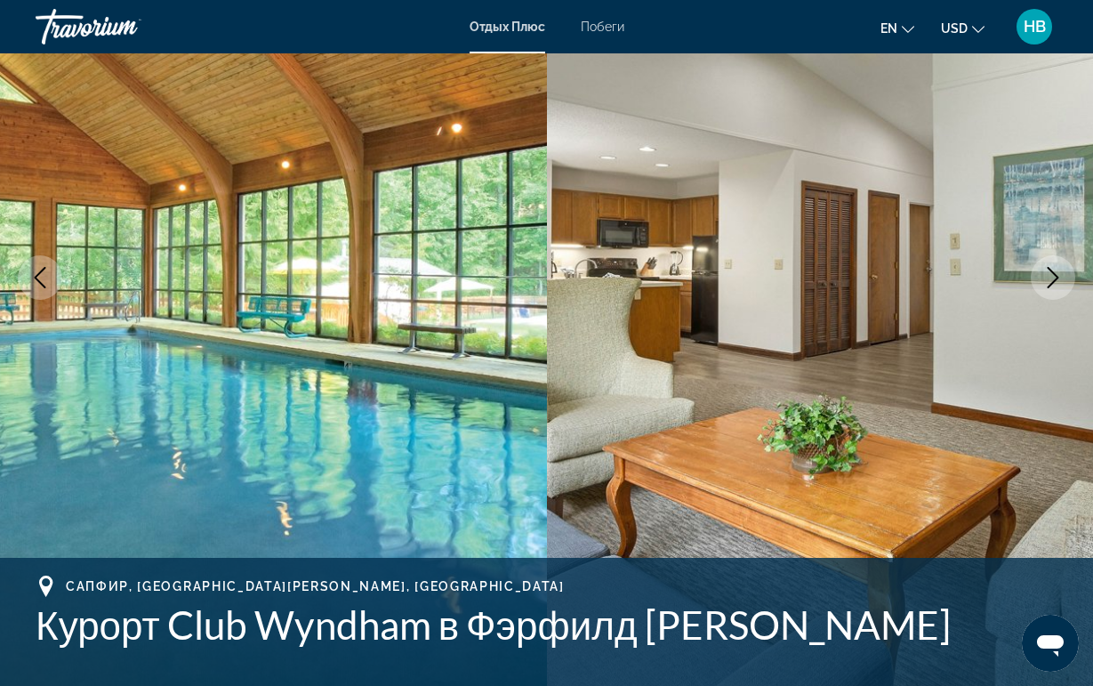
click at [1054, 275] on icon "Следующее изображение" at bounding box center [1053, 277] width 21 height 21
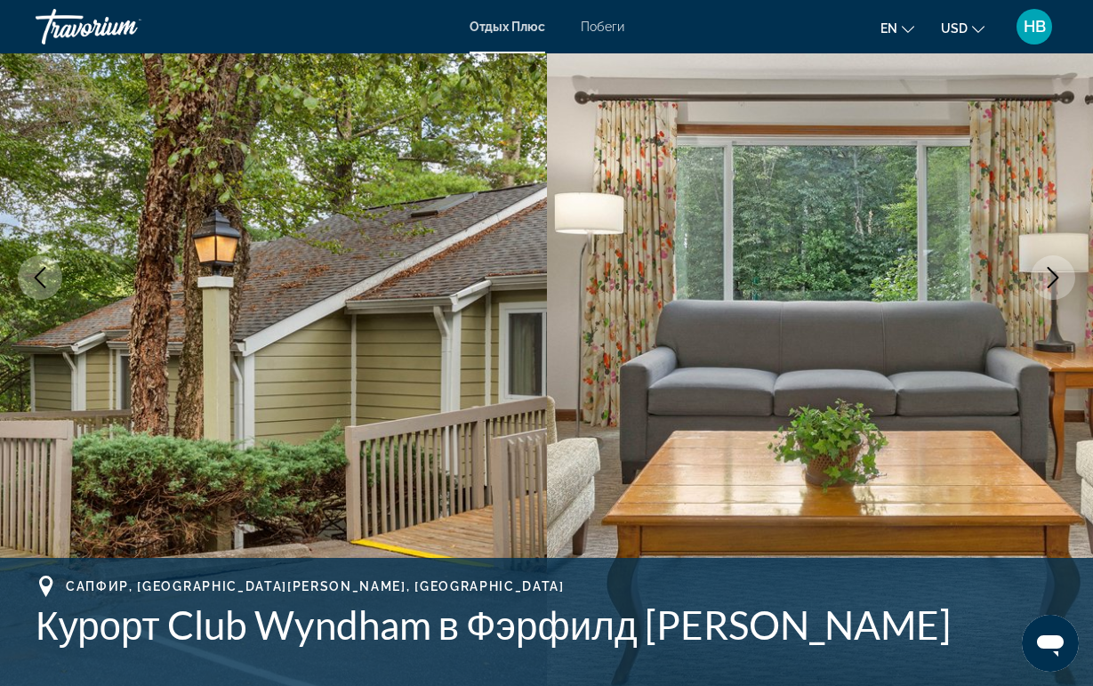
click at [1054, 275] on icon "Следующее изображение" at bounding box center [1053, 277] width 21 height 21
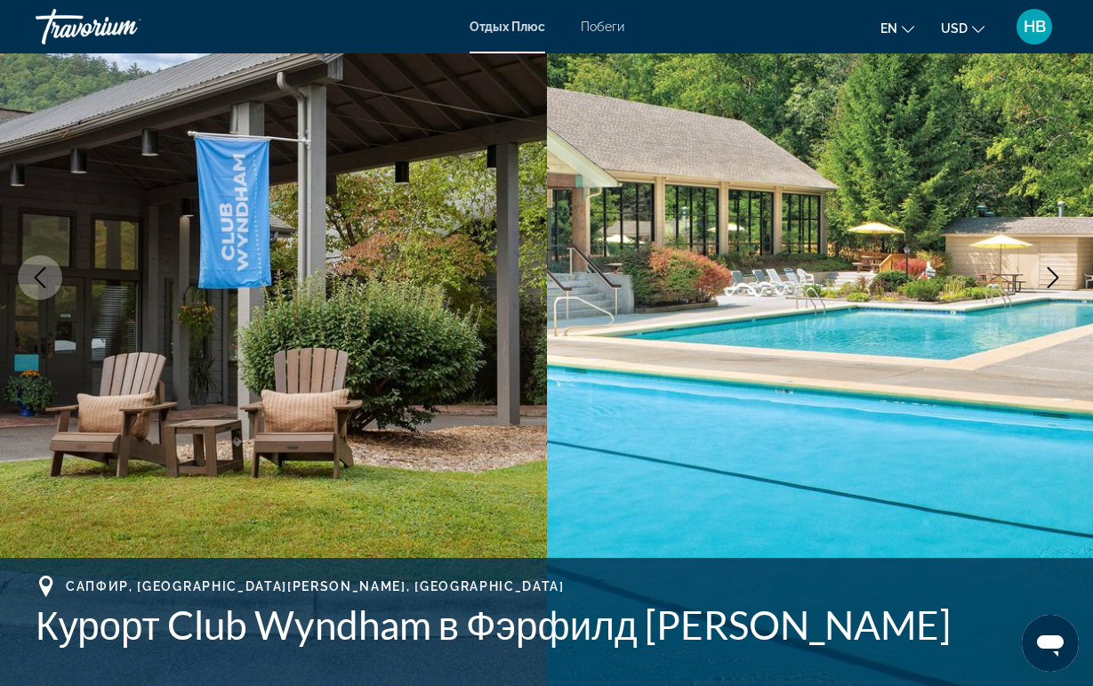
click at [1054, 275] on icon "Следующее изображение" at bounding box center [1053, 277] width 21 height 21
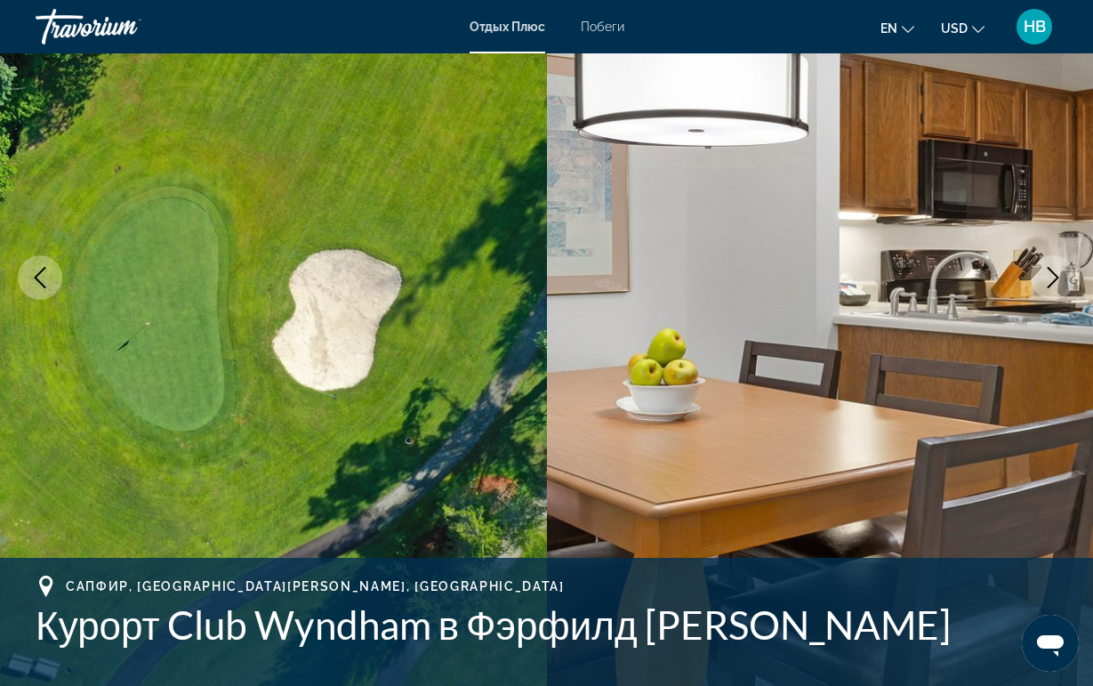
click at [1054, 274] on icon "Следующее изображение" at bounding box center [1054, 277] width 12 height 21
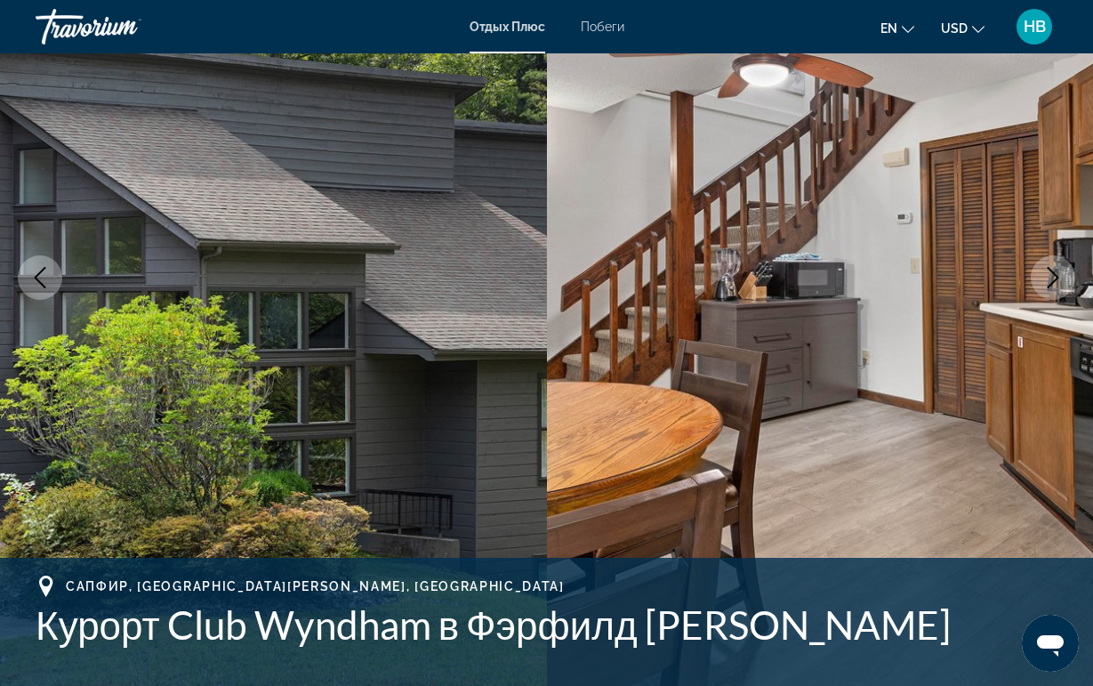
click at [1054, 274] on icon "Следующее изображение" at bounding box center [1054, 277] width 12 height 21
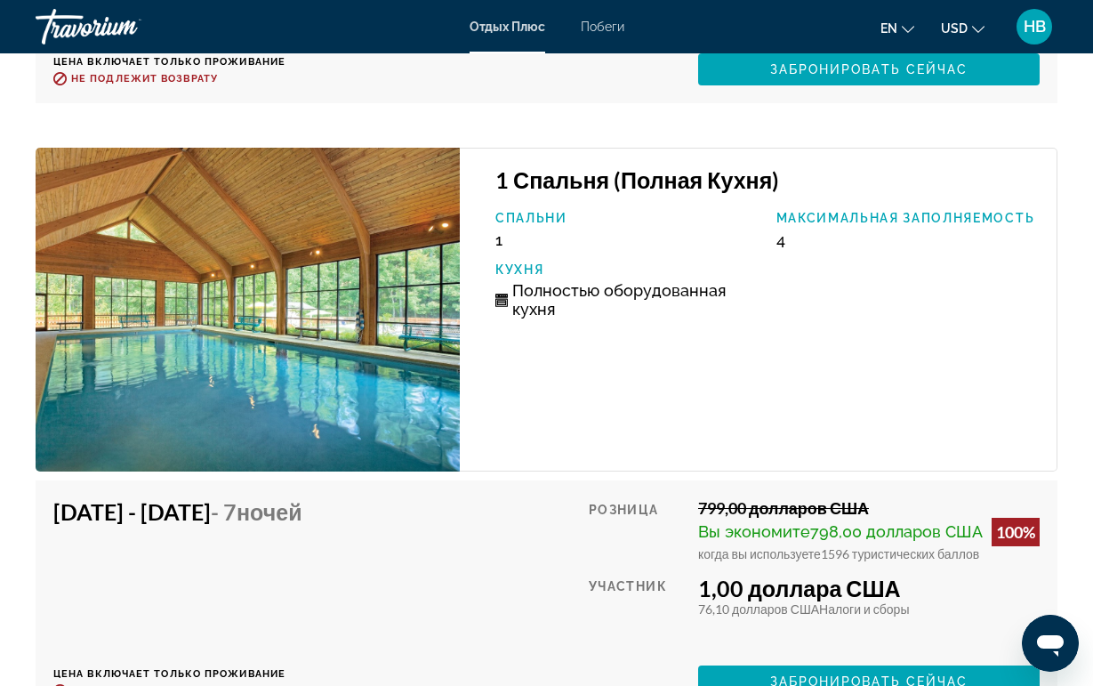
scroll to position [4329, 0]
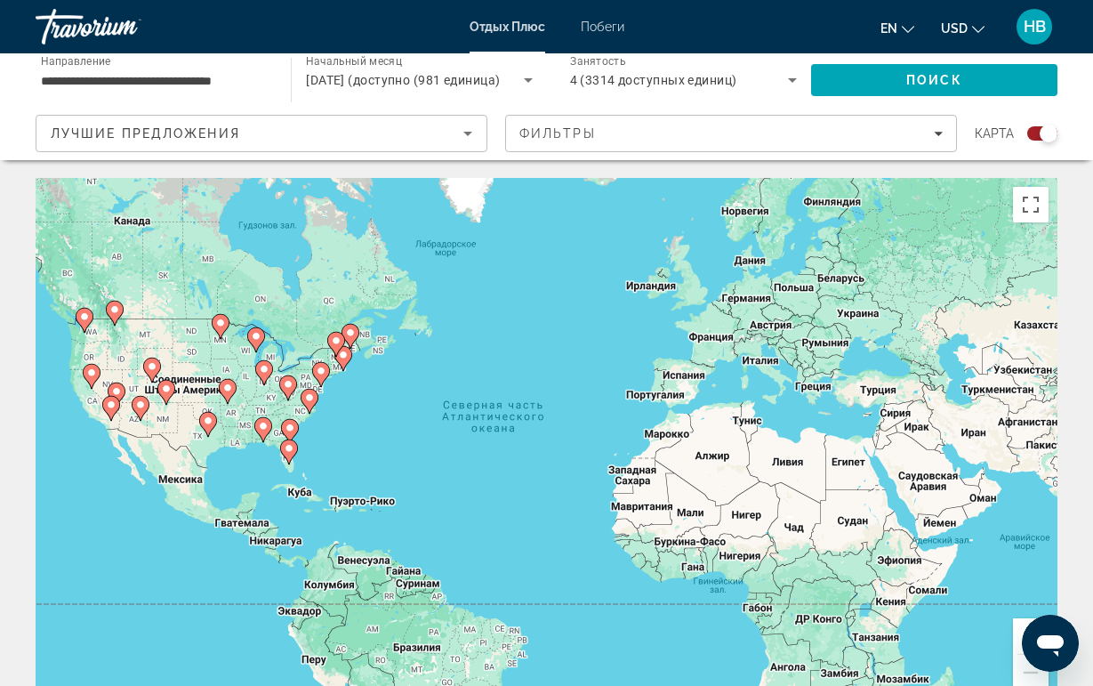
click at [285, 439] on gmp-advanced-marker "Основное содержание" at bounding box center [289, 452] width 18 height 27
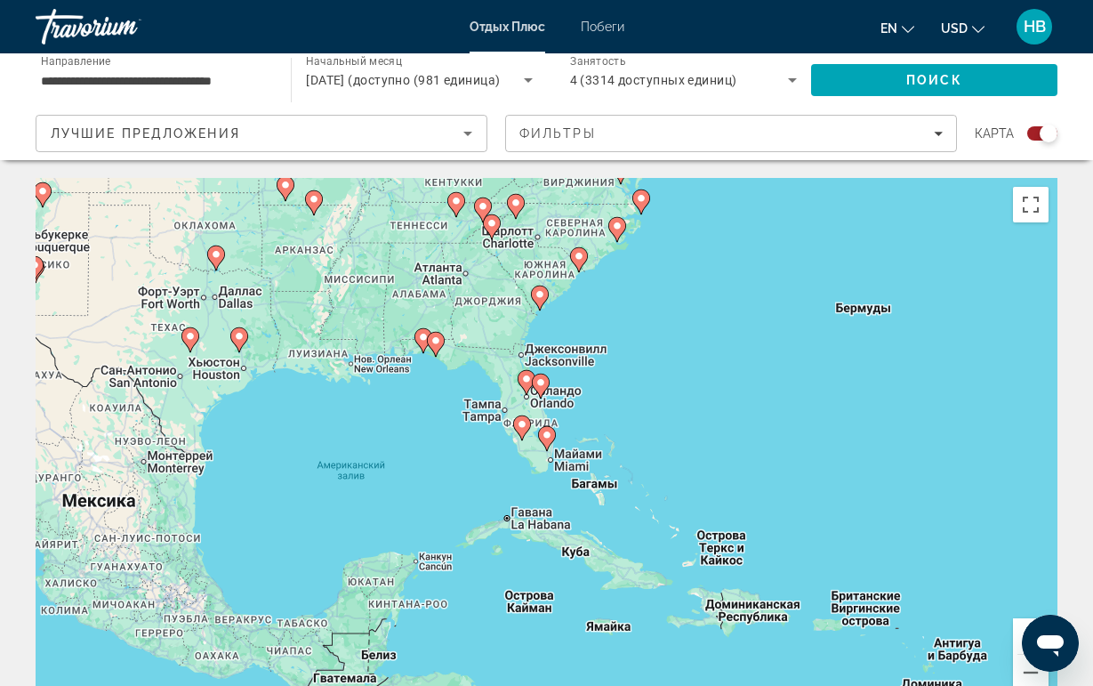
drag, startPoint x: 480, startPoint y: 305, endPoint x: 478, endPoint y: 405, distance: 99.7
click at [478, 405] on div "Для навигации используйте клавиши со стрелками. Чтобы активировать перетаскиван…" at bounding box center [547, 445] width 1022 height 534
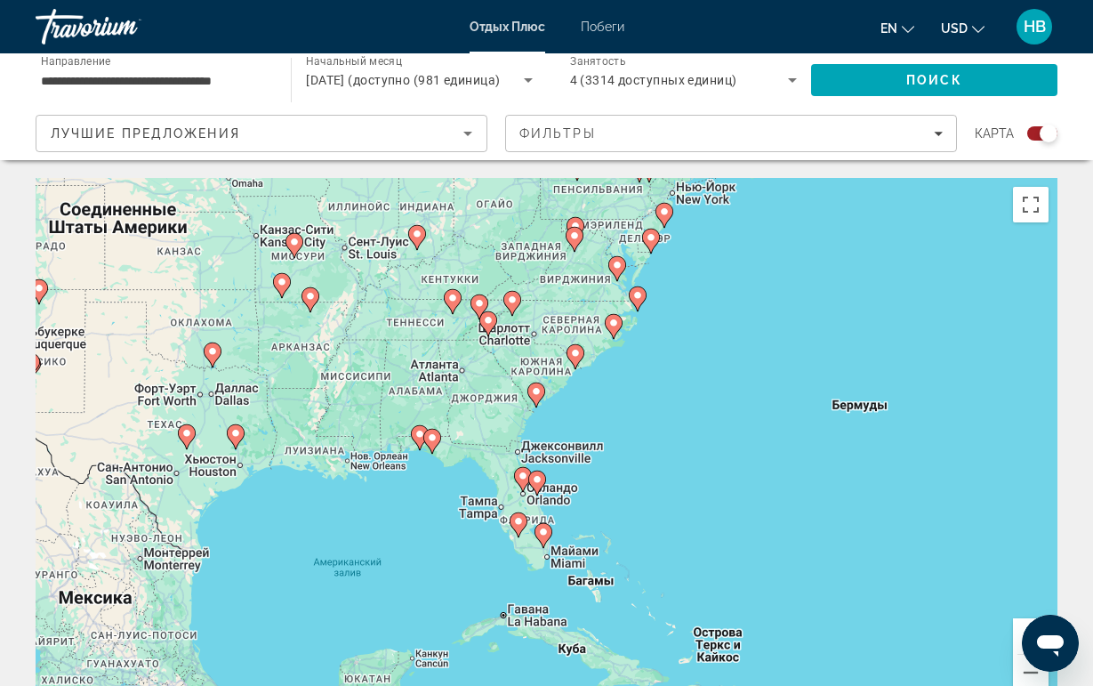
click at [494, 339] on div "Для навигации используйте клавиши со стрелками. Чтобы активировать перетаскиван…" at bounding box center [547, 445] width 1022 height 534
click at [486, 339] on div "Для навигации используйте клавиши со стрелками. Чтобы активировать перетаскиван…" at bounding box center [547, 445] width 1022 height 534
click at [486, 334] on gmp-advanced-marker "Основное содержание" at bounding box center [489, 324] width 18 height 27
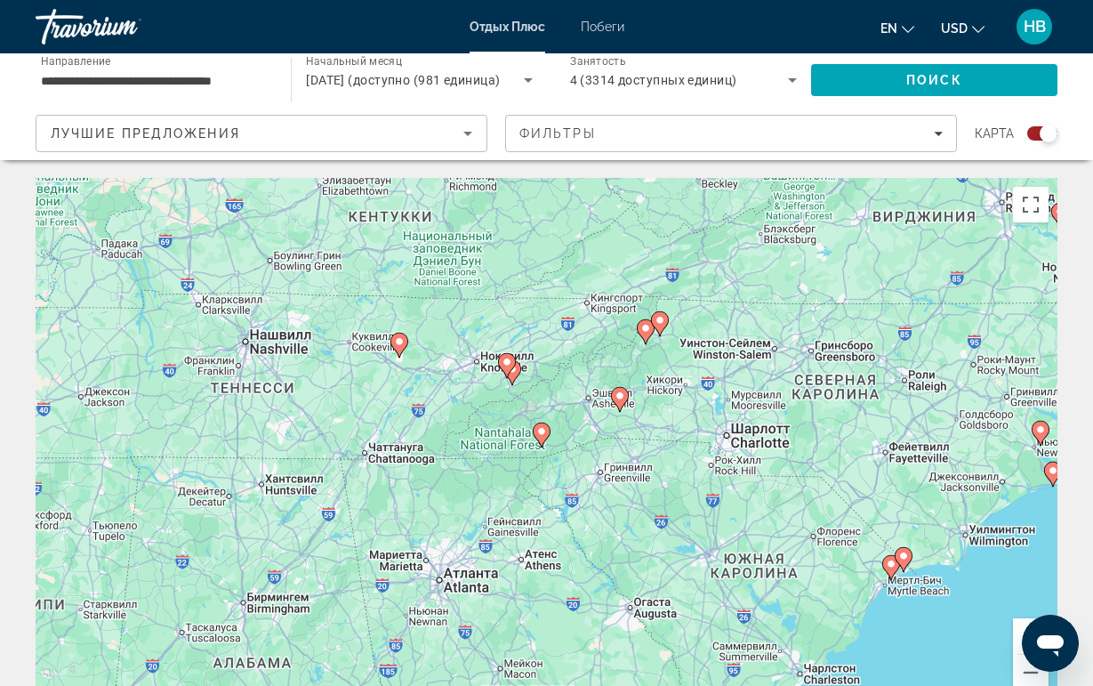
click at [512, 375] on gmp-advanced-marker "Основное содержание" at bounding box center [507, 365] width 18 height 27
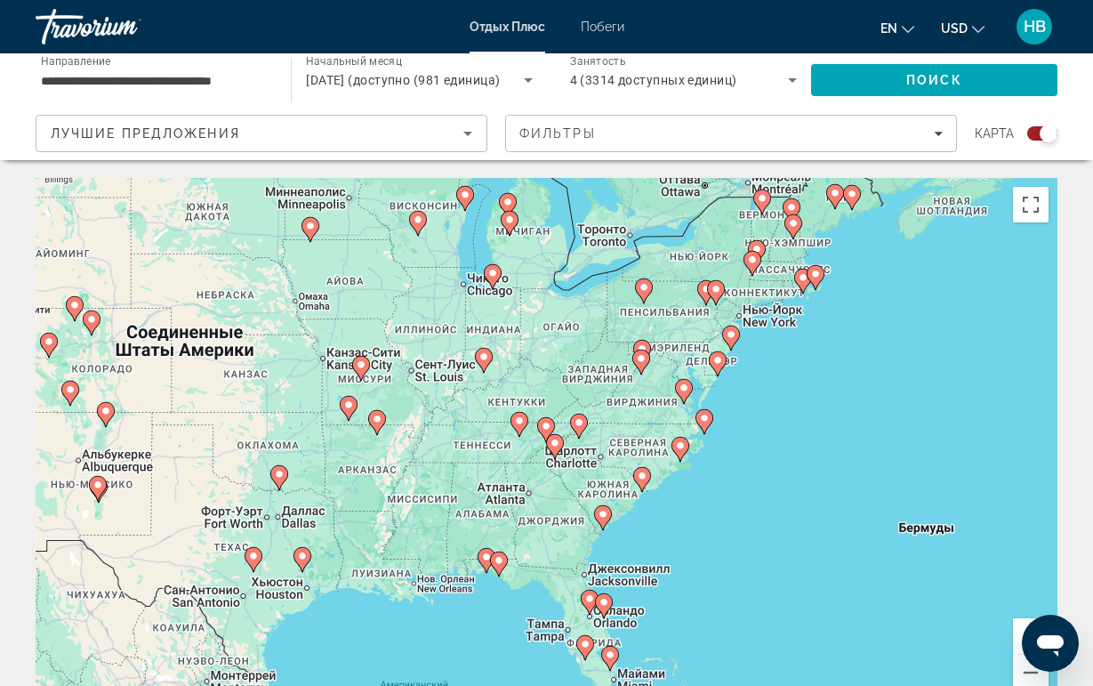
click at [556, 457] on gmp-advanced-marker "Основное содержание" at bounding box center [555, 446] width 18 height 27
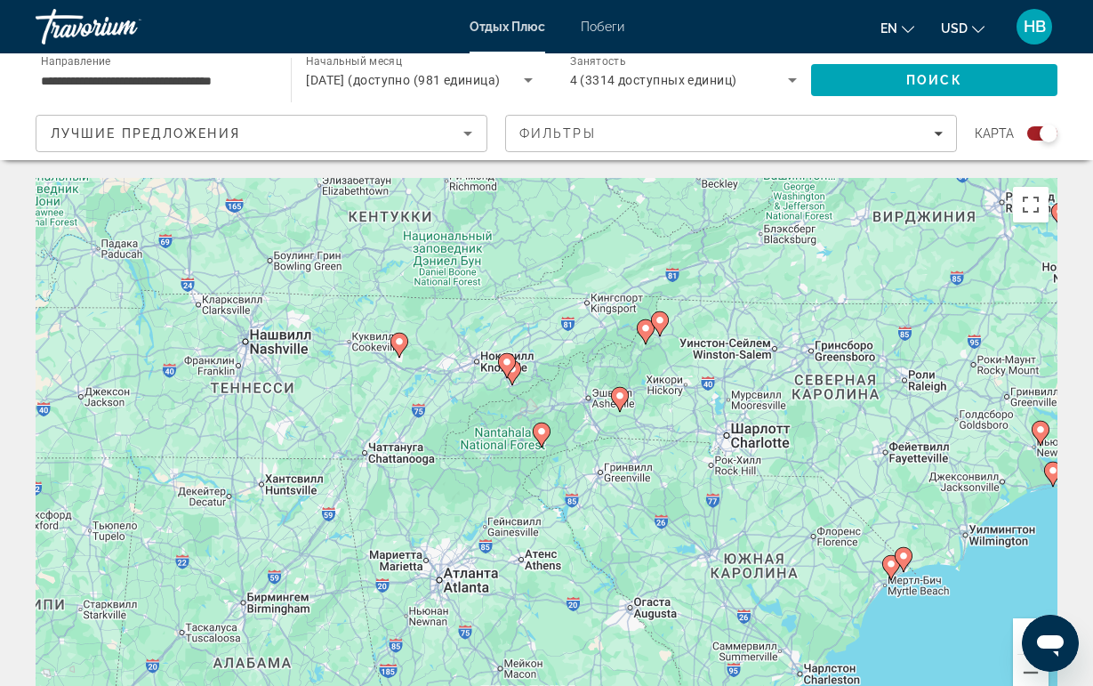
click at [407, 354] on gmp-advanced-marker "Основное содержание" at bounding box center [400, 345] width 18 height 27
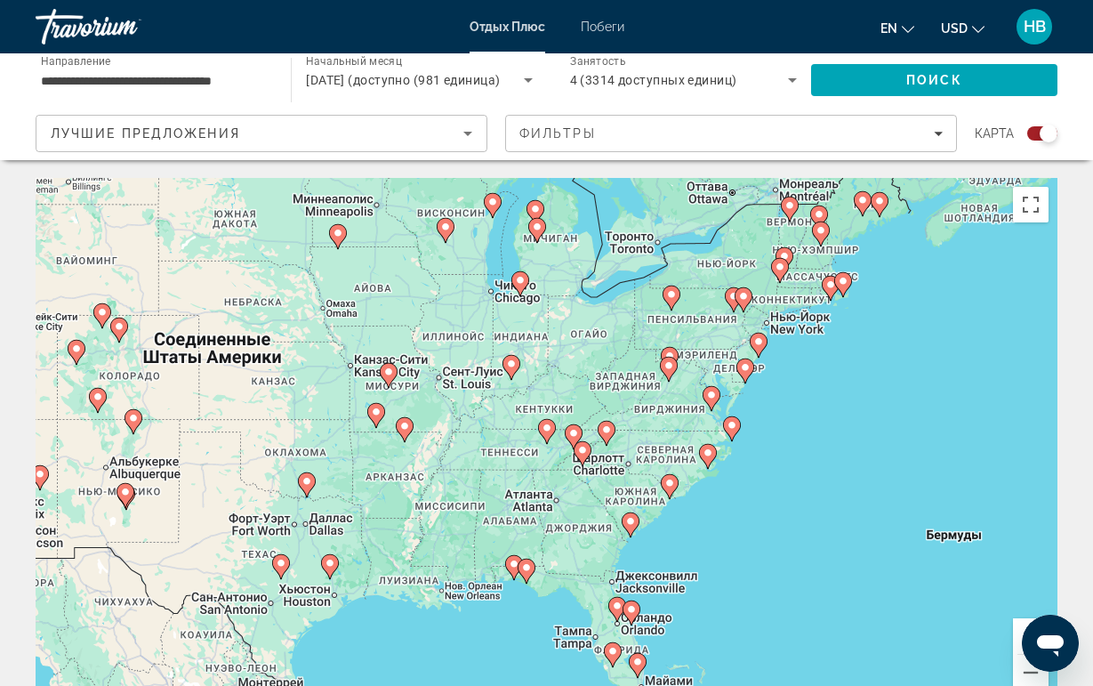
click at [553, 443] on gmp-advanced-marker "Основное содержание" at bounding box center [547, 431] width 18 height 27
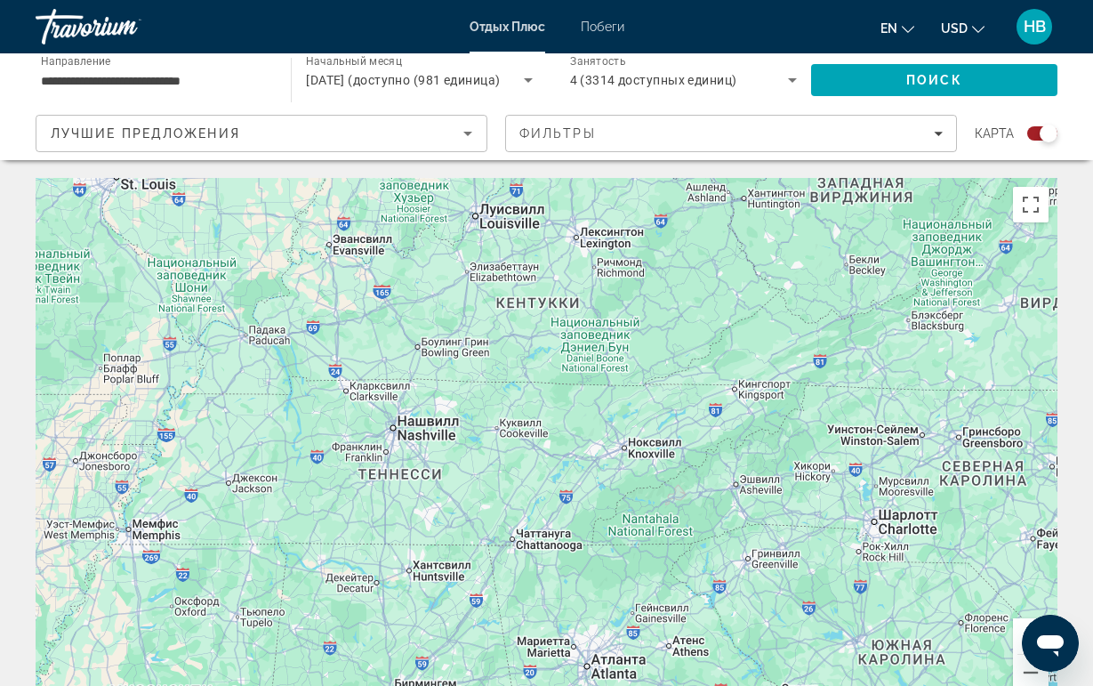
type input "**********"
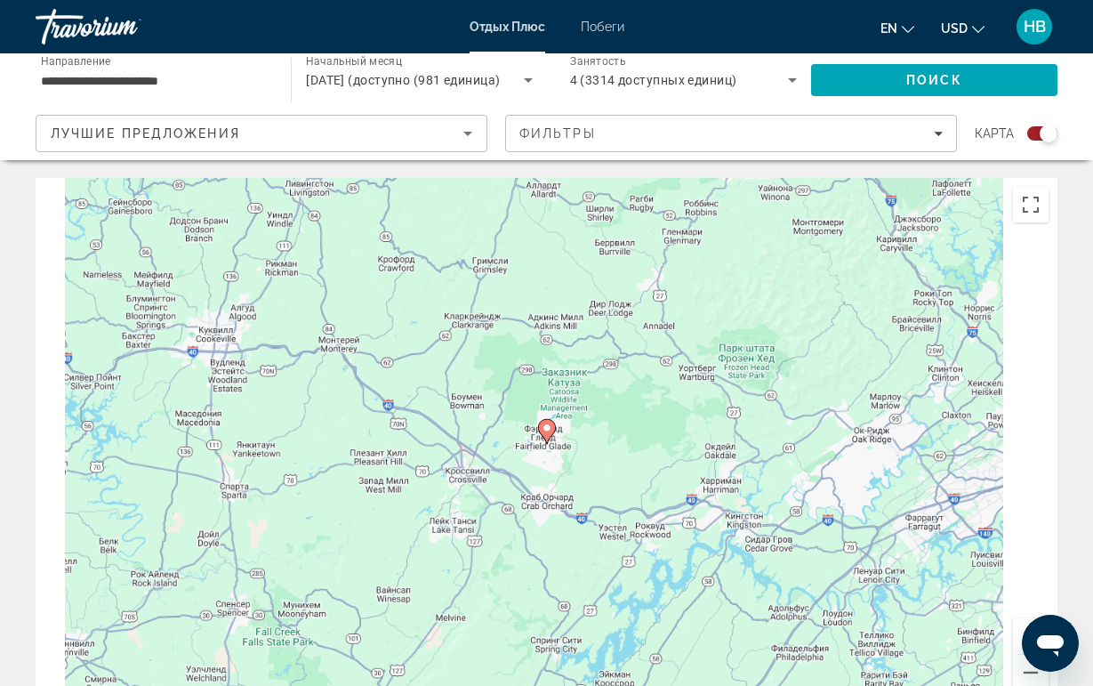
click at [545, 434] on icon "Основное содержание" at bounding box center [546, 431] width 16 height 23
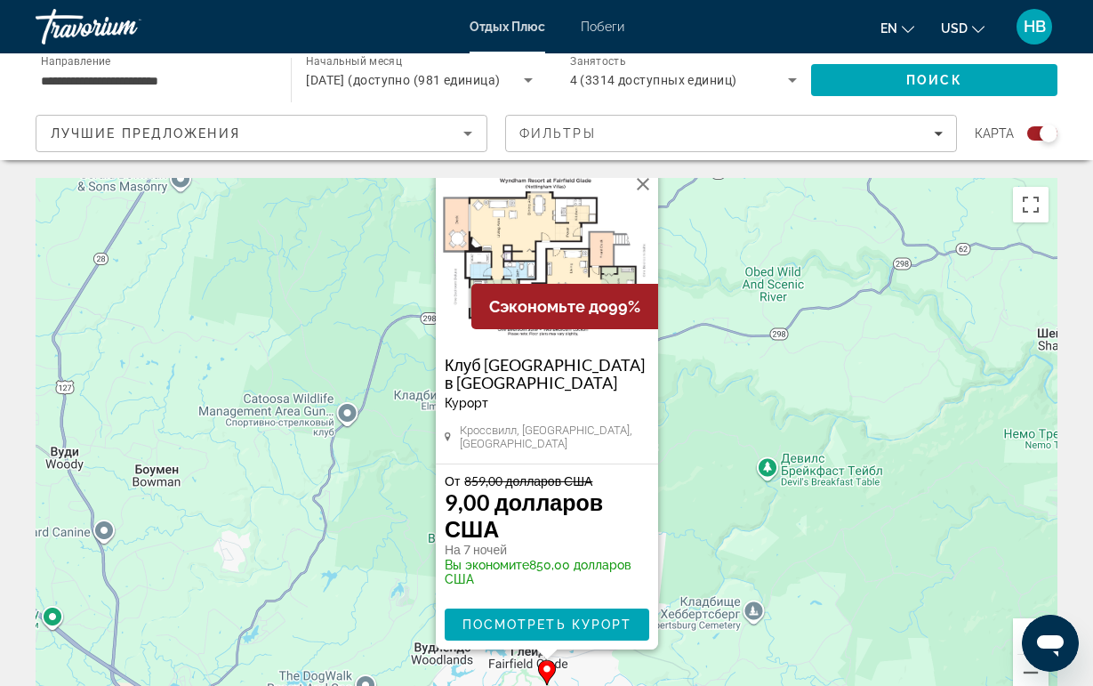
click at [633, 198] on button "Закрыть" at bounding box center [643, 184] width 27 height 27
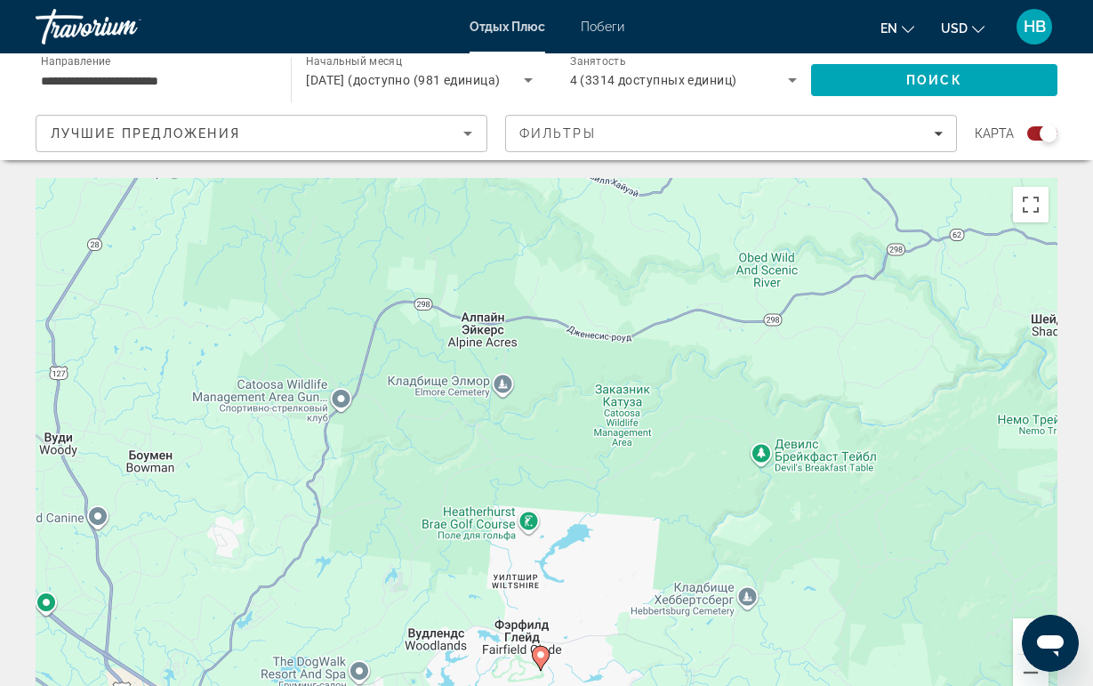
drag, startPoint x: 681, startPoint y: 412, endPoint x: 569, endPoint y: 82, distance: 348.6
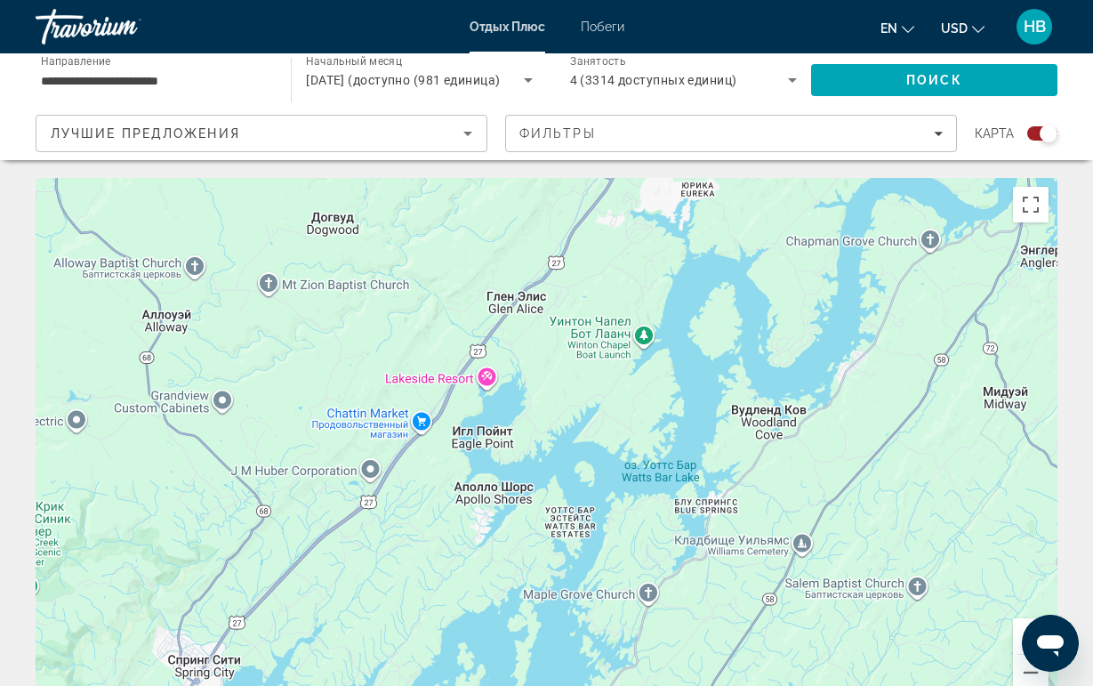
drag, startPoint x: 593, startPoint y: 181, endPoint x: 545, endPoint y: 287, distance: 116.7
click at [547, 286] on div "Основное содержание" at bounding box center [547, 445] width 1022 height 534
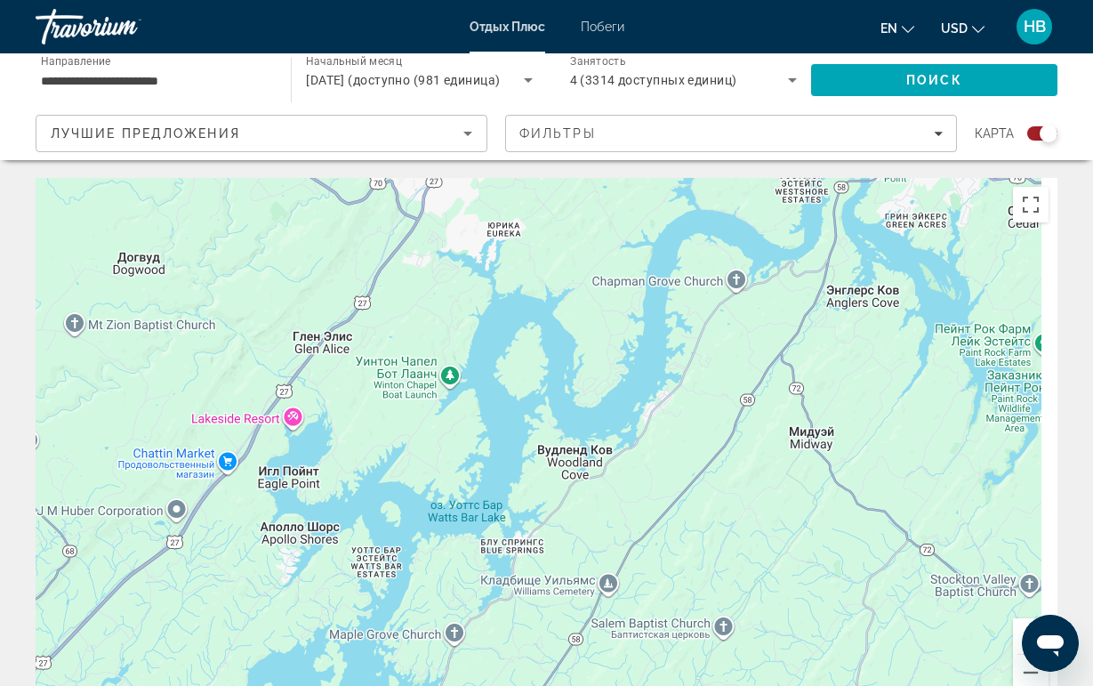
drag, startPoint x: 545, startPoint y: 287, endPoint x: 324, endPoint y: 221, distance: 231.4
click at [324, 221] on div "Основное содержание" at bounding box center [547, 445] width 1022 height 534
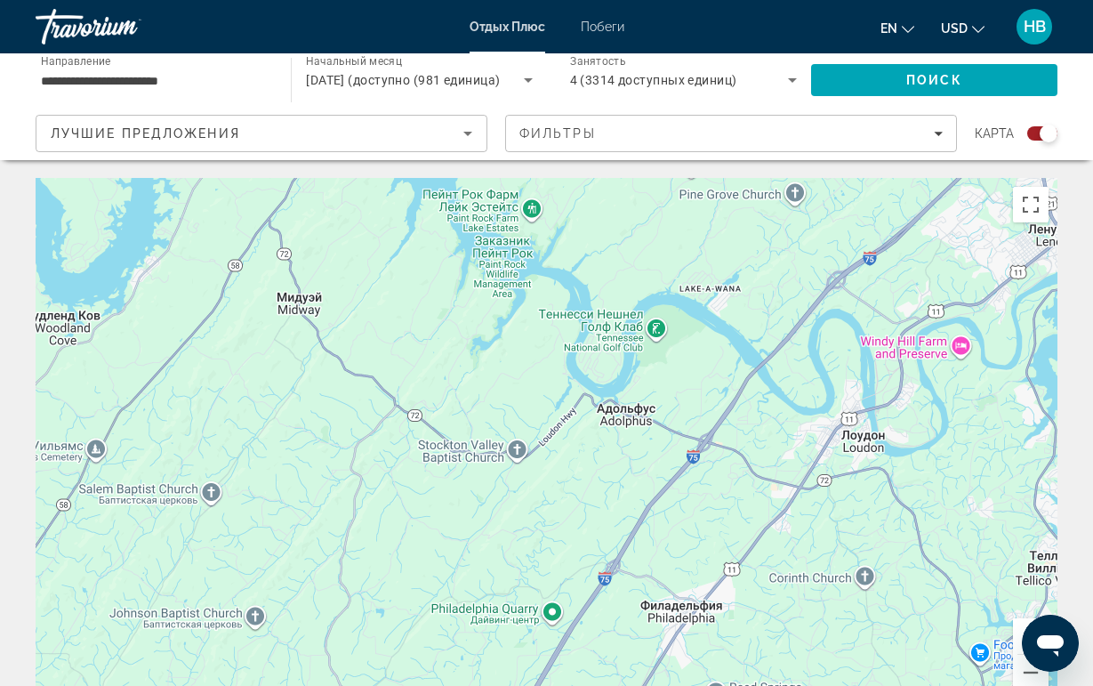
drag, startPoint x: 324, startPoint y: 221, endPoint x: 186, endPoint y: 352, distance: 190.7
click at [186, 352] on div "Основное содержание" at bounding box center [547, 445] width 1022 height 534
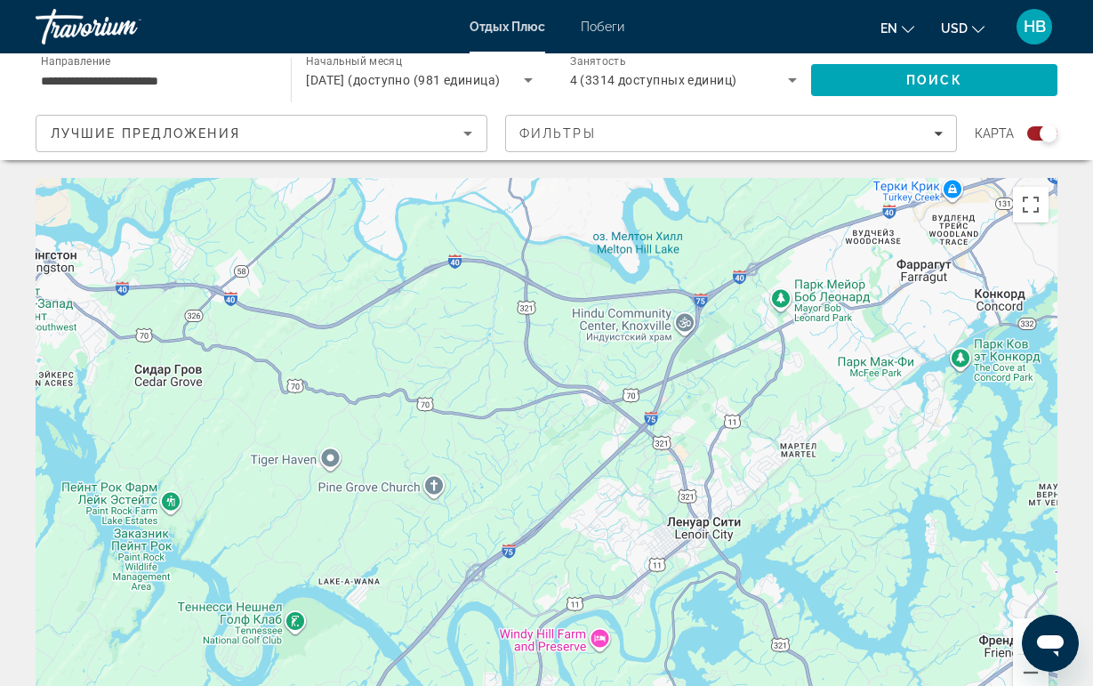
drag, startPoint x: 186, startPoint y: 352, endPoint x: 69, endPoint y: 380, distance: 119.8
click at [69, 380] on div "Основное содержание" at bounding box center [547, 445] width 1022 height 534
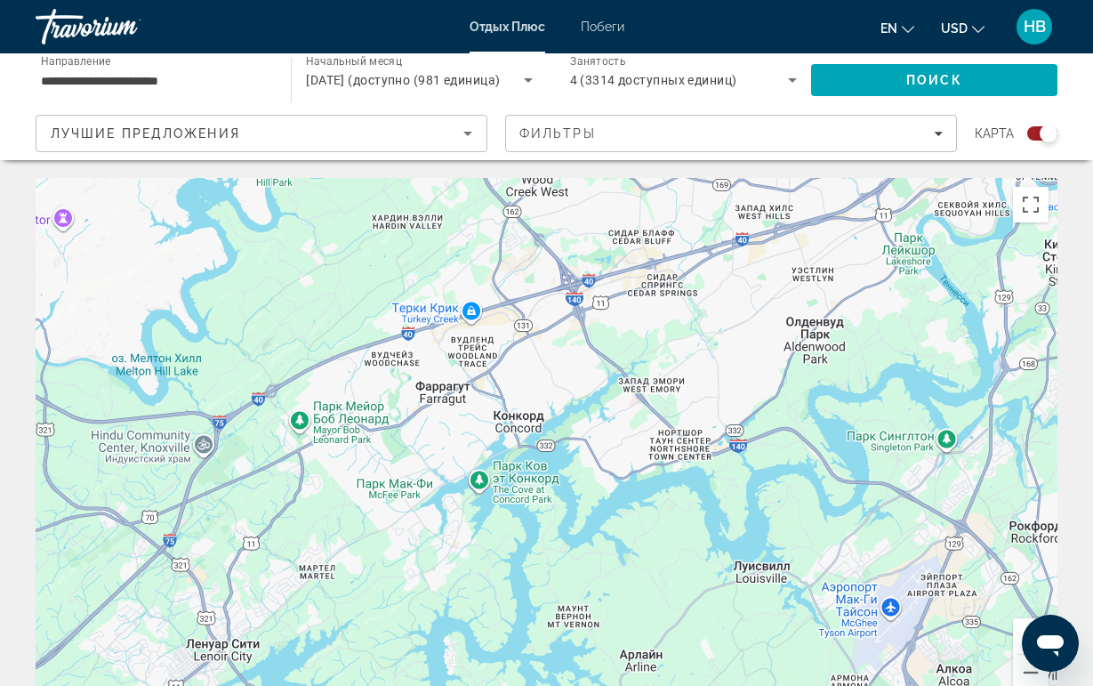
drag, startPoint x: 69, startPoint y: 380, endPoint x: 41, endPoint y: 350, distance: 41.5
click at [47, 356] on div "Основное содержание" at bounding box center [547, 445] width 1022 height 534
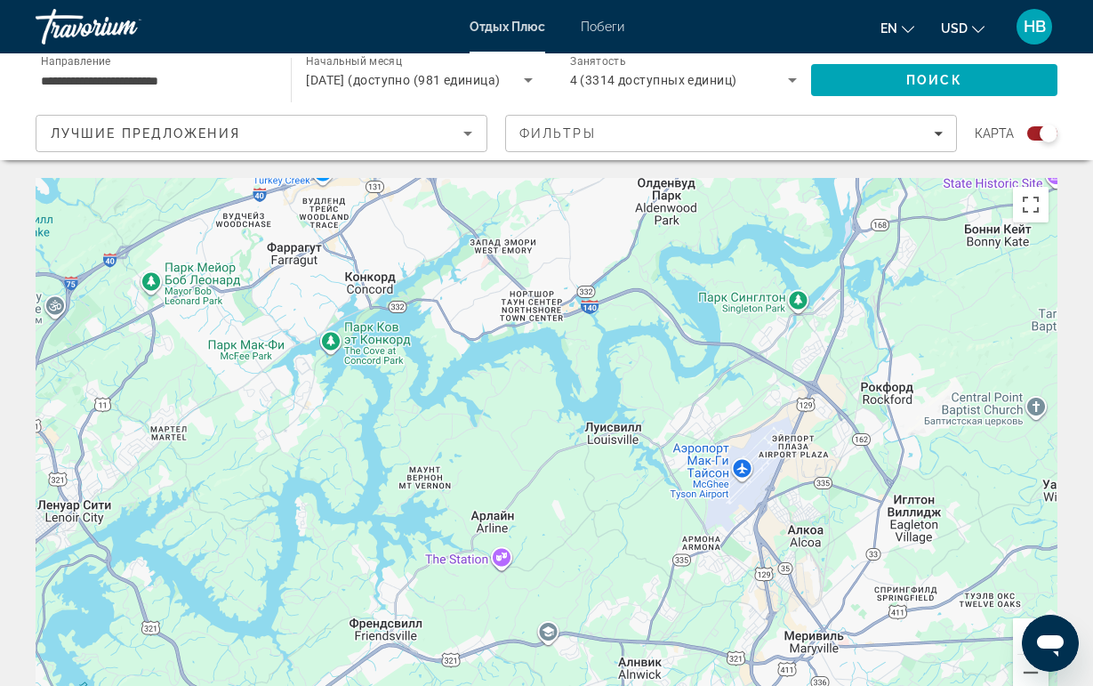
drag, startPoint x: 301, startPoint y: 374, endPoint x: 127, endPoint y: 330, distance: 178.9
click at [127, 330] on div "Основное содержание" at bounding box center [547, 445] width 1022 height 534
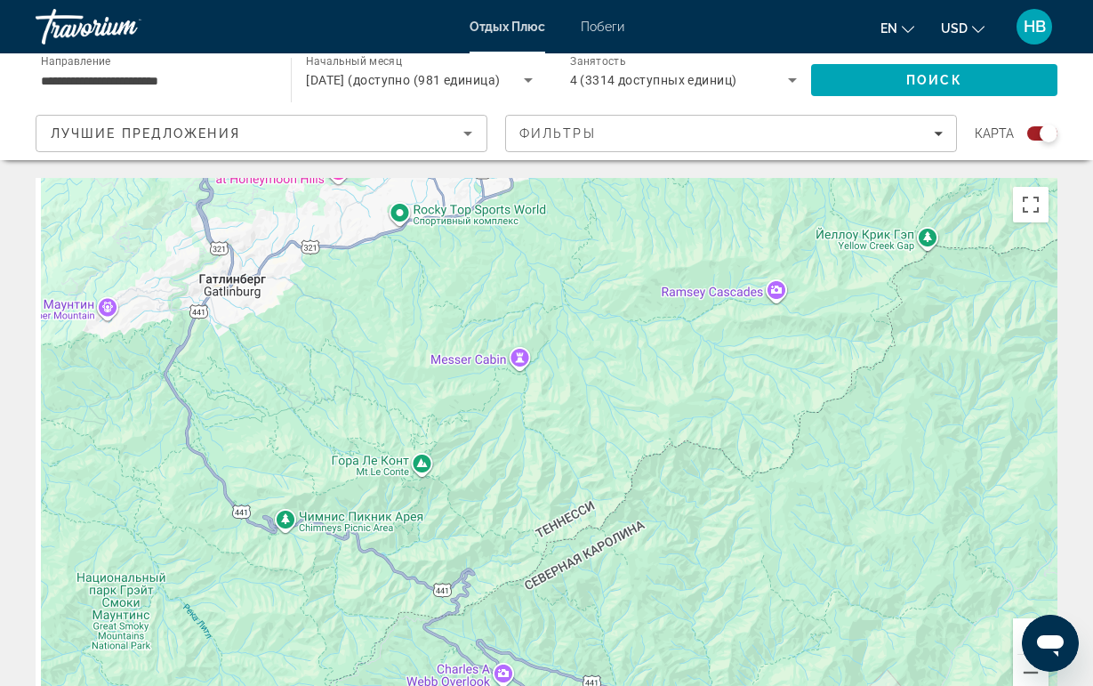
drag, startPoint x: 127, startPoint y: 330, endPoint x: 608, endPoint y: 493, distance: 507.3
click at [608, 493] on div "Основное содержание" at bounding box center [547, 445] width 1022 height 534
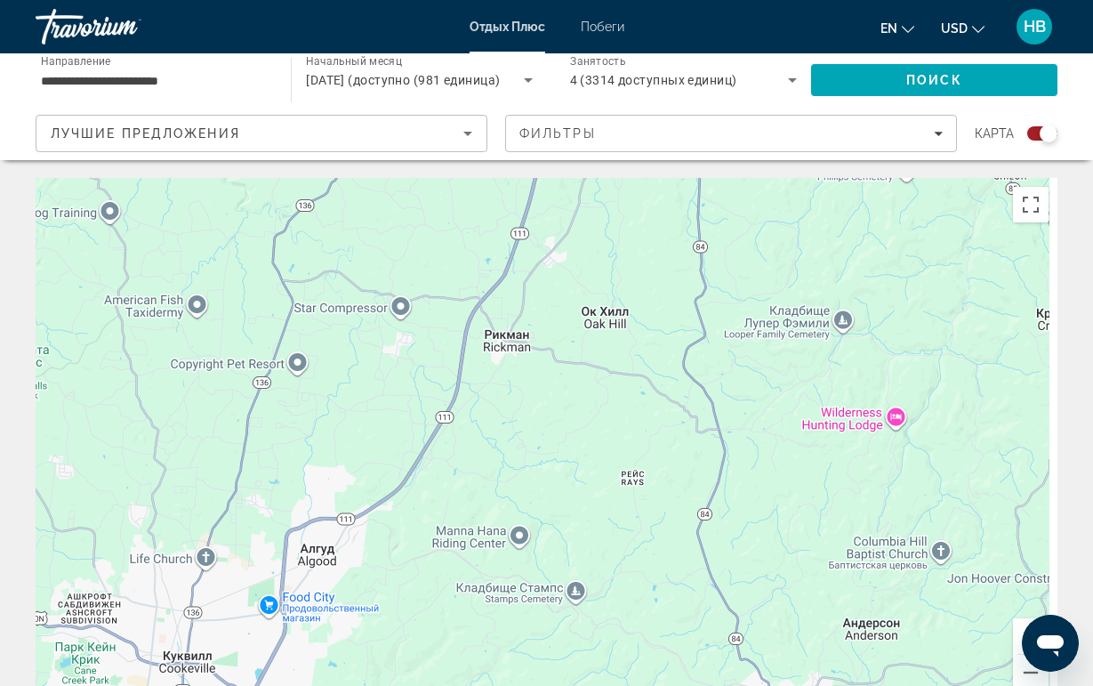
click at [608, 493] on div "Основное содержание" at bounding box center [547, 445] width 1022 height 534
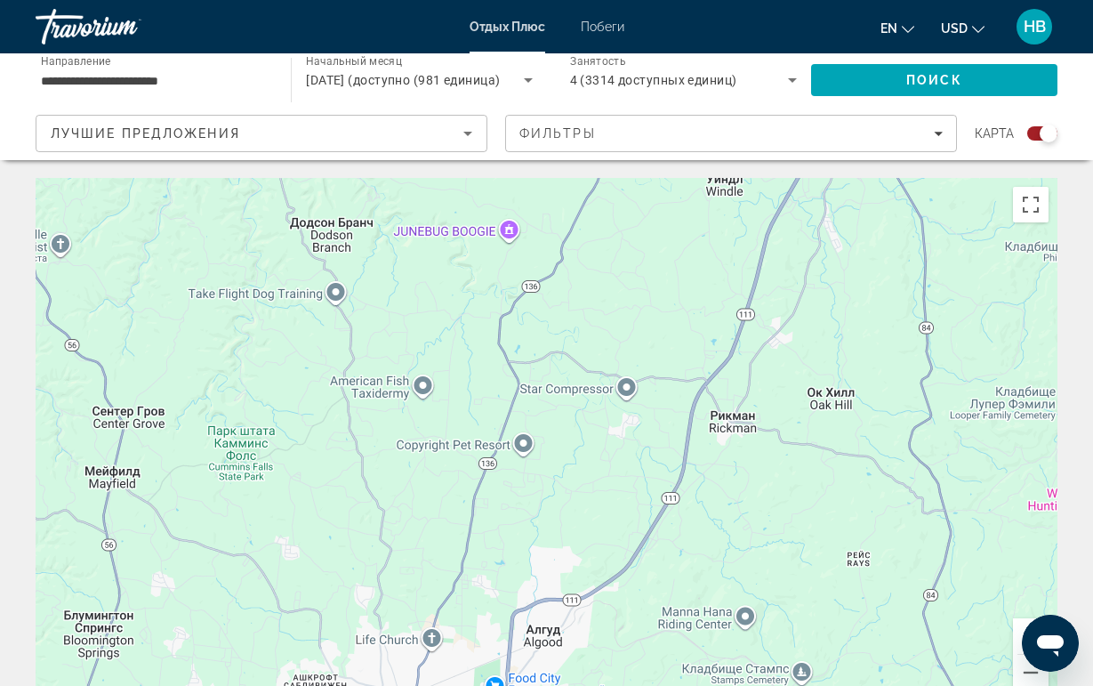
click at [608, 493] on div "Основное содержание" at bounding box center [547, 445] width 1022 height 534
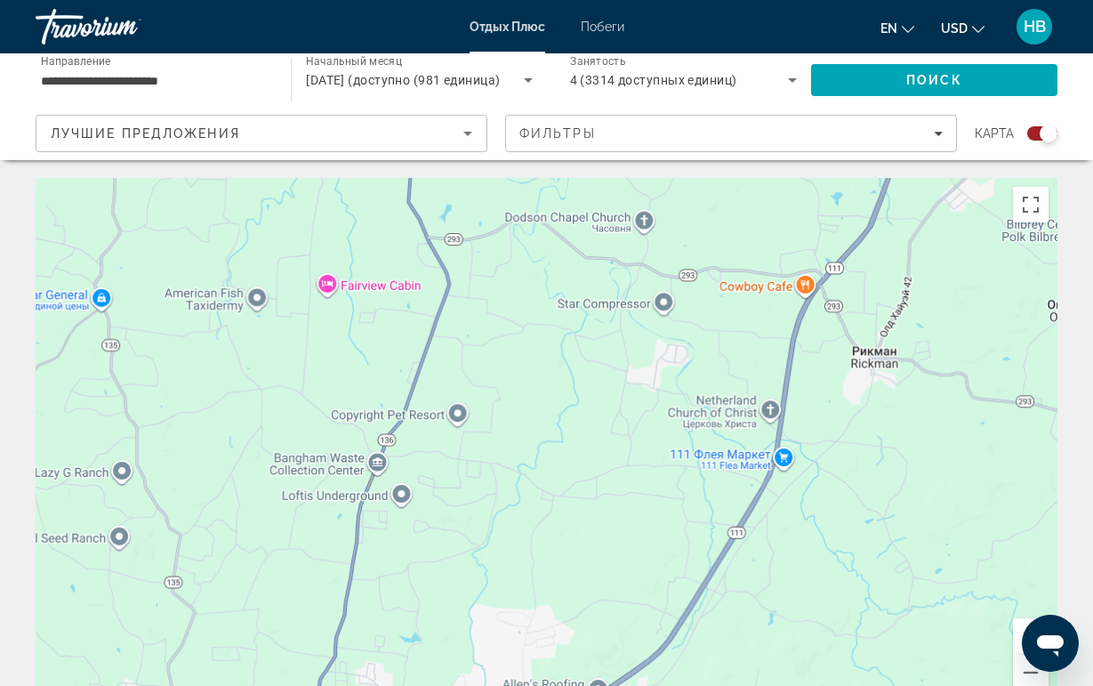
click at [608, 493] on div "Основное содержание" at bounding box center [547, 445] width 1022 height 534
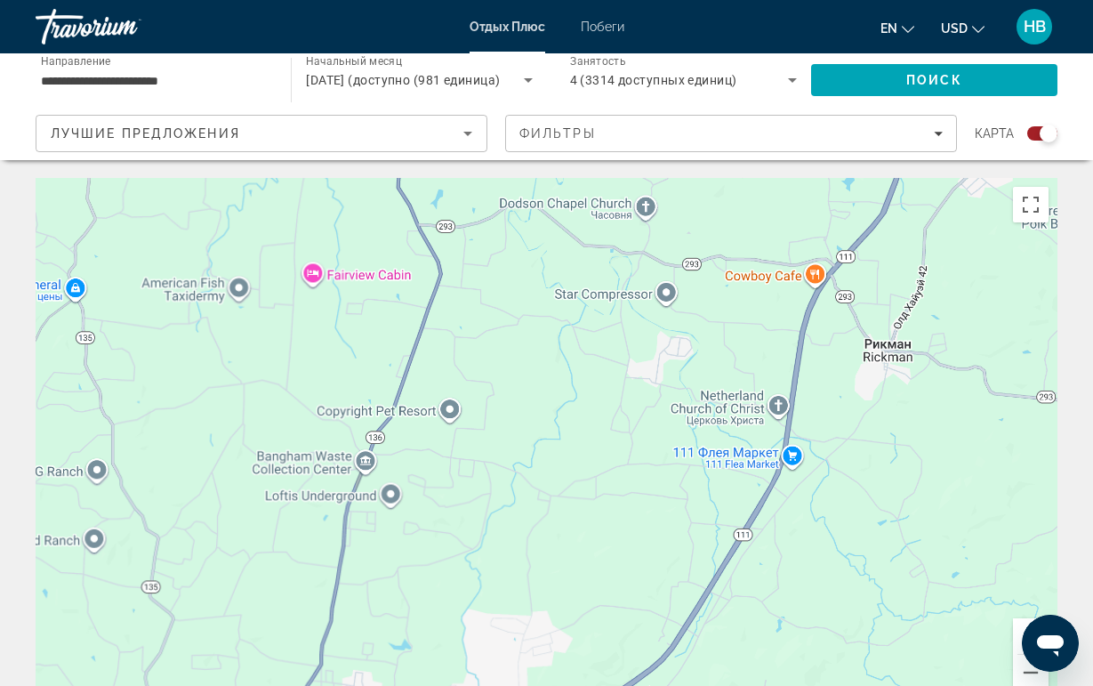
click at [608, 493] on div "Основное содержание" at bounding box center [547, 445] width 1022 height 534
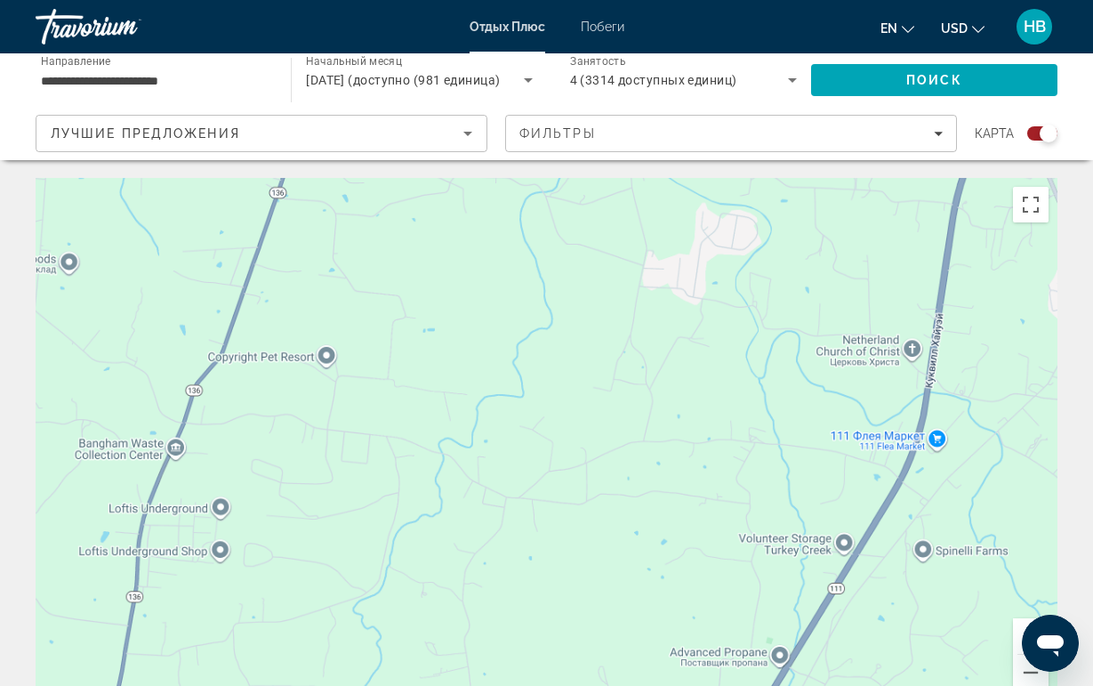
click at [608, 493] on div "Основное содержание" at bounding box center [547, 445] width 1022 height 534
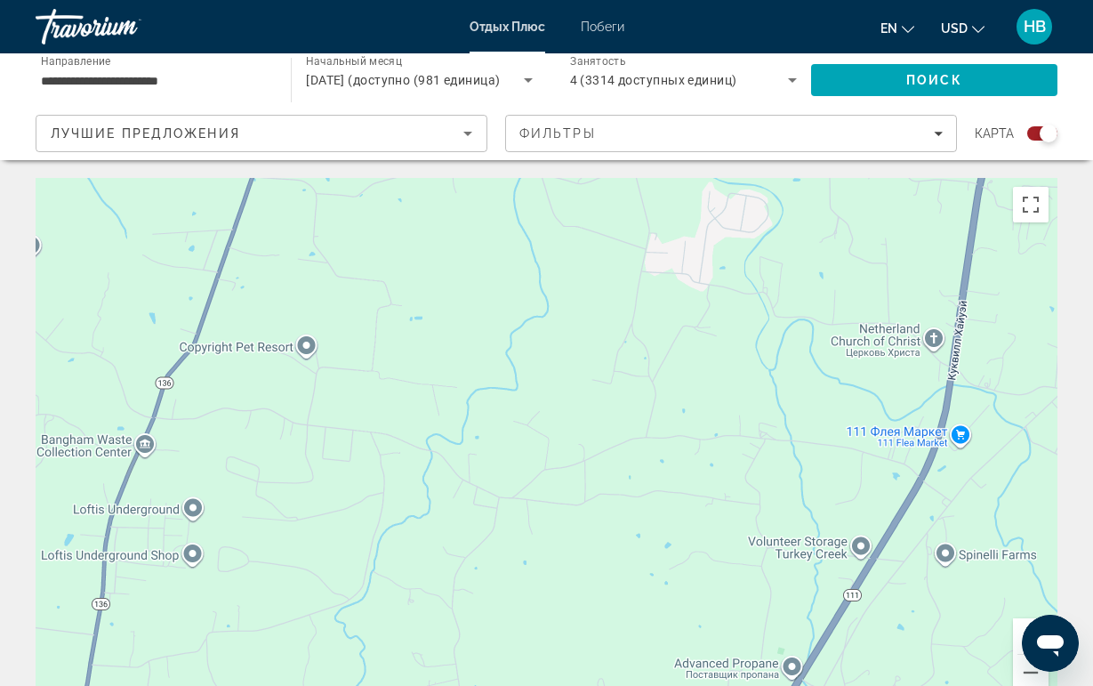
click at [608, 493] on div "Основное содержание" at bounding box center [547, 445] width 1022 height 534
click at [1021, 673] on button "Уменьшить" at bounding box center [1031, 673] width 36 height 36
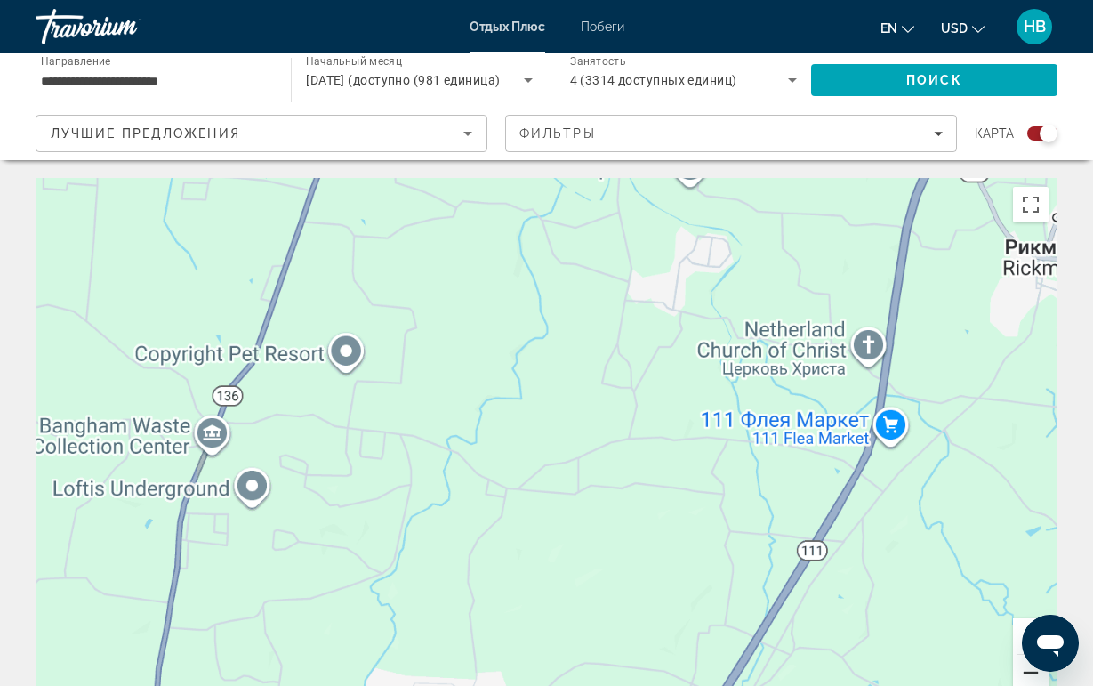
click at [1021, 673] on button "Уменьшить" at bounding box center [1031, 673] width 36 height 36
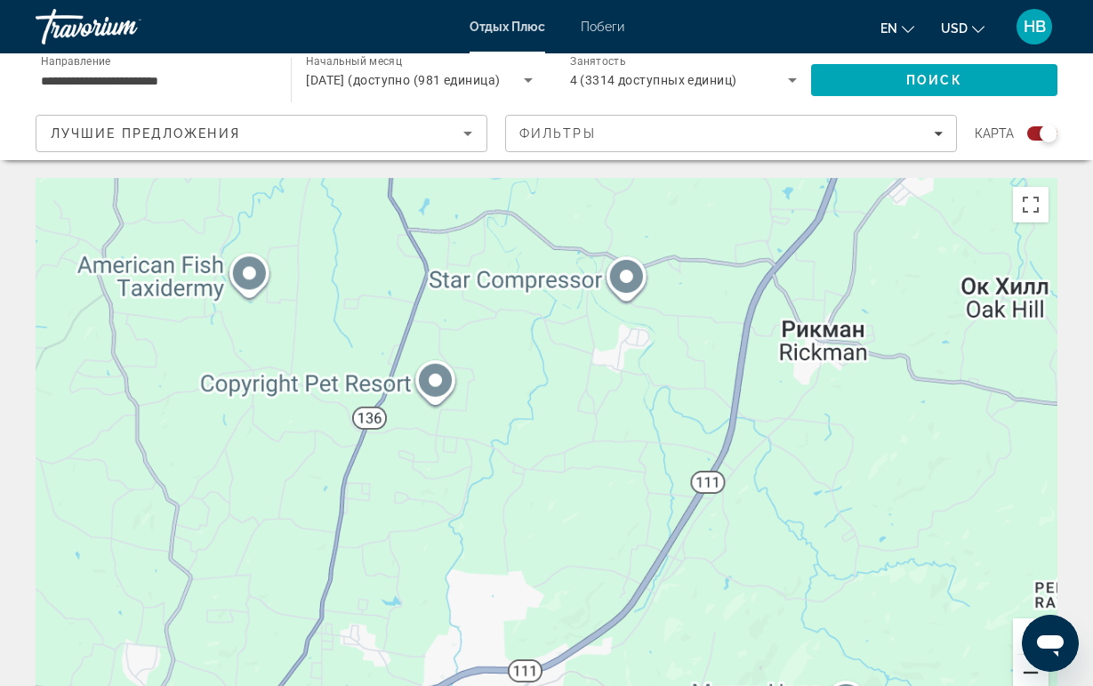
click at [1021, 673] on button "Уменьшить" at bounding box center [1031, 673] width 36 height 36
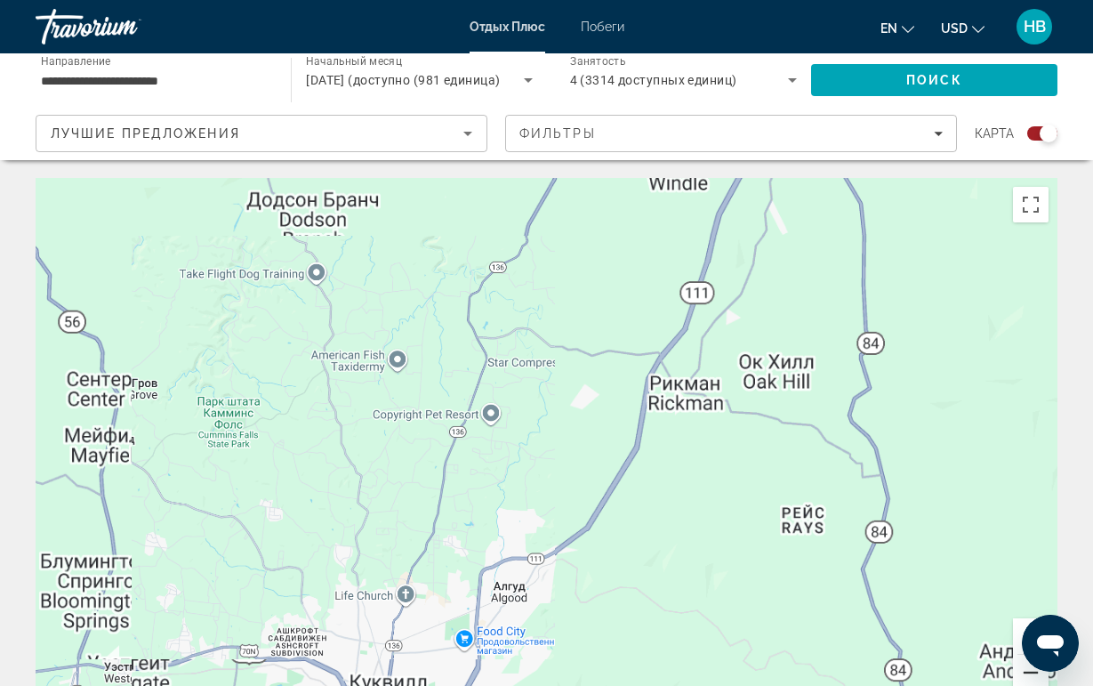
click at [1021, 673] on button "Уменьшить" at bounding box center [1031, 673] width 36 height 36
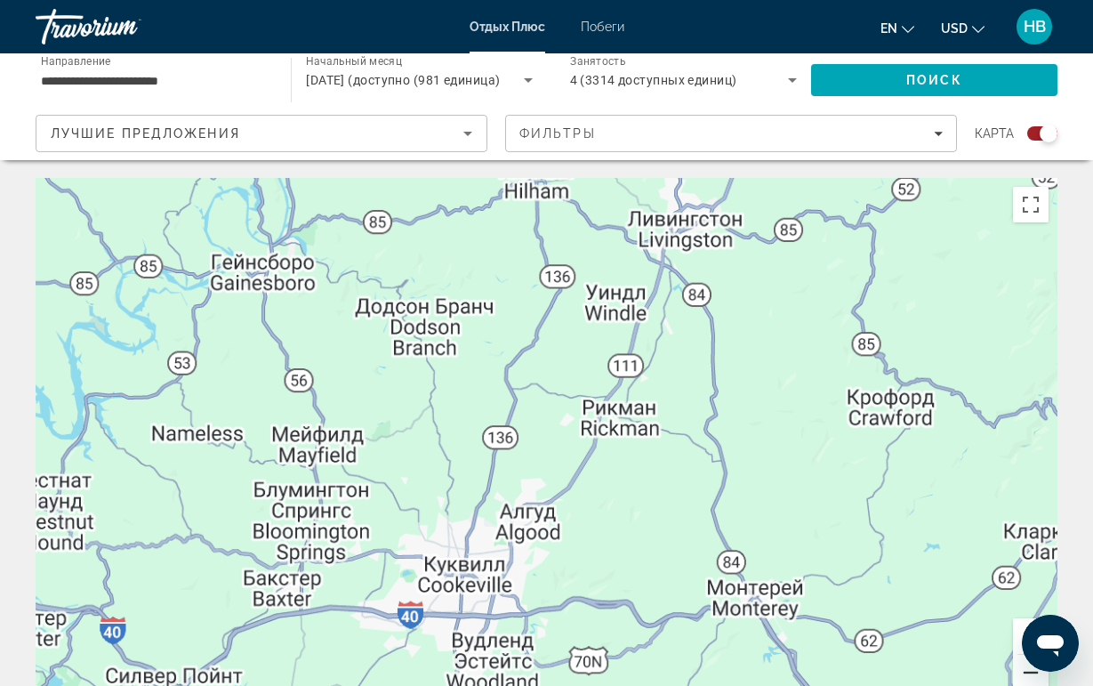
click at [1021, 673] on button "Уменьшить" at bounding box center [1031, 673] width 36 height 36
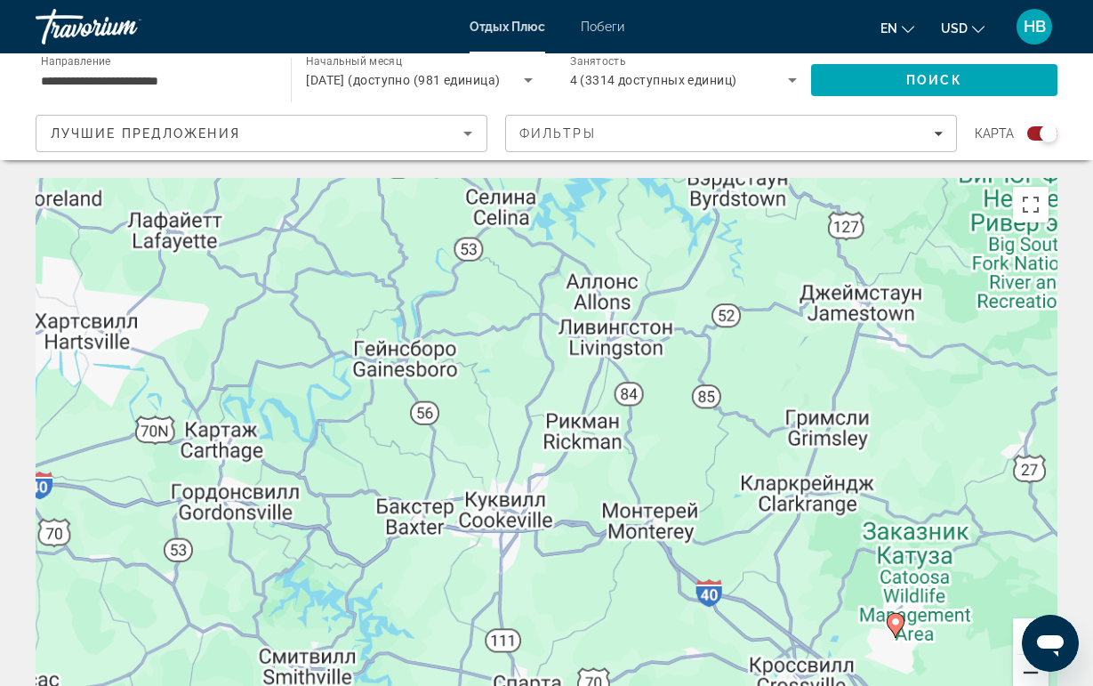
click at [1021, 673] on button "Уменьшить" at bounding box center [1031, 673] width 36 height 36
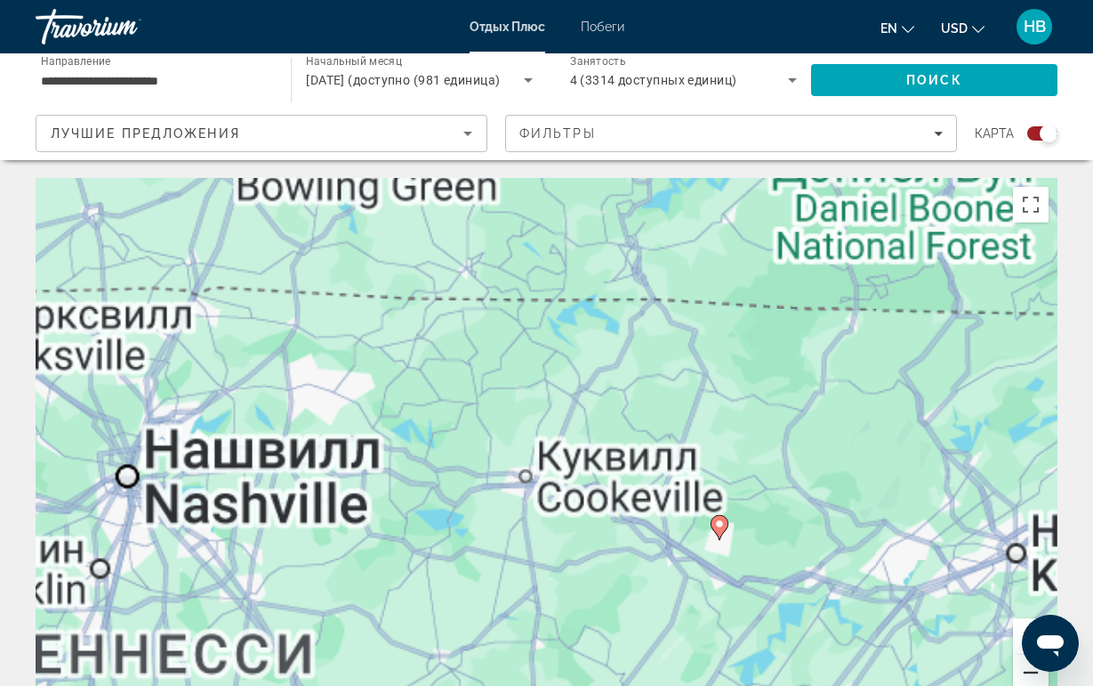
click at [1021, 673] on button "Уменьшить" at bounding box center [1031, 673] width 36 height 36
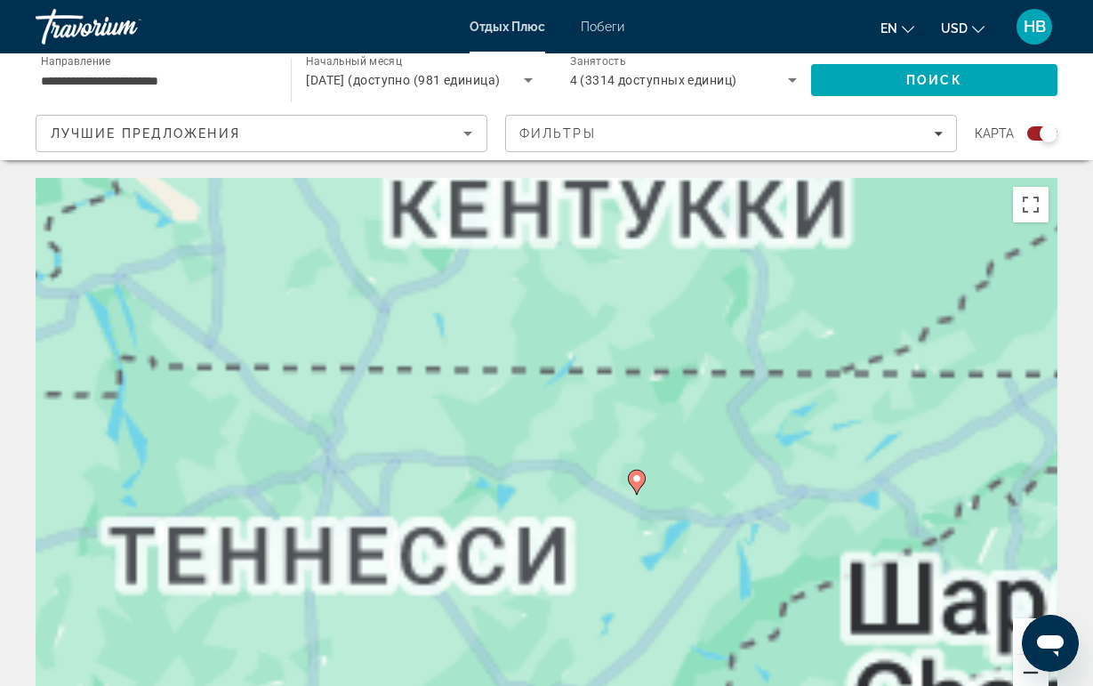
click at [1021, 673] on button "Уменьшить" at bounding box center [1031, 673] width 36 height 36
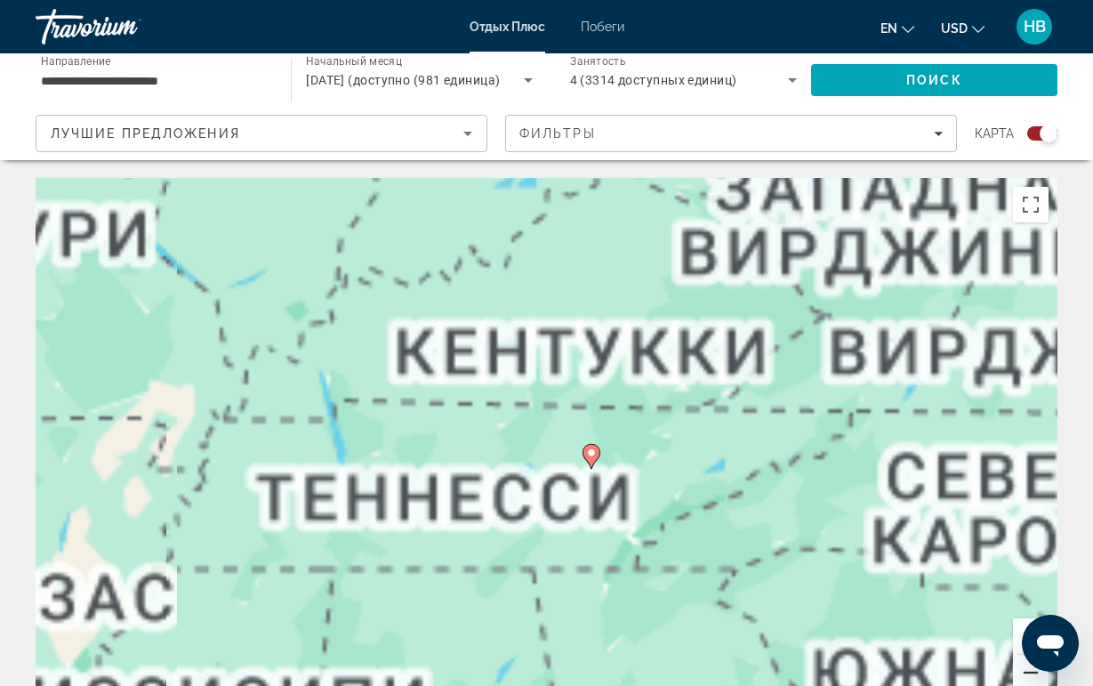
click at [1021, 673] on button "Уменьшить" at bounding box center [1031, 673] width 36 height 36
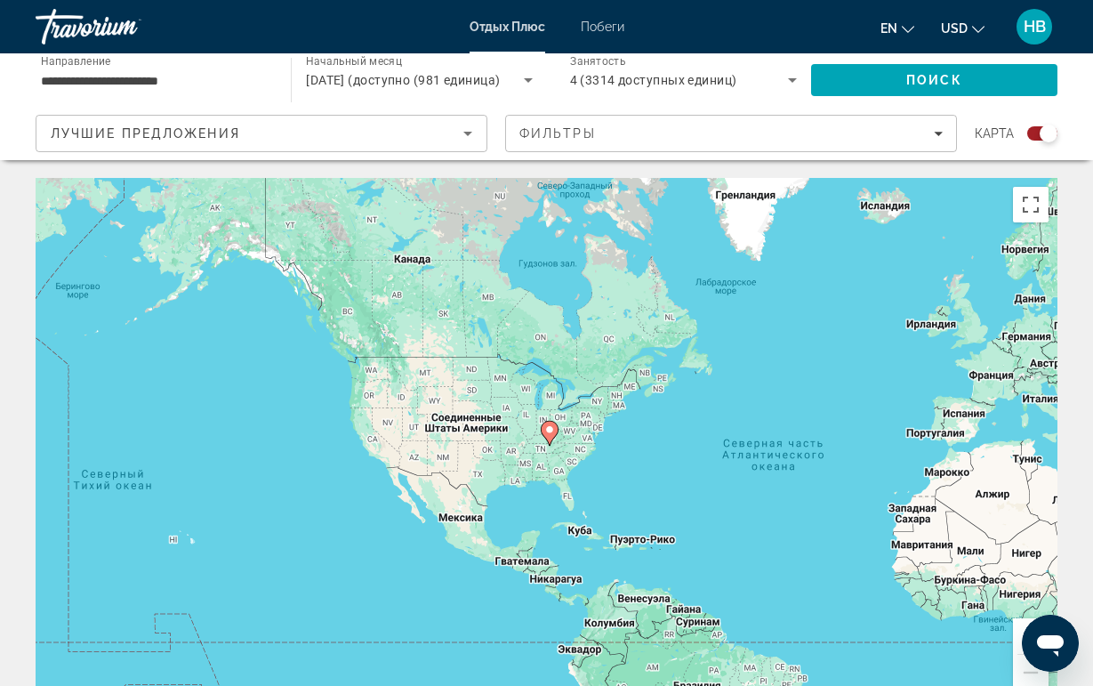
click at [551, 439] on icon "Основное содержание" at bounding box center [549, 433] width 16 height 23
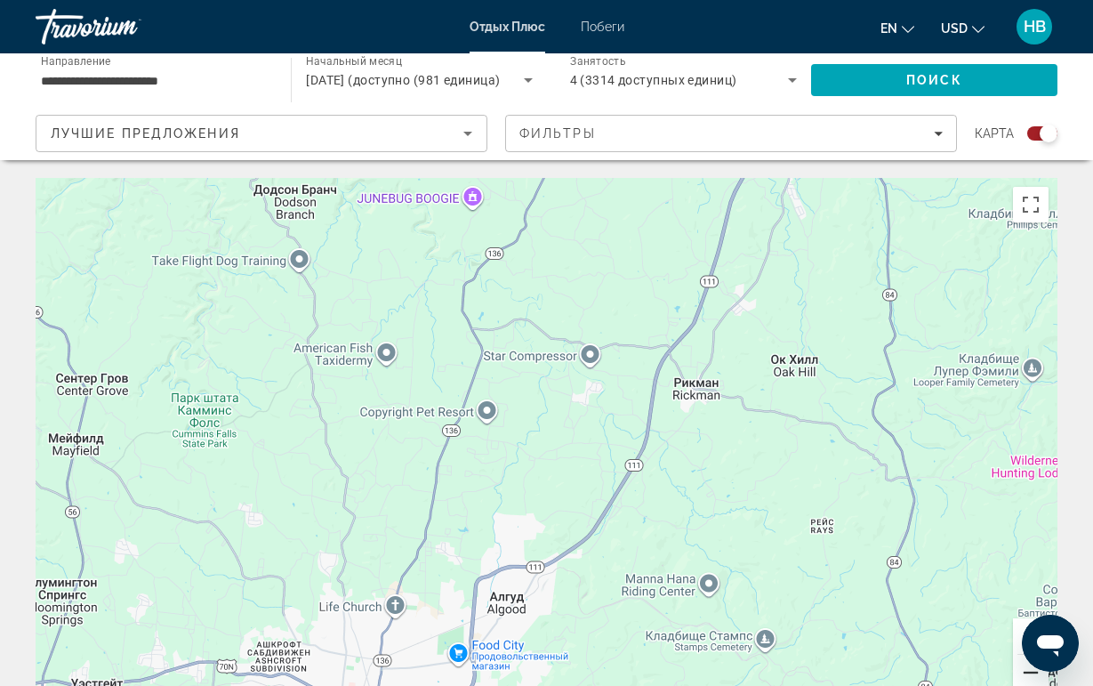
click at [1019, 667] on button "Уменьшить" at bounding box center [1031, 673] width 36 height 36
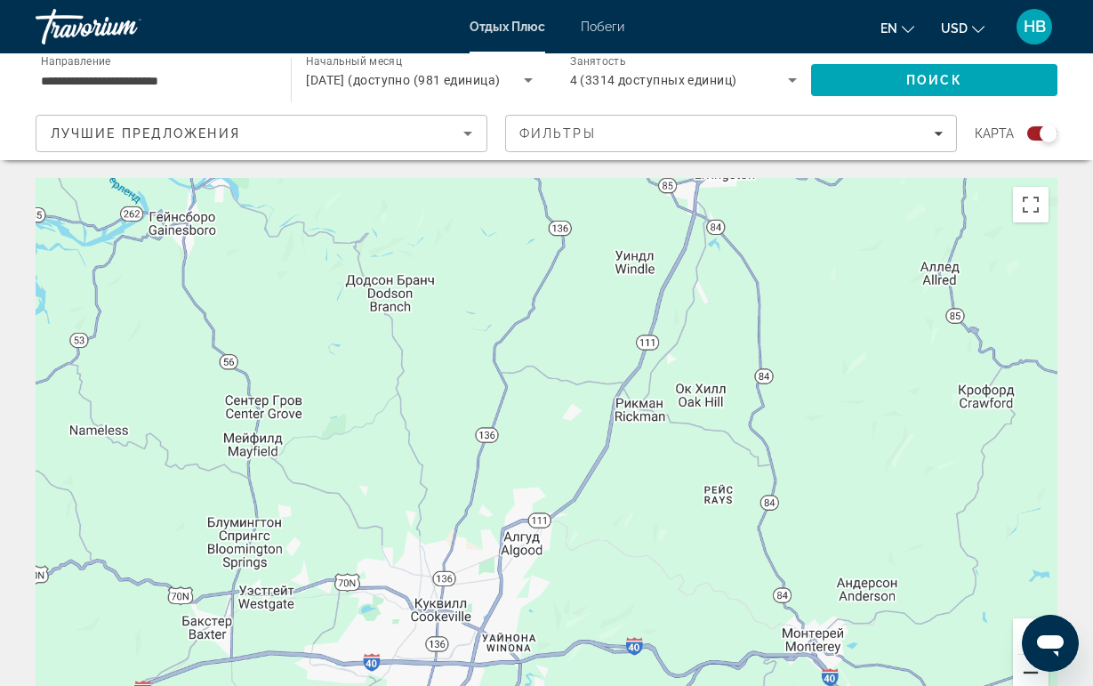
click at [1019, 667] on button "Уменьшить" at bounding box center [1031, 673] width 36 height 36
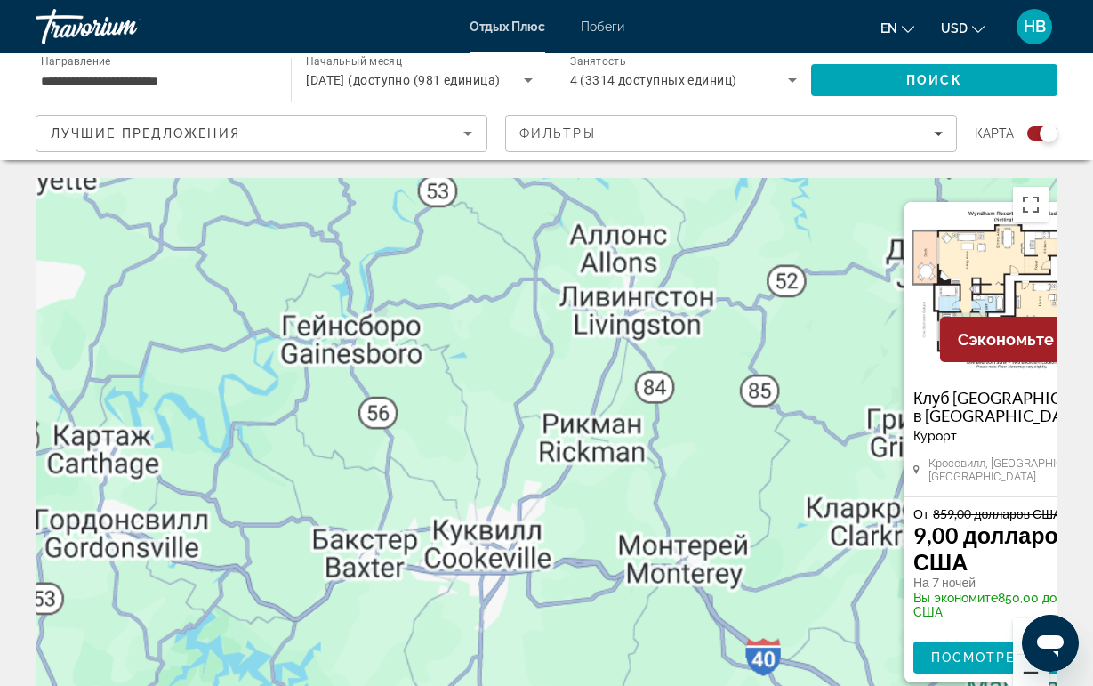
click at [1019, 667] on button "Уменьшить" at bounding box center [1031, 673] width 36 height 36
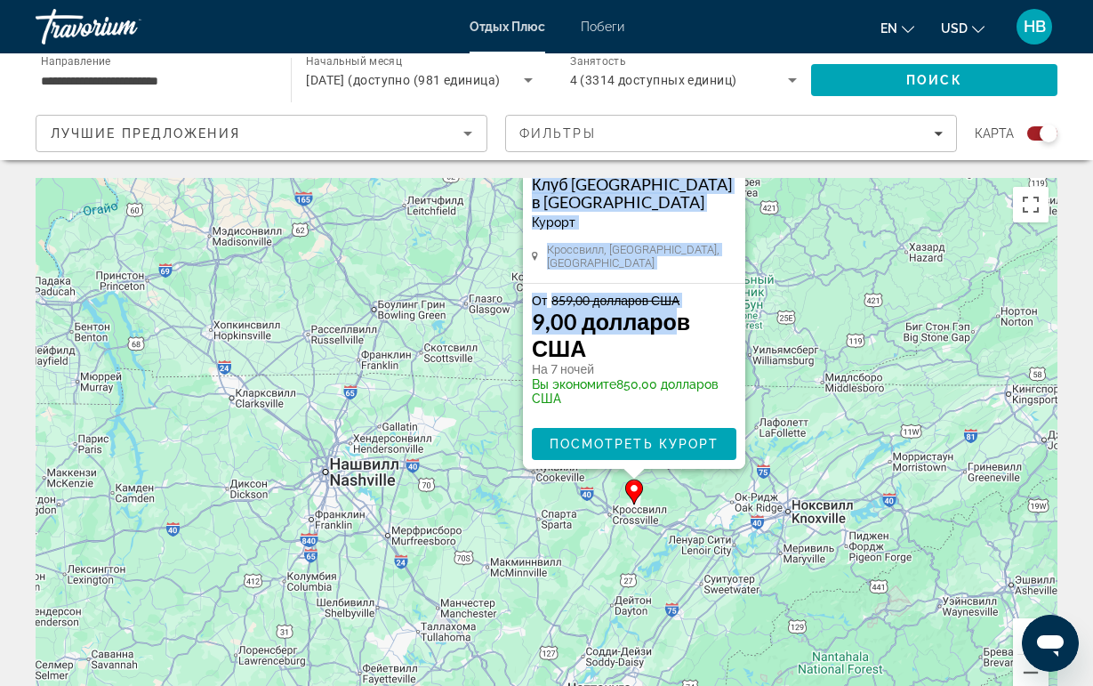
drag, startPoint x: 674, startPoint y: 333, endPoint x: 625, endPoint y: 507, distance: 180.9
click at [625, 508] on div "Чтобы активировать перетаскивание с помощью клавиатуры, нажмите Alt + Ввод. Пос…" at bounding box center [547, 445] width 1022 height 534
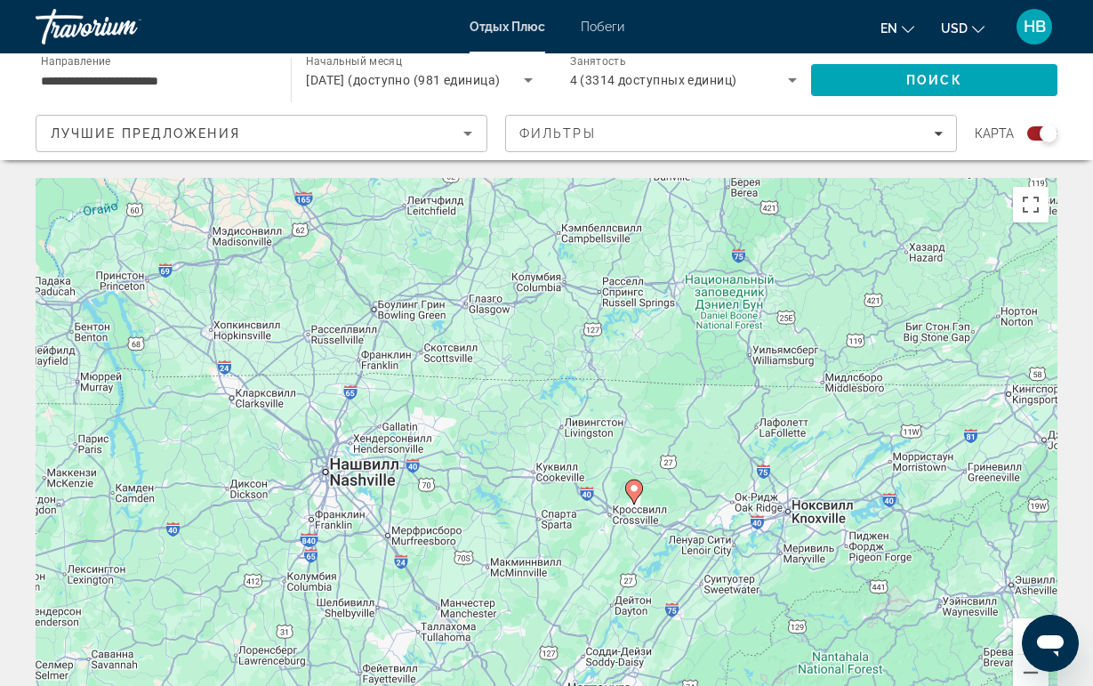
click at [631, 483] on icon "Основное содержание" at bounding box center [633, 491] width 16 height 23
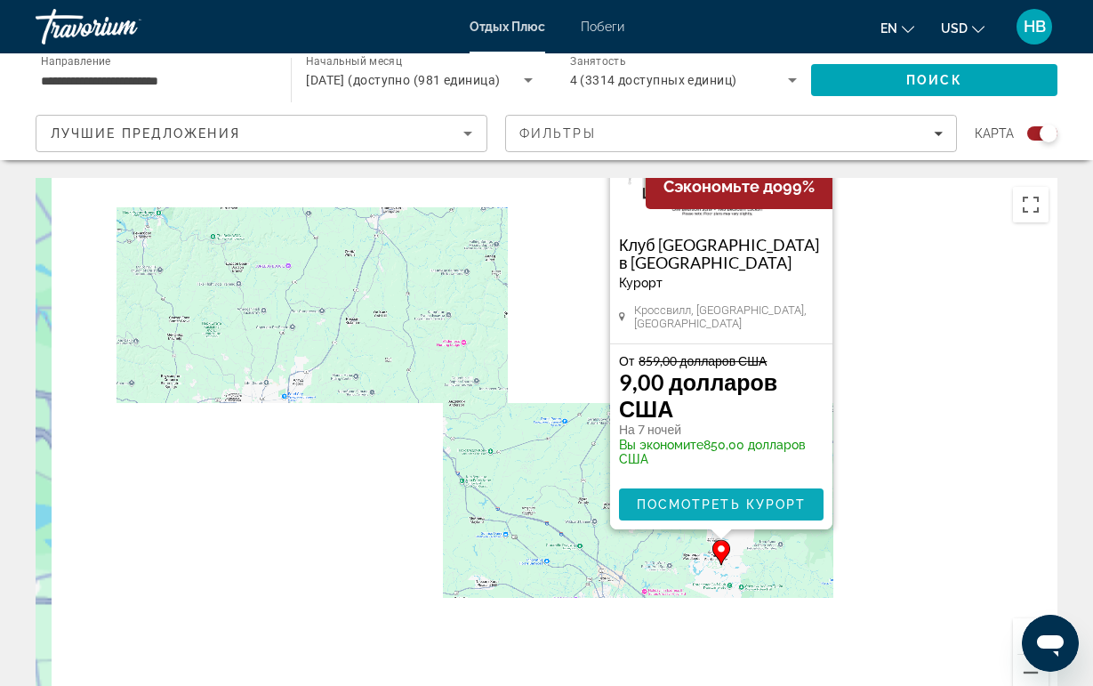
click at [674, 489] on div "От 859,00 долларов США 9,00 долларов США На 7 ночей Вы экономите 850,00 долларо…" at bounding box center [721, 436] width 222 height 185
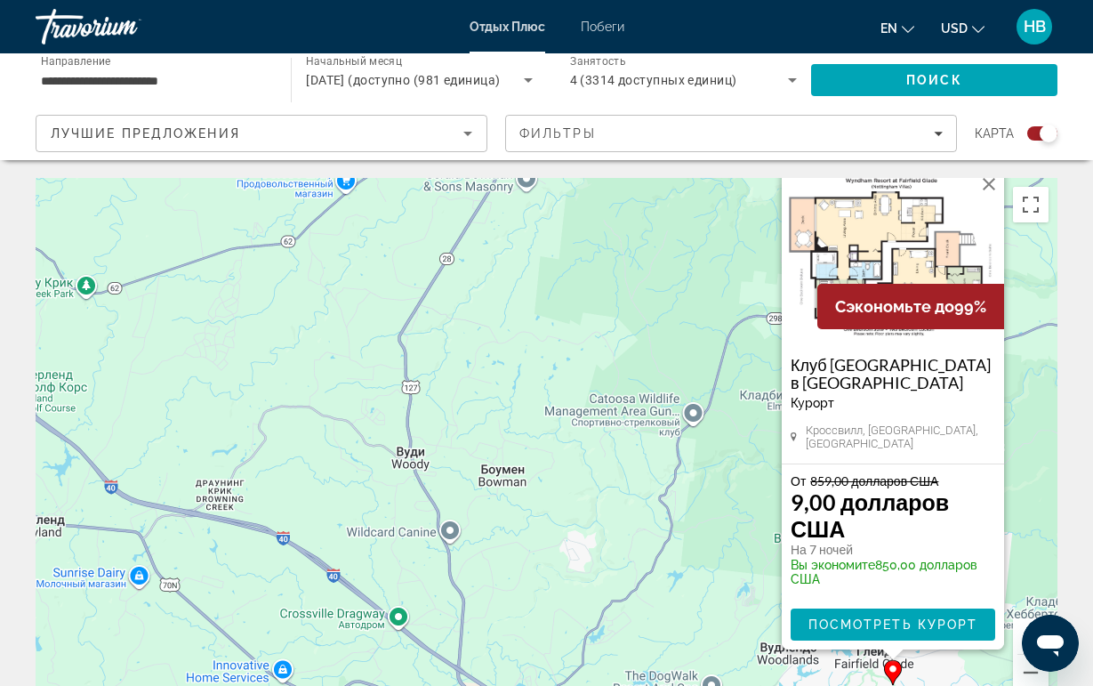
click at [886, 222] on img "Основное содержание" at bounding box center [893, 258] width 222 height 178
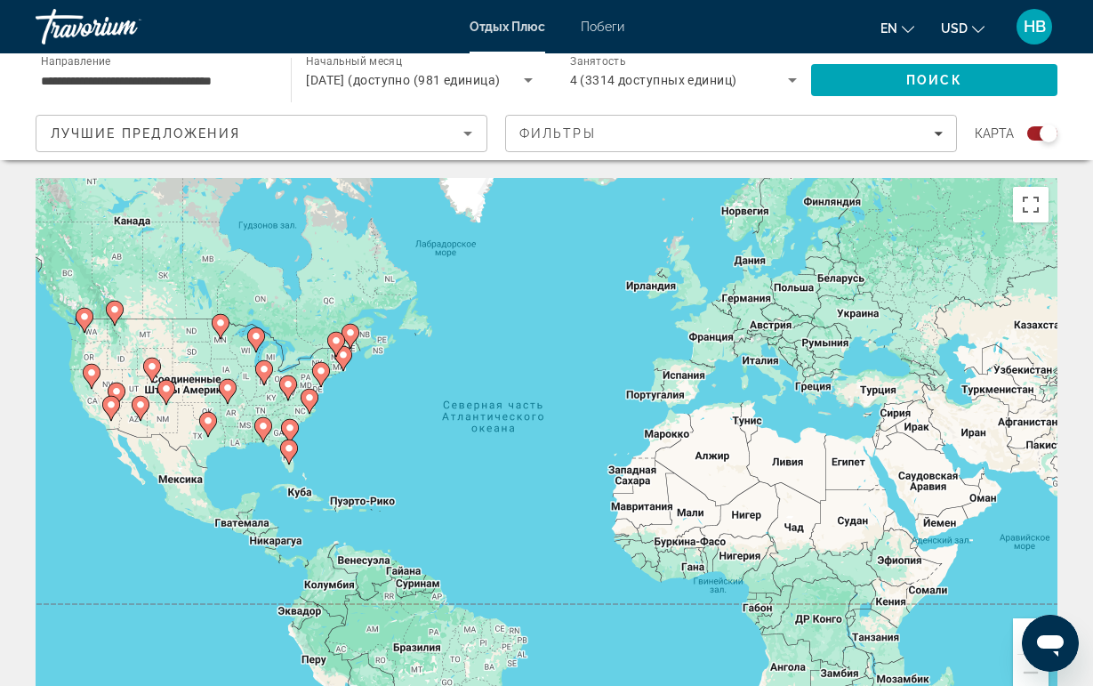
click at [307, 402] on g "Основное содержание" at bounding box center [310, 401] width 18 height 25
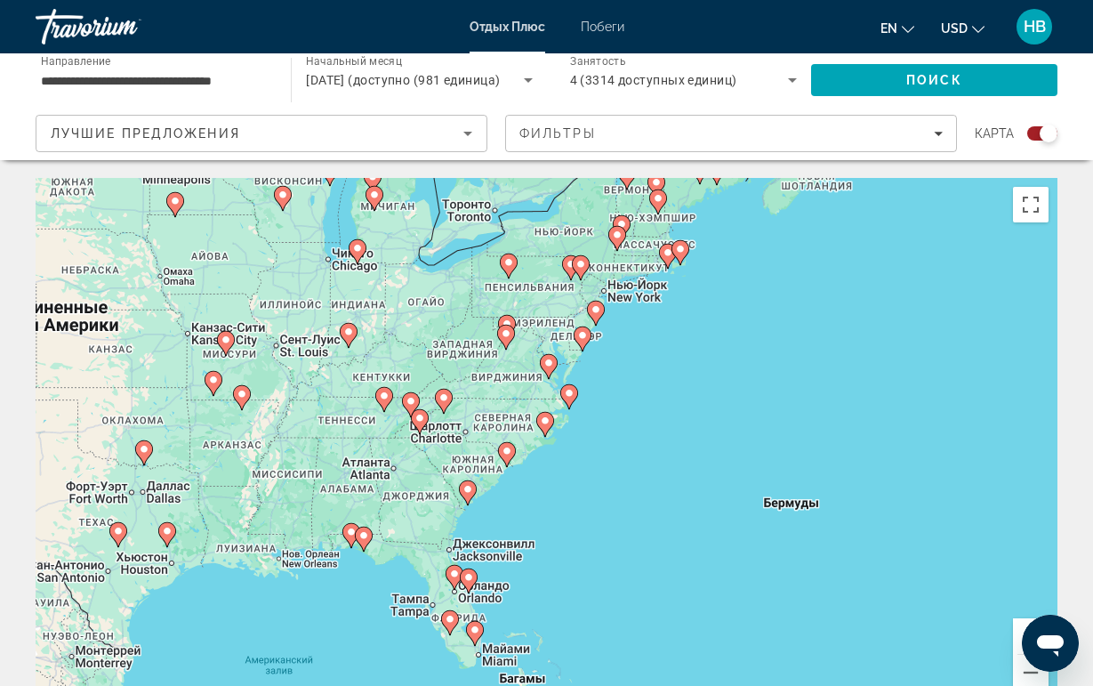
click at [500, 445] on gmp-advanced-marker "Основное содержание" at bounding box center [507, 454] width 18 height 27
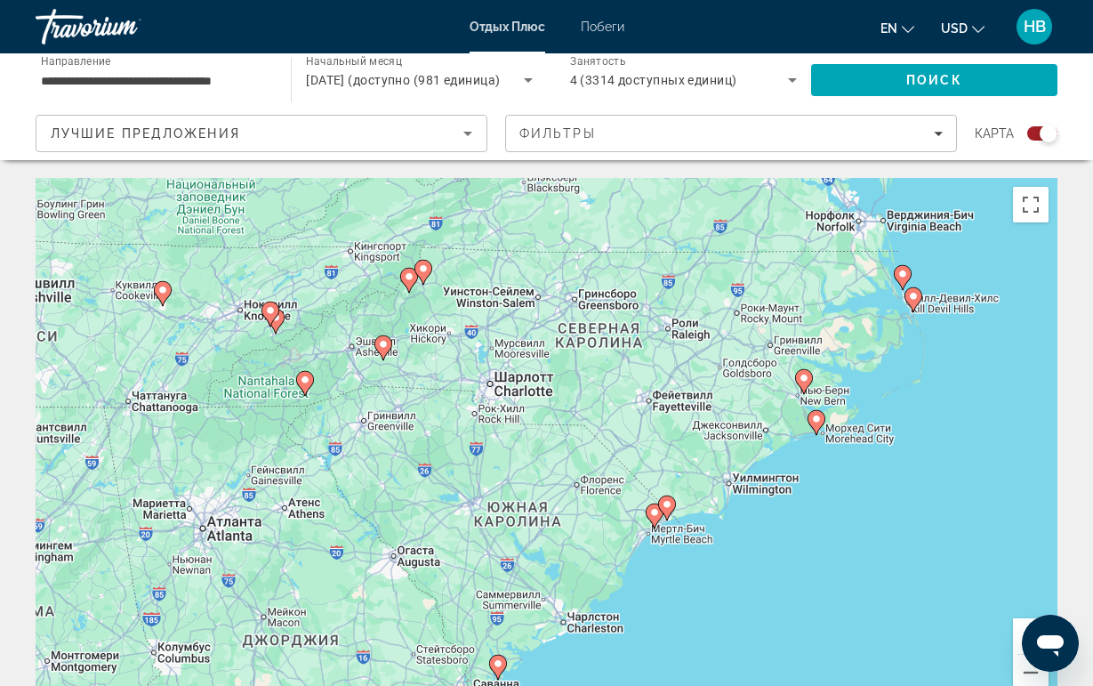
drag, startPoint x: 387, startPoint y: 386, endPoint x: 576, endPoint y: 514, distance: 228.0
click at [575, 513] on div "Для навигации используйте клавиши со стрелками. Чтобы активировать перетаскиван…" at bounding box center [547, 445] width 1022 height 534
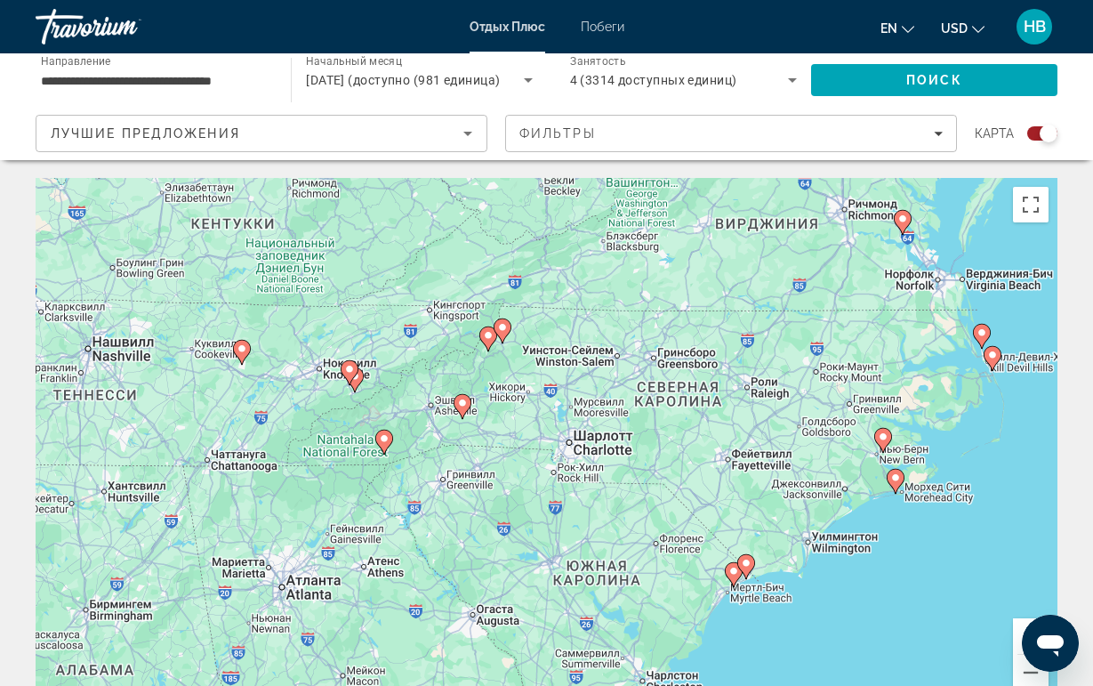
click at [461, 416] on icon "Основное содержание" at bounding box center [463, 406] width 18 height 25
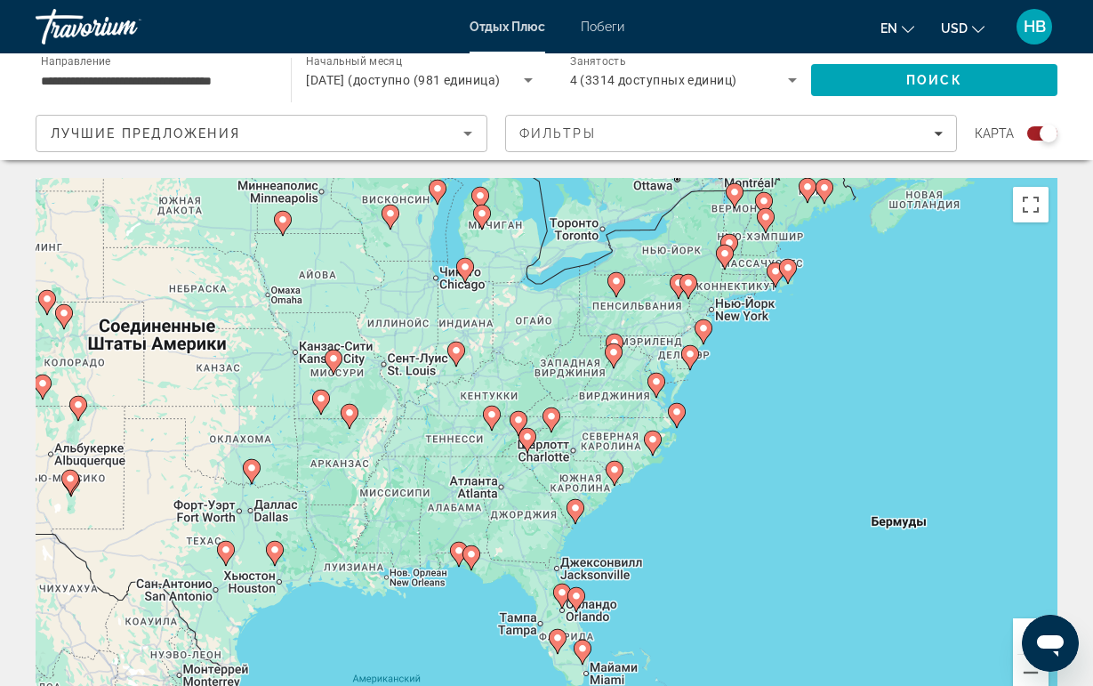
click at [529, 438] on image "Основное содержание" at bounding box center [527, 437] width 11 height 11
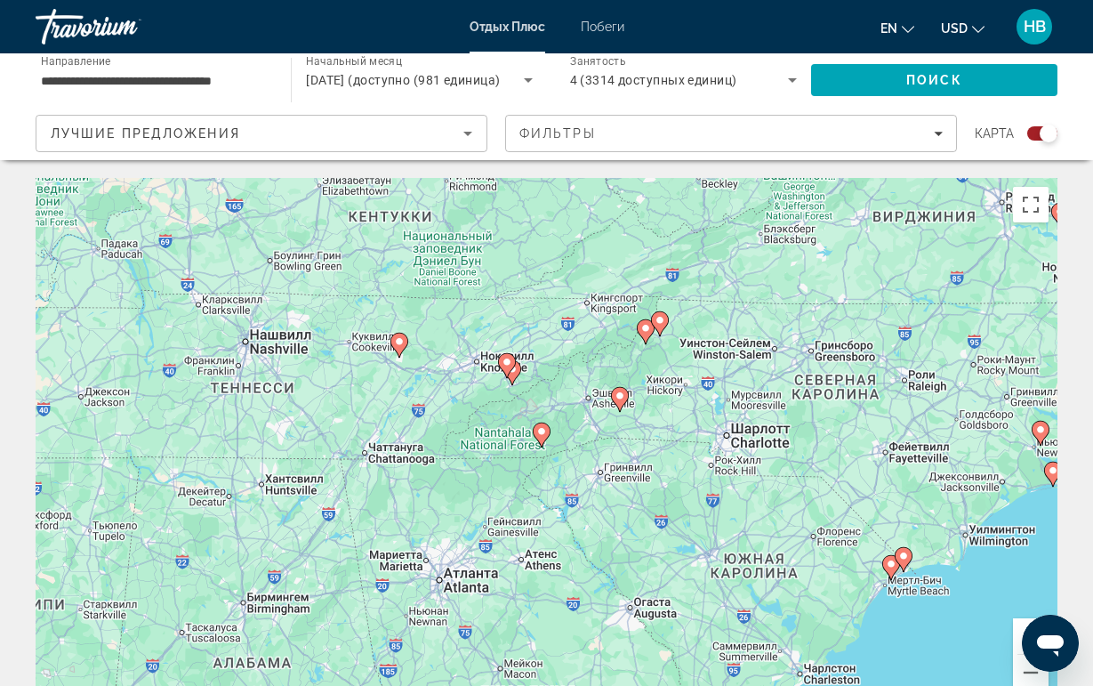
click at [622, 405] on icon "Основное содержание" at bounding box center [619, 399] width 16 height 23
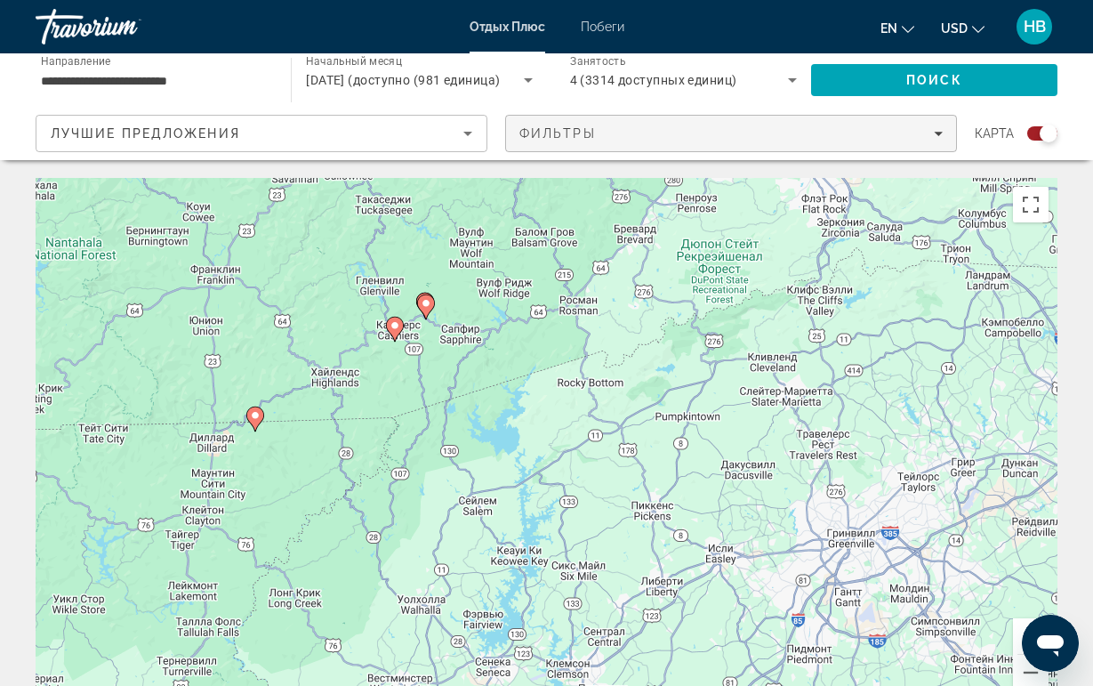
drag, startPoint x: 432, startPoint y: 525, endPoint x: 892, endPoint y: 143, distance: 597.7
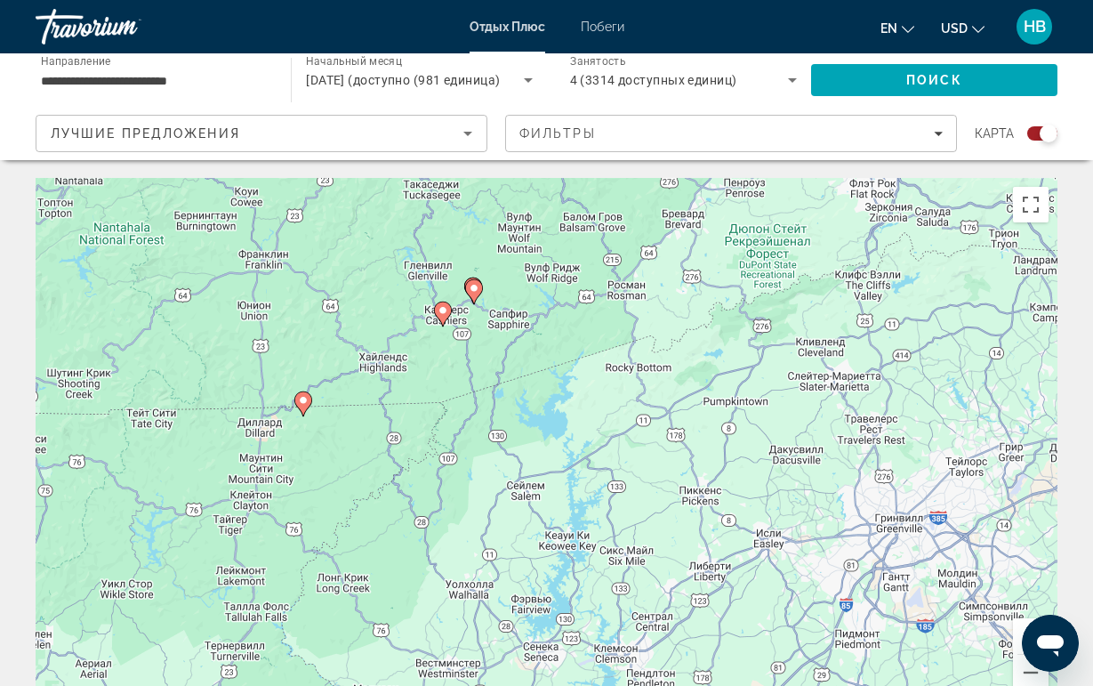
click at [299, 416] on gmp-advanced-marker "Основное содержание" at bounding box center [303, 404] width 18 height 27
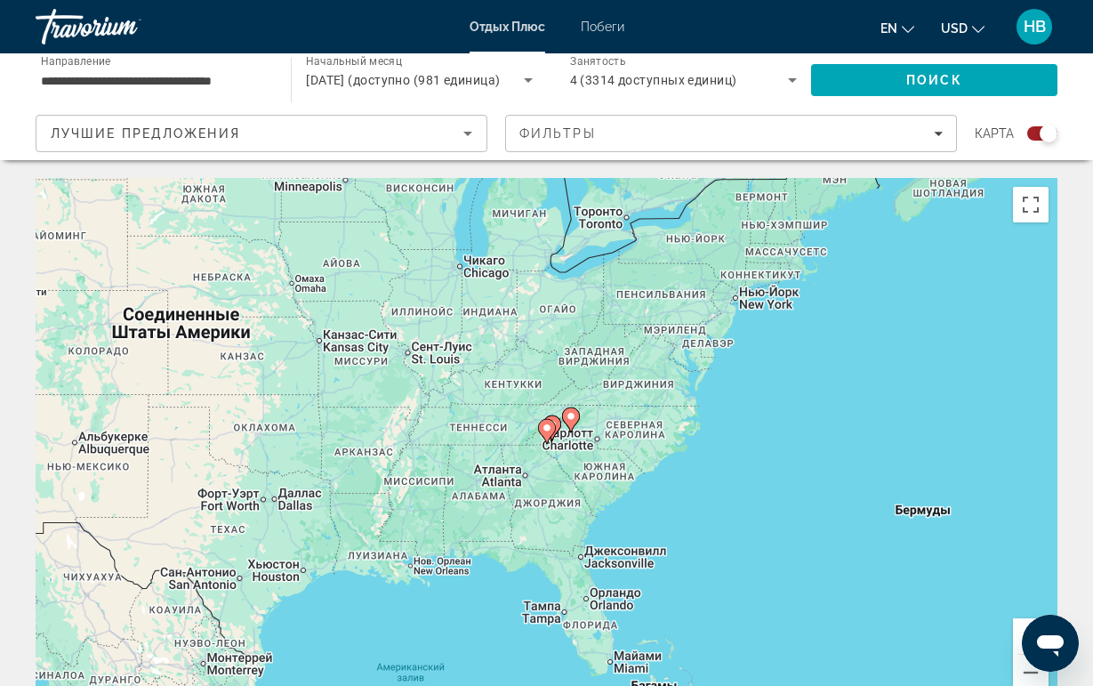
click at [545, 432] on image "Основное содержание" at bounding box center [547, 428] width 11 height 11
type input "**********"
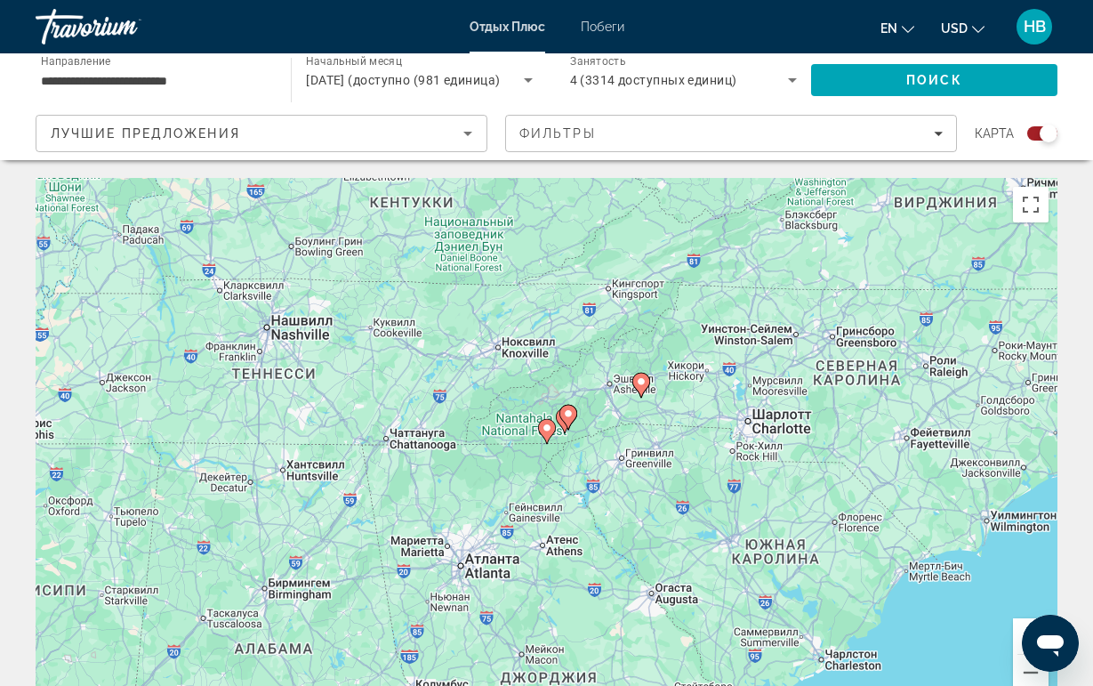
click at [545, 438] on icon "Основное содержание" at bounding box center [546, 431] width 16 height 23
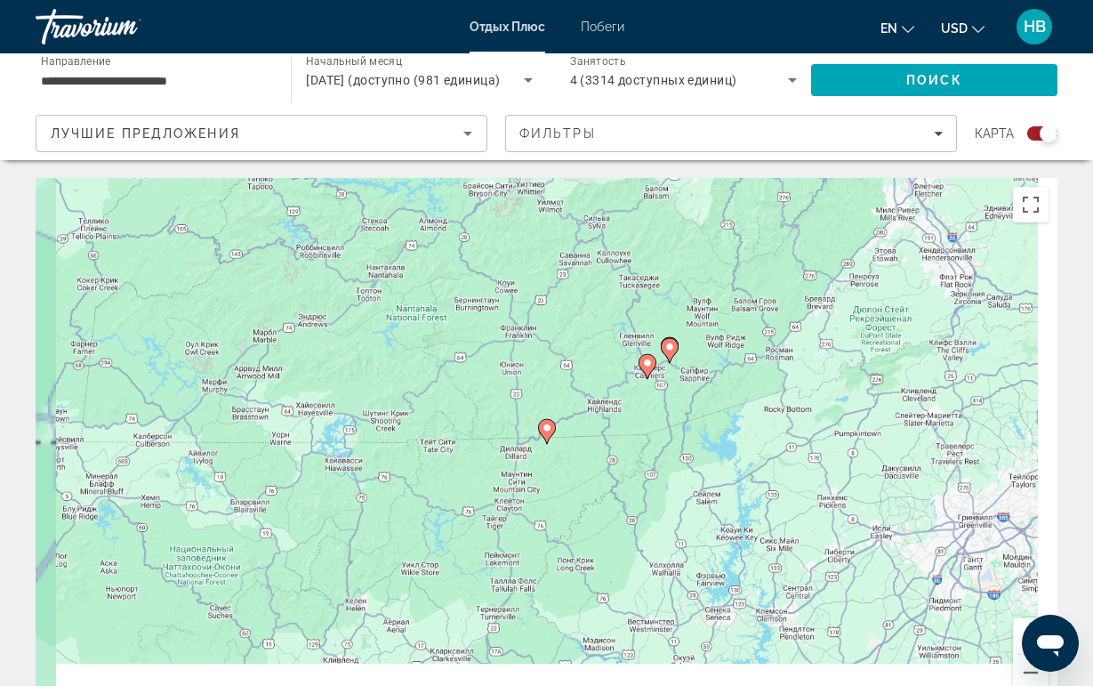
click at [545, 446] on div "Для навигации используйте клавиши со стрелками. Чтобы активировать перетаскиван…" at bounding box center [547, 445] width 1022 height 534
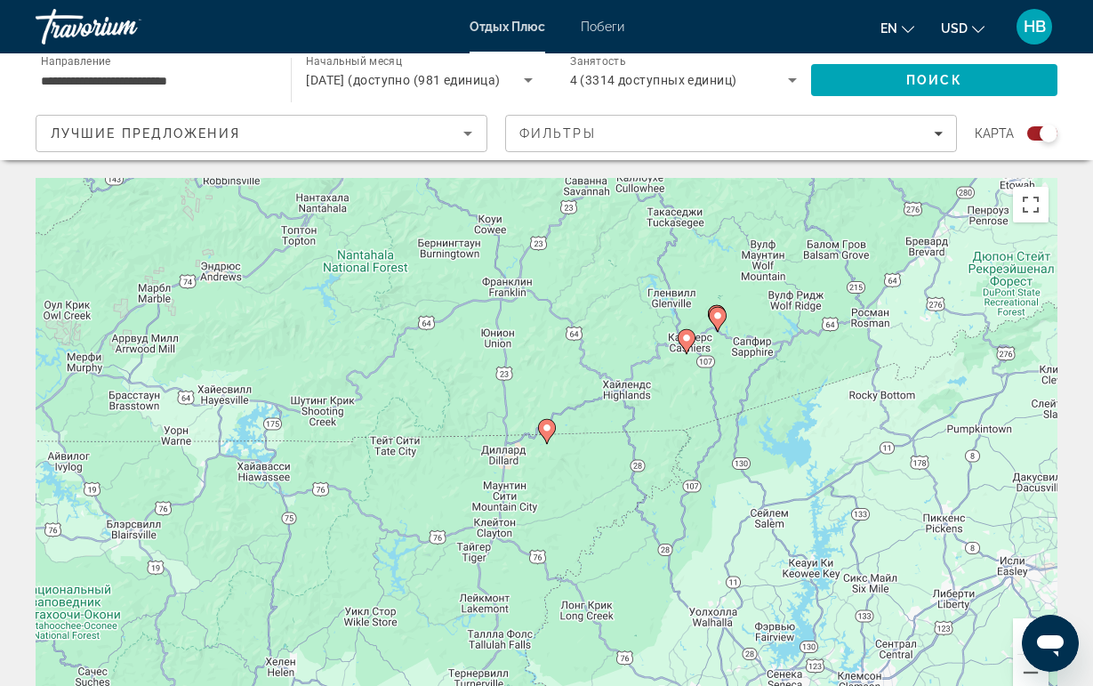
click at [546, 435] on icon "Основное содержание" at bounding box center [546, 431] width 16 height 23
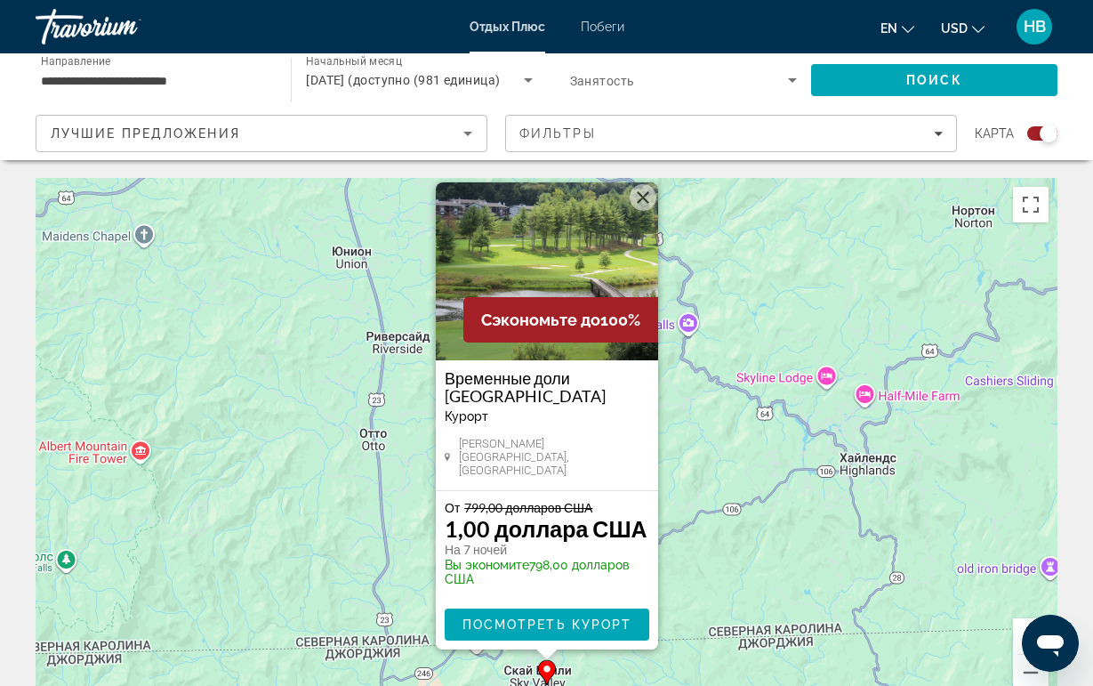
click at [548, 271] on img "Основное содержание" at bounding box center [547, 271] width 222 height 178
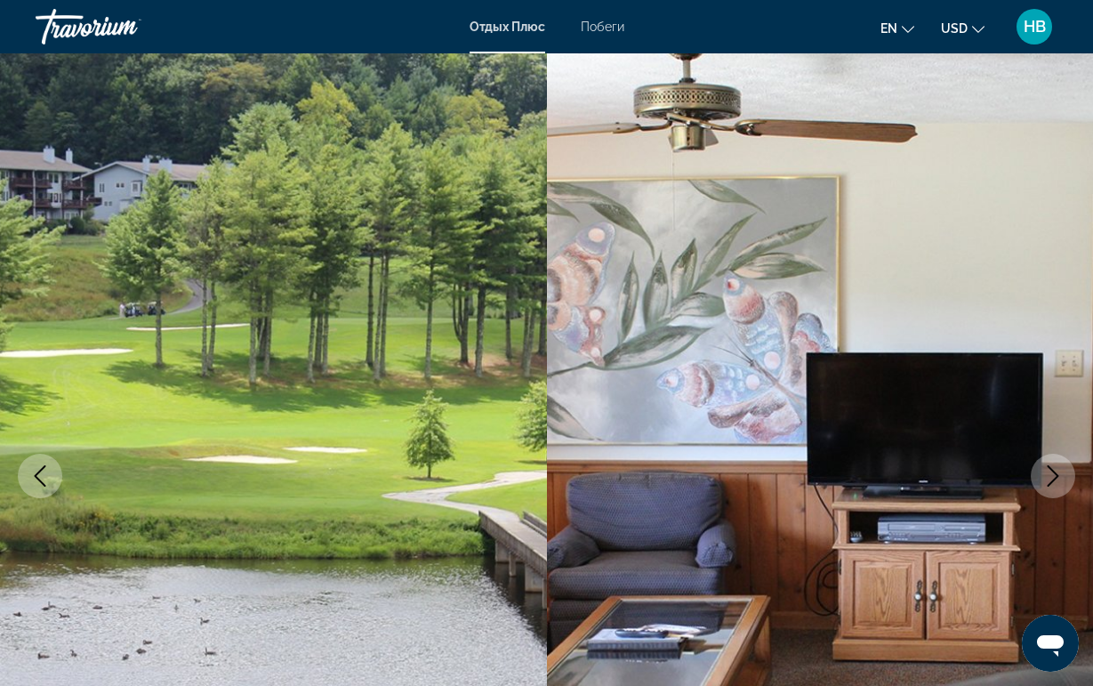
click at [1074, 488] on img "Основное содержание" at bounding box center [820, 475] width 547 height 845
click at [1059, 487] on button "Следующее изображение" at bounding box center [1053, 476] width 44 height 44
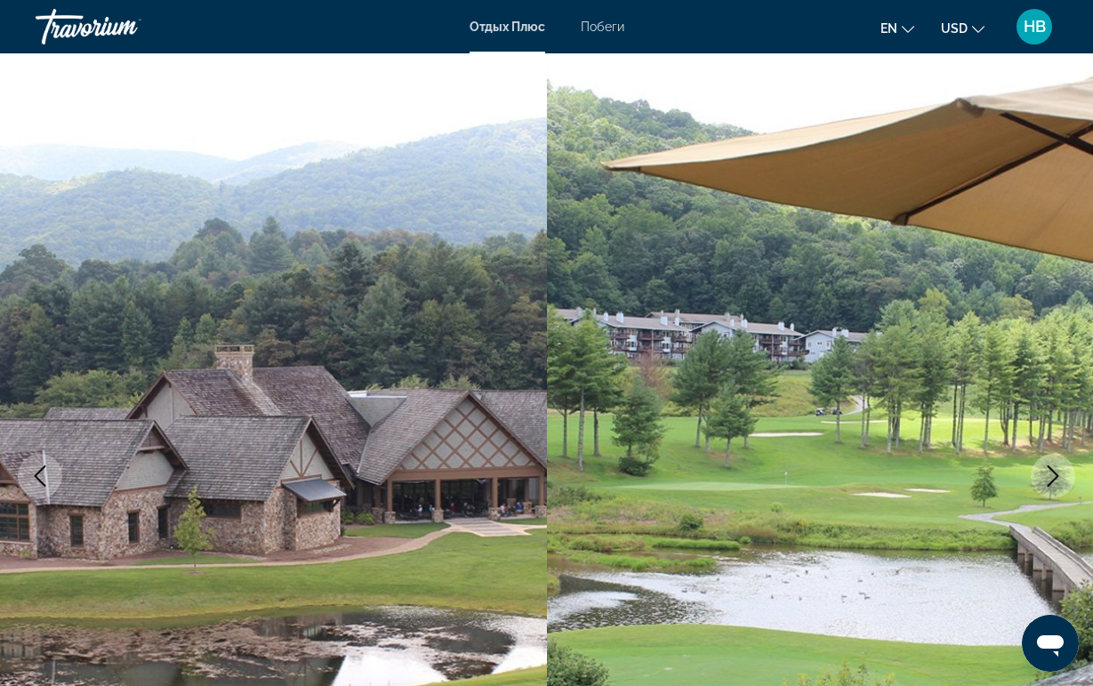
click at [1059, 487] on button "Следующее изображение" at bounding box center [1053, 476] width 44 height 44
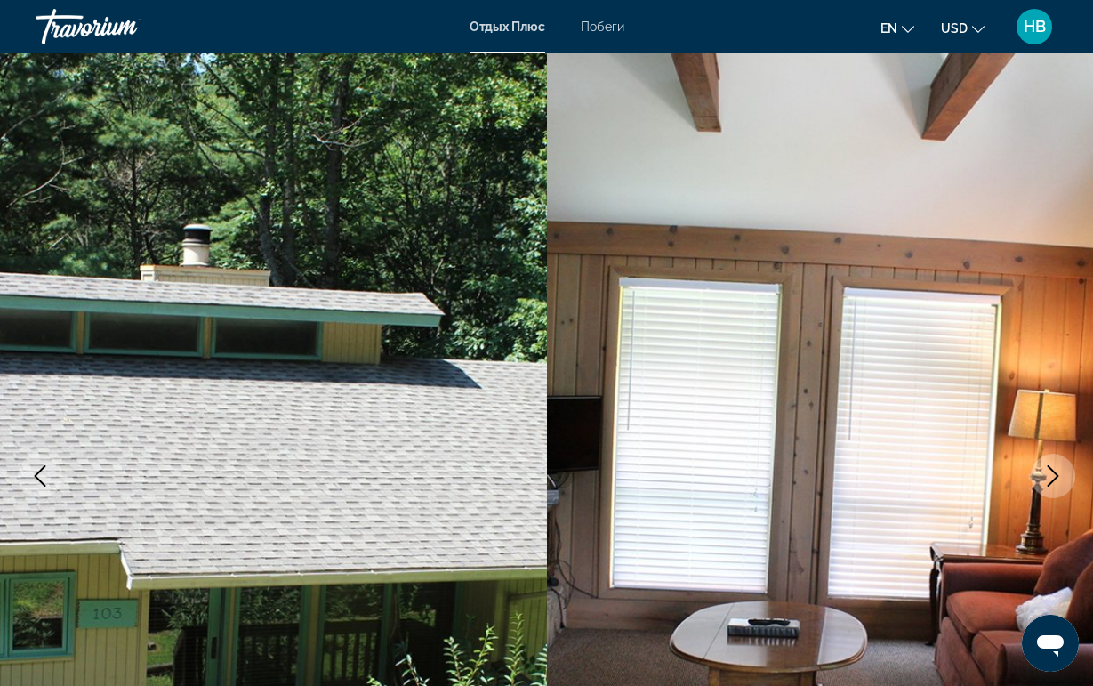
click at [1059, 486] on icon "Следующее изображение" at bounding box center [1053, 475] width 21 height 21
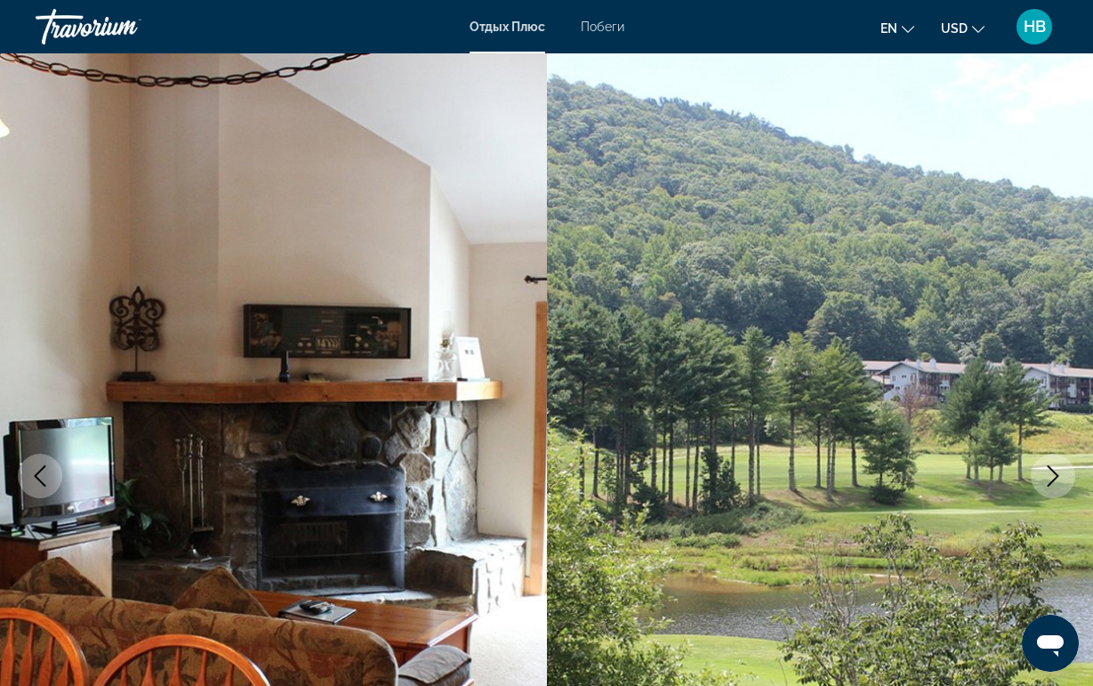
click at [1057, 485] on icon "Следующее изображение" at bounding box center [1053, 475] width 21 height 21
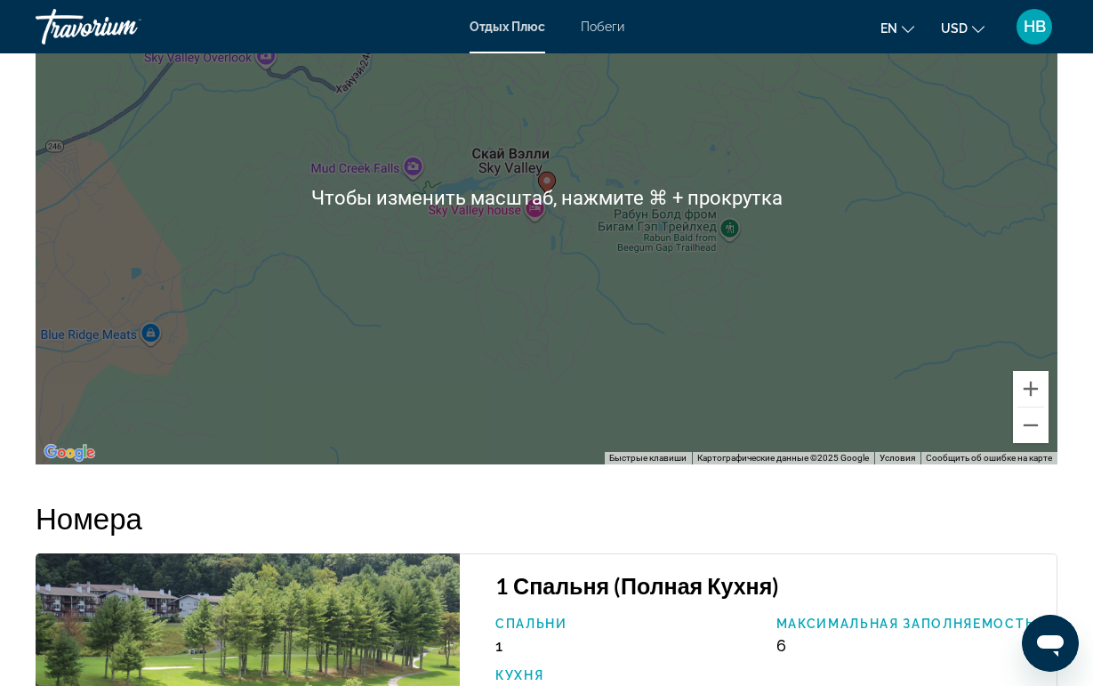
scroll to position [3464, 0]
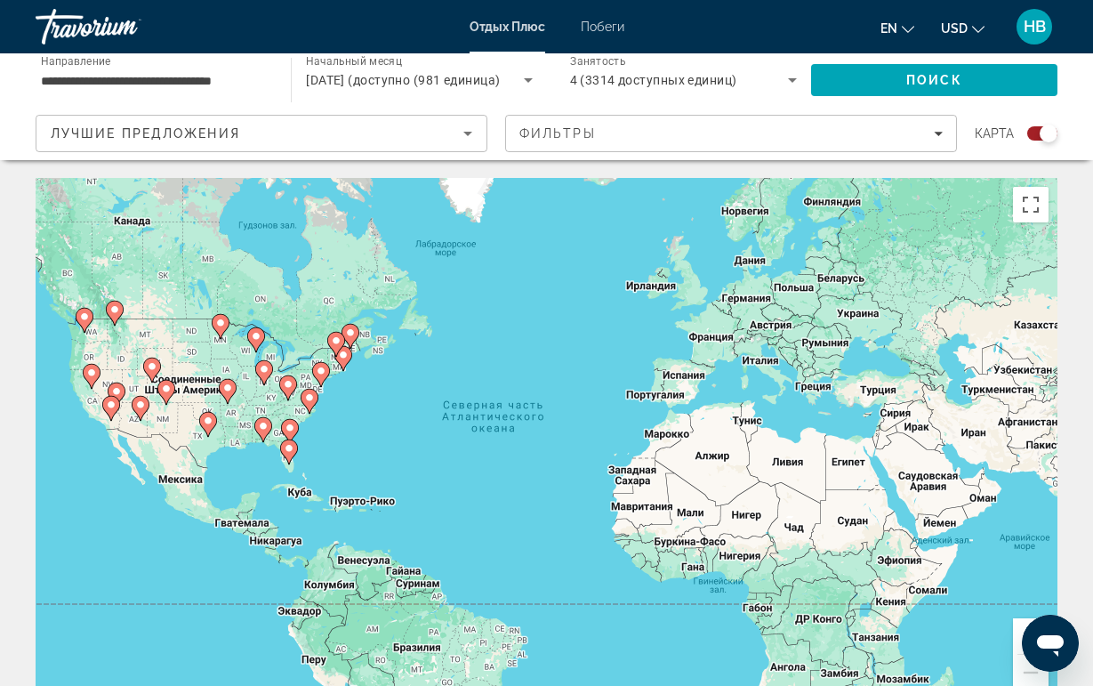
click at [285, 387] on image "Основное содержание" at bounding box center [288, 384] width 11 height 11
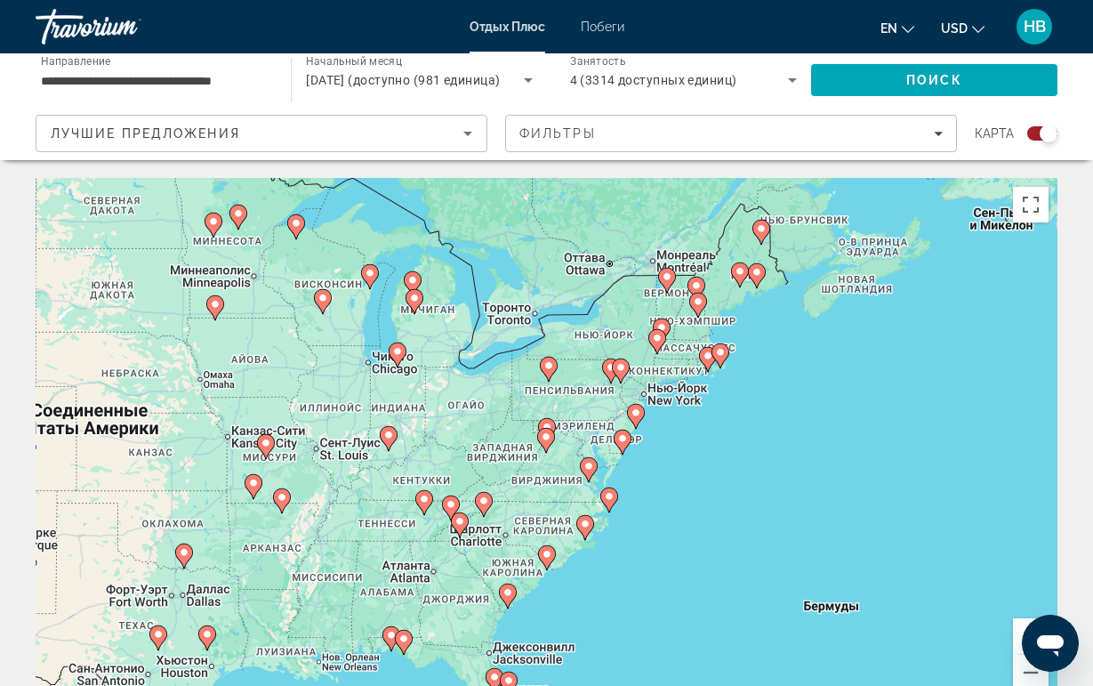
drag, startPoint x: 225, startPoint y: 432, endPoint x: 605, endPoint y: 552, distance: 398.4
click at [597, 560] on div "Для навигации используйте клавиши со стрелками. Чтобы активировать перетаскиван…" at bounding box center [547, 445] width 1022 height 534
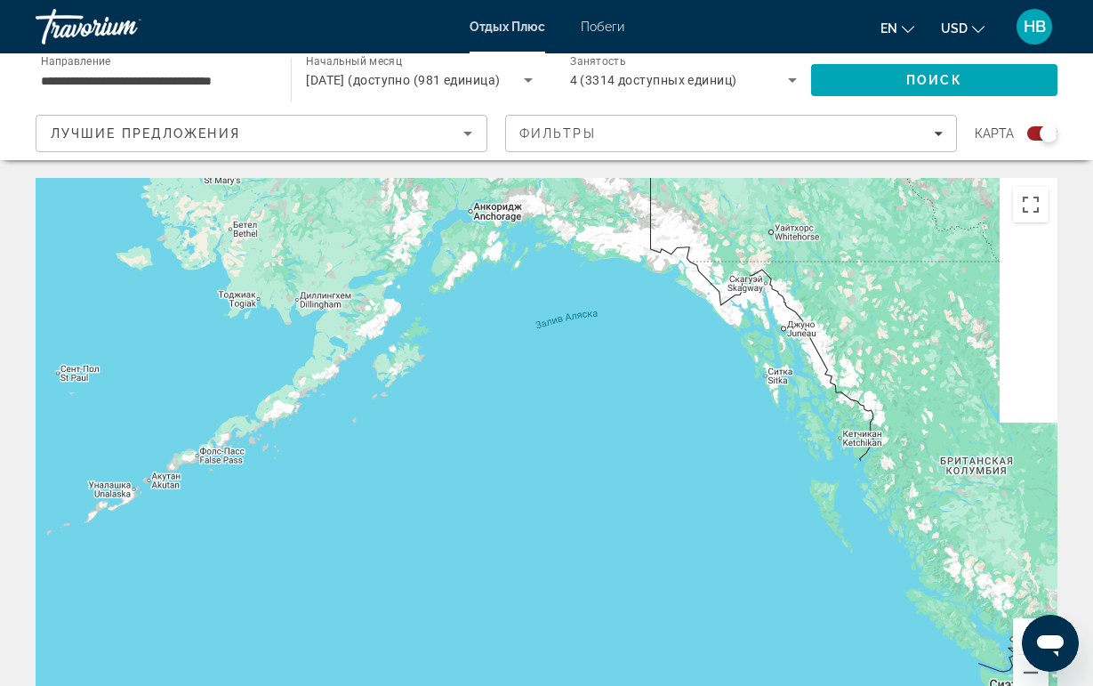
drag, startPoint x: 605, startPoint y: 552, endPoint x: 384, endPoint y: 492, distance: 228.6
click at [384, 492] on div "Для навигации используйте клавиши со стрелками. Чтобы активировать перетаскиван…" at bounding box center [547, 445] width 1022 height 534
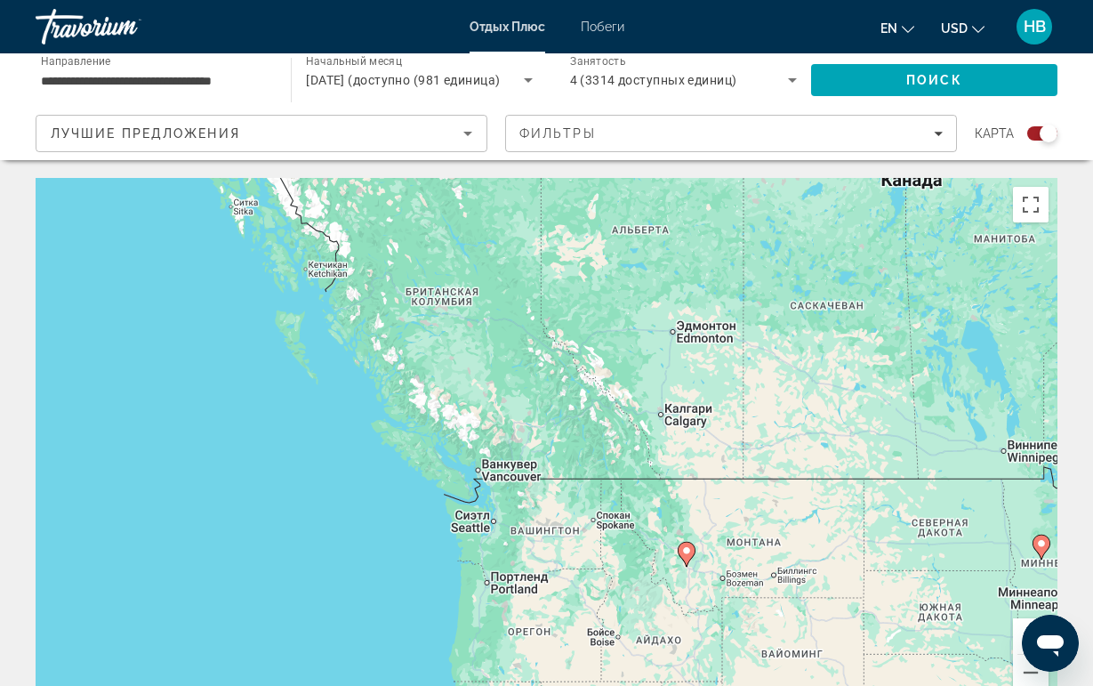
drag, startPoint x: 384, startPoint y: 492, endPoint x: 185, endPoint y: 413, distance: 214.5
click at [204, 423] on div "Для навигации используйте клавиши со стрелками. Чтобы активировать перетаскиван…" at bounding box center [547, 445] width 1022 height 534
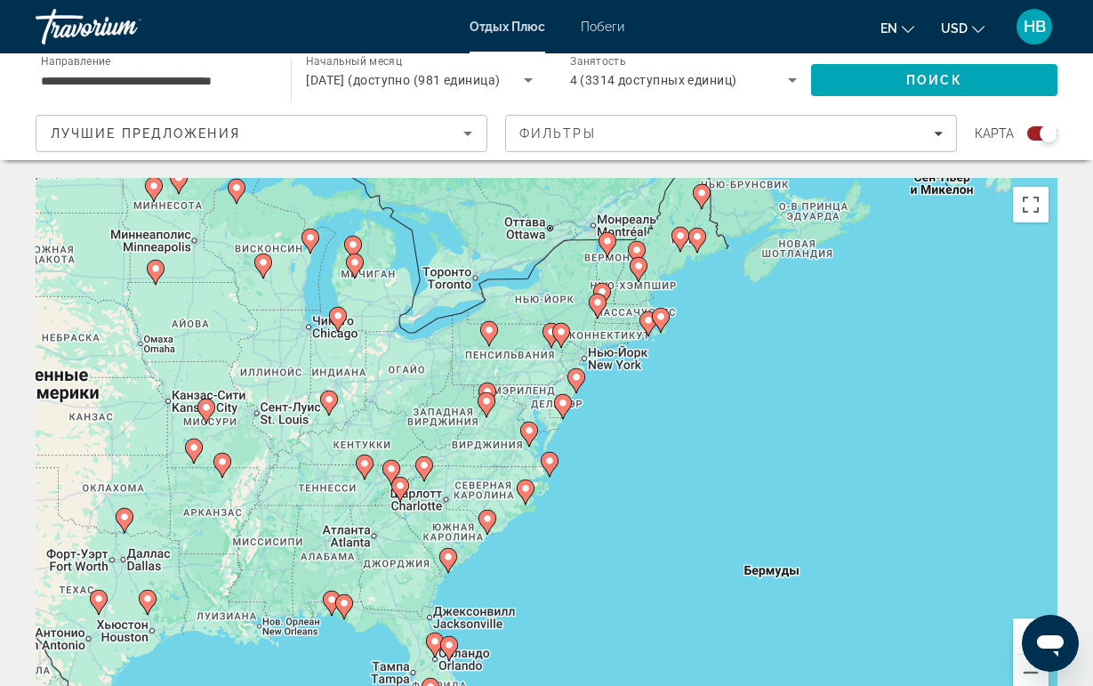
drag, startPoint x: 185, startPoint y: 413, endPoint x: 449, endPoint y: 510, distance: 281.5
click at [442, 507] on div "Для навигации используйте клавиши со стрелками. Чтобы активировать перетаскиван…" at bounding box center [547, 445] width 1022 height 534
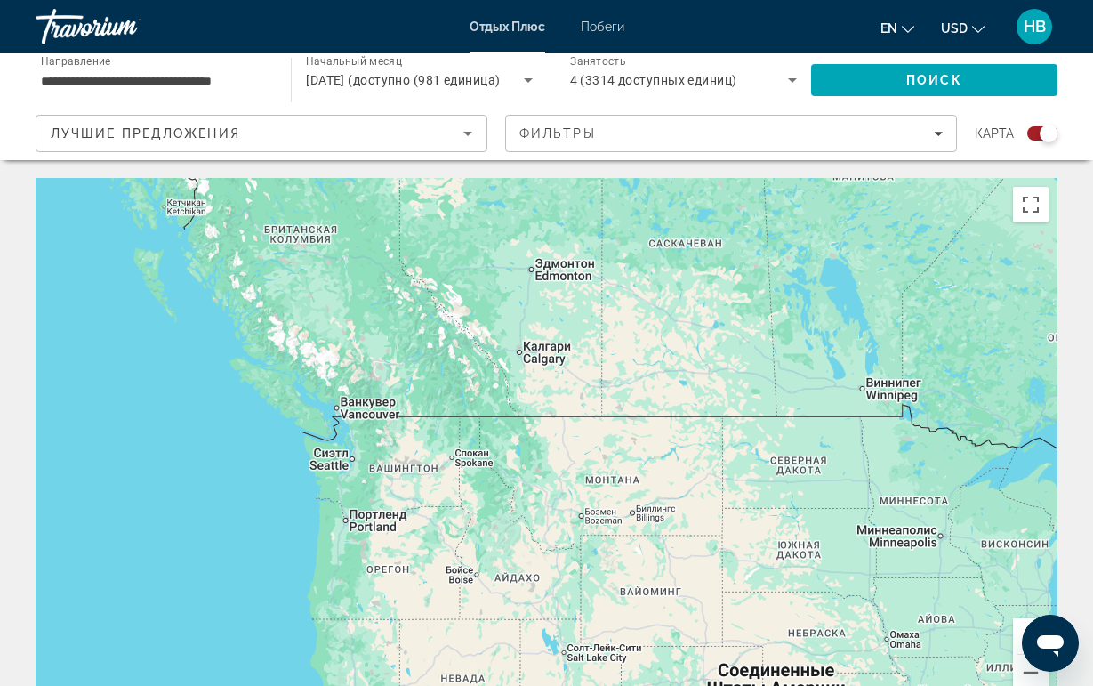
drag, startPoint x: 449, startPoint y: 510, endPoint x: 341, endPoint y: 423, distance: 139.2
click at [341, 421] on div "Для навигации используйте клавиши со стрелками. Чтобы активировать перетаскиван…" at bounding box center [547, 445] width 1022 height 534
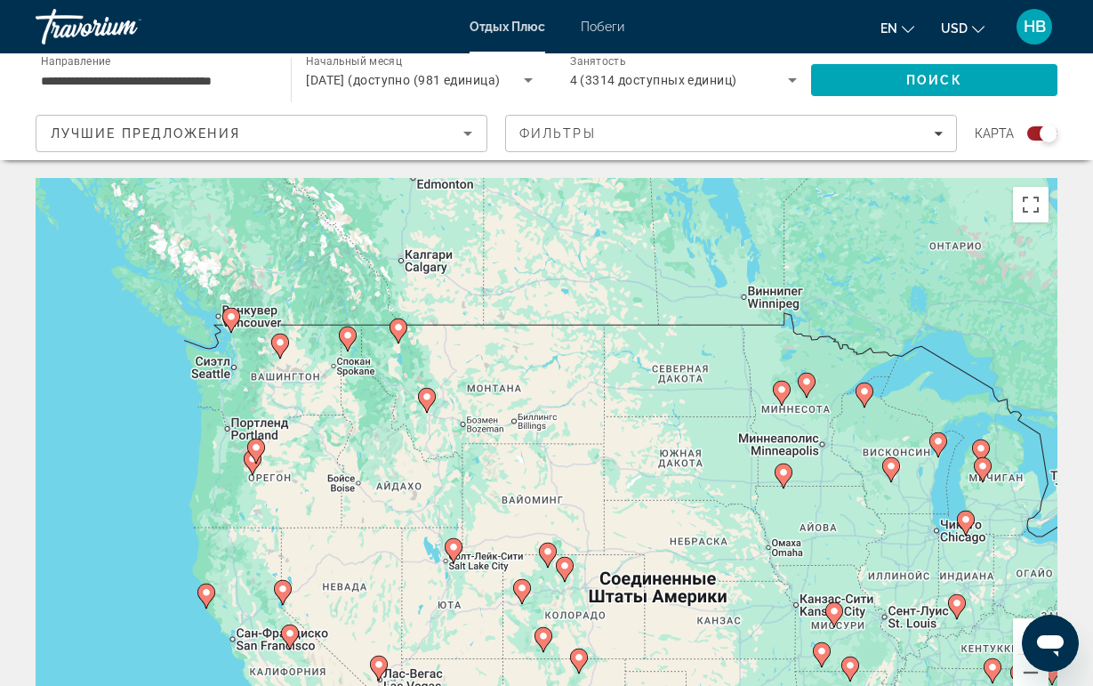
click at [425, 404] on icon "Основное содержание" at bounding box center [426, 400] width 16 height 23
type input "**********"
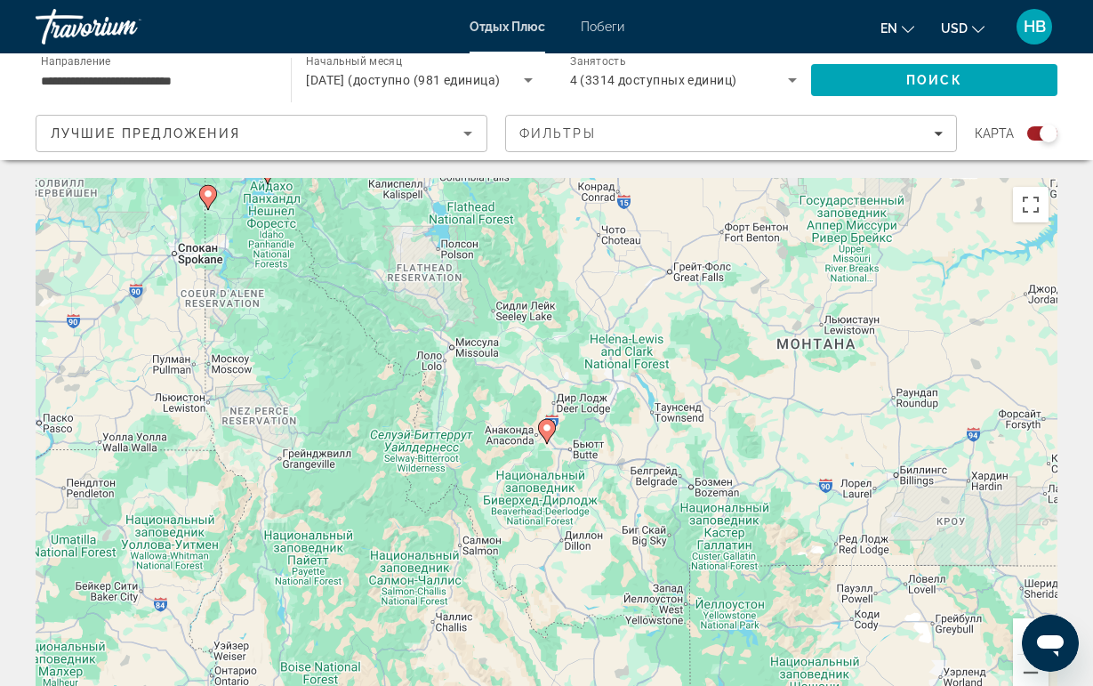
click at [546, 440] on icon "Основное содержание" at bounding box center [546, 431] width 16 height 23
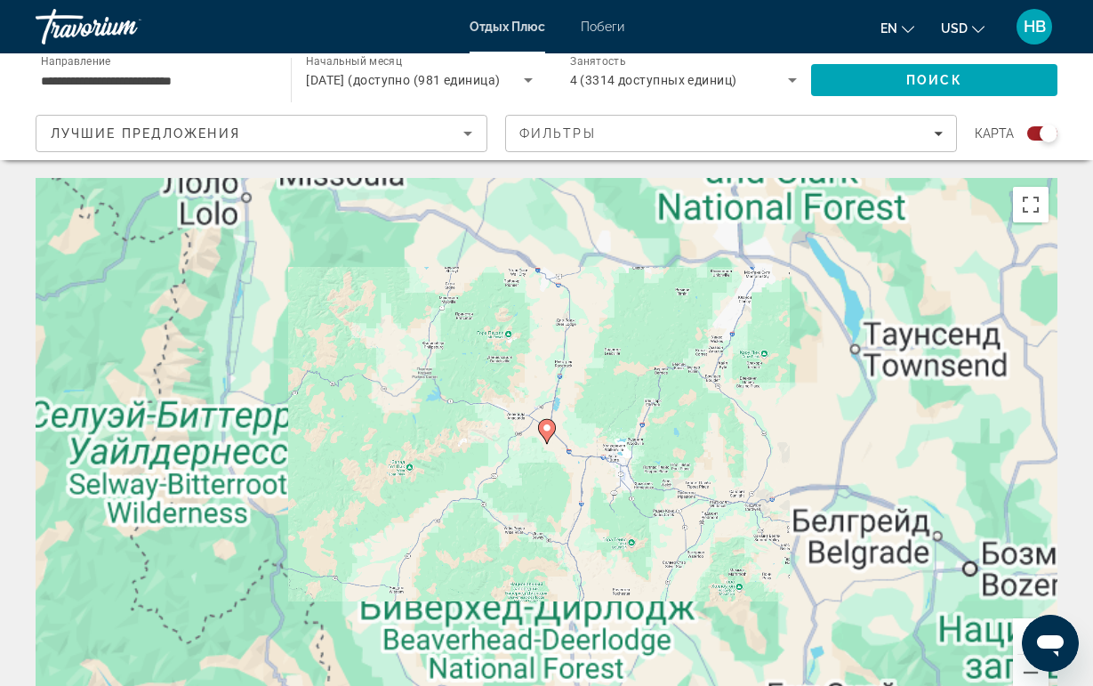
click at [546, 440] on icon "Основное содержание" at bounding box center [546, 431] width 16 height 23
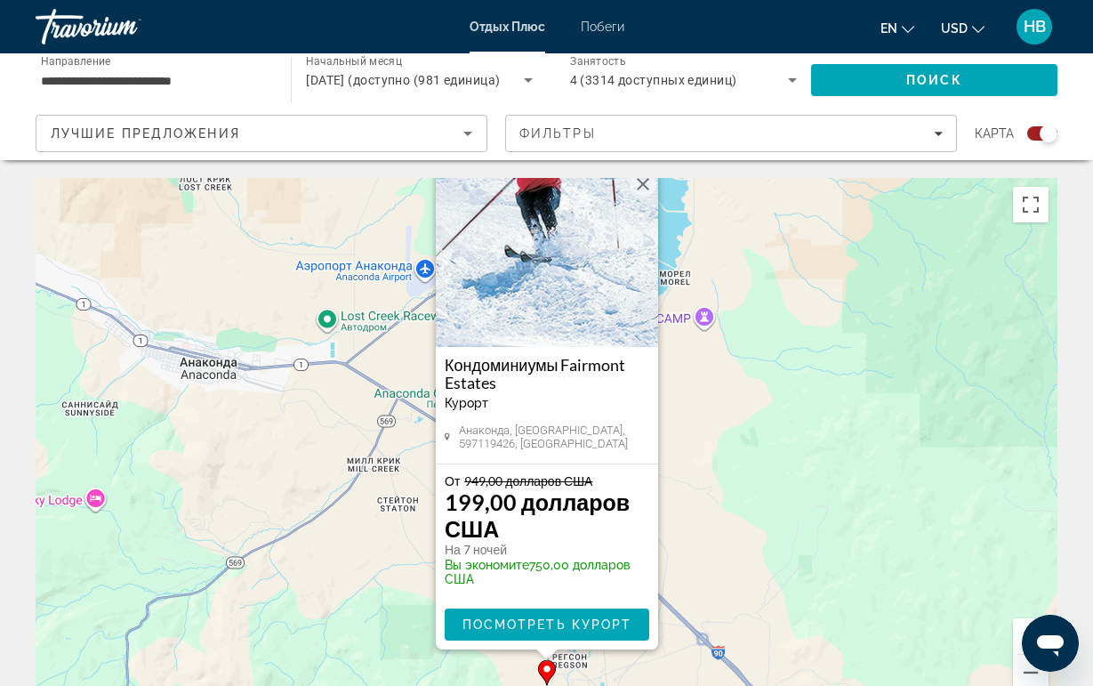
click at [600, 256] on img "Основное содержание" at bounding box center [547, 258] width 222 height 178
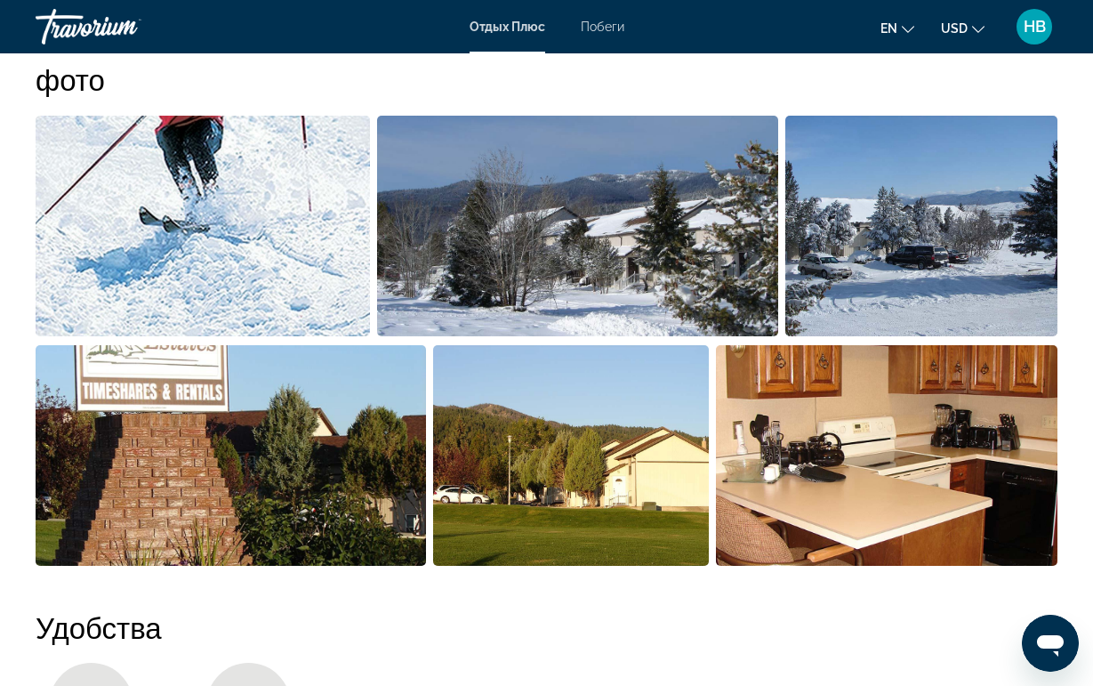
scroll to position [1175, 0]
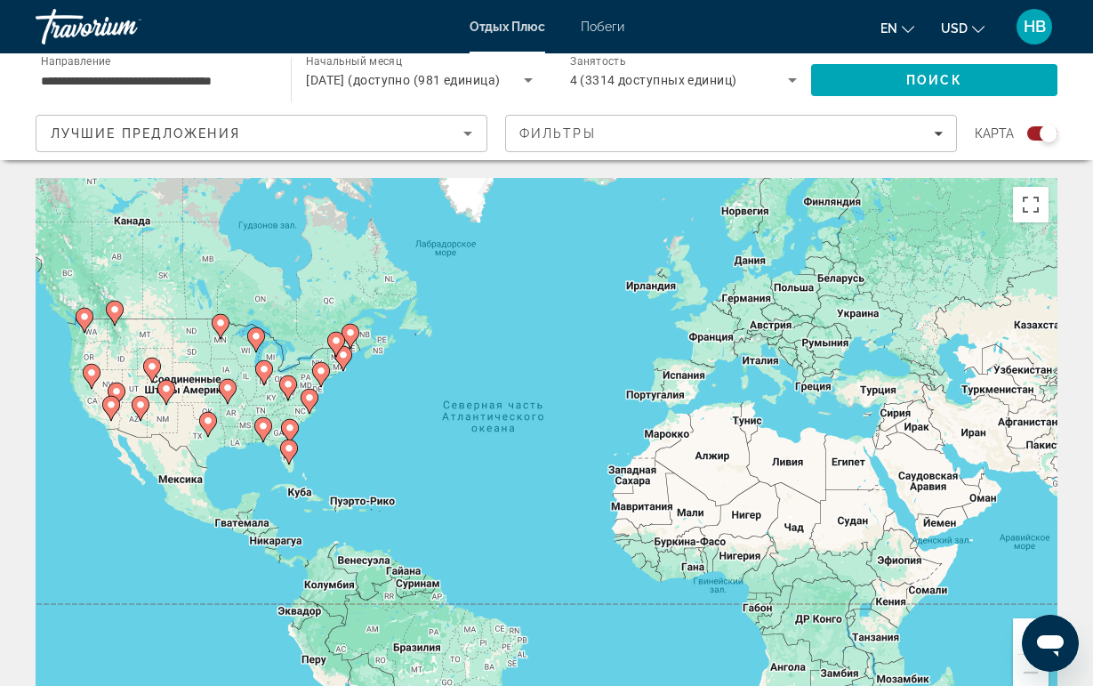
click at [312, 397] on image "Основное содержание" at bounding box center [309, 397] width 11 height 11
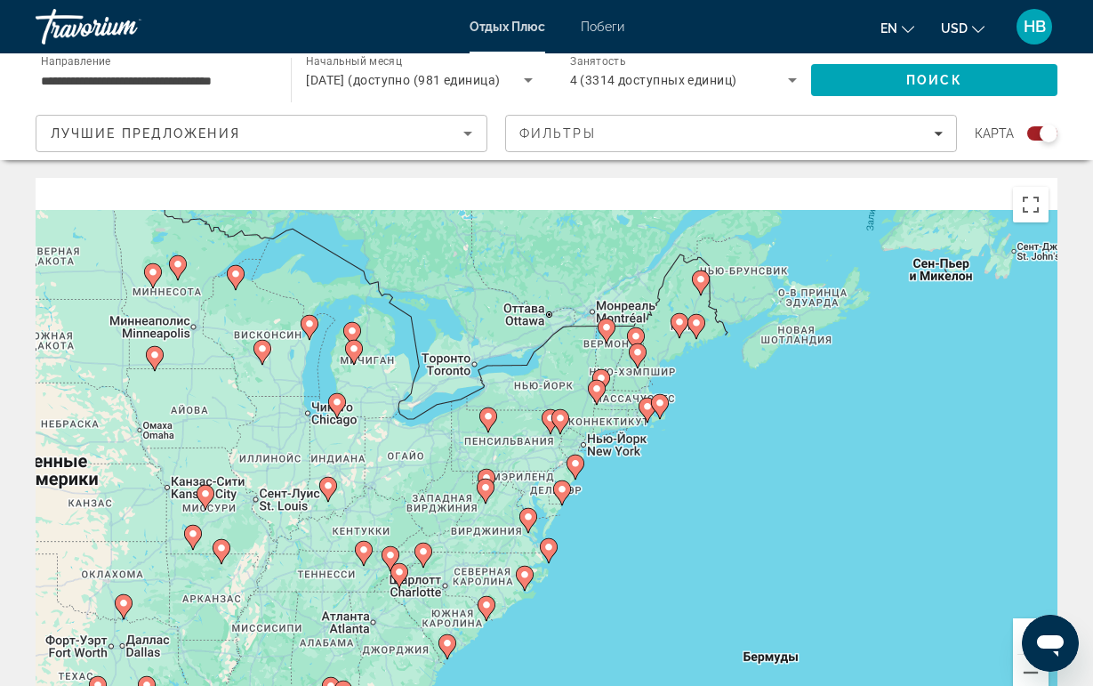
click at [542, 434] on g "Основное содержание" at bounding box center [551, 421] width 18 height 25
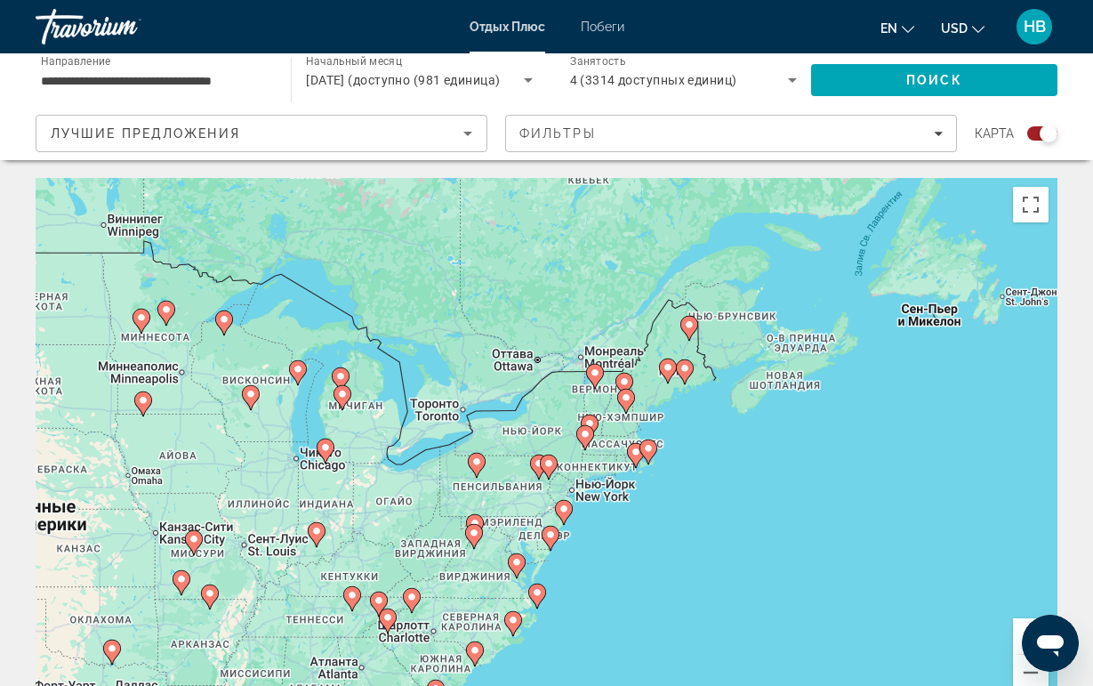
click at [689, 327] on image "Основное содержание" at bounding box center [689, 324] width 11 height 11
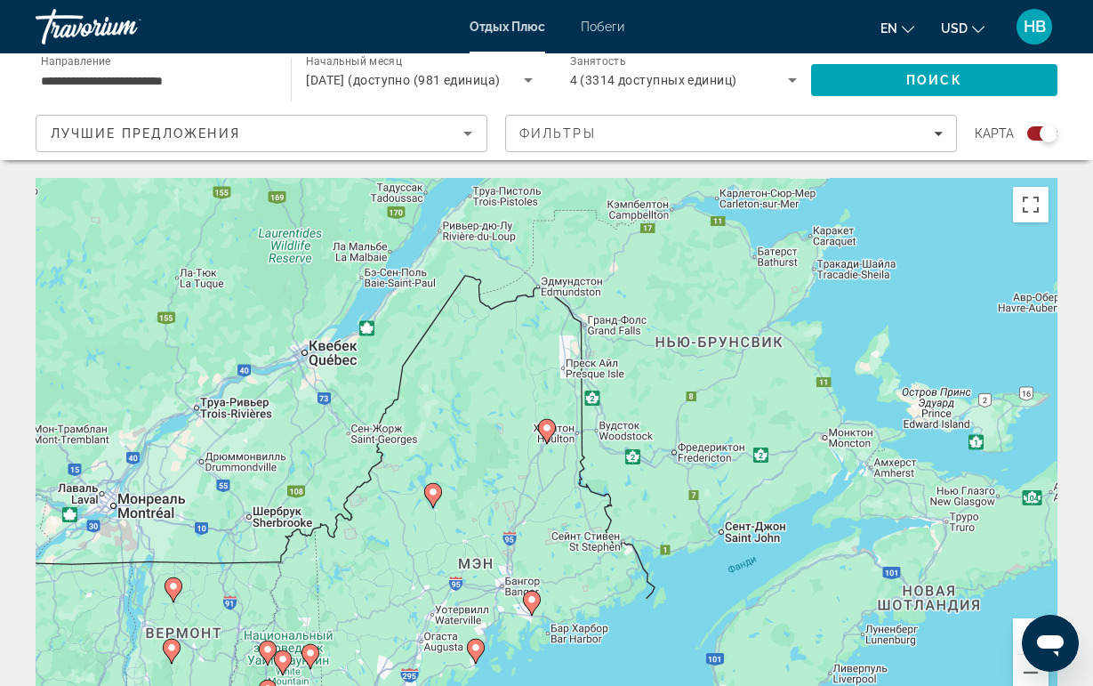
click at [546, 438] on icon "Основное содержание" at bounding box center [546, 431] width 16 height 23
type input "**********"
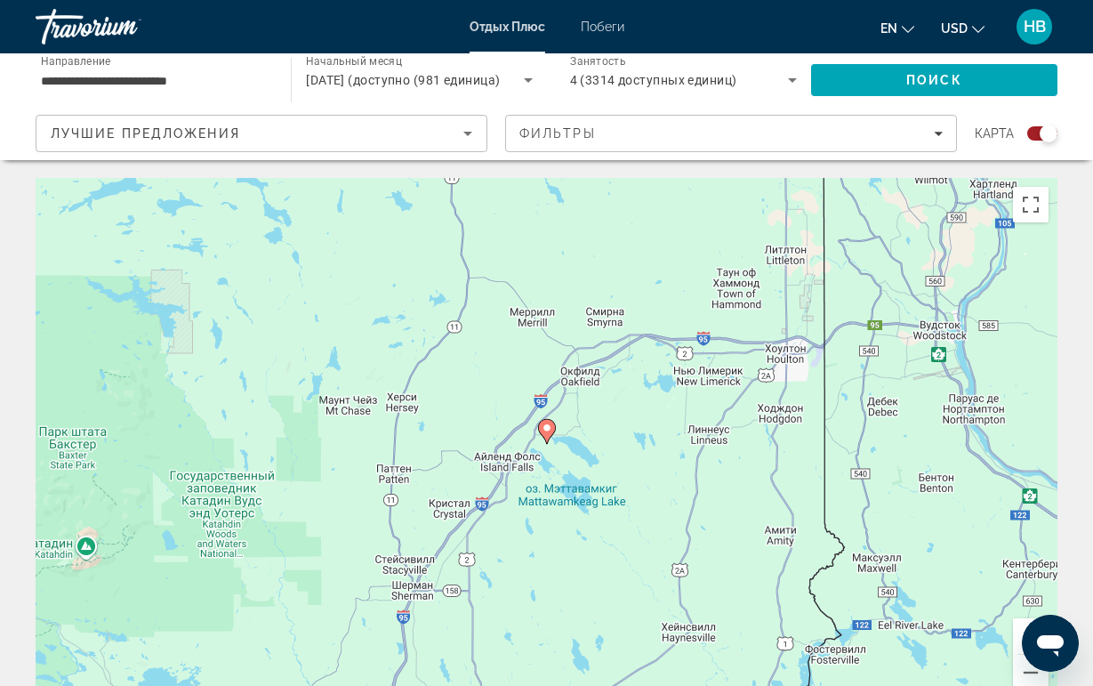
click at [546, 438] on icon "Основное содержание" at bounding box center [546, 431] width 16 height 23
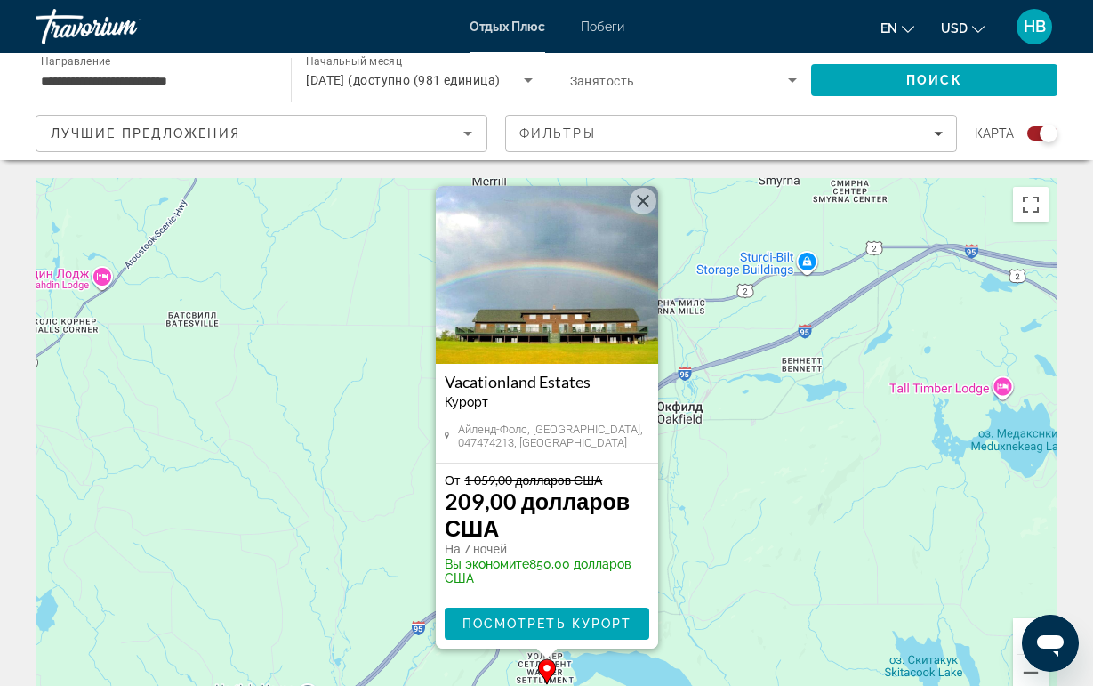
click at [579, 275] on img "Основное содержание" at bounding box center [547, 275] width 222 height 178
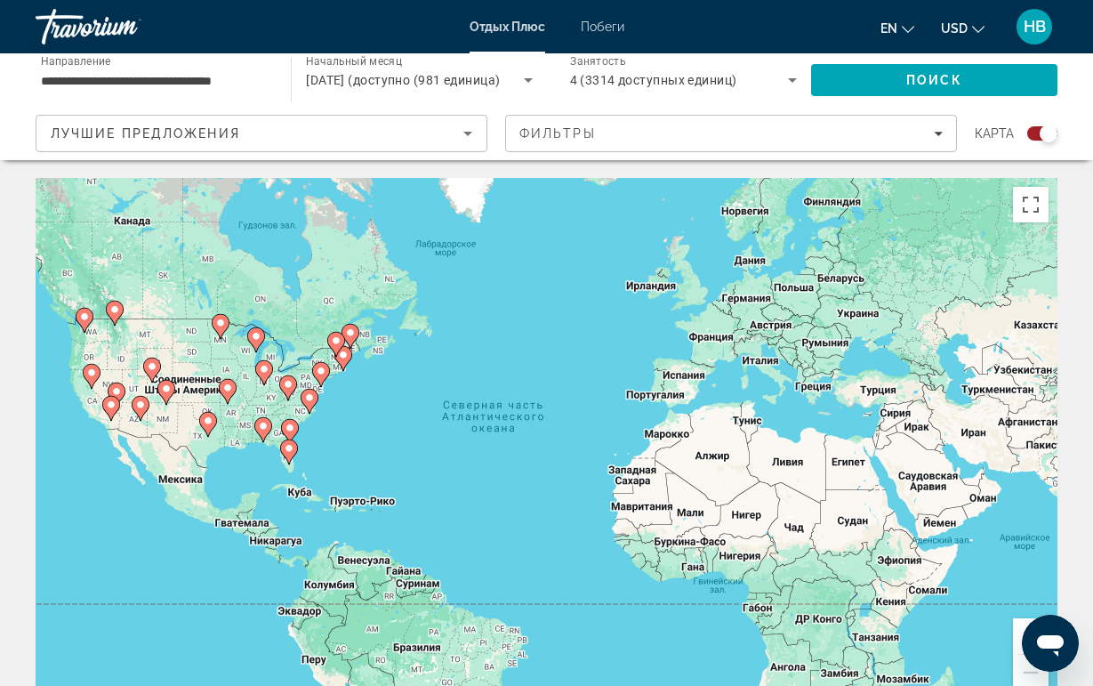
click at [307, 407] on icon "Основное содержание" at bounding box center [309, 401] width 16 height 23
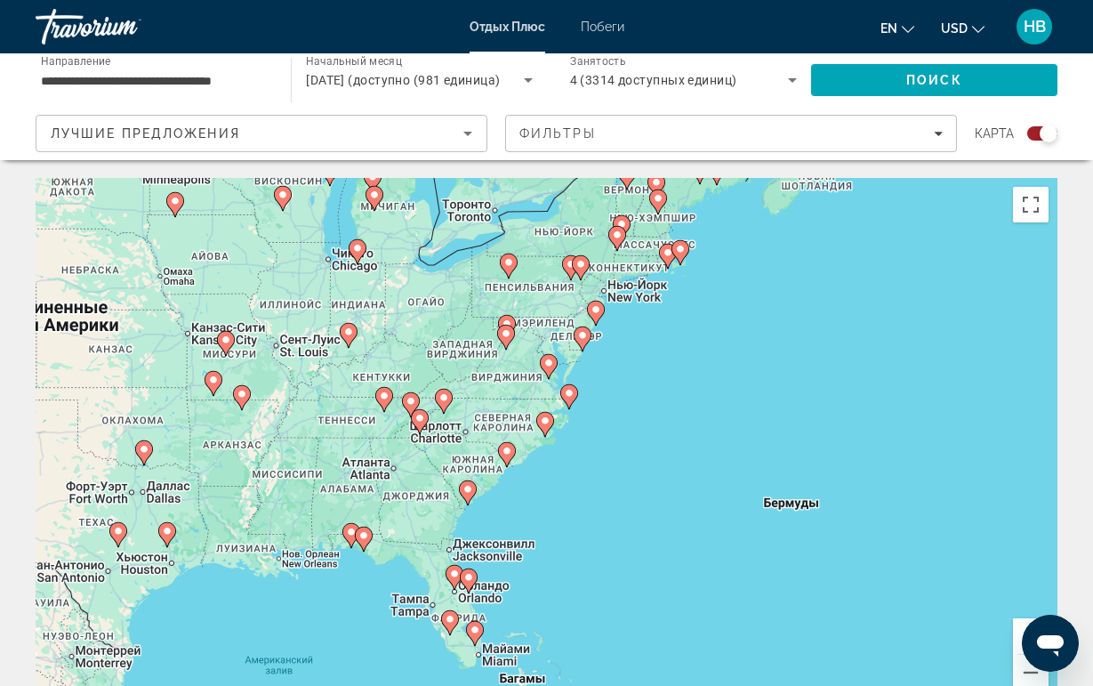
click at [448, 399] on image "Основное содержание" at bounding box center [444, 397] width 11 height 11
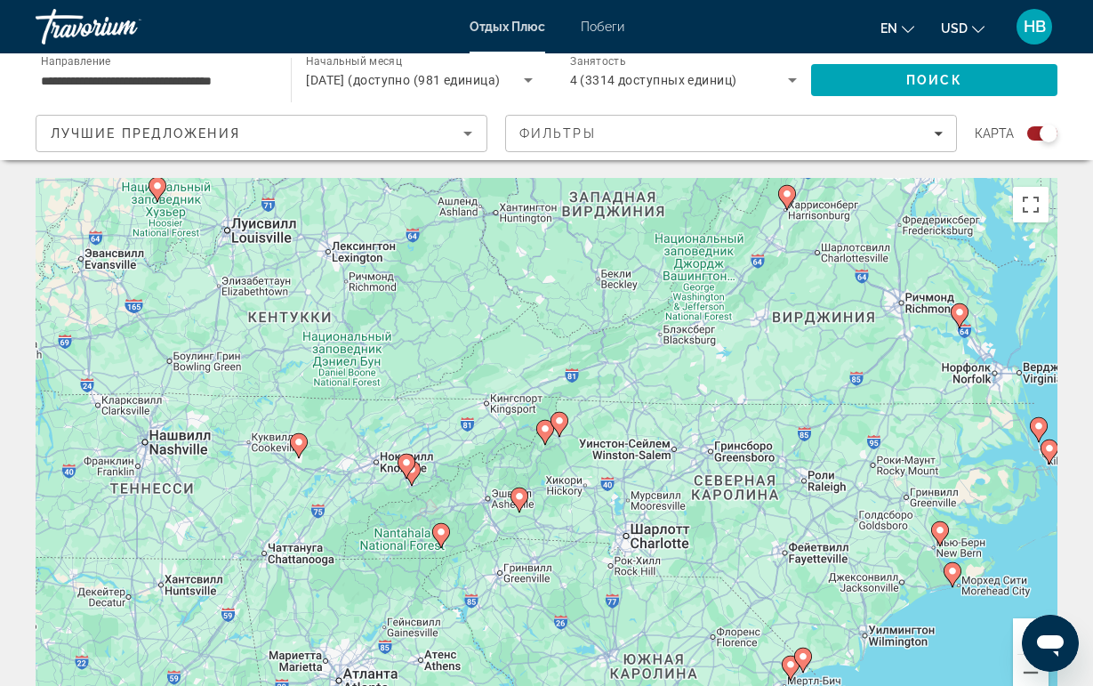
click at [401, 465] on image "Основное содержание" at bounding box center [406, 462] width 11 height 11
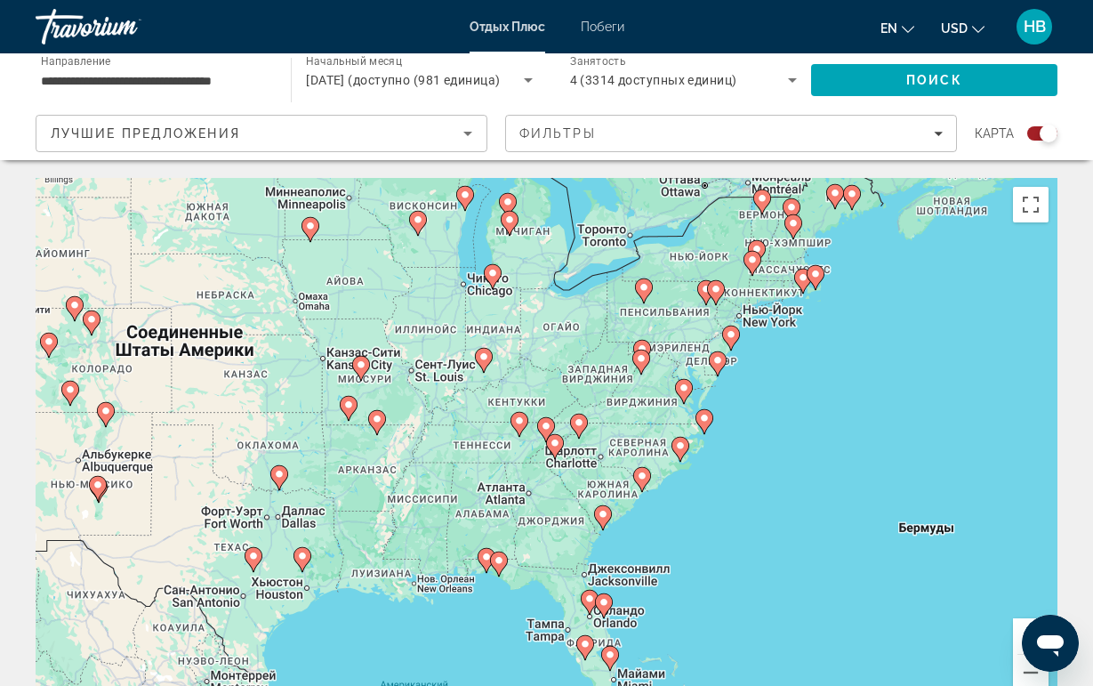
click at [539, 432] on gmp-advanced-marker "Основное содержание" at bounding box center [546, 429] width 18 height 27
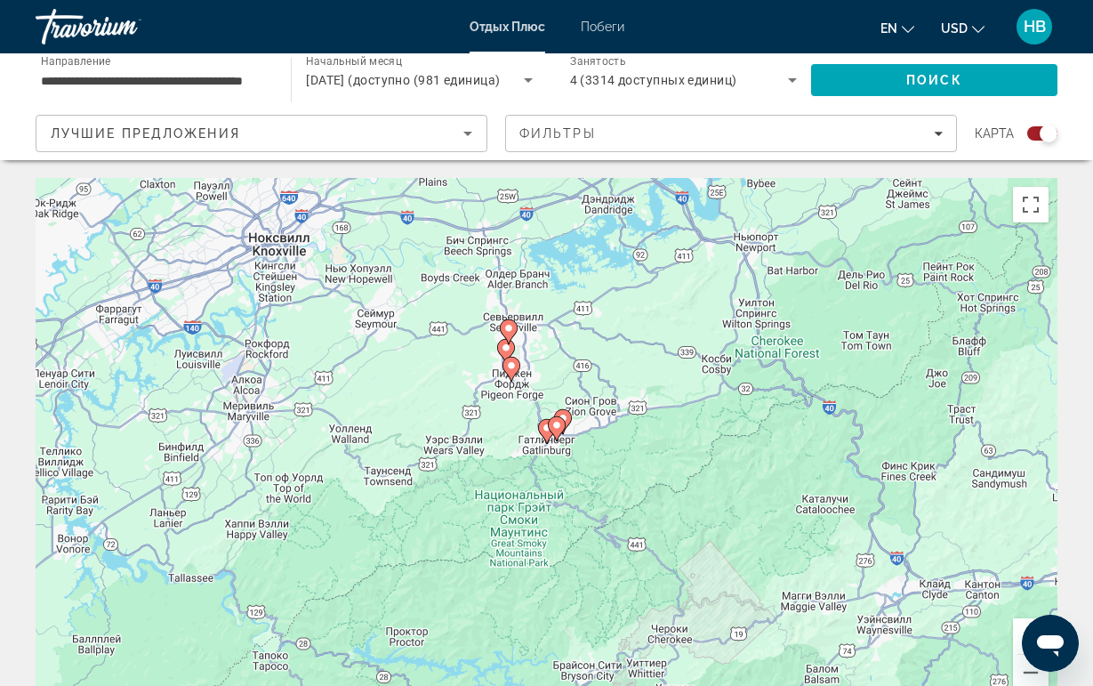
drag, startPoint x: 544, startPoint y: 514, endPoint x: 506, endPoint y: 285, distance: 232.6
click at [506, 285] on div "Для навигации используйте клавиши со стрелками. Чтобы активировать перетаскиван…" at bounding box center [547, 445] width 1022 height 534
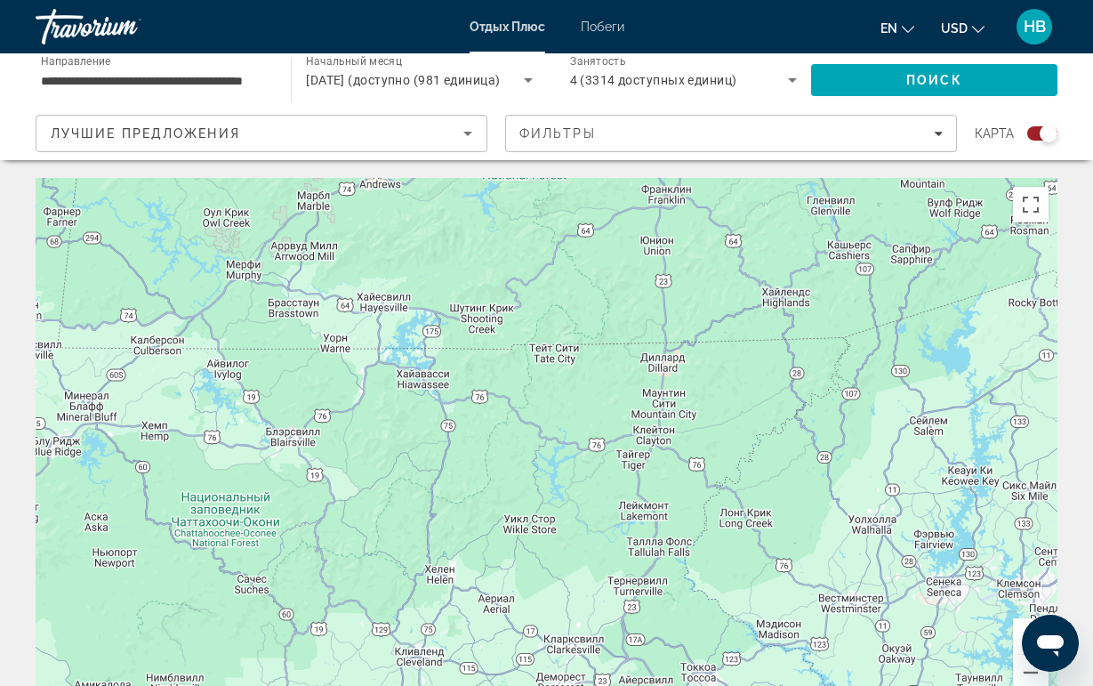
drag, startPoint x: 506, startPoint y: 278, endPoint x: 709, endPoint y: 351, distance: 215.3
click at [699, 351] on div "Для навигации используйте клавиши со стрелками. Чтобы активировать перетаскиван…" at bounding box center [547, 445] width 1022 height 534
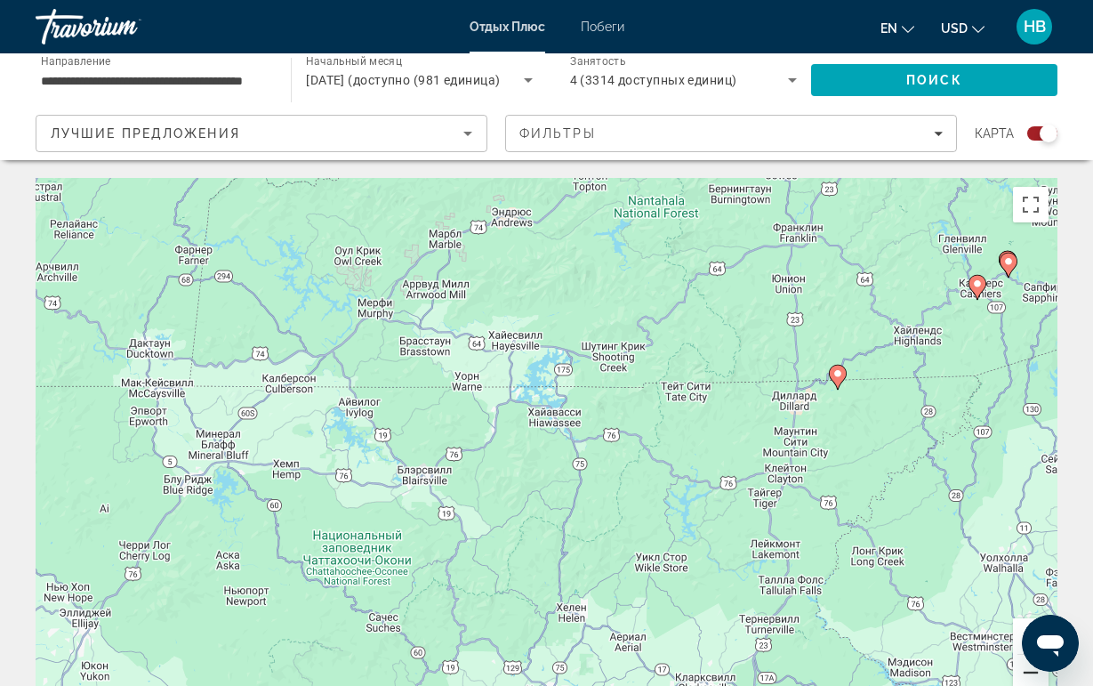
click at [1025, 677] on button "Уменьшить" at bounding box center [1031, 673] width 36 height 36
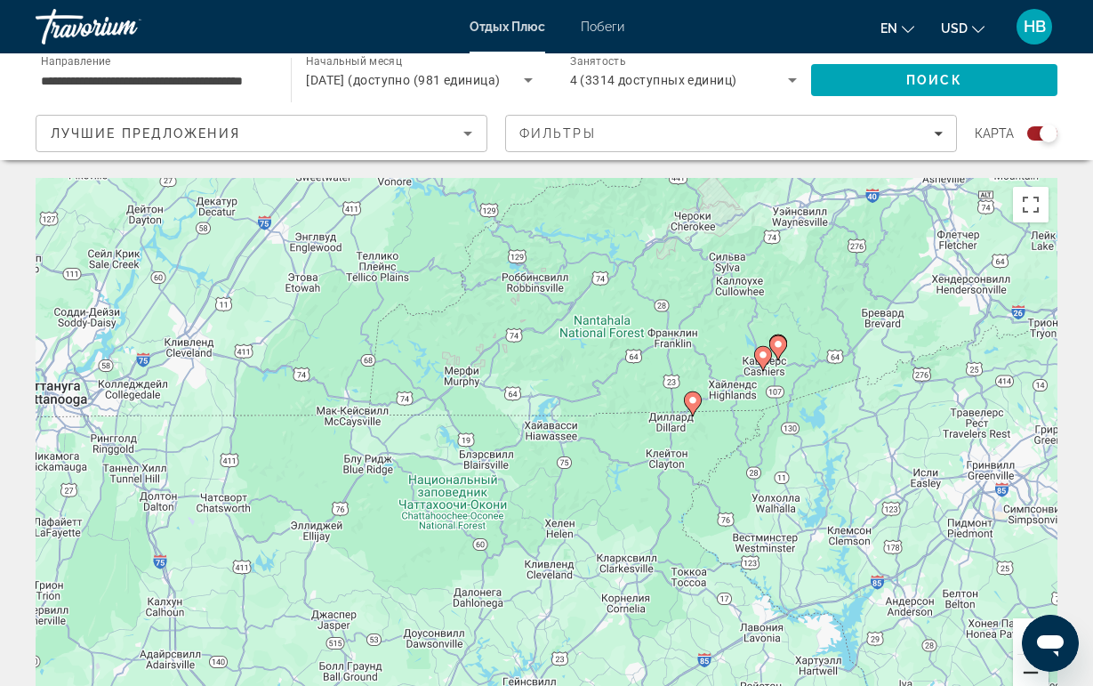
click at [1025, 677] on button "Уменьшить" at bounding box center [1031, 673] width 36 height 36
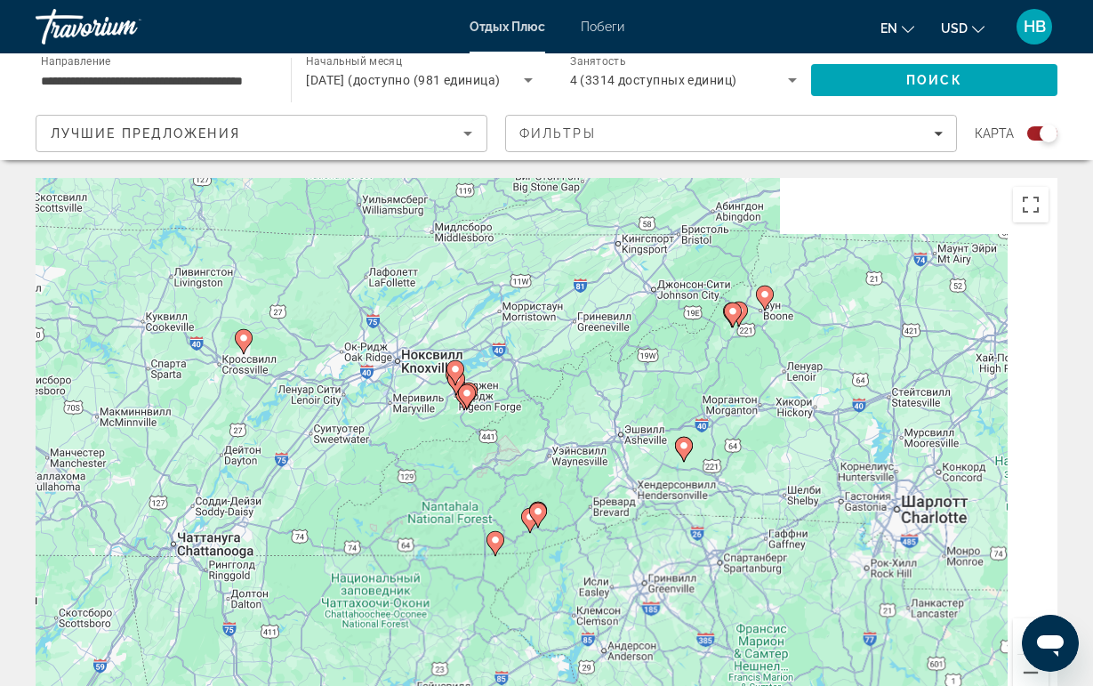
drag, startPoint x: 759, startPoint y: 456, endPoint x: 643, endPoint y: 583, distance: 171.9
click at [639, 584] on div "Для навигации используйте клавиши со стрелками. Чтобы активировать перетаскиван…" at bounding box center [547, 445] width 1022 height 534
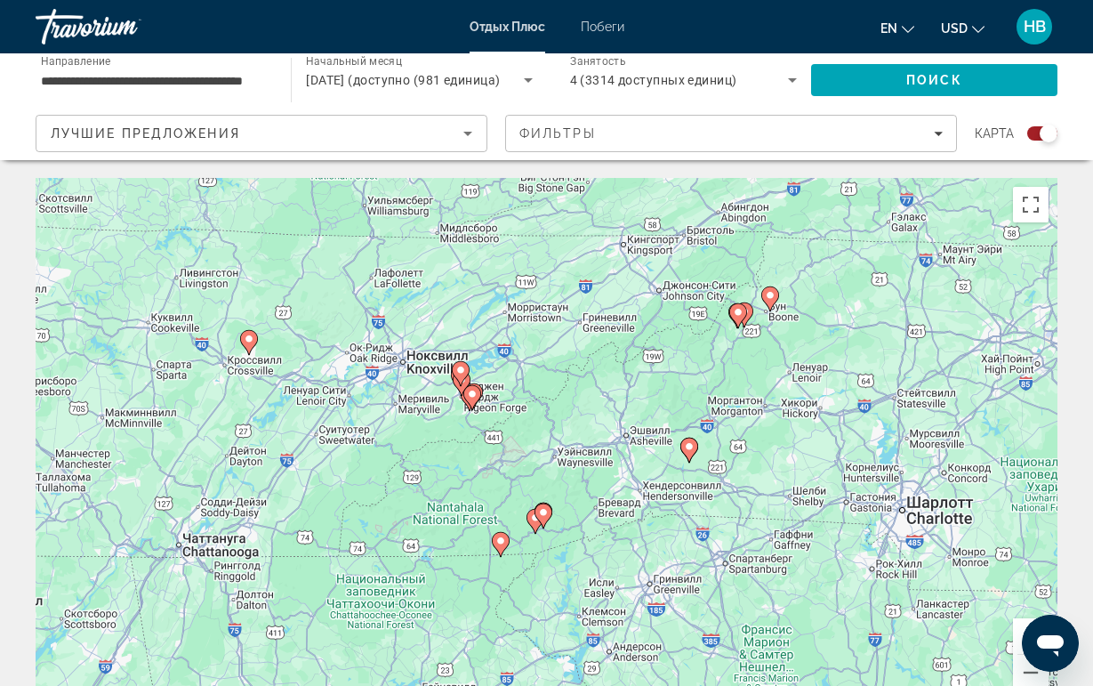
click at [497, 541] on image "Основное содержание" at bounding box center [501, 541] width 11 height 11
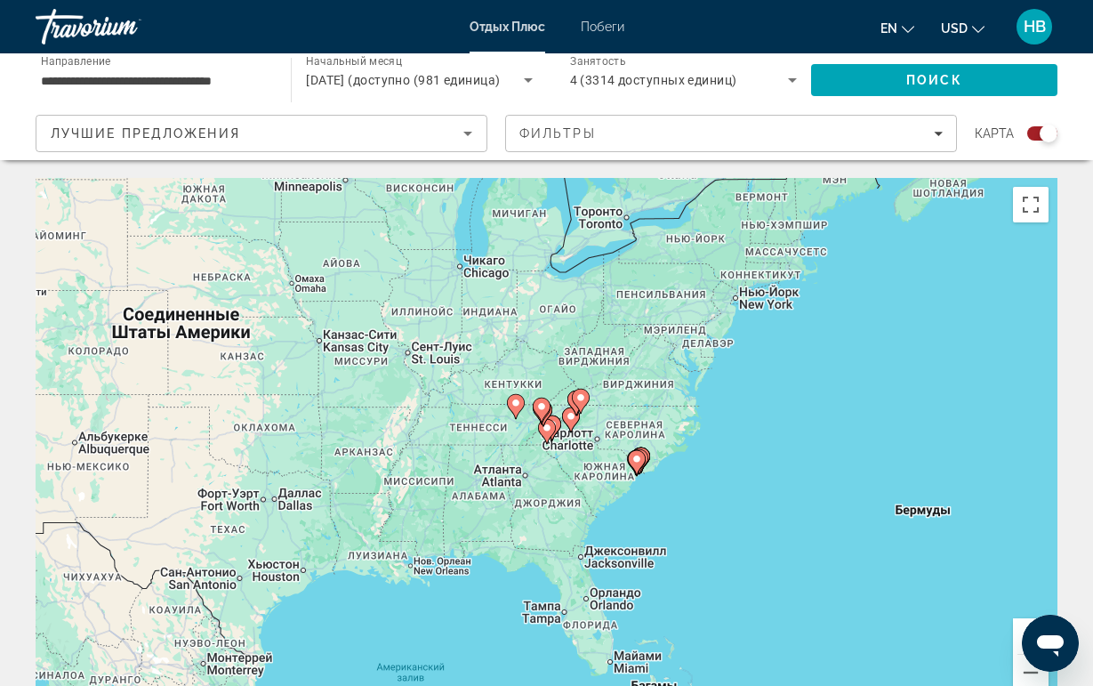
click at [545, 428] on image "Основное содержание" at bounding box center [547, 428] width 11 height 11
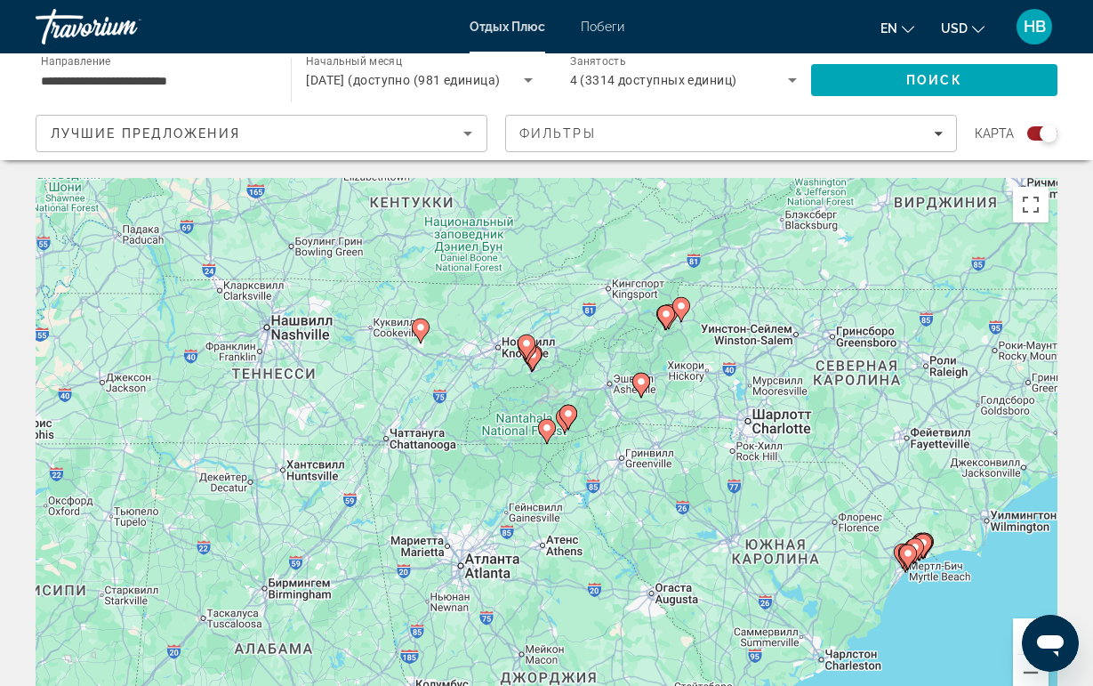
click at [545, 438] on icon "Основное содержание" at bounding box center [546, 431] width 16 height 23
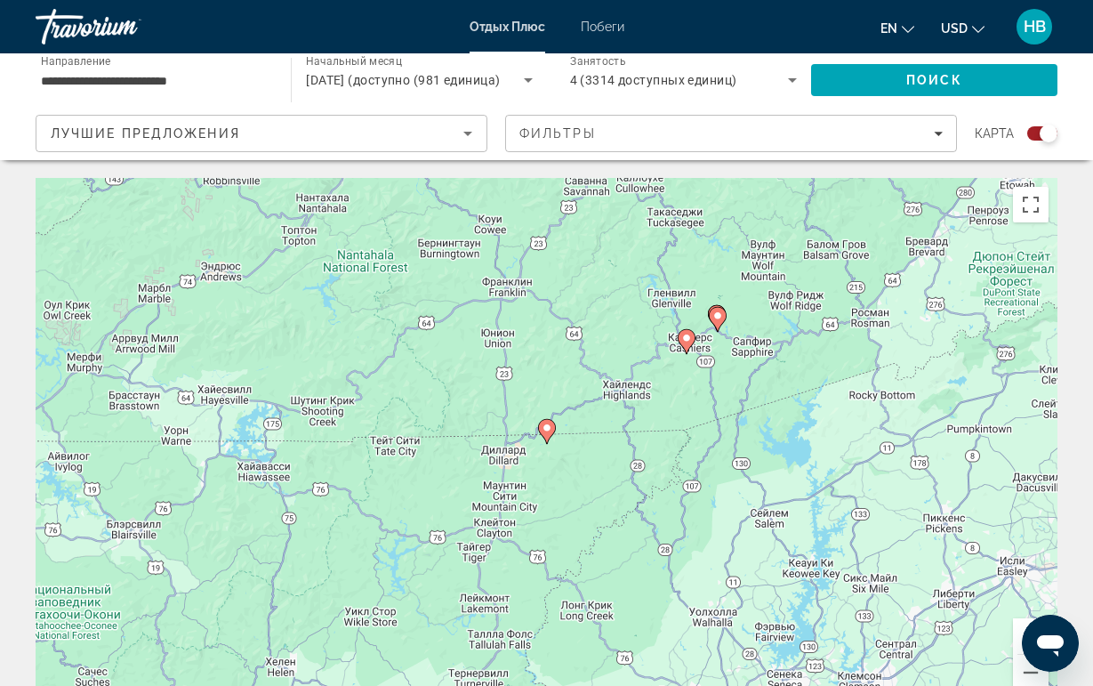
click at [716, 321] on icon "Основное содержание" at bounding box center [717, 319] width 16 height 23
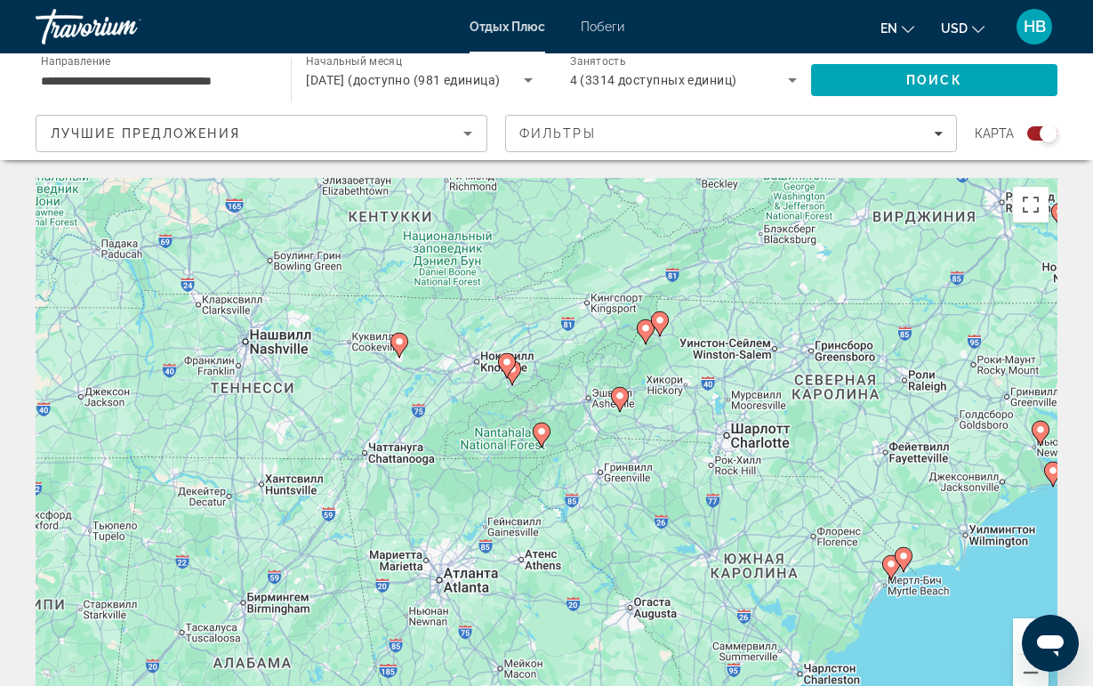
click at [540, 439] on icon "Основное содержание" at bounding box center [541, 435] width 16 height 23
type input "**********"
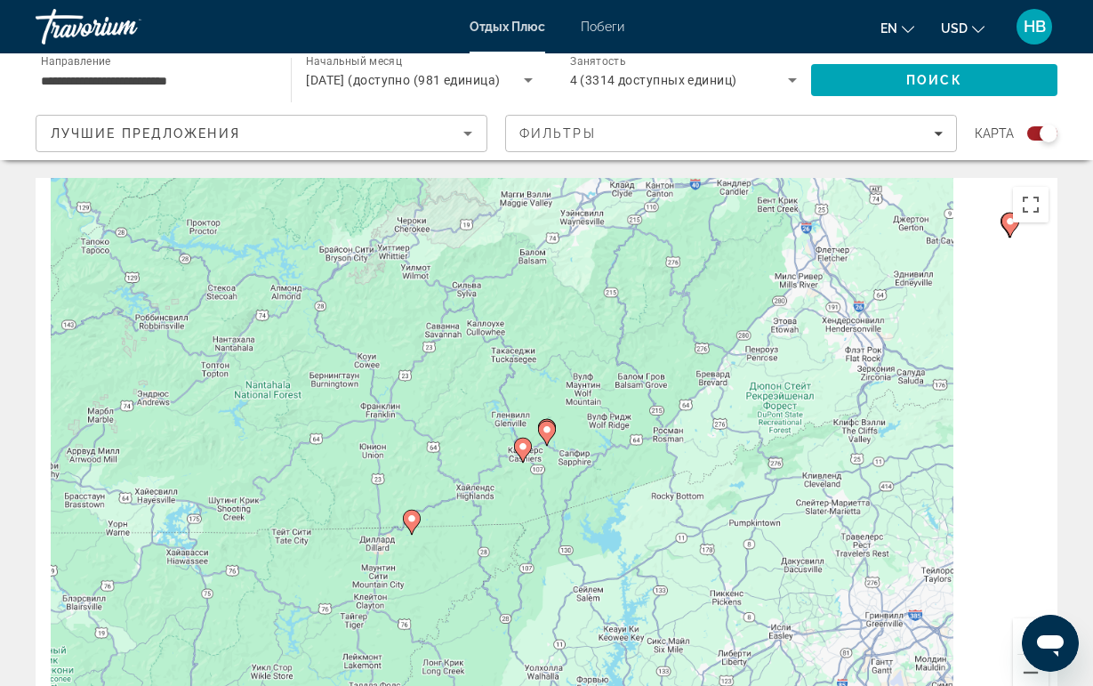
click at [545, 437] on icon "Основное содержание" at bounding box center [546, 433] width 16 height 23
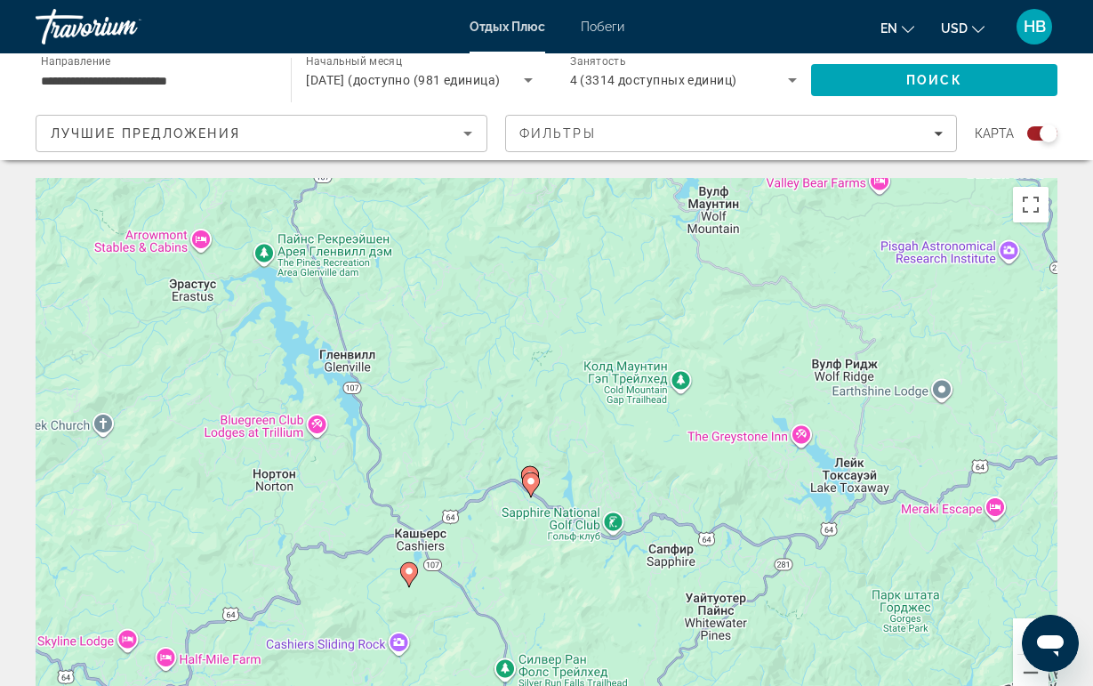
drag, startPoint x: 527, startPoint y: 505, endPoint x: 508, endPoint y: 311, distance: 194.9
click at [509, 311] on div "Чтобы активировать перетаскивание с помощью клавиатуры, нажмите Alt + Ввод. Пос…" at bounding box center [547, 445] width 1022 height 534
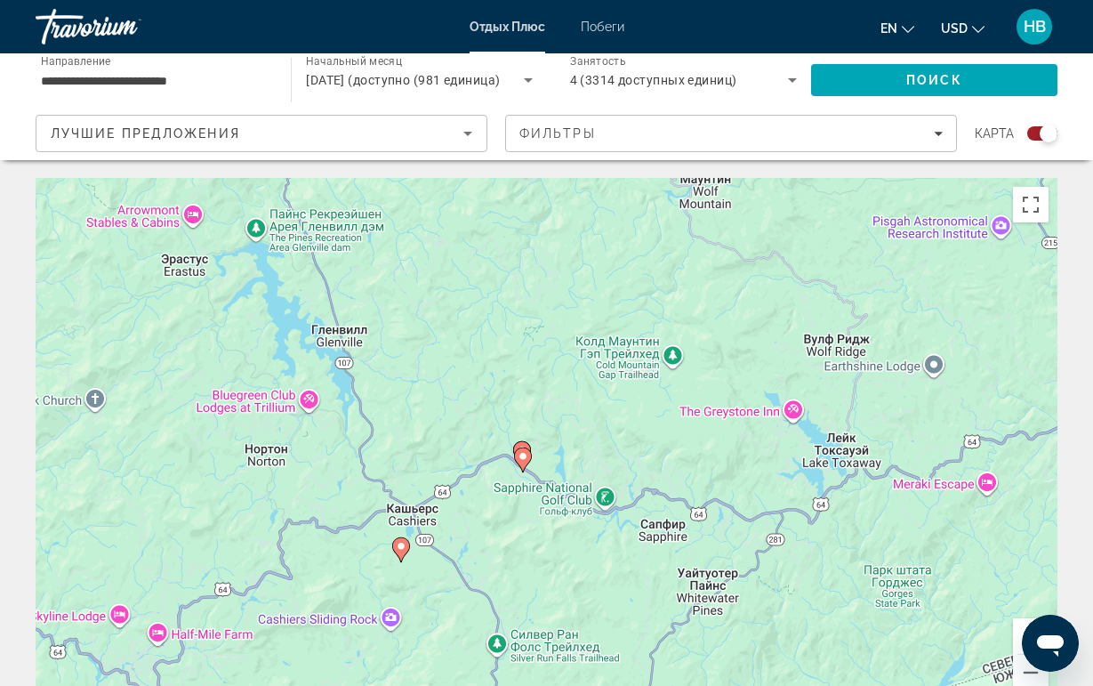
click at [524, 444] on icon "Основное содержание" at bounding box center [521, 453] width 16 height 23
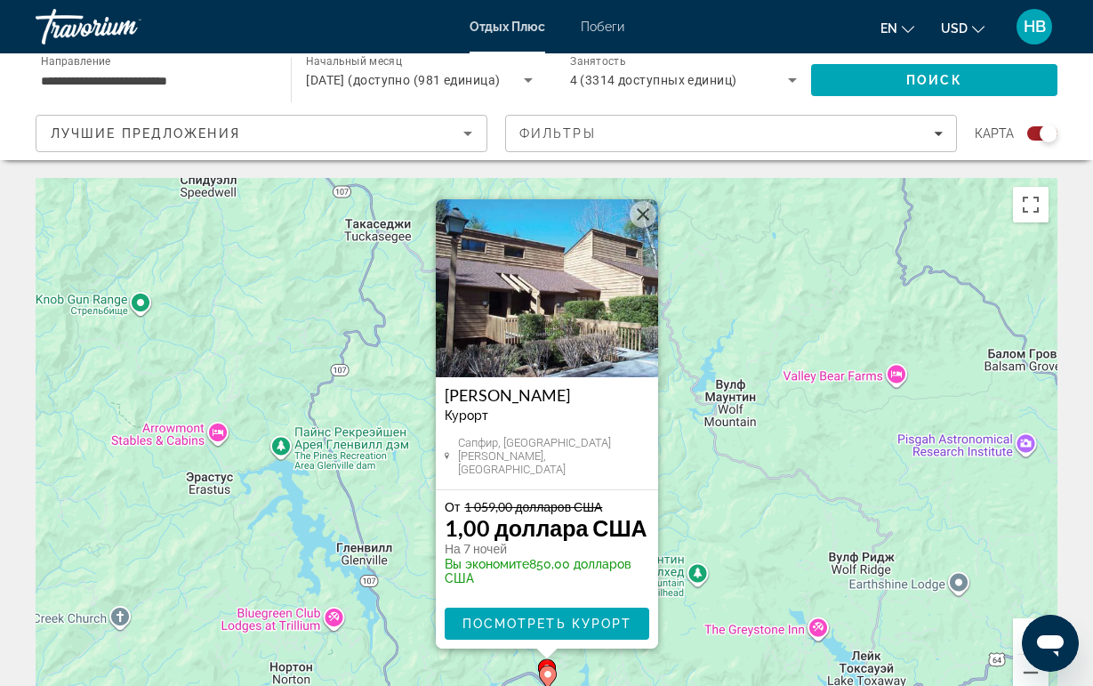
click at [644, 220] on button "Закрыть" at bounding box center [643, 214] width 27 height 27
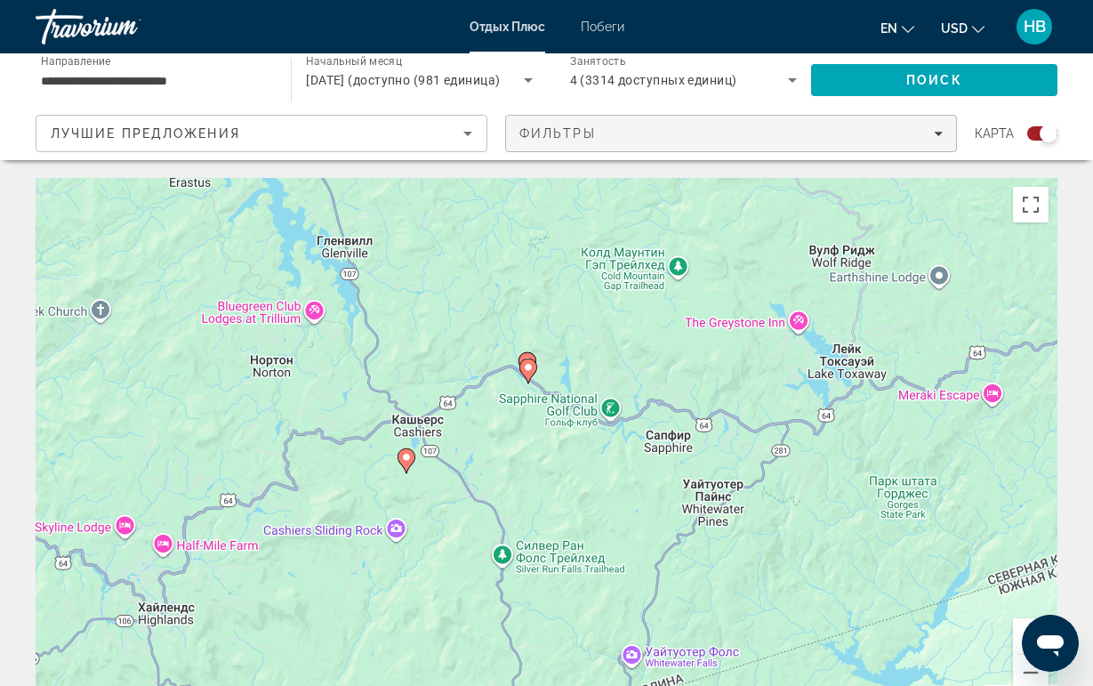
drag, startPoint x: 609, startPoint y: 453, endPoint x: 588, endPoint y: 138, distance: 315.6
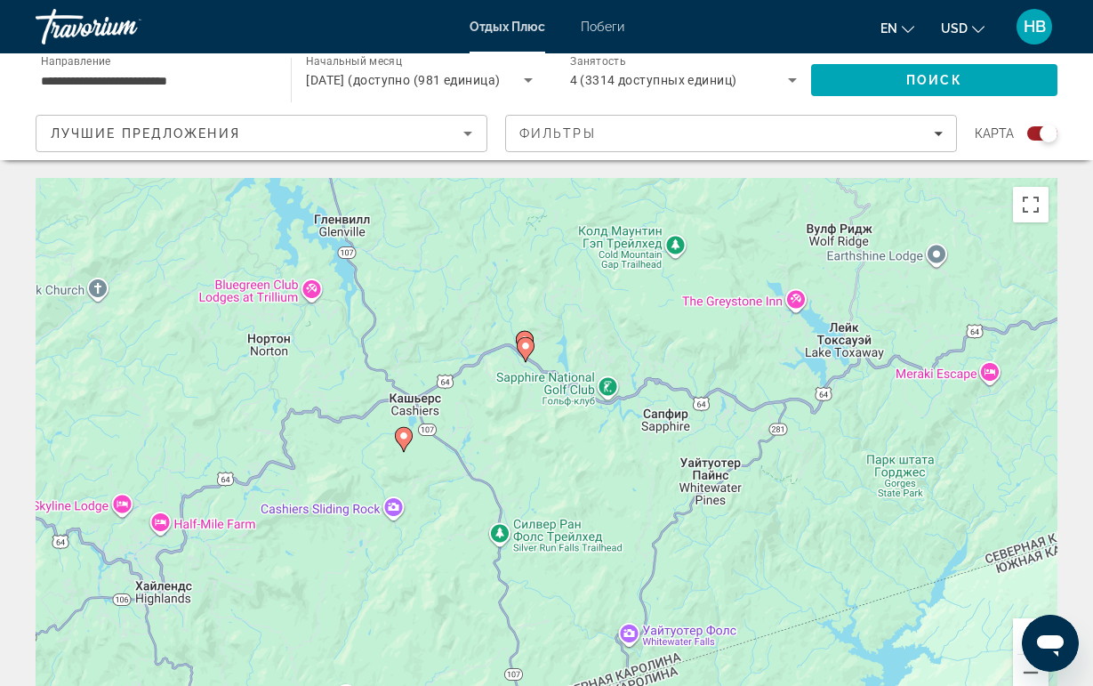
click at [400, 431] on icon "Основное содержание" at bounding box center [403, 439] width 16 height 23
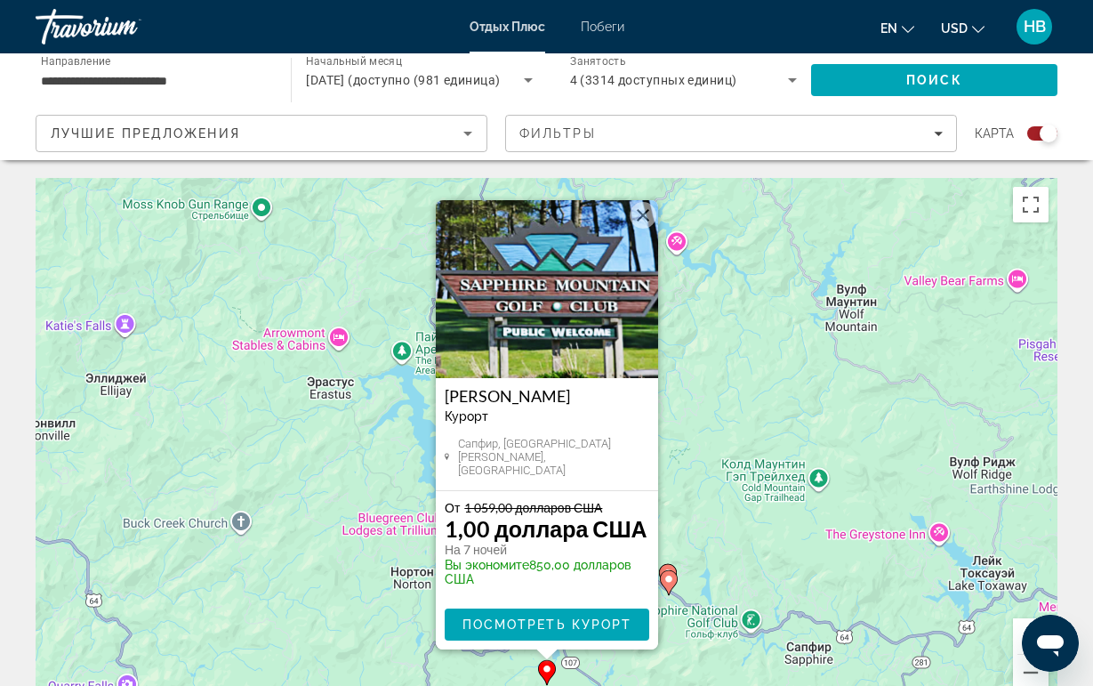
click at [634, 212] on button "Закрыть" at bounding box center [643, 215] width 27 height 27
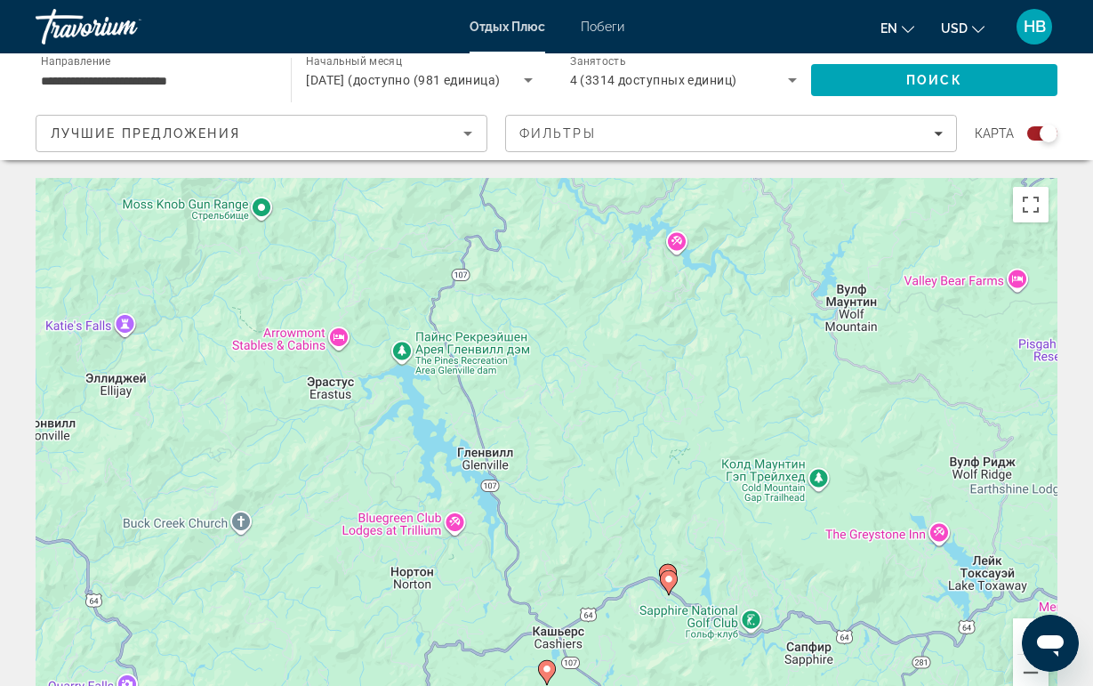
click at [666, 566] on icon "Основное содержание" at bounding box center [667, 576] width 16 height 23
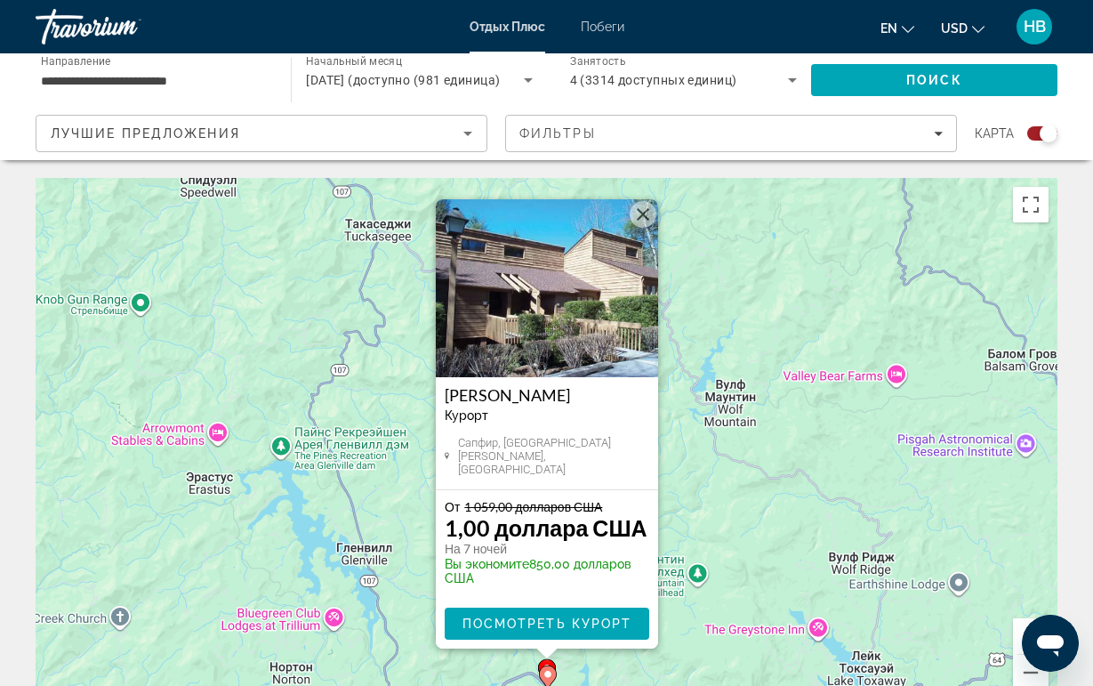
click at [579, 372] on img "Основное содержание" at bounding box center [547, 288] width 222 height 178
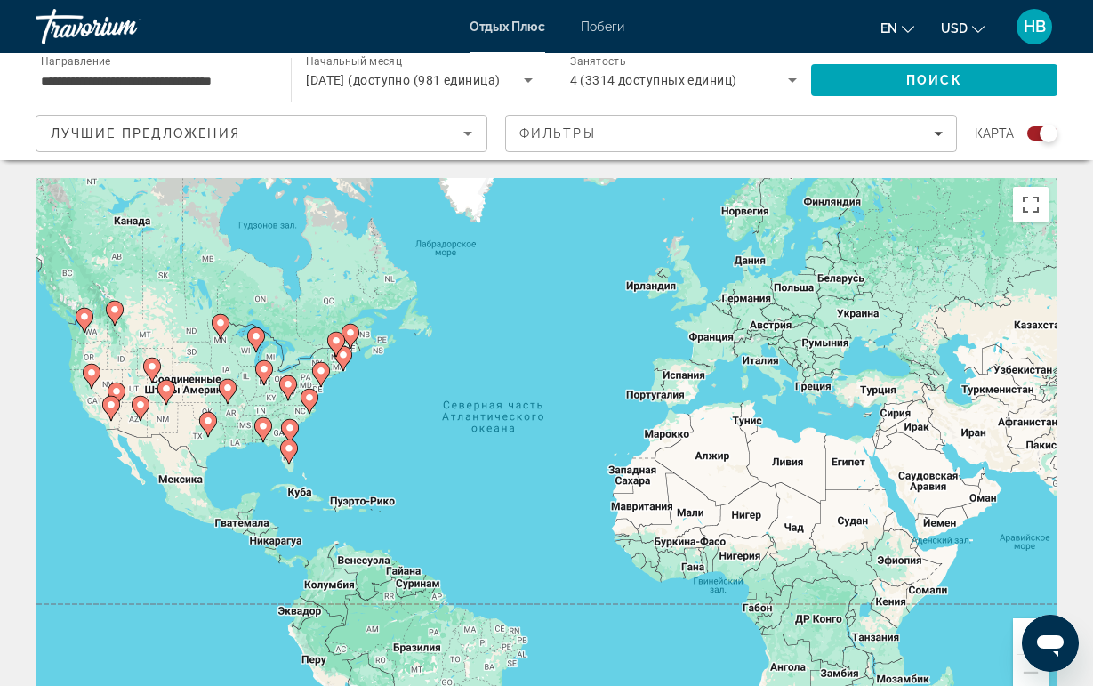
click at [303, 400] on icon "Основное содержание" at bounding box center [309, 401] width 16 height 23
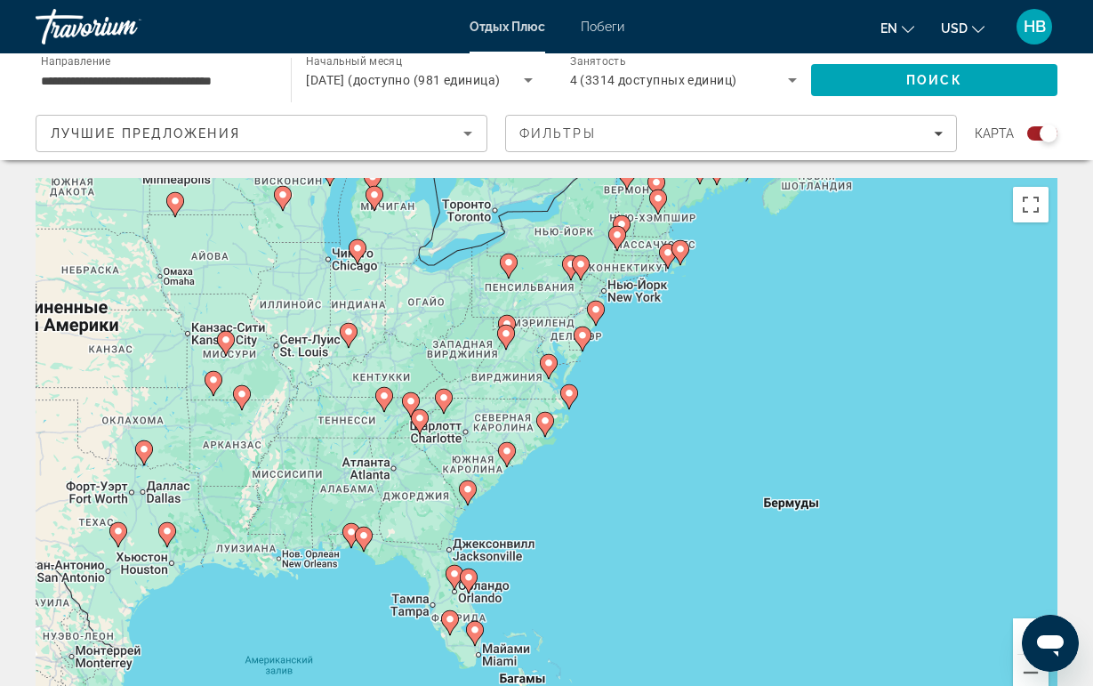
click at [545, 424] on image "Основное содержание" at bounding box center [545, 421] width 11 height 11
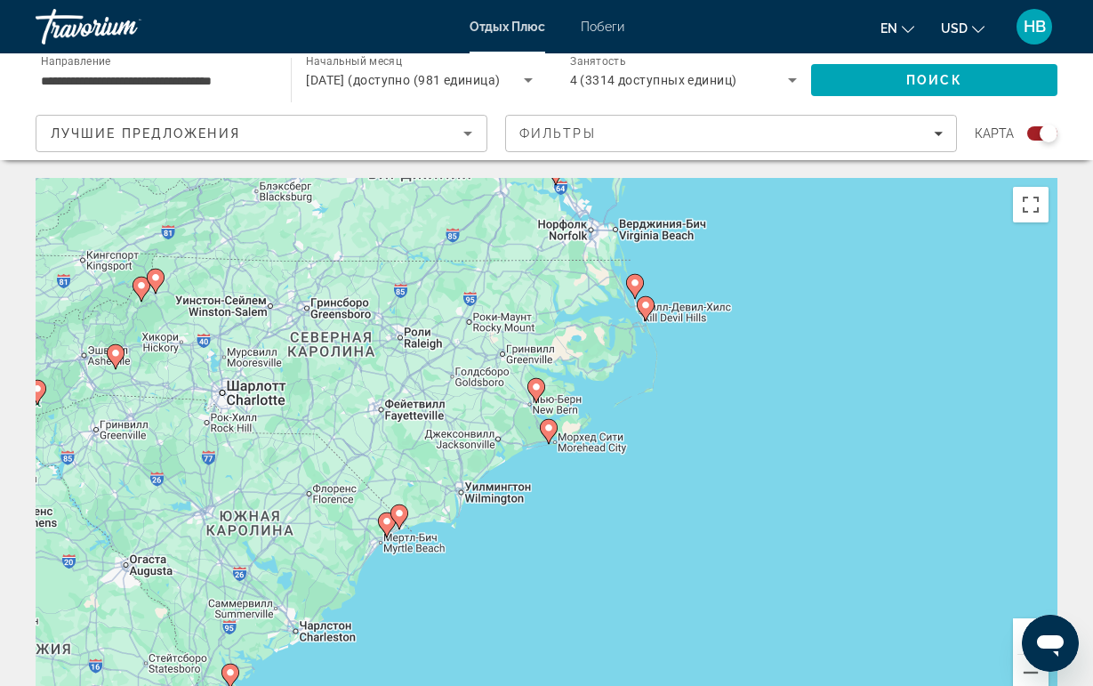
click at [109, 363] on gmp-advanced-marker "Основное содержание" at bounding box center [116, 356] width 18 height 27
type input "**********"
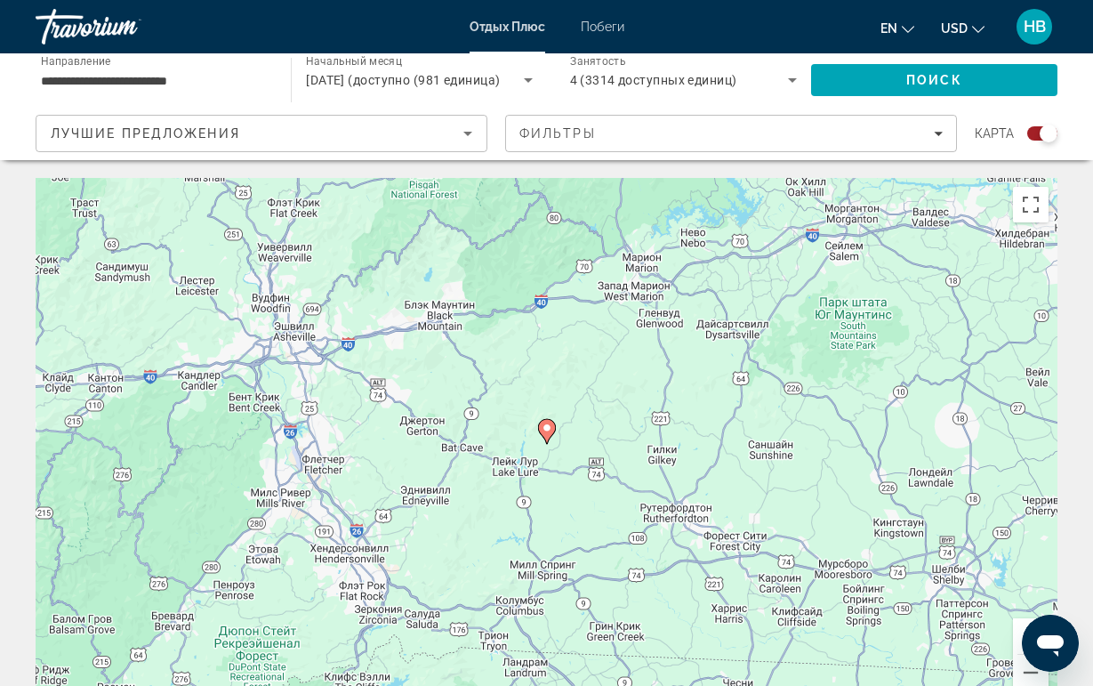
click at [545, 439] on icon "Основное содержание" at bounding box center [546, 431] width 16 height 23
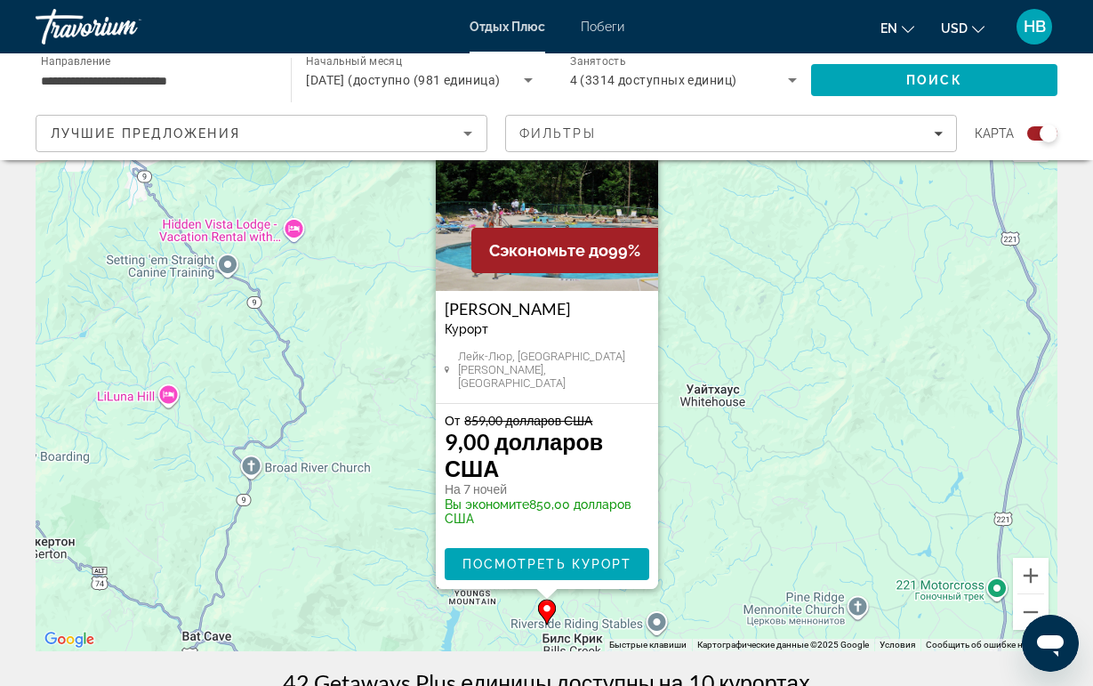
click at [547, 212] on img "Основное содержание" at bounding box center [547, 202] width 222 height 178
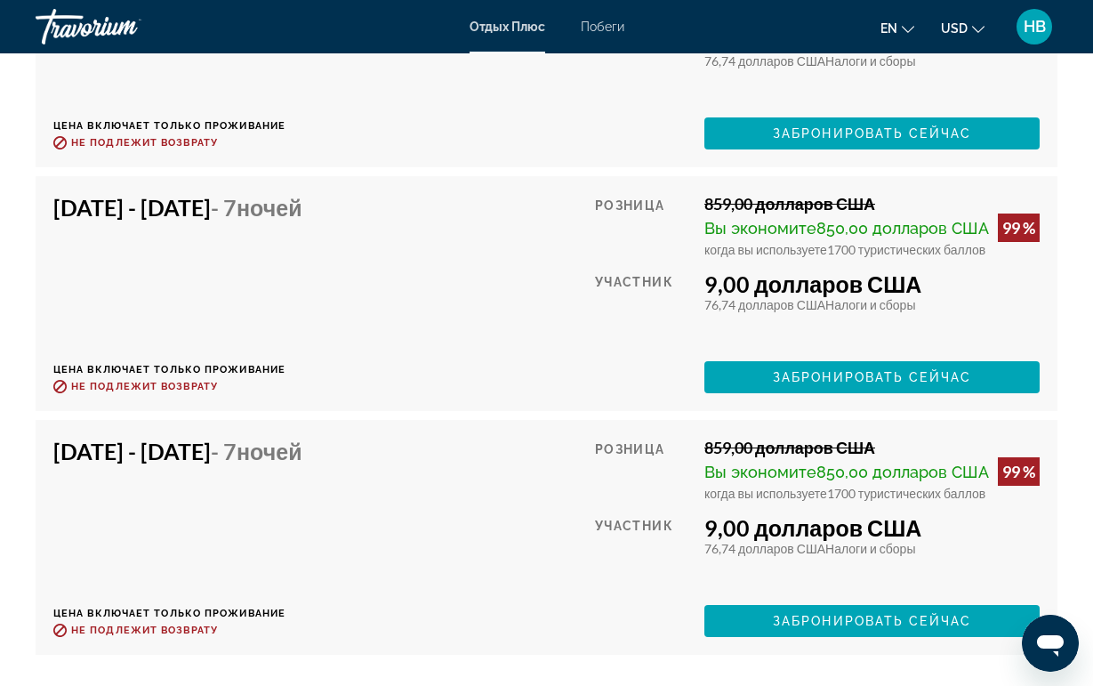
scroll to position [4564, 0]
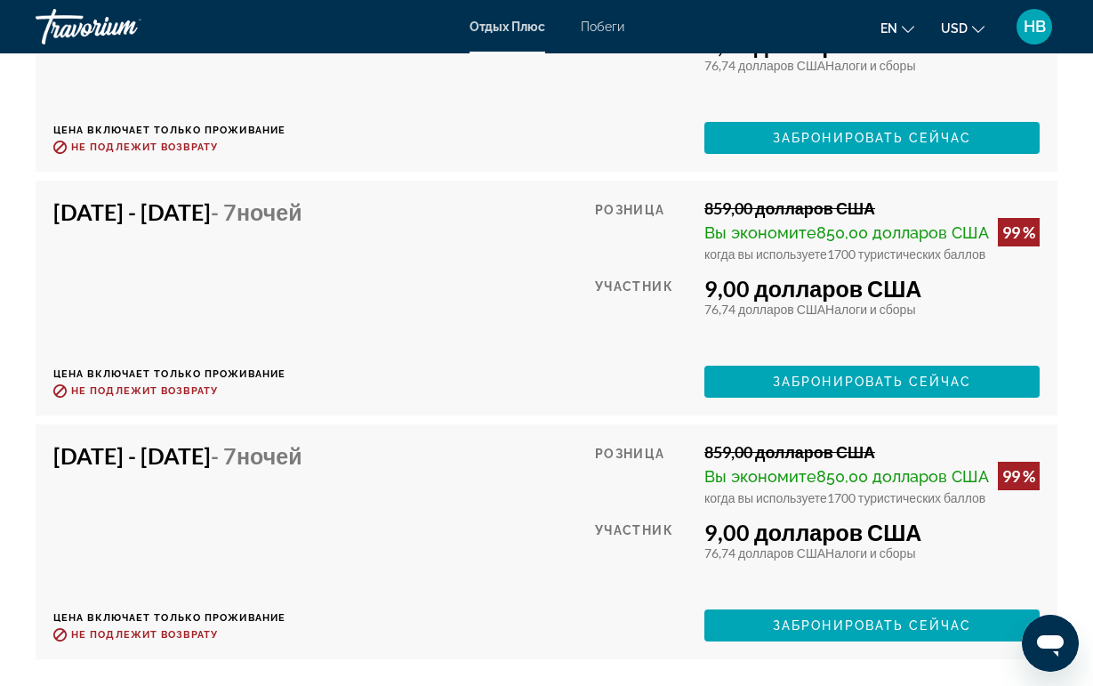
drag, startPoint x: 54, startPoint y: 250, endPoint x: 329, endPoint y: 254, distance: 274.9
click at [303, 225] on h4 "[DATE] - [DATE] - 7 ночей" at bounding box center [177, 211] width 249 height 27
drag, startPoint x: 732, startPoint y: 338, endPoint x: 987, endPoint y: 367, distance: 256.1
click at [987, 317] on div "9,00 долларов США 76,74 долларов США Налоги и сборы You earn 0 Travel Points" at bounding box center [872, 296] width 335 height 42
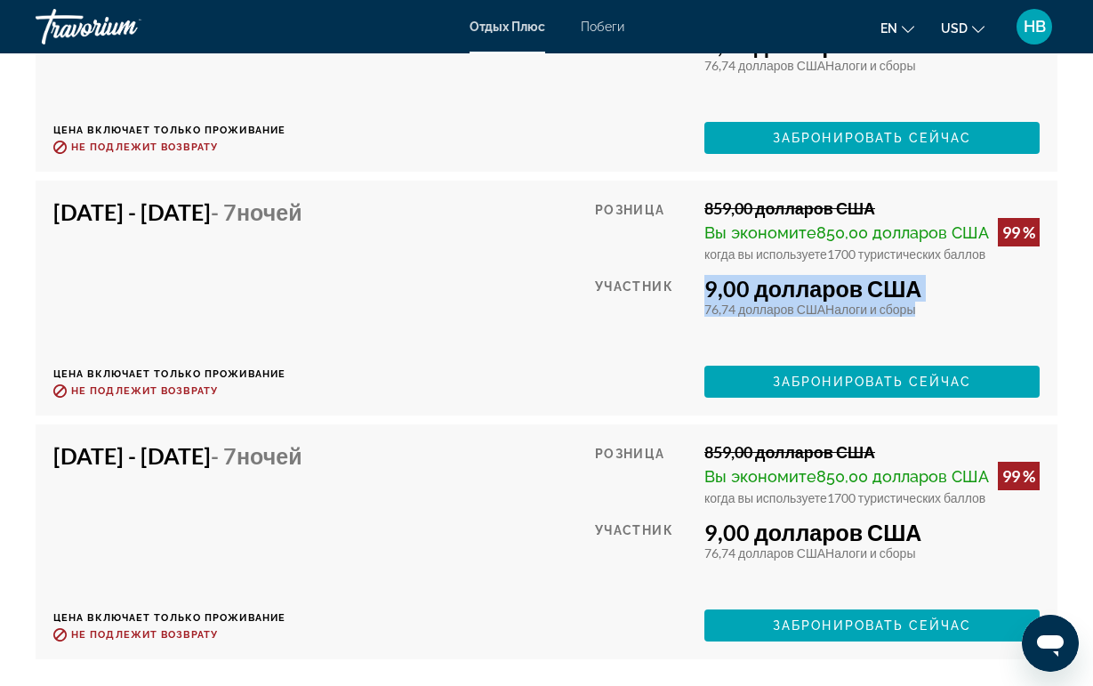
click at [940, 302] on div "9,00 долларов США" at bounding box center [872, 288] width 335 height 27
drag, startPoint x: 940, startPoint y: 338, endPoint x: 720, endPoint y: 336, distance: 219.8
click at [719, 336] on div "Розница 859,00 долларов США Вы экономите 850,00 долларов США 99 % когда вы испо…" at bounding box center [817, 297] width 445 height 199
click at [727, 302] on div "9,00 долларов США" at bounding box center [872, 288] width 335 height 27
drag, startPoint x: 727, startPoint y: 340, endPoint x: 940, endPoint y: 347, distance: 213.7
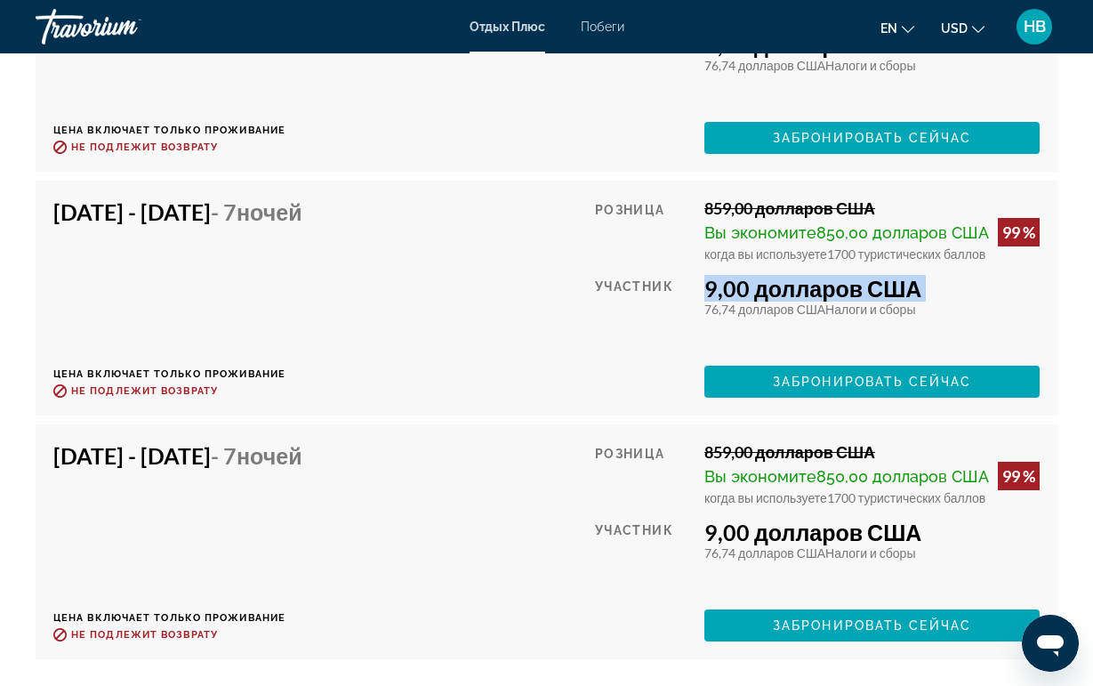
click at [940, 302] on div "9,00 долларов США" at bounding box center [872, 288] width 335 height 27
drag, startPoint x: 728, startPoint y: 339, endPoint x: 941, endPoint y: 351, distance: 213.8
click at [941, 302] on div "9,00 долларов США" at bounding box center [872, 288] width 335 height 27
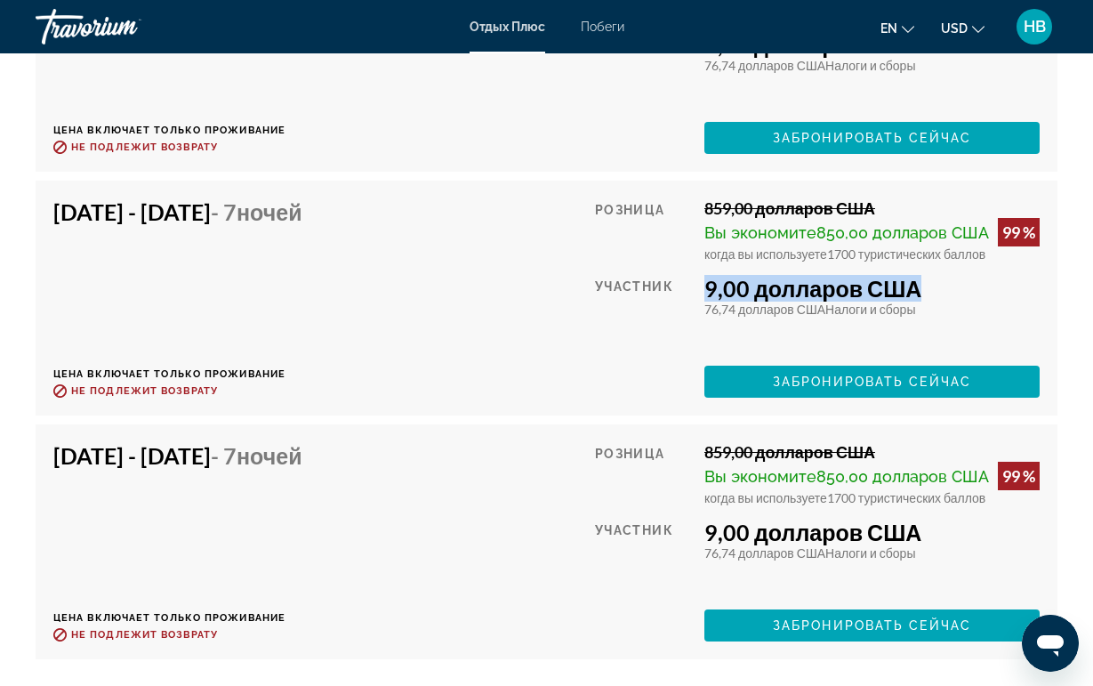
drag, startPoint x: 730, startPoint y: 339, endPoint x: 942, endPoint y: 353, distance: 212.2
click at [942, 302] on div "9,00 долларов США" at bounding box center [872, 288] width 335 height 27
drag, startPoint x: 942, startPoint y: 353, endPoint x: 732, endPoint y: 339, distance: 210.5
click at [732, 302] on div "9,00 долларов США" at bounding box center [872, 288] width 335 height 27
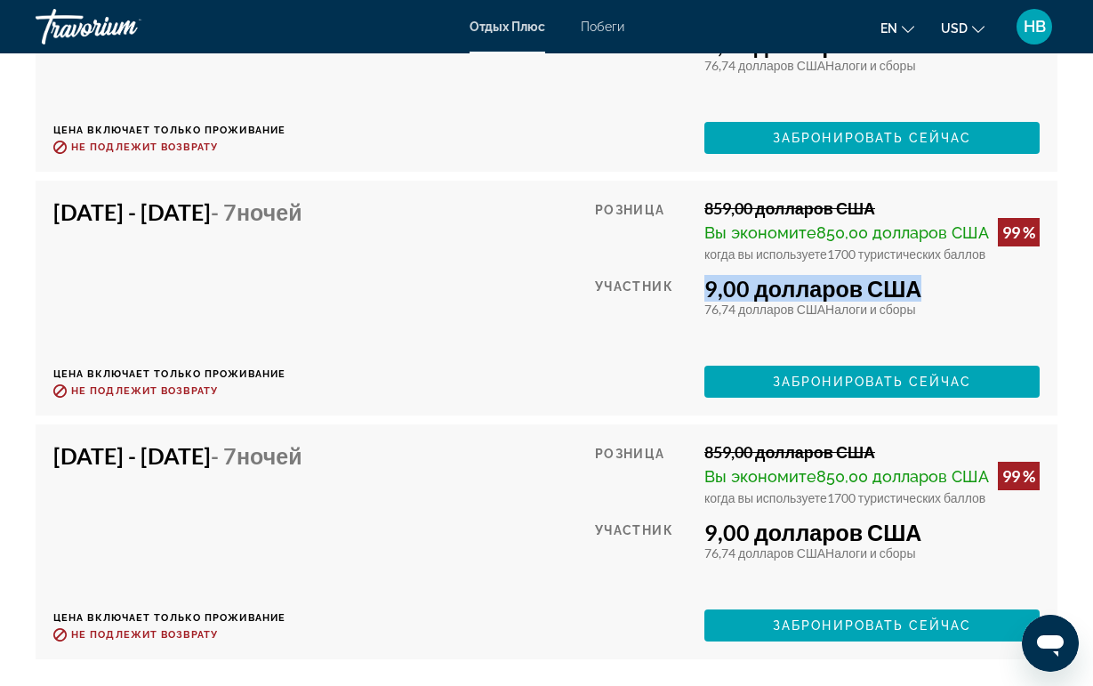
click at [732, 302] on div "9,00 долларов США" at bounding box center [872, 288] width 335 height 27
drag, startPoint x: 732, startPoint y: 339, endPoint x: 926, endPoint y: 346, distance: 194.1
click at [926, 302] on div "9,00 долларов США" at bounding box center [872, 288] width 335 height 27
drag, startPoint x: 829, startPoint y: 343, endPoint x: 938, endPoint y: 351, distance: 108.8
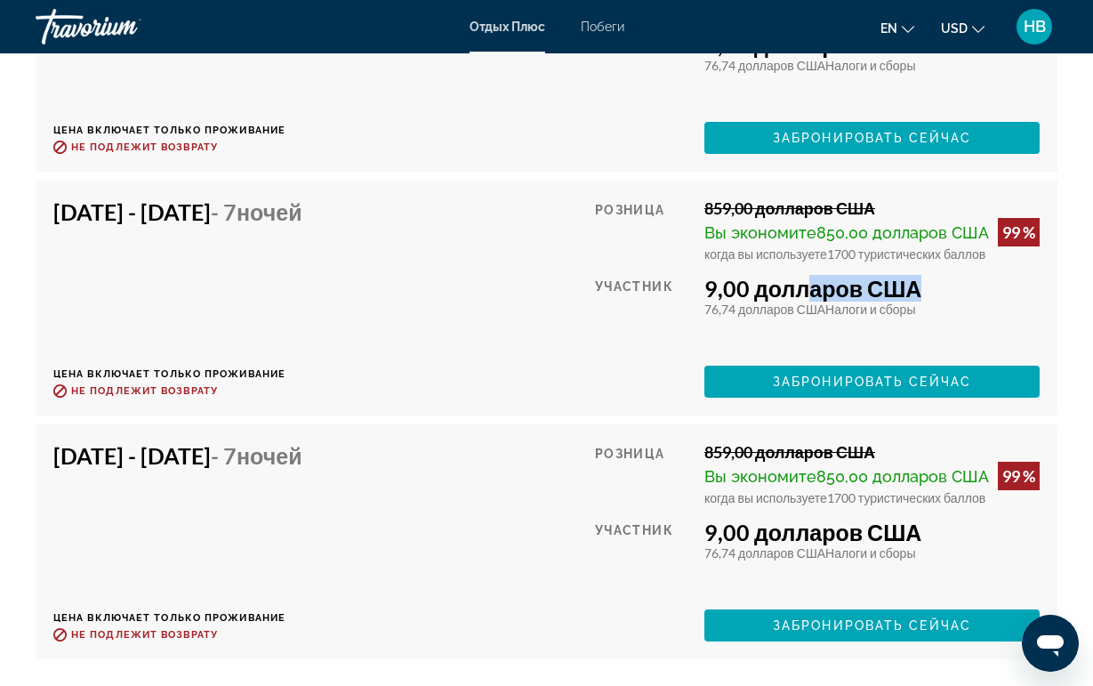
click at [938, 302] on div "9,00 долларов США" at bounding box center [872, 288] width 335 height 27
drag, startPoint x: 726, startPoint y: 344, endPoint x: 772, endPoint y: 346, distance: 46.3
click at [772, 302] on div "9,00 долларов США" at bounding box center [872, 288] width 335 height 27
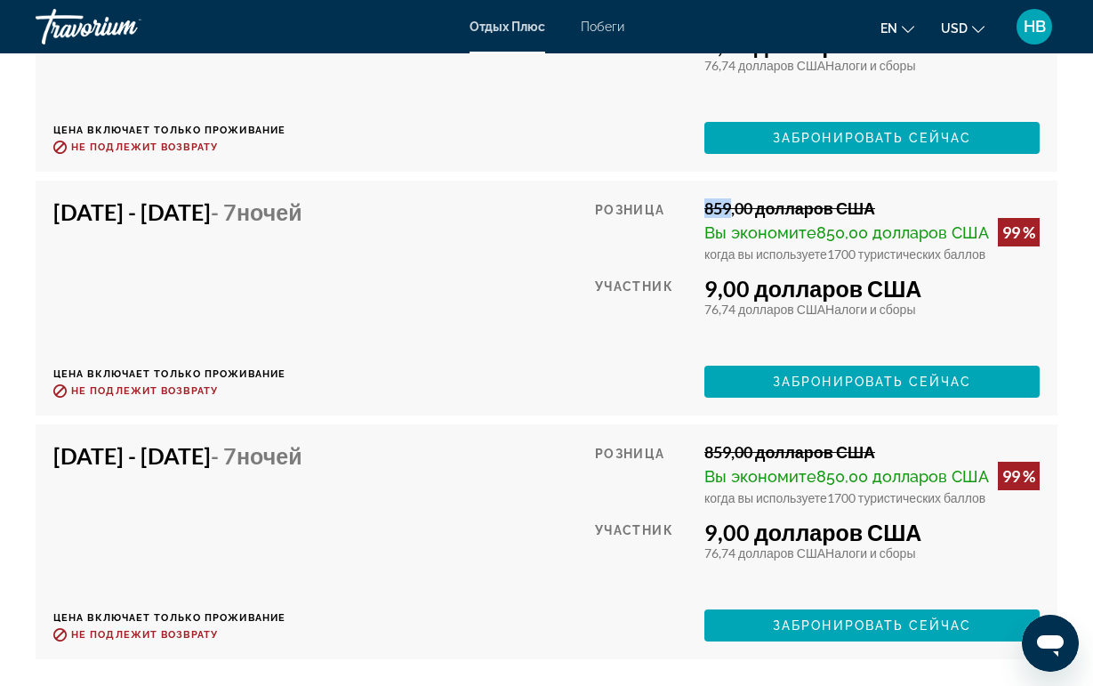
drag, startPoint x: 730, startPoint y: 243, endPoint x: 753, endPoint y: 243, distance: 22.2
click at [753, 218] on div "859,00 долларов США" at bounding box center [872, 208] width 335 height 20
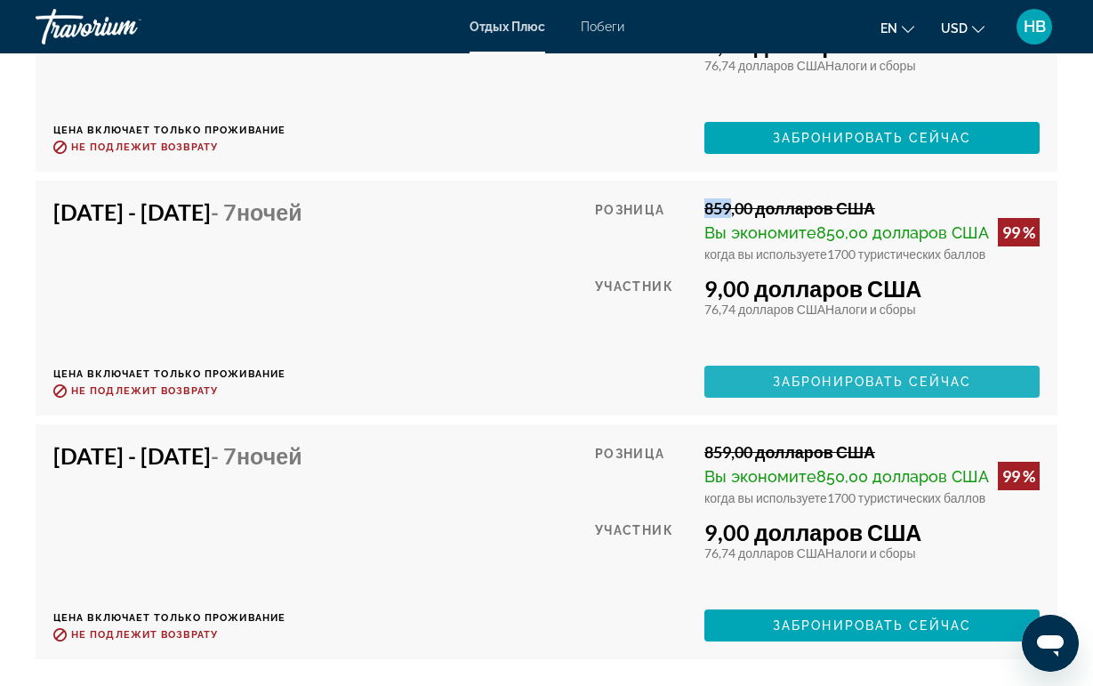
click at [953, 389] on span "ЗАБРОНИРОВАТЬ СЕЙЧАС" at bounding box center [872, 382] width 198 height 14
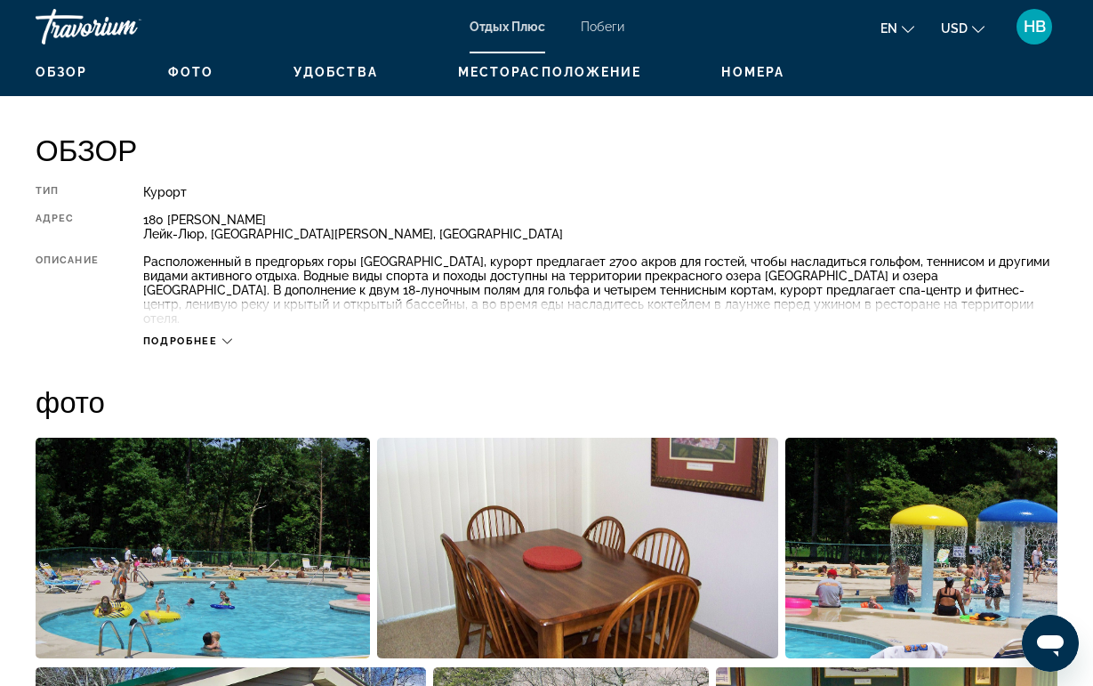
scroll to position [858, 0]
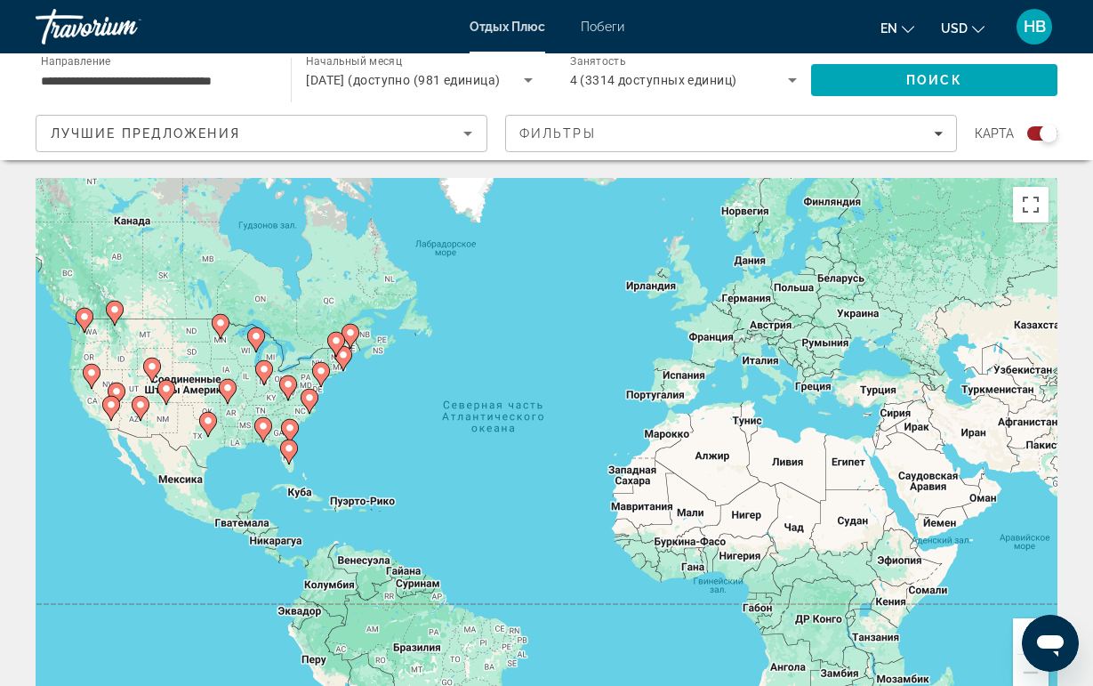
click at [299, 398] on div "Чтобы активировать перетаскивание с помощью клавиатуры, нажмите Alt + Ввод. Пос…" at bounding box center [547, 445] width 1022 height 534
click at [309, 399] on image "Основное содержание" at bounding box center [309, 397] width 11 height 11
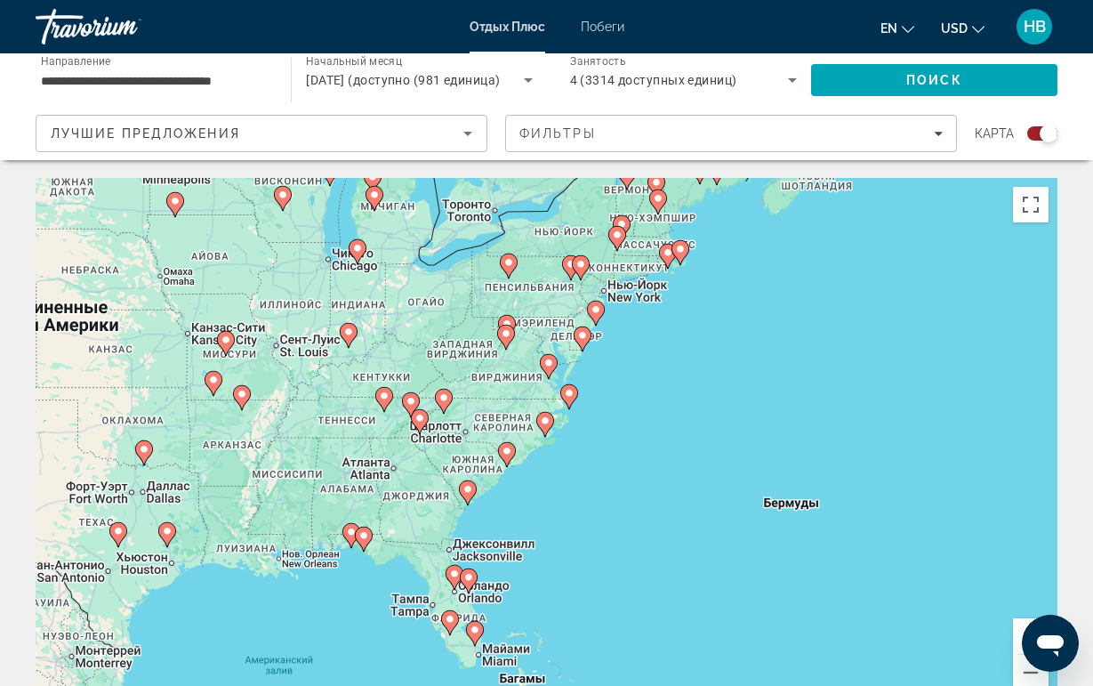
click at [501, 453] on icon "Основное содержание" at bounding box center [506, 454] width 16 height 23
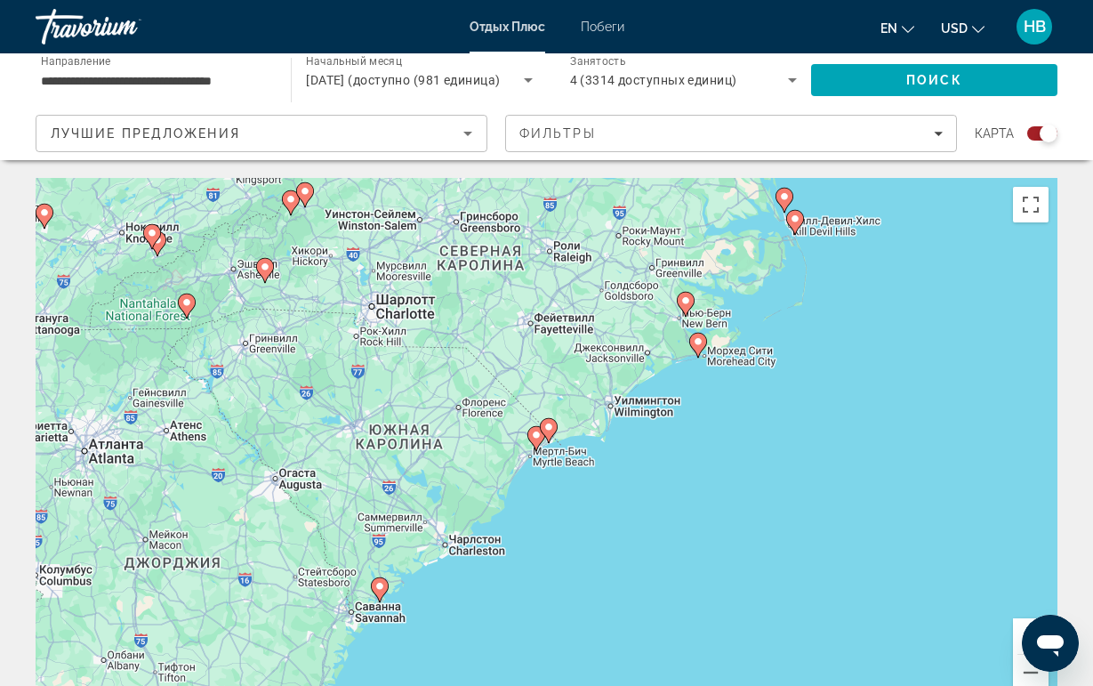
drag, startPoint x: 394, startPoint y: 405, endPoint x: 433, endPoint y: 412, distance: 39.8
click at [404, 405] on div "Для навигации используйте клавиши со стрелками. Чтобы активировать перетаскиван…" at bounding box center [547, 445] width 1022 height 534
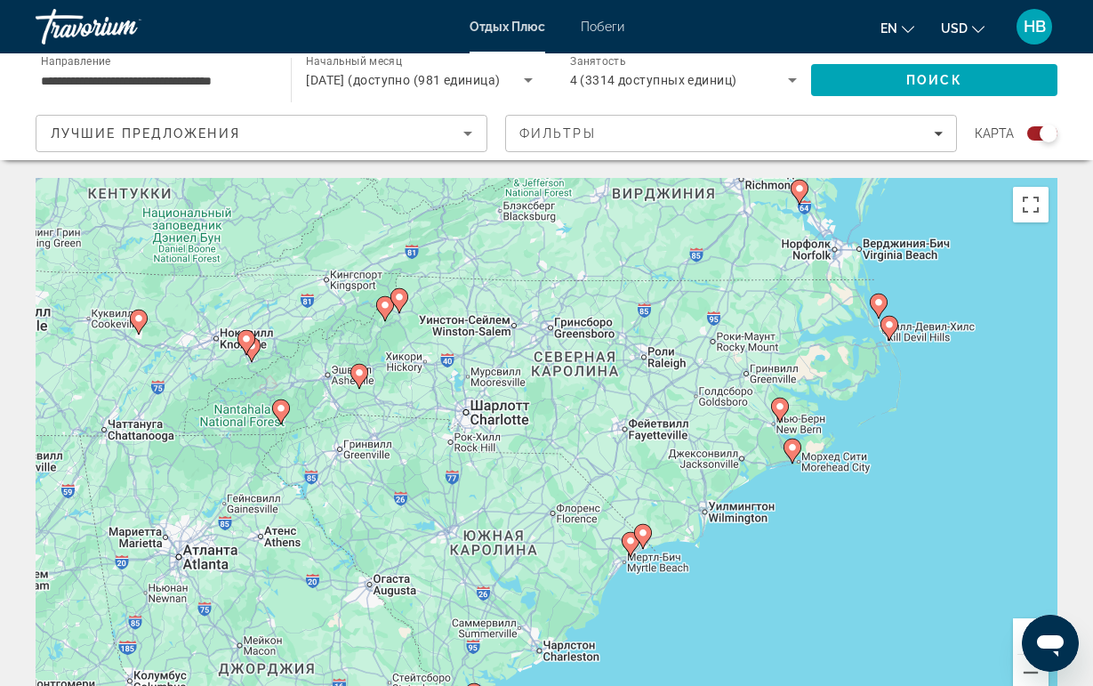
drag, startPoint x: 432, startPoint y: 430, endPoint x: 489, endPoint y: 593, distance: 172.5
click at [491, 591] on div "Для навигации используйте клавиши со стрелками. Чтобы активировать перетаскиван…" at bounding box center [547, 445] width 1022 height 534
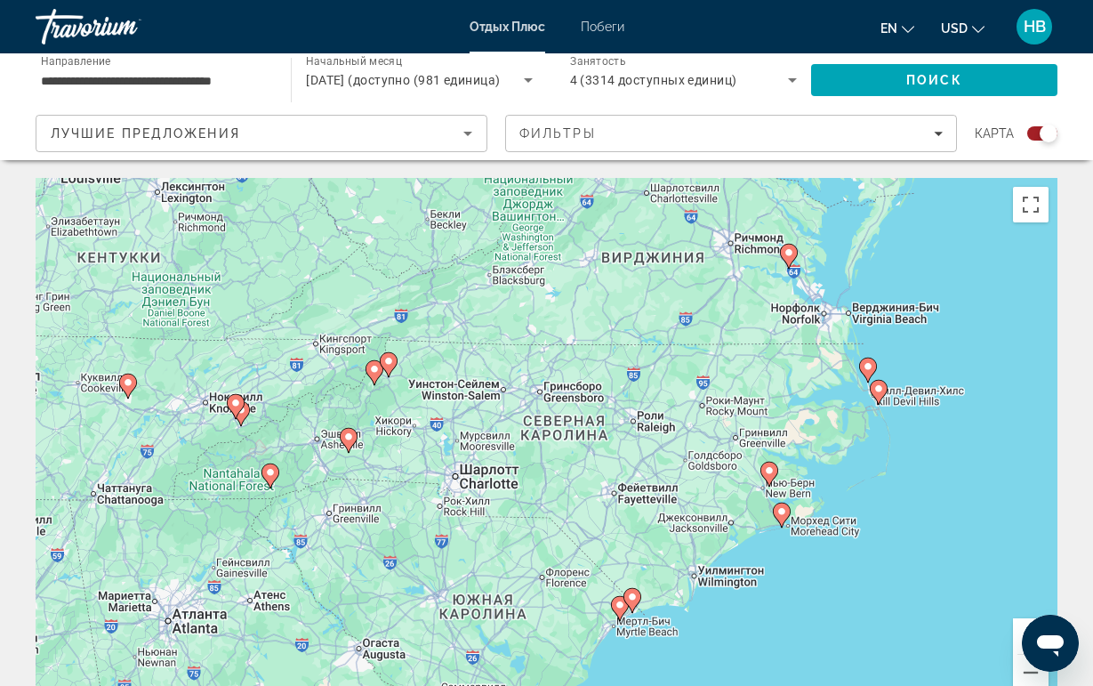
click at [786, 259] on icon "Основное содержание" at bounding box center [788, 256] width 16 height 23
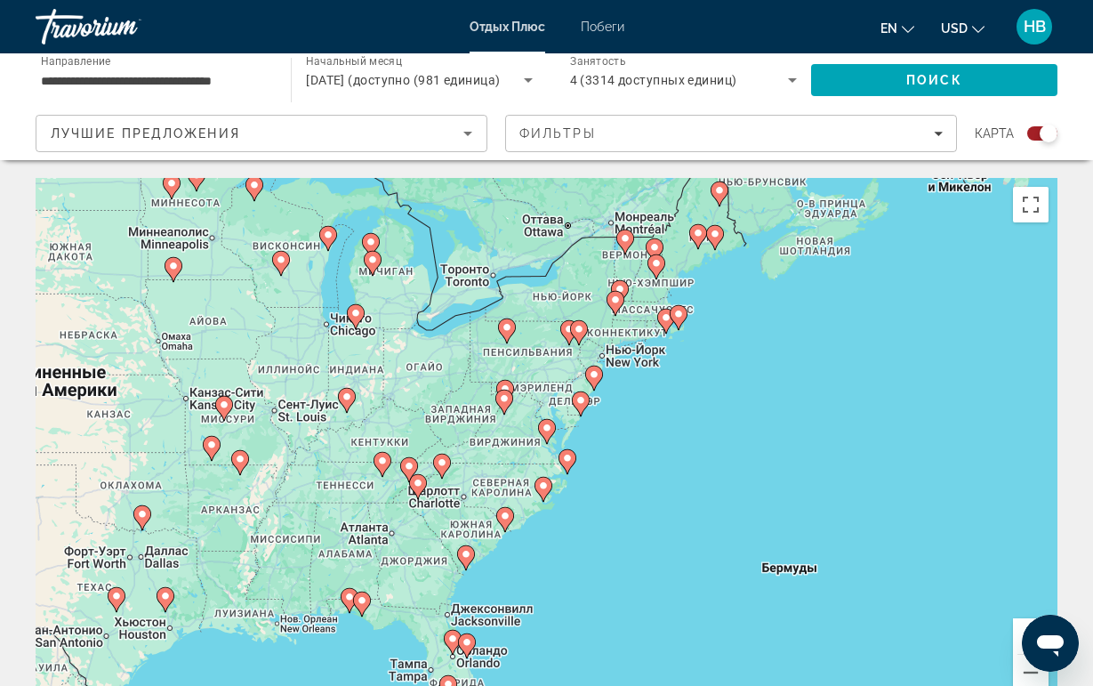
click at [498, 405] on icon "Основное содержание" at bounding box center [505, 402] width 18 height 25
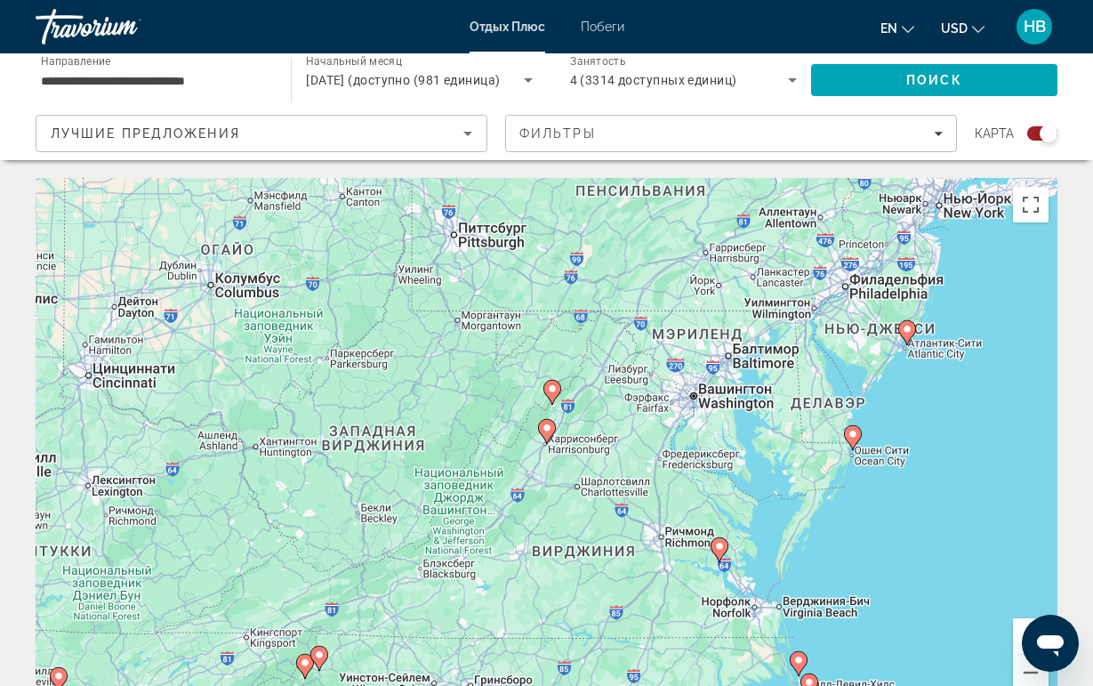
click at [718, 554] on icon "Основное содержание" at bounding box center [719, 549] width 16 height 23
type input "**********"
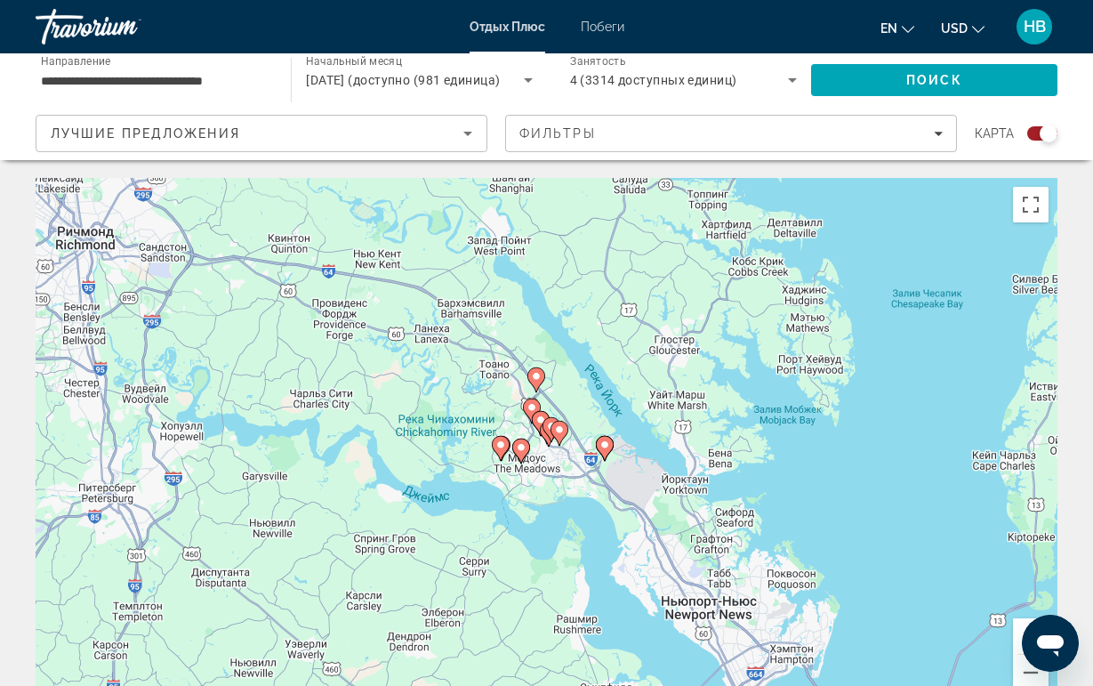
click at [543, 432] on gmp-advanced-marker "Основное содержание" at bounding box center [552, 429] width 18 height 27
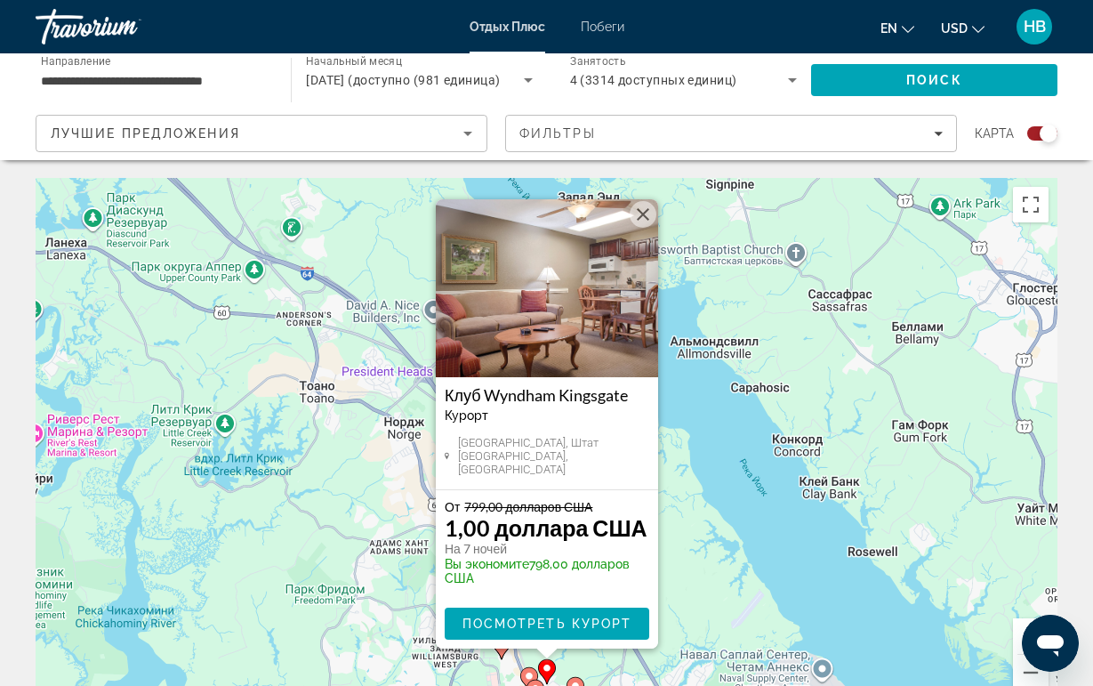
click at [641, 221] on button "Закрыть" at bounding box center [643, 214] width 27 height 27
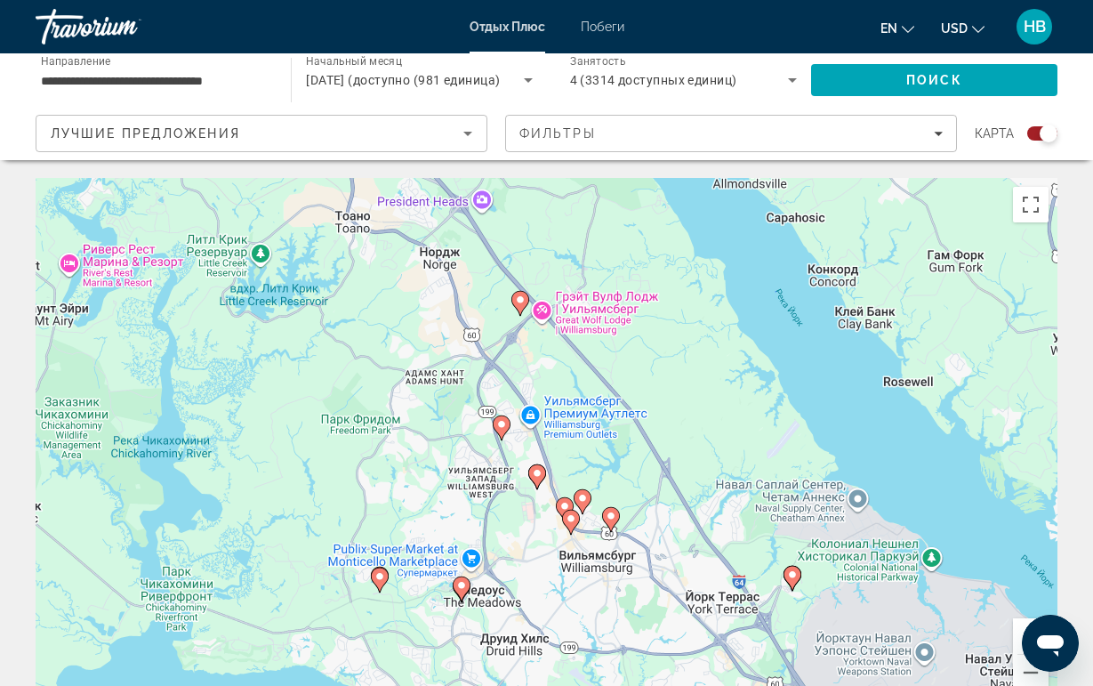
drag, startPoint x: 487, startPoint y: 507, endPoint x: 528, endPoint y: 297, distance: 213.9
click at [528, 297] on div "Чтобы активировать перетаскивание с помощью клавиатуры, нажмите Alt + Ввод. Пос…" at bounding box center [547, 445] width 1022 height 534
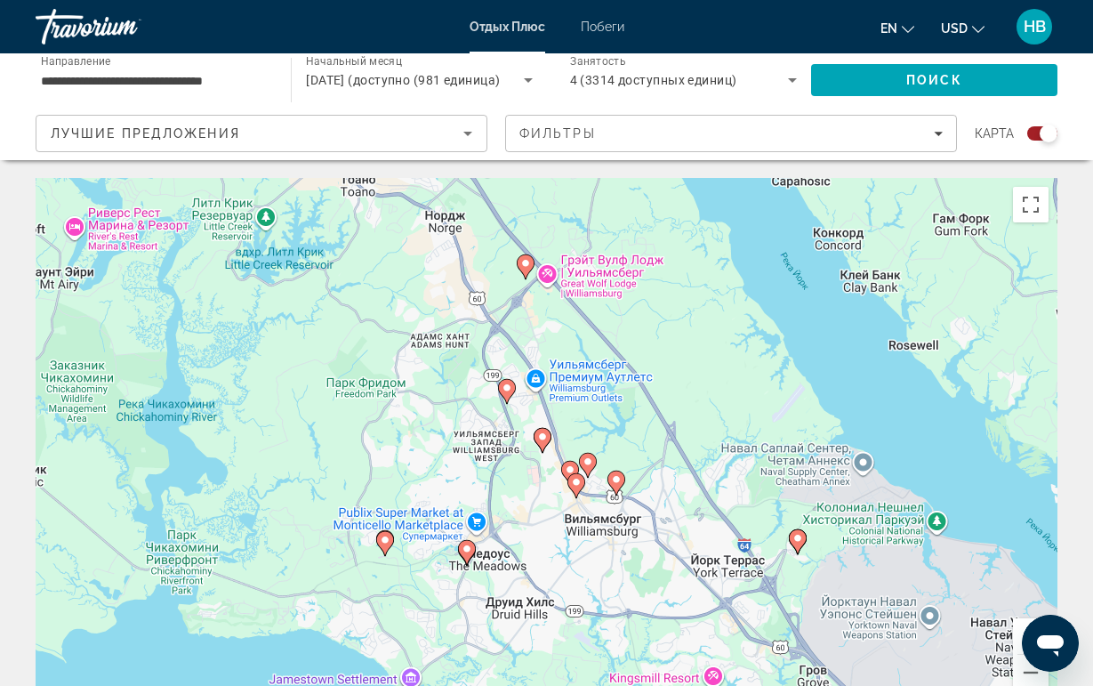
click at [464, 553] on image "Основное содержание" at bounding box center [467, 549] width 11 height 11
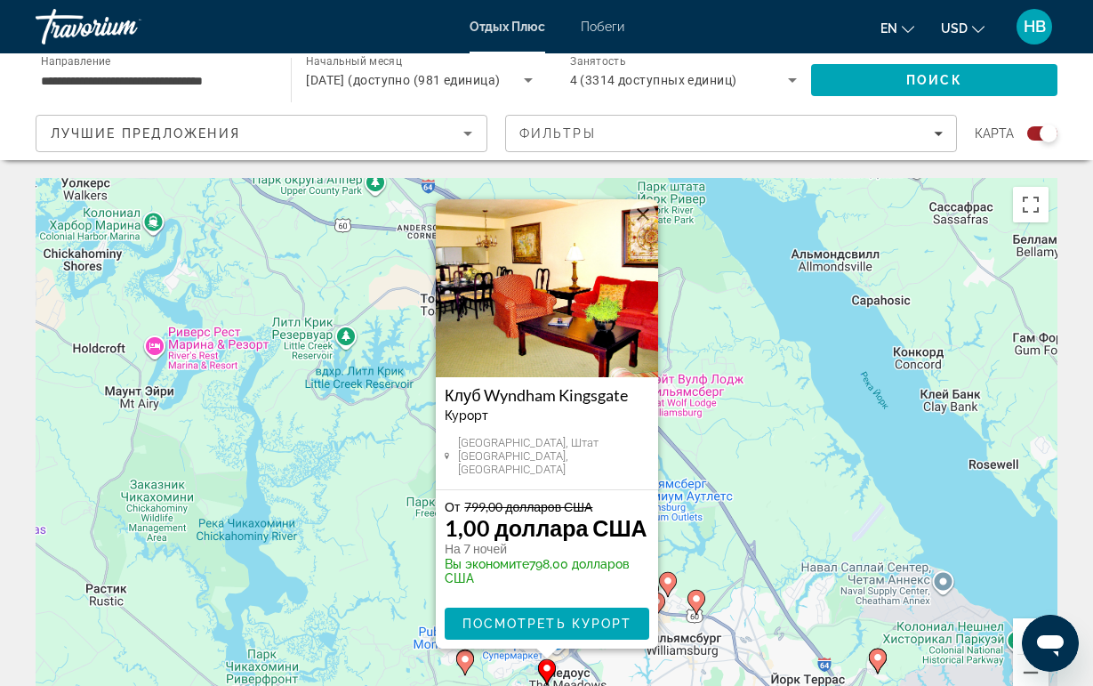
click at [637, 215] on button "Закрыть" at bounding box center [643, 214] width 27 height 27
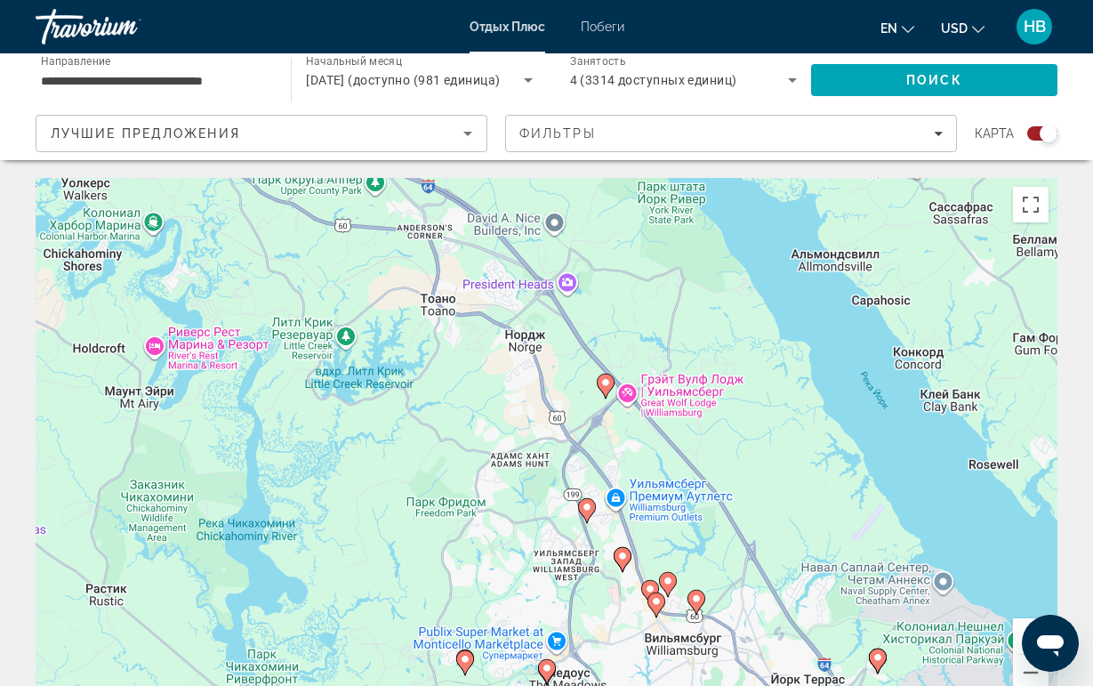
click at [464, 666] on icon "Основное содержание" at bounding box center [464, 662] width 16 height 23
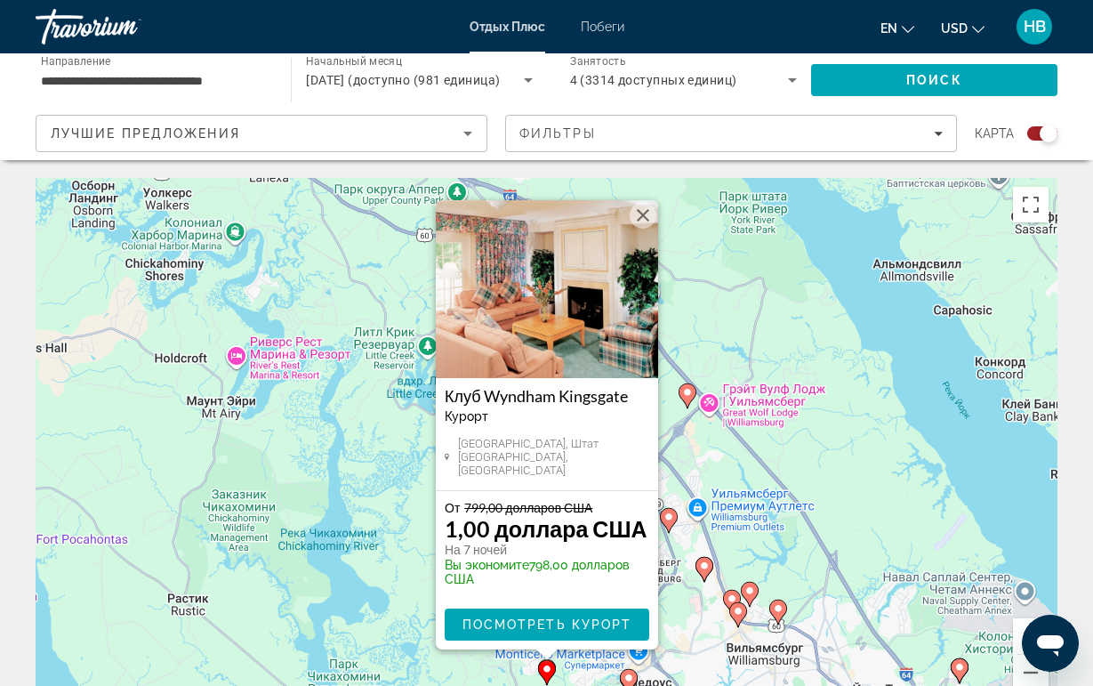
click at [641, 223] on button "Закрыть" at bounding box center [643, 215] width 27 height 27
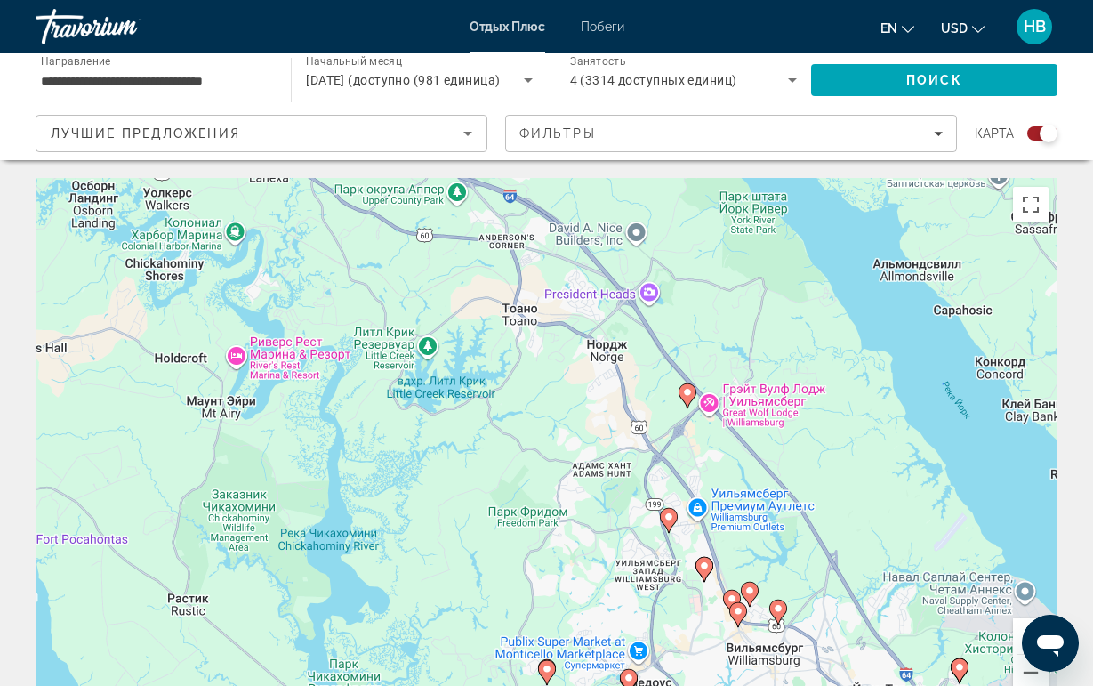
click at [782, 612] on image "Основное содержание" at bounding box center [778, 608] width 11 height 11
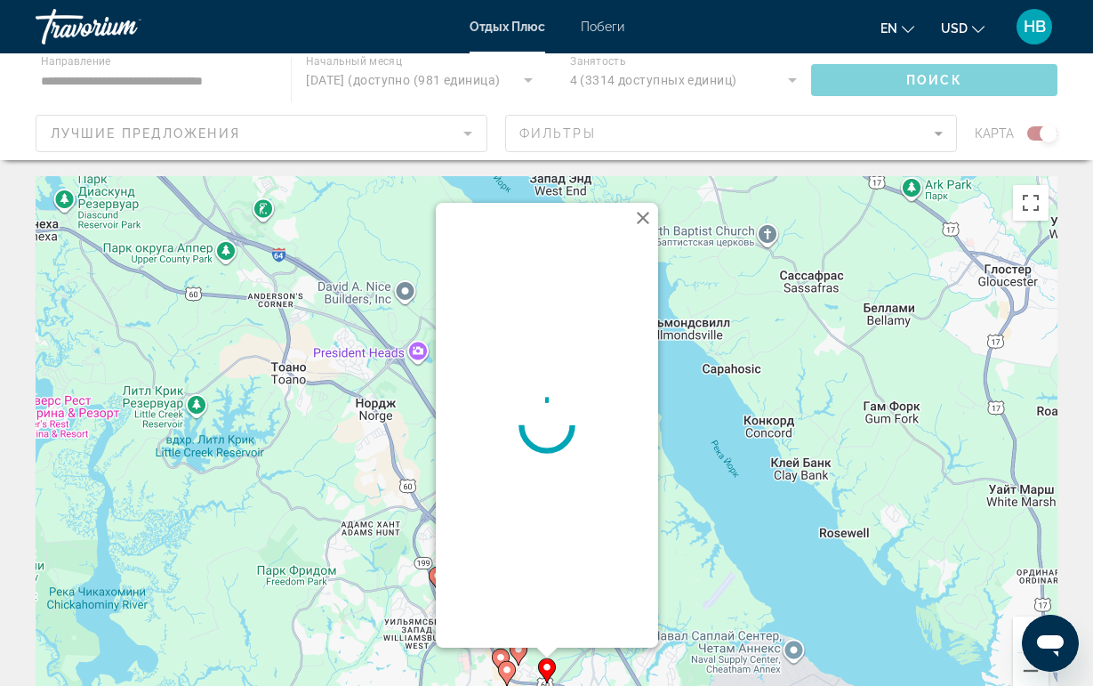
scroll to position [5, 0]
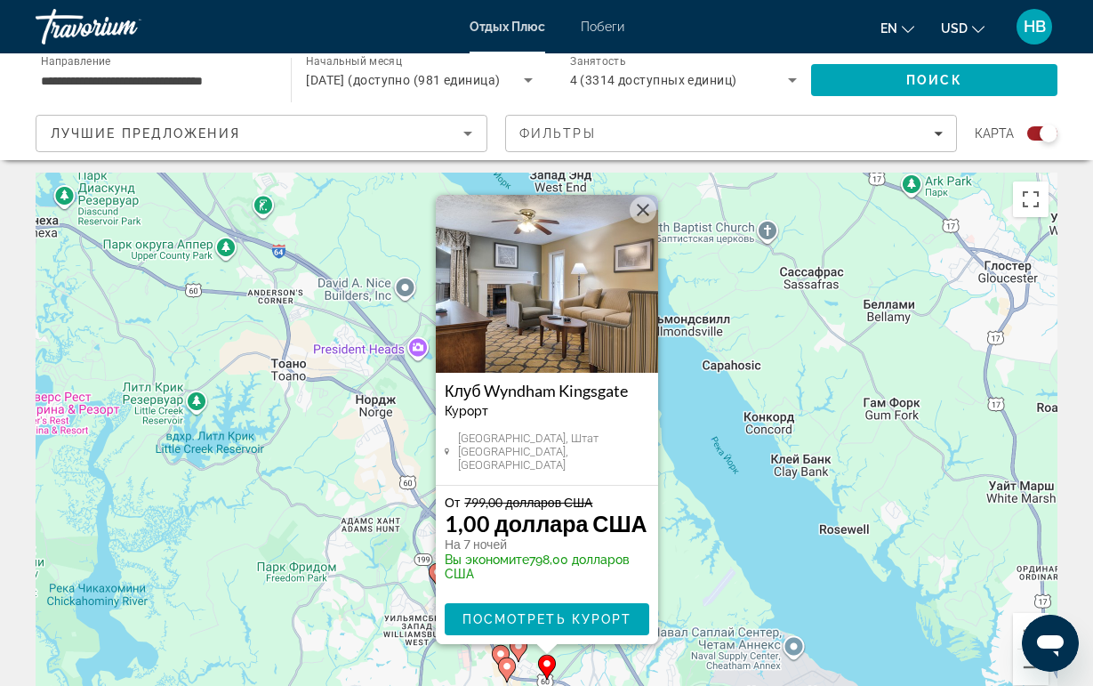
click at [561, 321] on img "Основное содержание" at bounding box center [547, 284] width 222 height 178
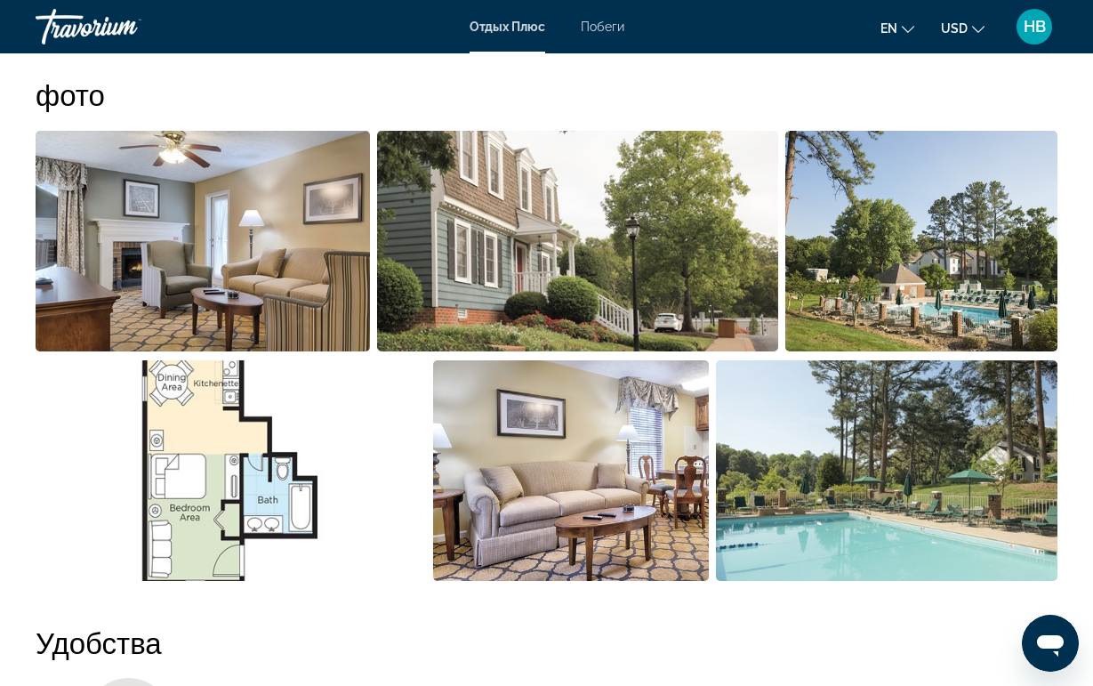
scroll to position [1148, 0]
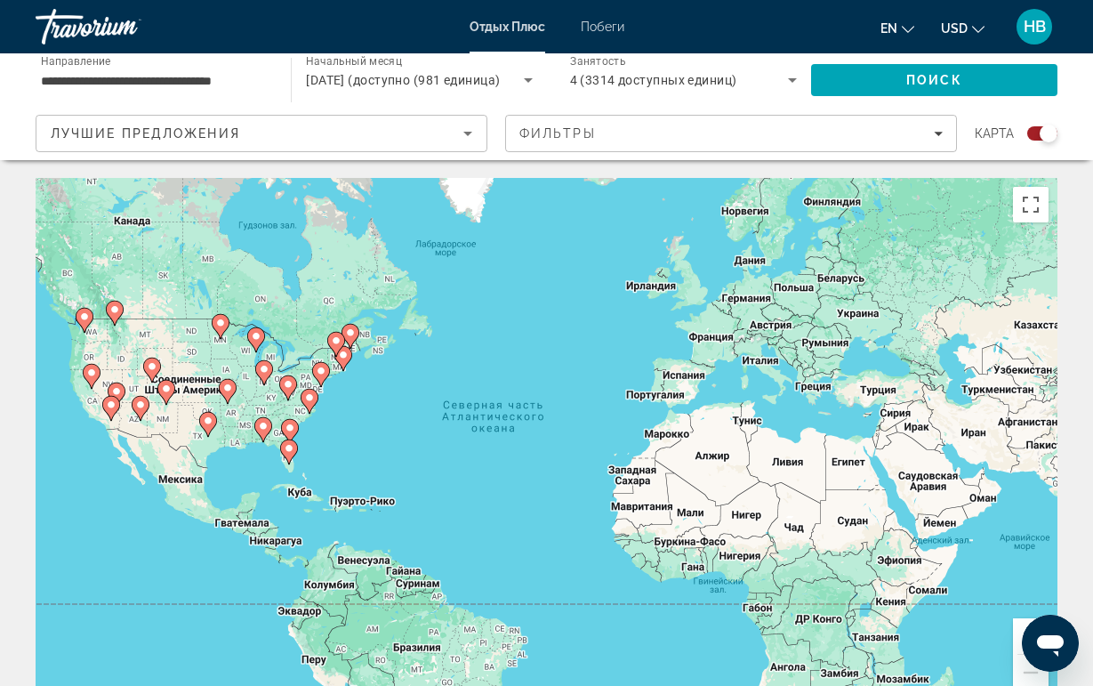
click at [285, 384] on image "Основное содержание" at bounding box center [288, 384] width 11 height 11
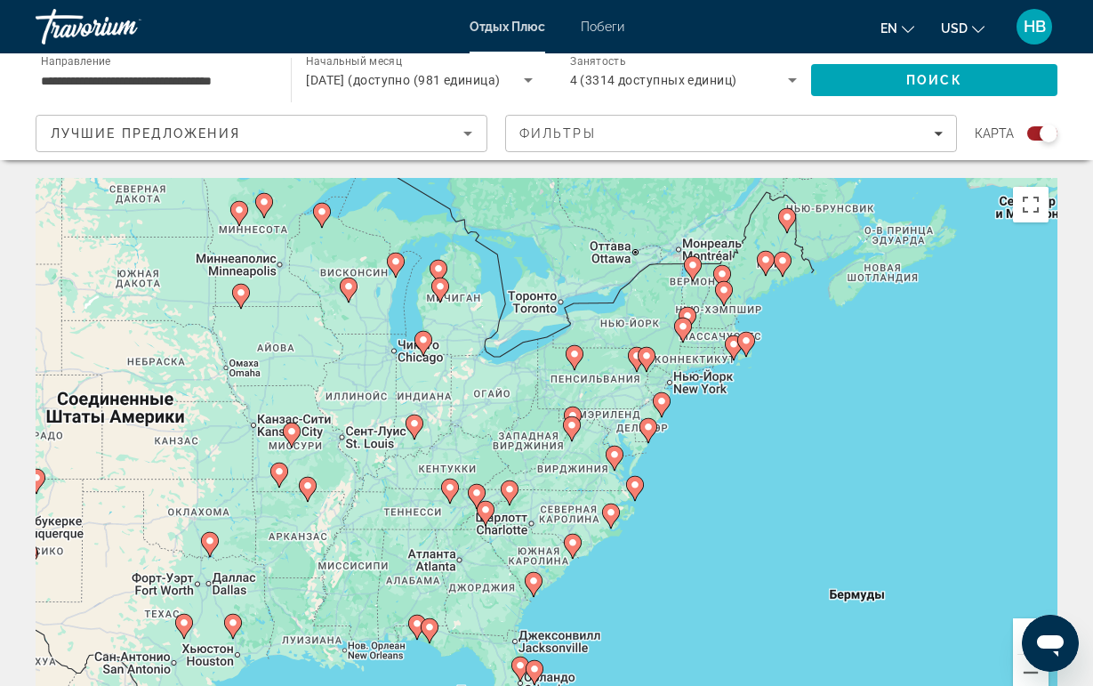
drag, startPoint x: 359, startPoint y: 524, endPoint x: 404, endPoint y: 501, distance: 50.1
click at [407, 501] on div "Для навигации используйте клавиши со стрелками. Чтобы активировать перетаскиван…" at bounding box center [547, 445] width 1022 height 534
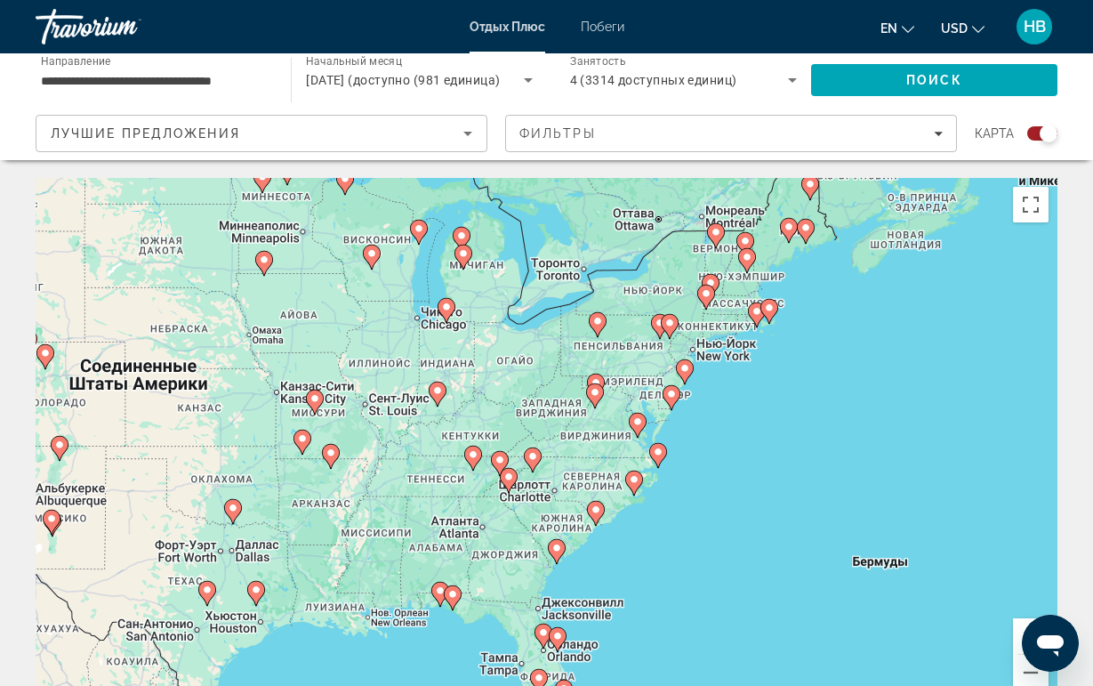
drag, startPoint x: 424, startPoint y: 514, endPoint x: 420, endPoint y: 490, distance: 24.4
click at [420, 490] on div "Для навигации используйте клавиши со стрелками. Чтобы активировать перетаскиван…" at bounding box center [547, 445] width 1022 height 534
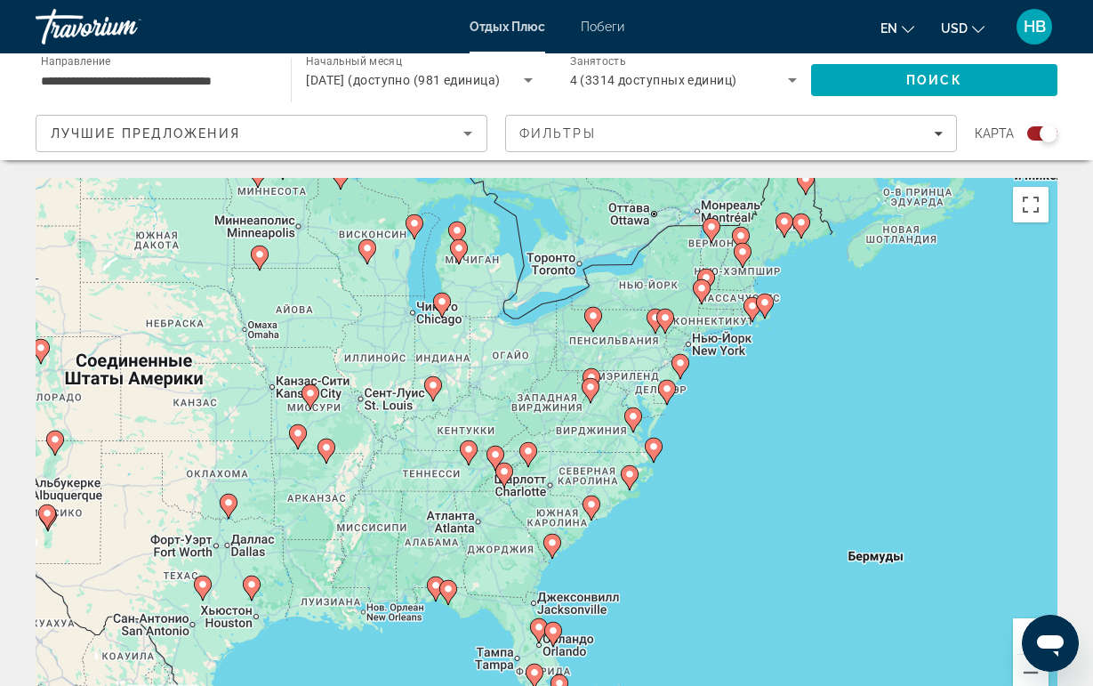
click at [468, 451] on image "Основное содержание" at bounding box center [469, 449] width 11 height 11
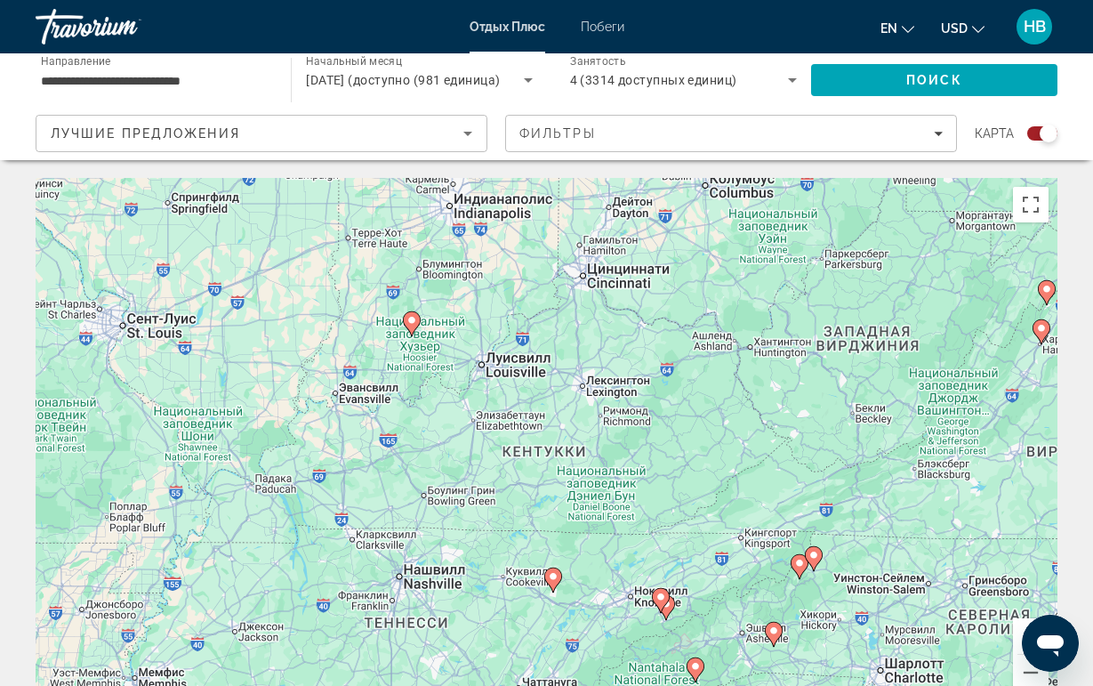
drag, startPoint x: 415, startPoint y: 356, endPoint x: 428, endPoint y: 554, distance: 198.9
click at [428, 554] on div "Для навигации используйте клавиши со стрелками. Чтобы активировать перетаскиван…" at bounding box center [547, 445] width 1022 height 534
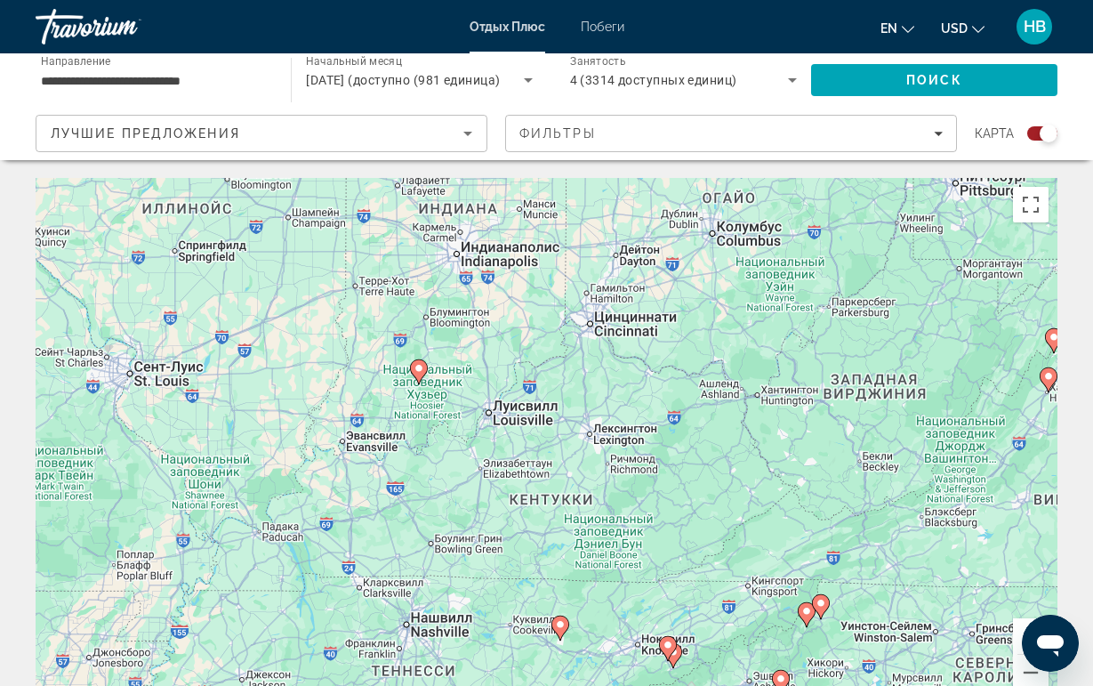
click at [416, 364] on image "Основное содержание" at bounding box center [419, 368] width 11 height 11
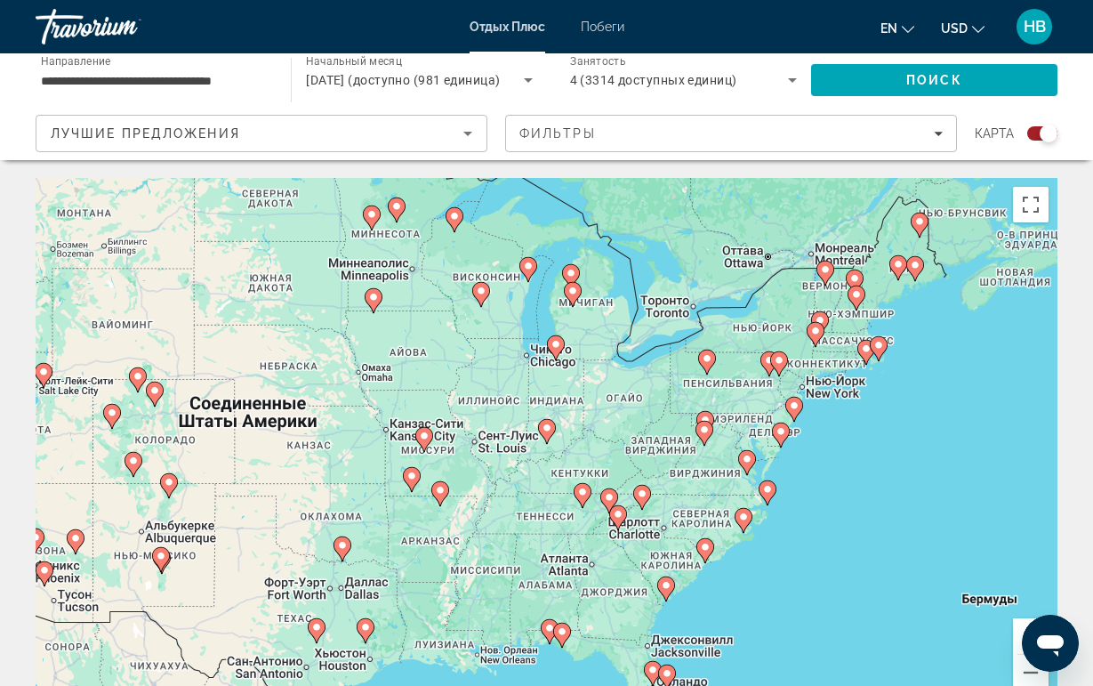
click at [547, 429] on image "Основное содержание" at bounding box center [547, 428] width 11 height 11
type input "**********"
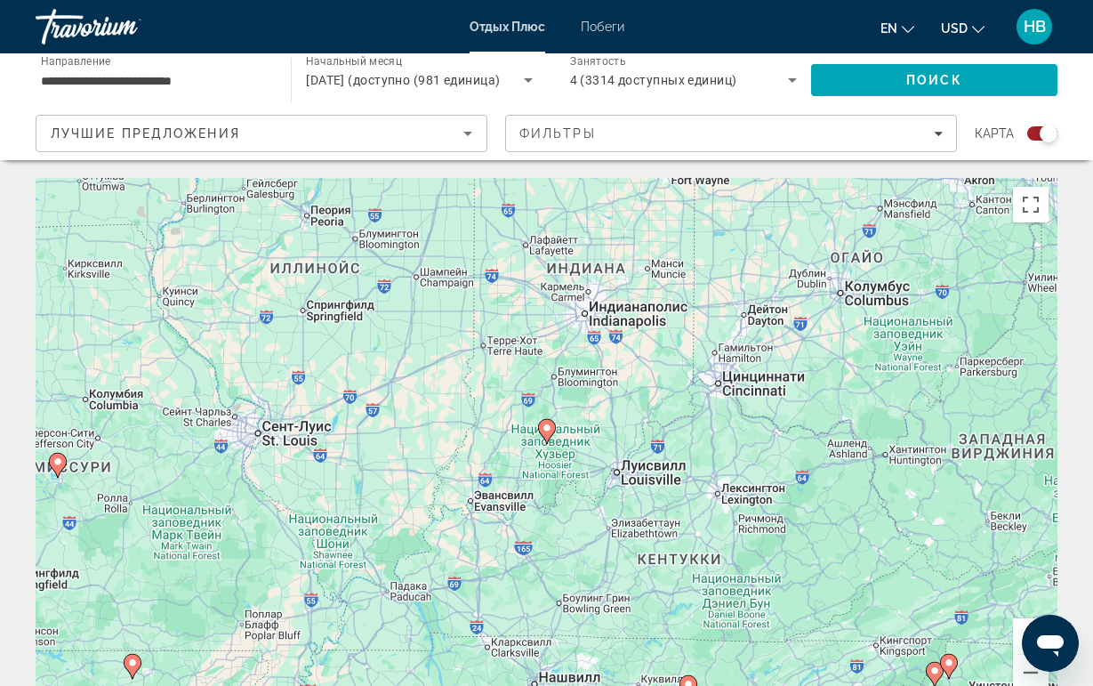
click at [546, 429] on image "Основное содержание" at bounding box center [547, 428] width 11 height 11
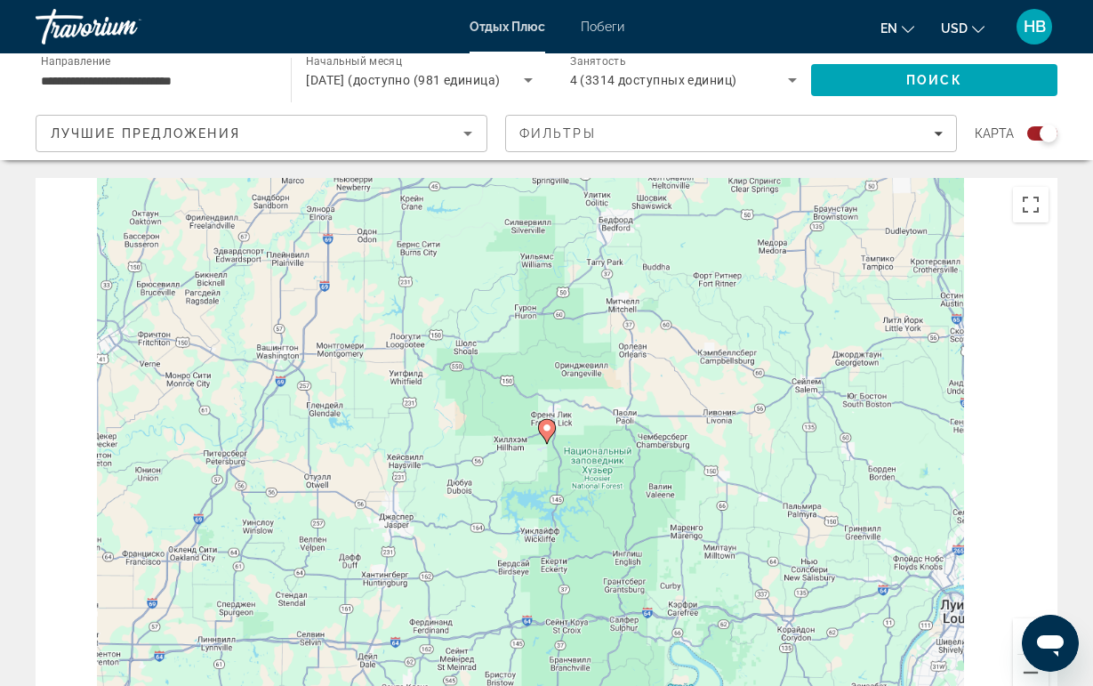
click at [545, 429] on image "Основное содержание" at bounding box center [547, 428] width 11 height 11
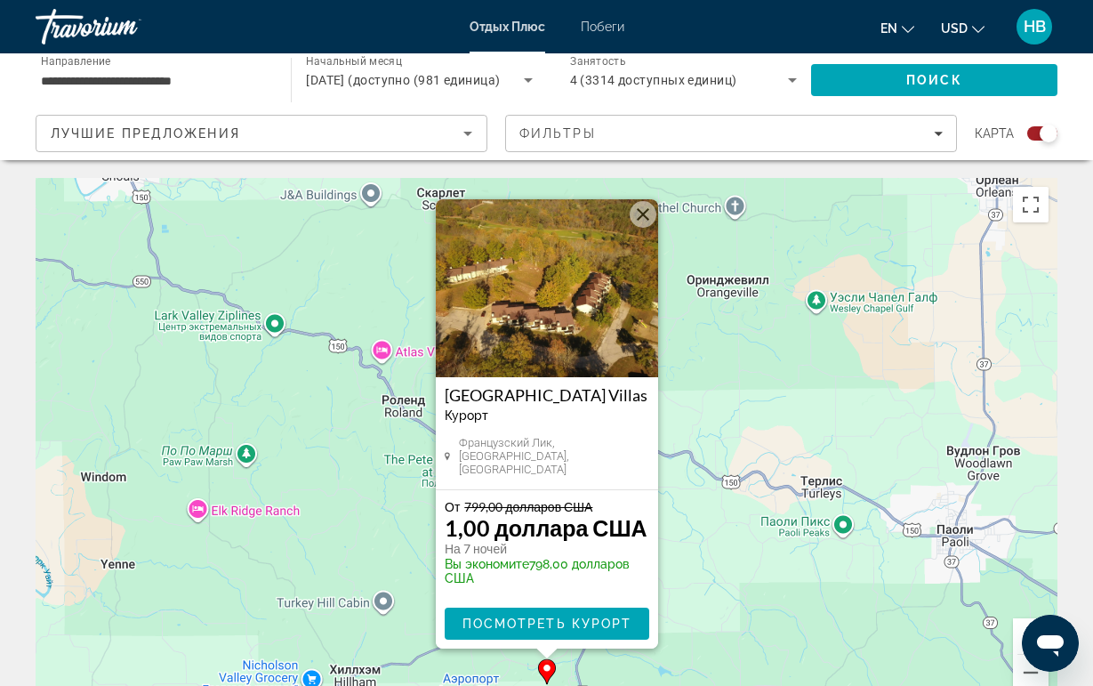
click at [526, 297] on img "Основное содержание" at bounding box center [547, 288] width 222 height 178
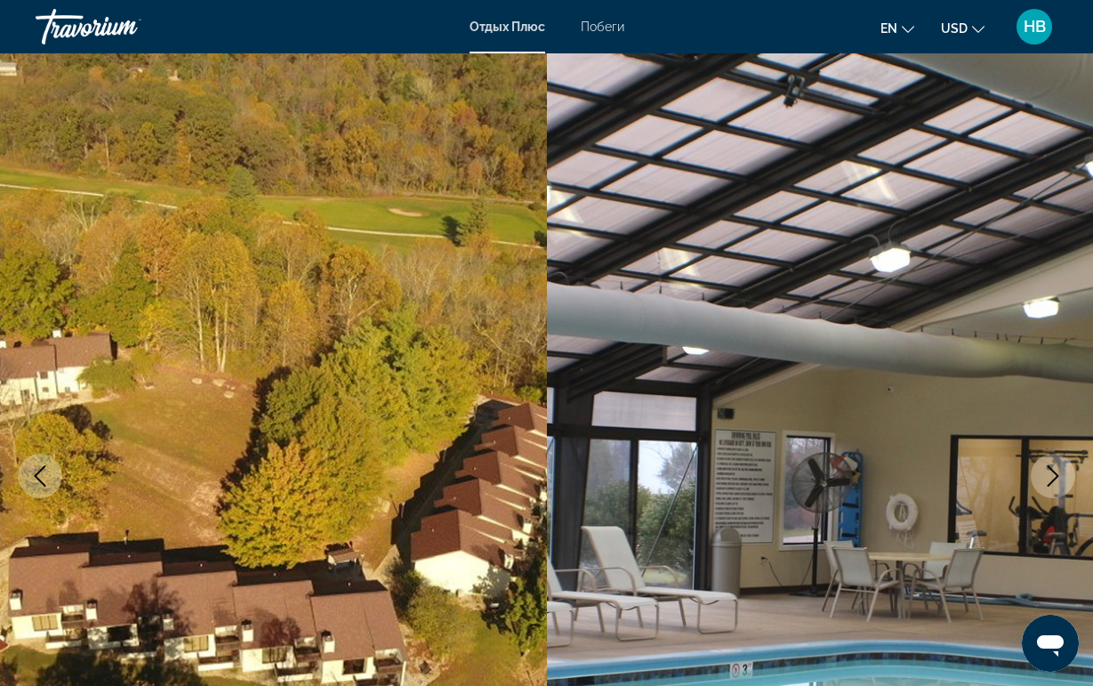
click at [1068, 453] on img "Основное содержание" at bounding box center [820, 475] width 547 height 845
click at [1057, 468] on icon "Следующее изображение" at bounding box center [1053, 475] width 21 height 21
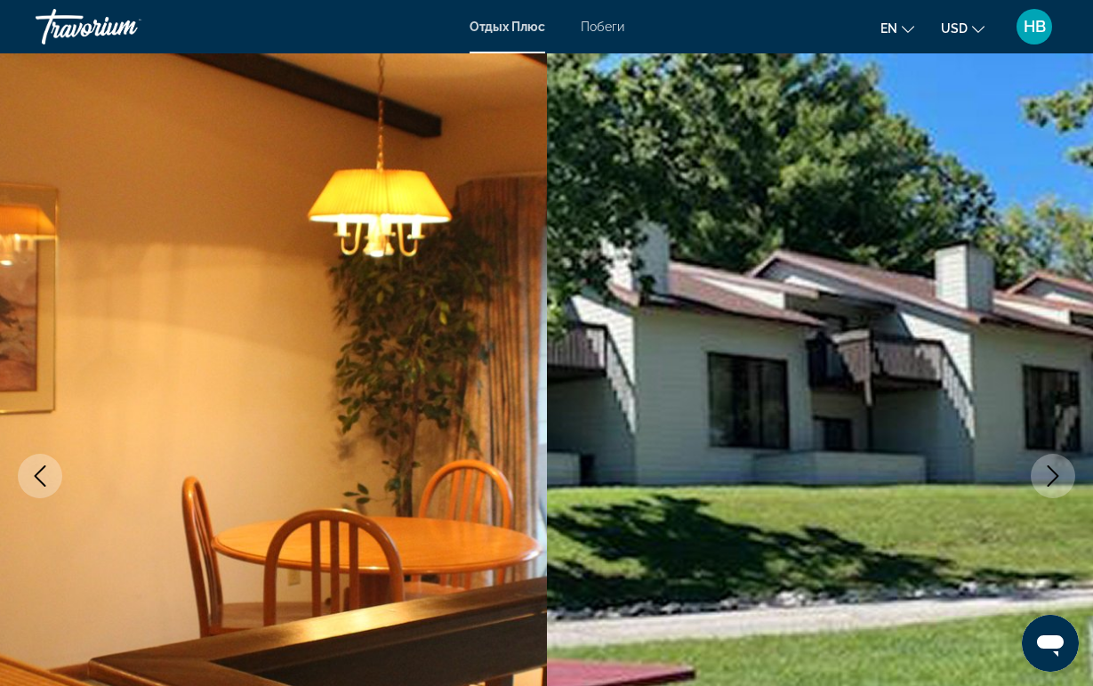
click at [1057, 468] on icon "Следующее изображение" at bounding box center [1053, 475] width 21 height 21
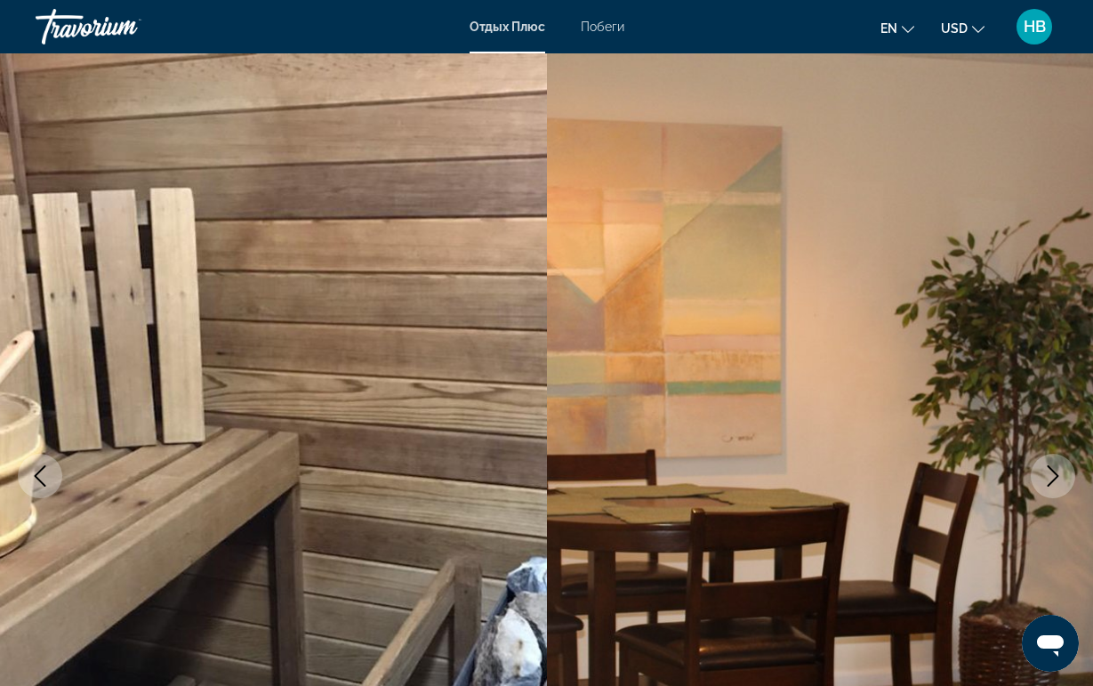
click at [1056, 468] on icon "Следующее изображение" at bounding box center [1053, 475] width 21 height 21
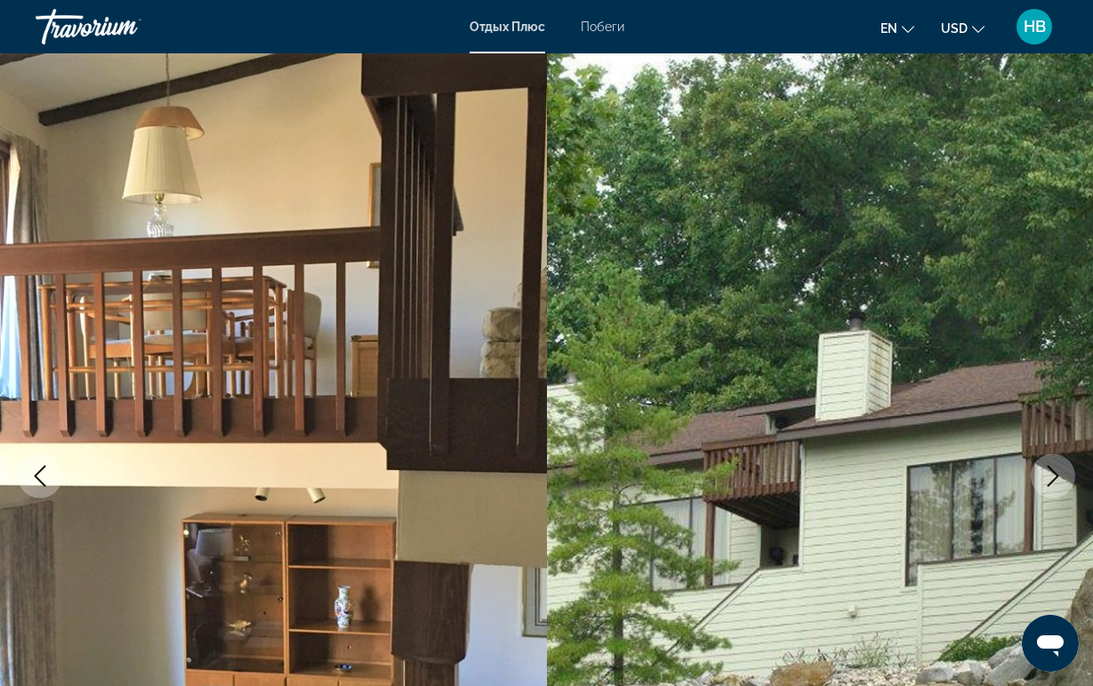
click at [1056, 468] on icon "Следующее изображение" at bounding box center [1053, 475] width 21 height 21
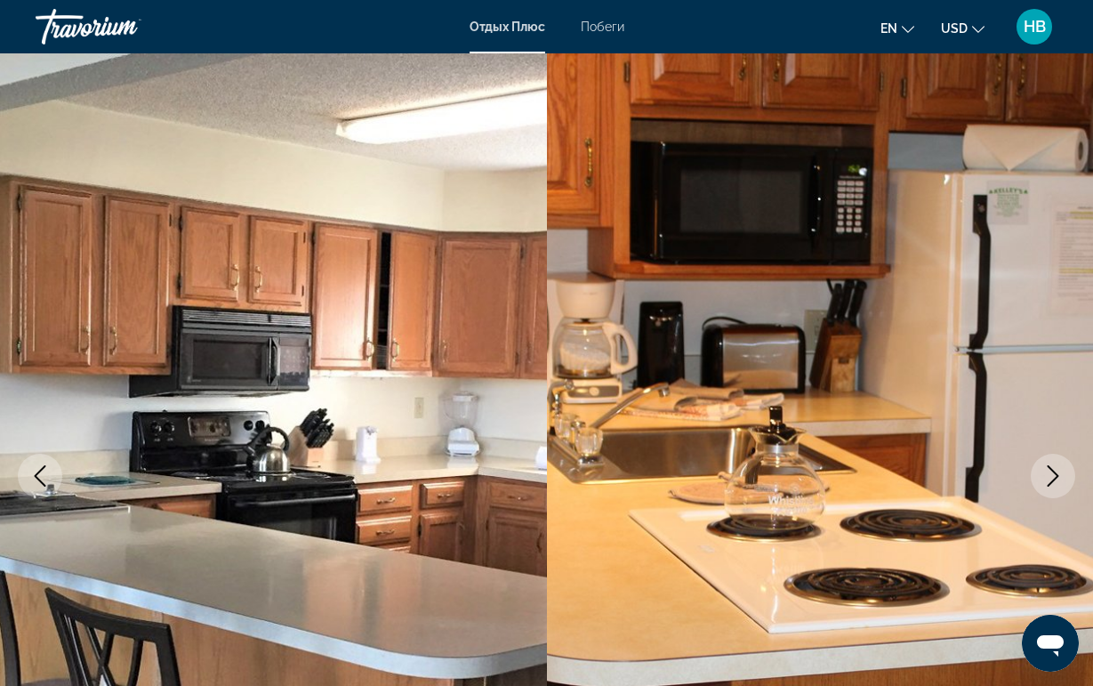
click at [1056, 468] on icon "Следующее изображение" at bounding box center [1053, 475] width 21 height 21
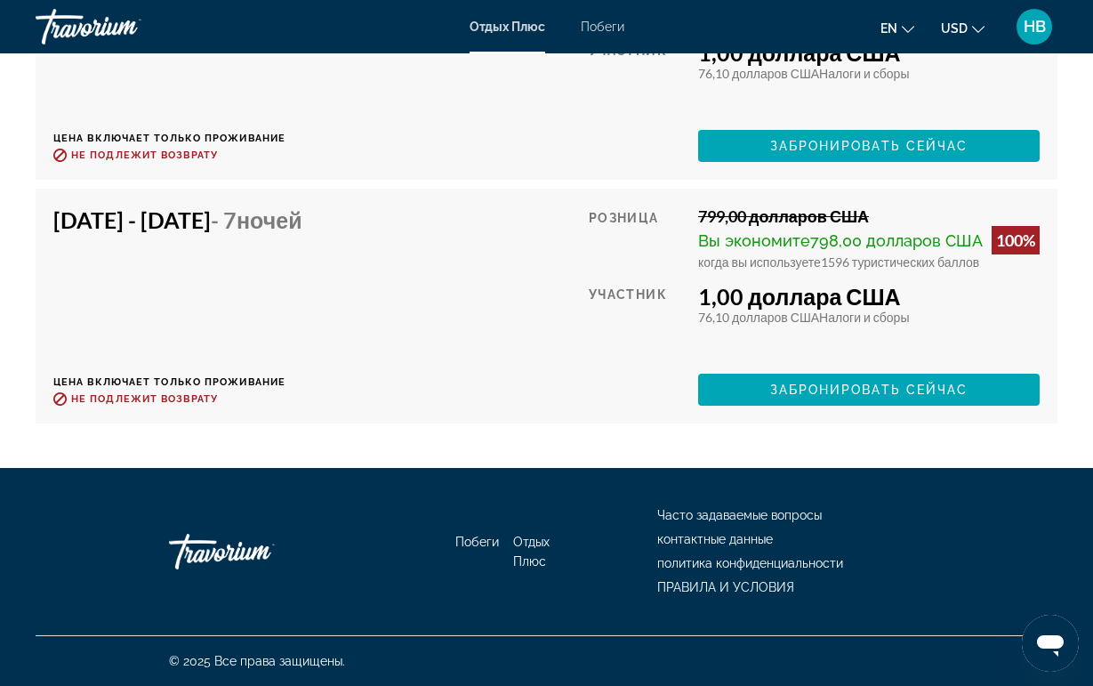
scroll to position [3846, 0]
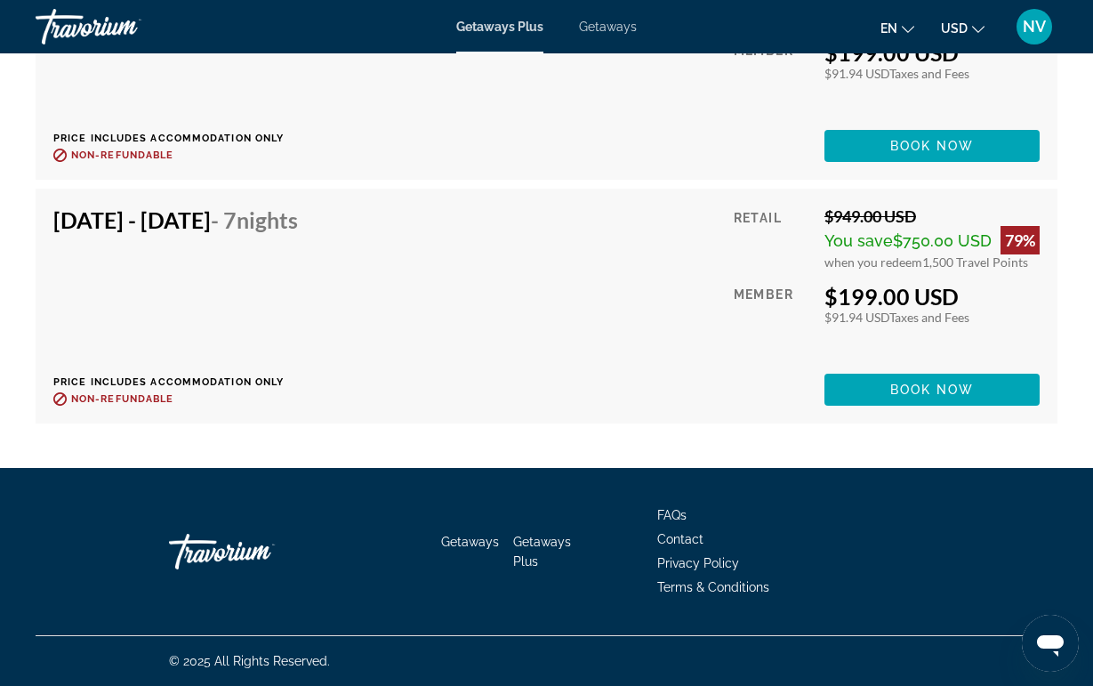
scroll to position [4595, 0]
